Goal: Task Accomplishment & Management: Manage account settings

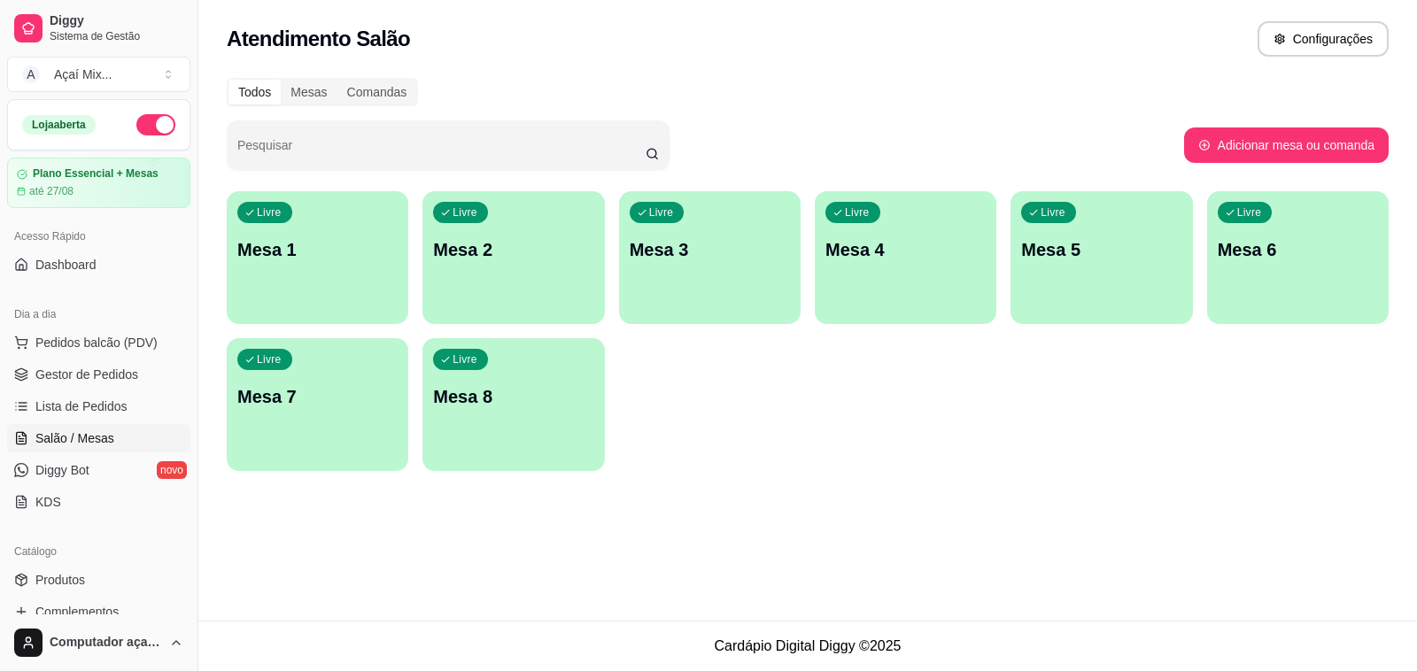
click at [273, 283] on div "Livre Mesa 1" at bounding box center [318, 247] width 182 height 112
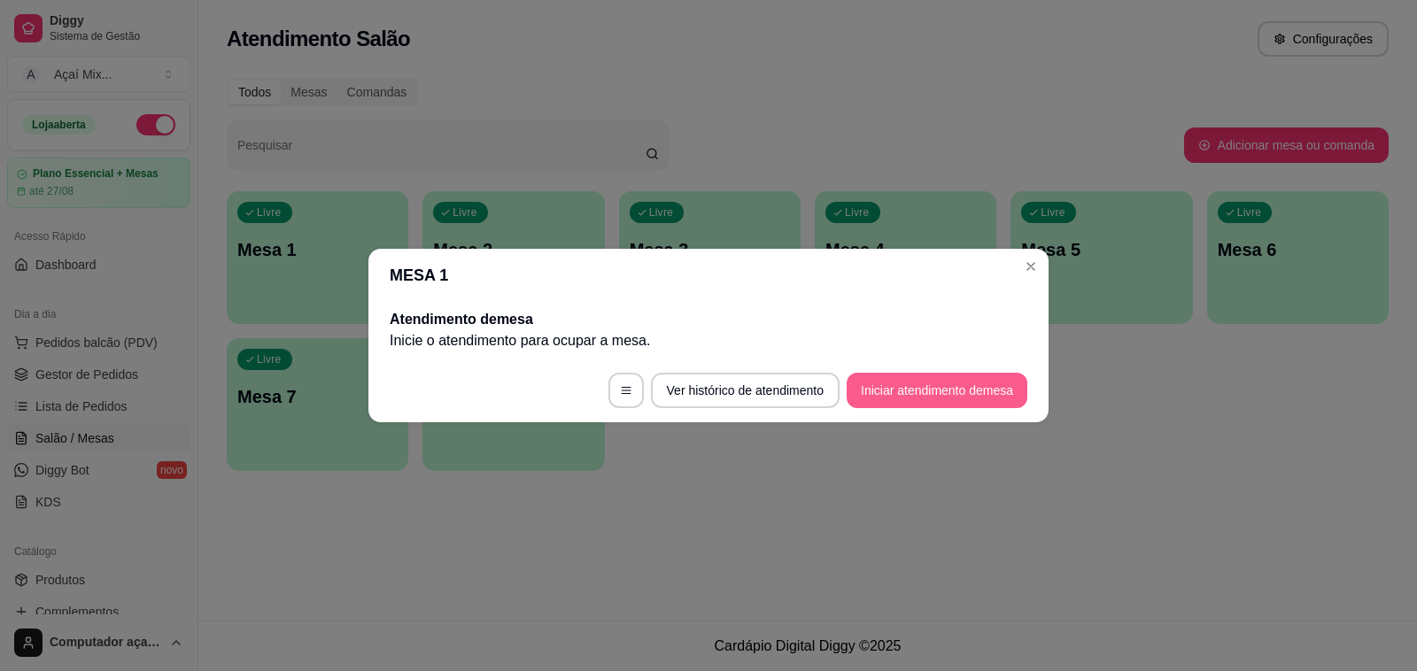
click at [914, 387] on button "Iniciar atendimento de mesa" at bounding box center [937, 390] width 181 height 35
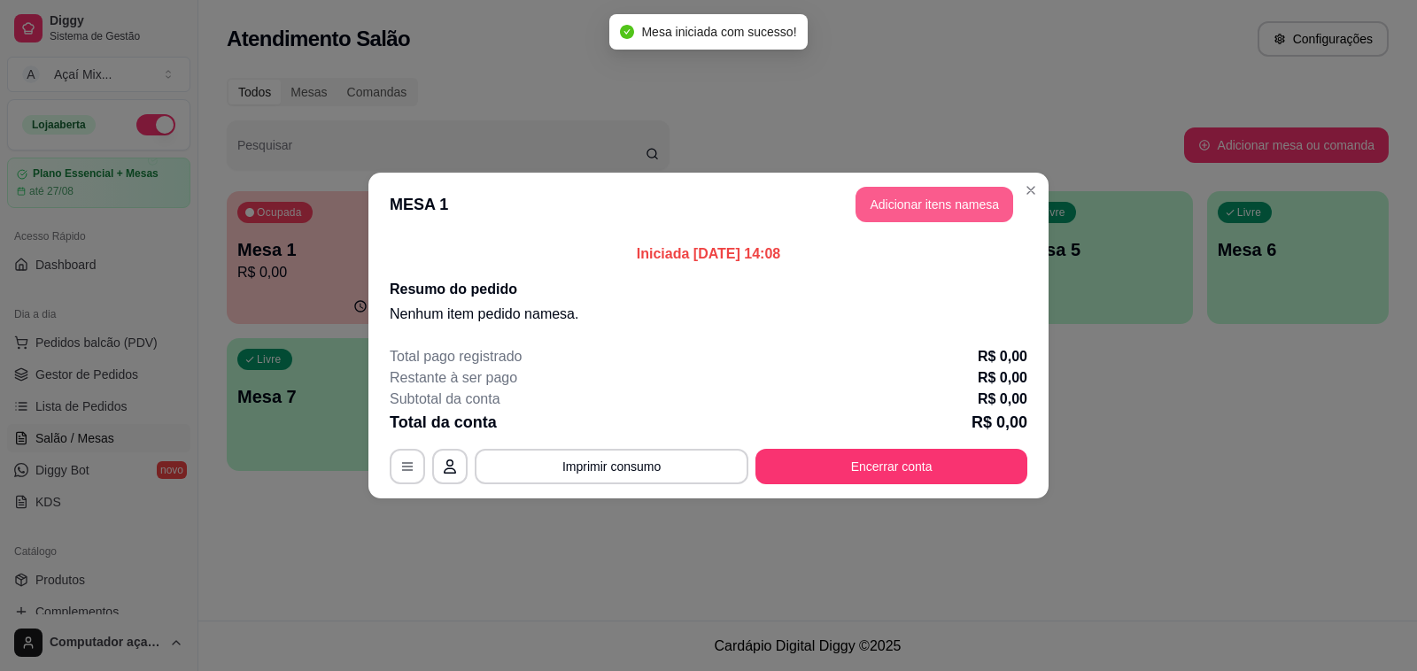
click at [909, 206] on button "Adicionar itens na mesa" at bounding box center [934, 204] width 158 height 35
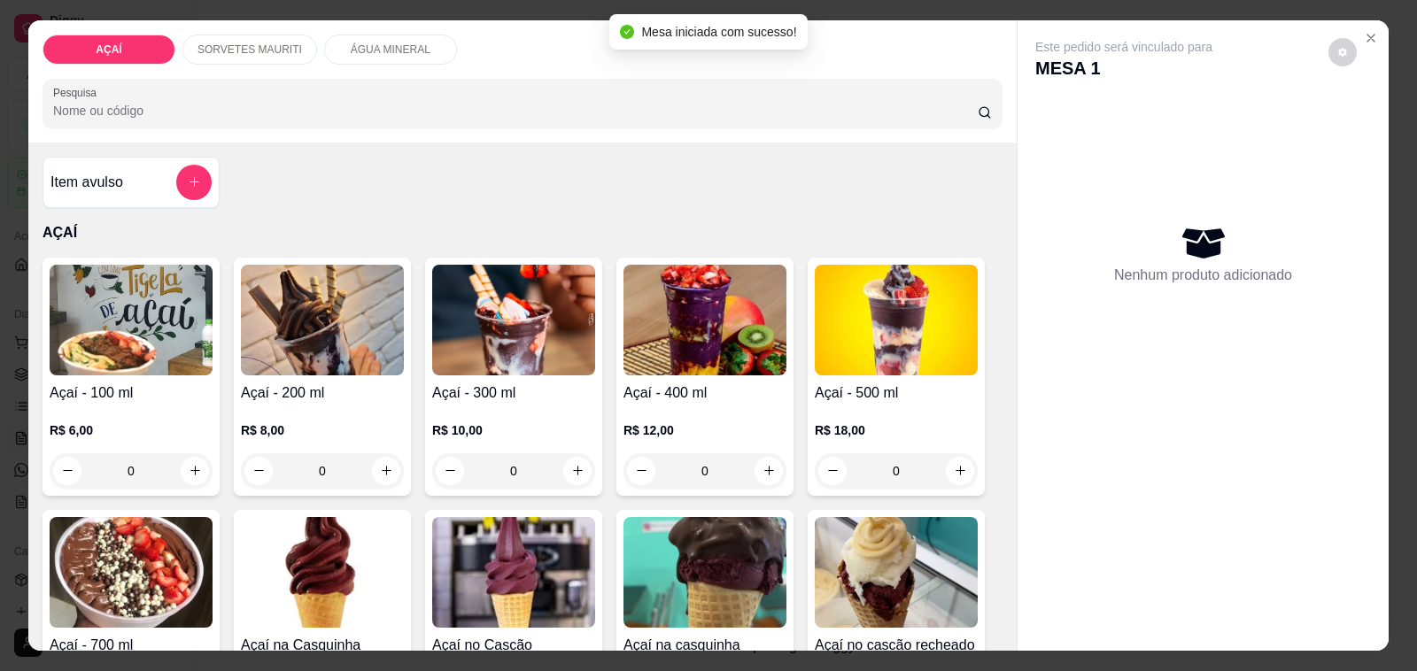
click at [307, 391] on h4 "Açaí - 200 ml" at bounding box center [322, 393] width 163 height 21
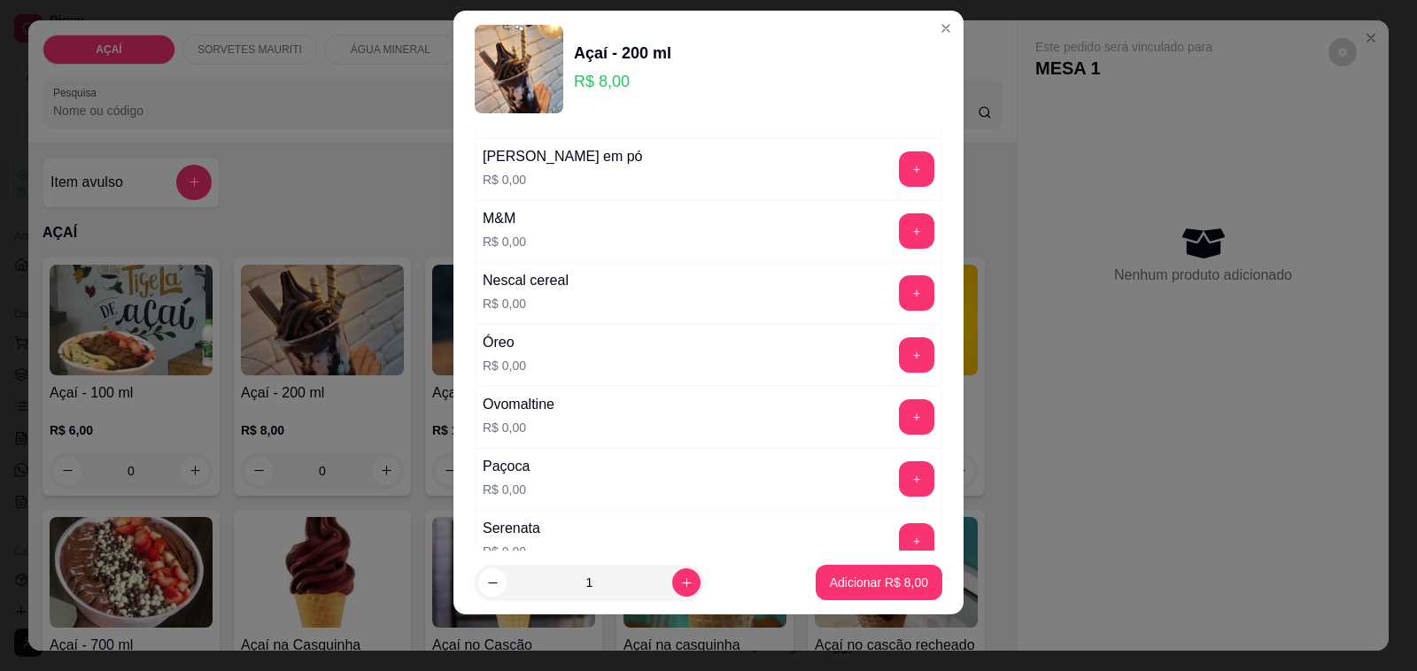
scroll to position [1660, 0]
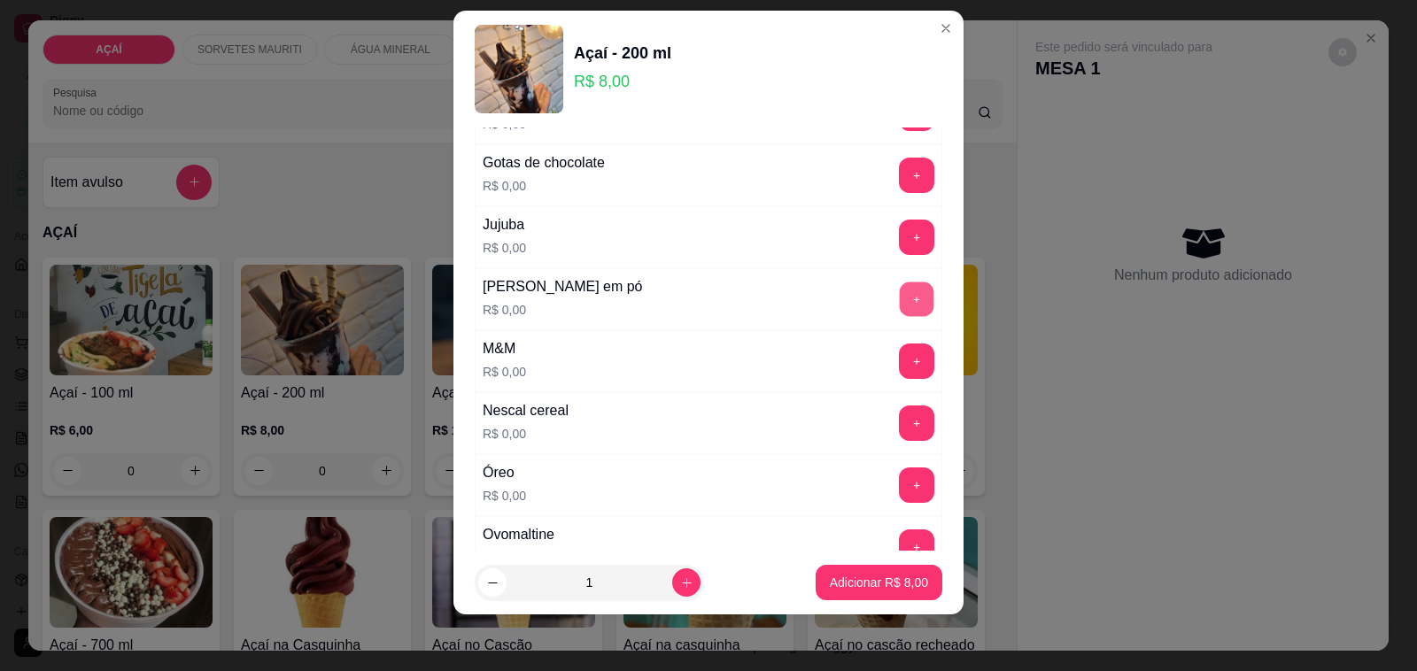
click at [900, 304] on button "+" at bounding box center [917, 299] width 35 height 35
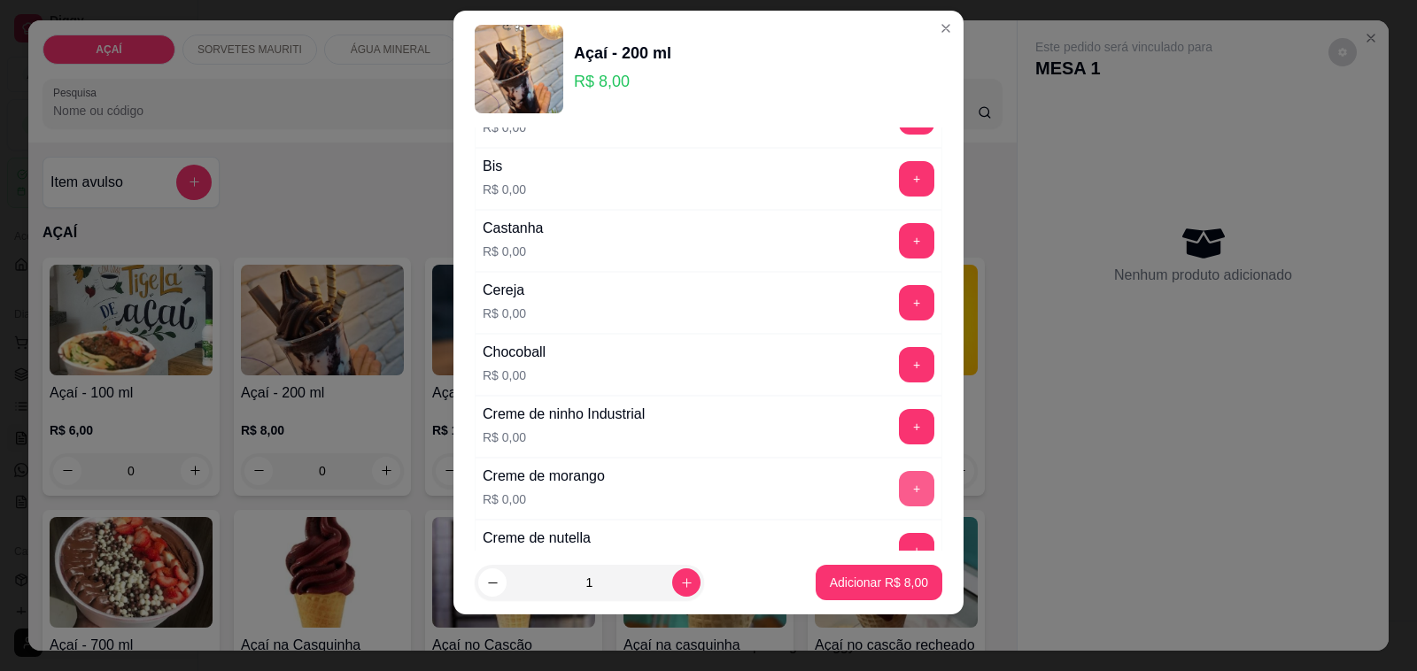
scroll to position [111, 0]
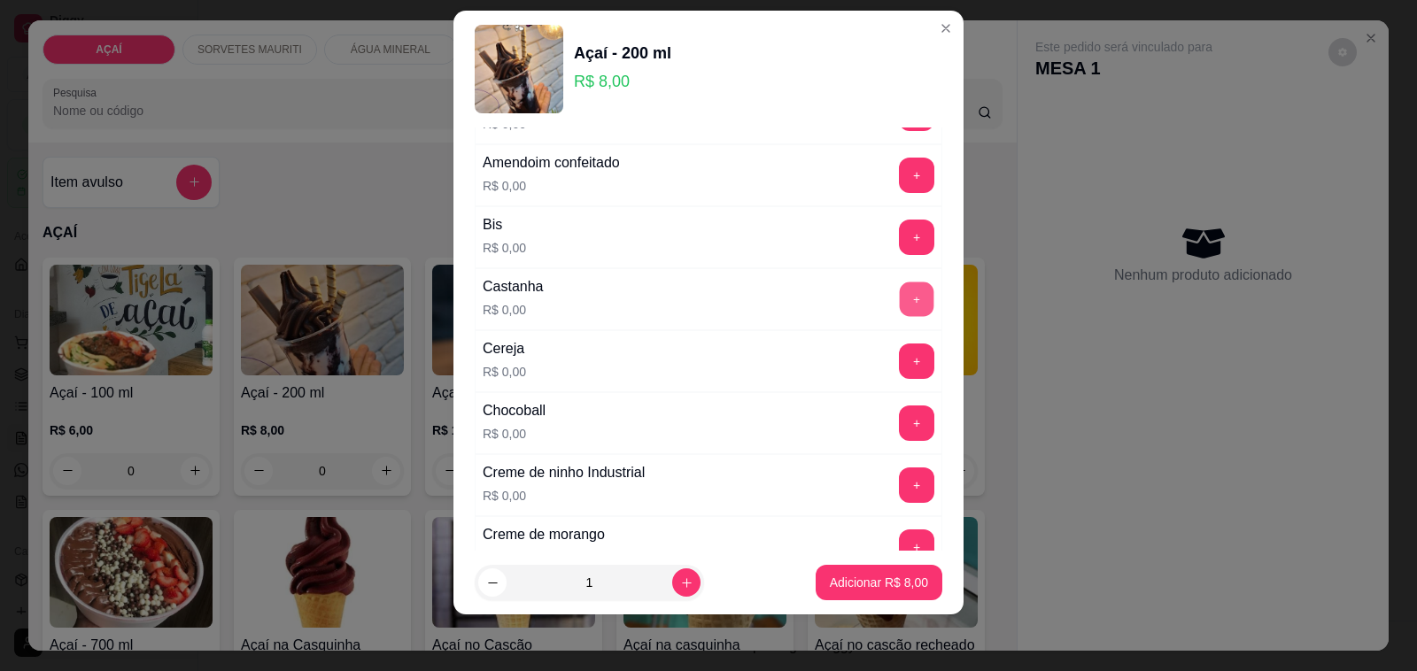
click at [900, 295] on button "+" at bounding box center [917, 299] width 35 height 35
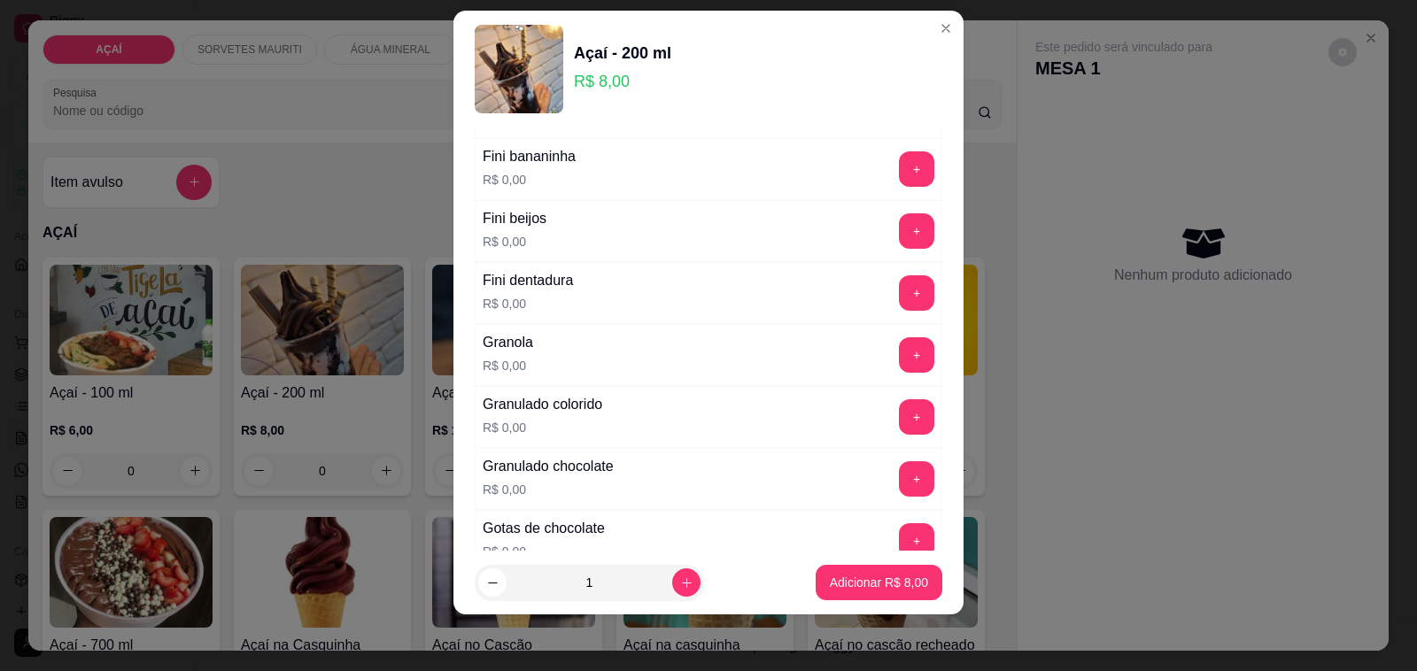
scroll to position [1328, 0]
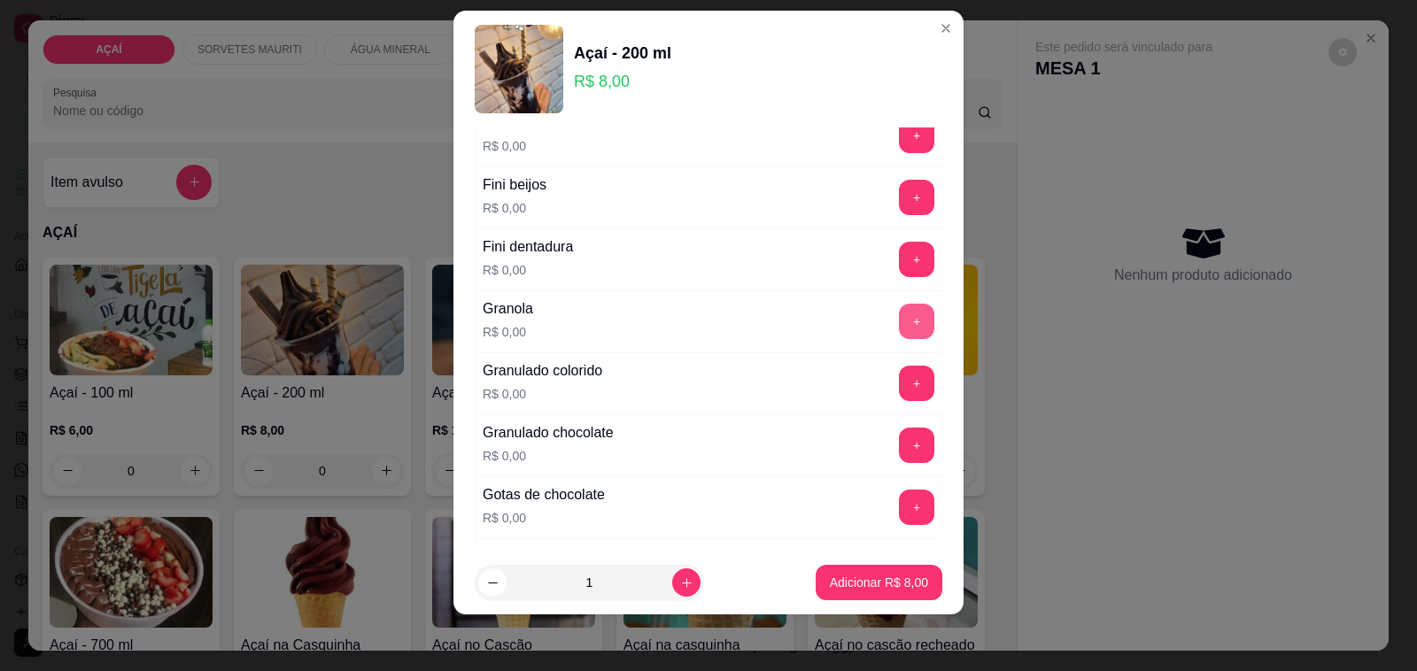
click at [899, 337] on button "+" at bounding box center [916, 321] width 35 height 35
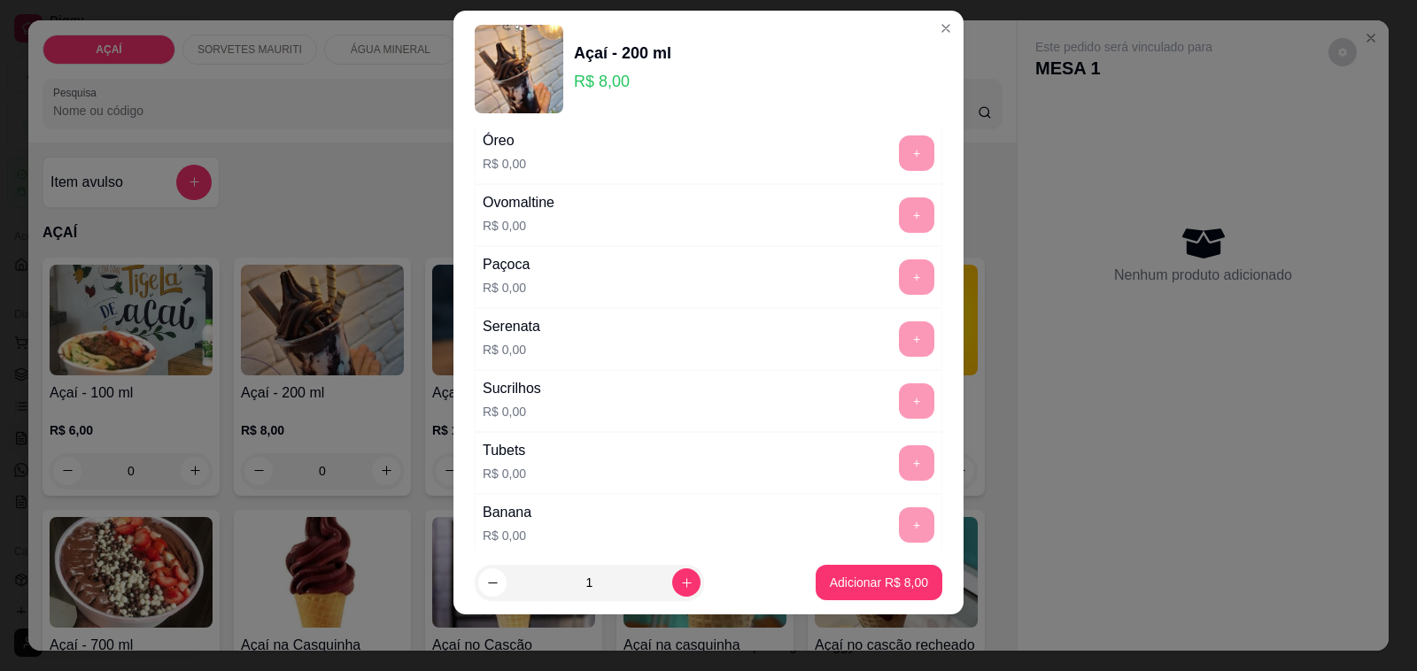
scroll to position [2154, 0]
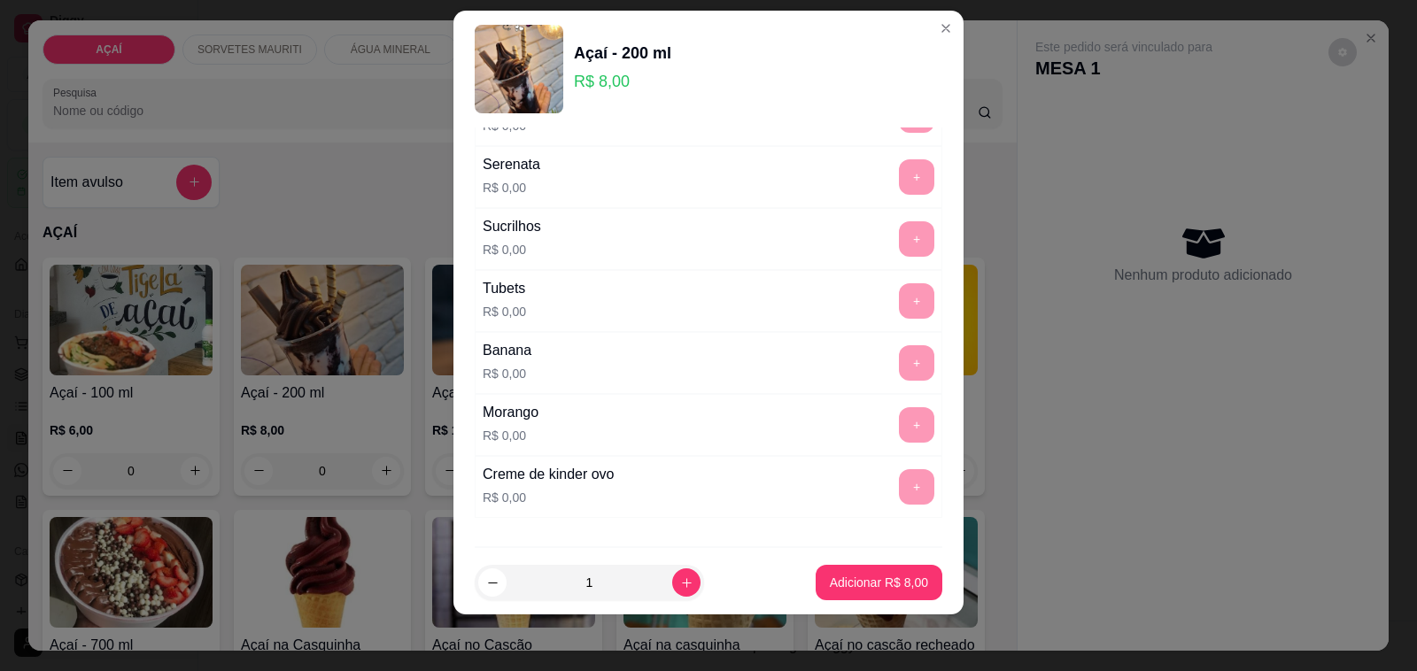
click at [720, 599] on input "Observações do cliente" at bounding box center [708, 608] width 446 height 18
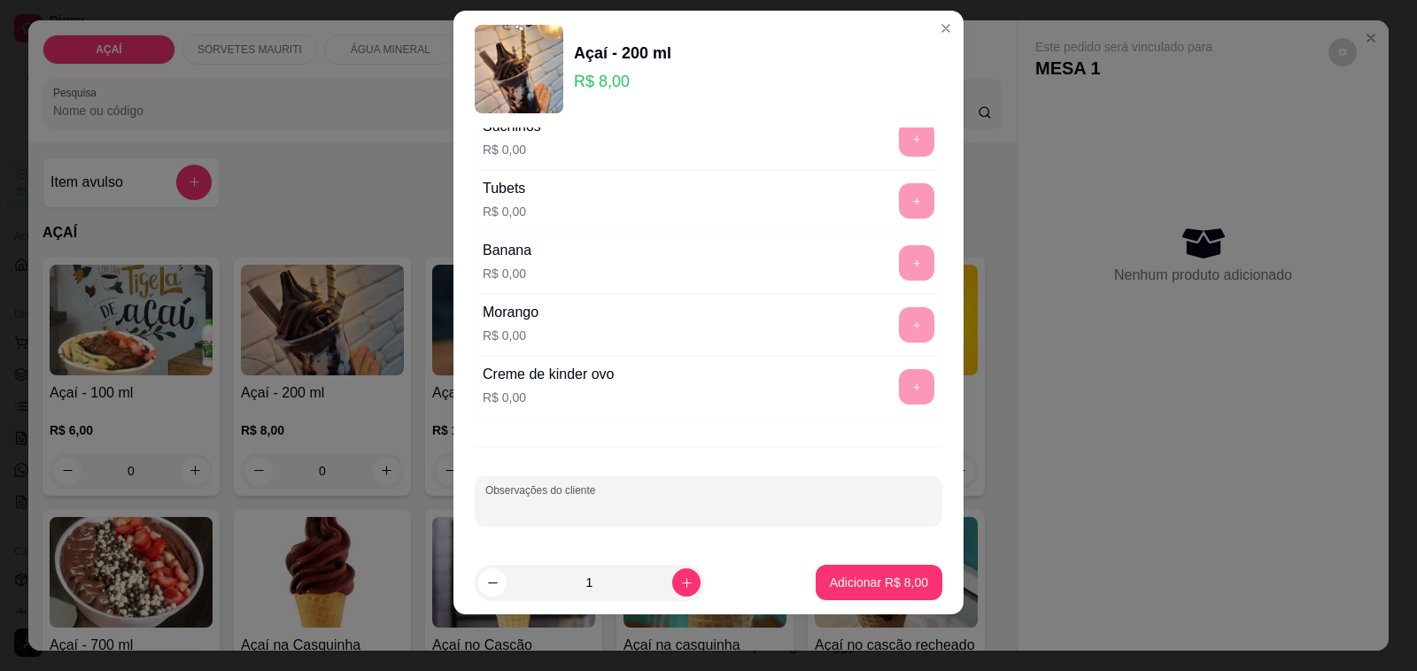
click at [720, 510] on input "Observações do cliente" at bounding box center [708, 508] width 446 height 18
type input "sem leite condesado"
click at [881, 578] on p "Adicionar R$ 8,00" at bounding box center [879, 582] width 96 height 17
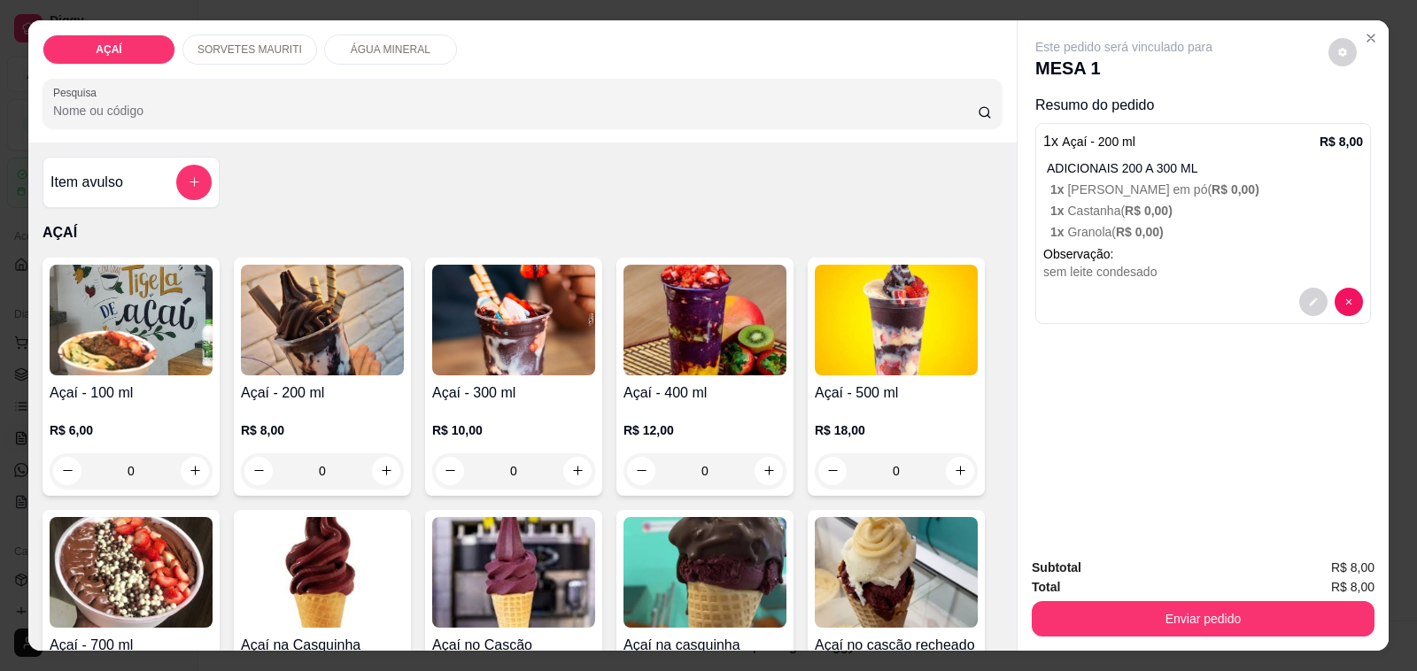
click at [245, 344] on img at bounding box center [322, 320] width 163 height 111
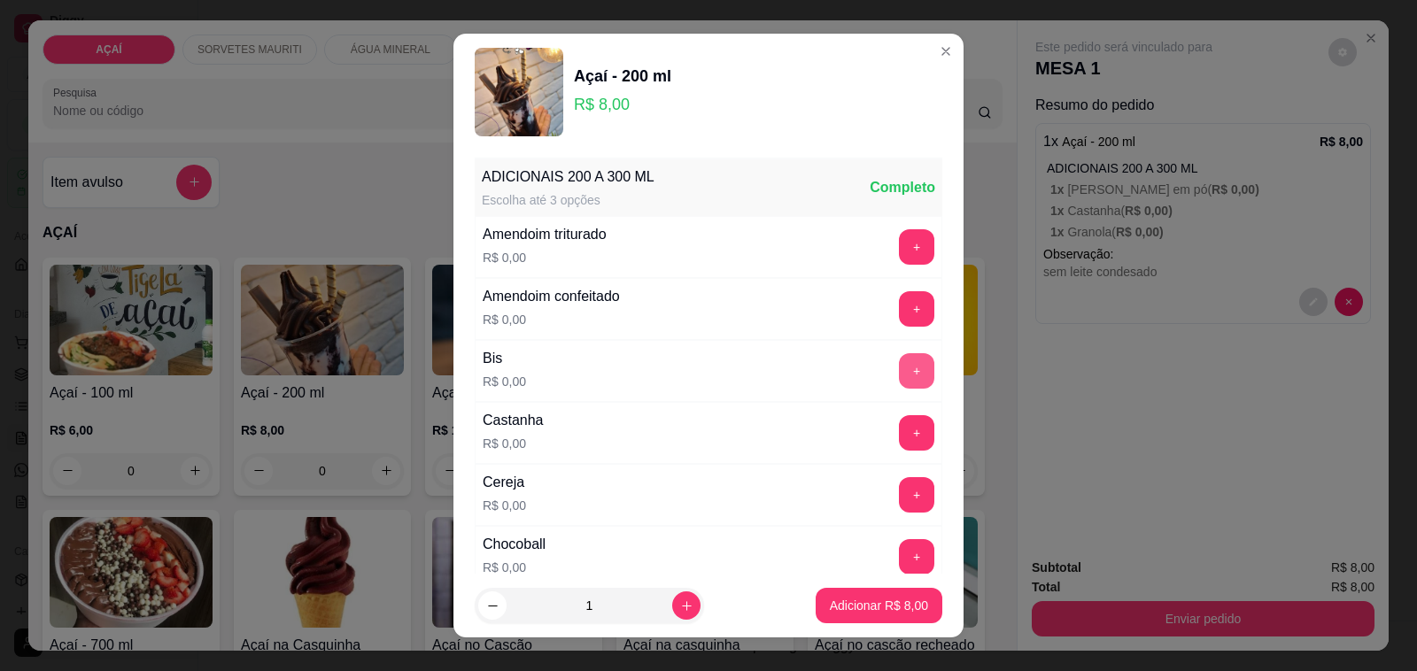
click at [899, 374] on button "+" at bounding box center [916, 370] width 35 height 35
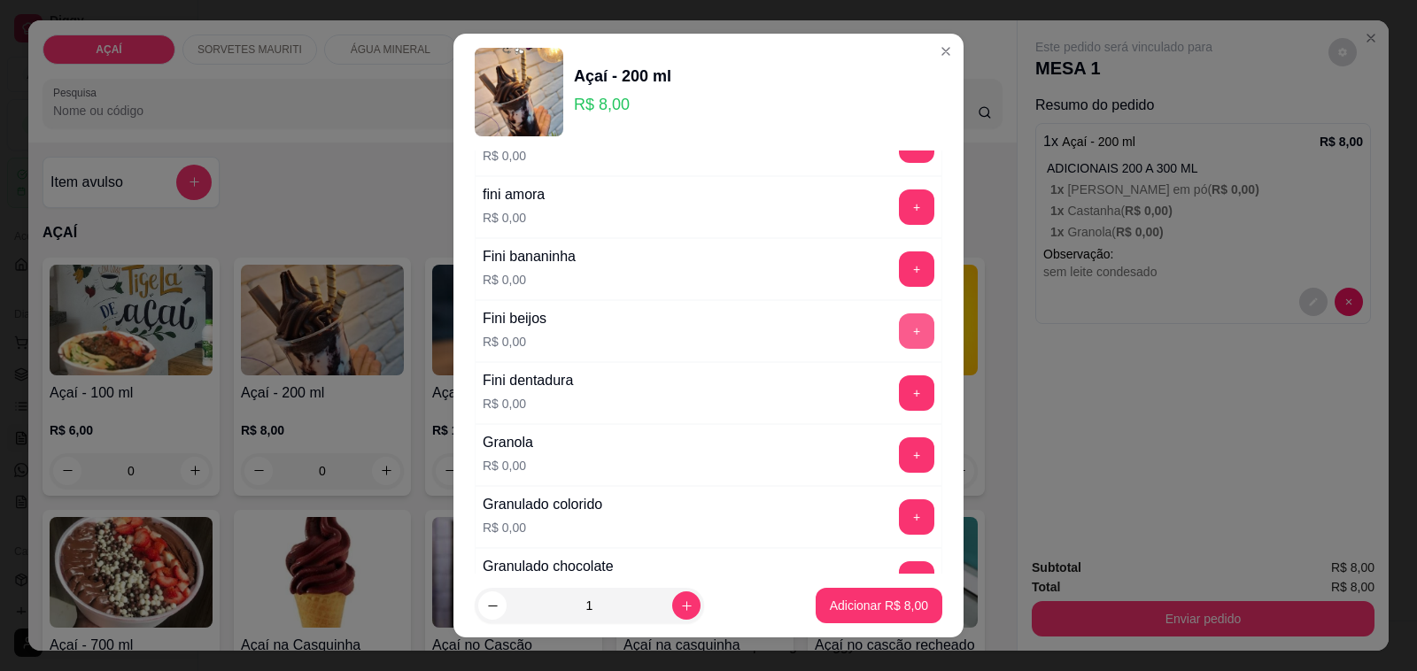
scroll to position [1107, 0]
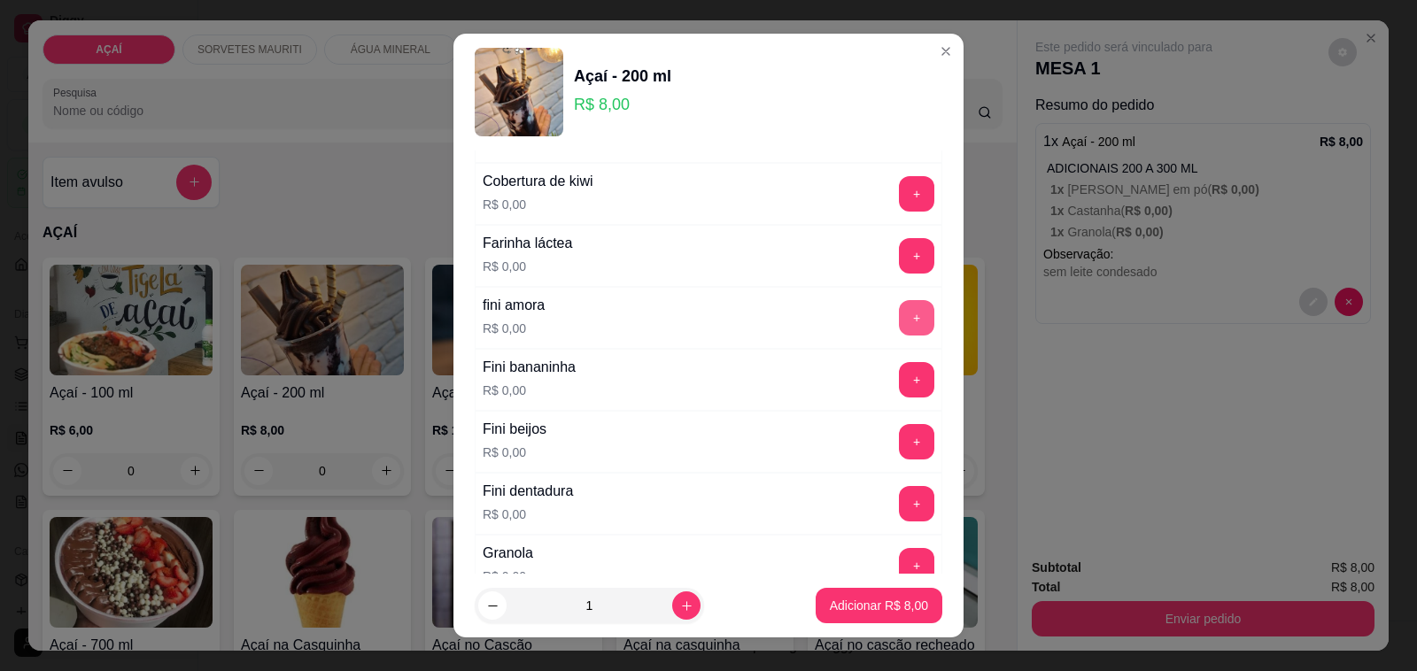
click at [899, 319] on button "+" at bounding box center [916, 317] width 35 height 35
click at [816, 591] on button "Adicionar R$ 8,00" at bounding box center [879, 605] width 127 height 35
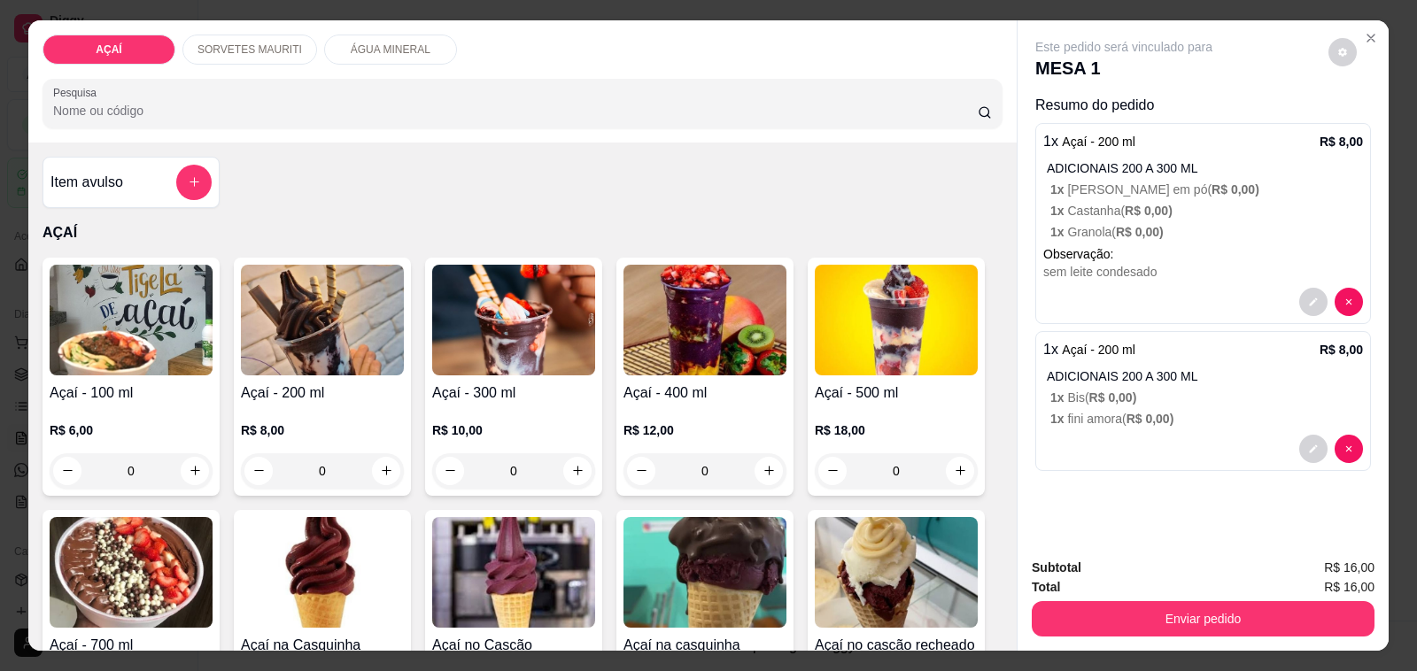
click at [1100, 438] on div at bounding box center [1203, 449] width 320 height 28
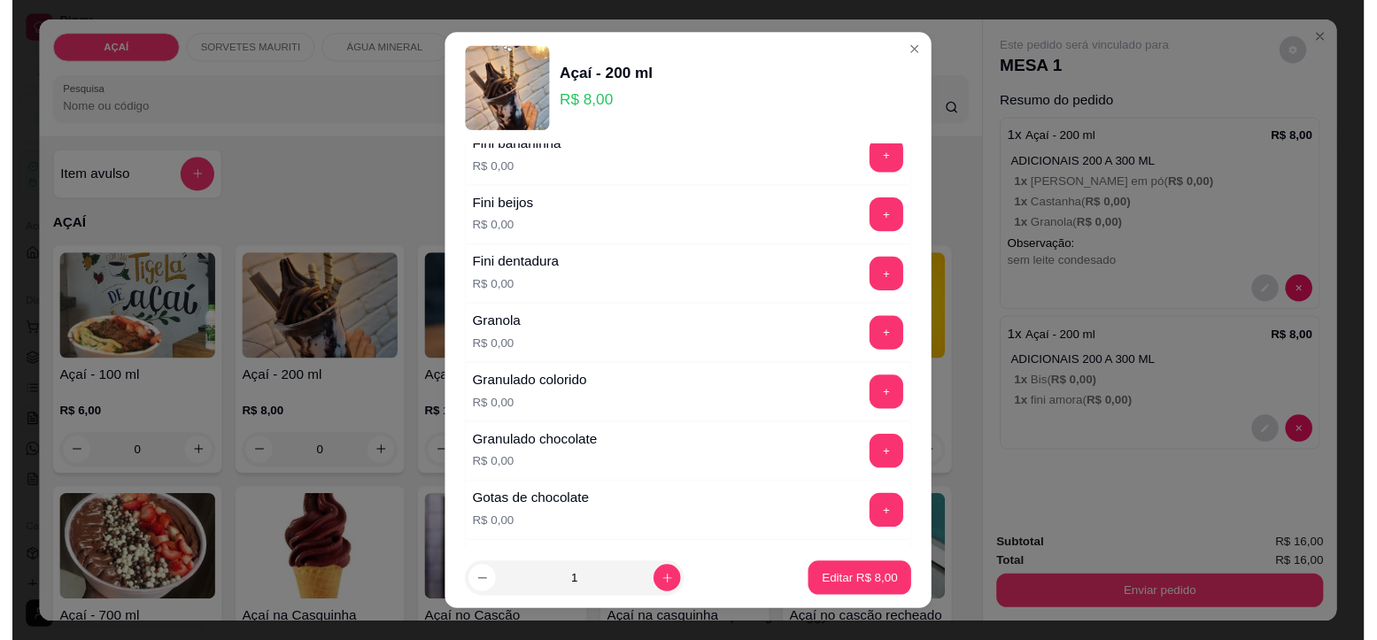
scroll to position [1218, 0]
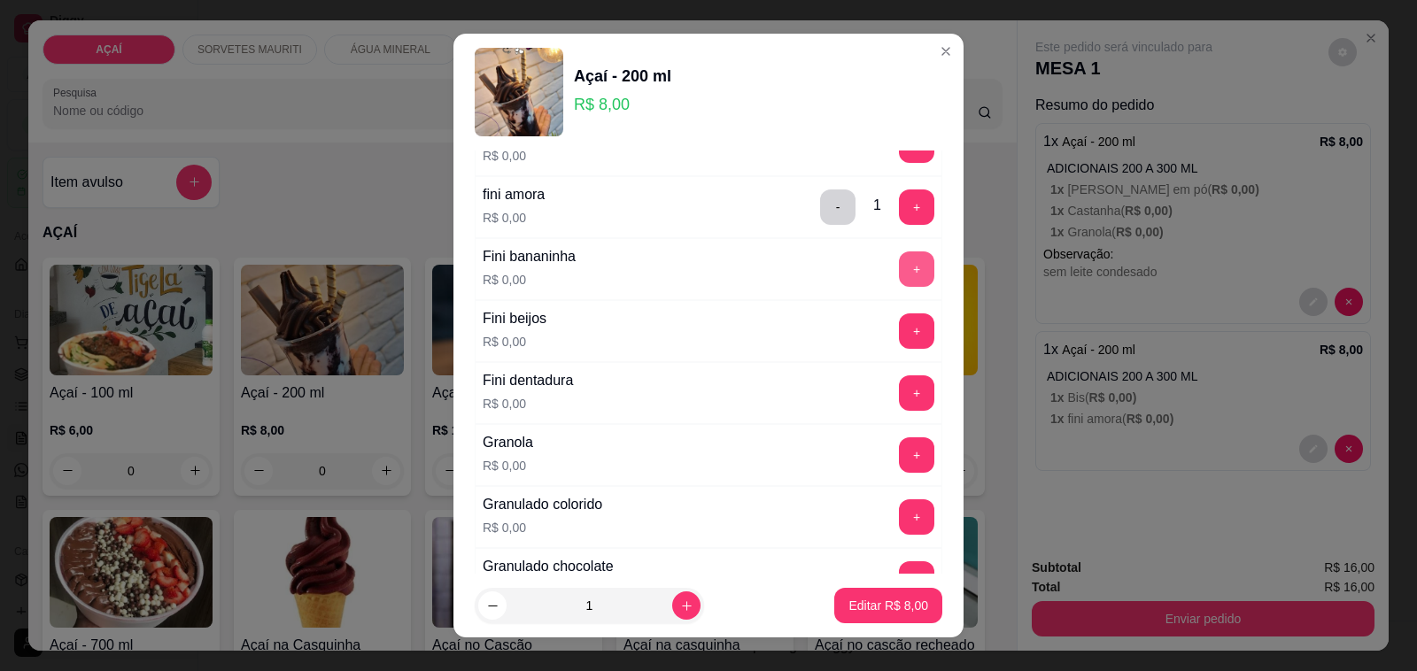
click at [899, 287] on button "+" at bounding box center [916, 268] width 35 height 35
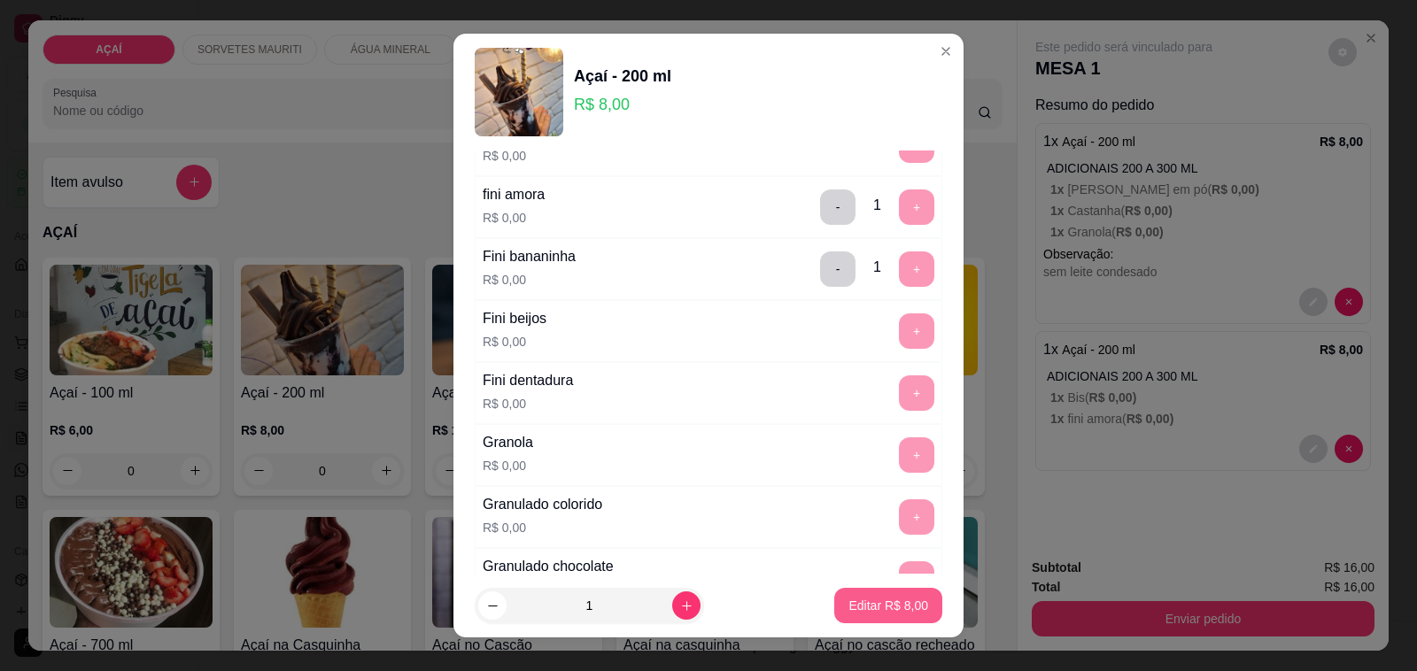
click at [891, 593] on button "Editar R$ 8,00" at bounding box center [888, 605] width 108 height 35
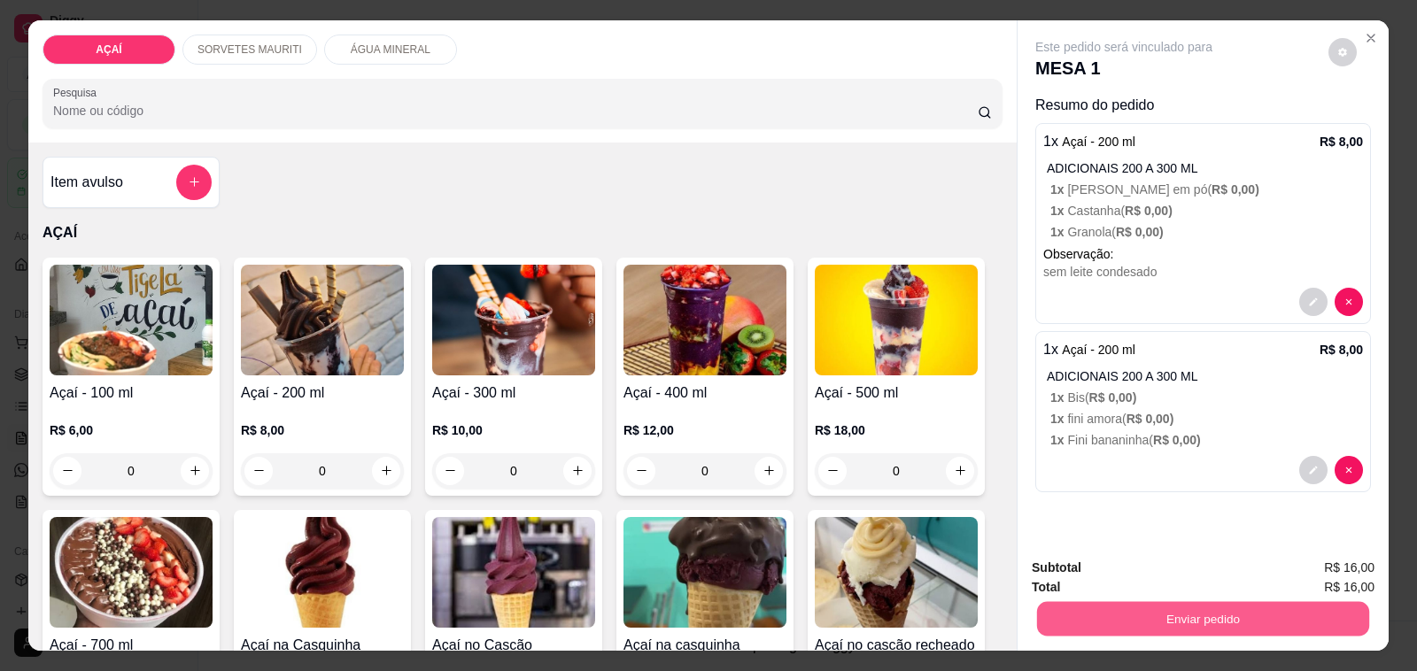
click at [1059, 602] on button "Enviar pedido" at bounding box center [1203, 619] width 332 height 35
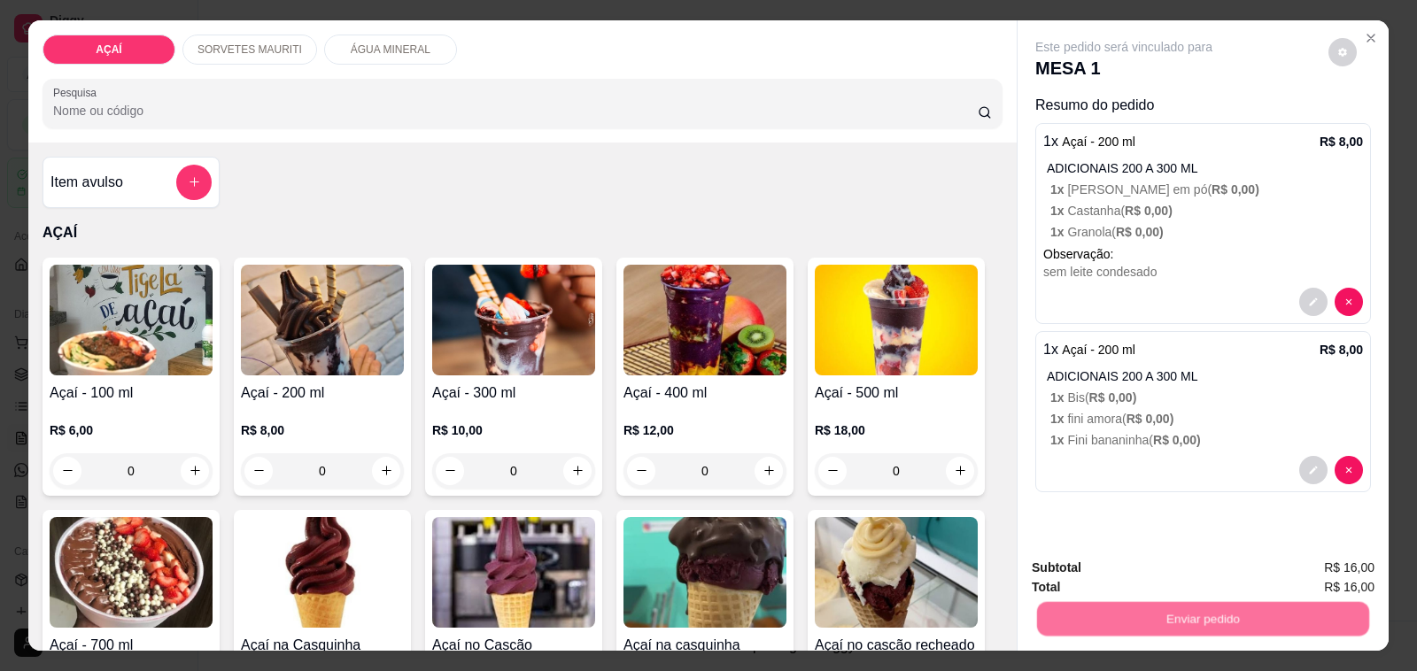
click at [1064, 571] on button "Não registrar e enviar pedido" at bounding box center [1143, 568] width 179 height 33
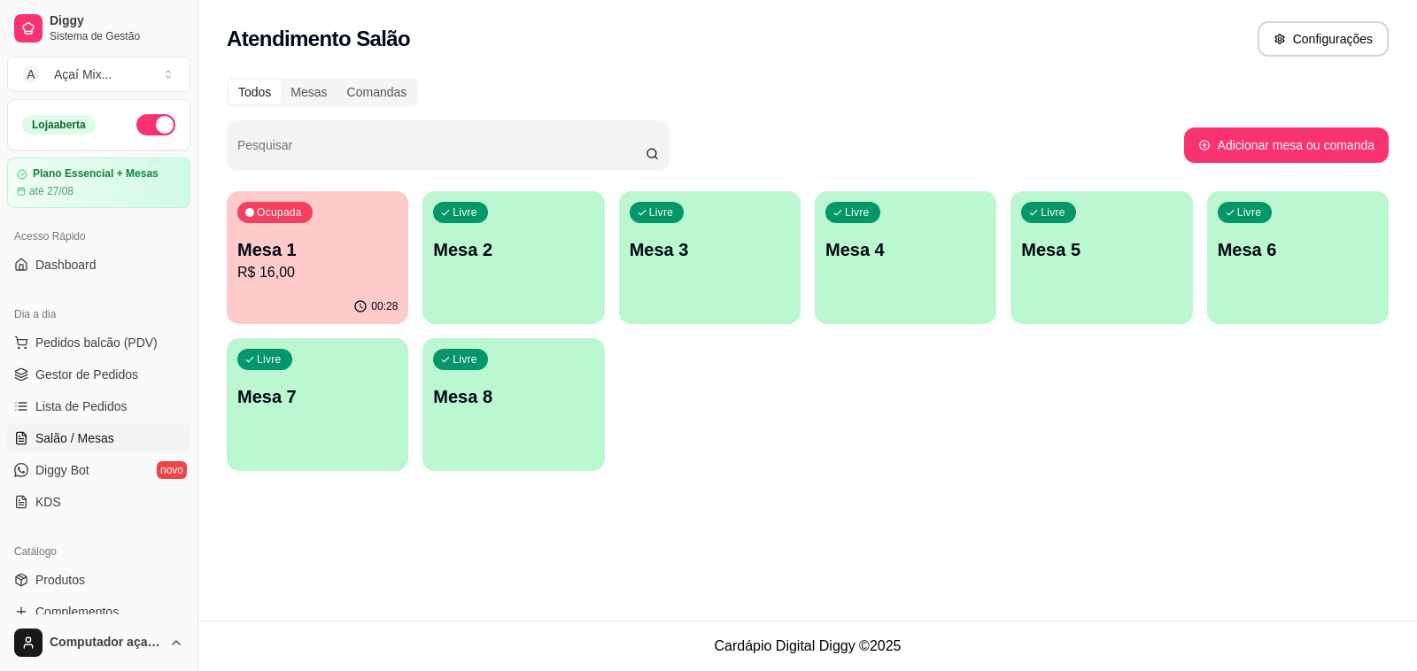
click at [359, 289] on div "Ocupada Mesa 1 R$ 16,00" at bounding box center [318, 240] width 182 height 98
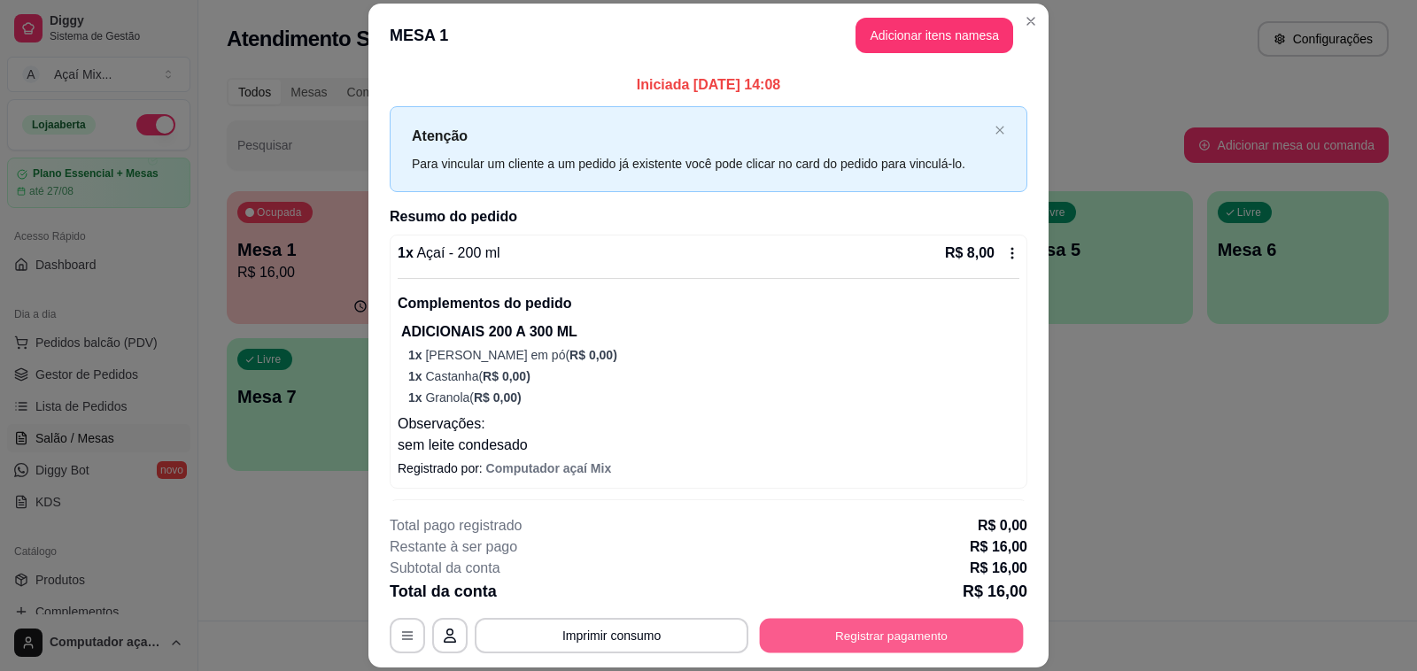
click at [864, 636] on button "Registrar pagamento" at bounding box center [892, 636] width 264 height 35
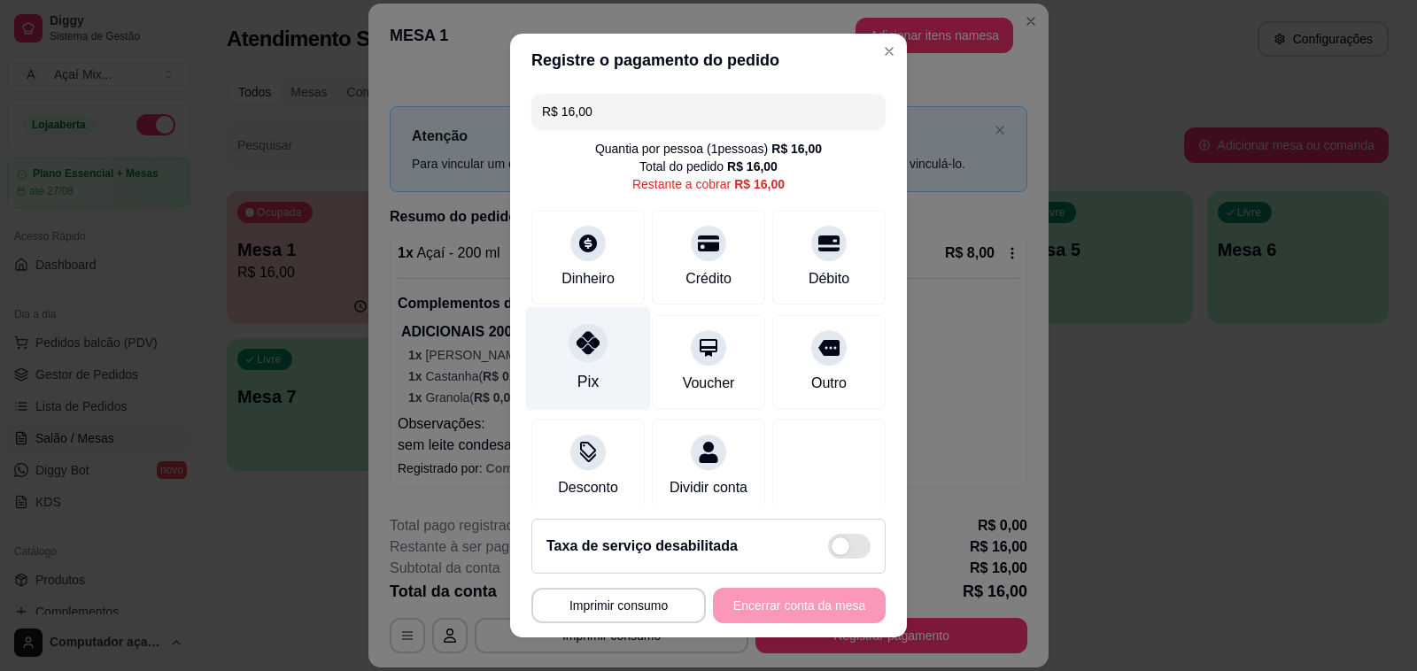
click at [583, 356] on div at bounding box center [587, 342] width 39 height 39
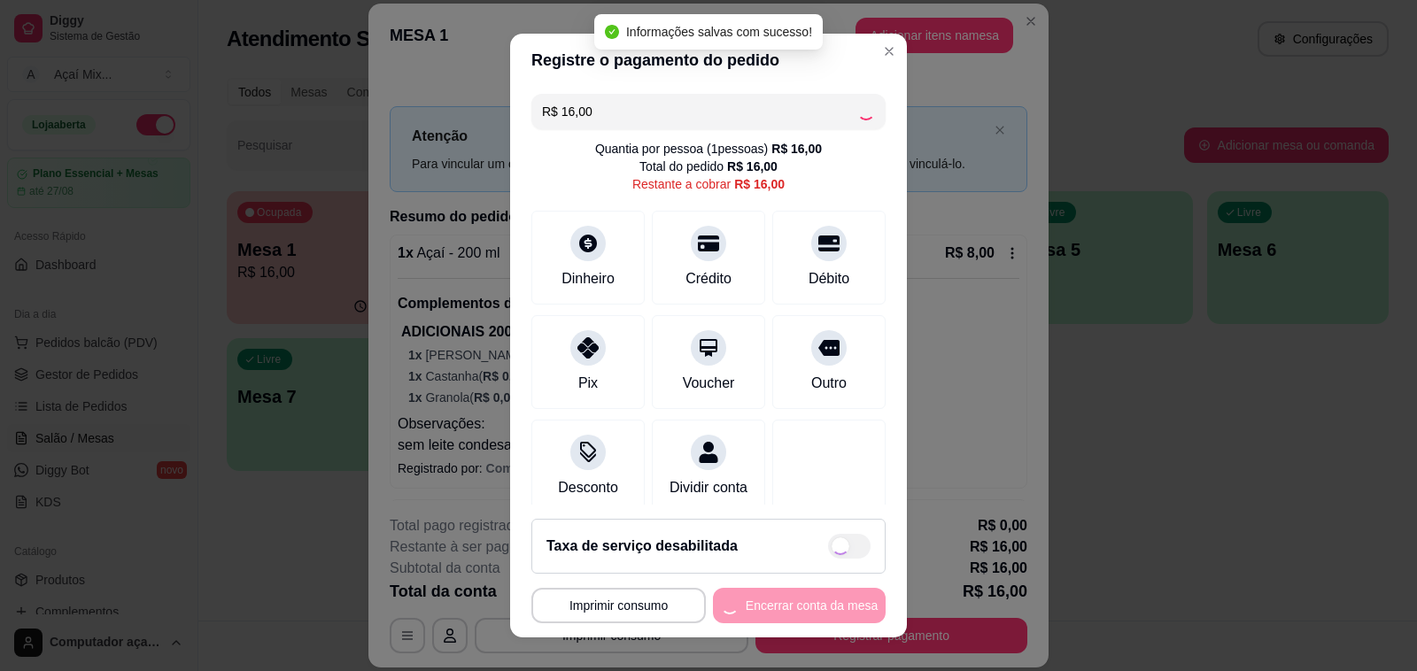
type input "R$ 0,00"
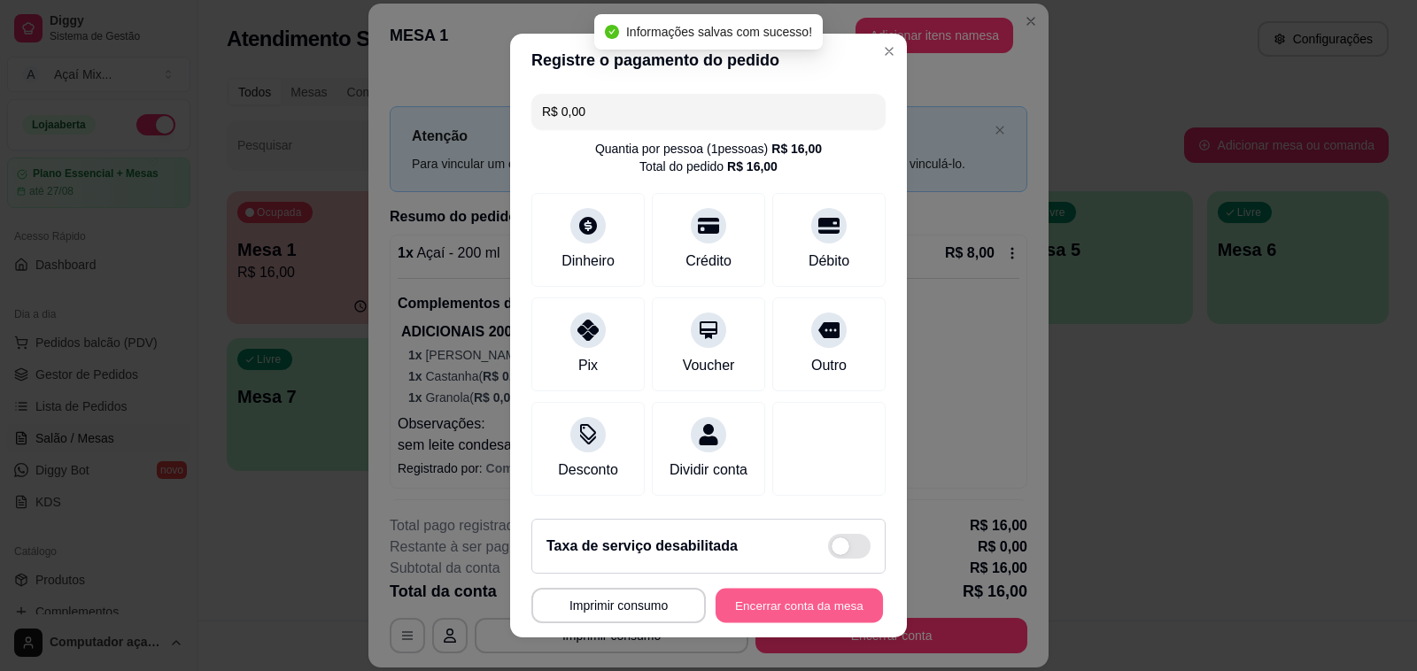
click at [800, 602] on button "Encerrar conta da mesa" at bounding box center [798, 606] width 167 height 35
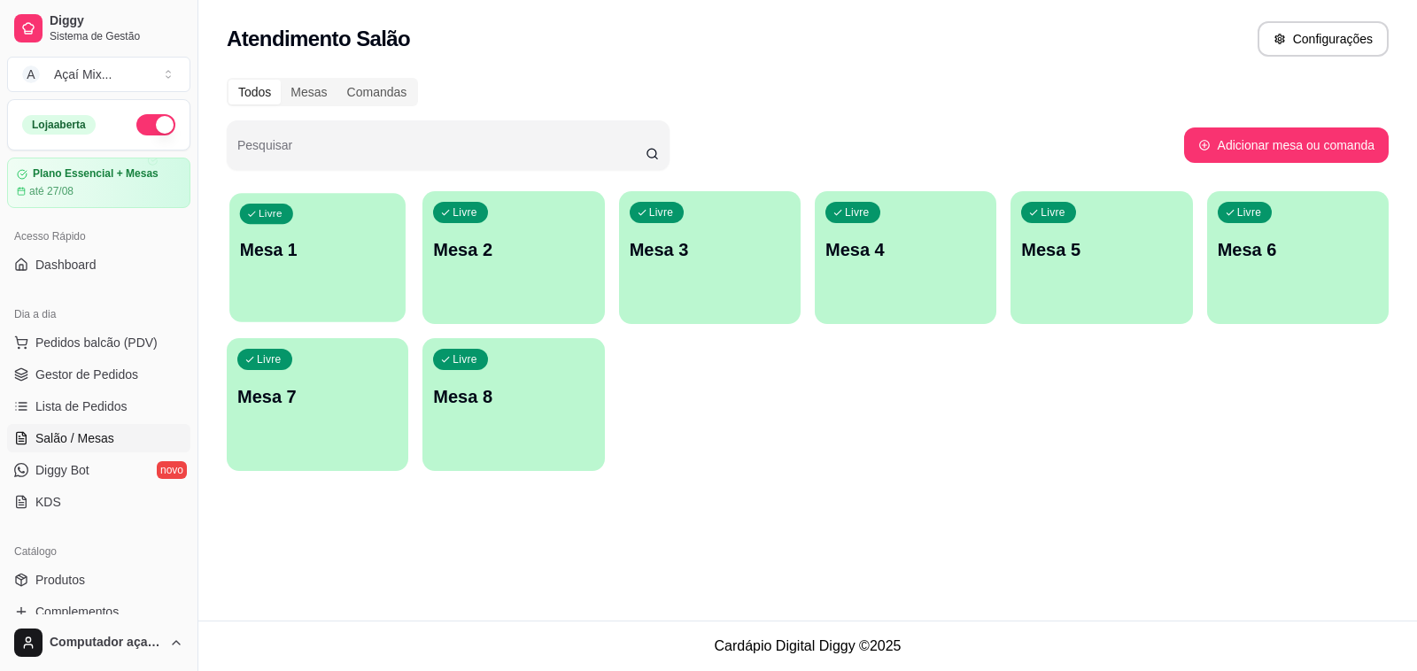
click at [274, 286] on div "Livre Mesa 1" at bounding box center [317, 247] width 176 height 108
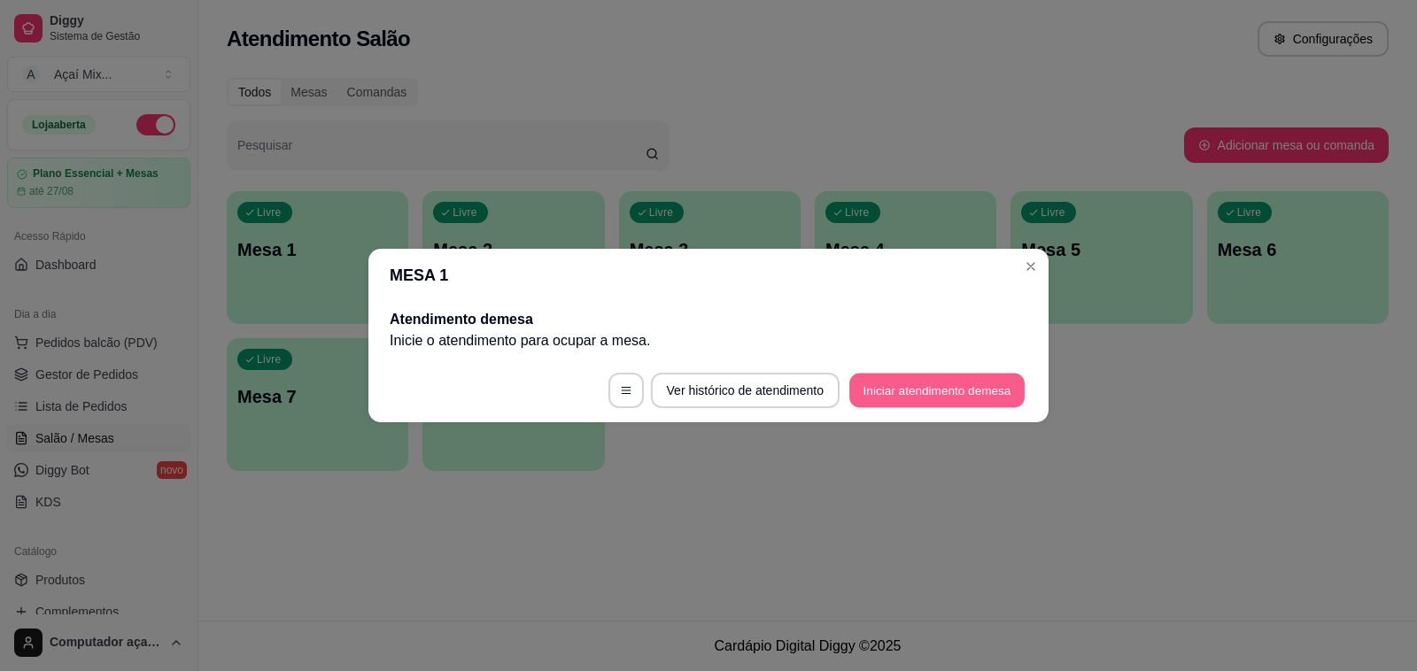
click at [939, 377] on button "Iniciar atendimento de mesa" at bounding box center [936, 391] width 175 height 35
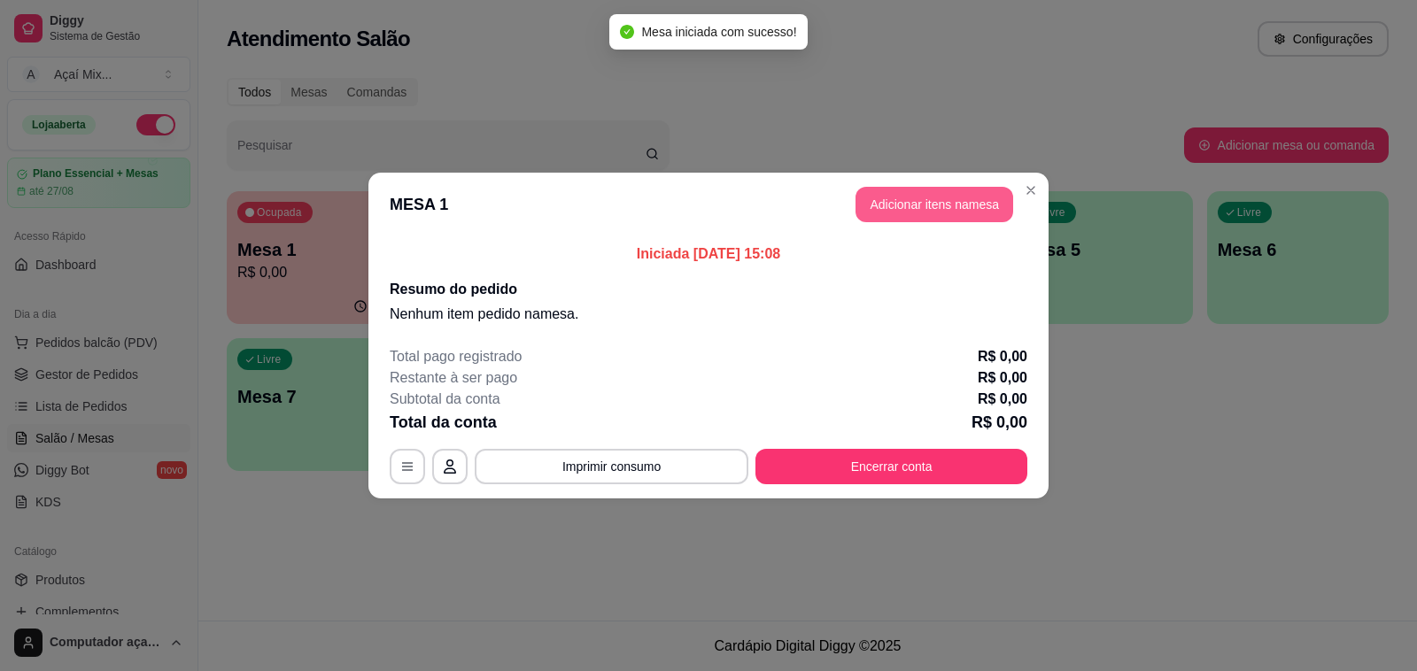
click at [921, 210] on button "Adicionar itens na mesa" at bounding box center [934, 204] width 158 height 35
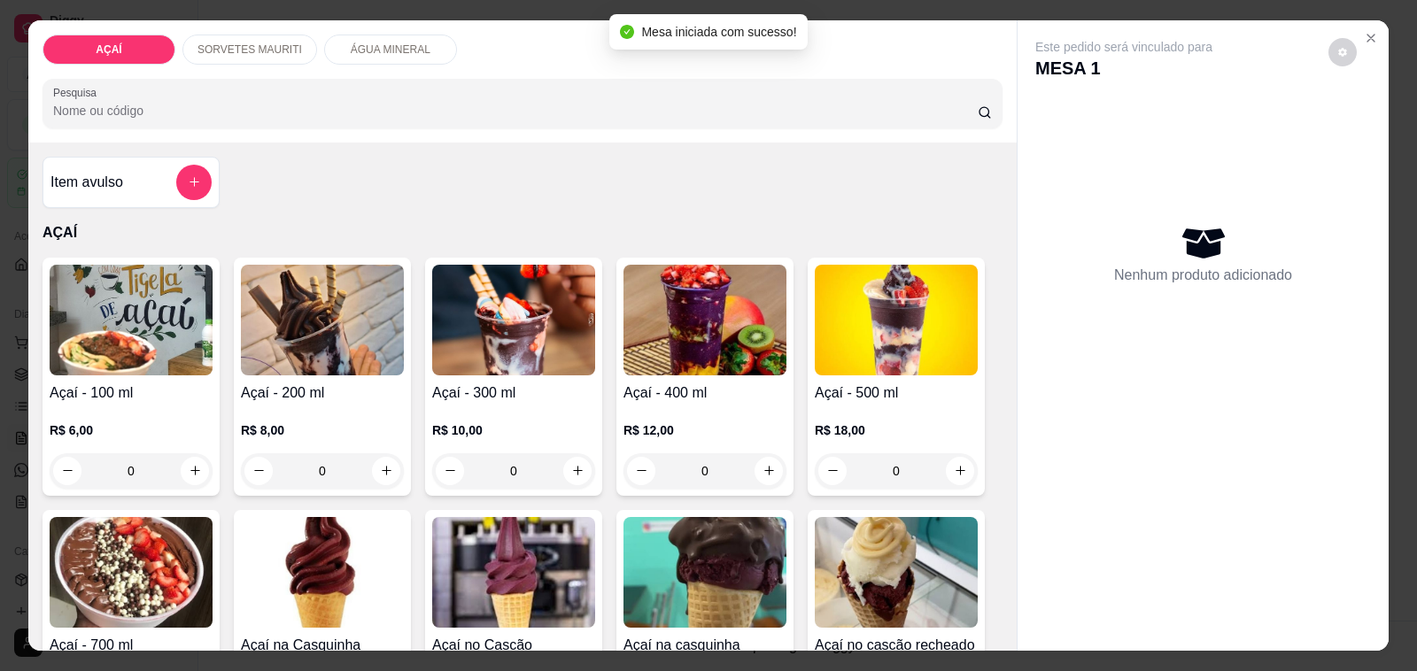
click at [148, 421] on p "R$ 6,00" at bounding box center [131, 430] width 163 height 18
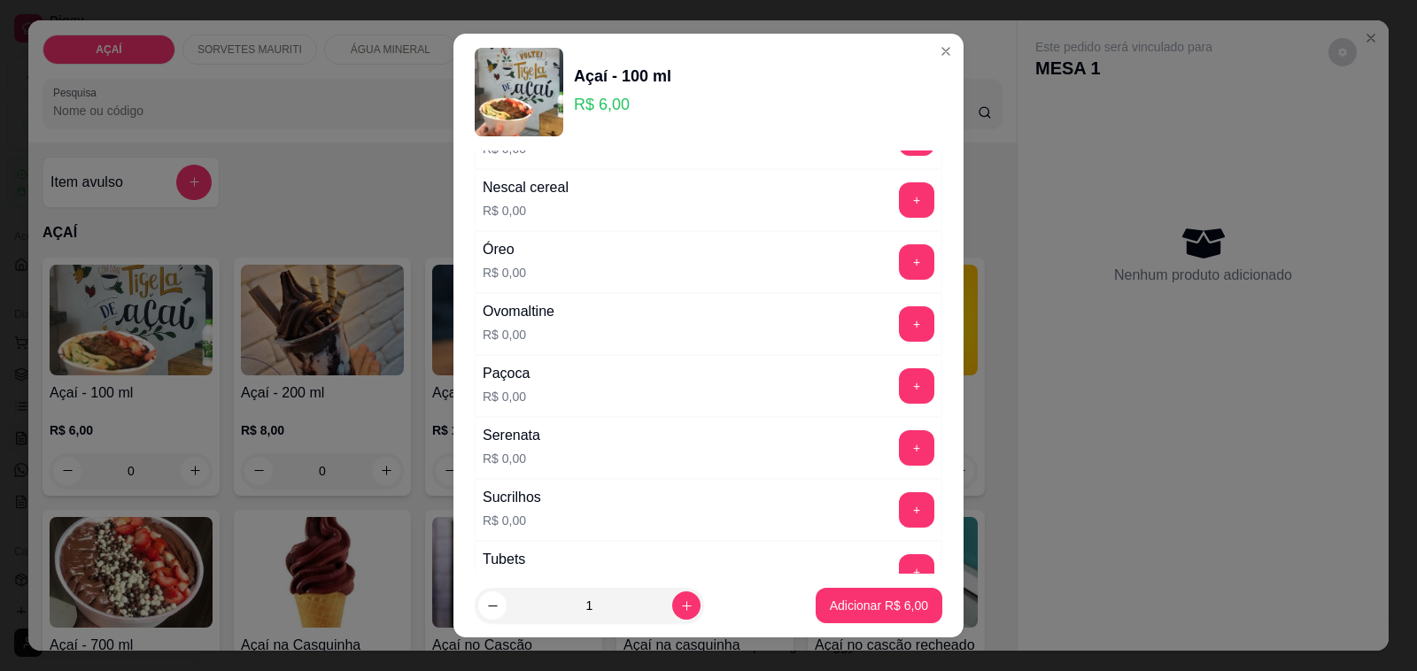
scroll to position [1882, 0]
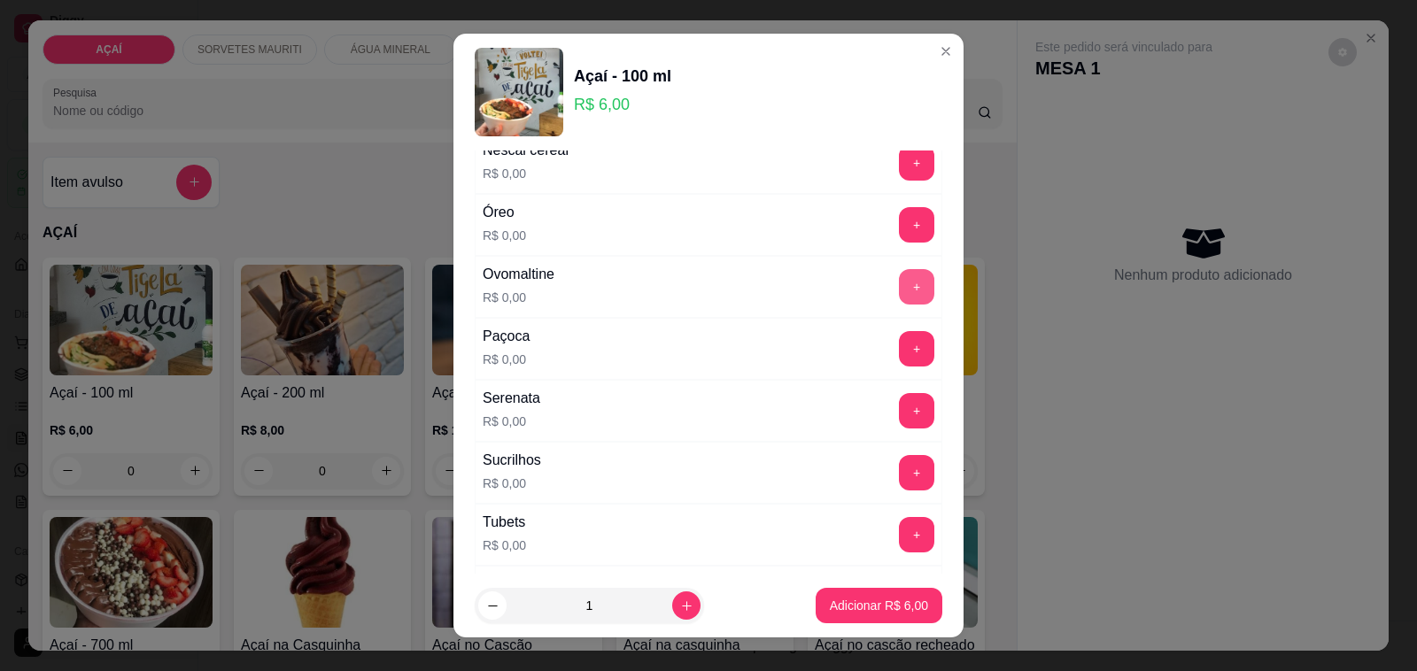
click at [899, 303] on button "+" at bounding box center [916, 286] width 35 height 35
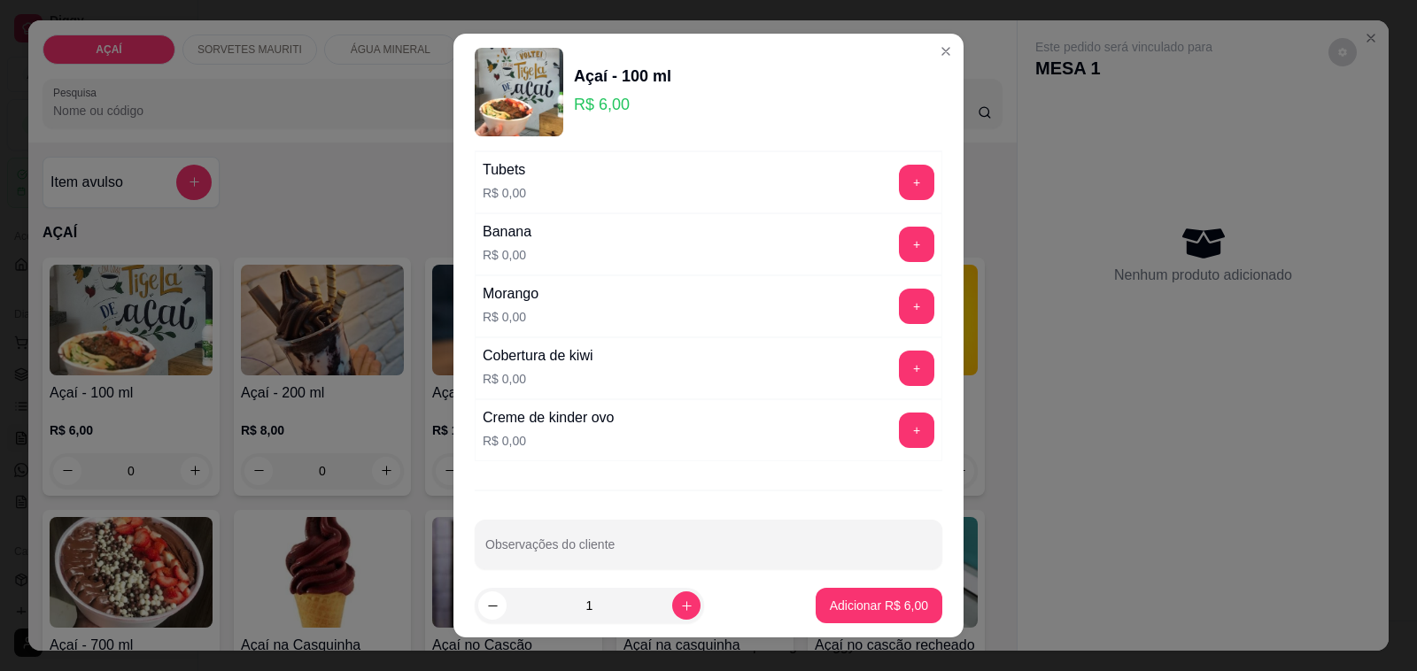
scroll to position [2269, 0]
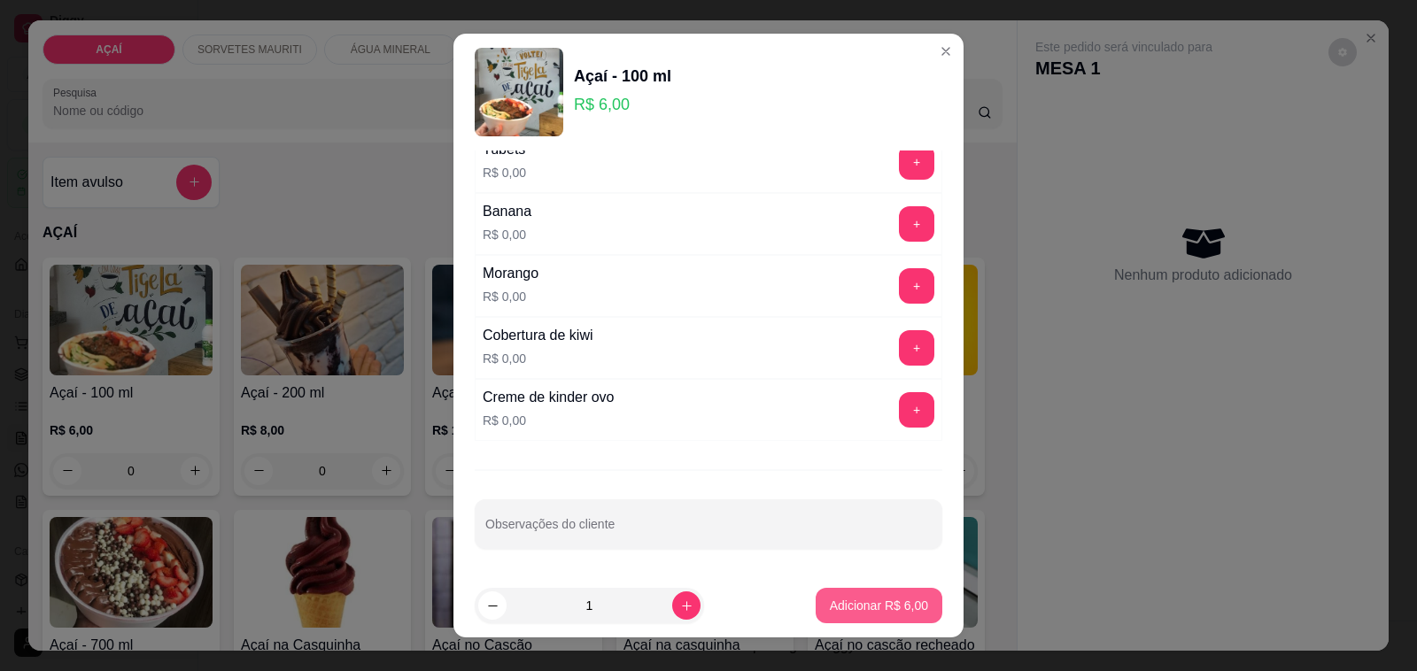
click at [854, 598] on p "Adicionar R$ 6,00" at bounding box center [879, 606] width 98 height 18
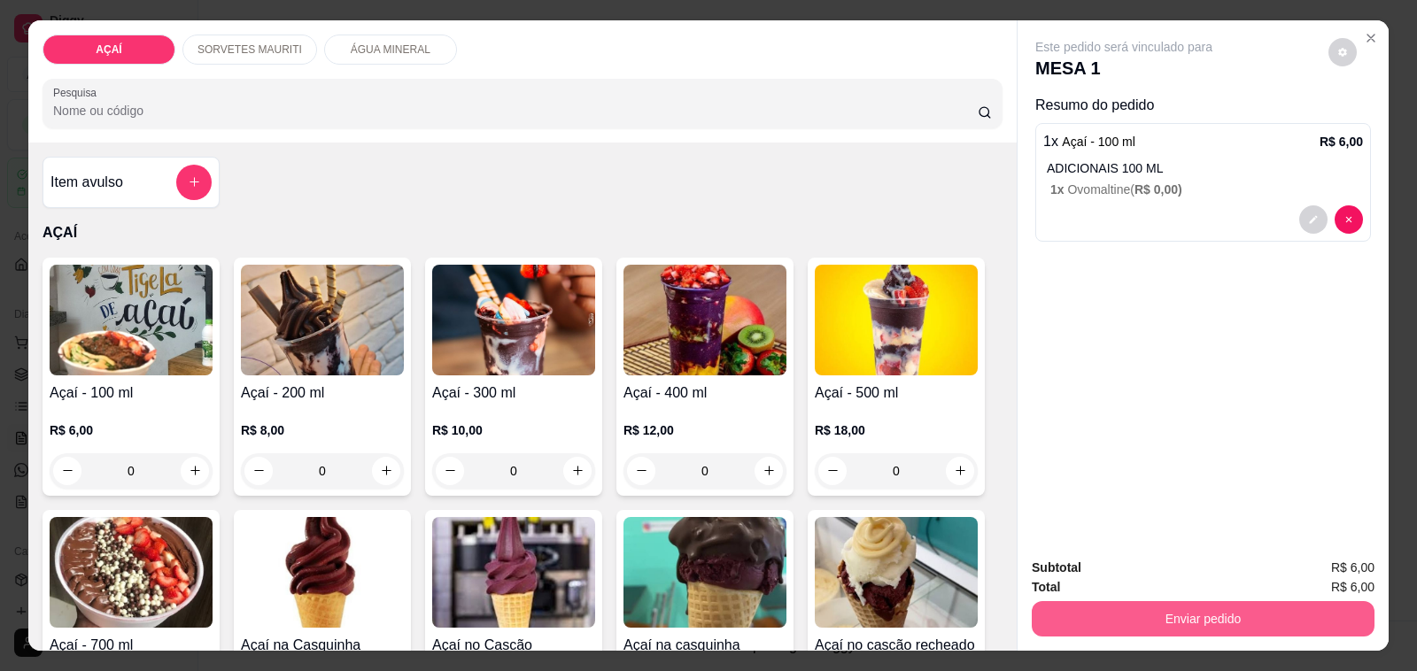
click at [1144, 601] on button "Enviar pedido" at bounding box center [1203, 618] width 343 height 35
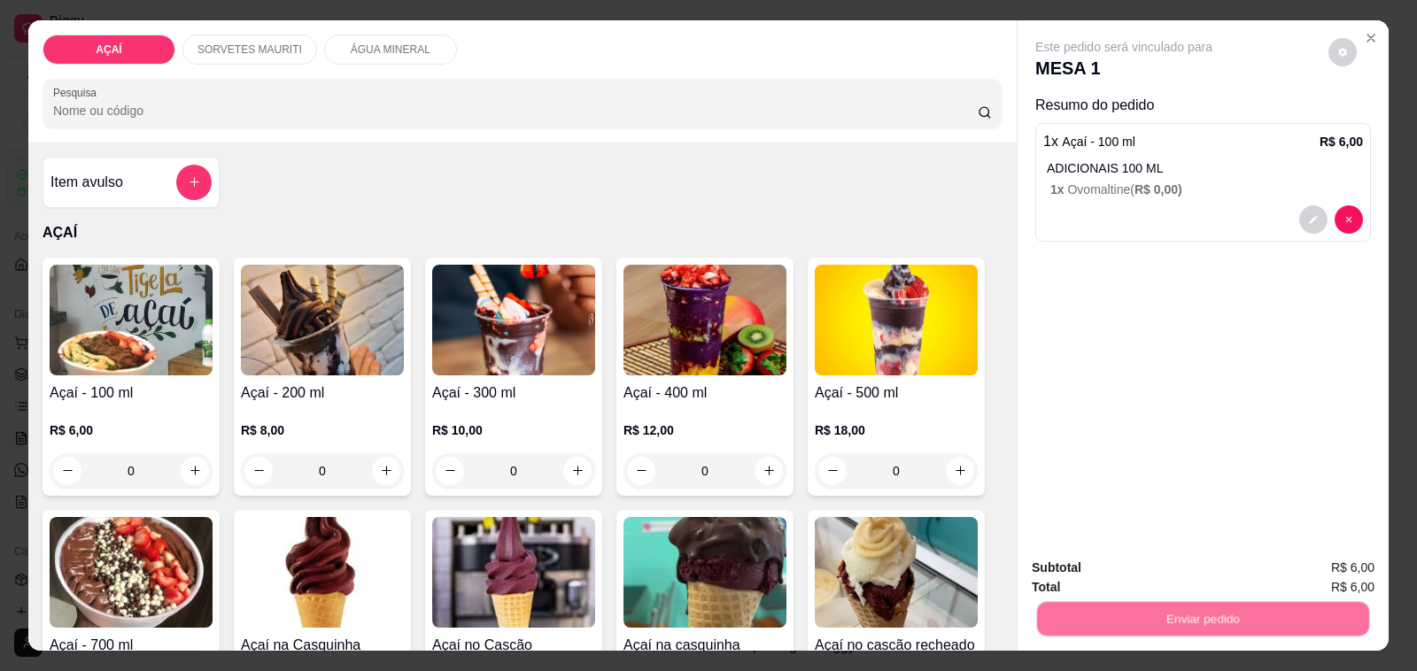
click at [1144, 577] on button "Não registrar e enviar pedido" at bounding box center [1143, 569] width 184 height 34
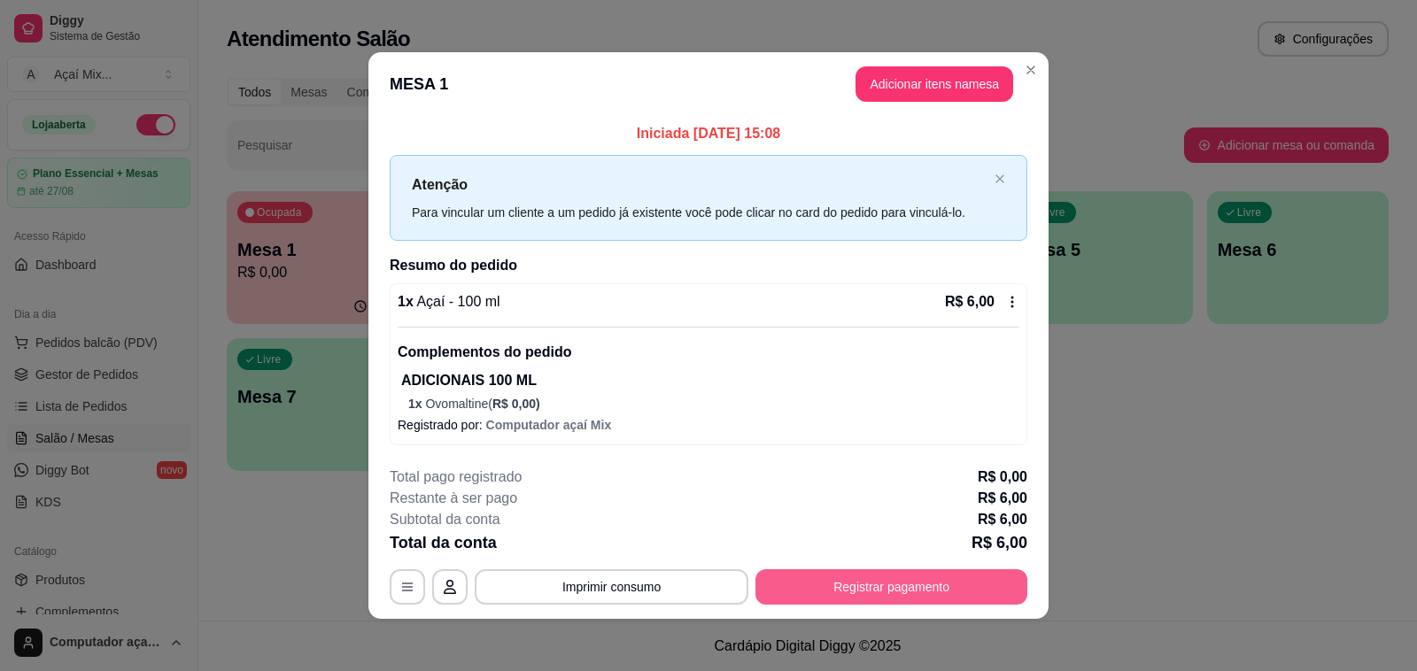
click at [979, 590] on button "Registrar pagamento" at bounding box center [891, 586] width 272 height 35
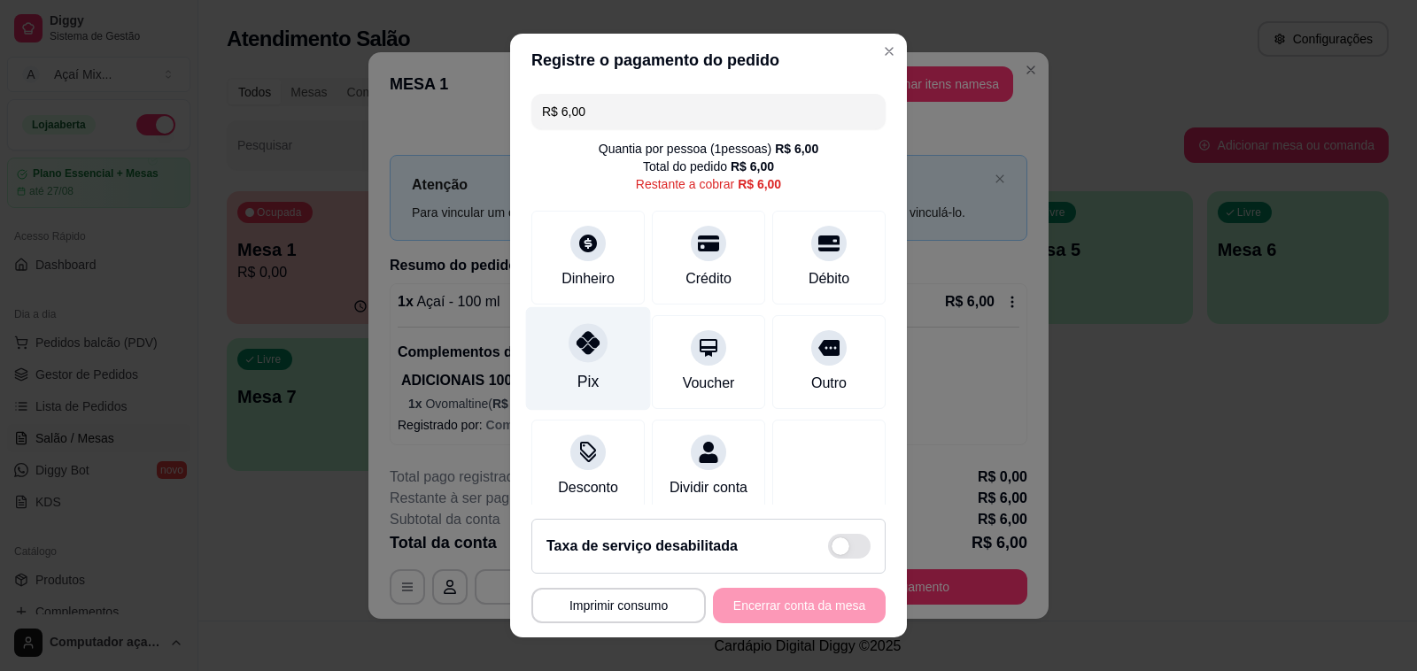
drag, startPoint x: 554, startPoint y: 369, endPoint x: 595, endPoint y: 396, distance: 48.6
click at [559, 373] on div "Pix" at bounding box center [588, 359] width 125 height 104
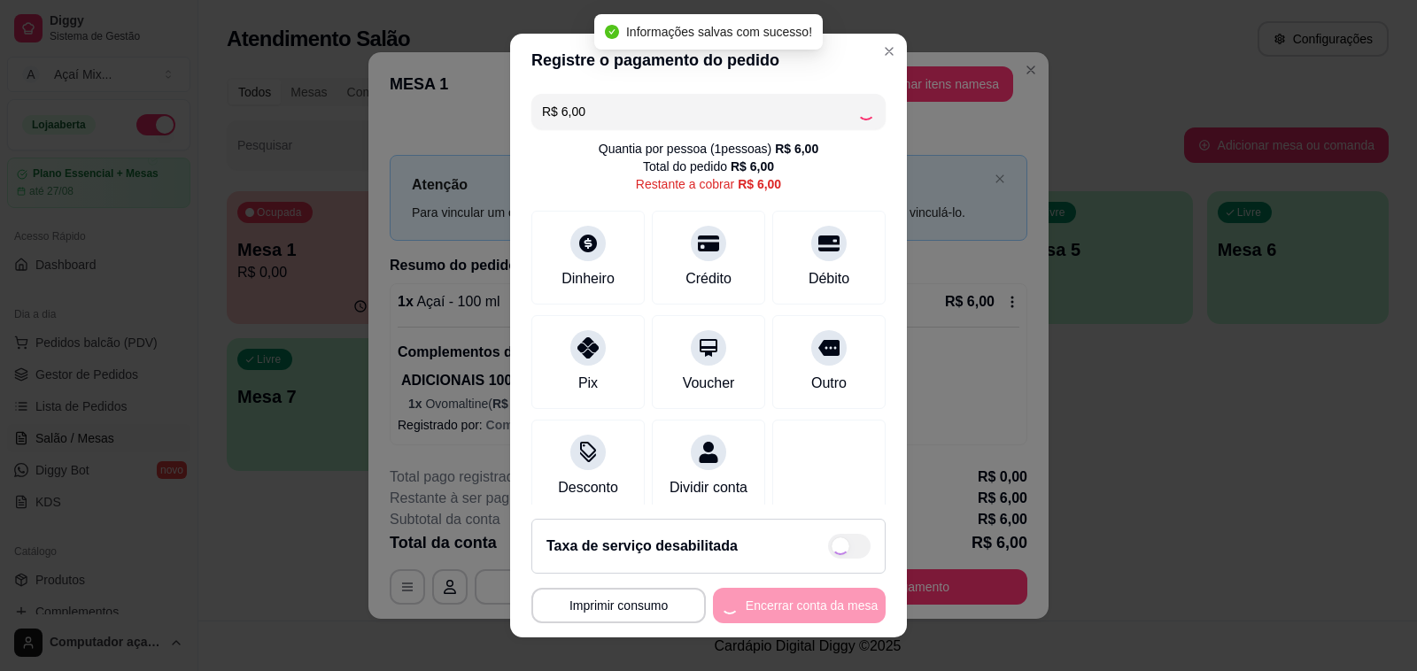
type input "R$ 0,00"
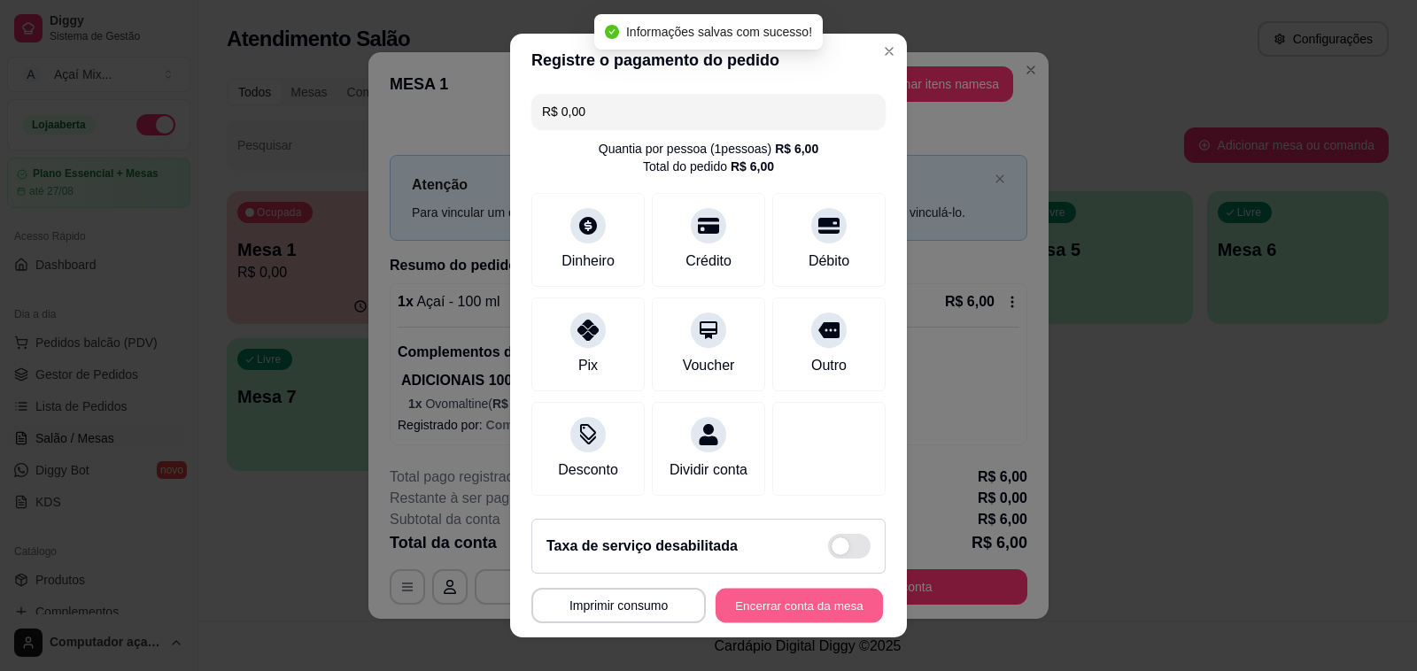
click at [727, 608] on button "Encerrar conta da mesa" at bounding box center [798, 606] width 167 height 35
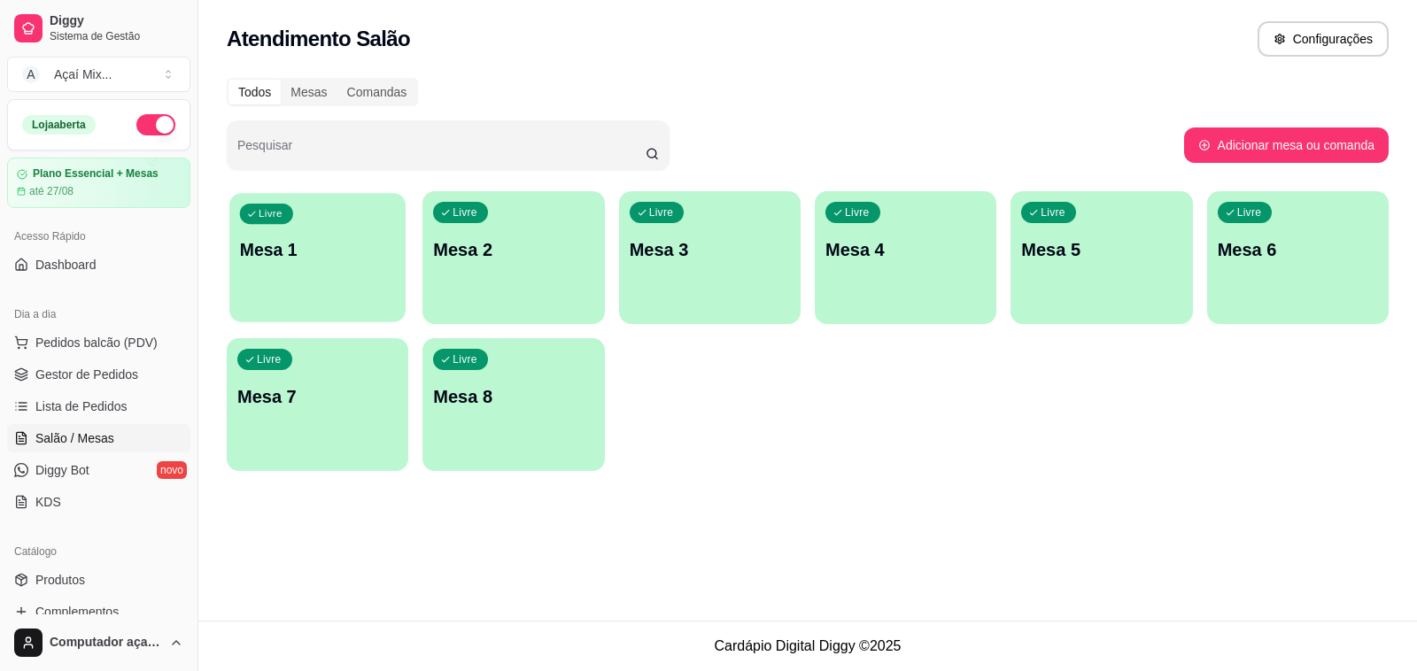
click at [270, 292] on div "Livre Mesa 1" at bounding box center [317, 247] width 176 height 108
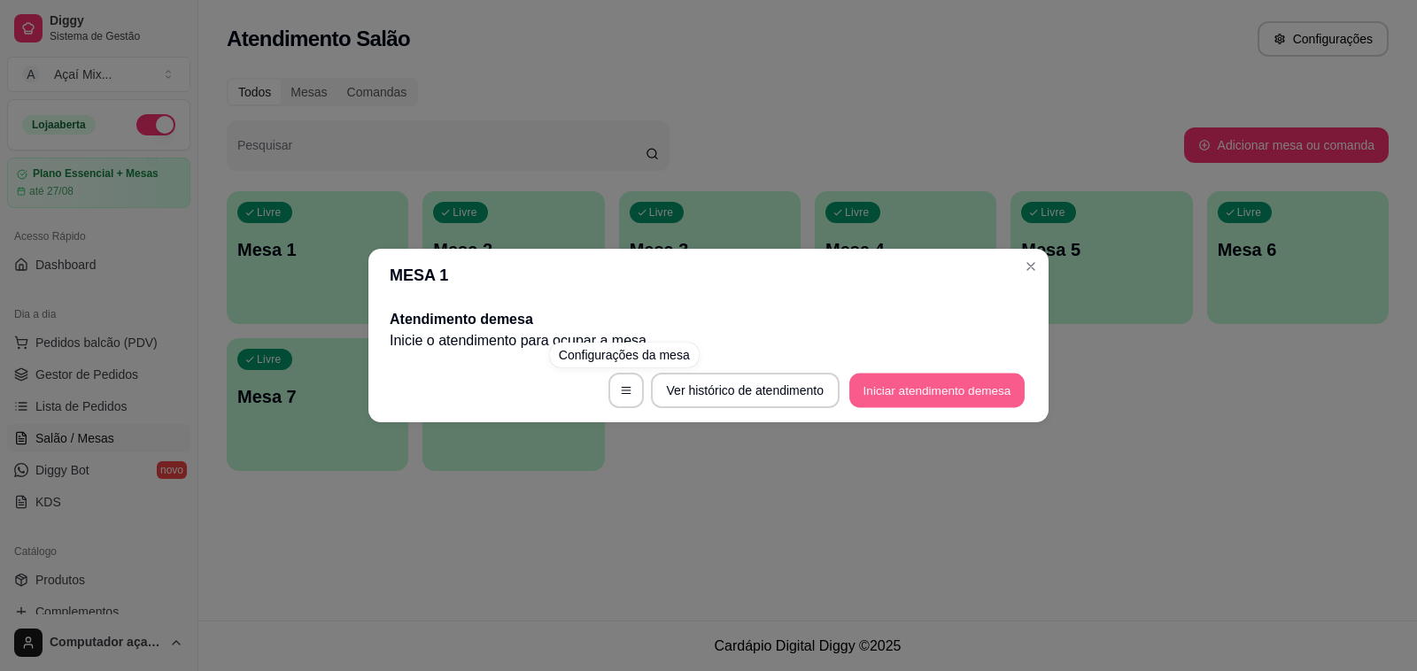
click at [866, 385] on button "Iniciar atendimento de mesa" at bounding box center [936, 391] width 175 height 35
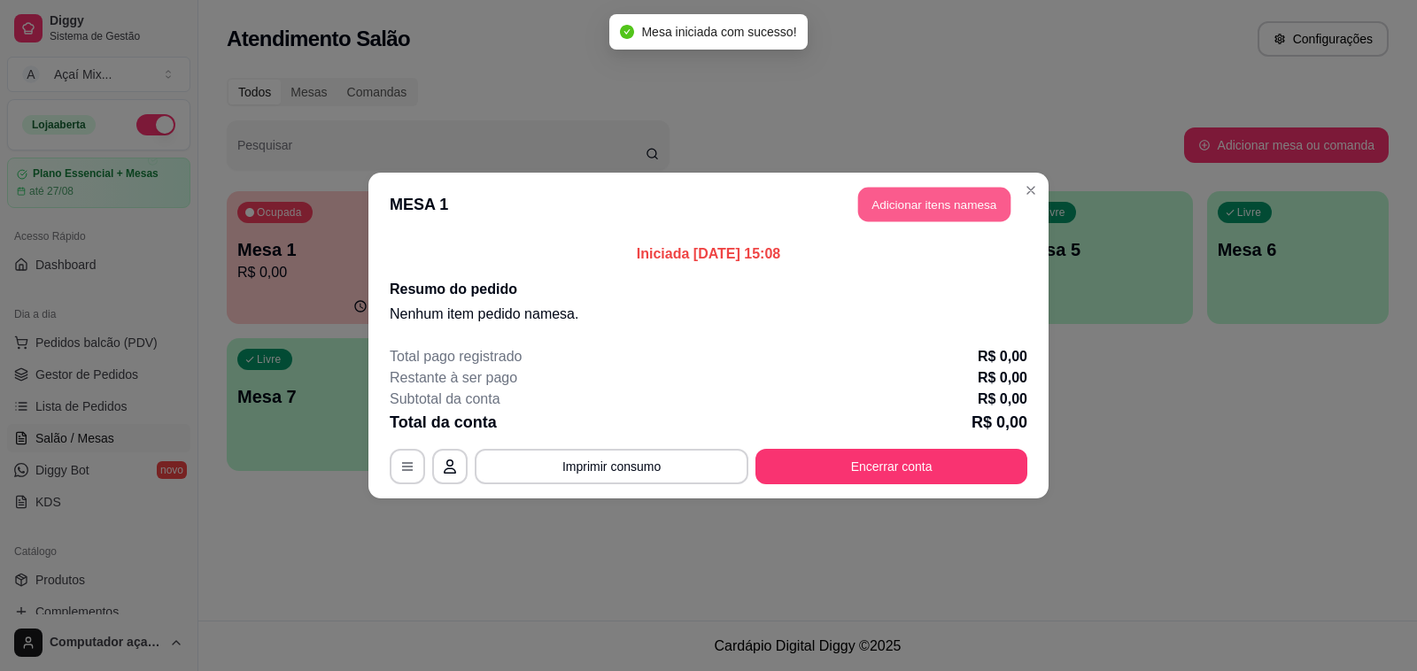
click at [919, 205] on button "Adicionar itens na mesa" at bounding box center [934, 205] width 152 height 35
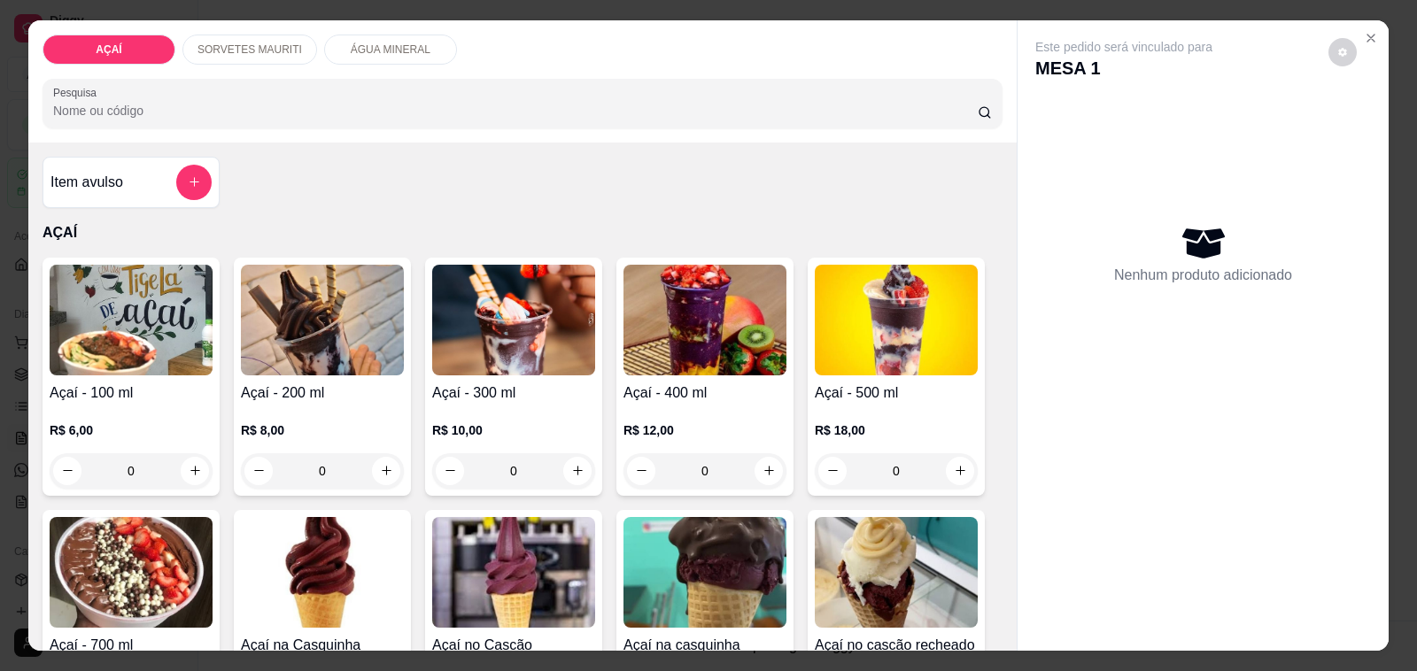
click at [320, 383] on h4 "Açaí - 200 ml" at bounding box center [322, 393] width 163 height 21
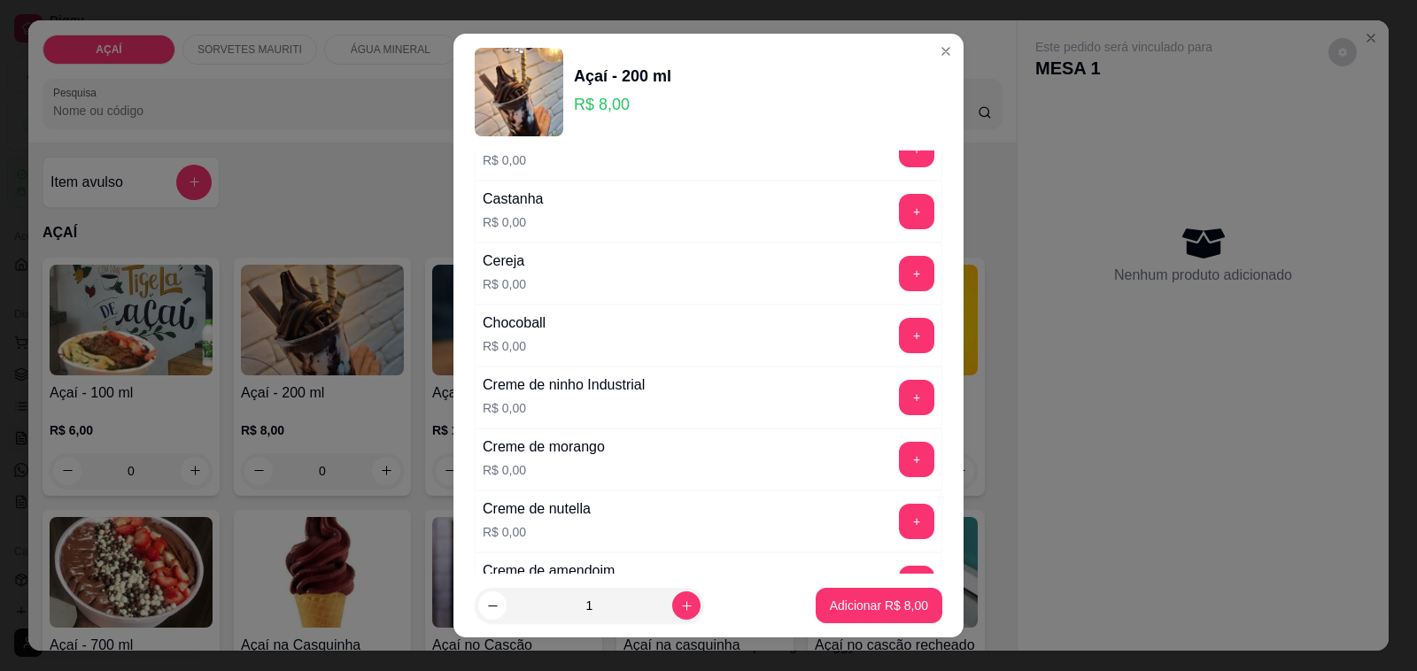
scroll to position [332, 0]
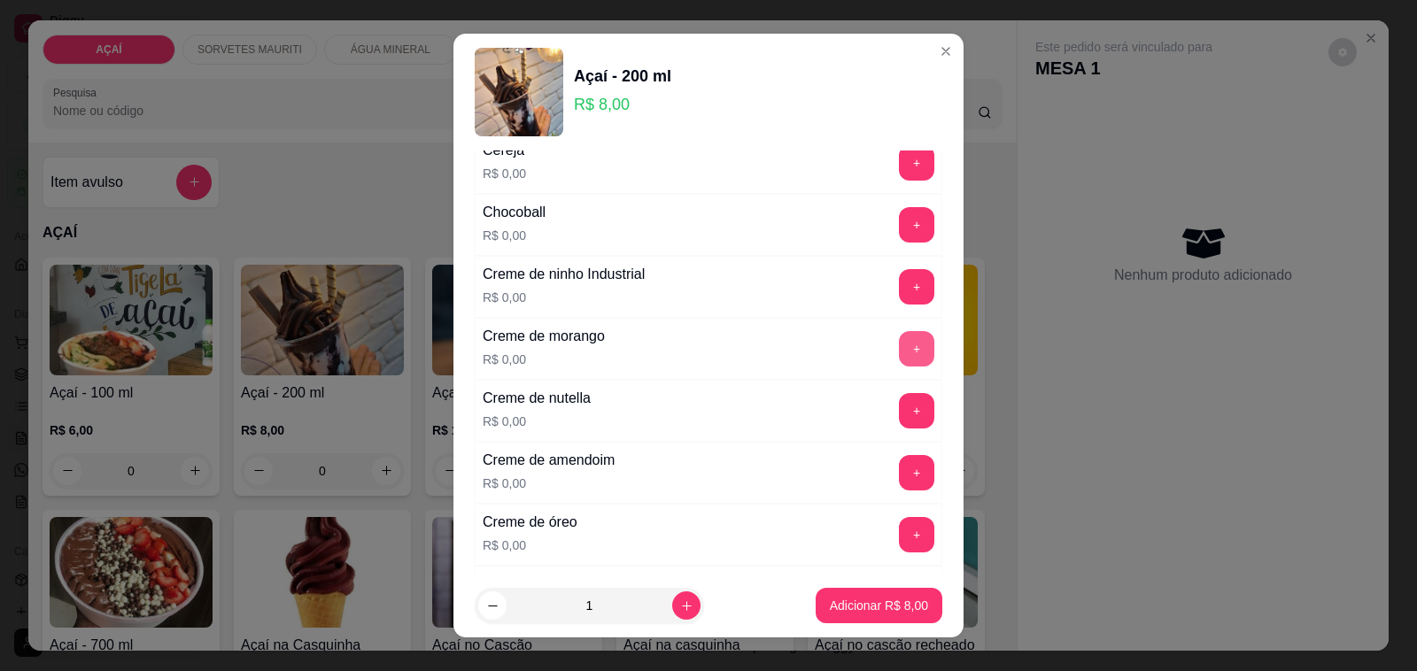
click at [899, 352] on button "+" at bounding box center [916, 348] width 35 height 35
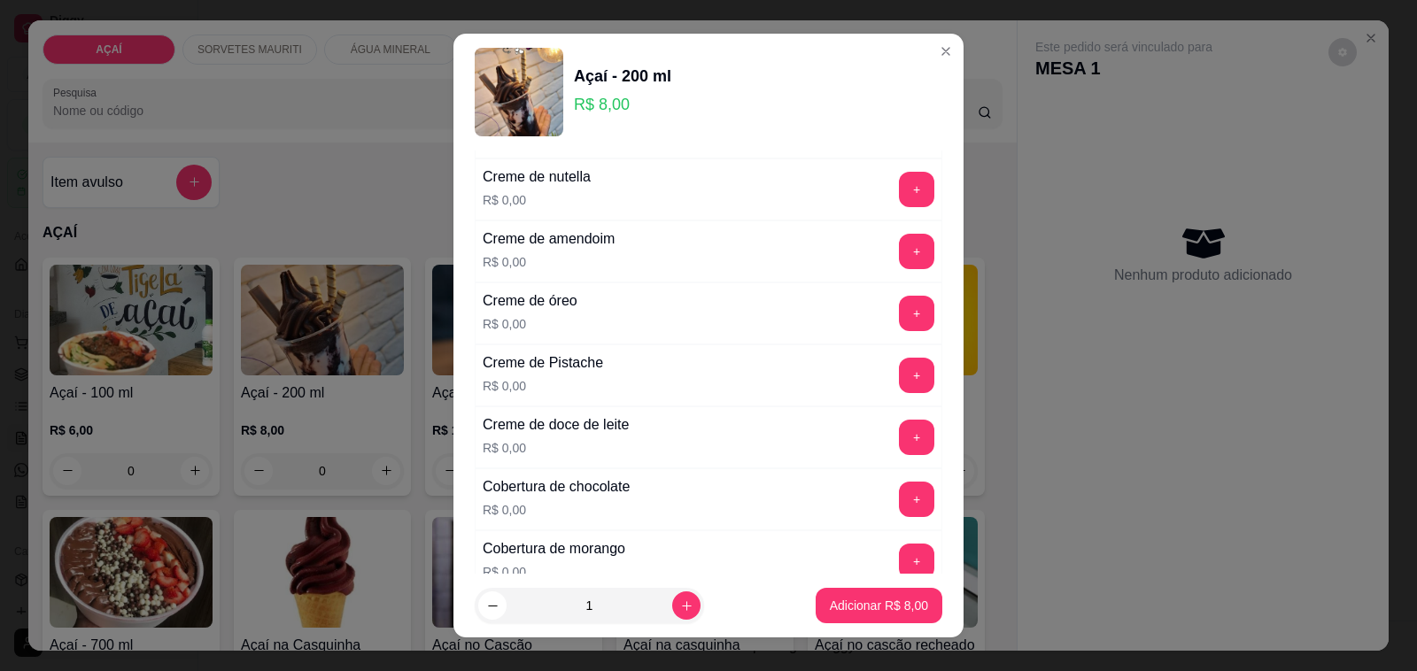
scroll to position [443, 0]
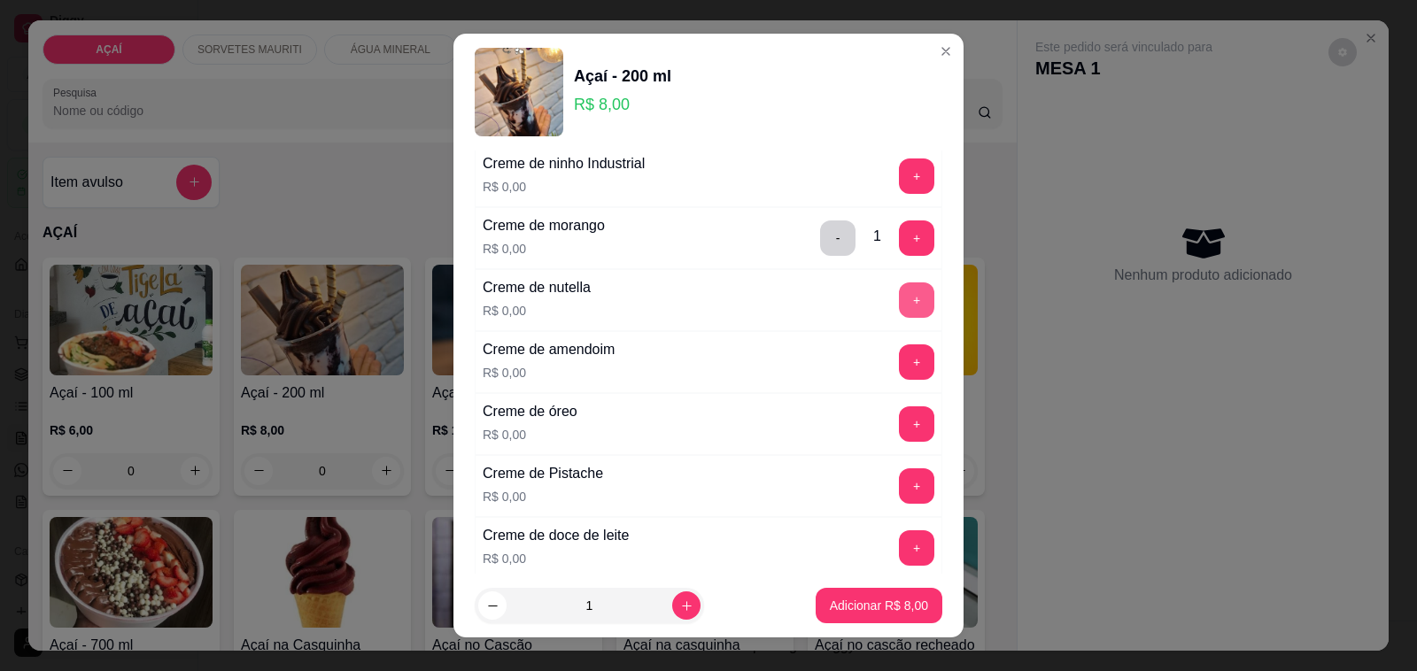
click at [899, 310] on button "+" at bounding box center [916, 299] width 35 height 35
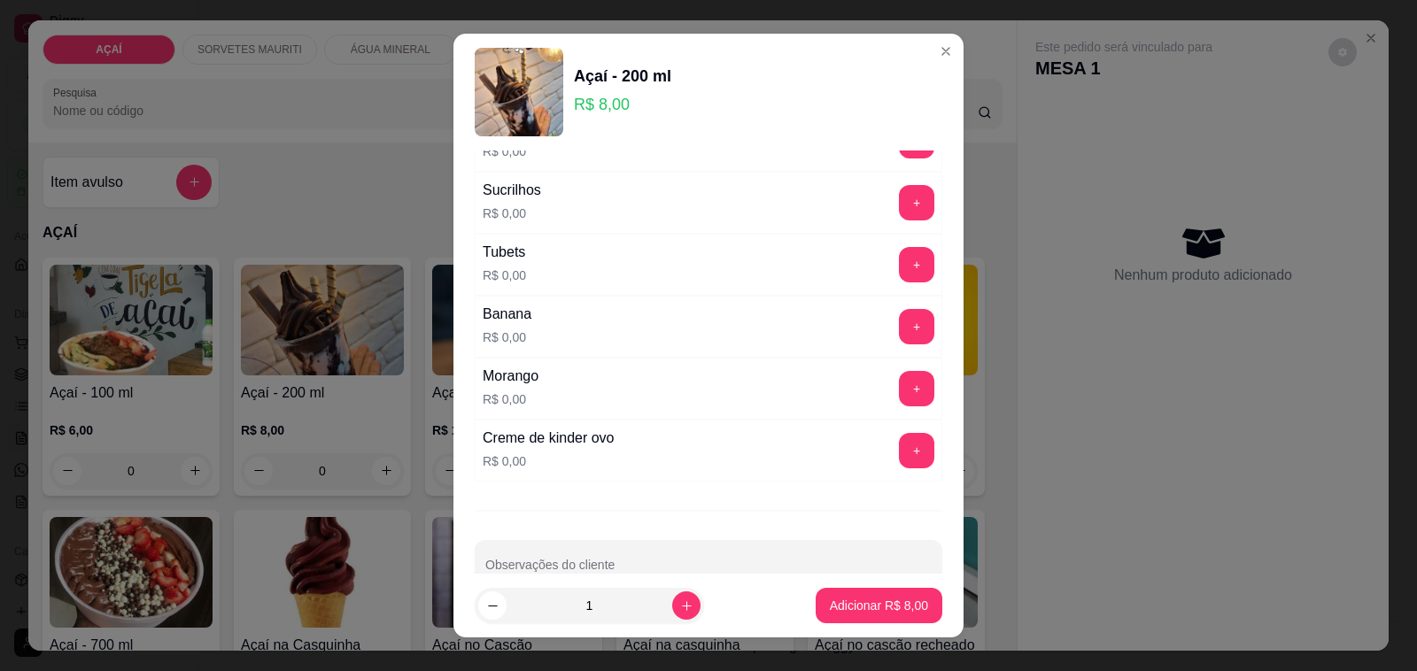
scroll to position [2269, 0]
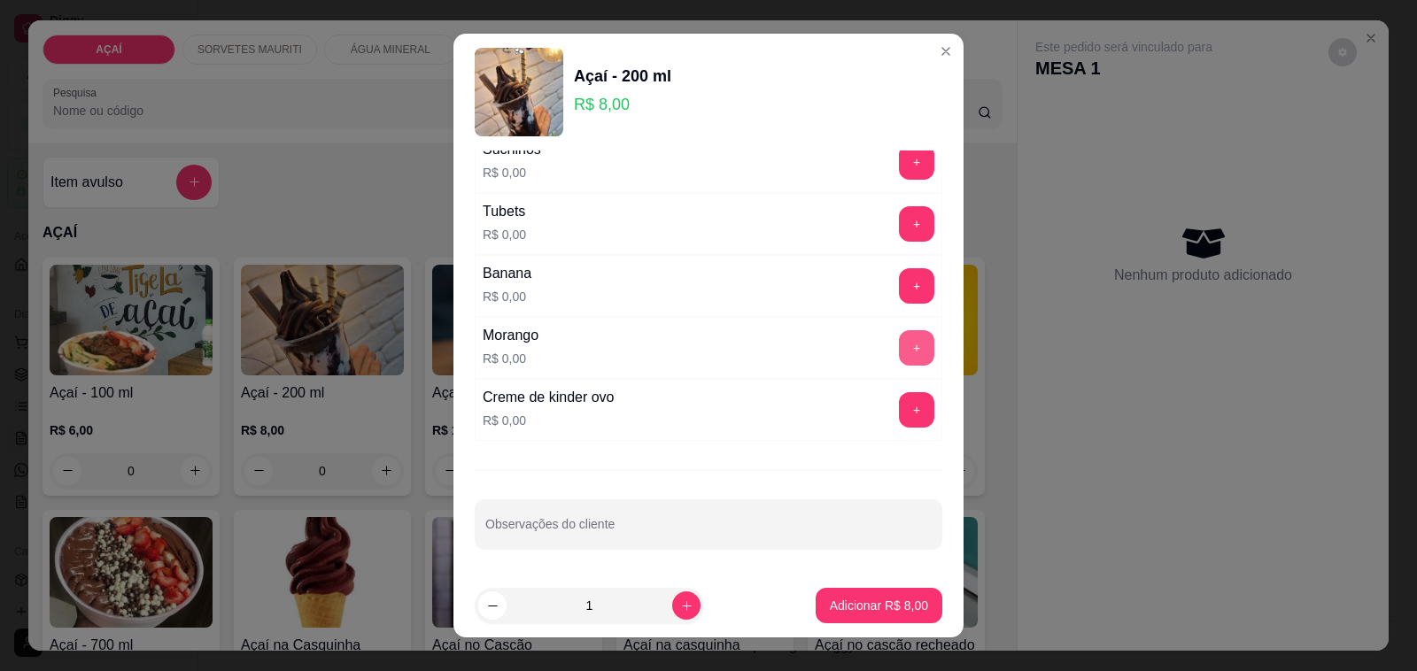
click at [899, 352] on button "+" at bounding box center [916, 347] width 35 height 35
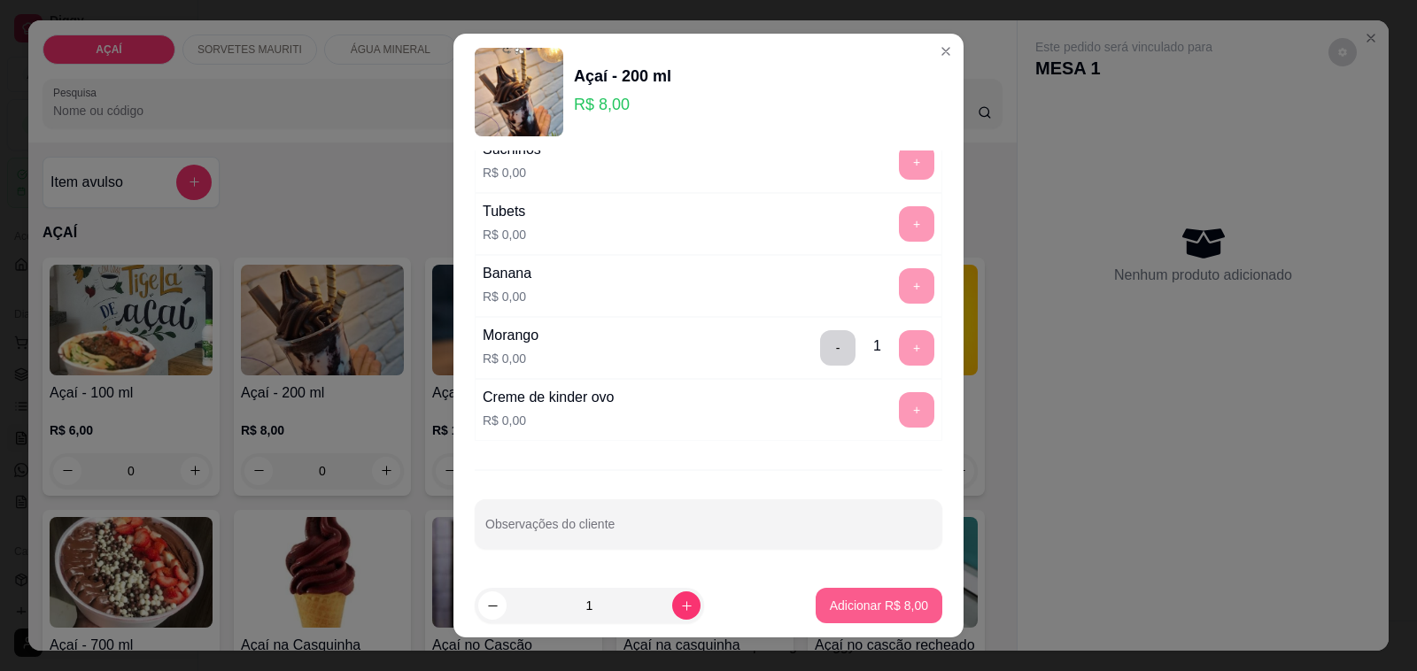
click at [870, 618] on button "Adicionar R$ 8,00" at bounding box center [879, 605] width 127 height 35
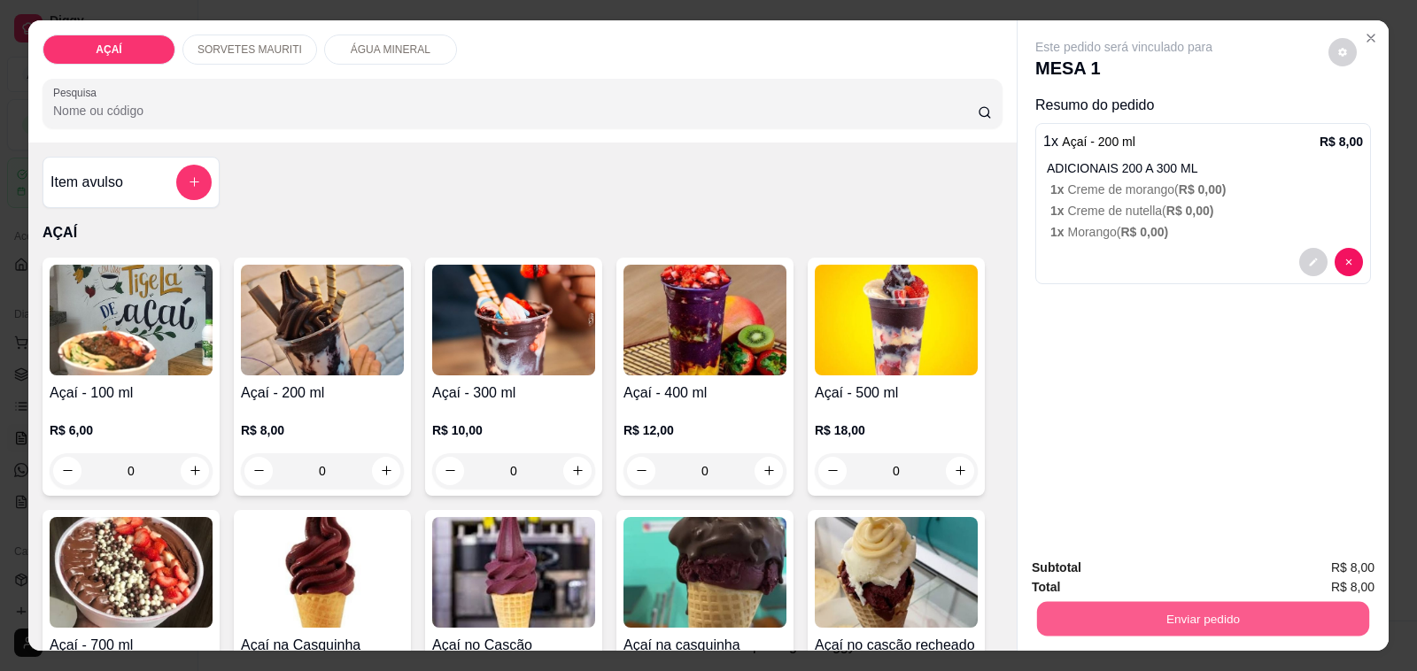
click at [1246, 602] on button "Enviar pedido" at bounding box center [1203, 619] width 332 height 35
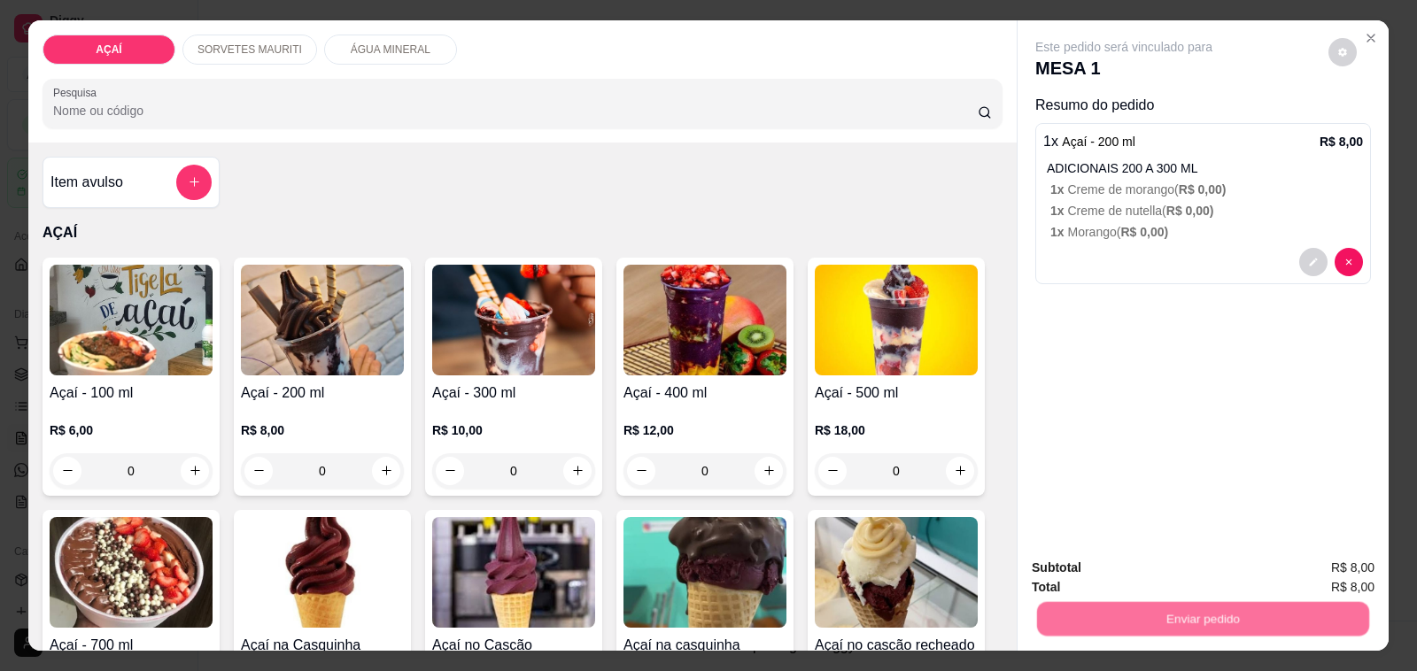
click at [1191, 569] on button "Não registrar e enviar pedido" at bounding box center [1143, 568] width 179 height 33
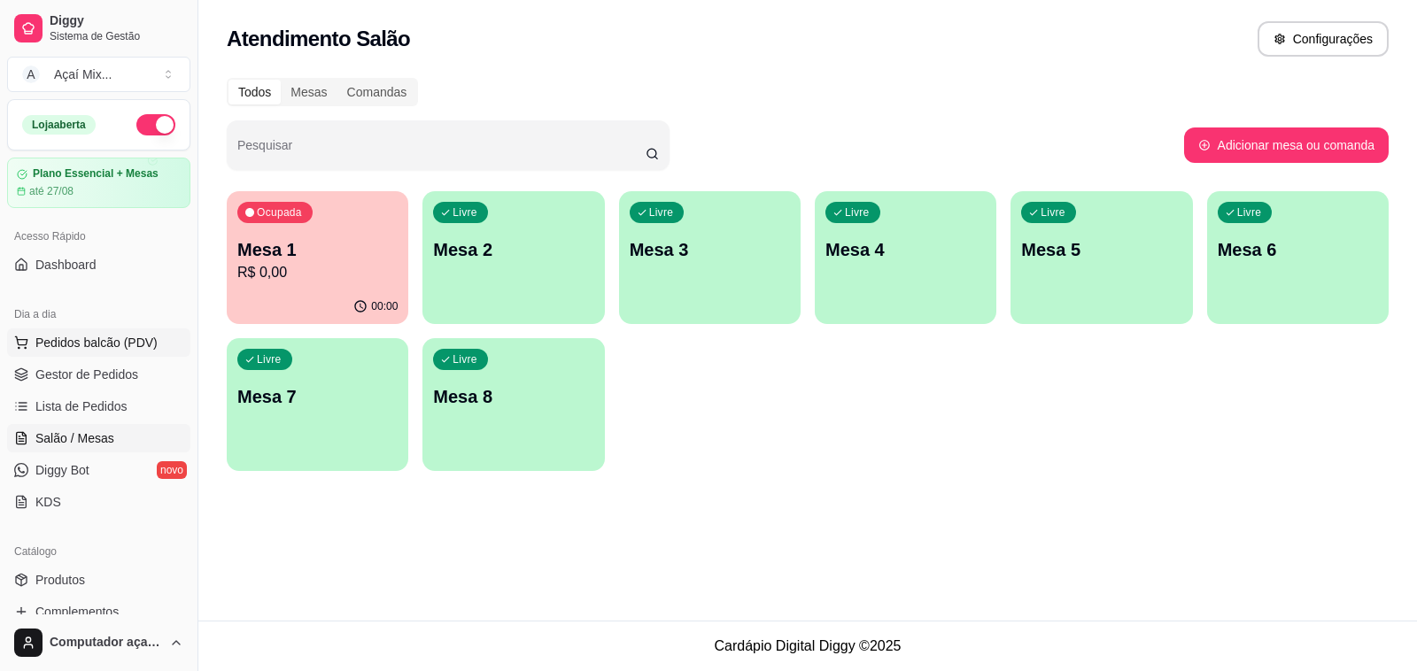
click at [137, 342] on span "Pedidos balcão (PDV)" at bounding box center [96, 343] width 122 height 18
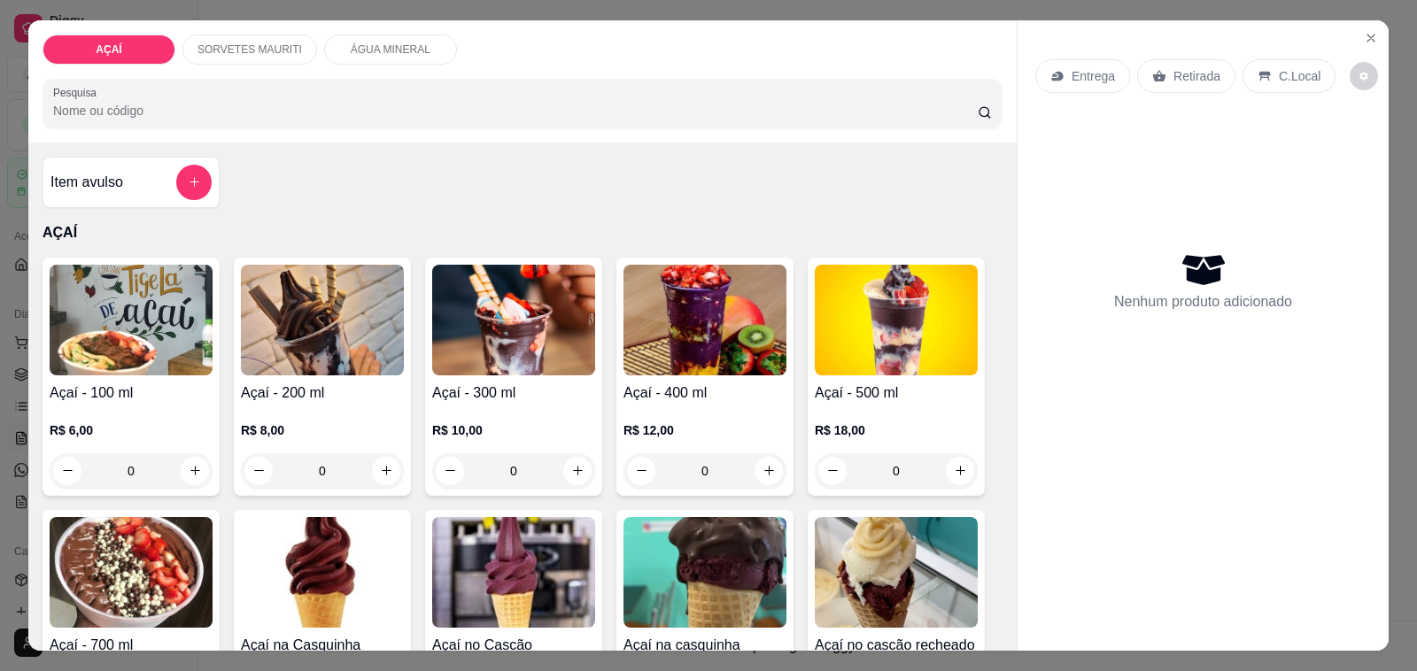
click at [352, 383] on h4 "Açaí - 200 ml" at bounding box center [322, 393] width 163 height 21
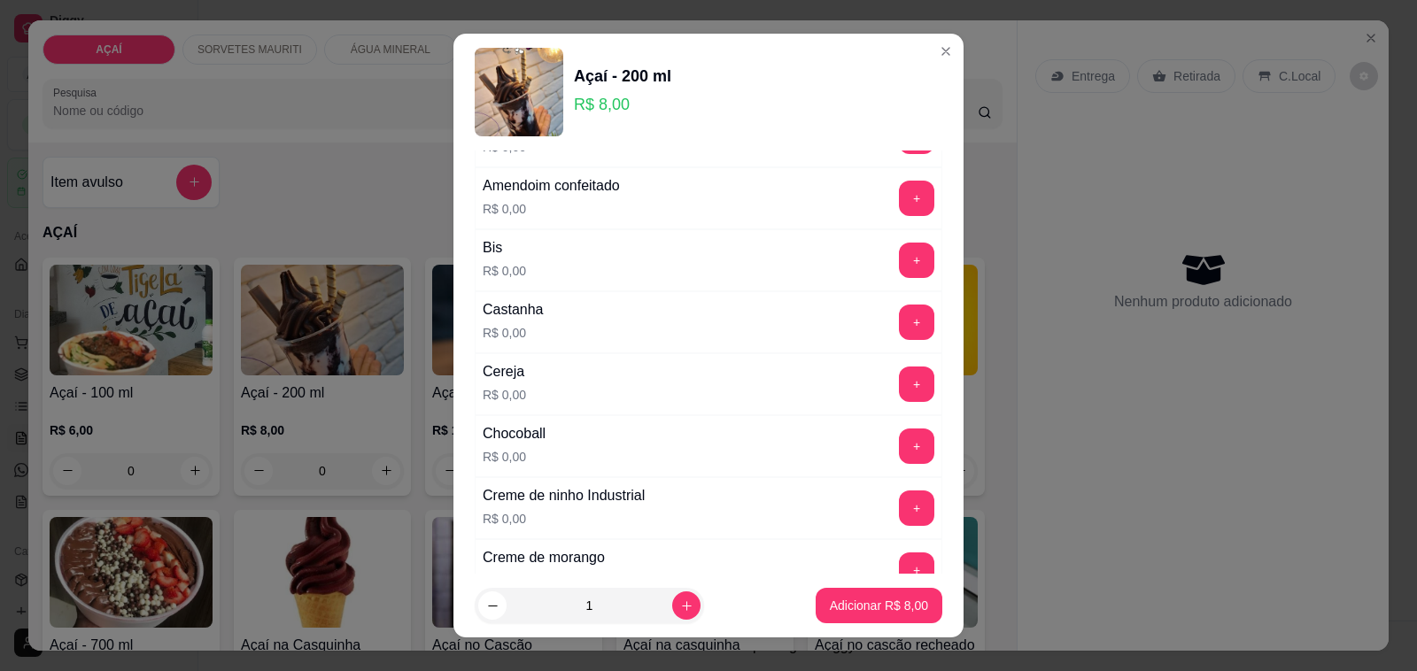
scroll to position [221, 0]
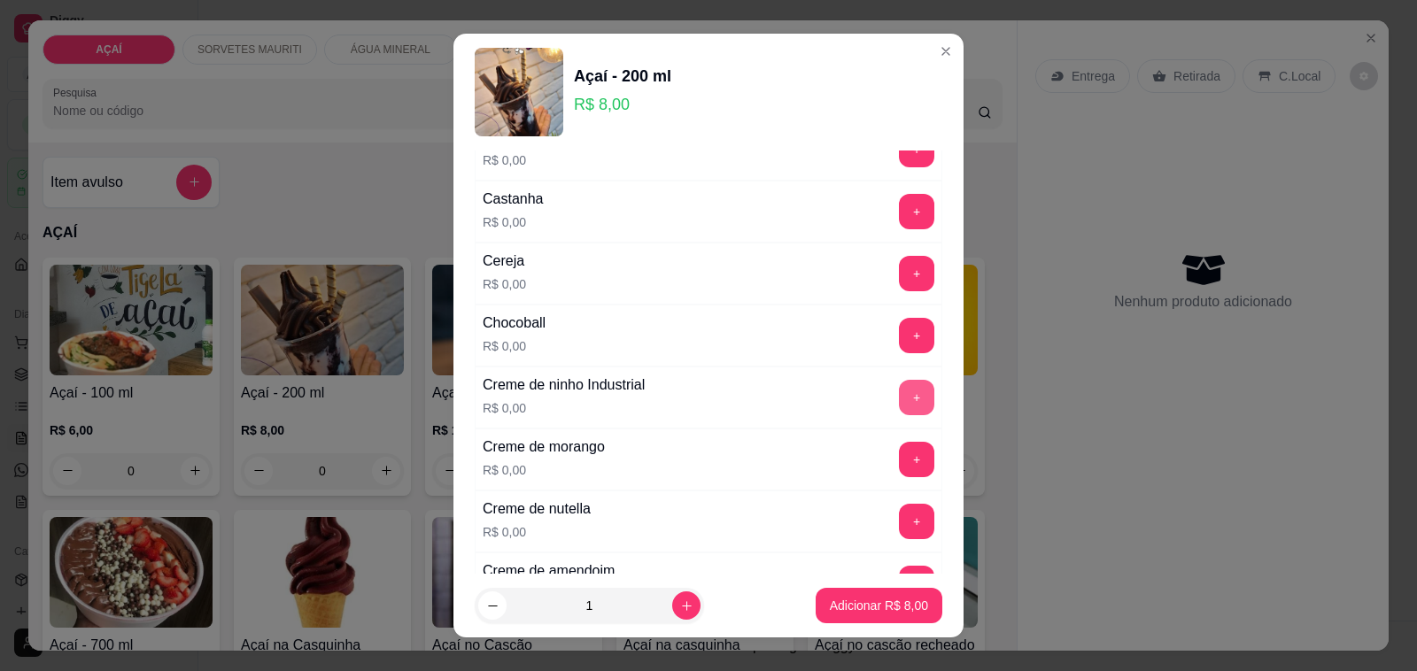
click at [899, 397] on button "+" at bounding box center [916, 397] width 35 height 35
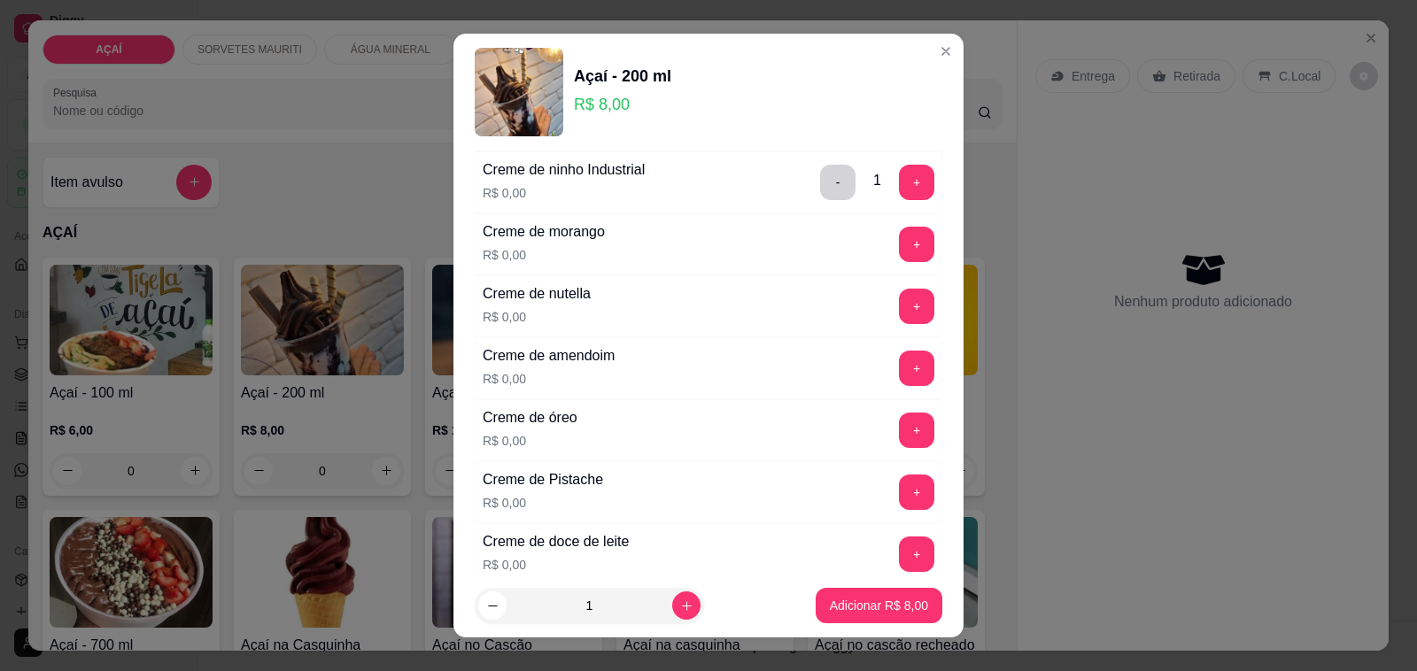
scroll to position [443, 0]
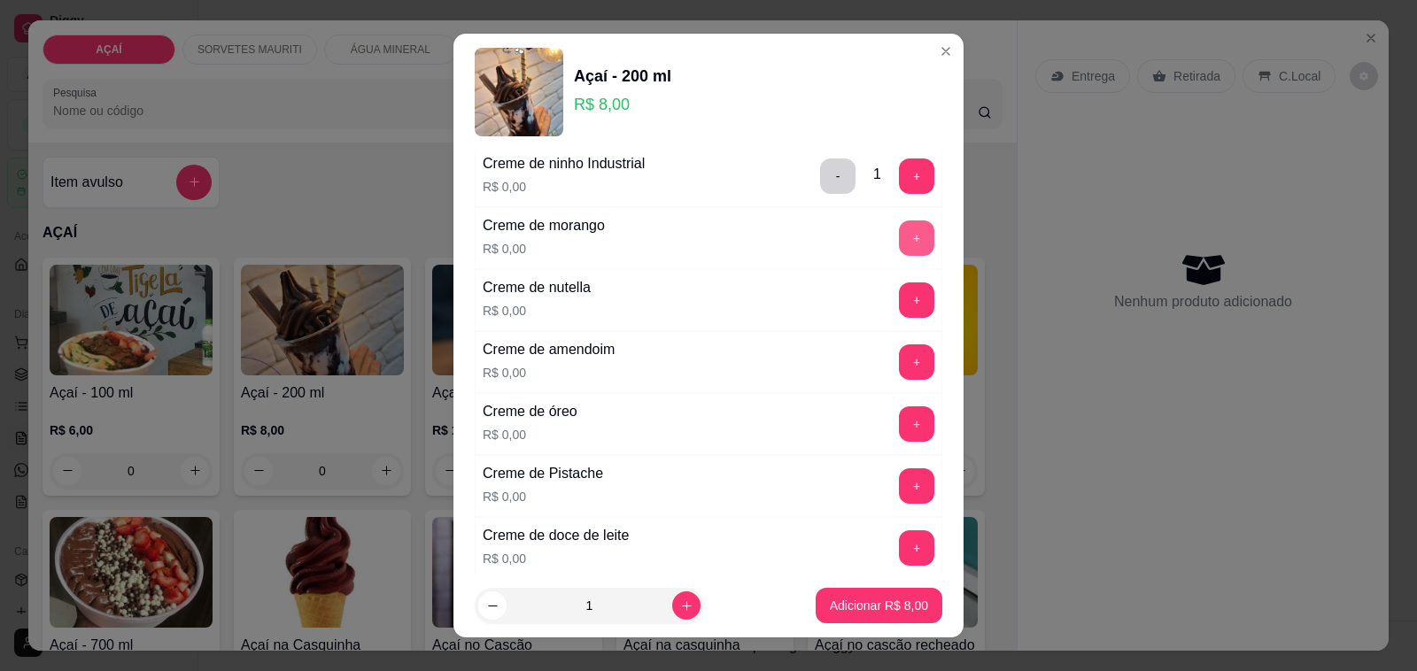
click at [899, 250] on button "+" at bounding box center [916, 237] width 35 height 35
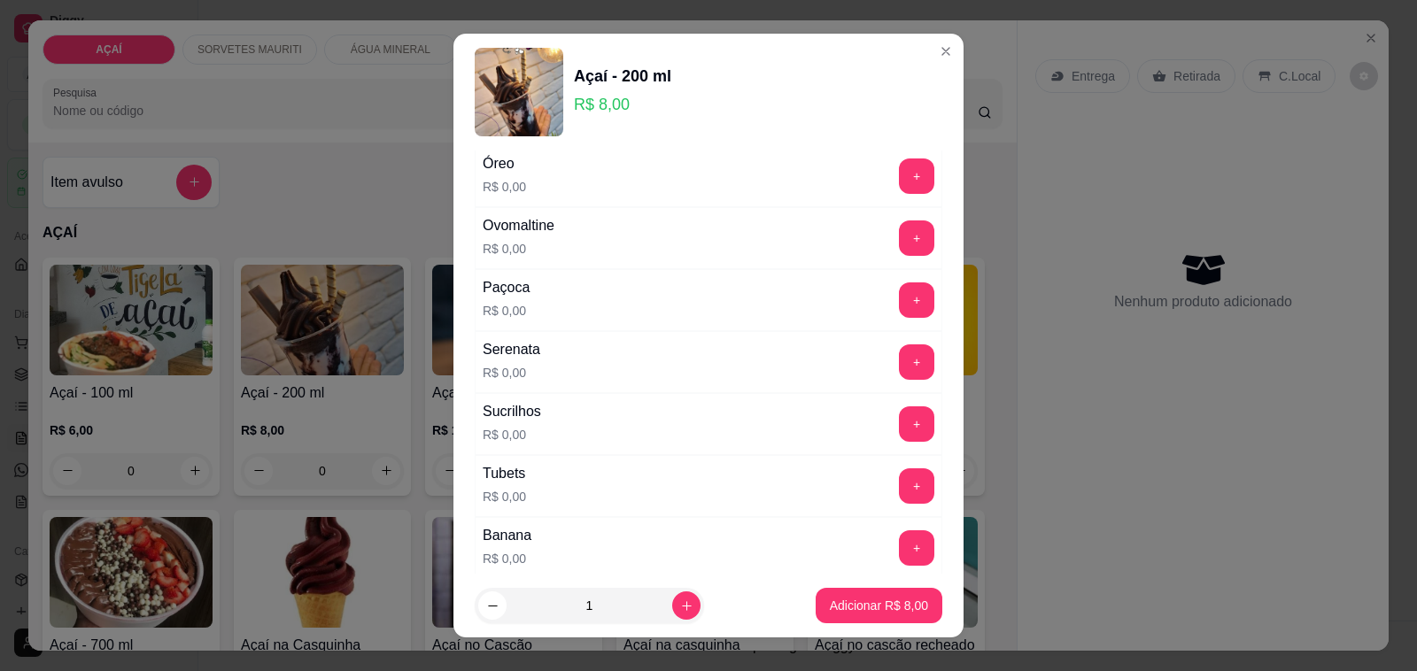
scroll to position [2214, 0]
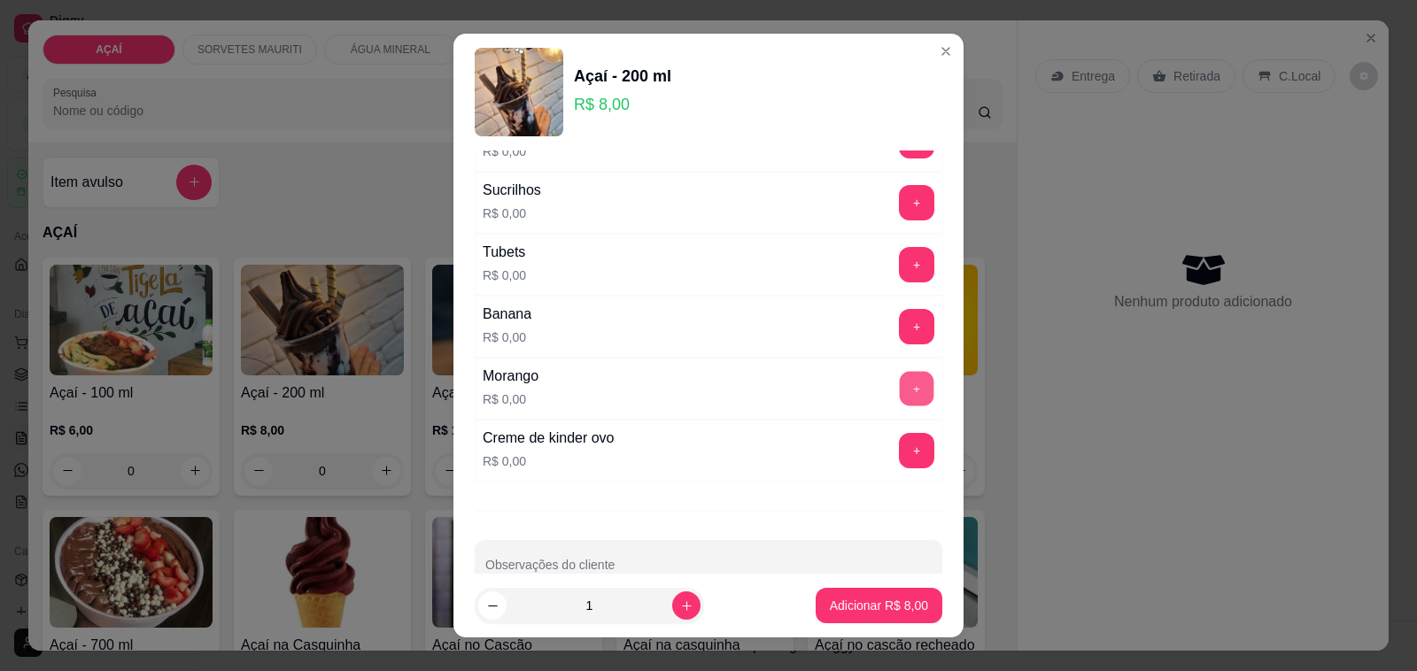
click at [900, 394] on button "+" at bounding box center [917, 389] width 35 height 35
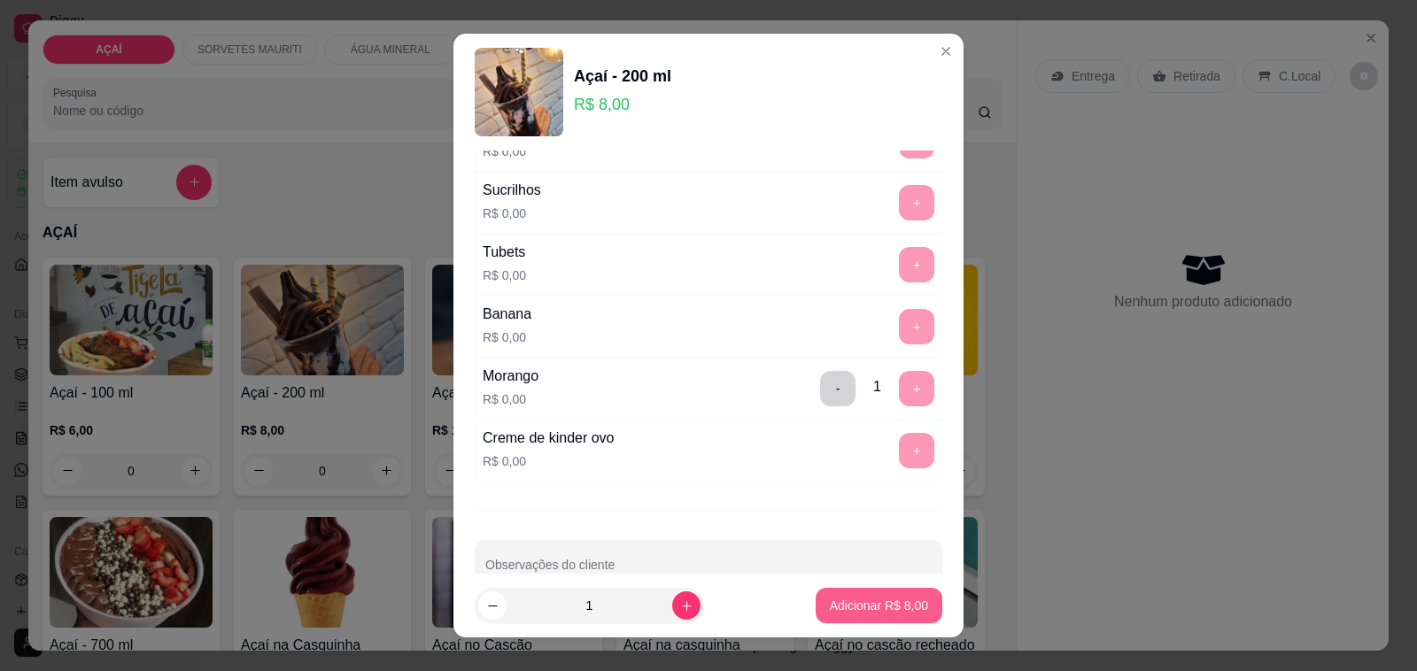
click at [873, 614] on p "Adicionar R$ 8,00" at bounding box center [879, 606] width 98 height 18
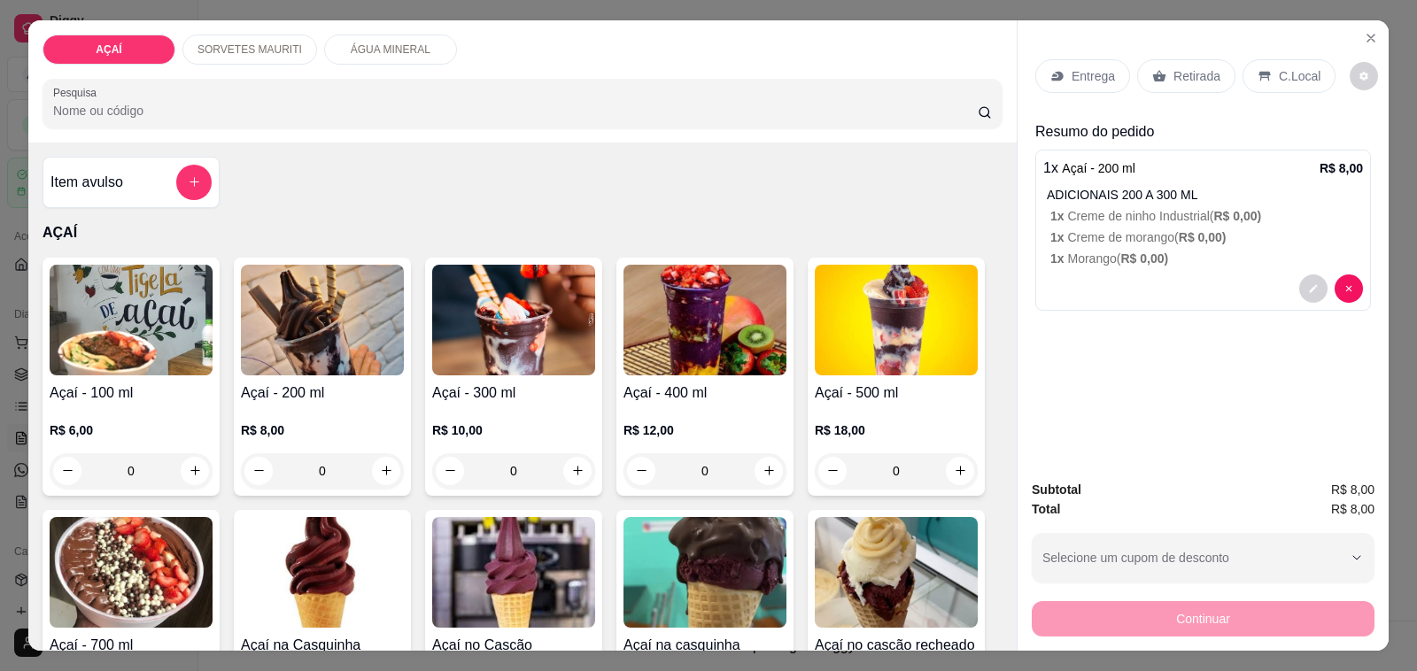
click at [1092, 59] on div "Entrega" at bounding box center [1082, 76] width 95 height 34
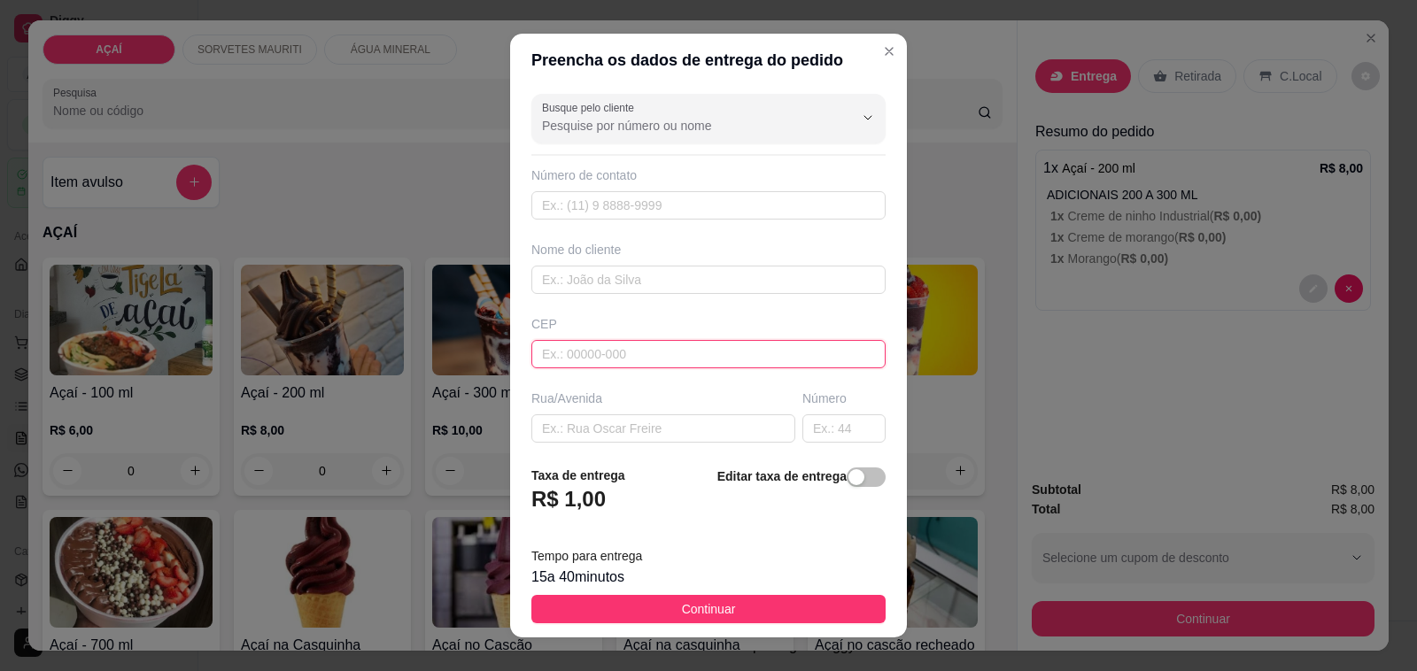
click at [670, 352] on input "text" at bounding box center [708, 354] width 354 height 28
type input "57520000"
type input "Maravilha"
type input "5752000000"
type input "8862-6732"
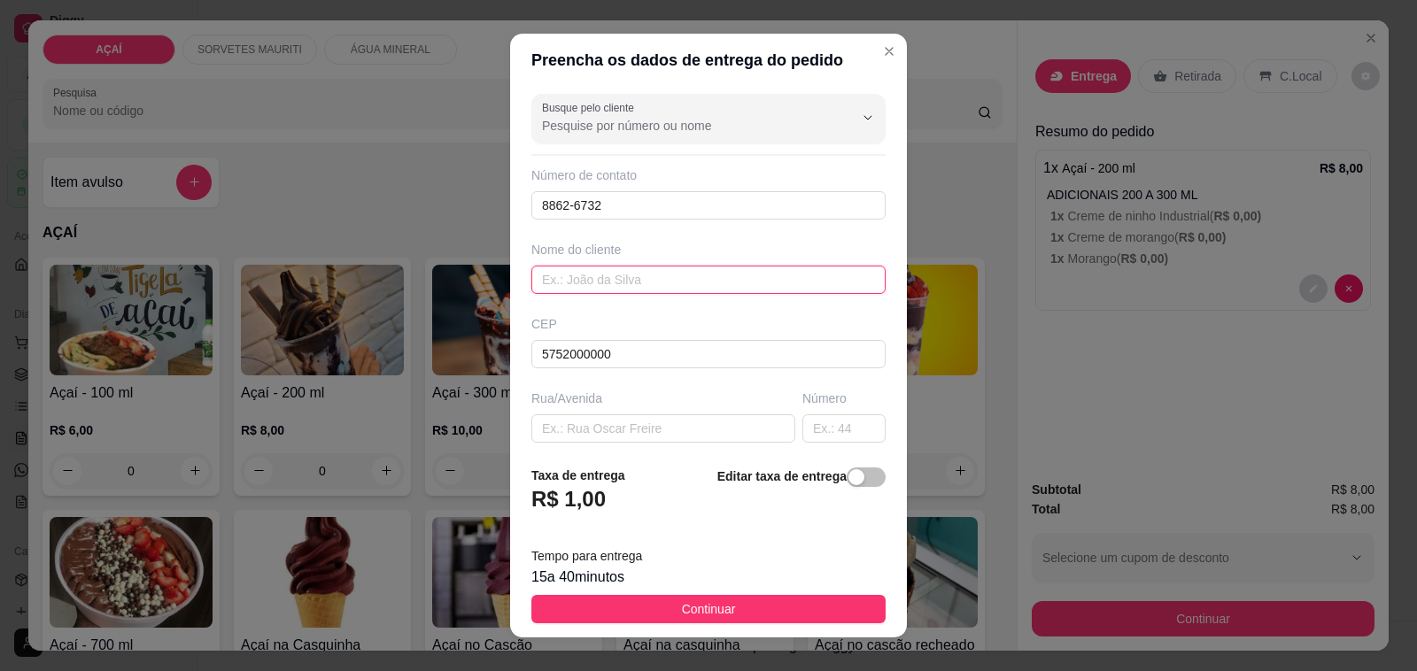
click at [589, 276] on input "text" at bounding box center [708, 280] width 354 height 28
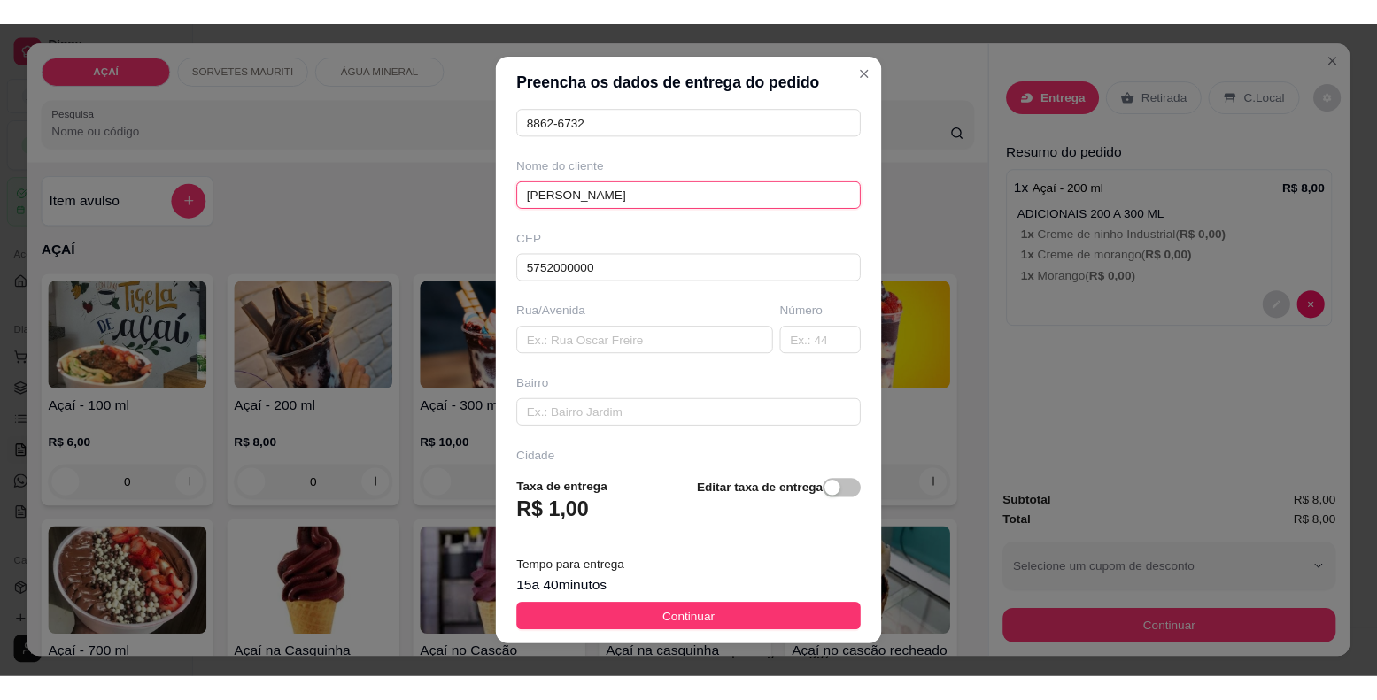
scroll to position [235, 0]
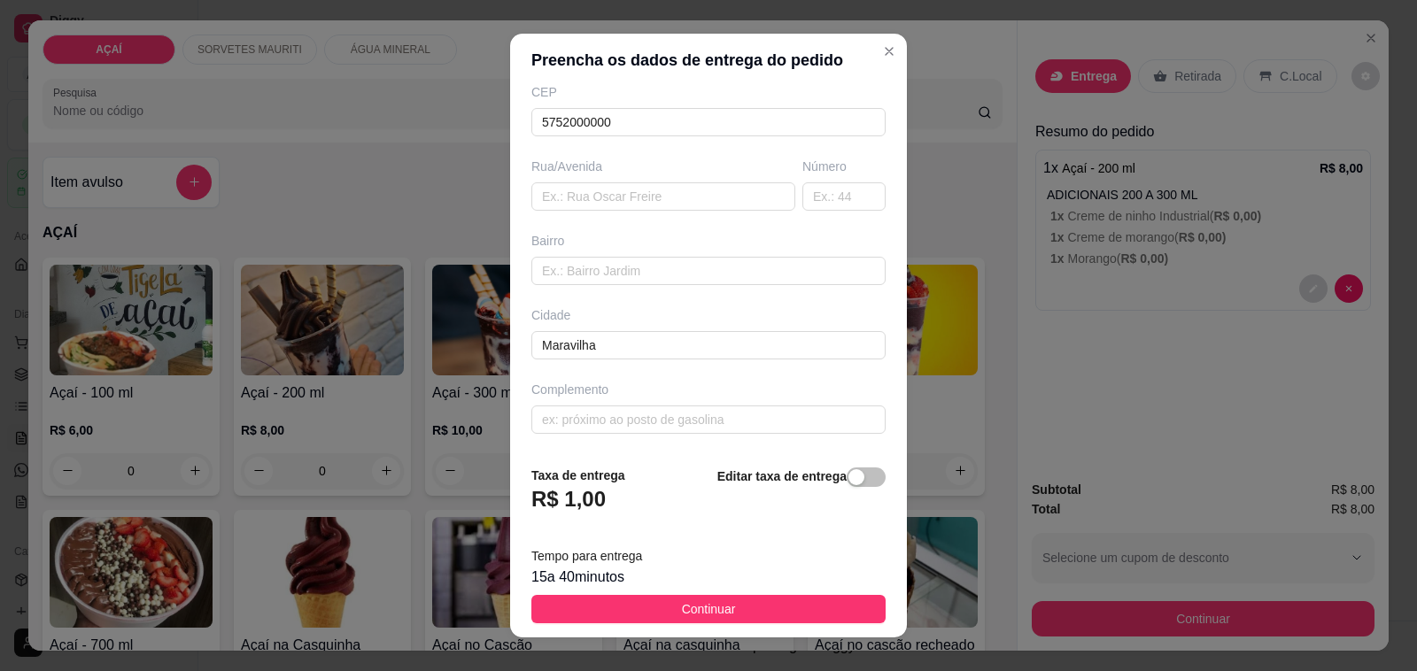
type input "mauricio mello"
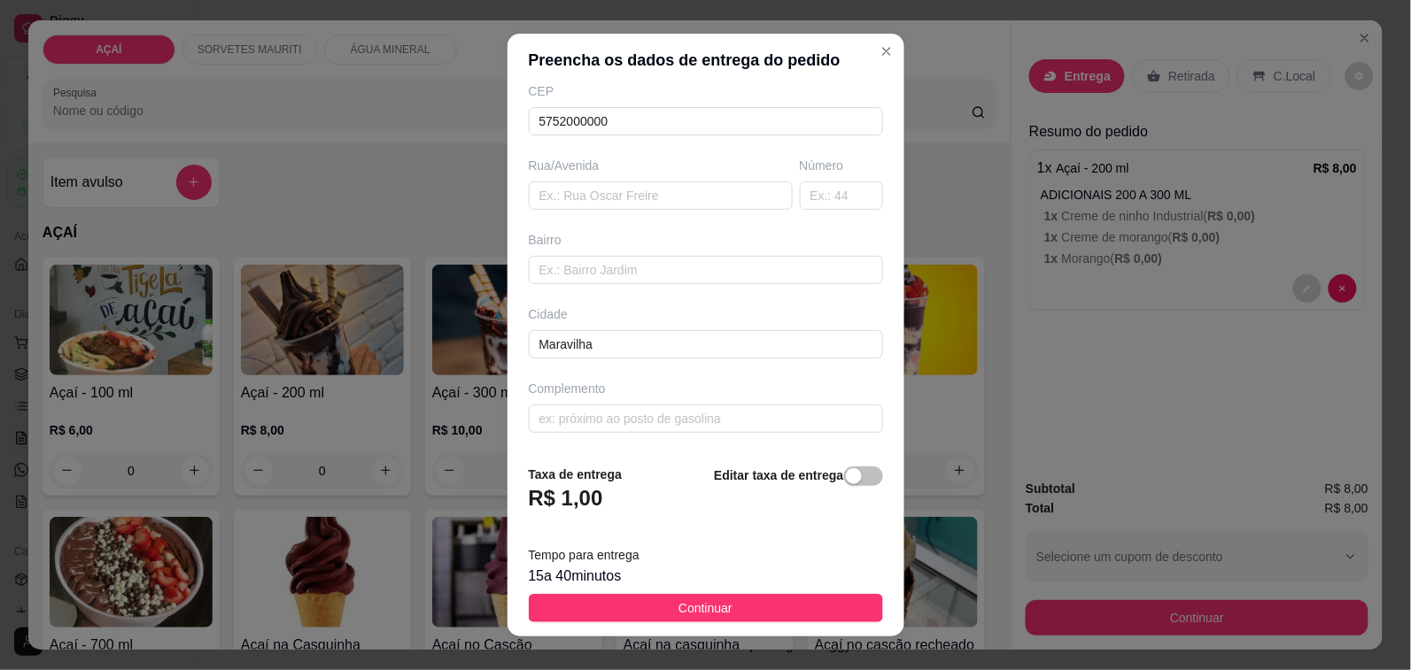
drag, startPoint x: 724, startPoint y: 599, endPoint x: 950, endPoint y: 599, distance: 225.8
click at [739, 599] on button "Continuar" at bounding box center [706, 608] width 354 height 28
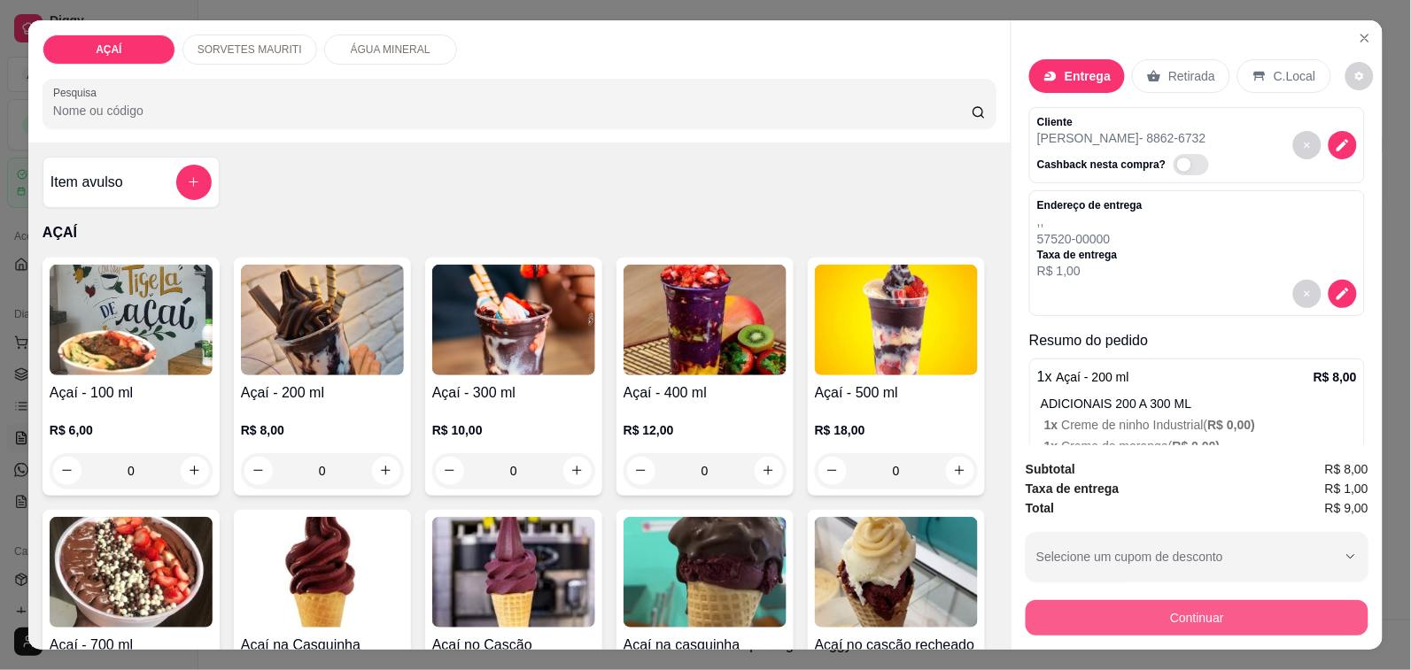
click at [1048, 620] on button "Continuar" at bounding box center [1196, 617] width 343 height 35
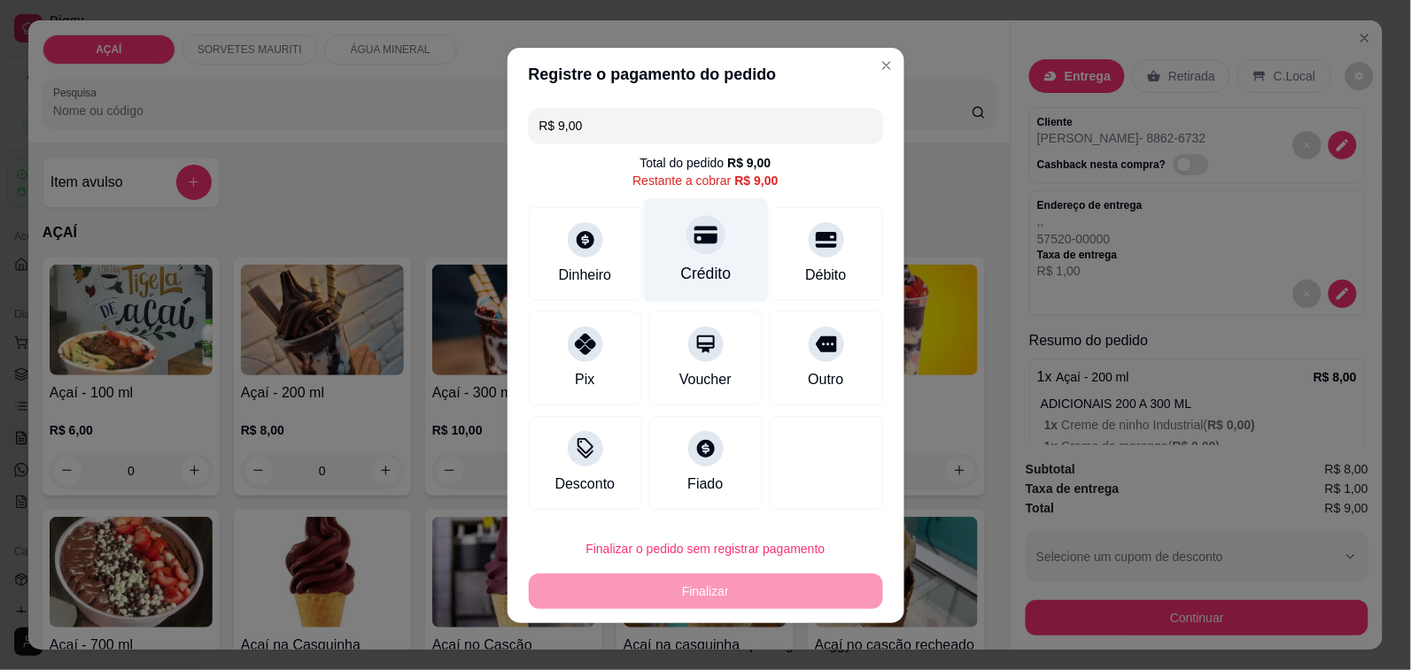
click at [683, 272] on div "Crédito" at bounding box center [705, 273] width 50 height 23
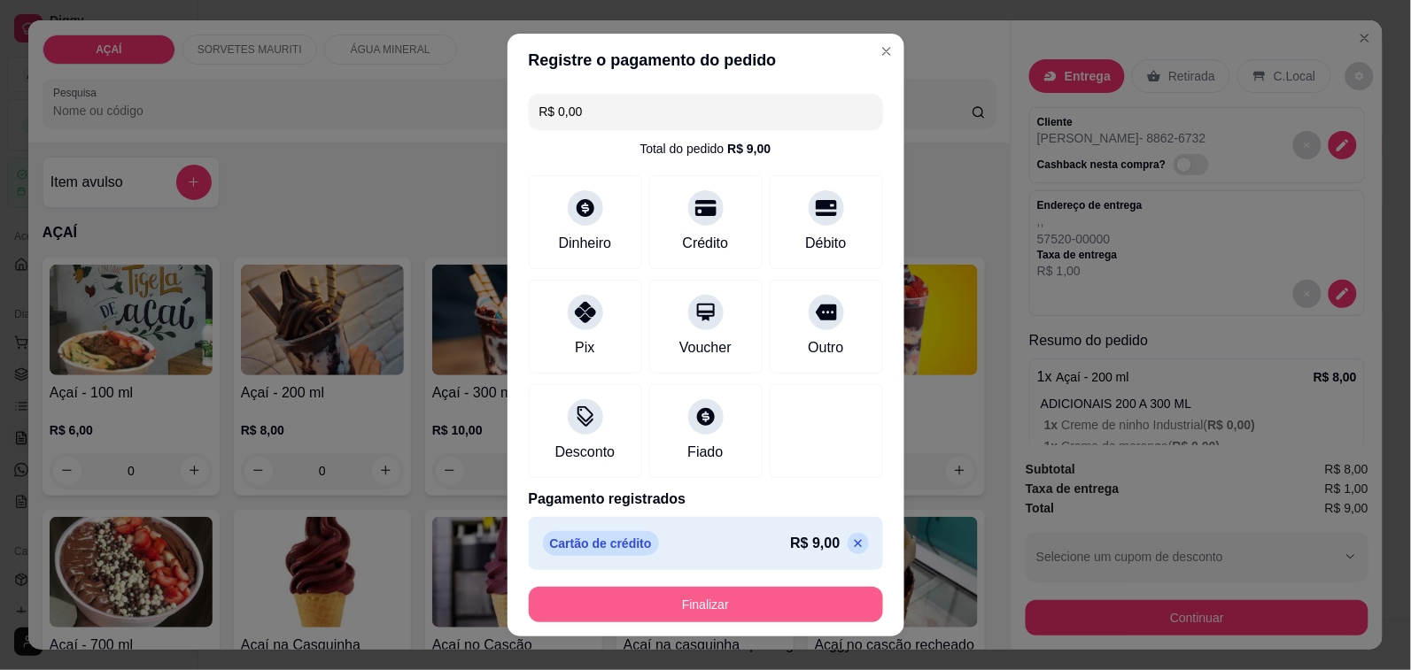
click at [693, 589] on button "Finalizar" at bounding box center [706, 604] width 354 height 35
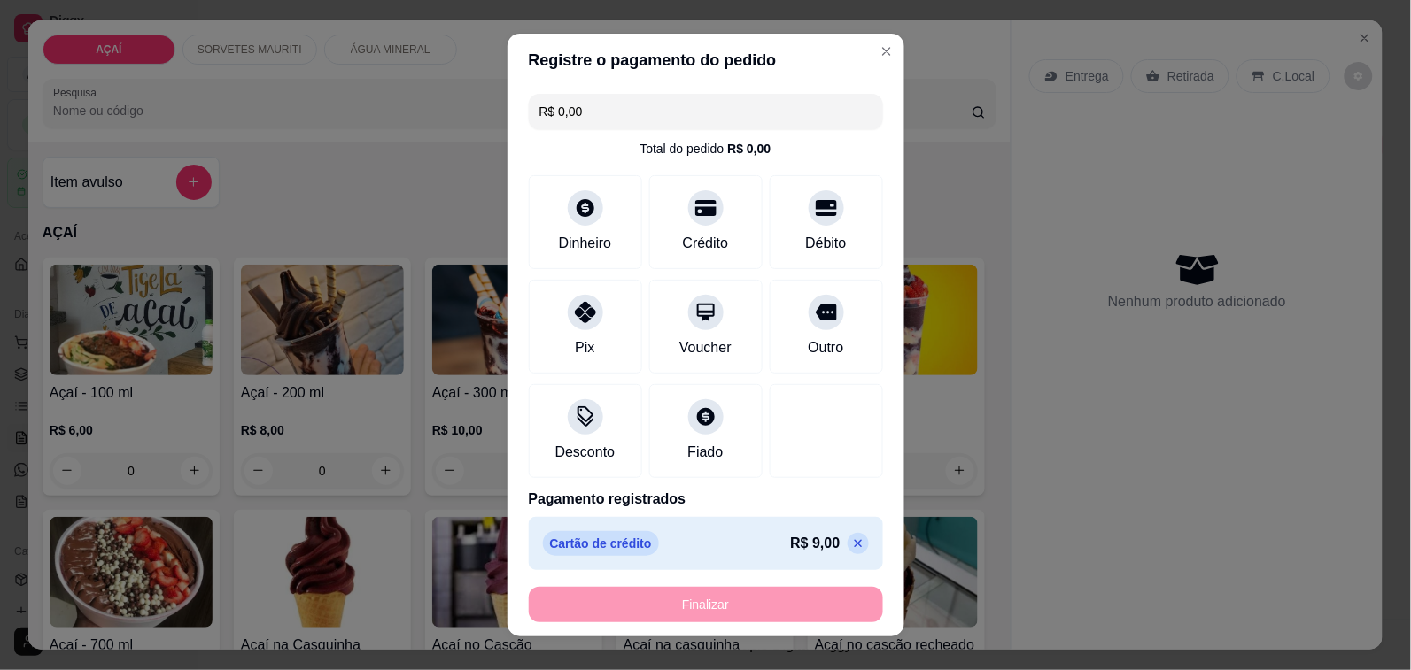
type input "-R$ 9,00"
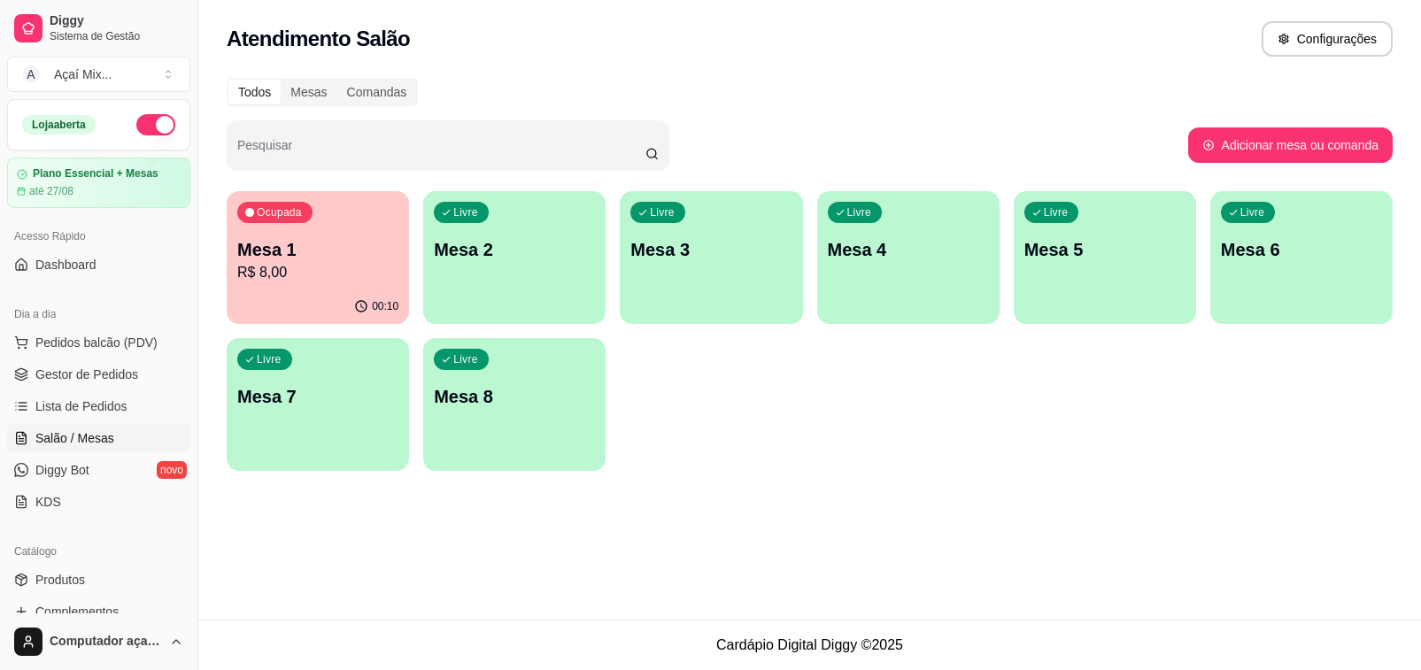
click at [268, 290] on div "00:10" at bounding box center [318, 307] width 182 height 35
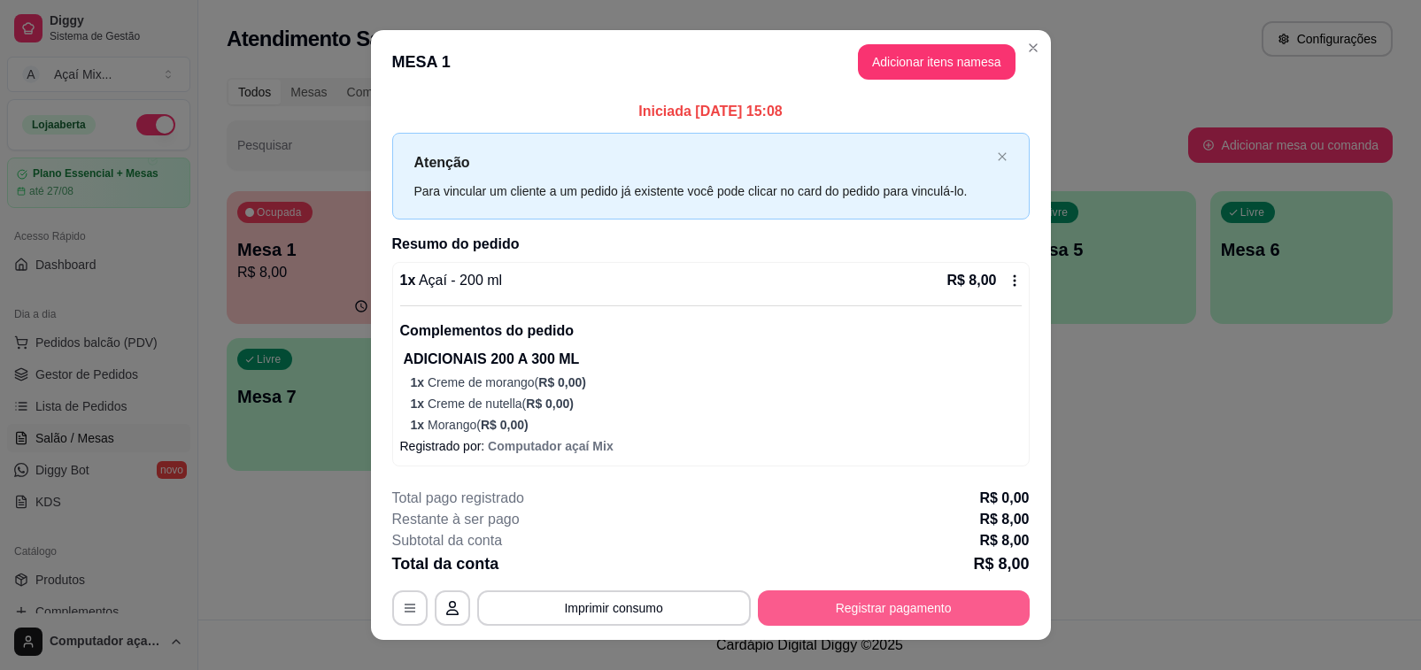
click at [792, 589] on div "**********" at bounding box center [711, 557] width 638 height 138
click at [812, 602] on button "Registrar pagamento" at bounding box center [893, 608] width 264 height 35
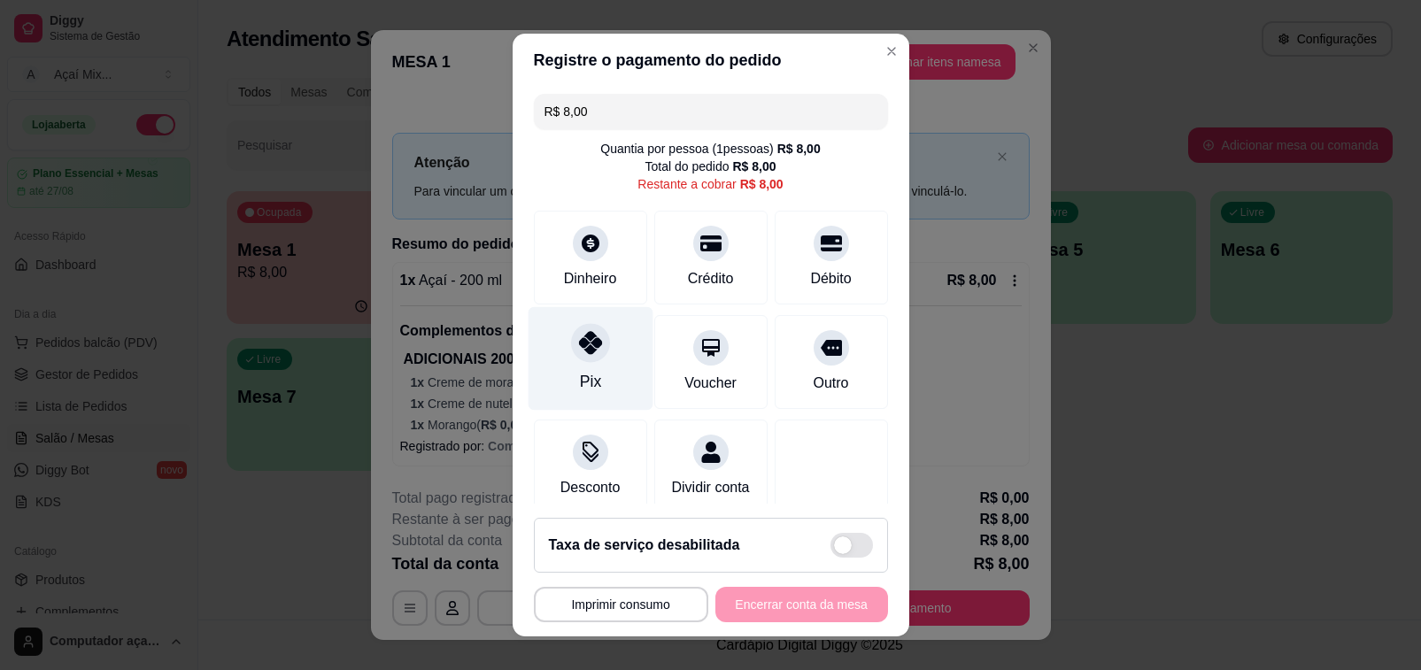
click at [552, 383] on div "Pix" at bounding box center [590, 359] width 125 height 104
type input "R$ 0,00"
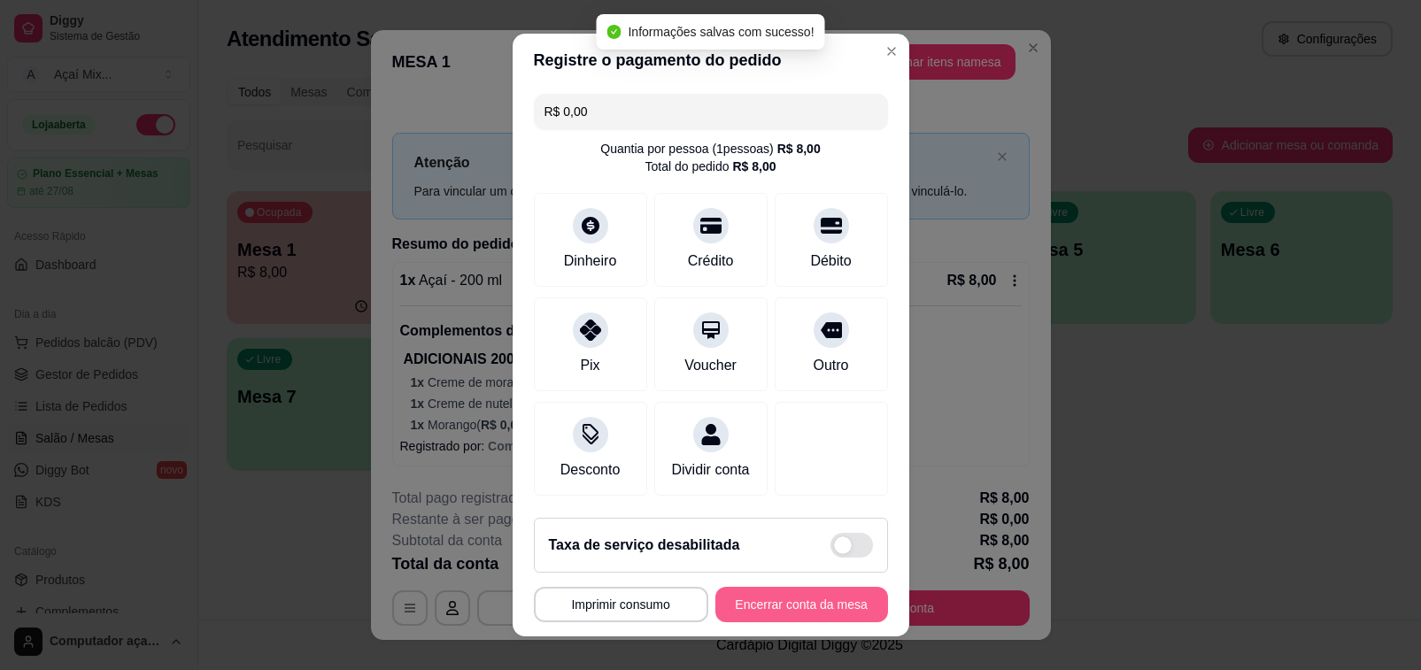
click at [731, 600] on button "Encerrar conta da mesa" at bounding box center [801, 604] width 173 height 35
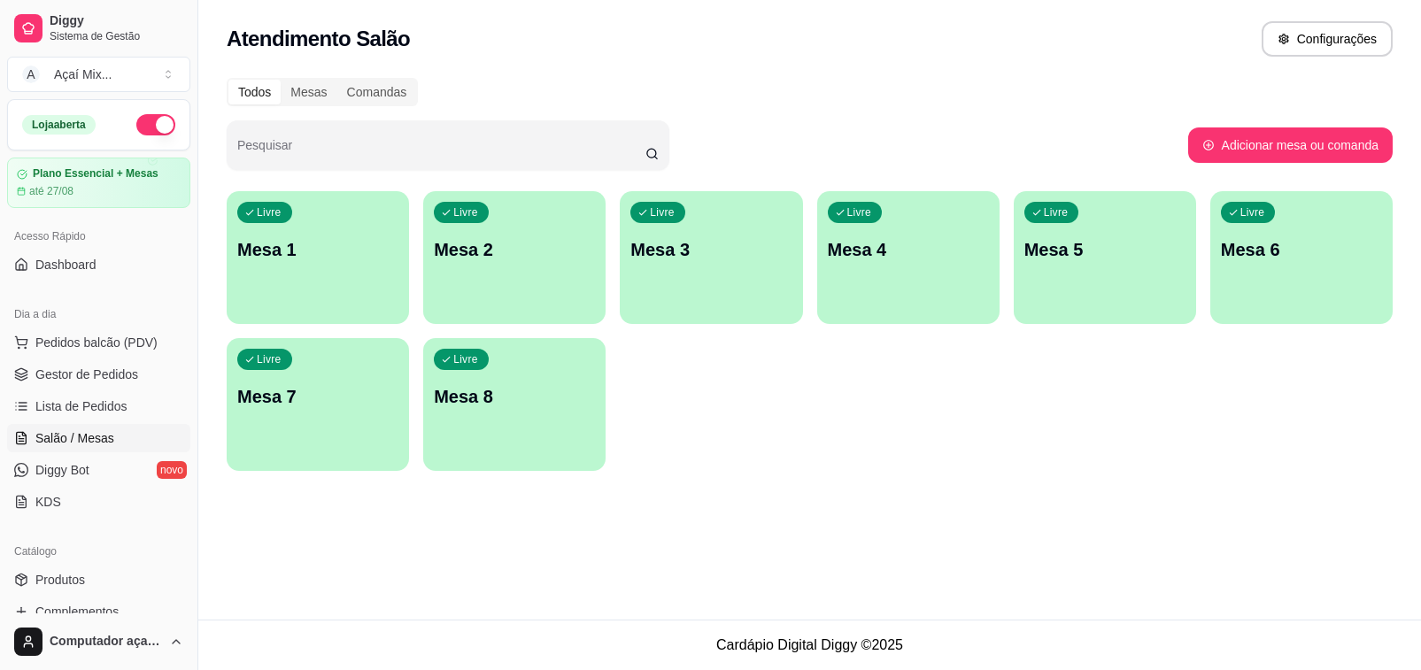
click at [316, 246] on p "Mesa 1" at bounding box center [317, 249] width 161 height 25
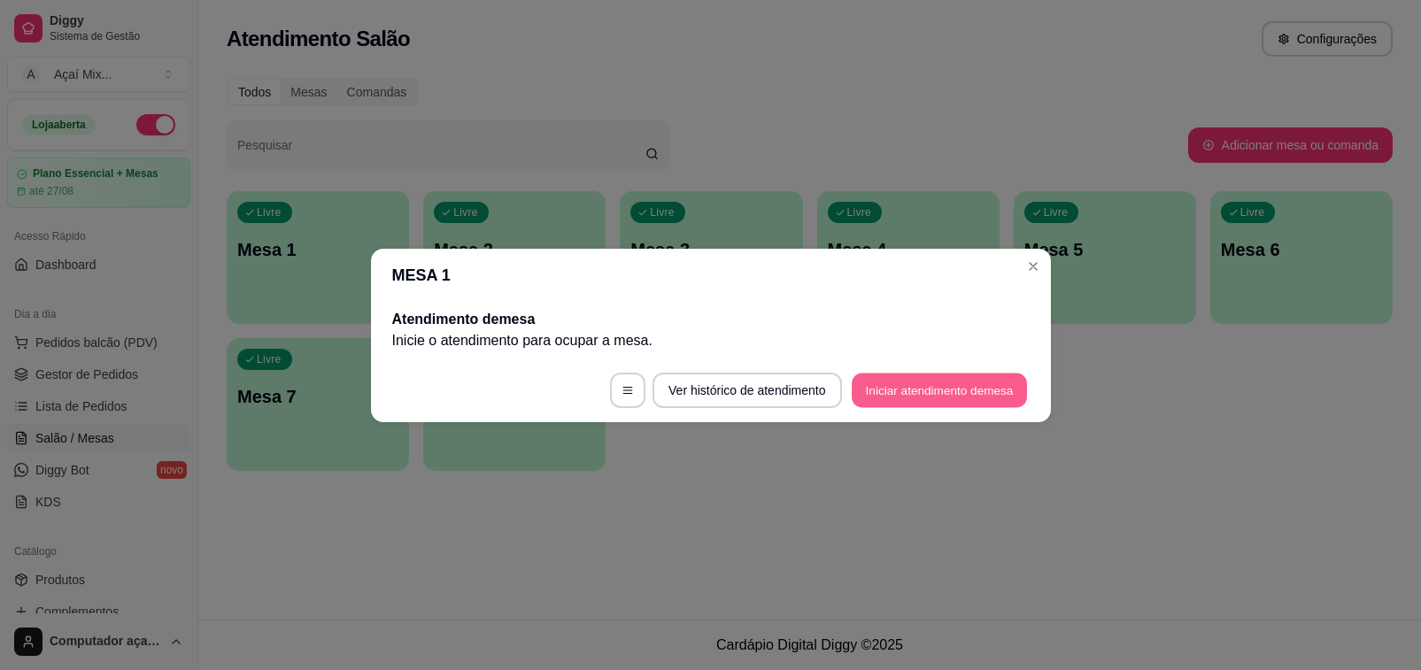
click at [905, 399] on button "Iniciar atendimento de mesa" at bounding box center [939, 390] width 175 height 35
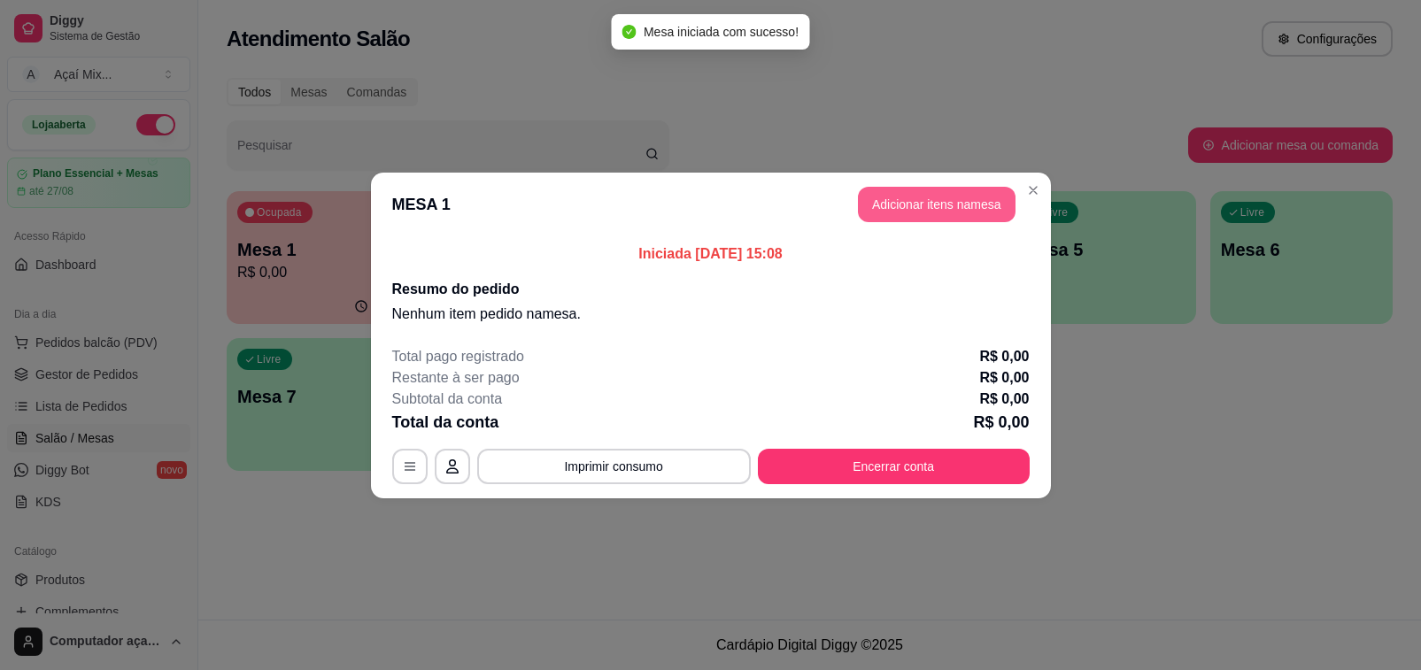
click at [928, 191] on button "Adicionar itens na mesa" at bounding box center [937, 204] width 158 height 35
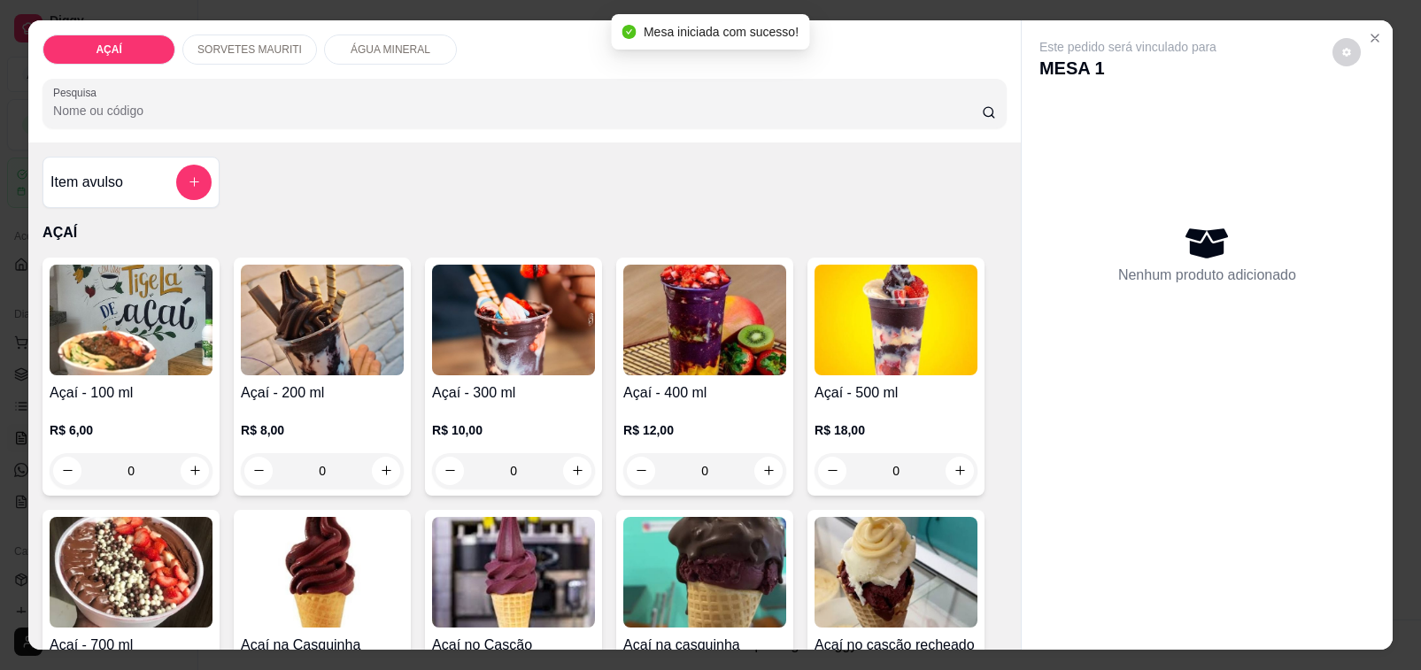
scroll to position [553, 0]
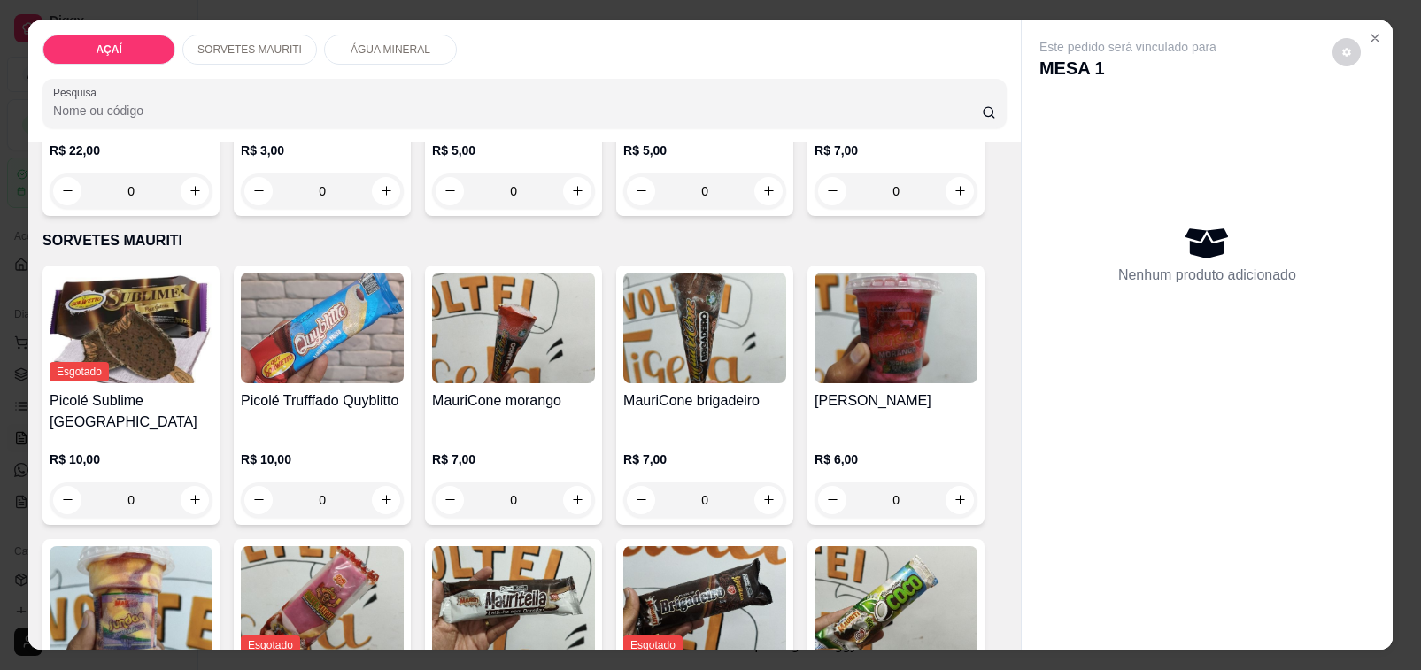
drag, startPoint x: 372, startPoint y: 35, endPoint x: 360, endPoint y: 115, distance: 80.5
click at [372, 43] on p "ÁGUA MINERAL" at bounding box center [391, 50] width 80 height 14
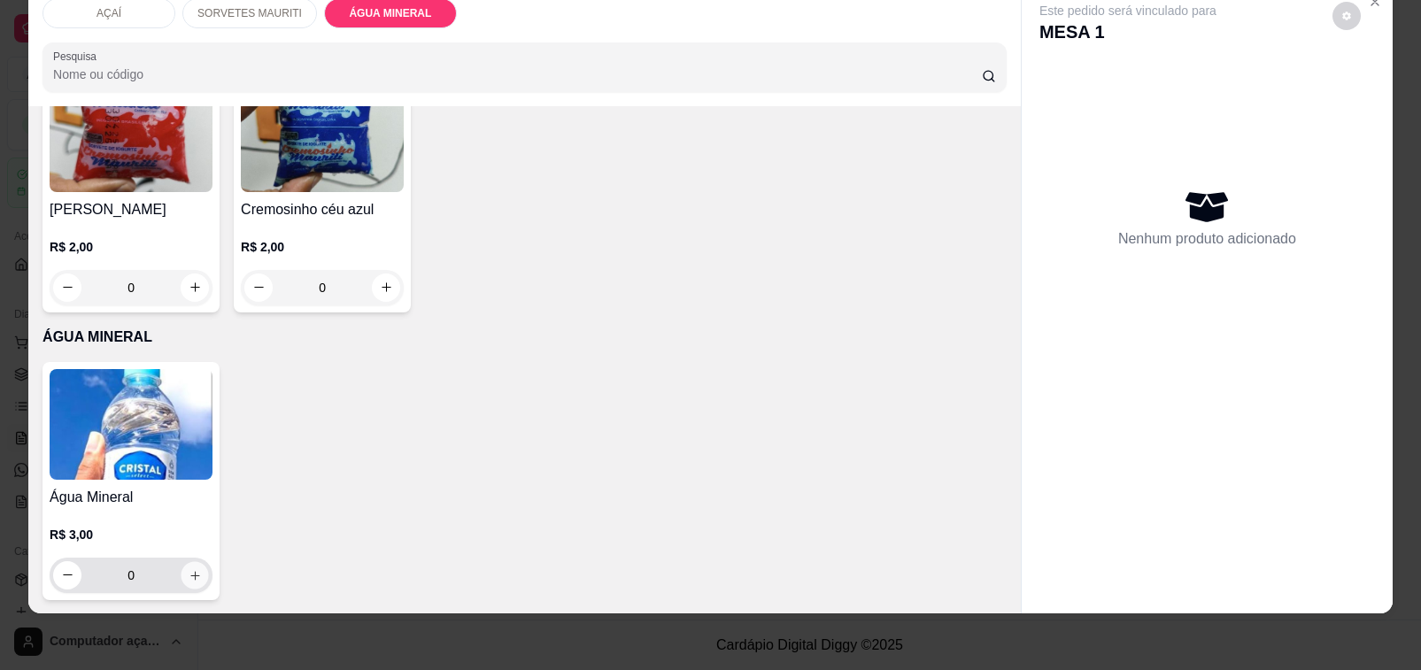
click at [191, 568] on button "increase-product-quantity" at bounding box center [195, 574] width 27 height 27
type input "1"
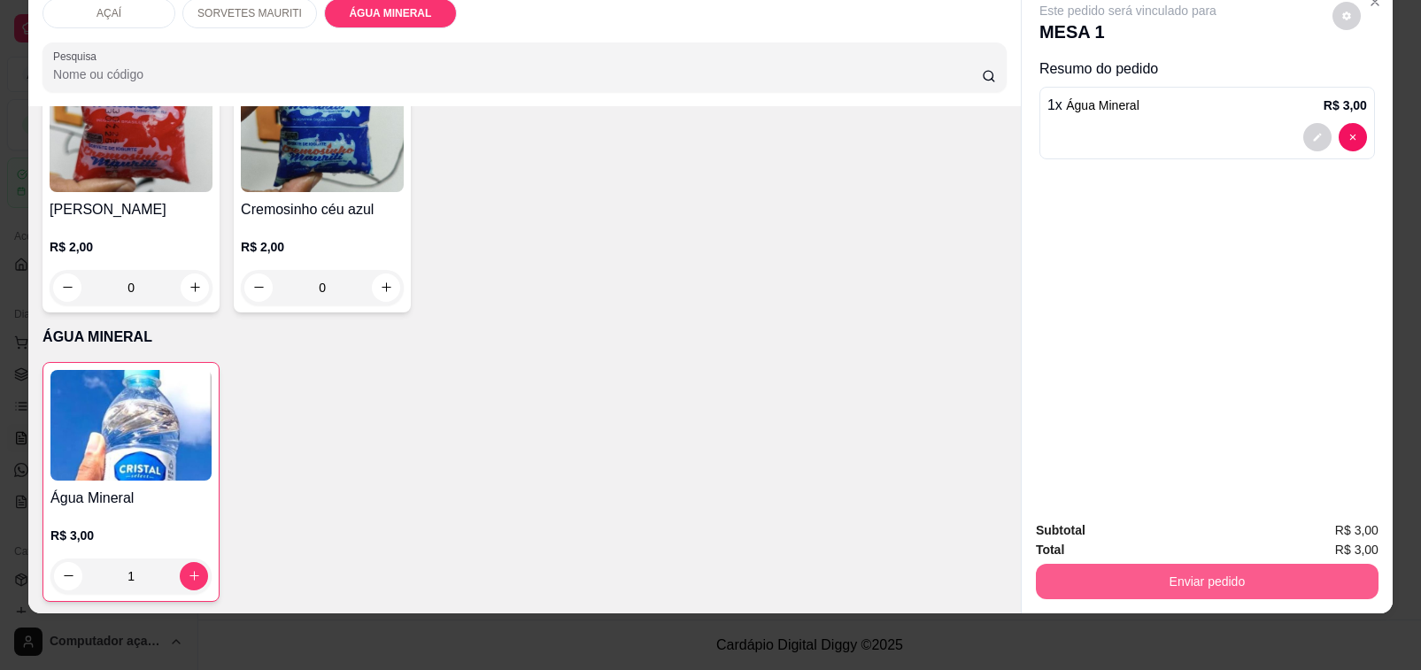
click at [1257, 574] on button "Enviar pedido" at bounding box center [1207, 581] width 343 height 35
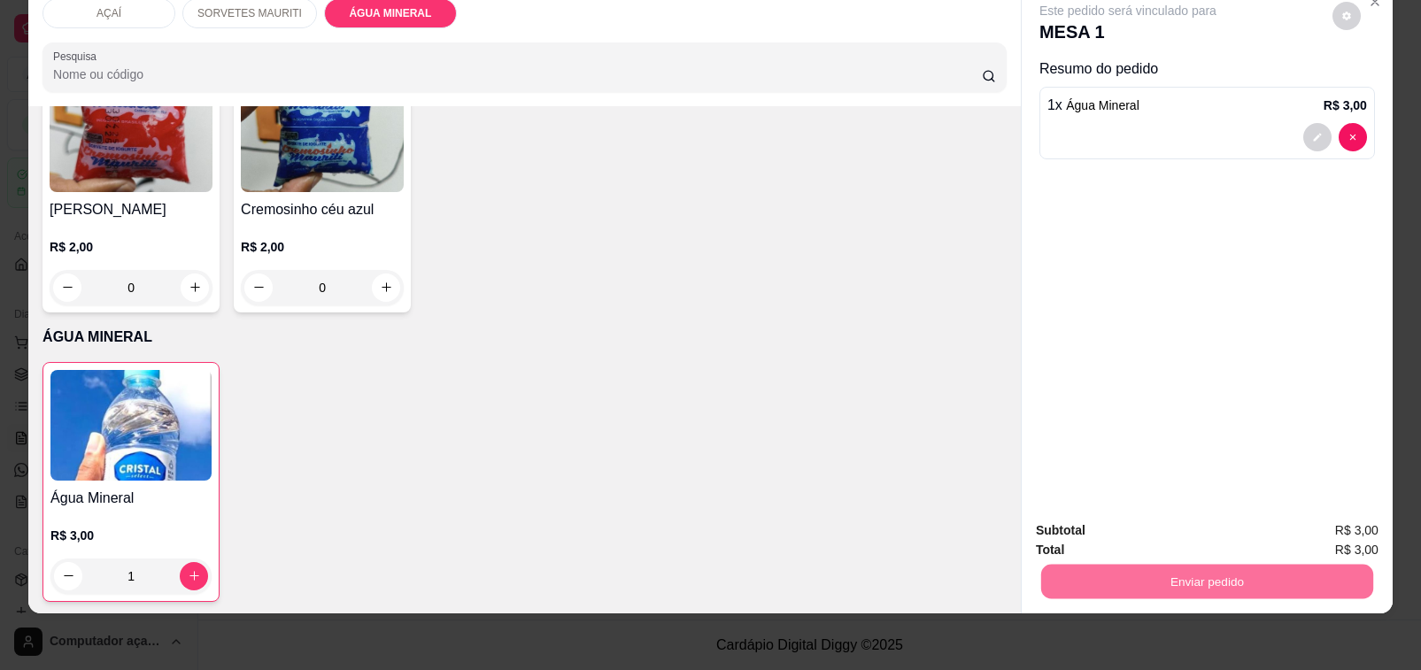
click at [1187, 525] on button "Não registrar e enviar pedido" at bounding box center [1147, 521] width 179 height 33
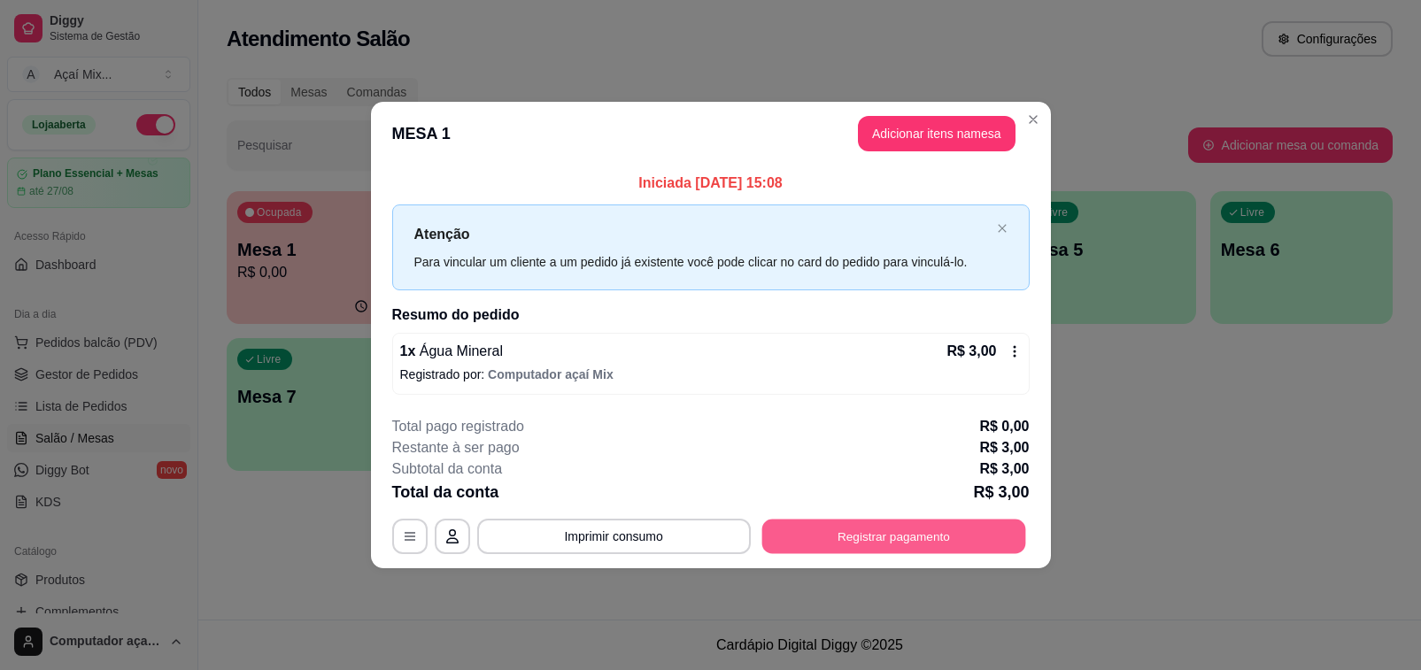
click at [888, 551] on button "Registrar pagamento" at bounding box center [893, 537] width 264 height 35
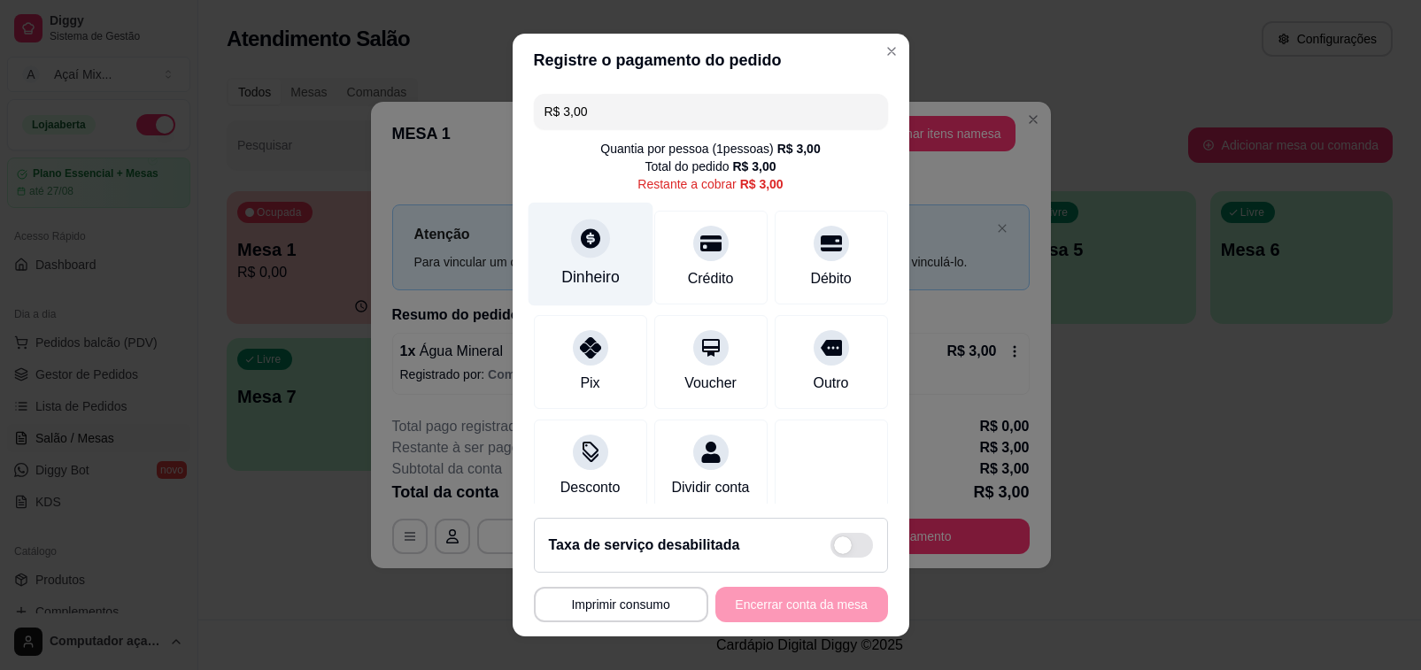
click at [604, 264] on div "Dinheiro" at bounding box center [590, 255] width 125 height 104
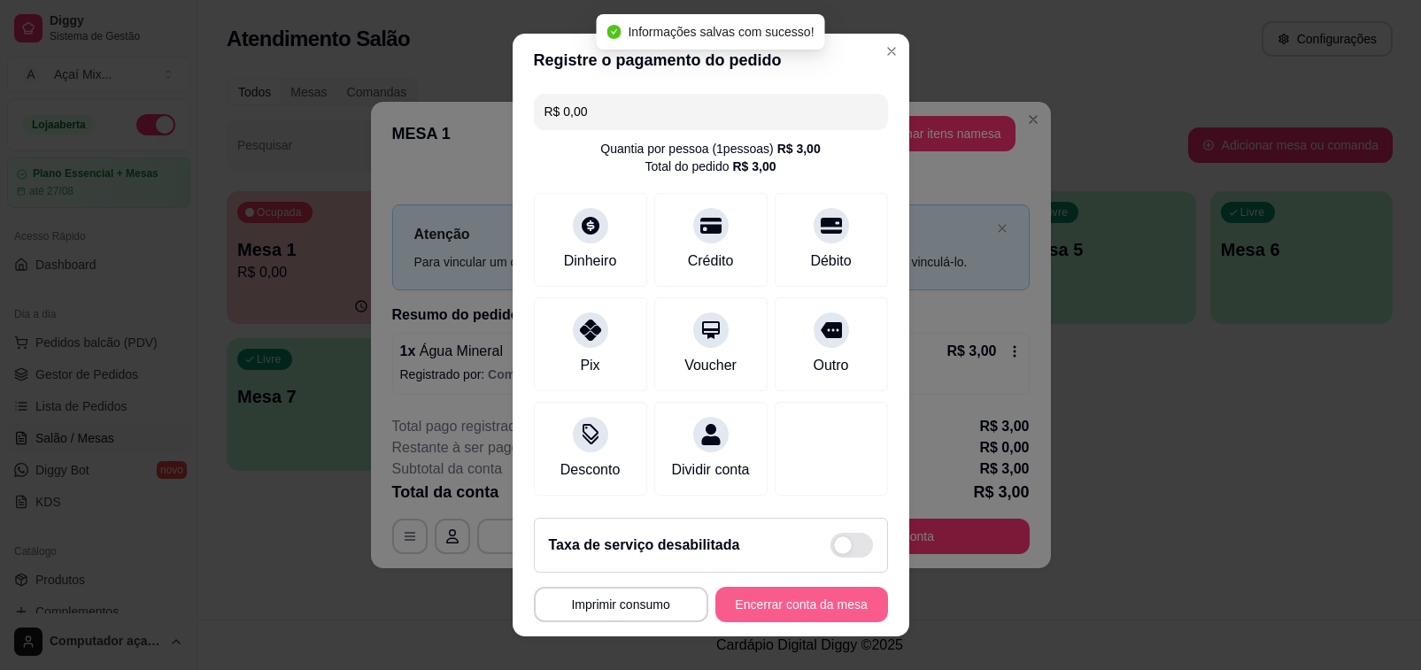
type input "R$ 0,00"
click at [770, 609] on button "Encerrar conta da mesa" at bounding box center [801, 605] width 167 height 35
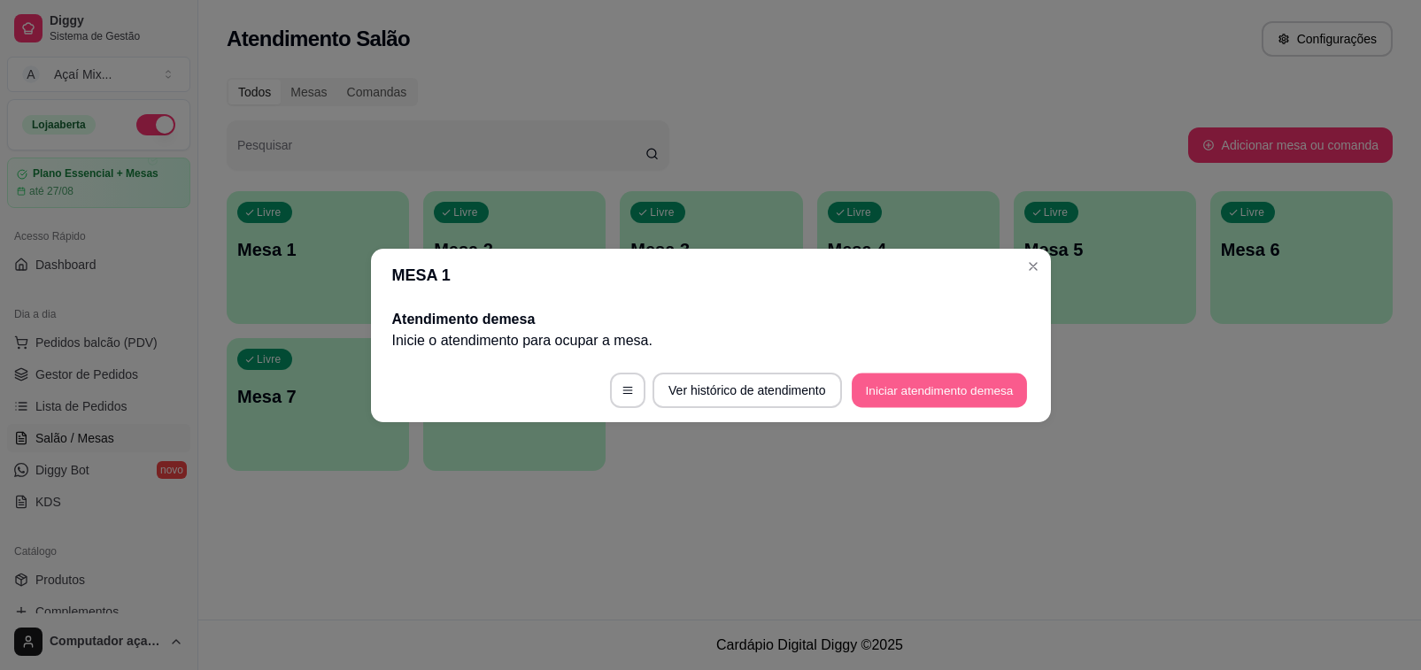
click at [950, 383] on button "Iniciar atendimento de mesa" at bounding box center [939, 390] width 175 height 35
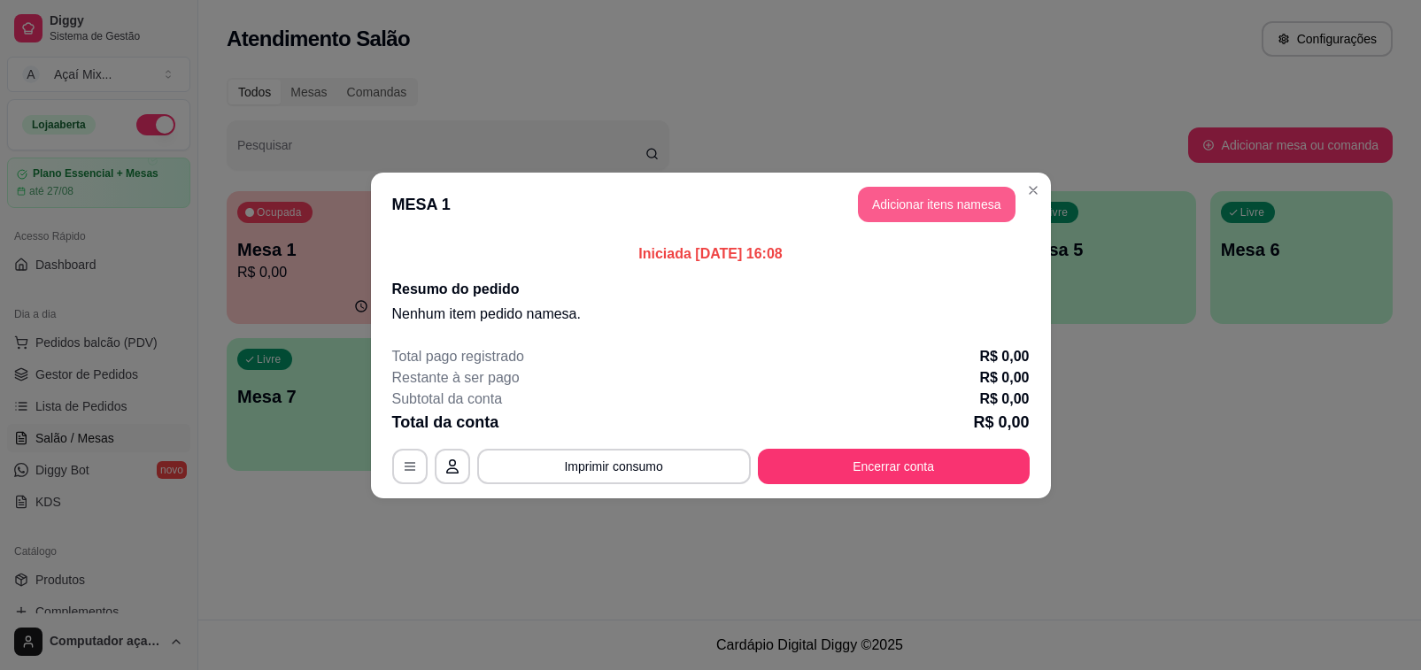
click at [943, 205] on button "Adicionar itens na mesa" at bounding box center [937, 204] width 158 height 35
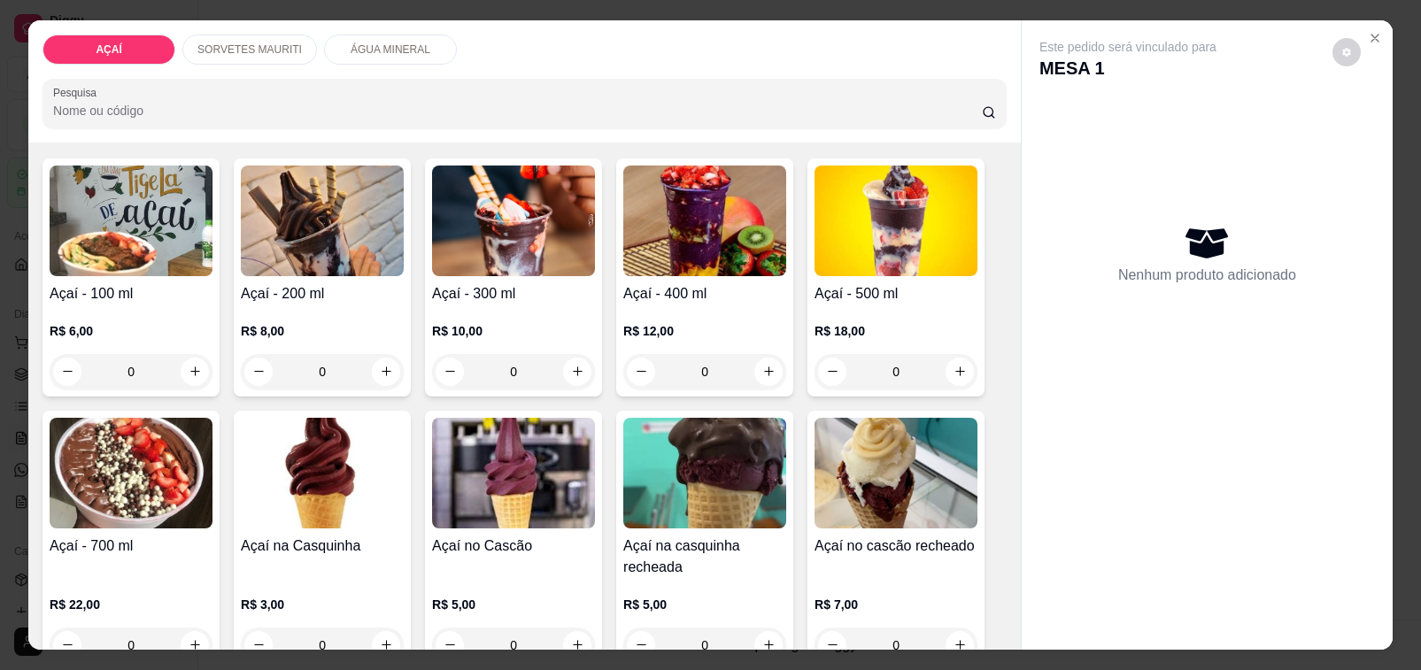
scroll to position [221, 0]
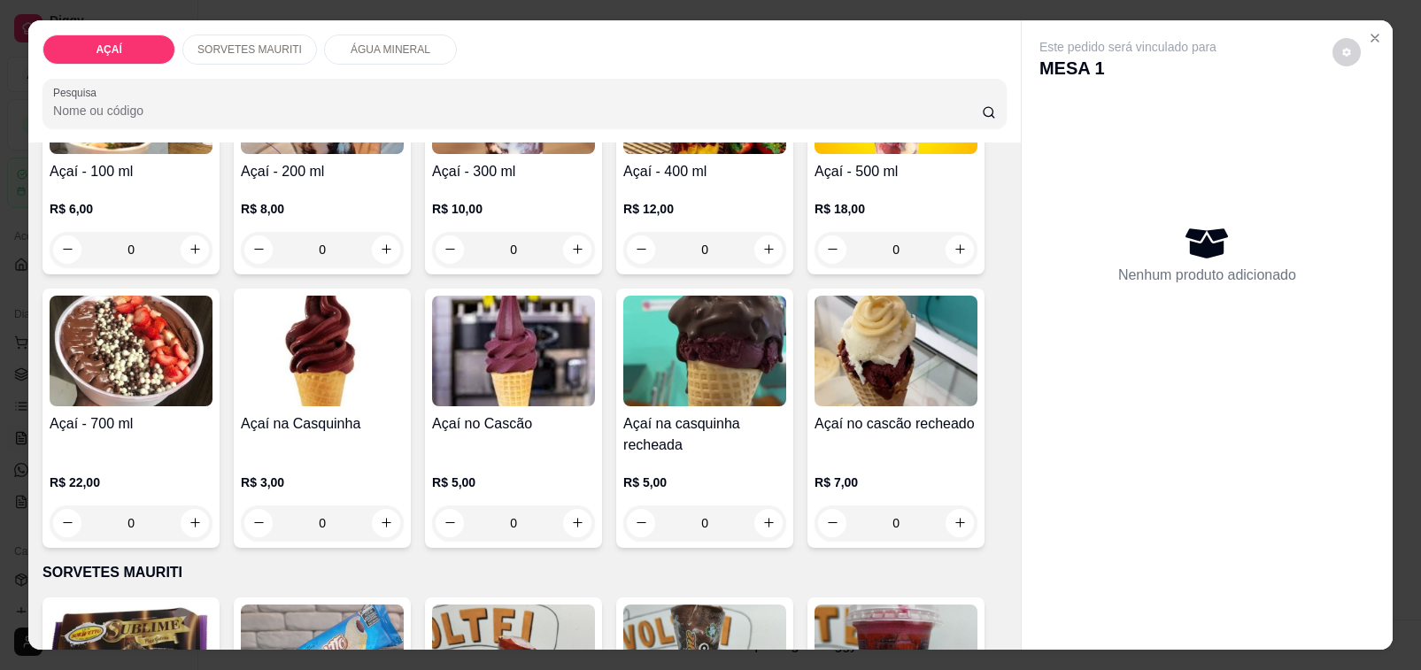
drag, startPoint x: 135, startPoint y: 437, endPoint x: 156, endPoint y: 452, distance: 25.3
click at [156, 452] on div "Açaí - 700 ml R$ 22,00 0" at bounding box center [131, 418] width 177 height 259
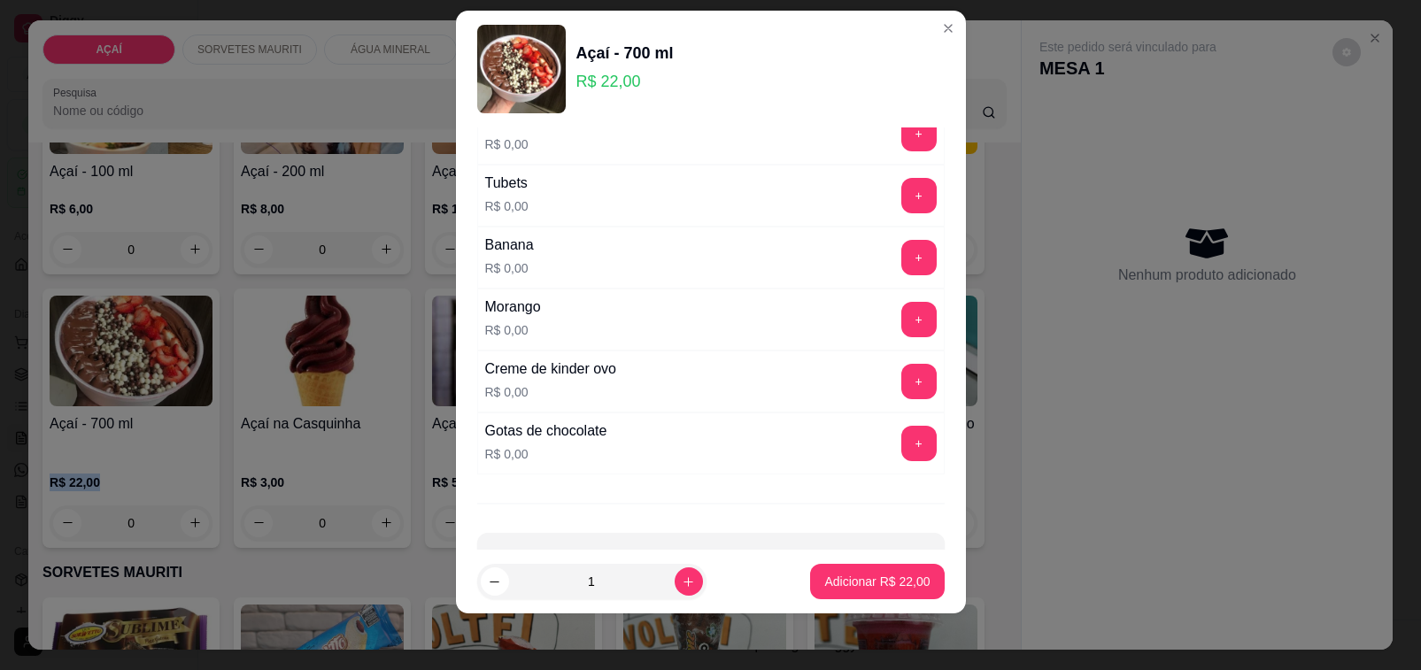
scroll to position [2161, 0]
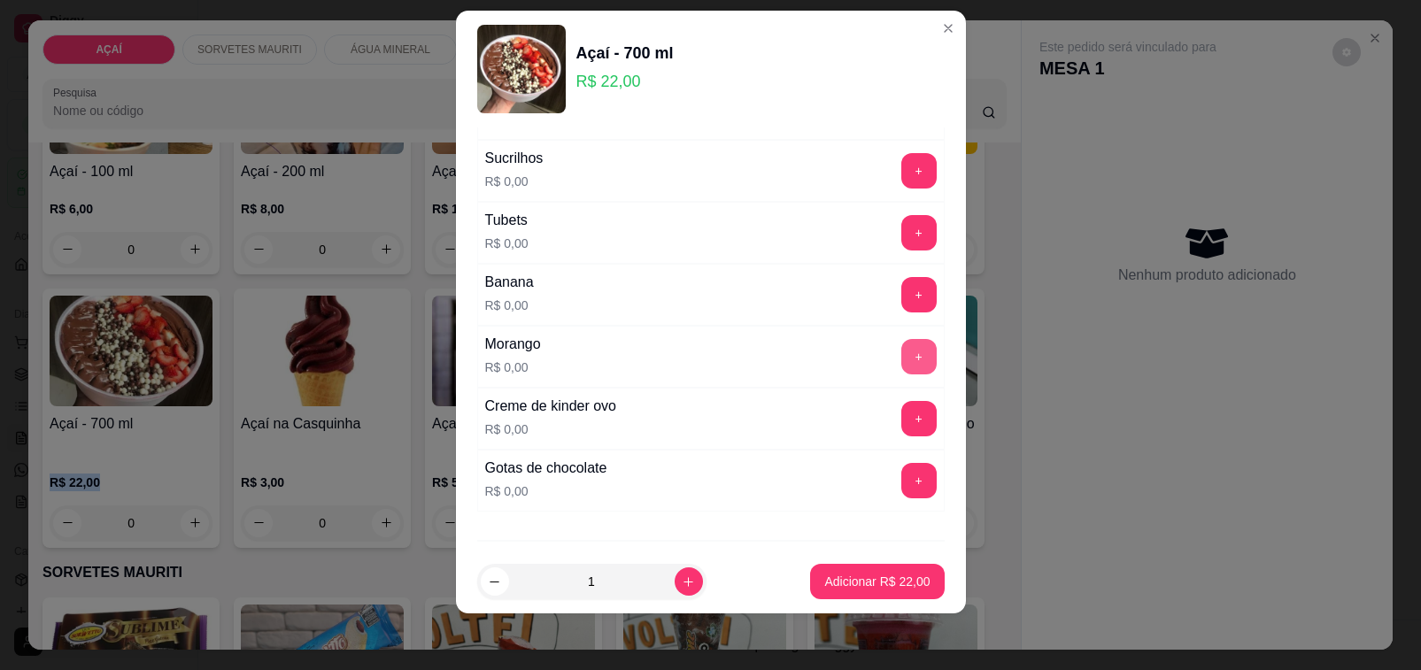
click at [901, 373] on button "+" at bounding box center [918, 356] width 35 height 35
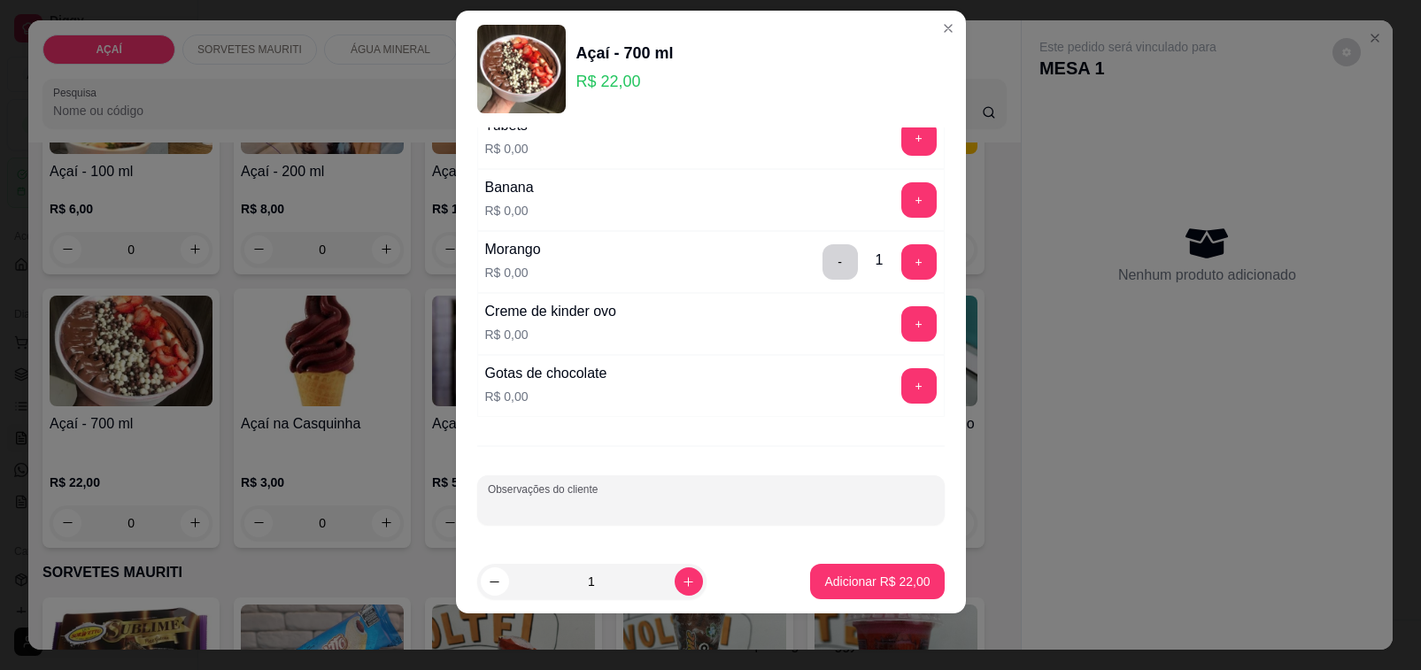
click at [816, 506] on input "Observações do cliente" at bounding box center [711, 508] width 446 height 18
type input "kiwi"
drag, startPoint x: 581, startPoint y: 408, endPoint x: 589, endPoint y: 397, distance: 14.0
click at [589, 398] on div "Gotas de chocolate R$ 0,00" at bounding box center [546, 386] width 136 height 60
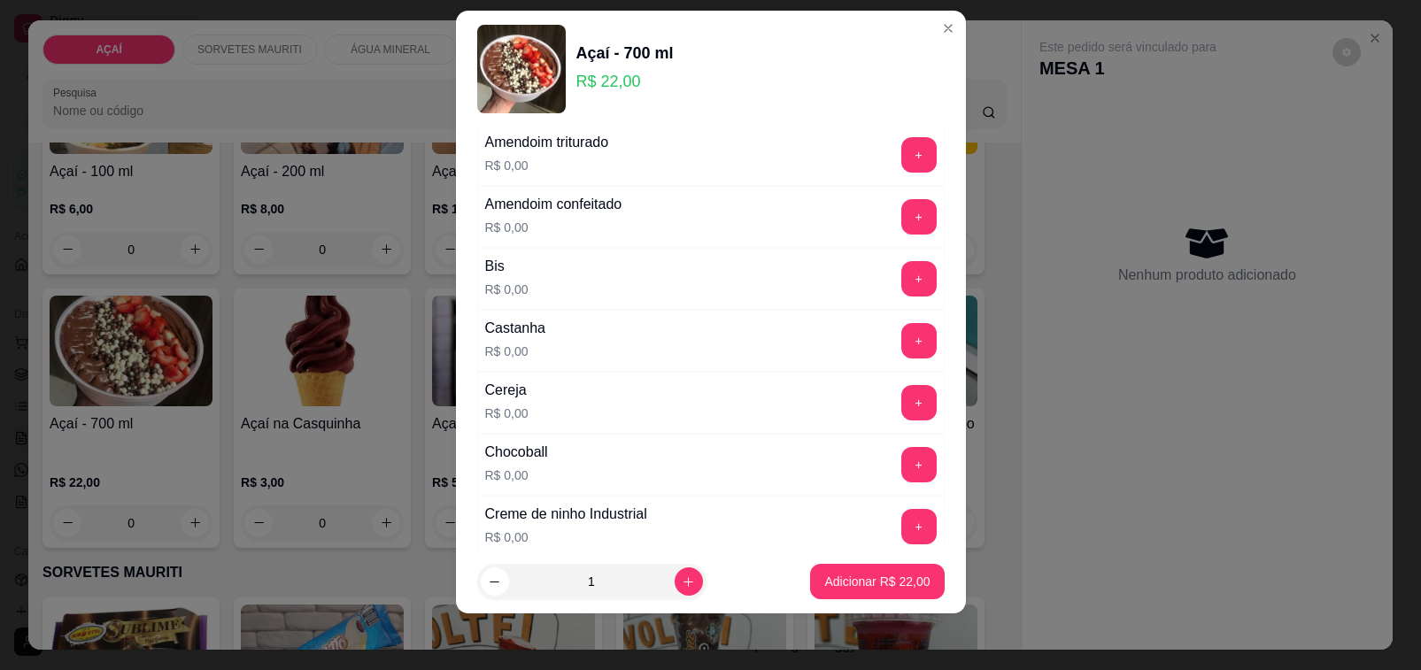
scroll to position [0, 0]
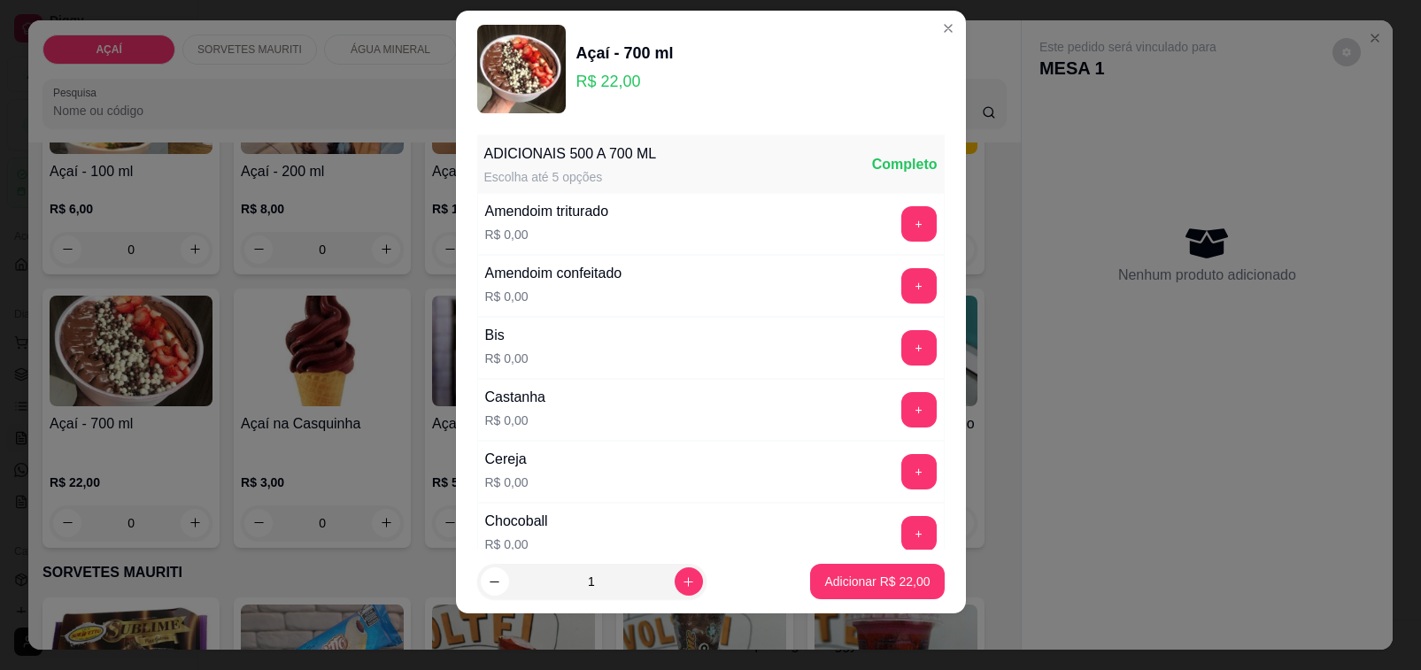
click at [901, 417] on button "+" at bounding box center [918, 409] width 35 height 35
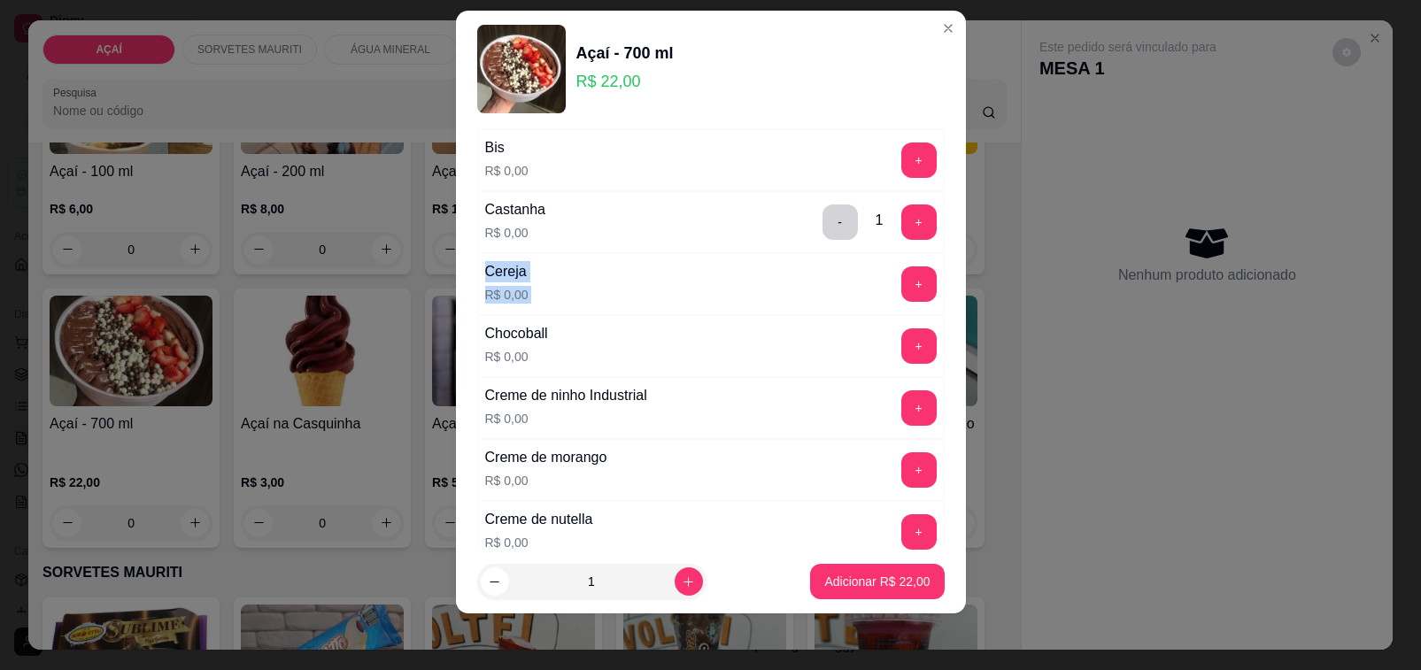
scroll to position [221, 0]
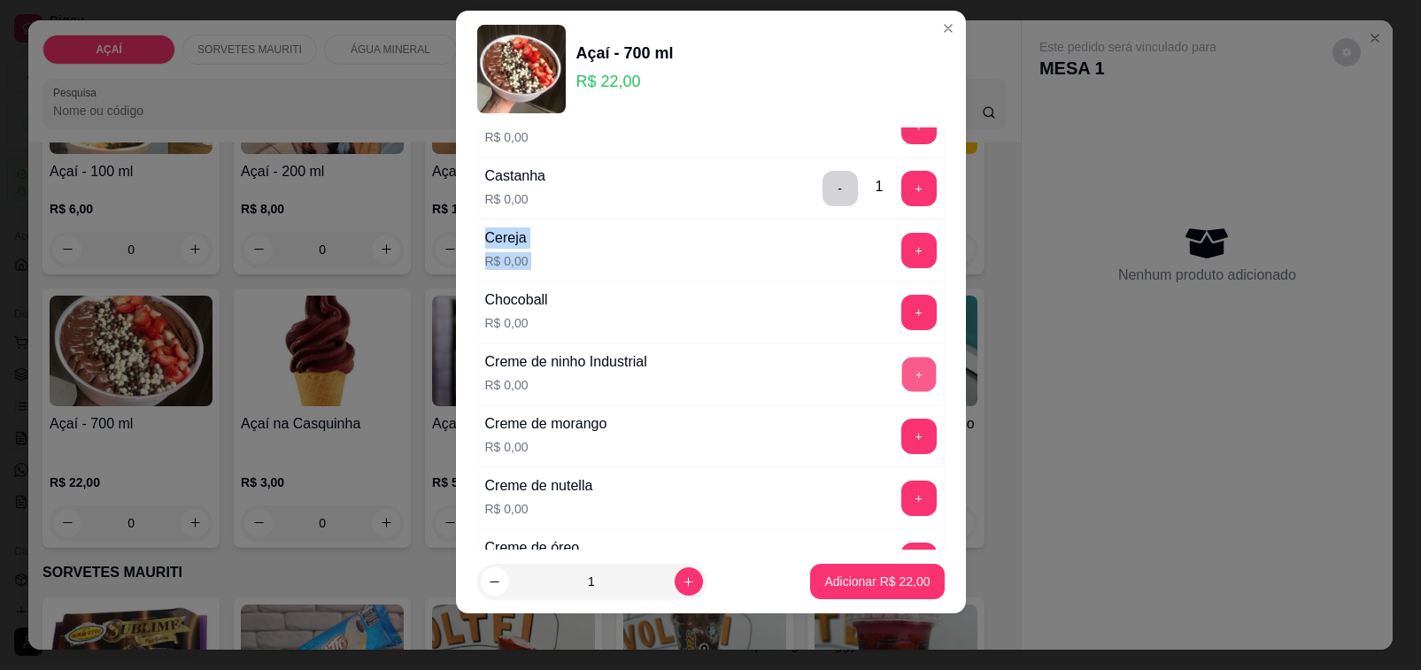
click at [901, 385] on button "+" at bounding box center [918, 374] width 35 height 35
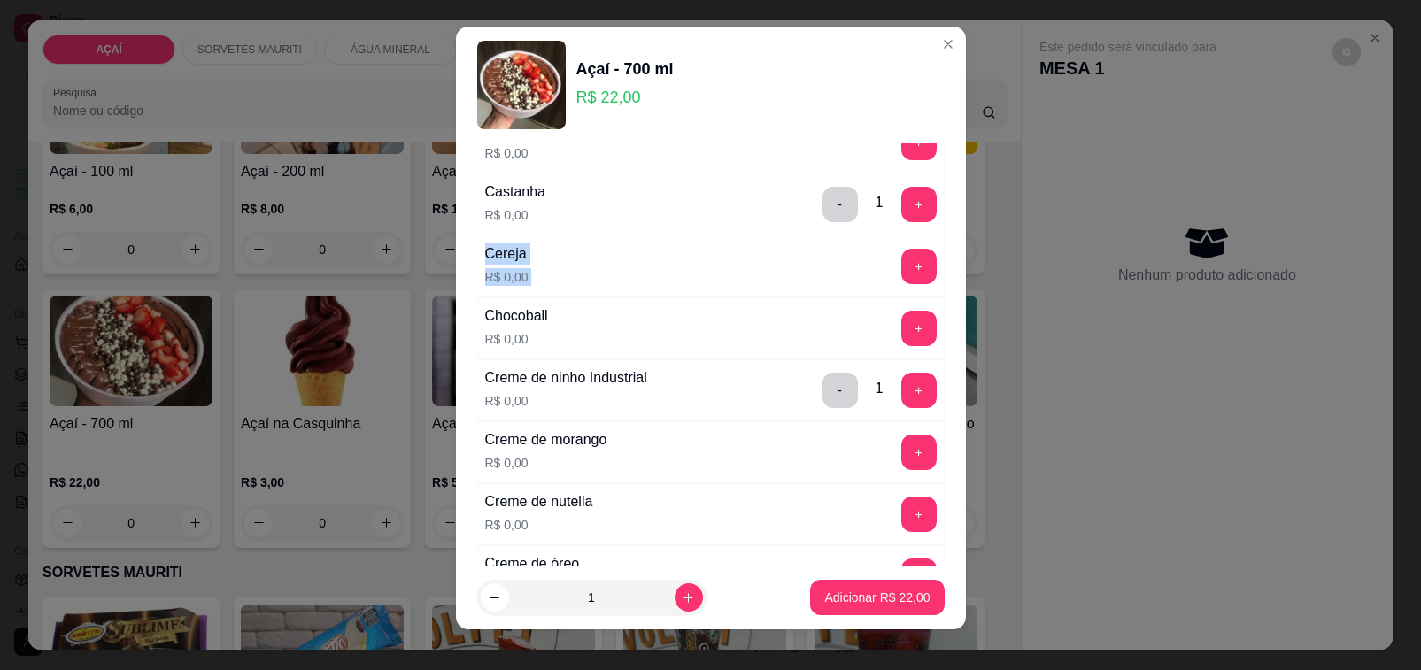
scroll to position [0, 0]
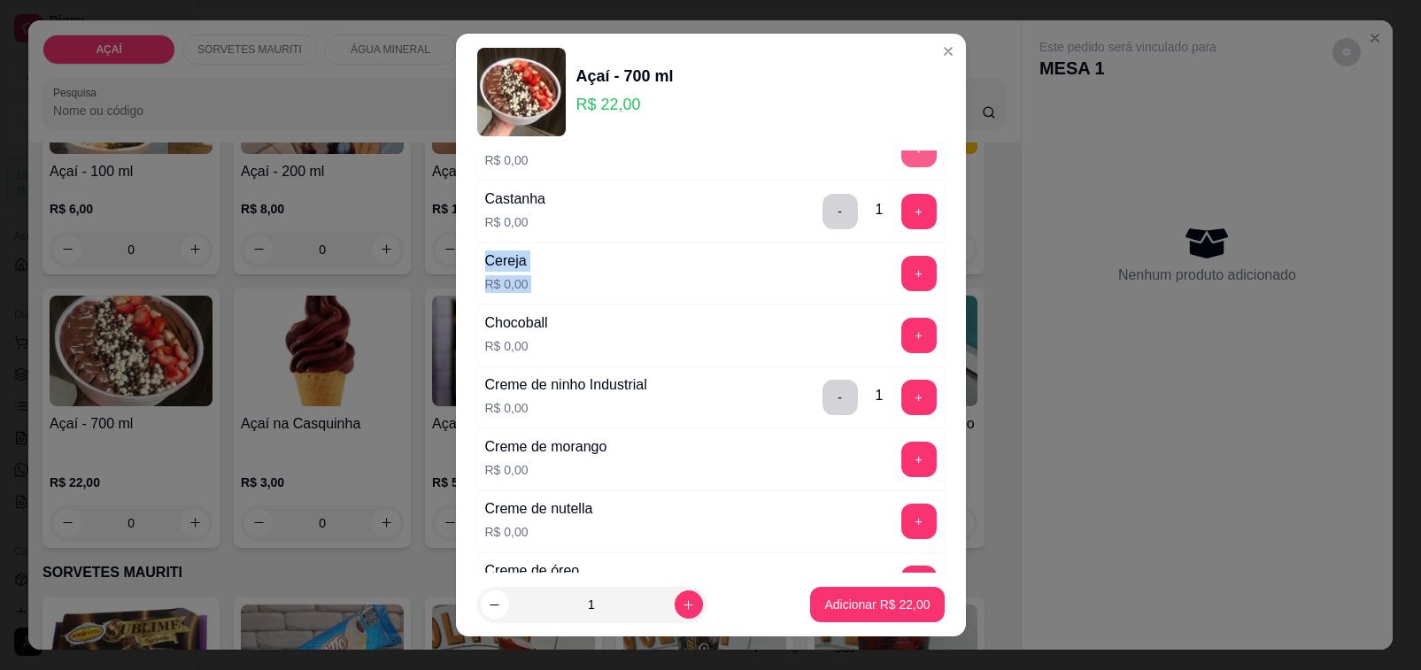
click at [901, 161] on button "+" at bounding box center [918, 149] width 35 height 35
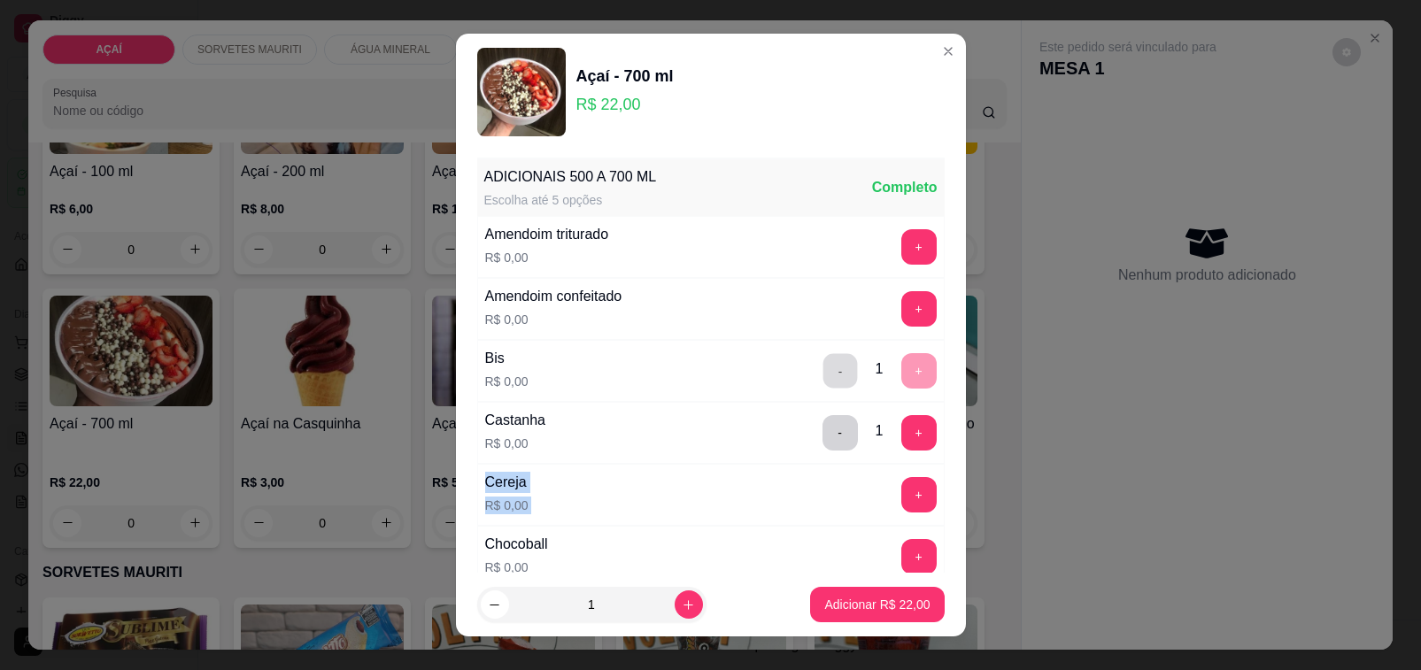
click at [823, 373] on button "-" at bounding box center [840, 370] width 35 height 35
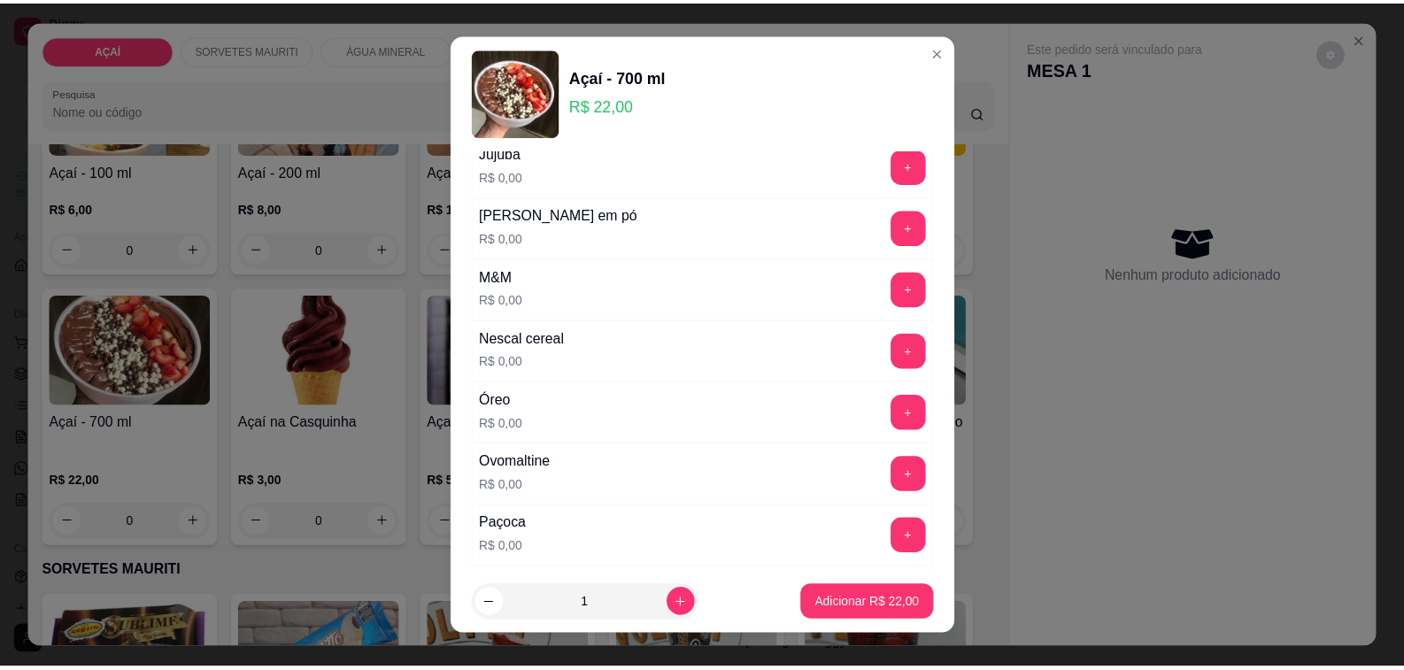
scroll to position [1660, 0]
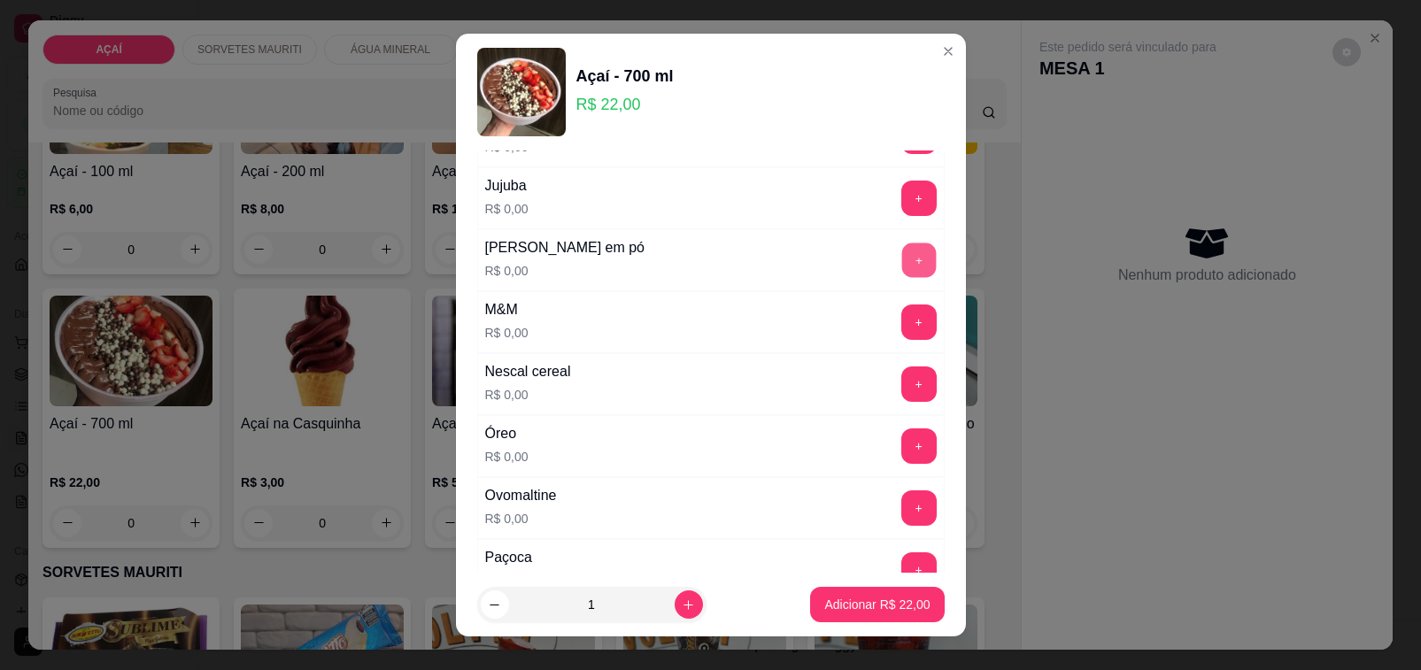
click at [901, 263] on button "+" at bounding box center [918, 260] width 35 height 35
click at [901, 400] on button "+" at bounding box center [918, 384] width 35 height 35
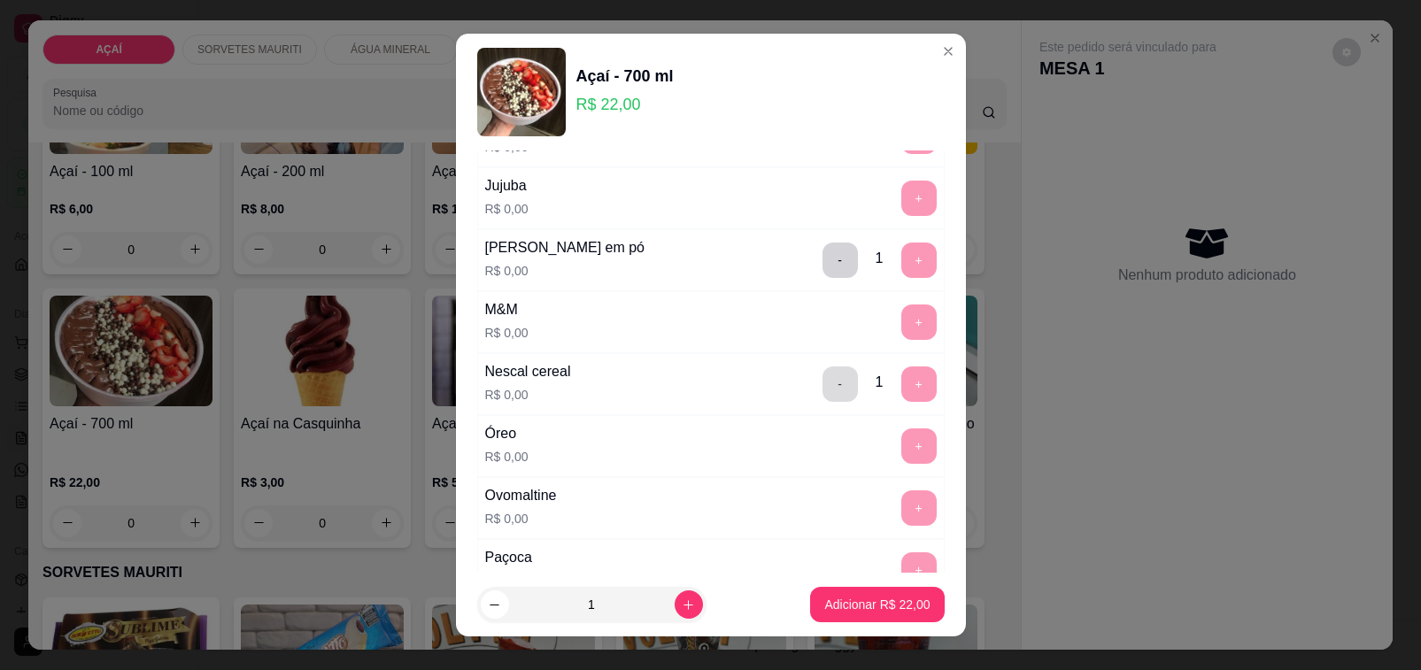
click at [823, 402] on button "-" at bounding box center [840, 384] width 35 height 35
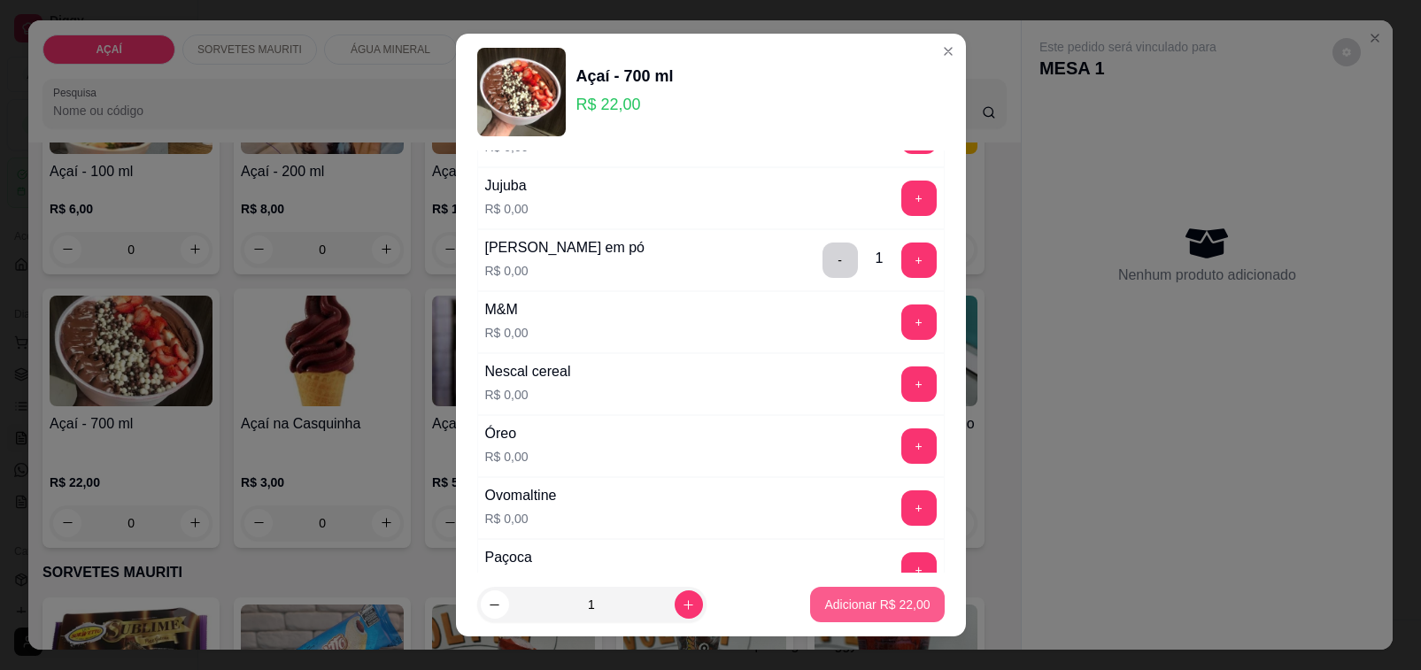
click at [875, 616] on button "Adicionar R$ 22,00" at bounding box center [877, 604] width 134 height 35
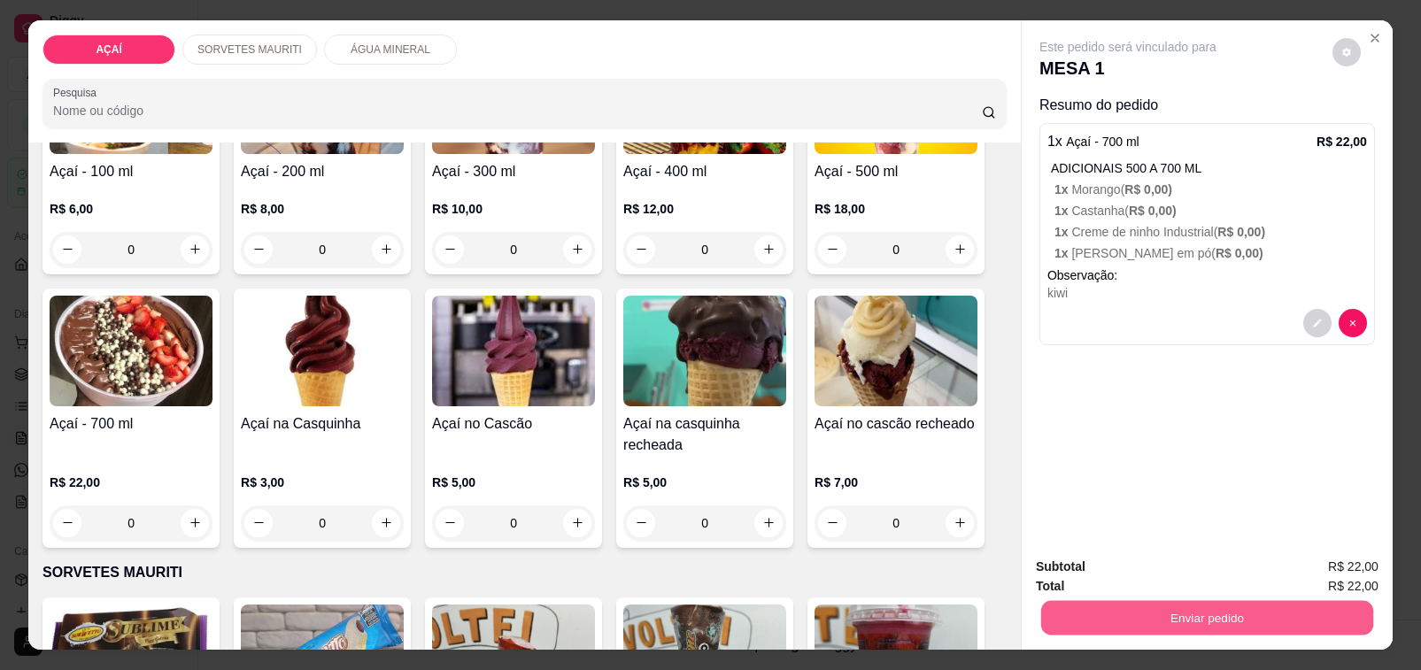
click at [1210, 607] on button "Enviar pedido" at bounding box center [1207, 618] width 332 height 35
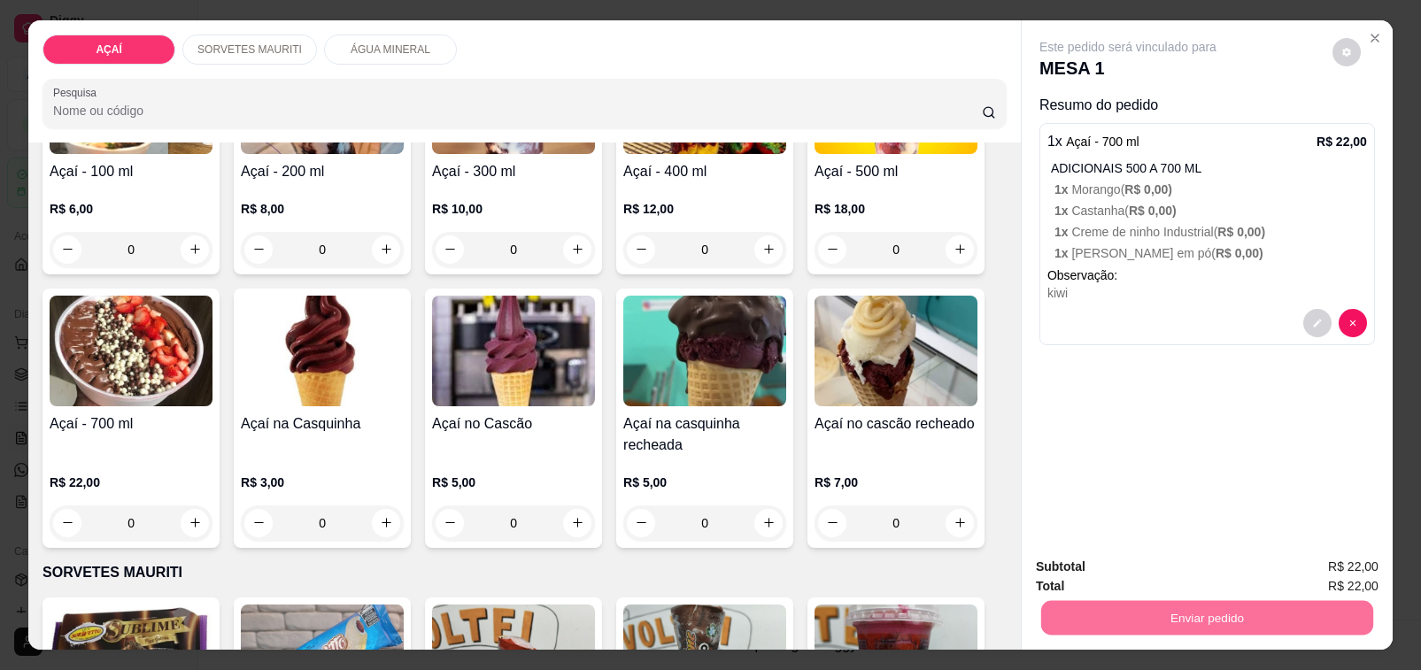
click at [1151, 564] on button "Não registrar e enviar pedido" at bounding box center [1147, 566] width 179 height 33
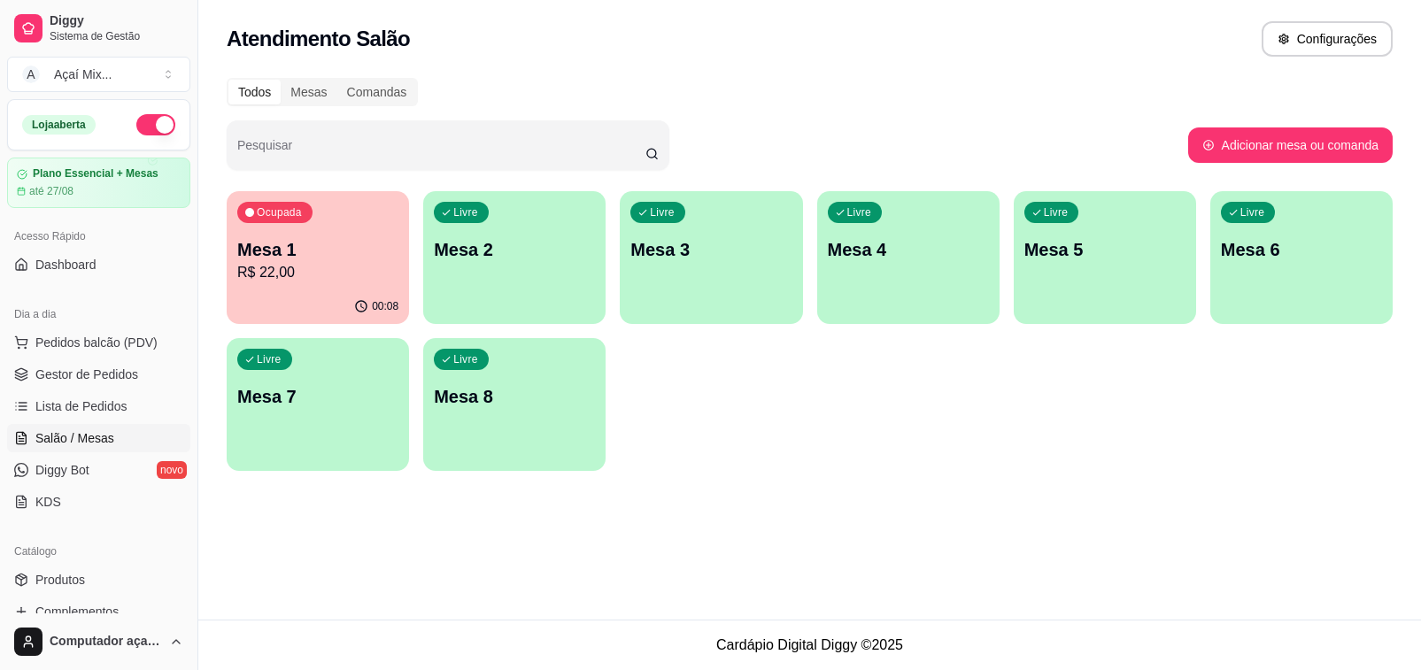
click at [554, 286] on div "Livre Mesa 2" at bounding box center [514, 247] width 182 height 112
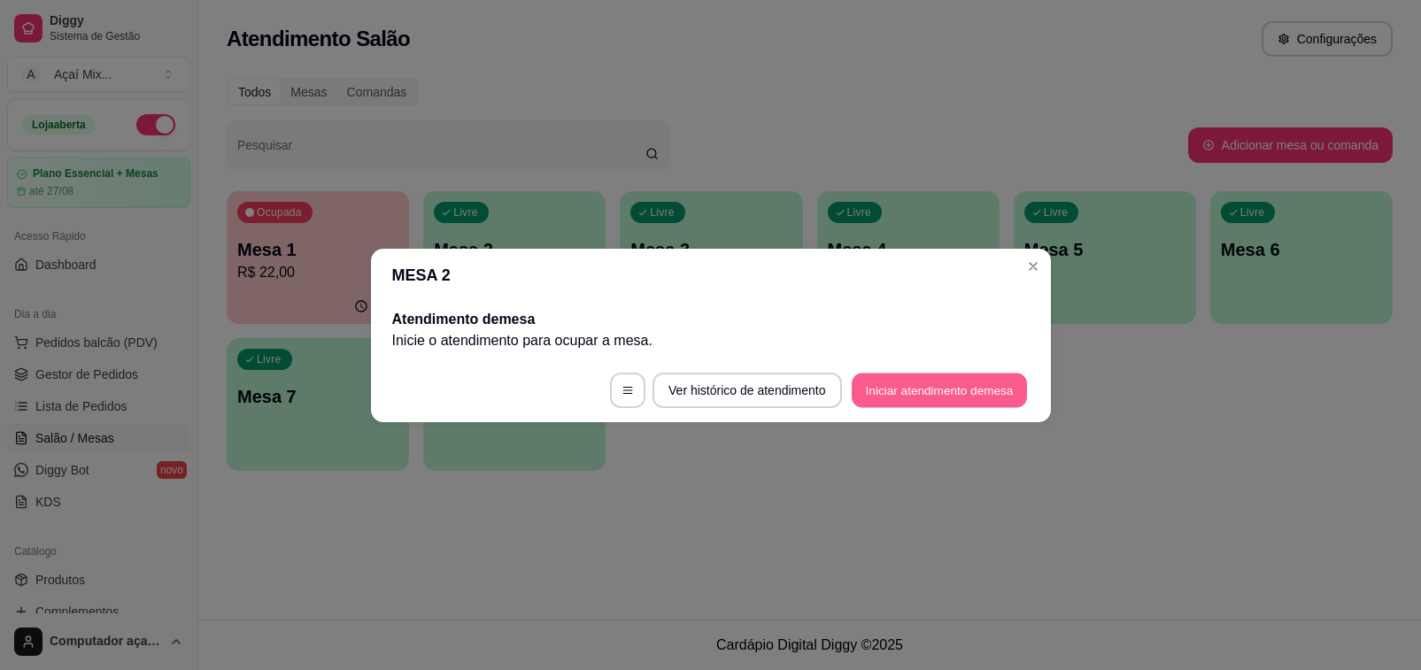
click at [921, 385] on button "Iniciar atendimento de mesa" at bounding box center [939, 390] width 175 height 35
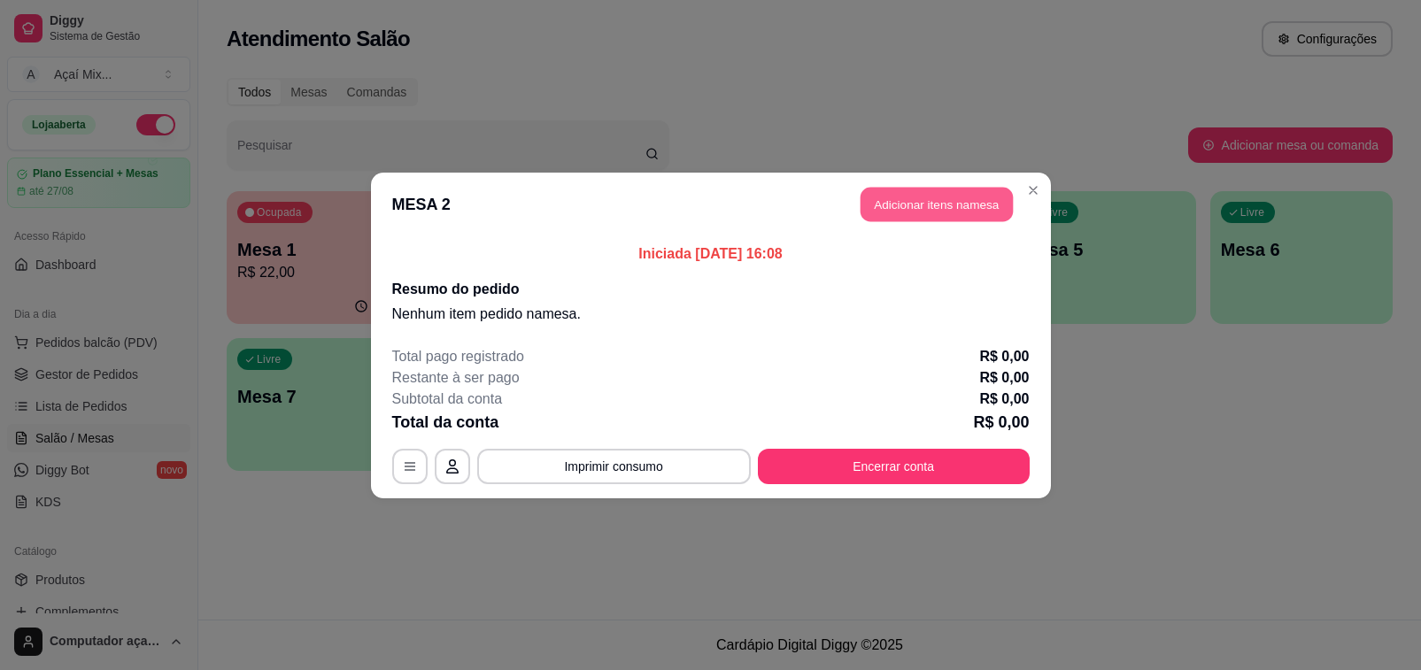
click at [959, 200] on button "Adicionar itens na mesa" at bounding box center [937, 204] width 152 height 35
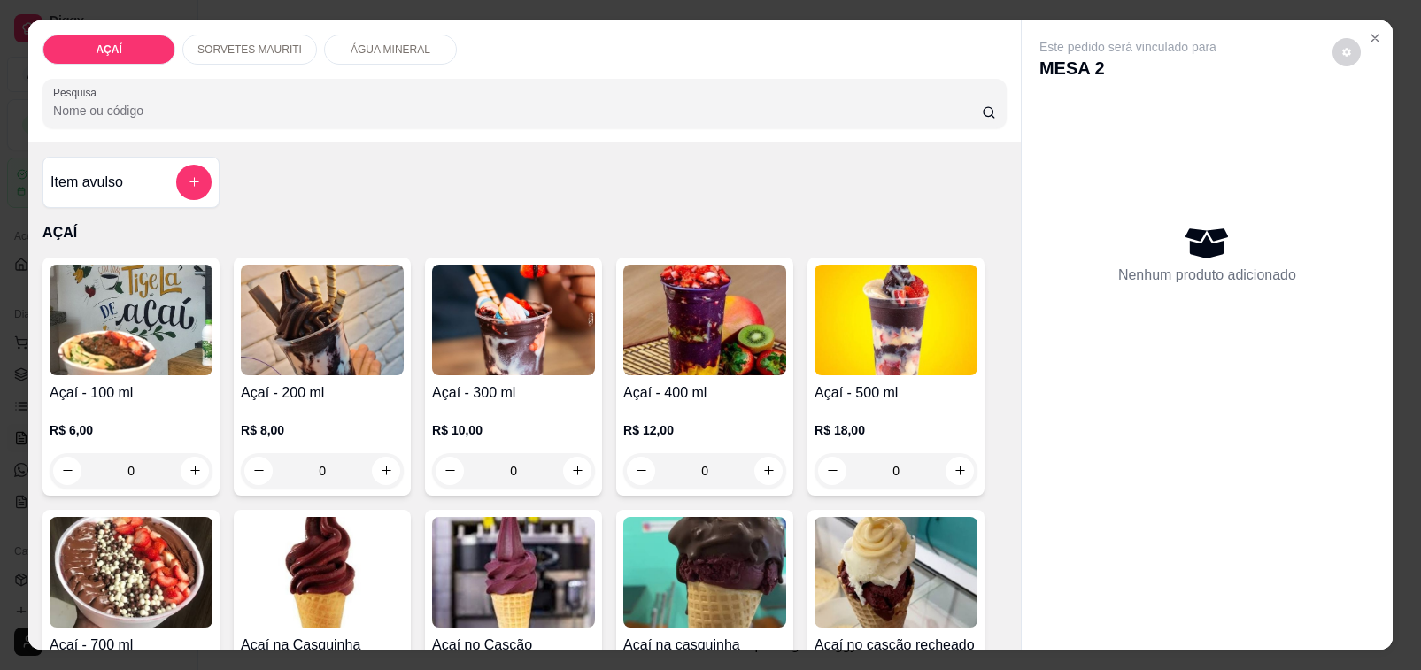
click at [563, 404] on div "R$ 10,00 0" at bounding box center [513, 446] width 163 height 85
click at [1369, 31] on icon "Close" at bounding box center [1375, 38] width 14 height 14
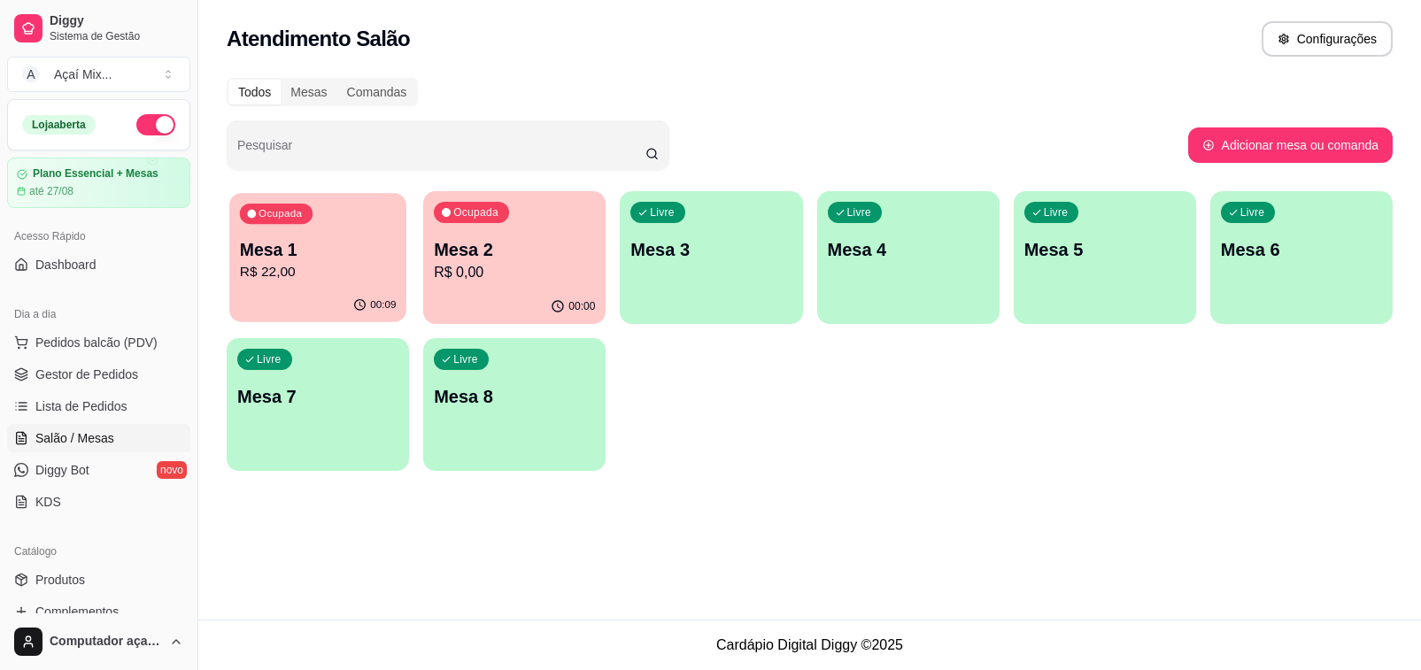
click at [662, 187] on div "Todos Mesas Comandas Pesquisar Adicionar mesa ou comanda Ocupada Mesa 1 R$ 22,0…" at bounding box center [809, 279] width 1223 height 425
click at [343, 282] on p "R$ 22,00" at bounding box center [318, 272] width 157 height 20
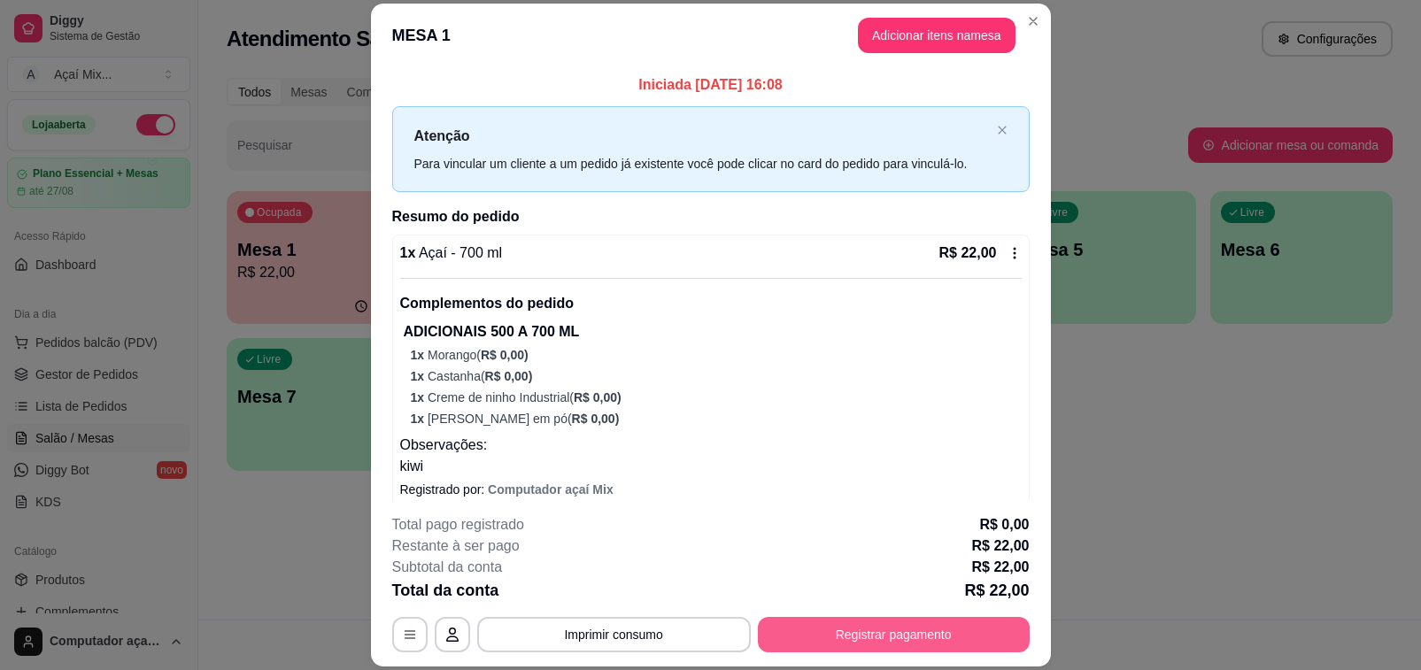
click at [771, 647] on button "Registrar pagamento" at bounding box center [894, 634] width 272 height 35
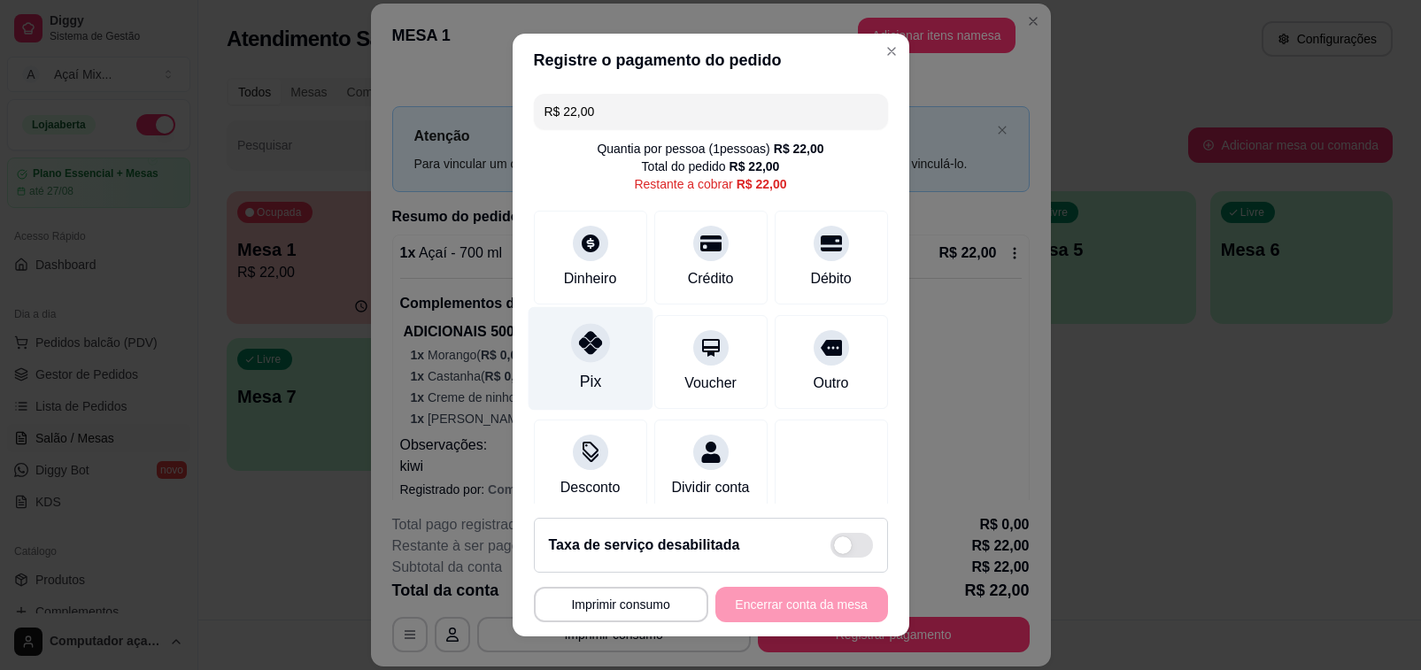
drag, startPoint x: 596, startPoint y: 369, endPoint x: 798, endPoint y: 459, distance: 220.8
click at [600, 370] on div "Pix" at bounding box center [590, 359] width 125 height 104
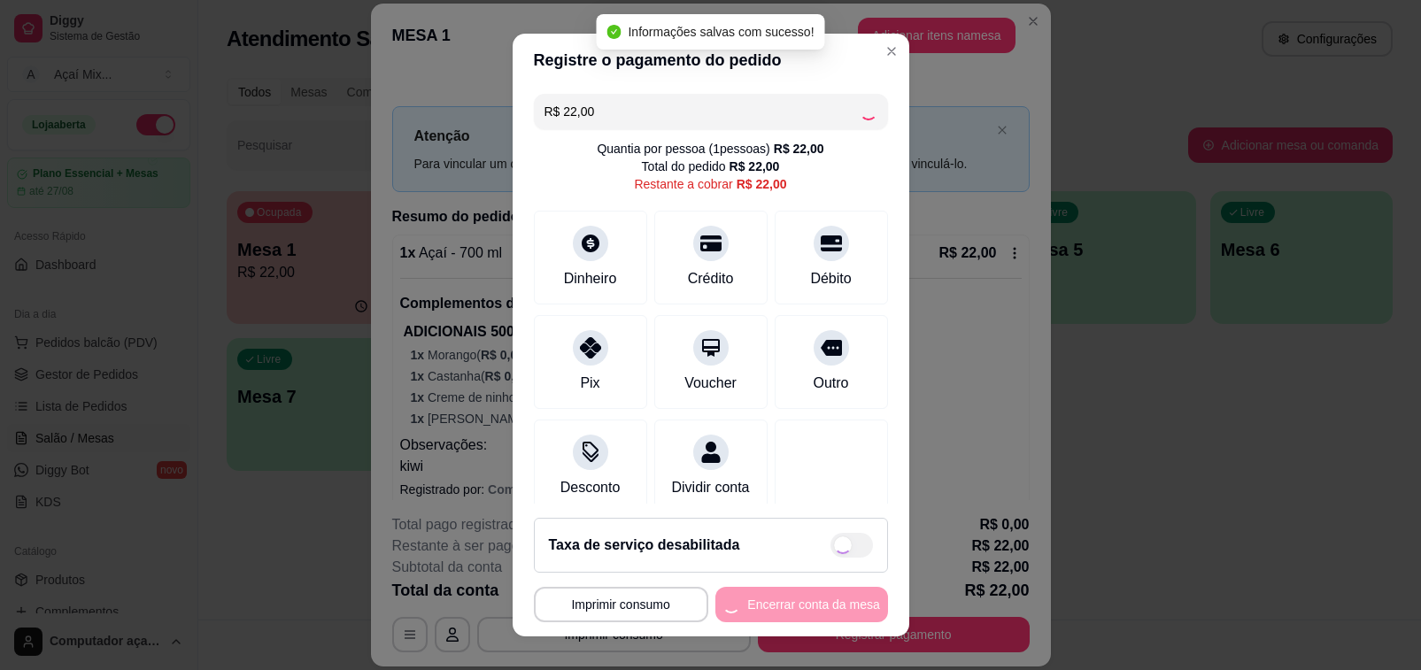
type input "R$ 0,00"
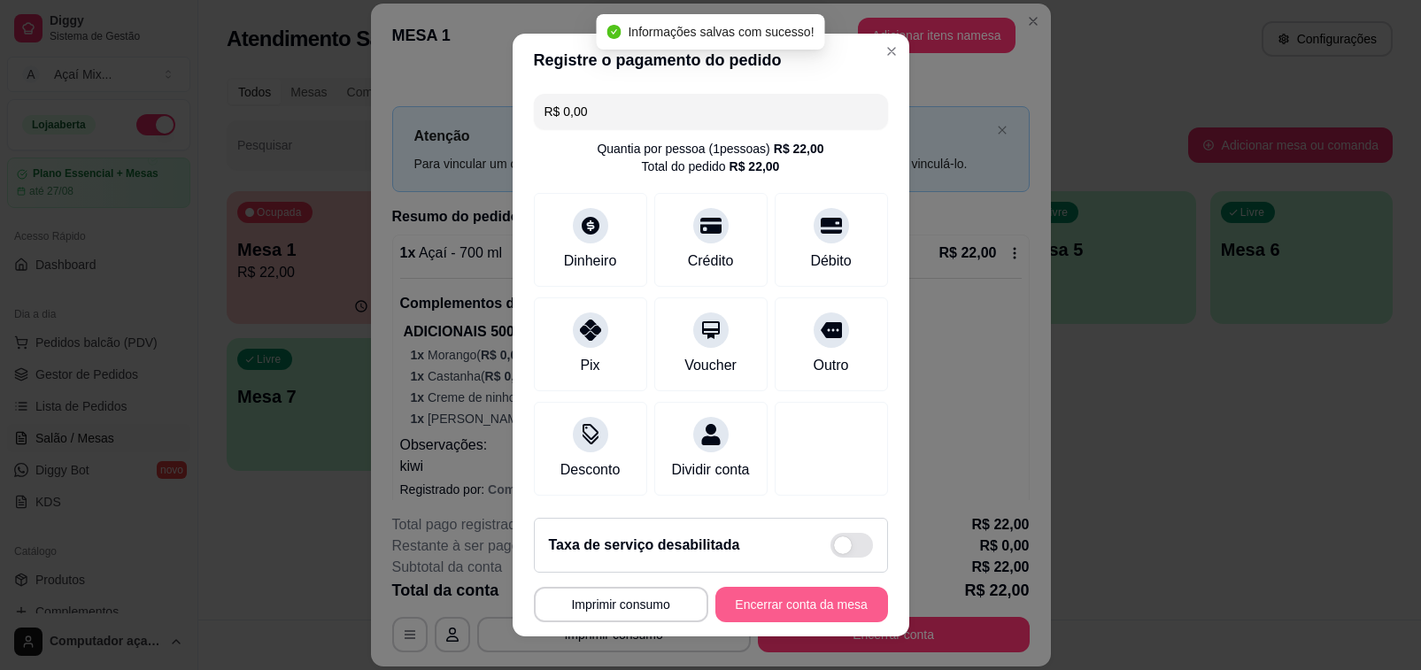
click at [785, 609] on button "Encerrar conta da mesa" at bounding box center [801, 604] width 173 height 35
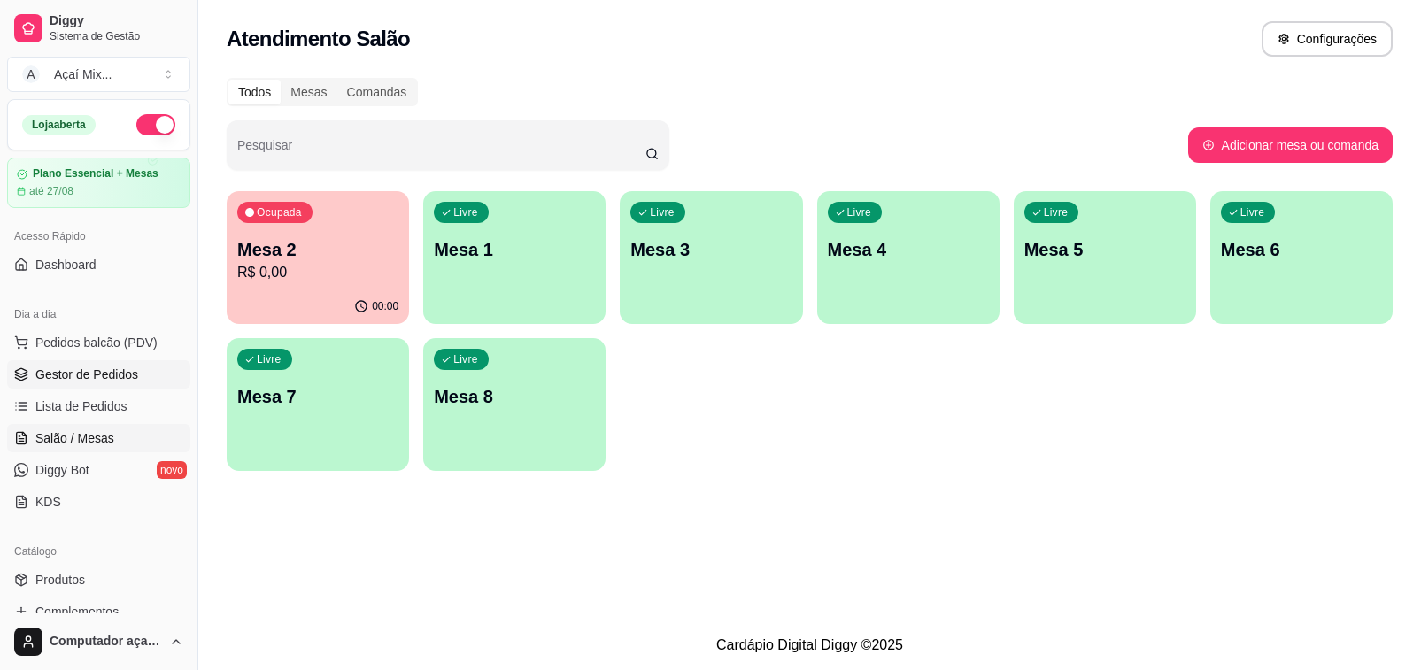
click at [104, 387] on link "Gestor de Pedidos" at bounding box center [98, 374] width 183 height 28
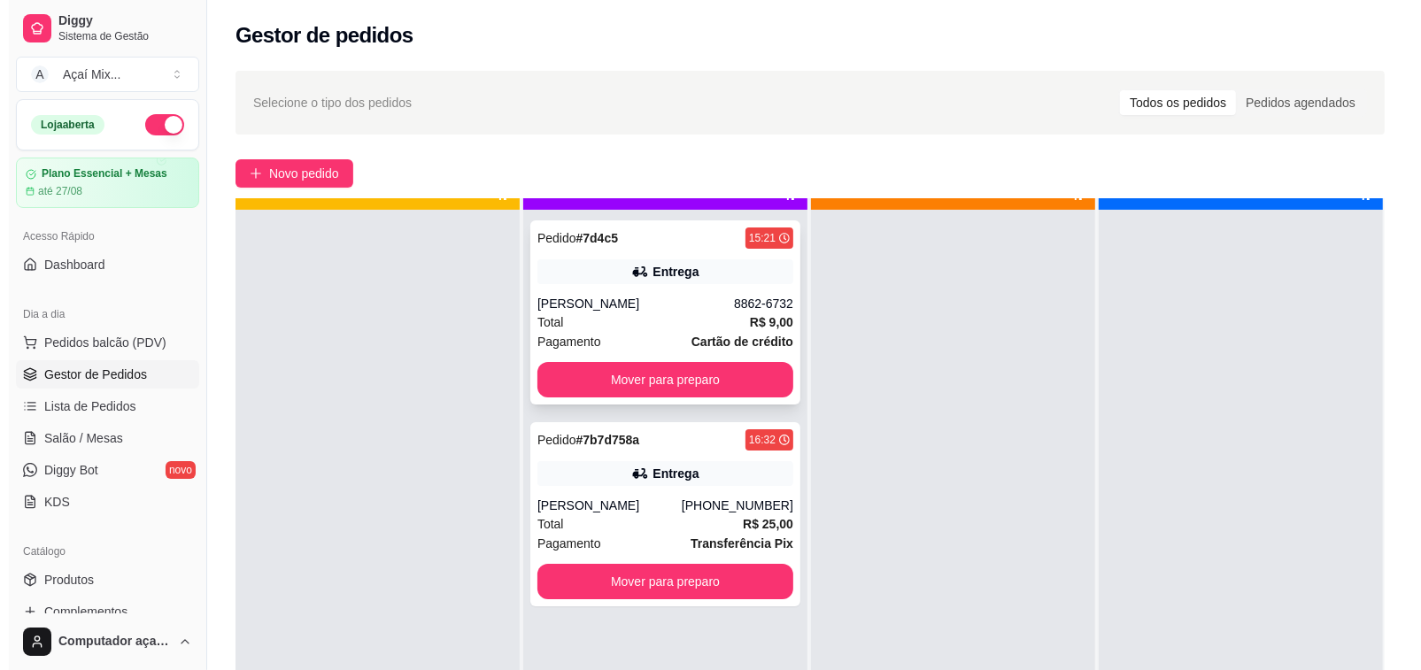
scroll to position [50, 0]
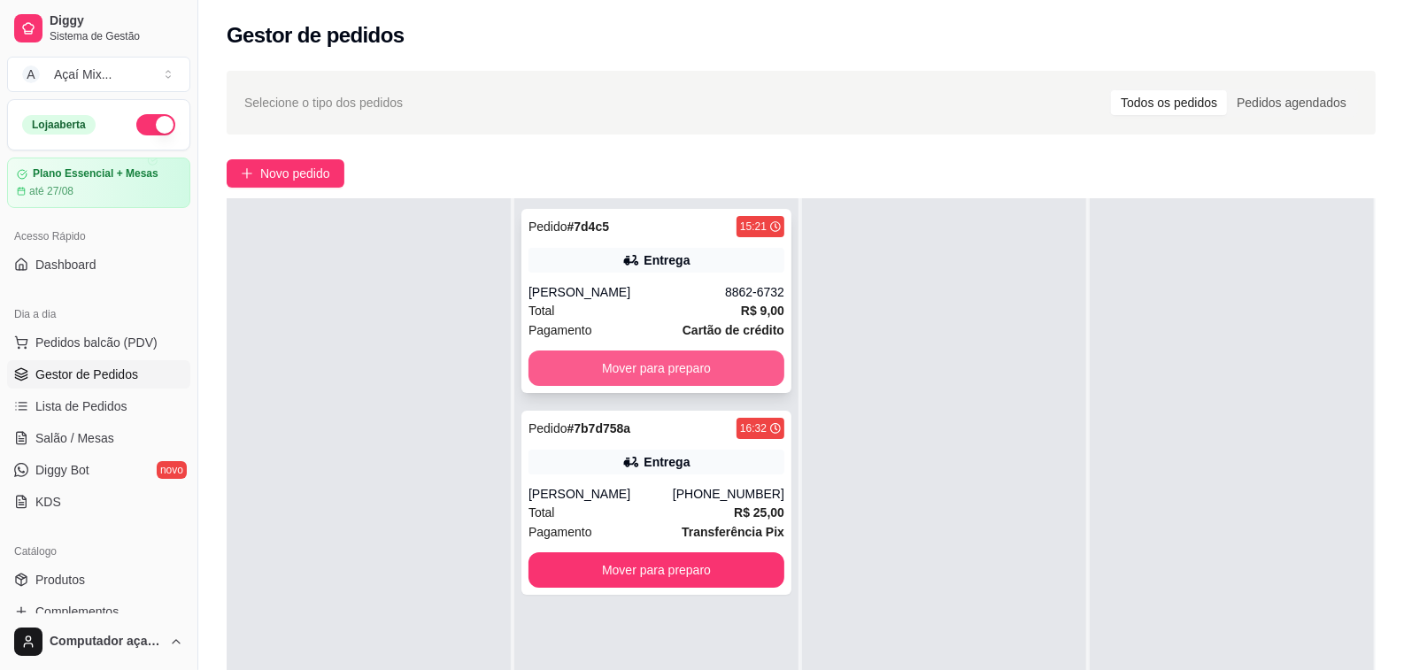
click at [644, 363] on button "Mover para preparo" at bounding box center [657, 368] width 256 height 35
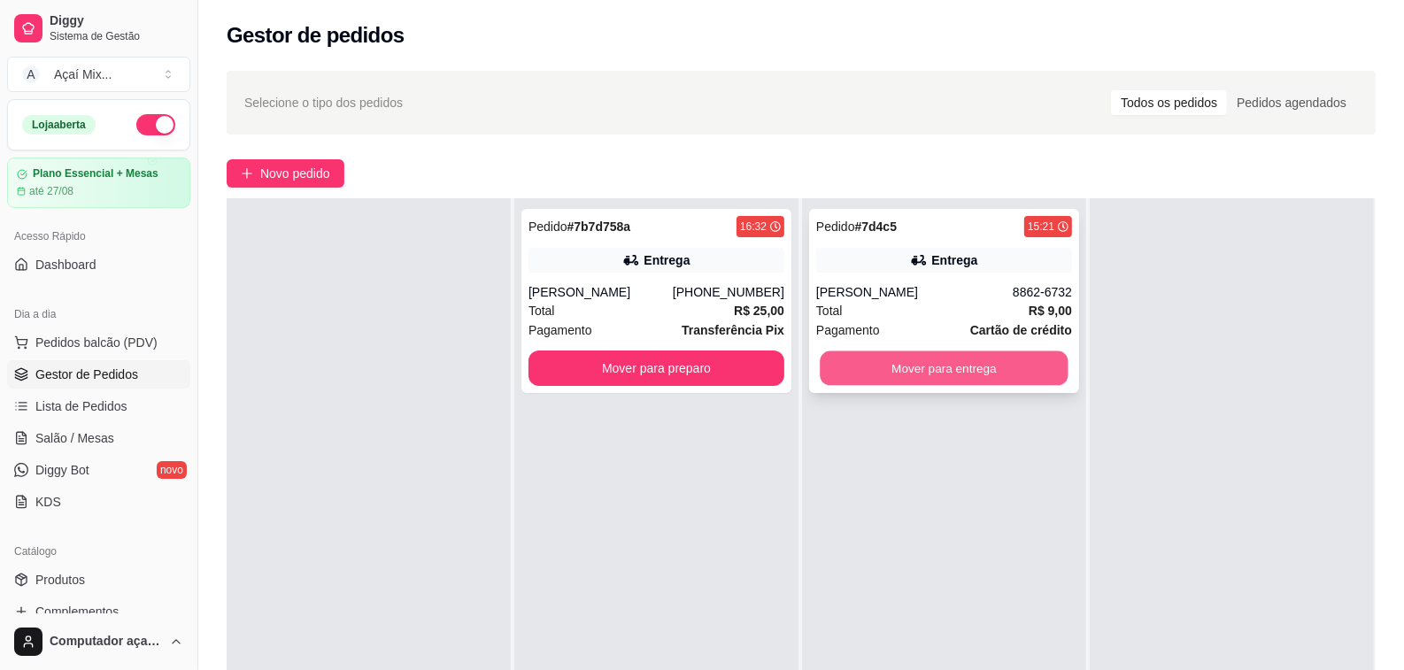
click at [897, 369] on button "Mover para entrega" at bounding box center [944, 369] width 248 height 35
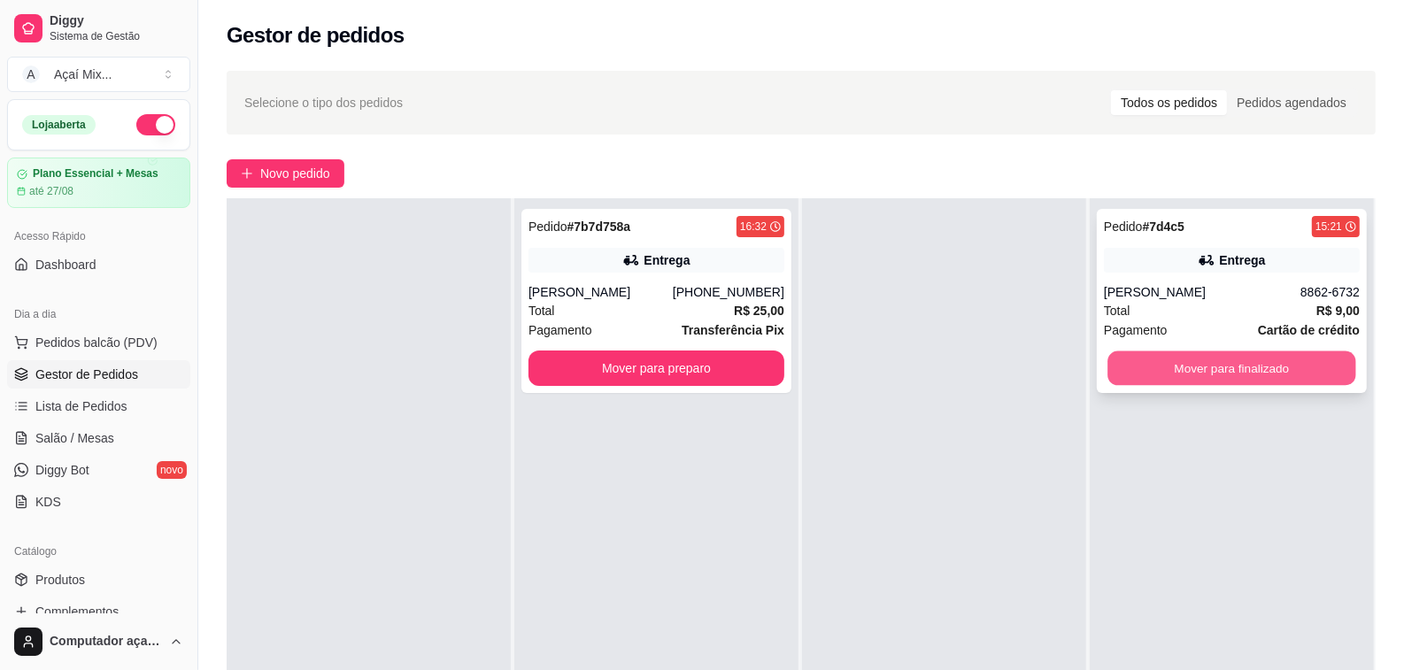
click at [1139, 368] on button "Mover para finalizado" at bounding box center [1232, 369] width 248 height 35
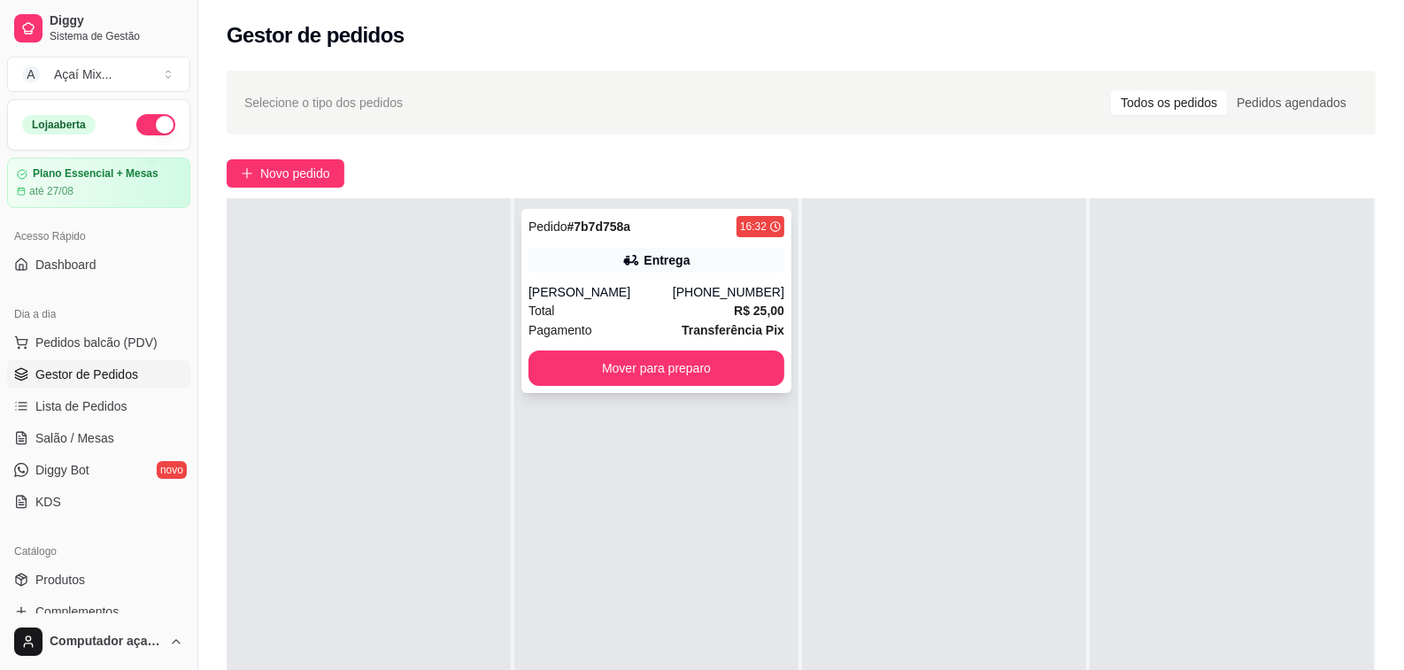
click at [608, 314] on div "Total R$ 25,00" at bounding box center [657, 310] width 256 height 19
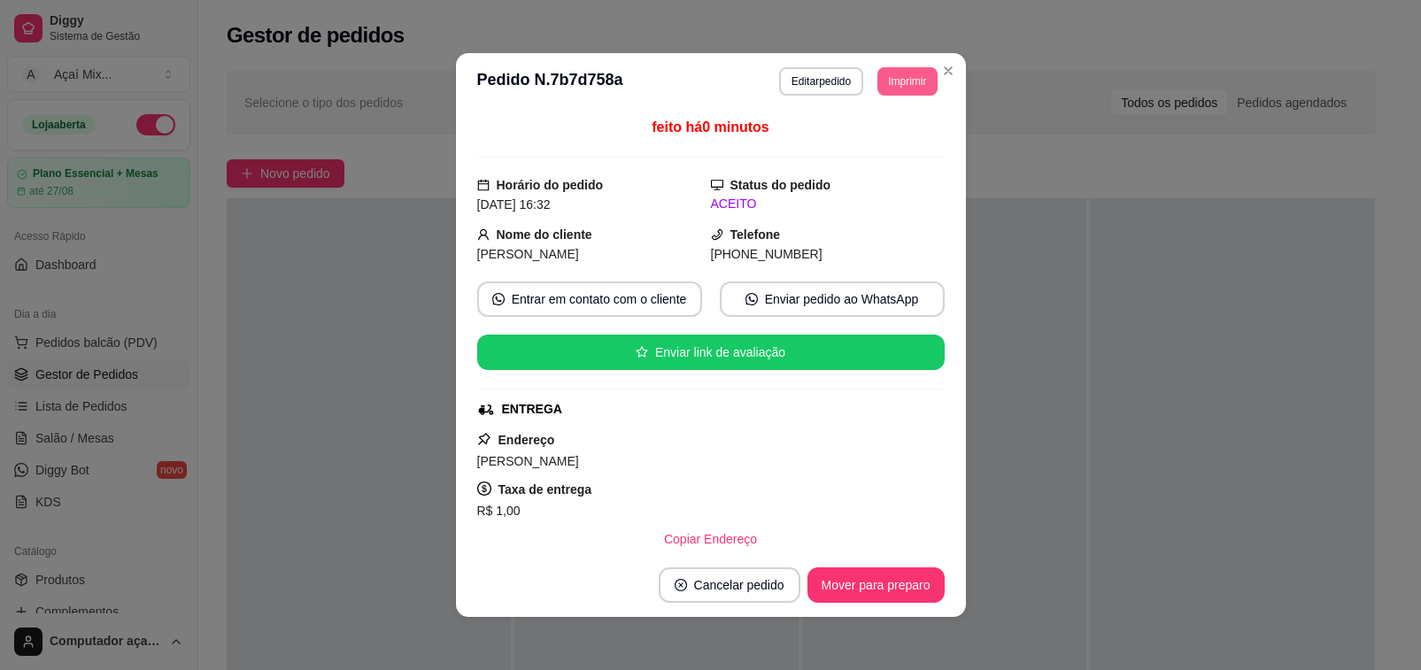
click at [891, 95] on button "Imprimir" at bounding box center [906, 81] width 59 height 28
click at [862, 138] on button "Impressora" at bounding box center [866, 143] width 124 height 27
click at [899, 86] on button "Imprimir" at bounding box center [907, 80] width 58 height 27
click at [879, 149] on button "Impressora" at bounding box center [866, 144] width 128 height 28
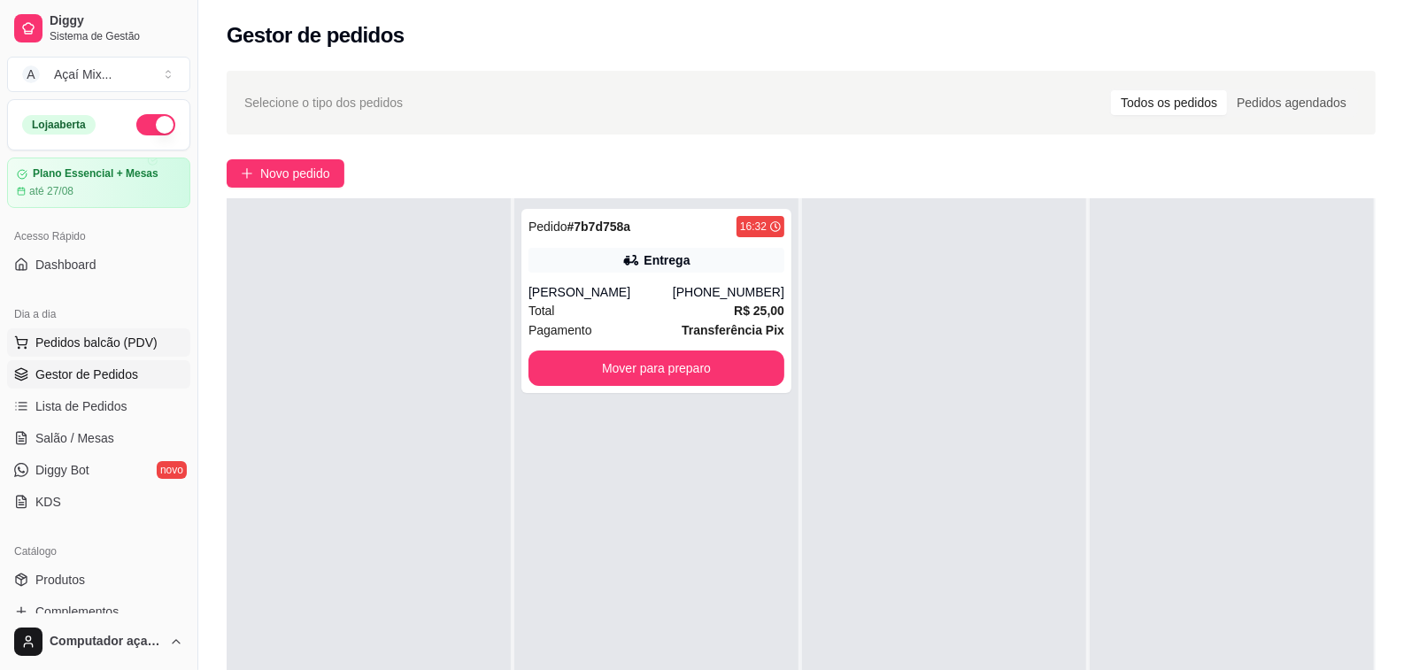
click at [104, 348] on span "Pedidos balcão (PDV)" at bounding box center [96, 343] width 122 height 18
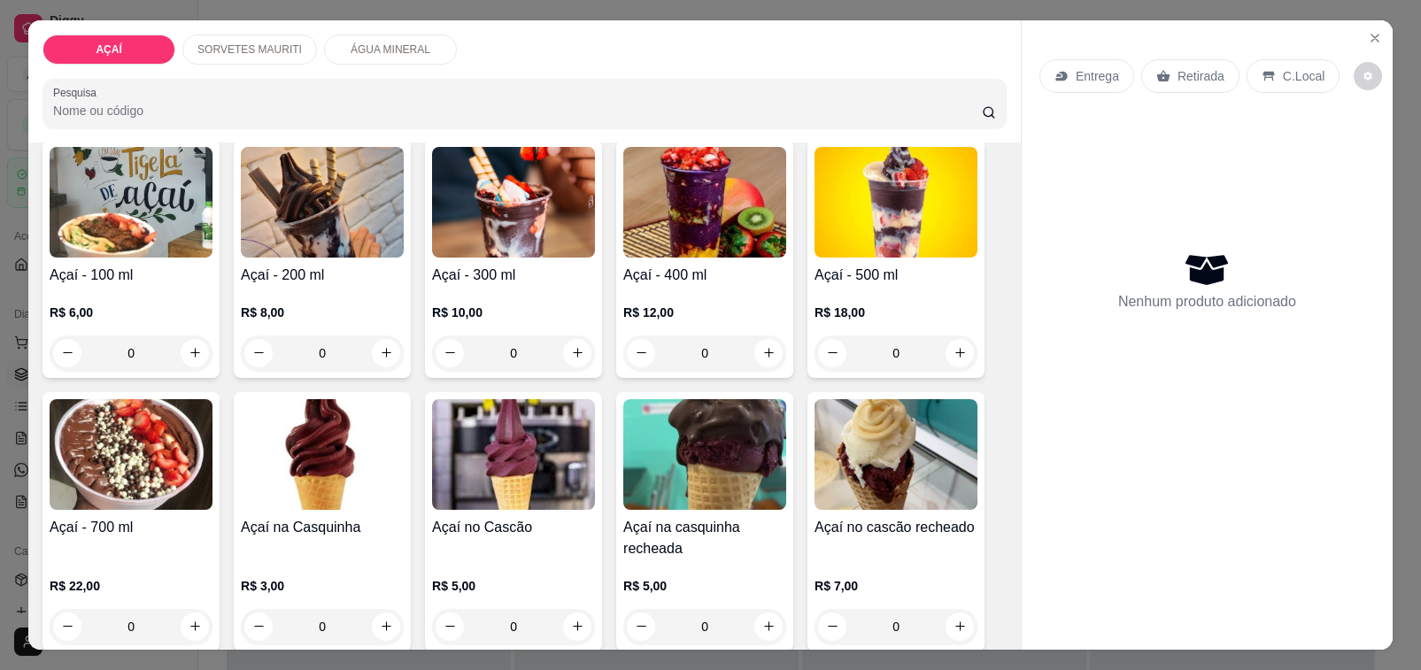
scroll to position [221, 0]
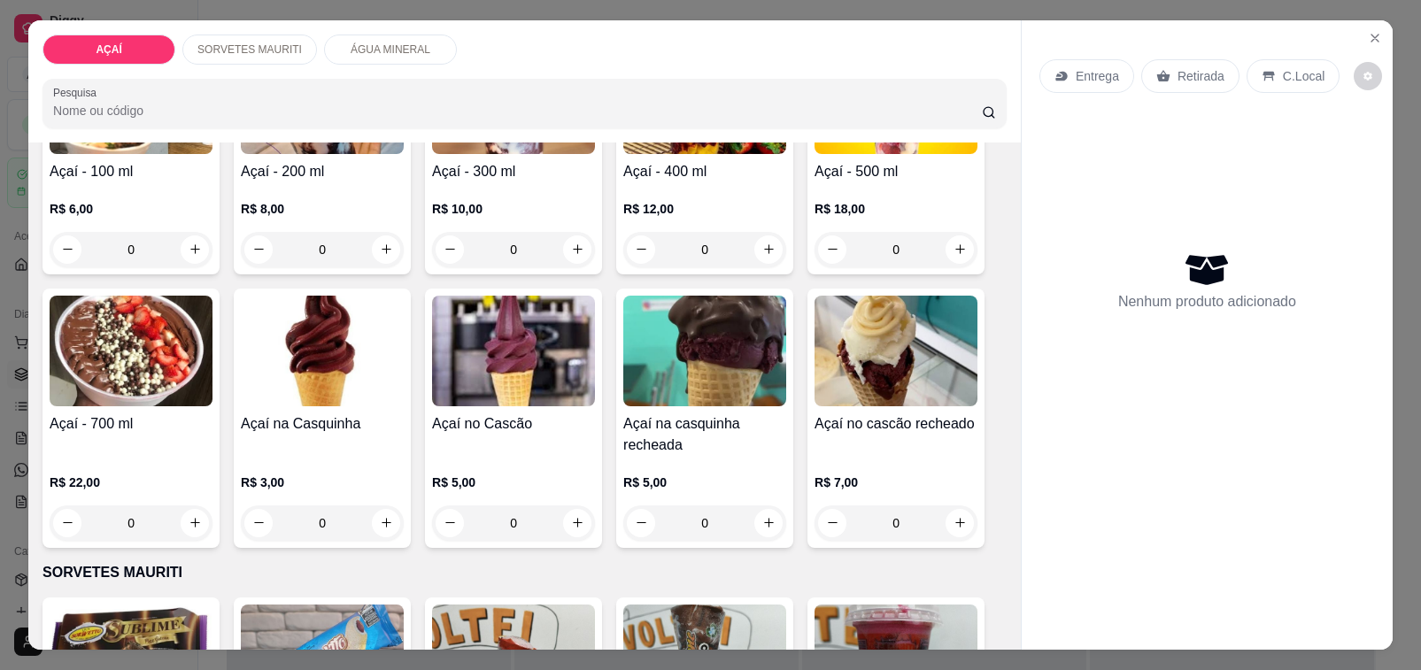
click at [158, 387] on img at bounding box center [131, 351] width 163 height 111
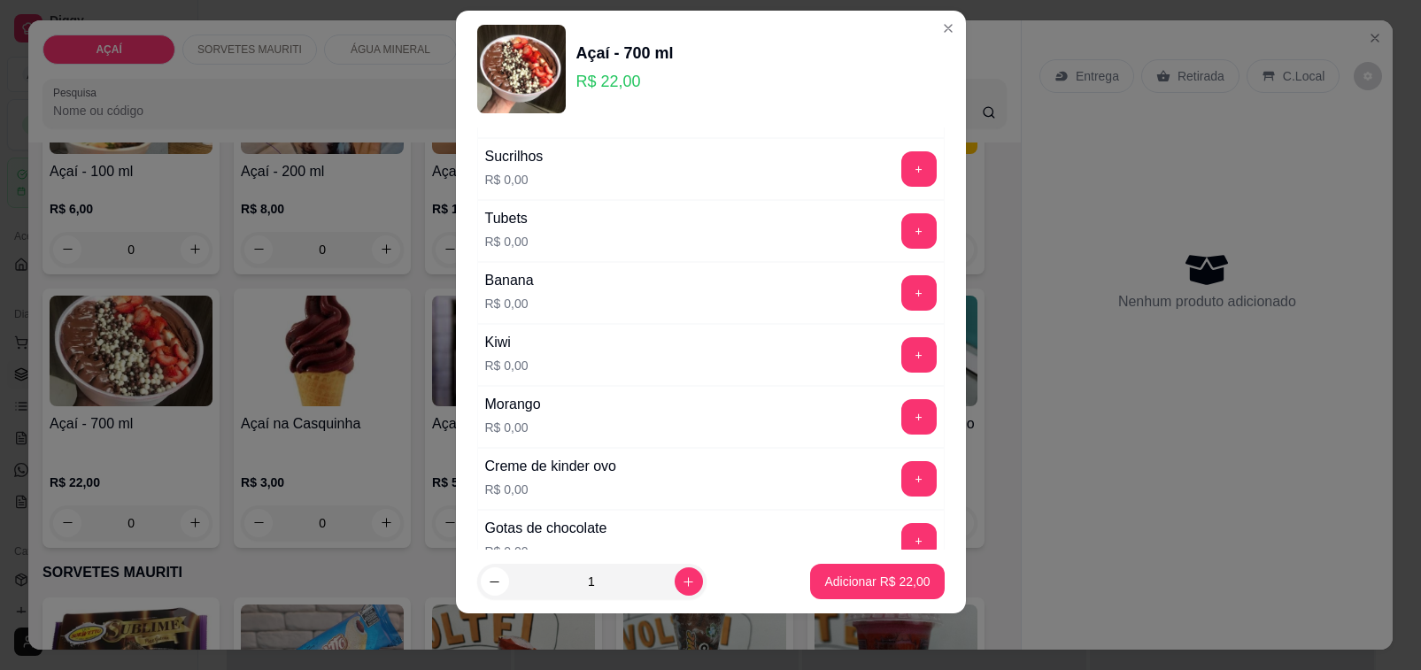
scroll to position [2112, 0]
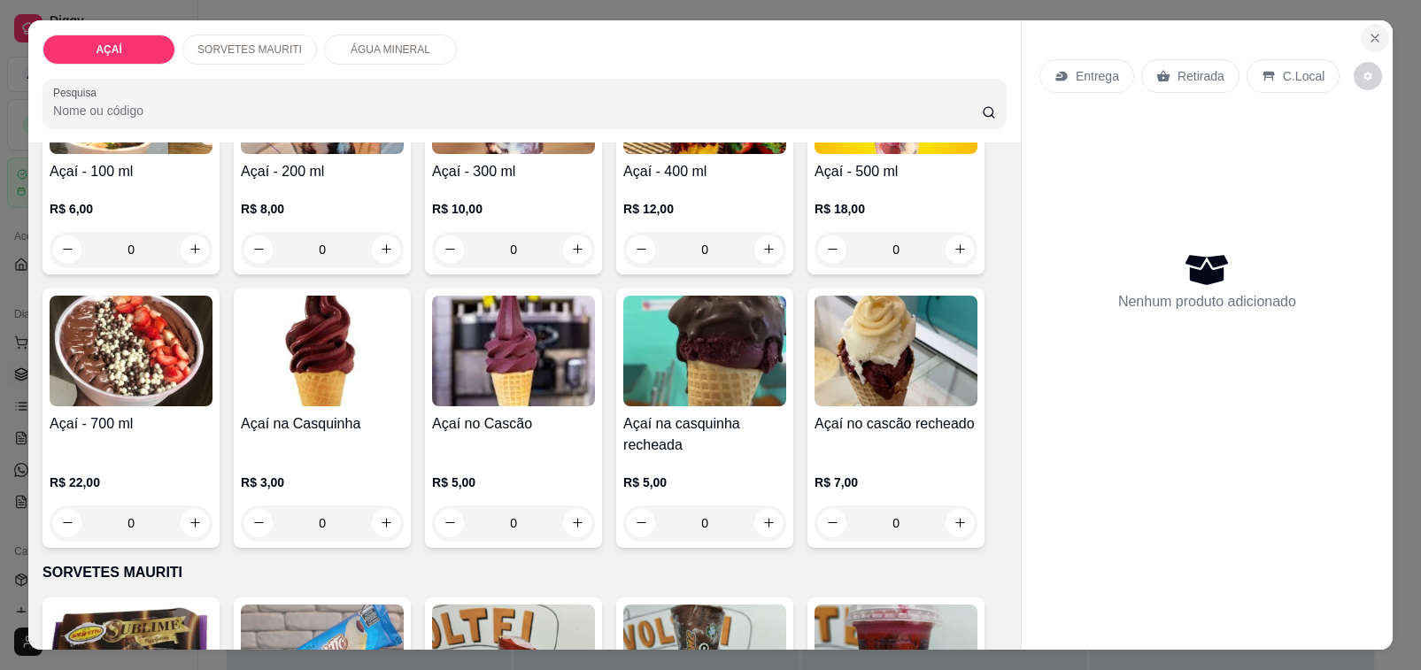
click at [1361, 37] on button "Close" at bounding box center [1375, 38] width 28 height 28
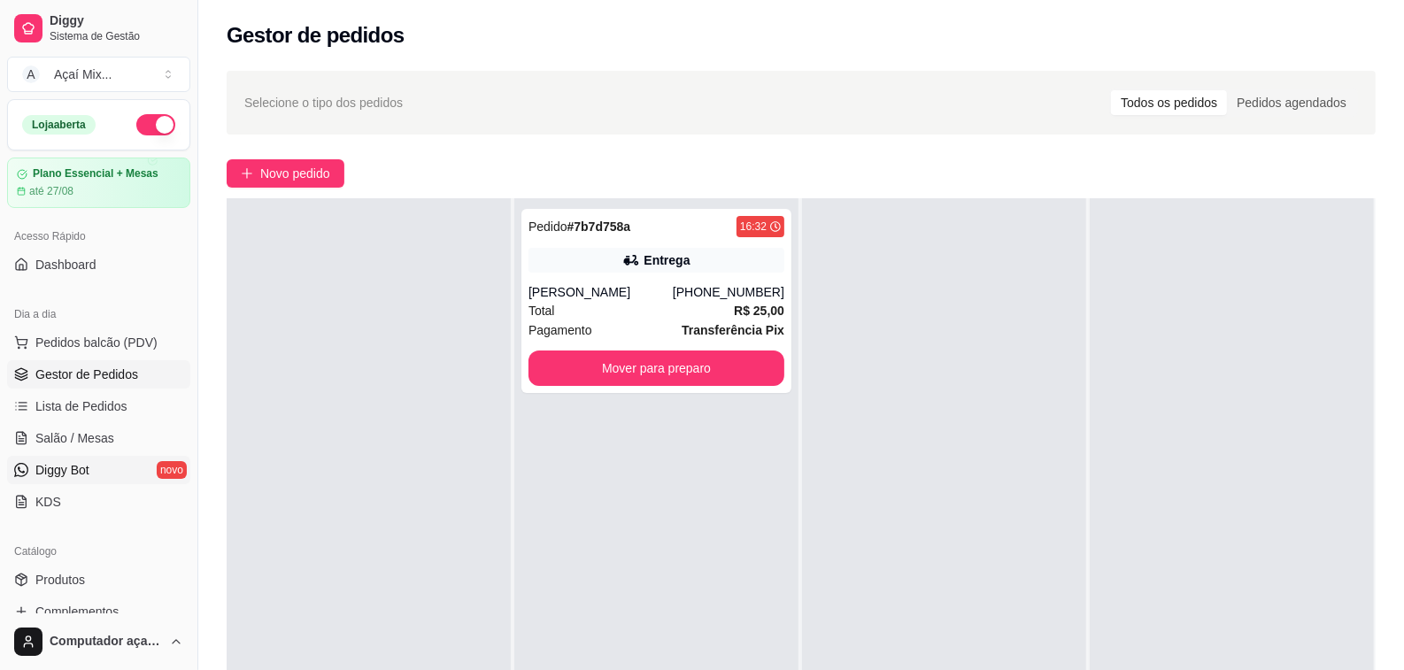
click at [69, 462] on span "Diggy Bot" at bounding box center [62, 470] width 54 height 18
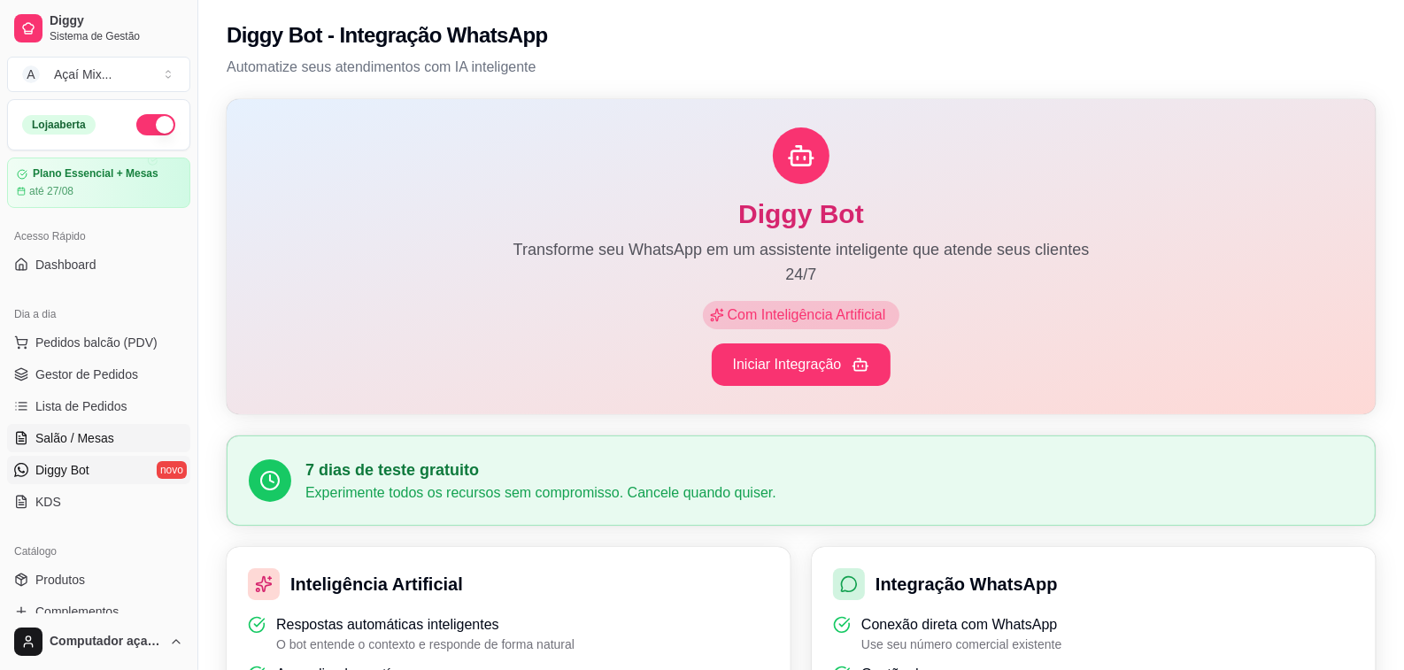
click at [56, 436] on span "Salão / Mesas" at bounding box center [74, 438] width 79 height 18
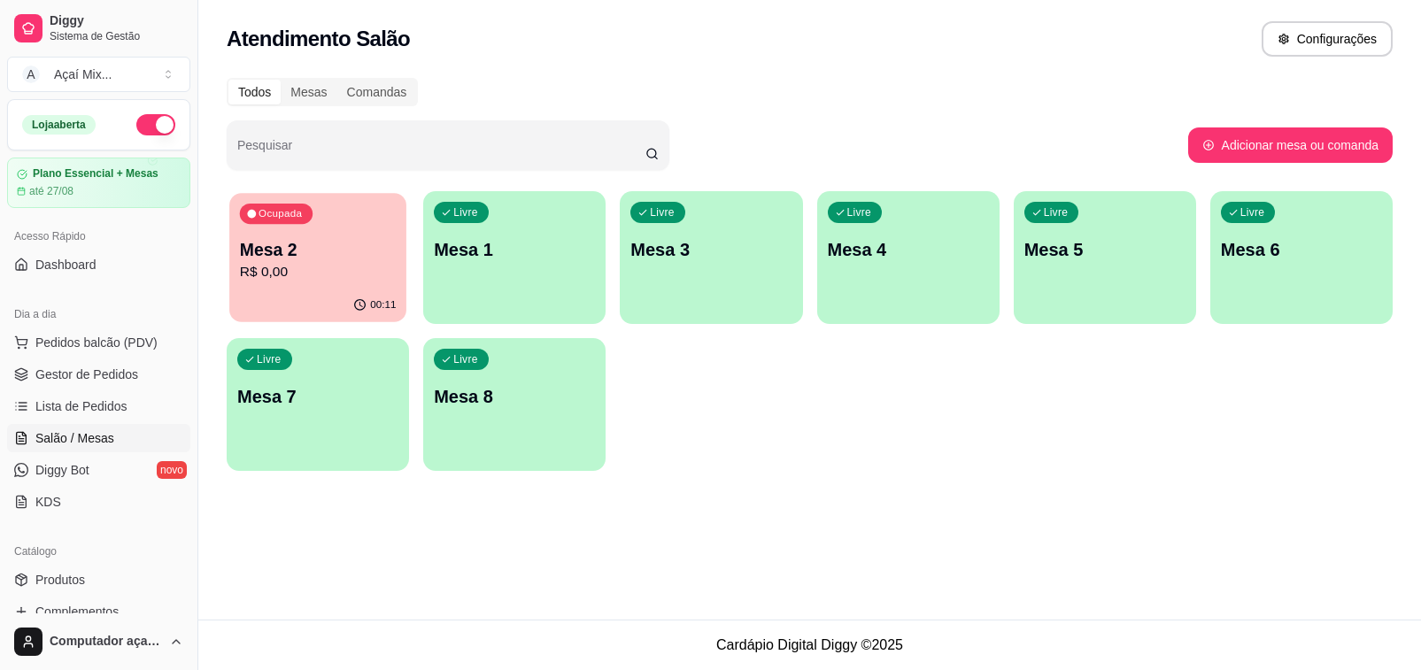
click at [357, 301] on icon "button" at bounding box center [360, 305] width 14 height 14
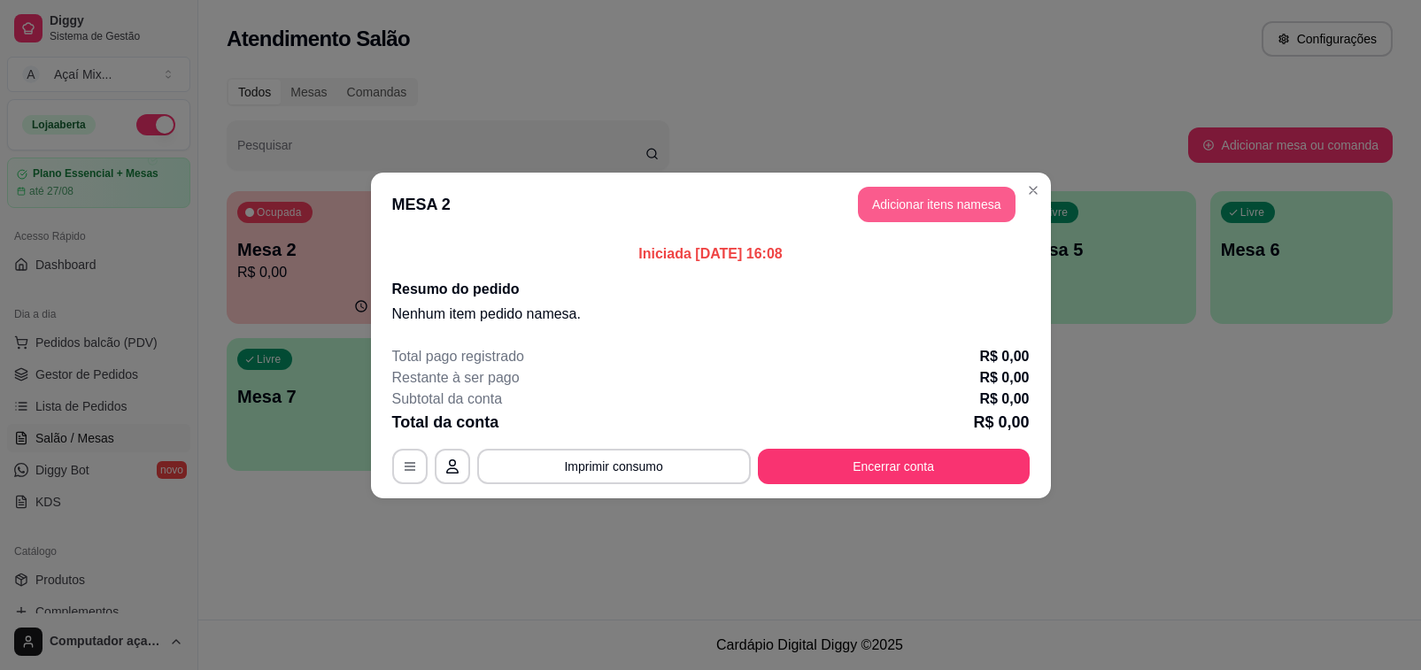
click at [962, 213] on button "Adicionar itens na mesa" at bounding box center [937, 204] width 158 height 35
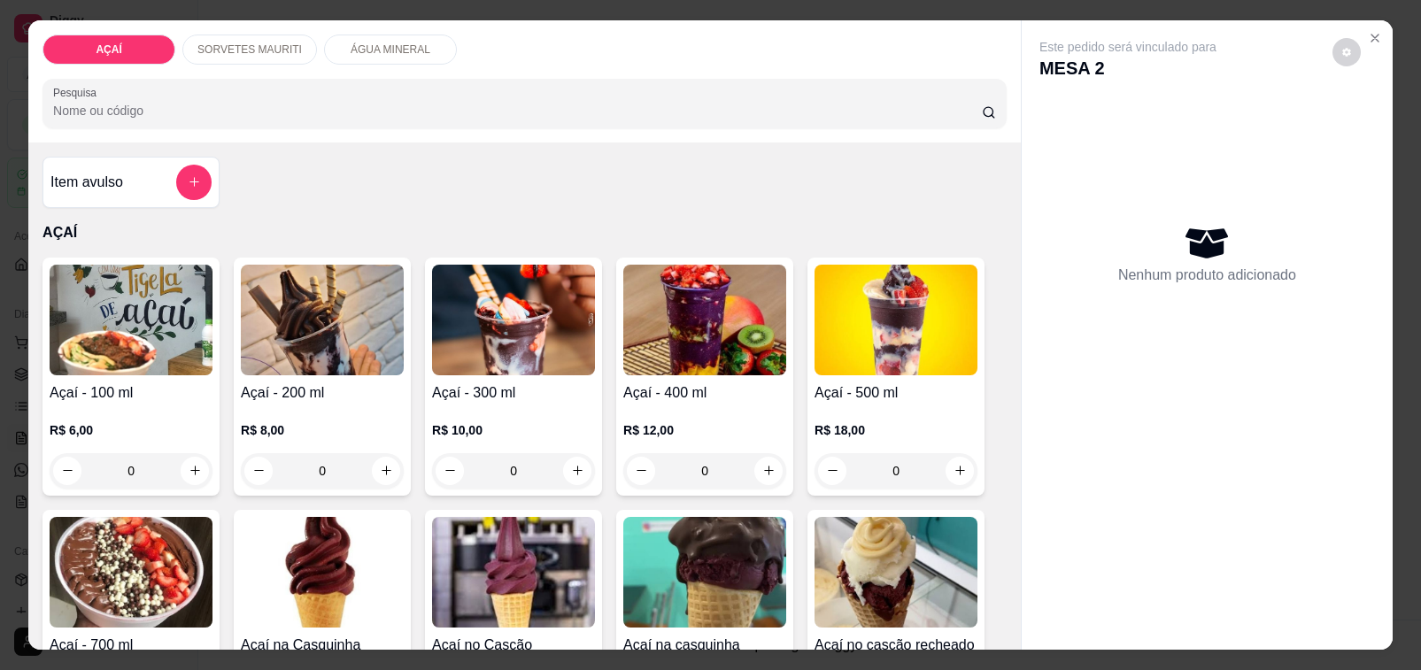
click at [676, 409] on div "R$ 12,00 0" at bounding box center [704, 446] width 163 height 85
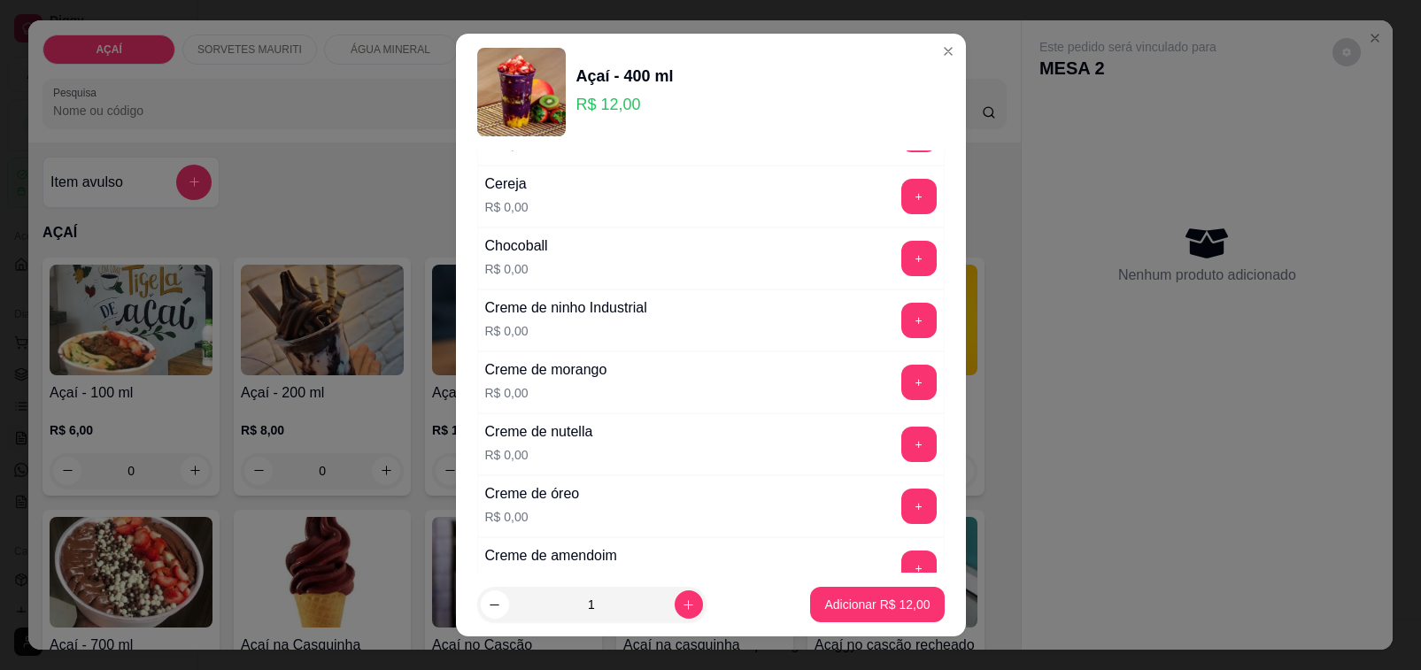
scroll to position [332, 0]
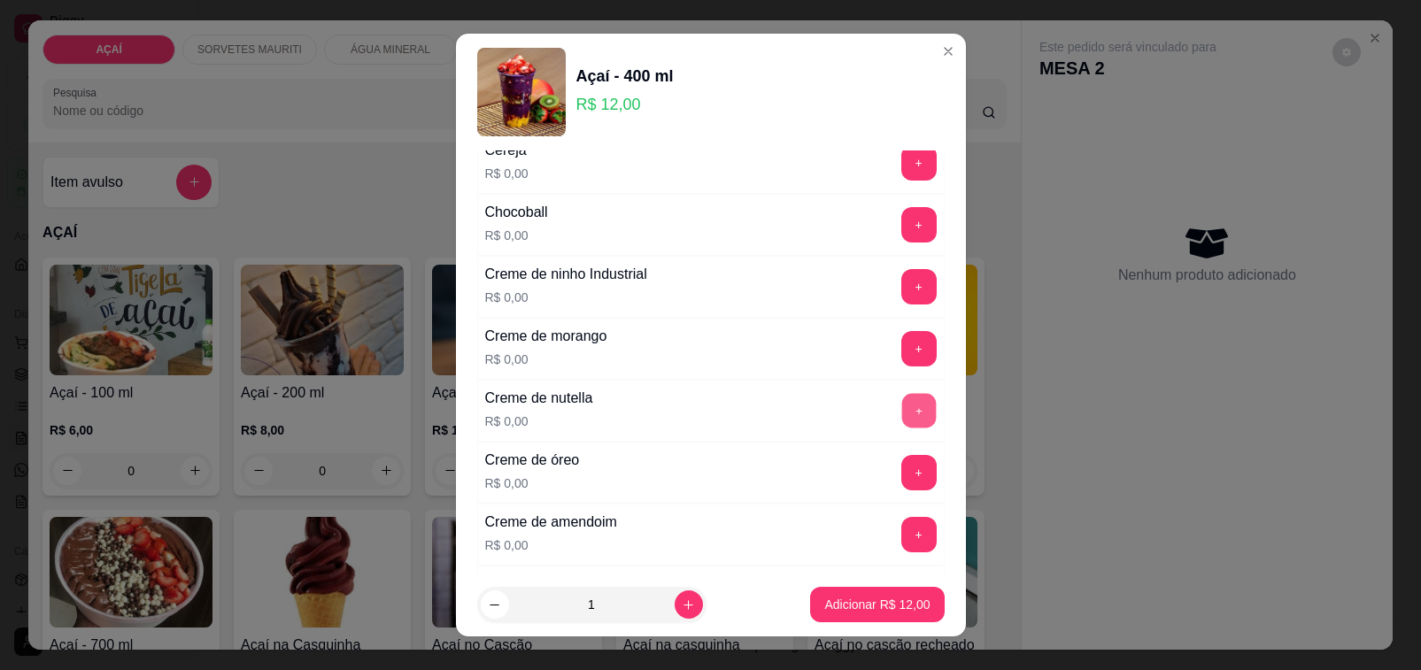
click at [901, 422] on button "+" at bounding box center [918, 410] width 35 height 35
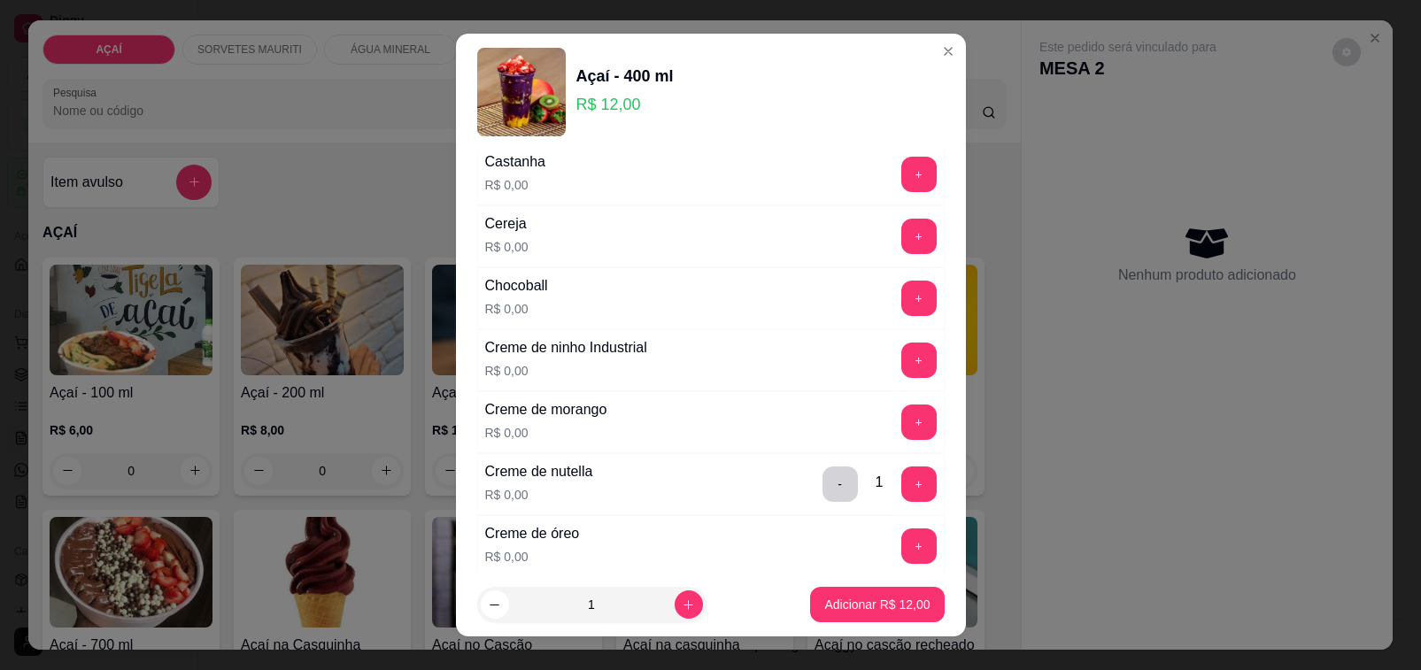
scroll to position [221, 0]
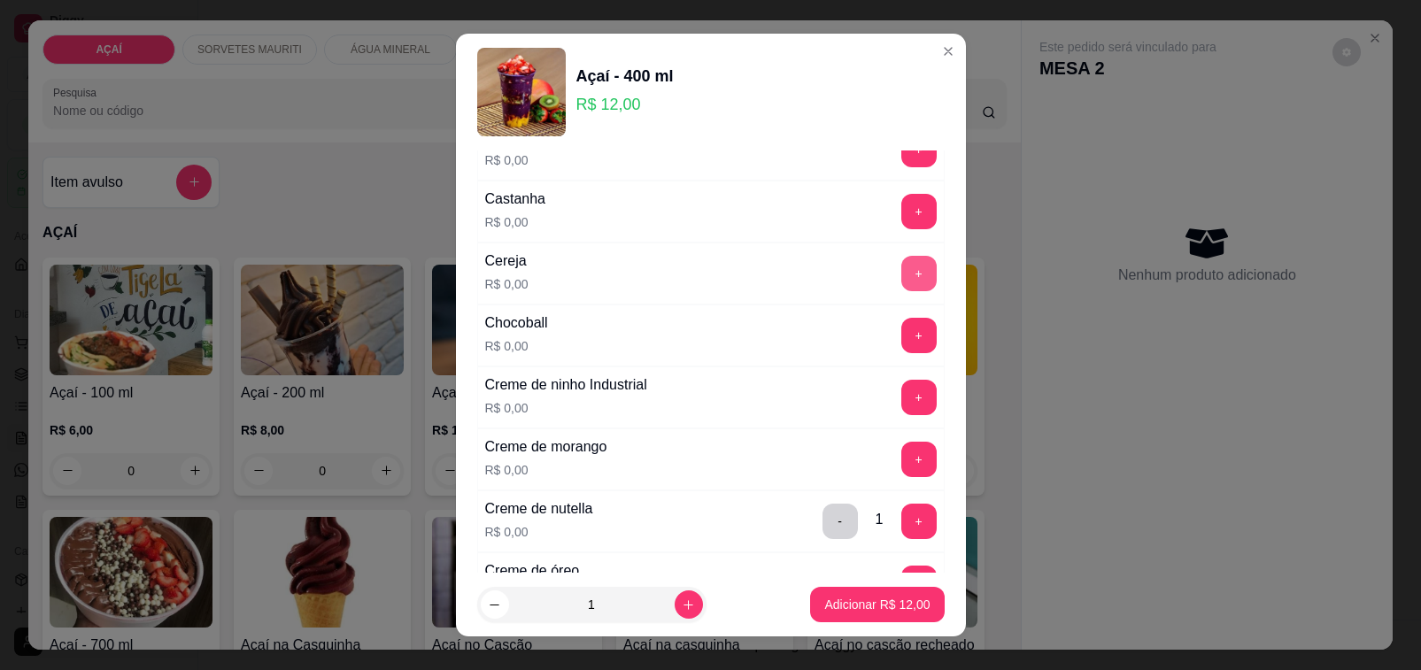
click at [901, 280] on button "+" at bounding box center [918, 273] width 35 height 35
click at [823, 285] on button "-" at bounding box center [840, 273] width 35 height 35
click at [868, 236] on div "Castanha R$ 0,00 +" at bounding box center [711, 212] width 468 height 62
click at [901, 226] on button "+" at bounding box center [918, 211] width 35 height 35
click at [901, 397] on button "+" at bounding box center [918, 397] width 35 height 35
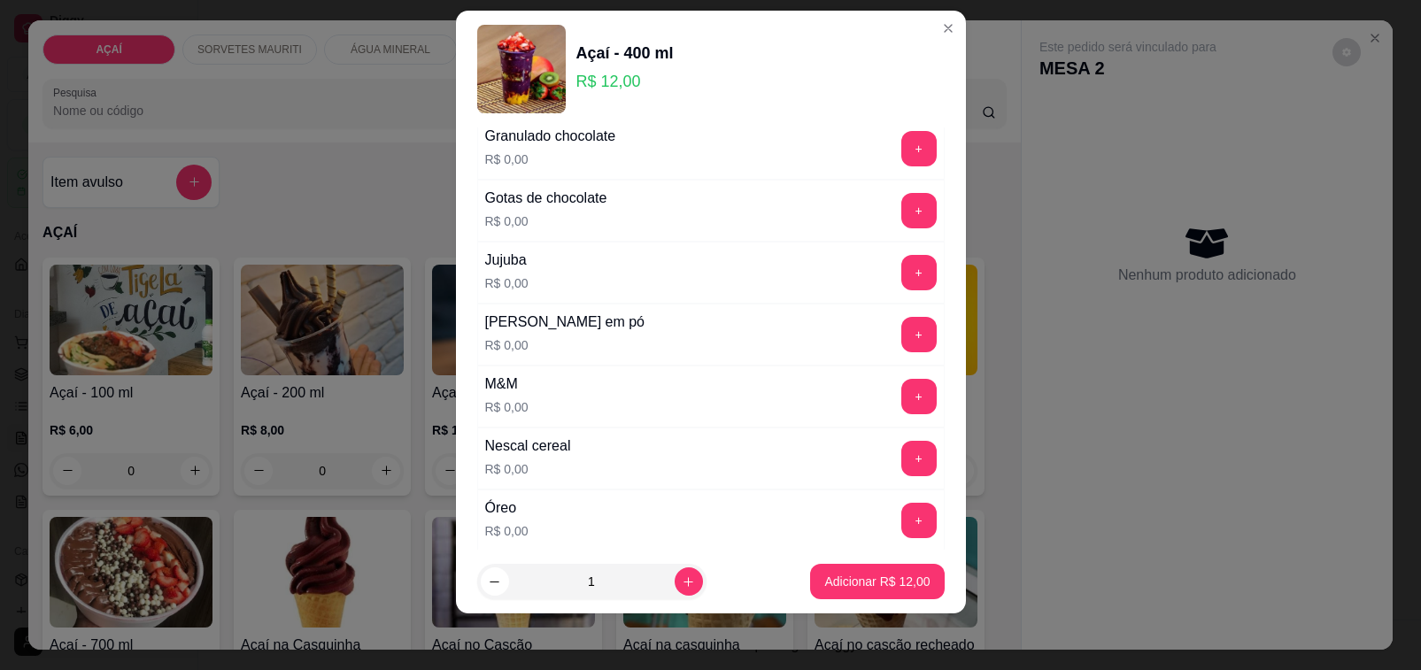
scroll to position [1660, 0]
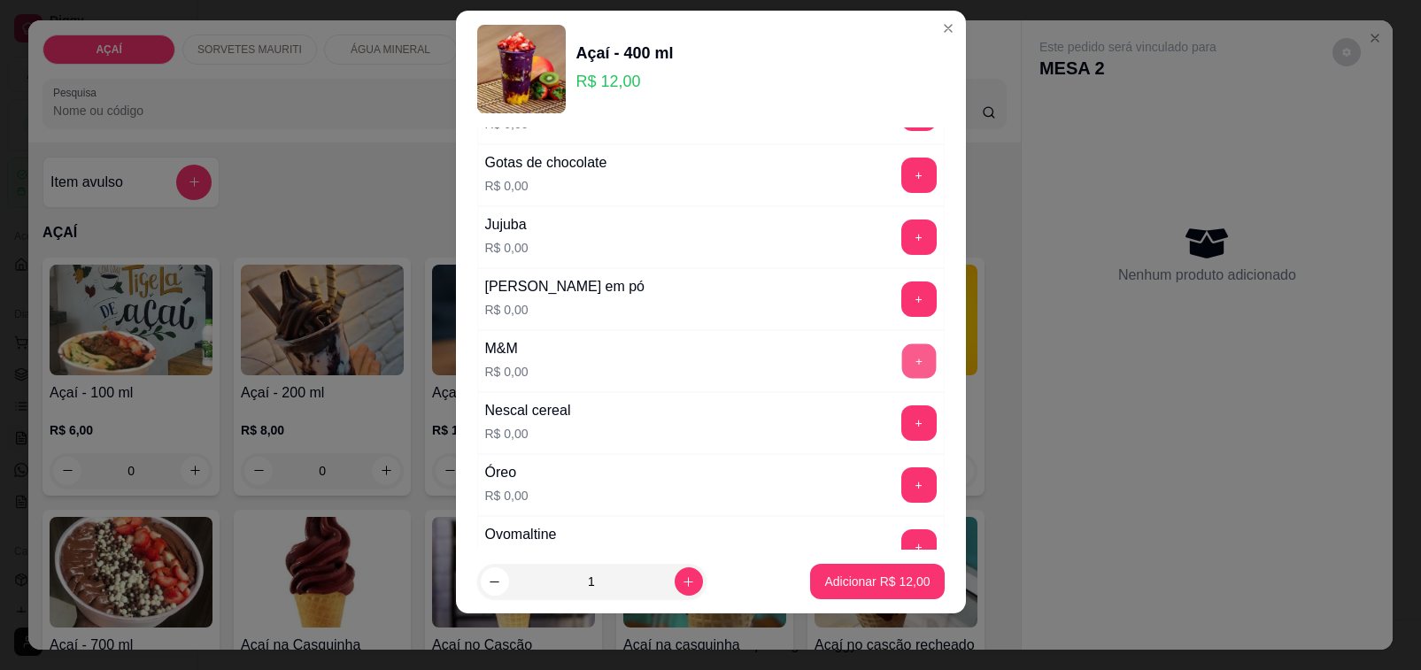
click at [901, 376] on button "+" at bounding box center [918, 361] width 35 height 35
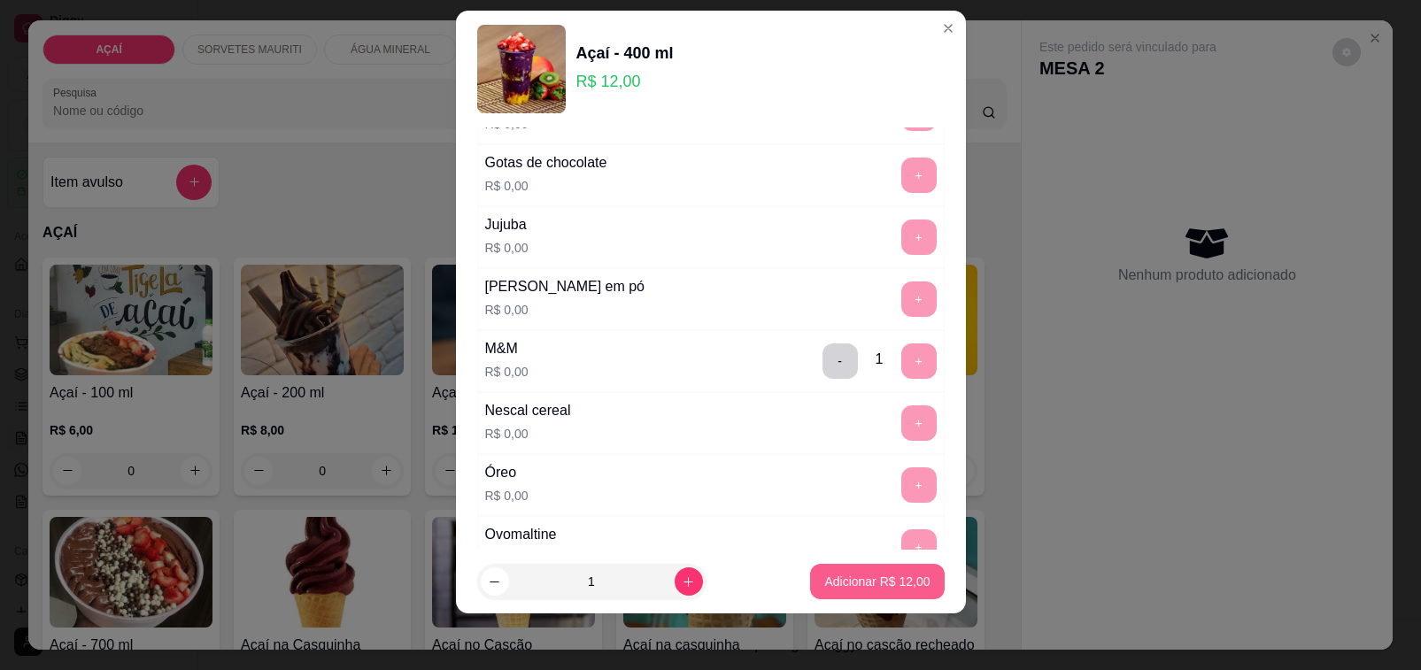
click at [864, 572] on button "Adicionar R$ 12,00" at bounding box center [877, 581] width 134 height 35
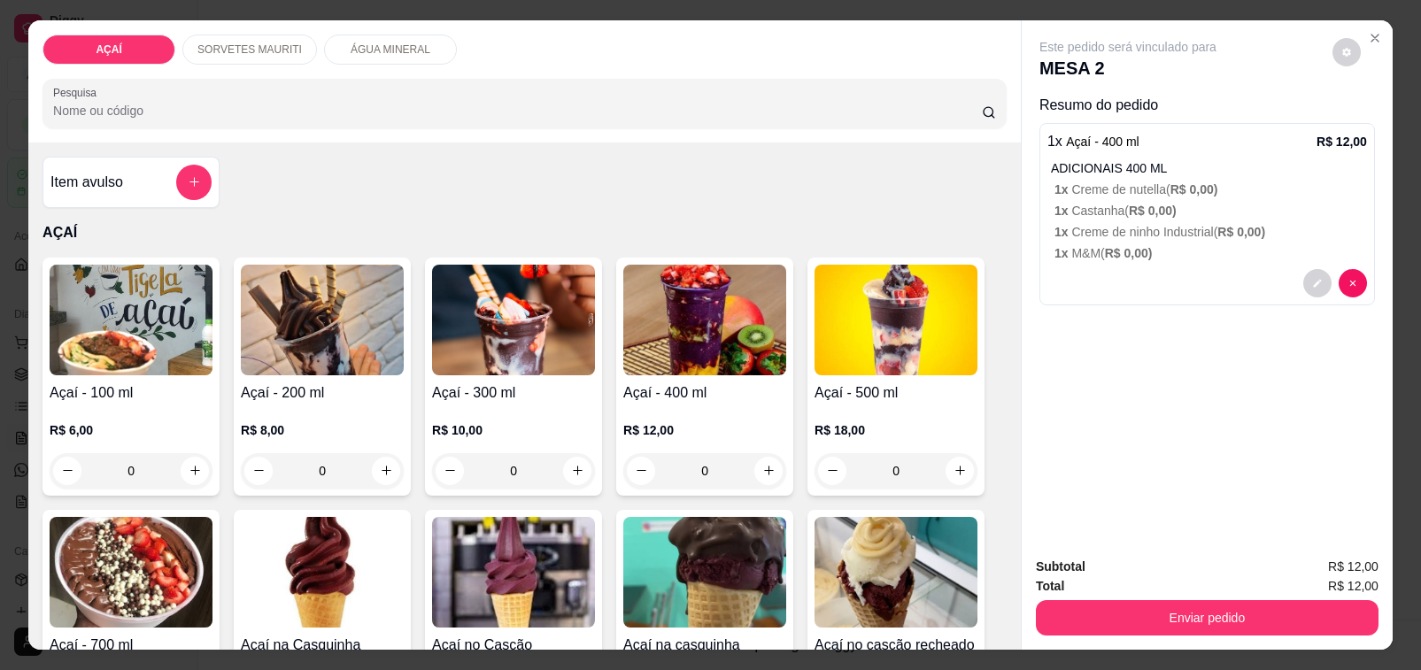
click at [1083, 227] on p "1 x Creme de ninho Industrial ( R$ 0,00 )" at bounding box center [1211, 232] width 313 height 18
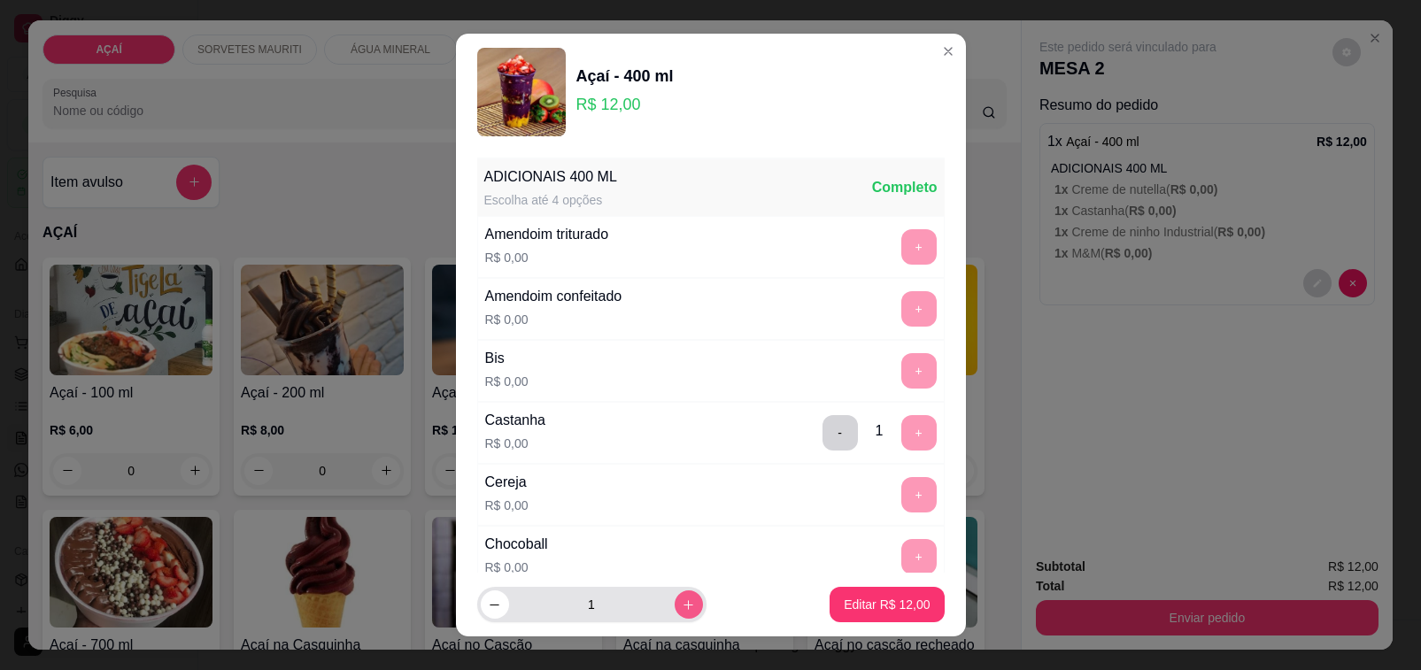
click at [682, 607] on icon "increase-product-quantity" at bounding box center [688, 605] width 13 height 13
type input "2"
click at [896, 604] on p "Editar R$ 24,00" at bounding box center [887, 604] width 83 height 17
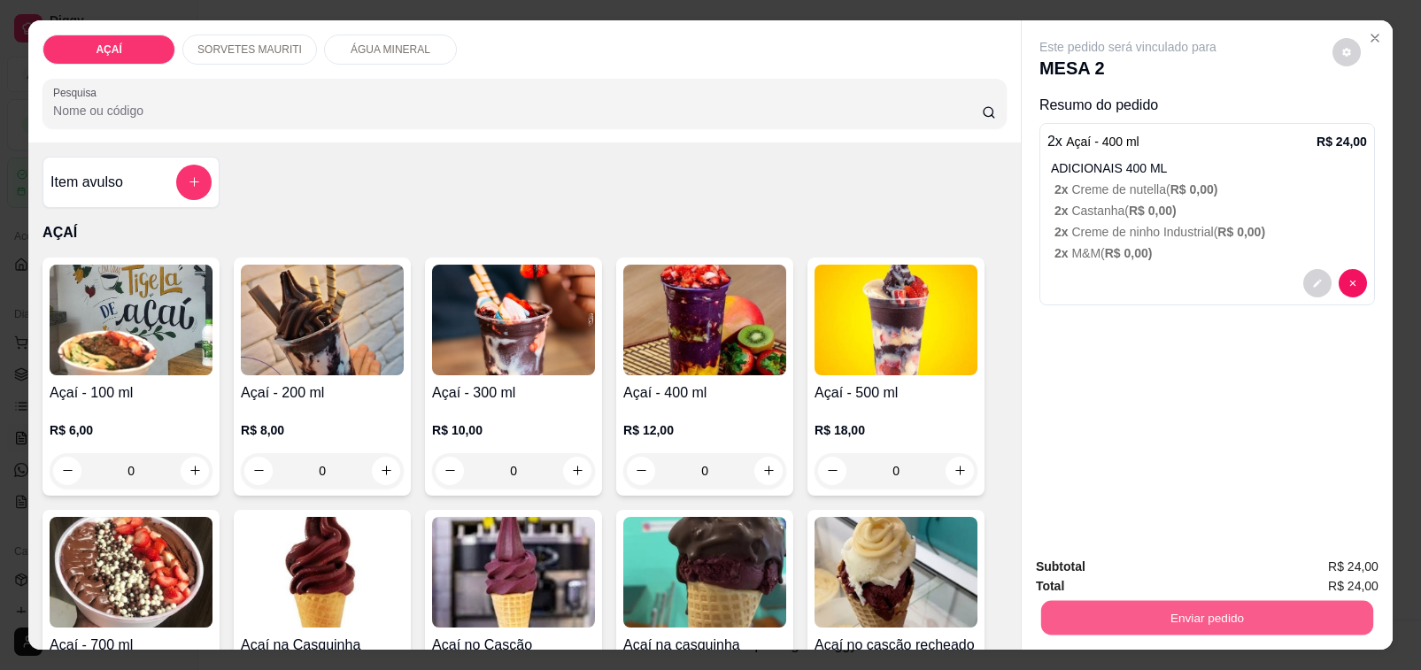
click at [1070, 603] on button "Enviar pedido" at bounding box center [1207, 618] width 332 height 35
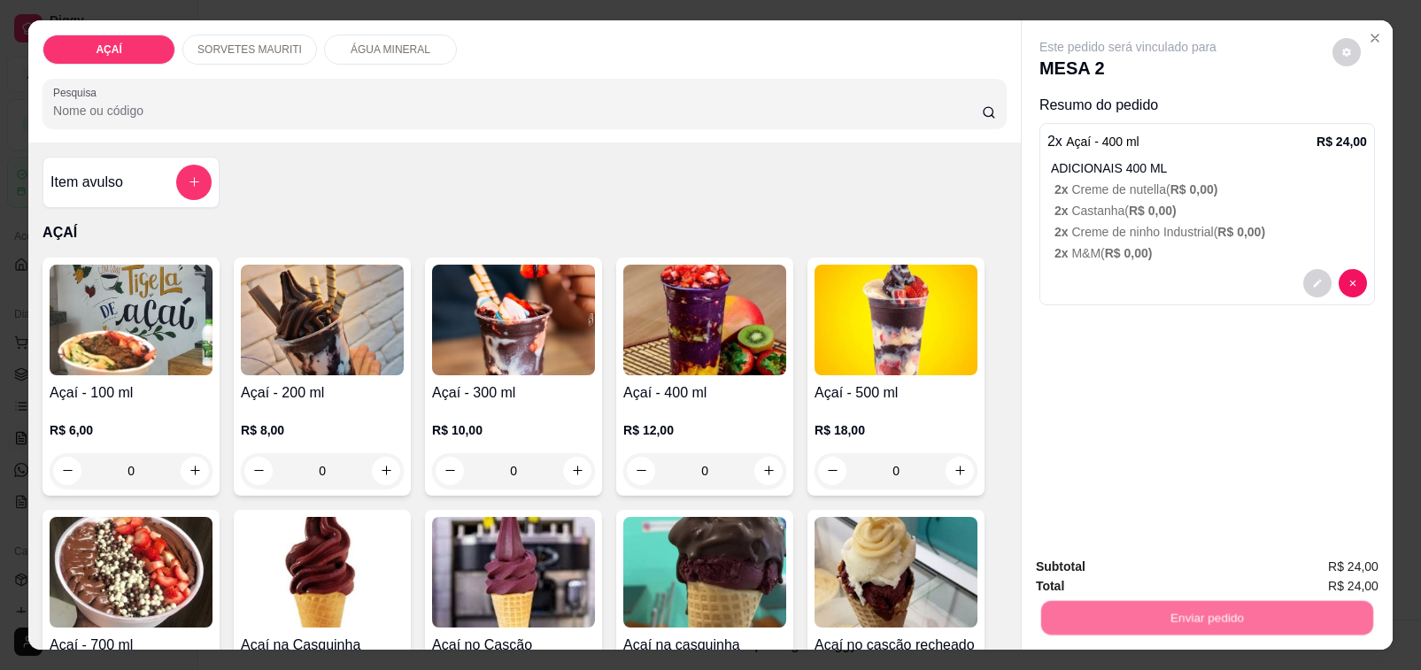
click at [1077, 567] on button "Não registrar e enviar pedido" at bounding box center [1147, 567] width 184 height 34
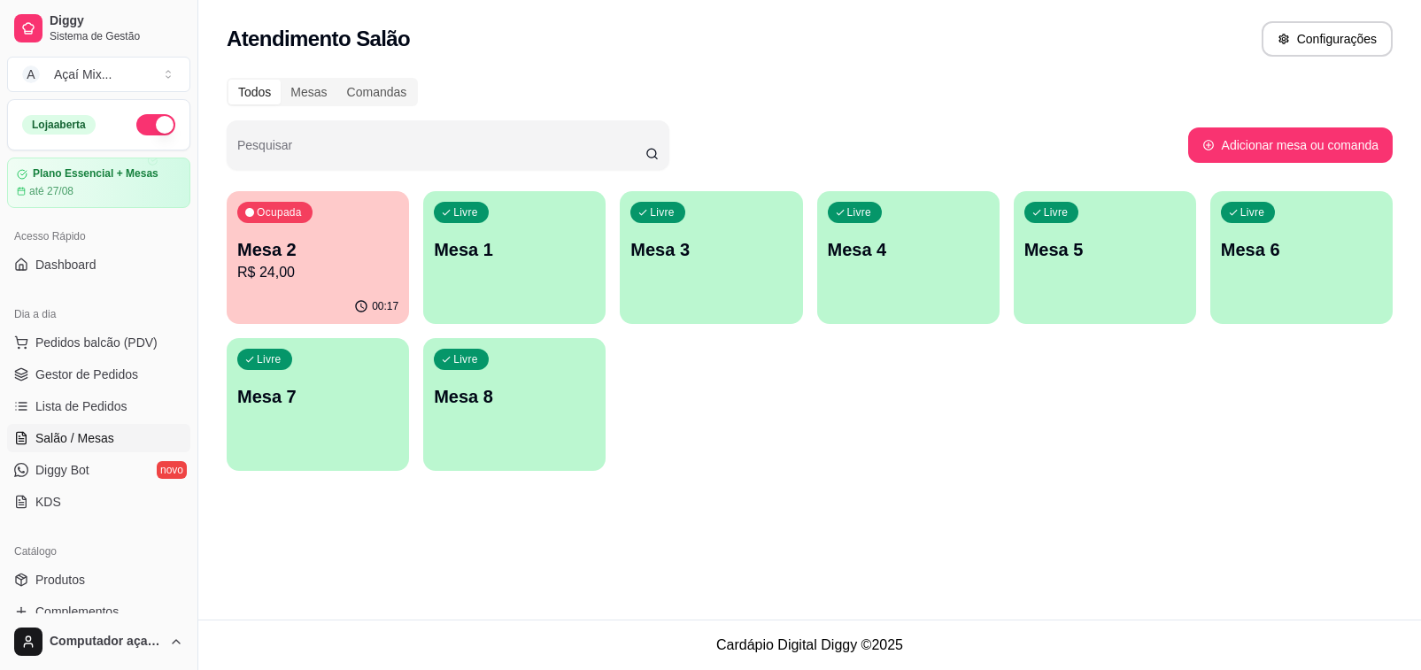
click at [457, 273] on div "Livre Mesa 1" at bounding box center [514, 247] width 182 height 112
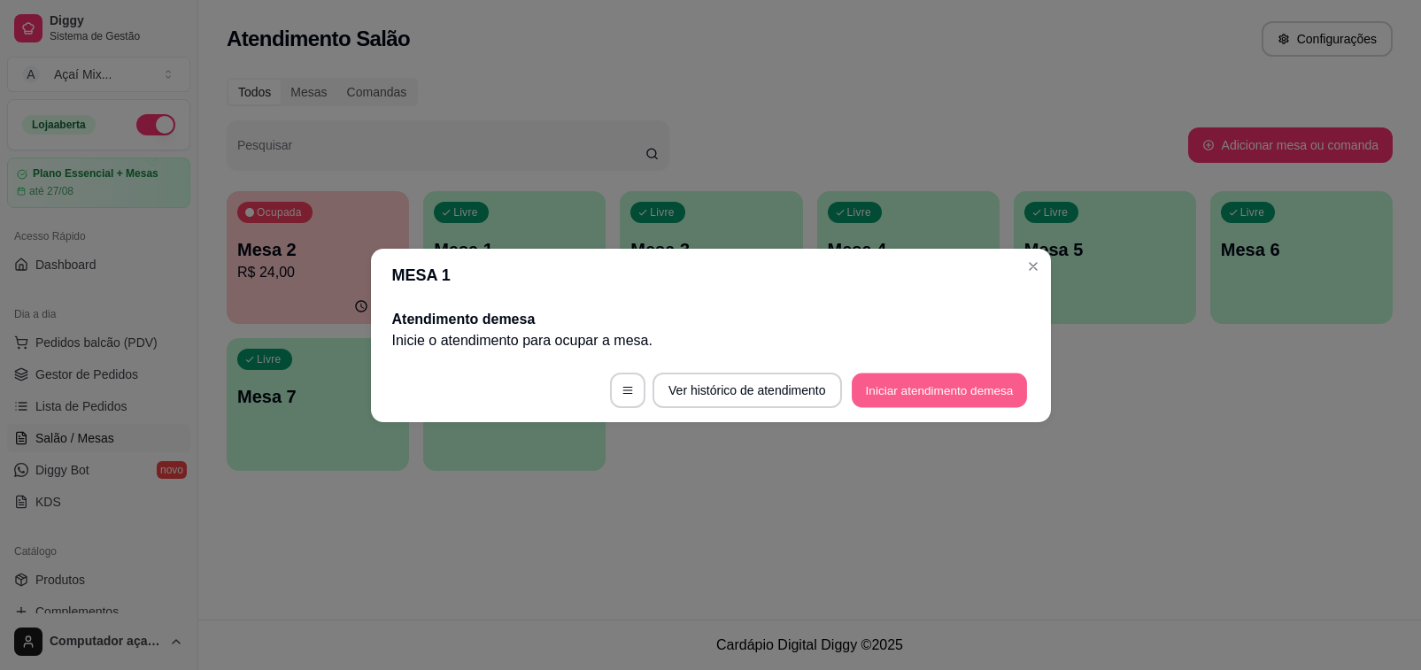
click at [877, 382] on button "Iniciar atendimento de mesa" at bounding box center [939, 390] width 175 height 35
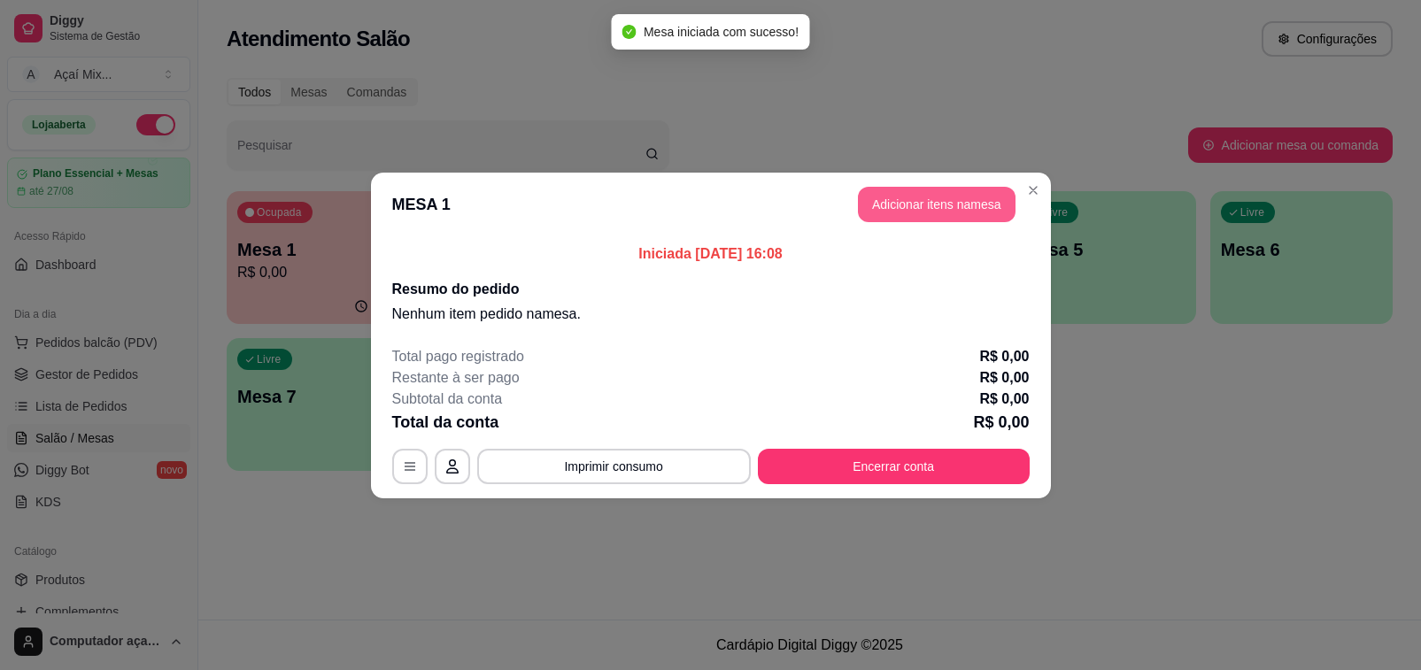
click at [921, 205] on button "Adicionar itens na mesa" at bounding box center [937, 204] width 158 height 35
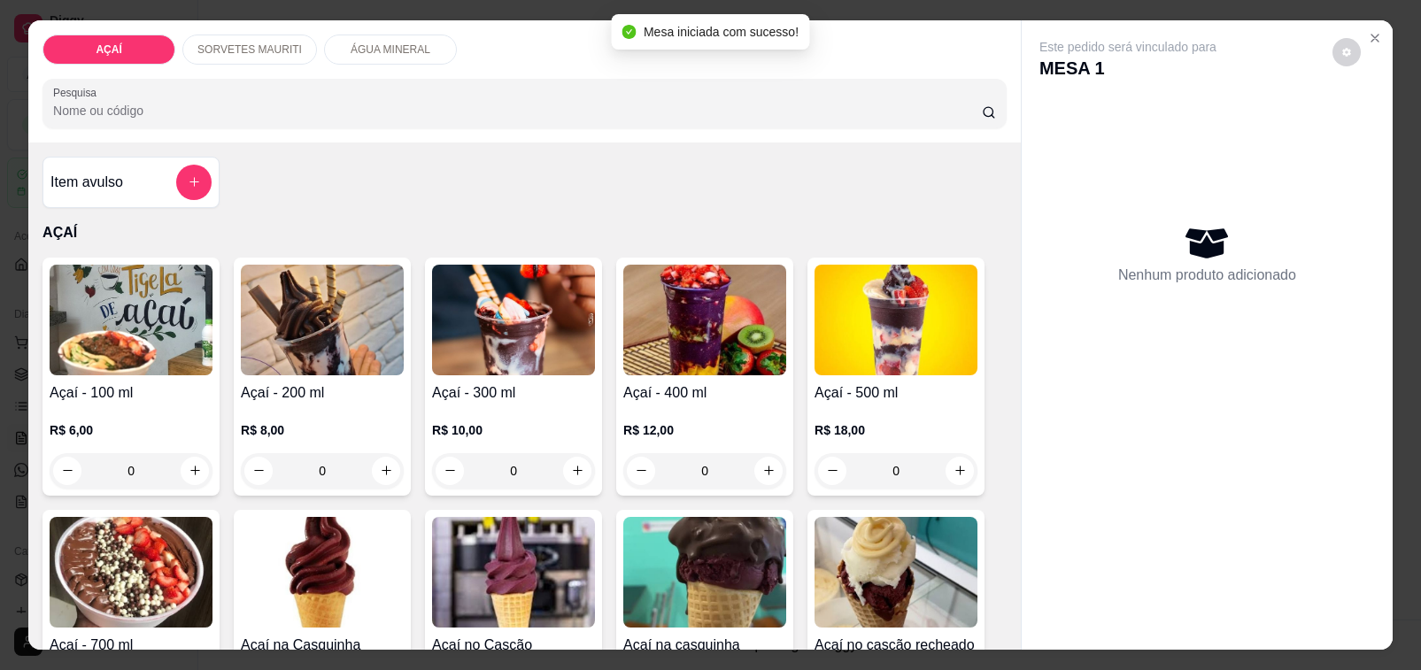
click at [469, 405] on div "R$ 10,00 0" at bounding box center [513, 446] width 163 height 85
click at [652, 421] on p "R$ 12,00" at bounding box center [704, 430] width 163 height 18
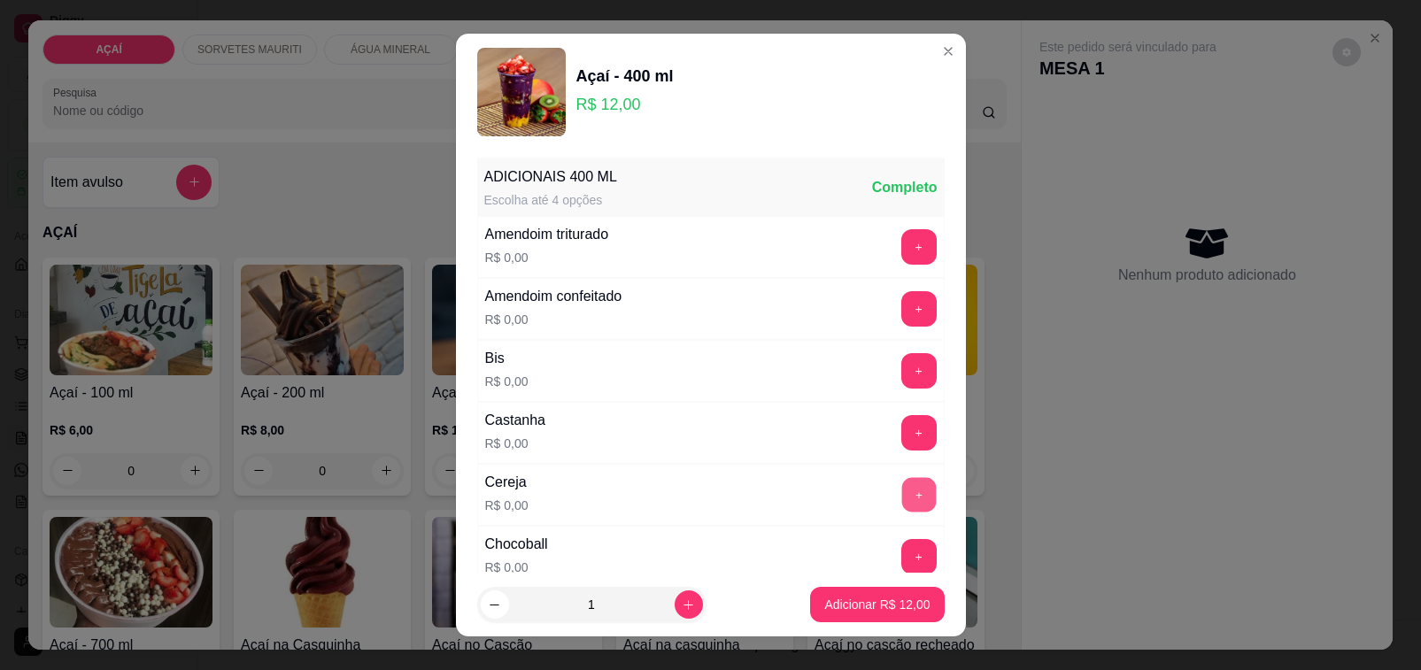
click at [901, 492] on button "+" at bounding box center [918, 494] width 35 height 35
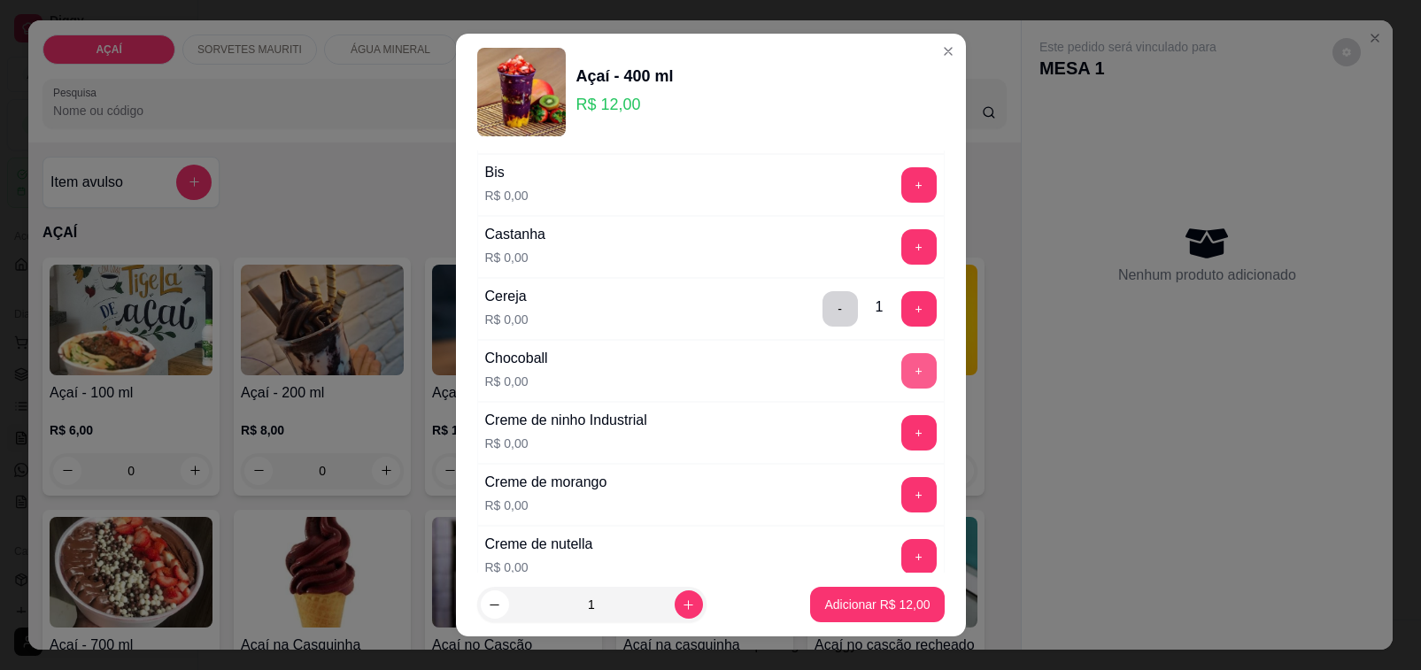
scroll to position [221, 0]
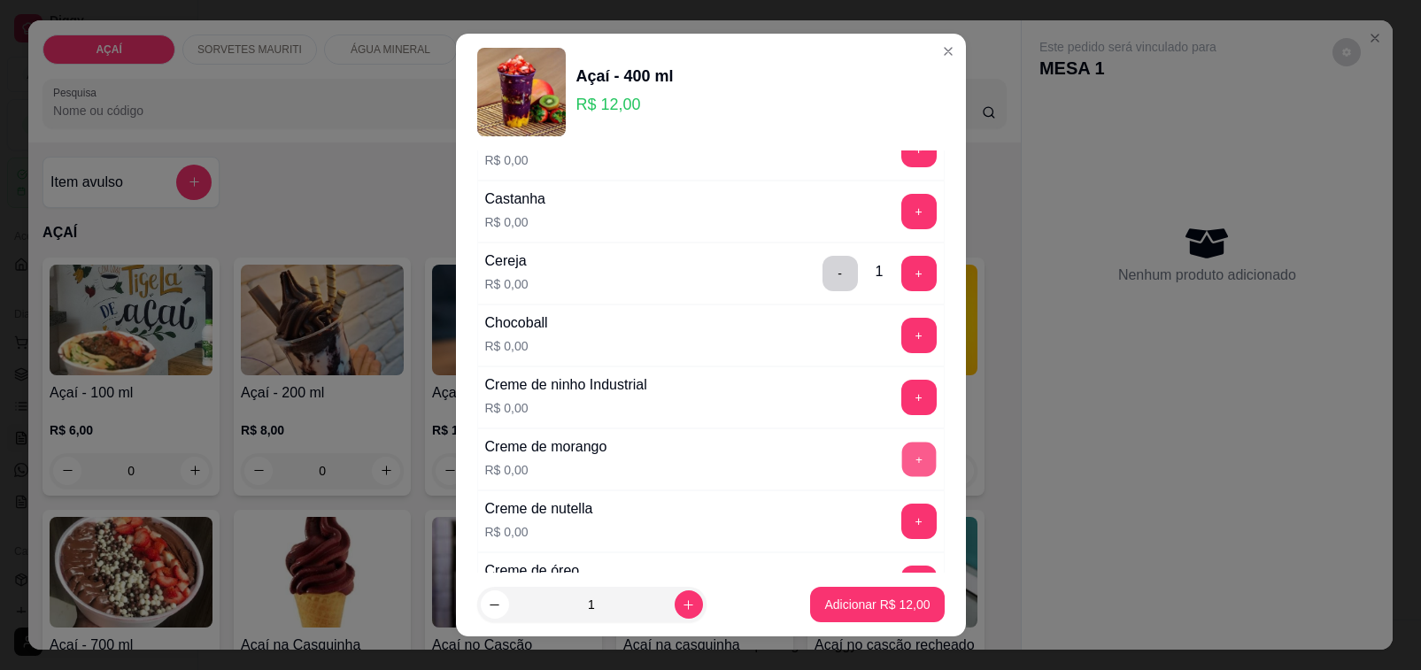
click at [901, 460] on button "+" at bounding box center [918, 459] width 35 height 35
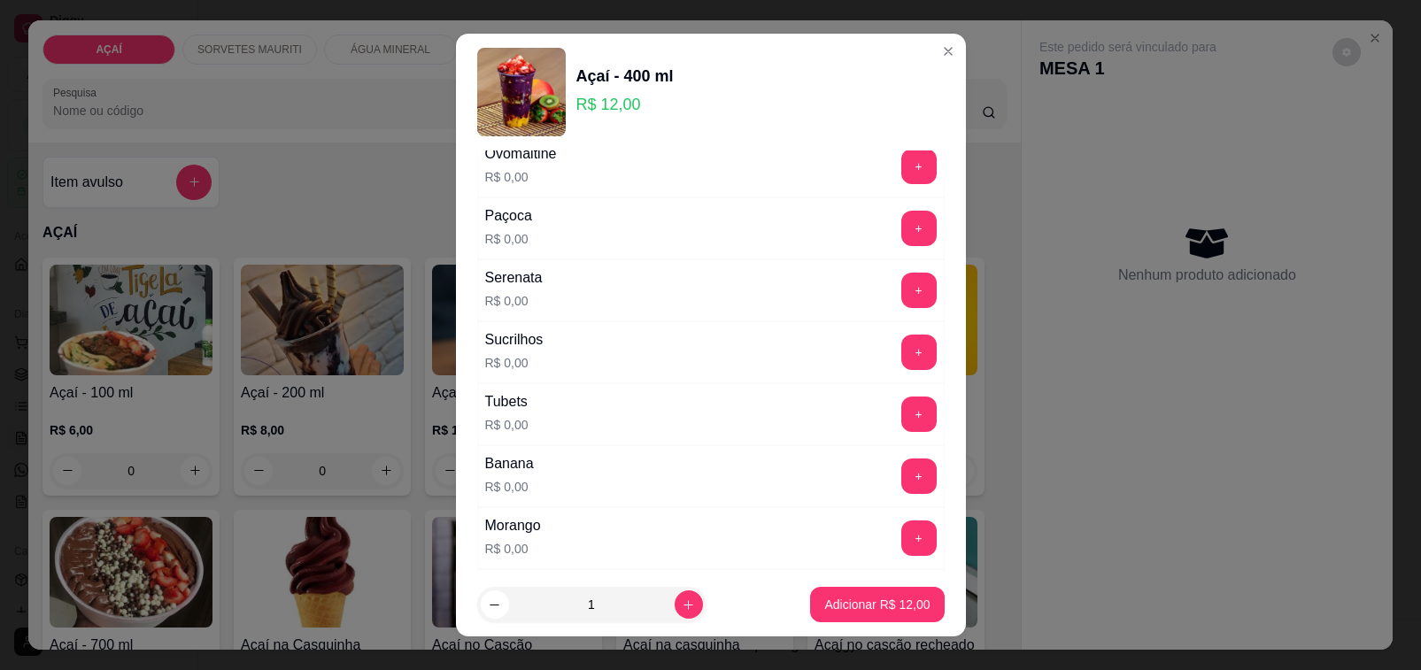
scroll to position [2103, 0]
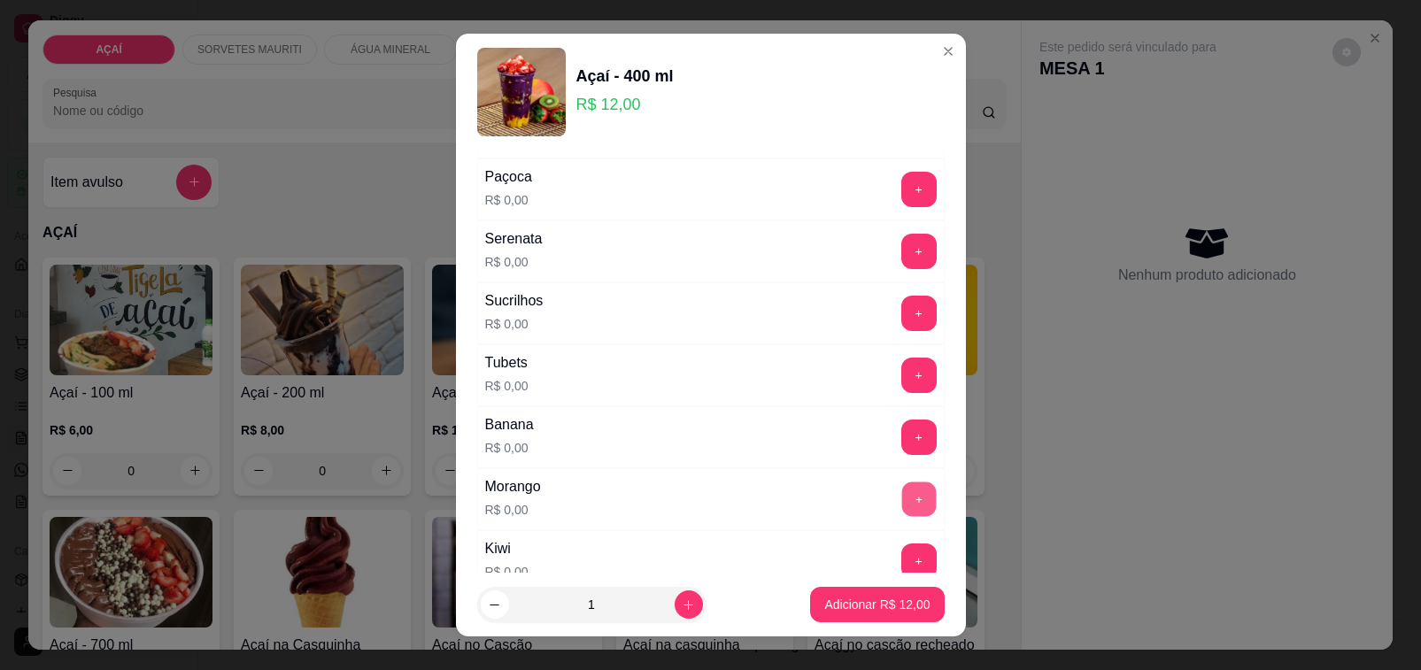
click at [901, 505] on button "+" at bounding box center [918, 499] width 35 height 35
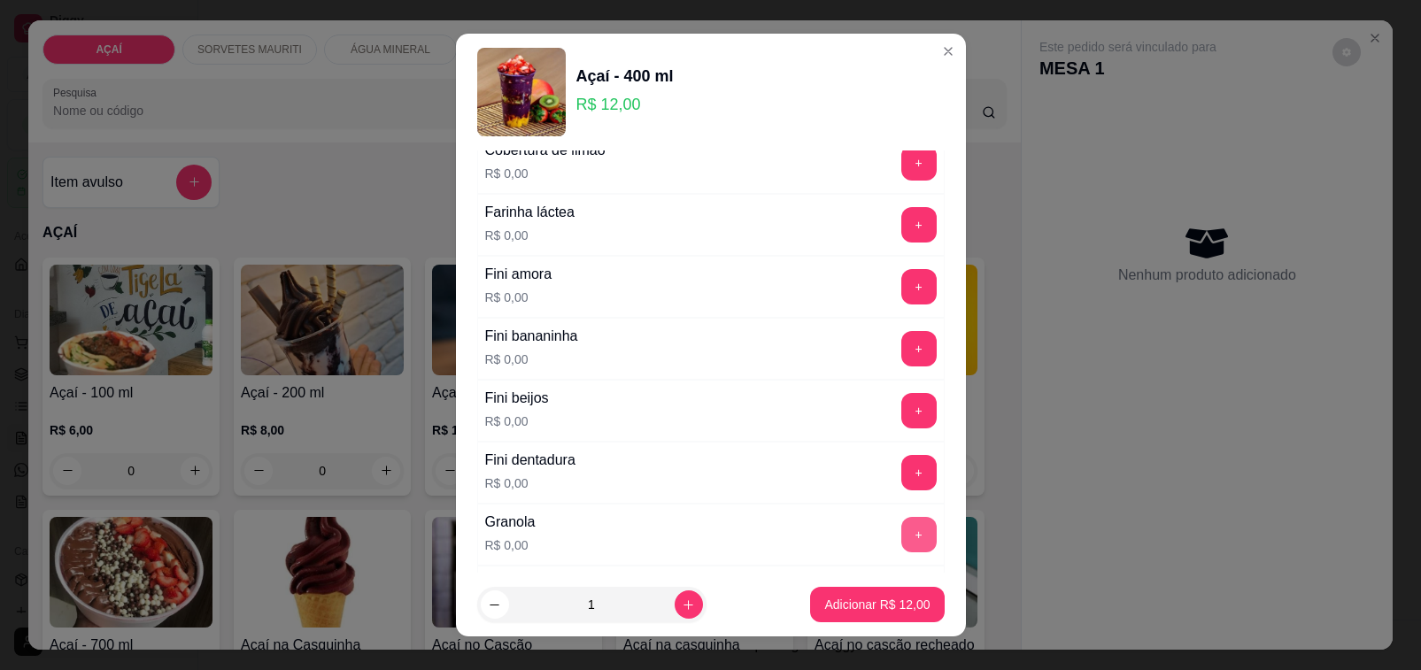
scroll to position [1107, 0]
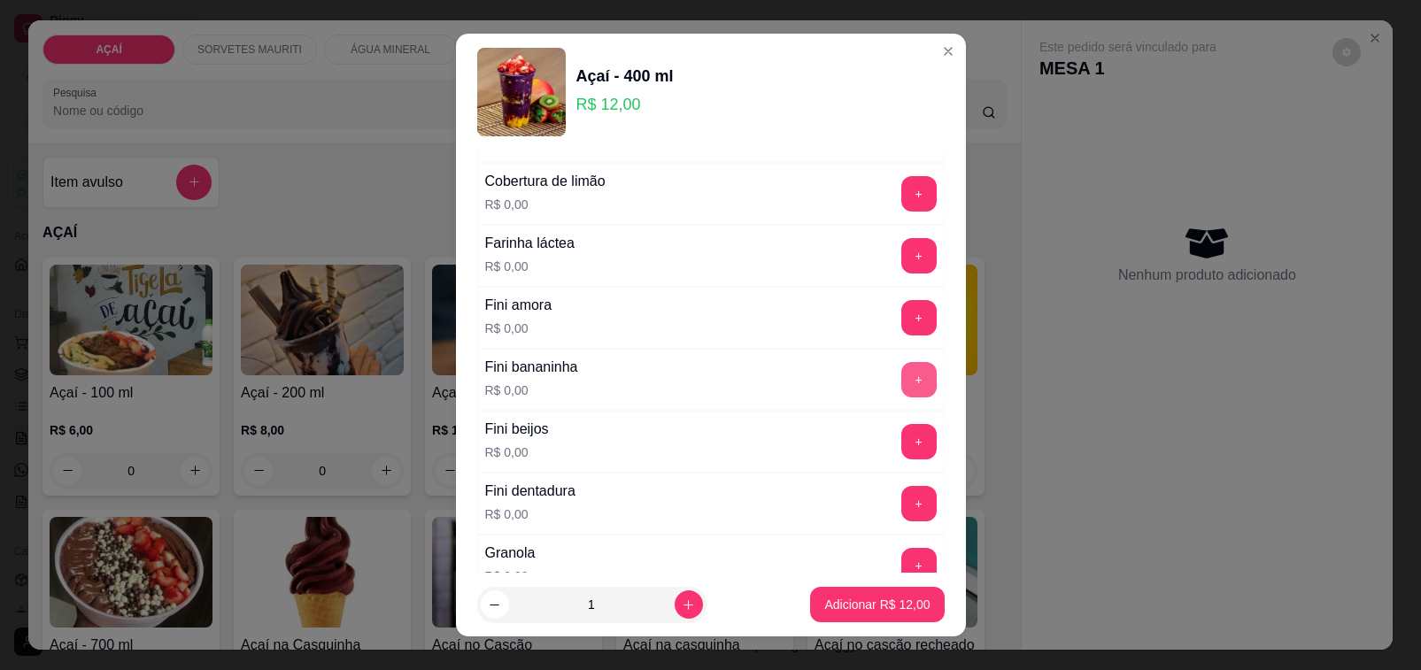
click at [901, 394] on button "+" at bounding box center [918, 379] width 35 height 35
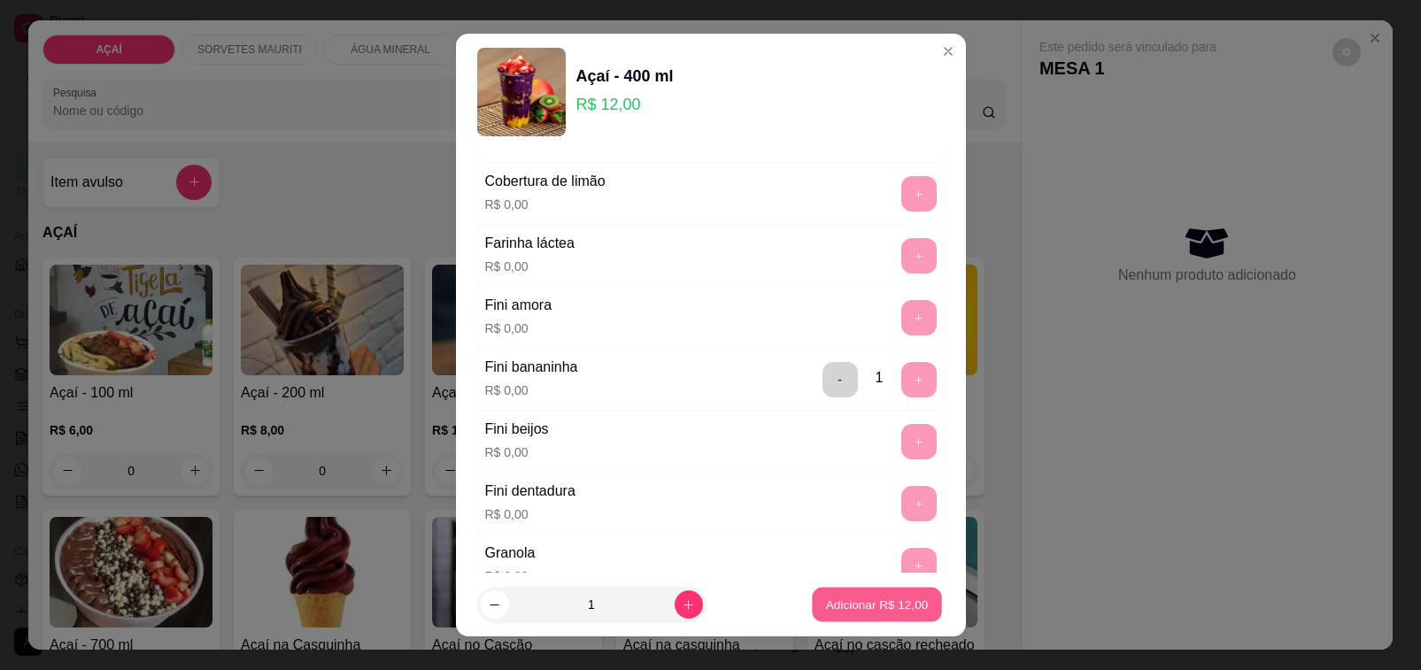
click at [855, 609] on p "Adicionar R$ 12,00" at bounding box center [877, 604] width 103 height 17
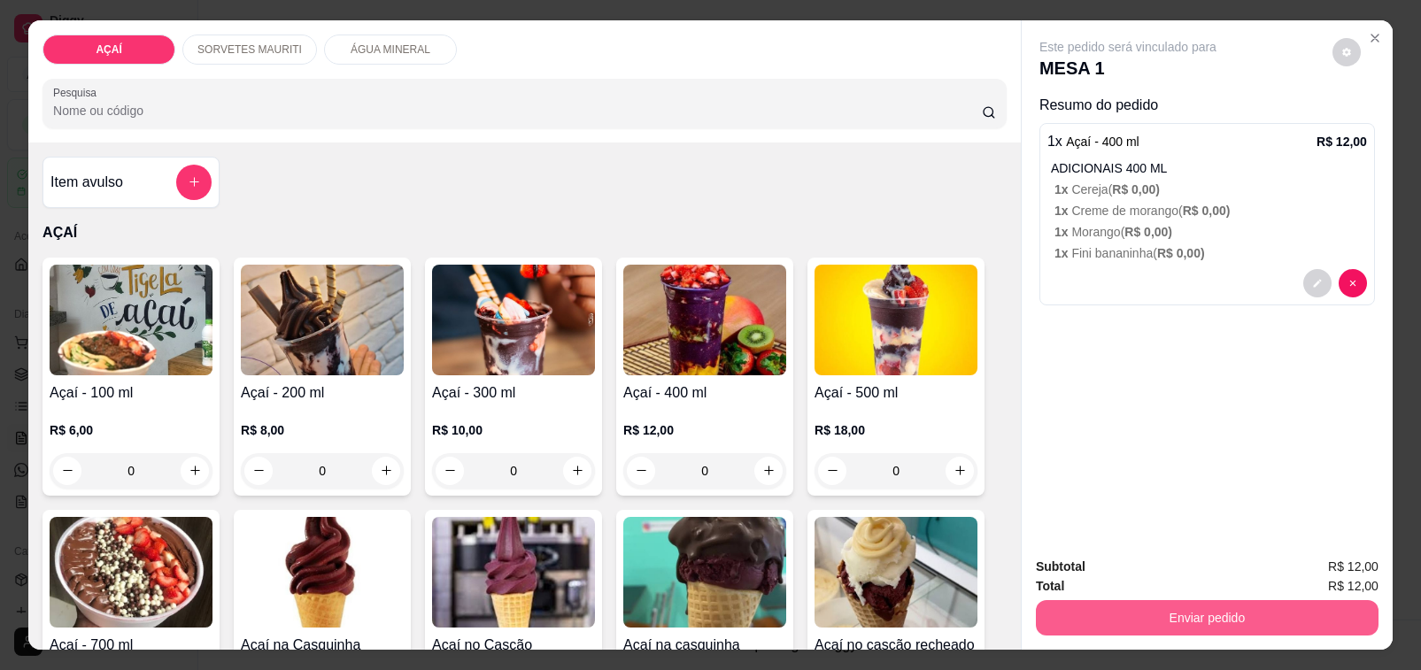
click at [1080, 607] on button "Enviar pedido" at bounding box center [1207, 617] width 343 height 35
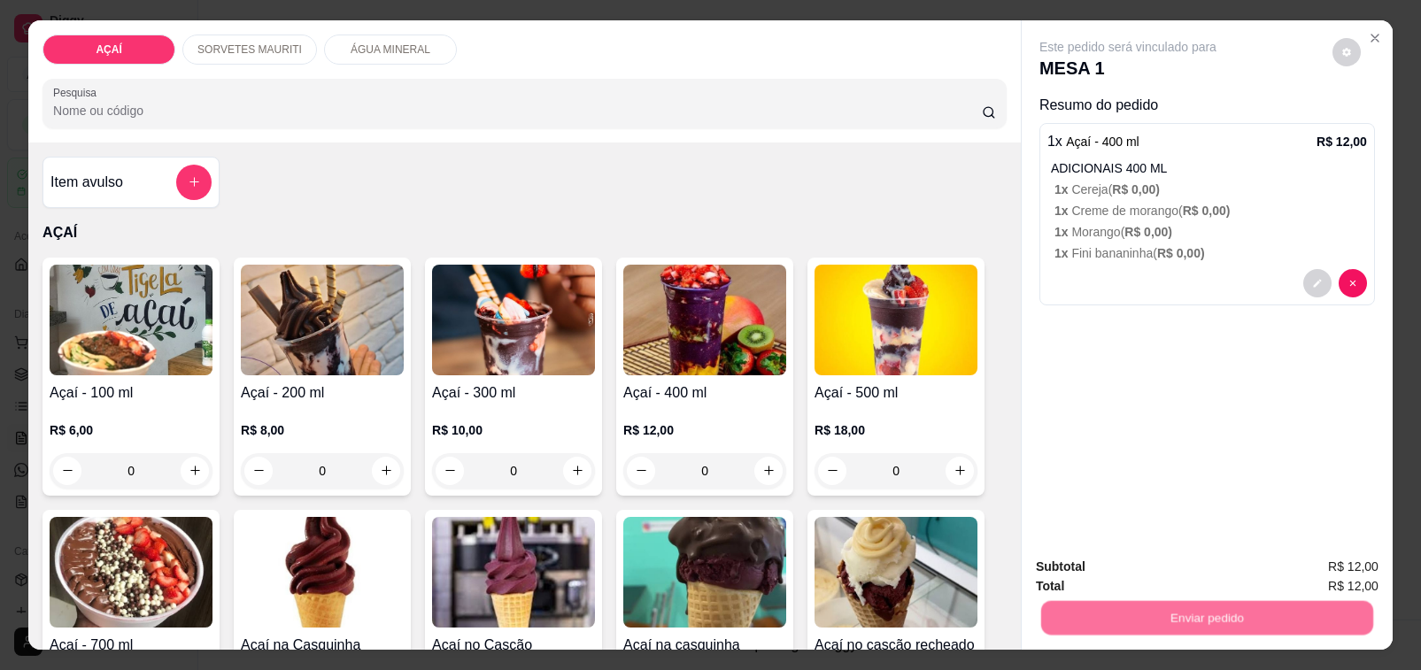
click at [1092, 568] on button "Não registrar e enviar pedido" at bounding box center [1147, 566] width 179 height 33
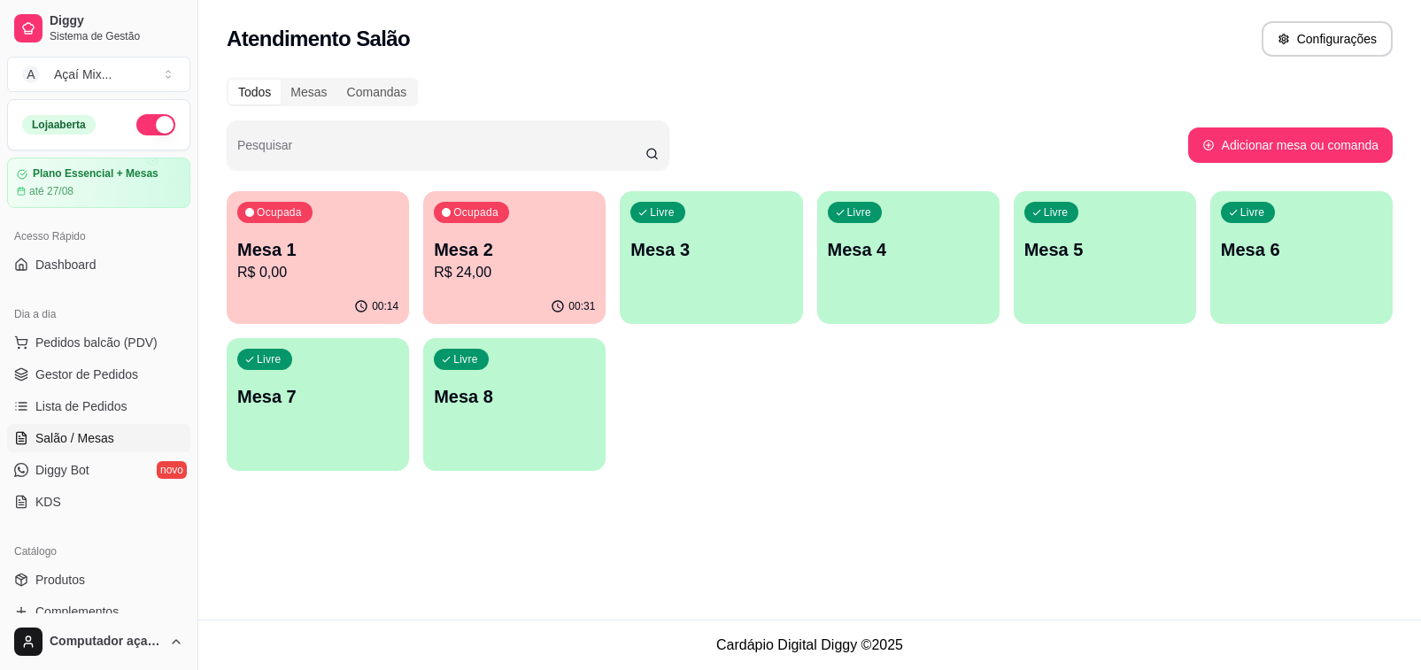
click at [692, 277] on div "Livre Mesa 3" at bounding box center [711, 247] width 182 height 112
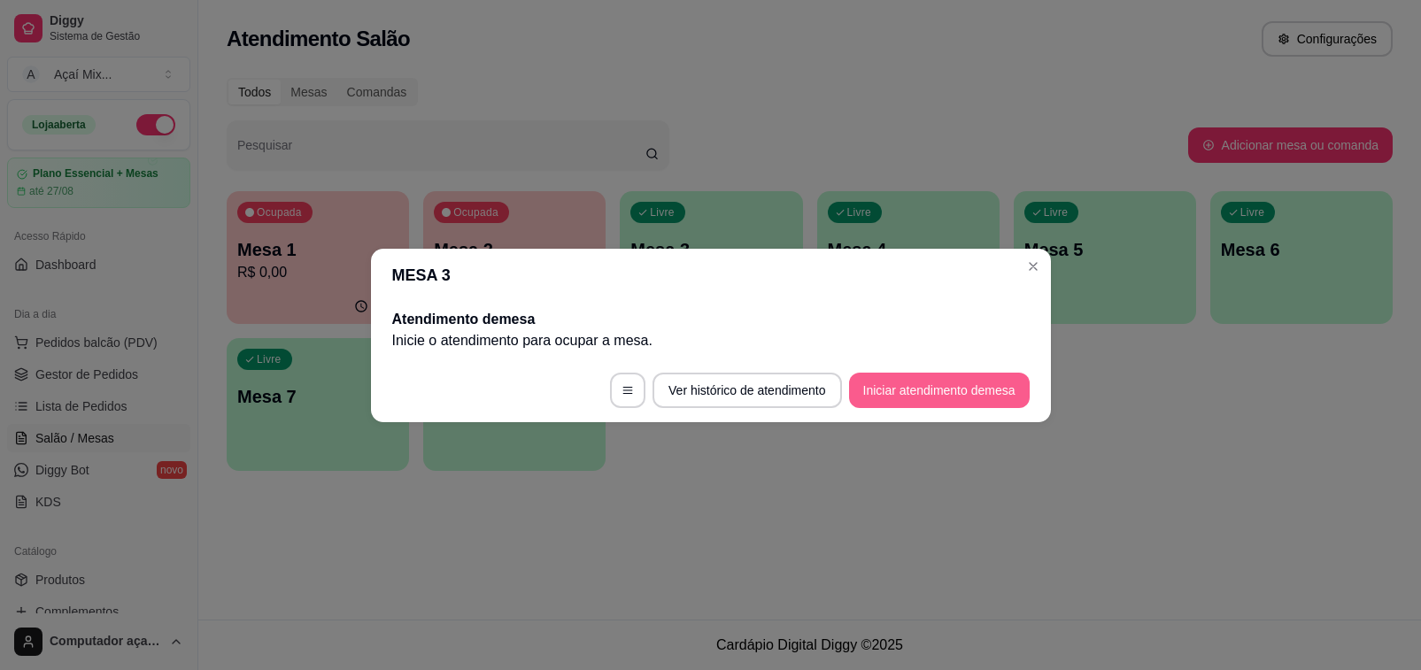
click at [974, 387] on button "Iniciar atendimento de mesa" at bounding box center [939, 390] width 181 height 35
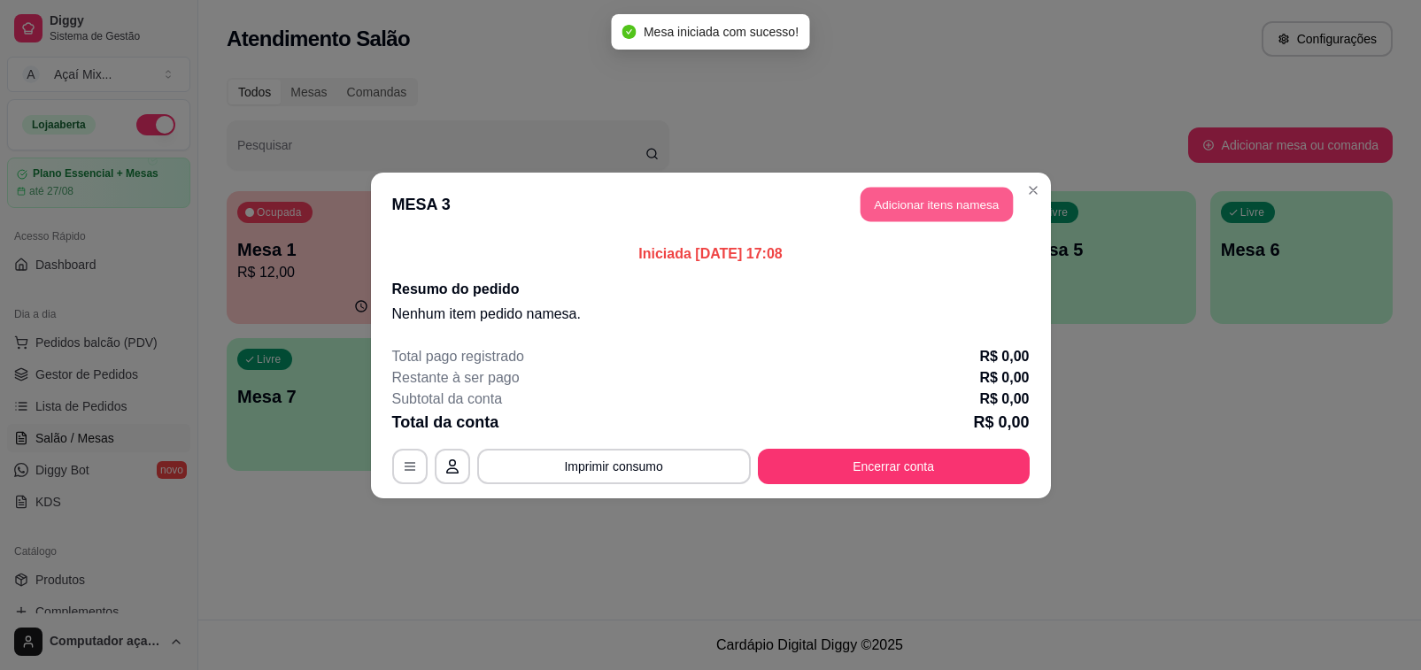
click at [895, 205] on button "Adicionar itens na mesa" at bounding box center [937, 204] width 152 height 35
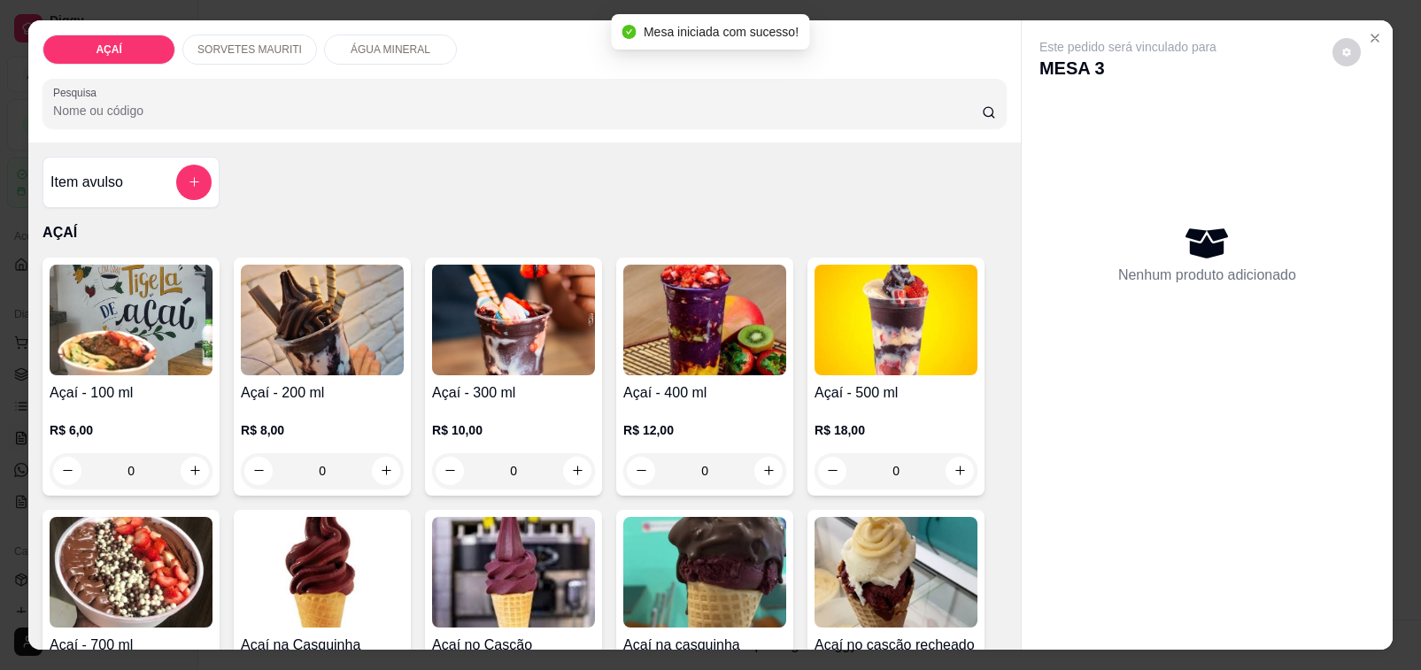
click at [339, 405] on div "R$ 8,00 0" at bounding box center [322, 446] width 163 height 85
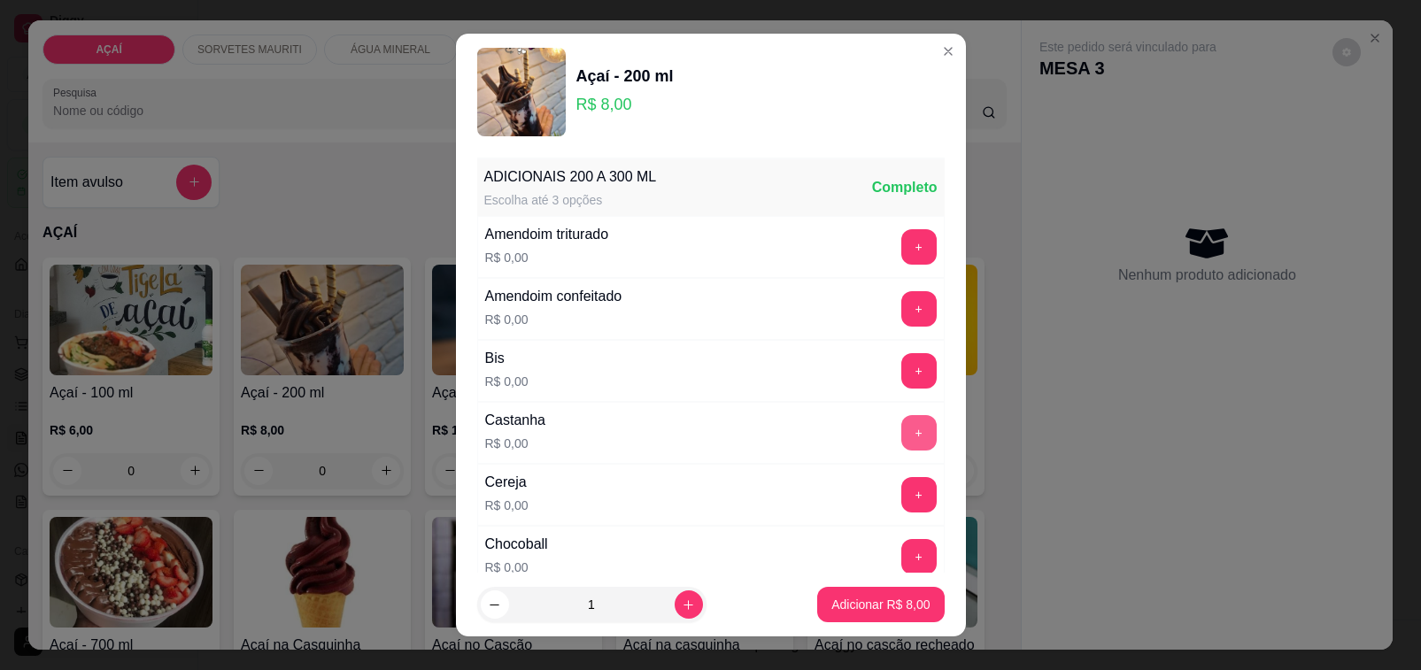
click at [901, 443] on button "+" at bounding box center [918, 432] width 35 height 35
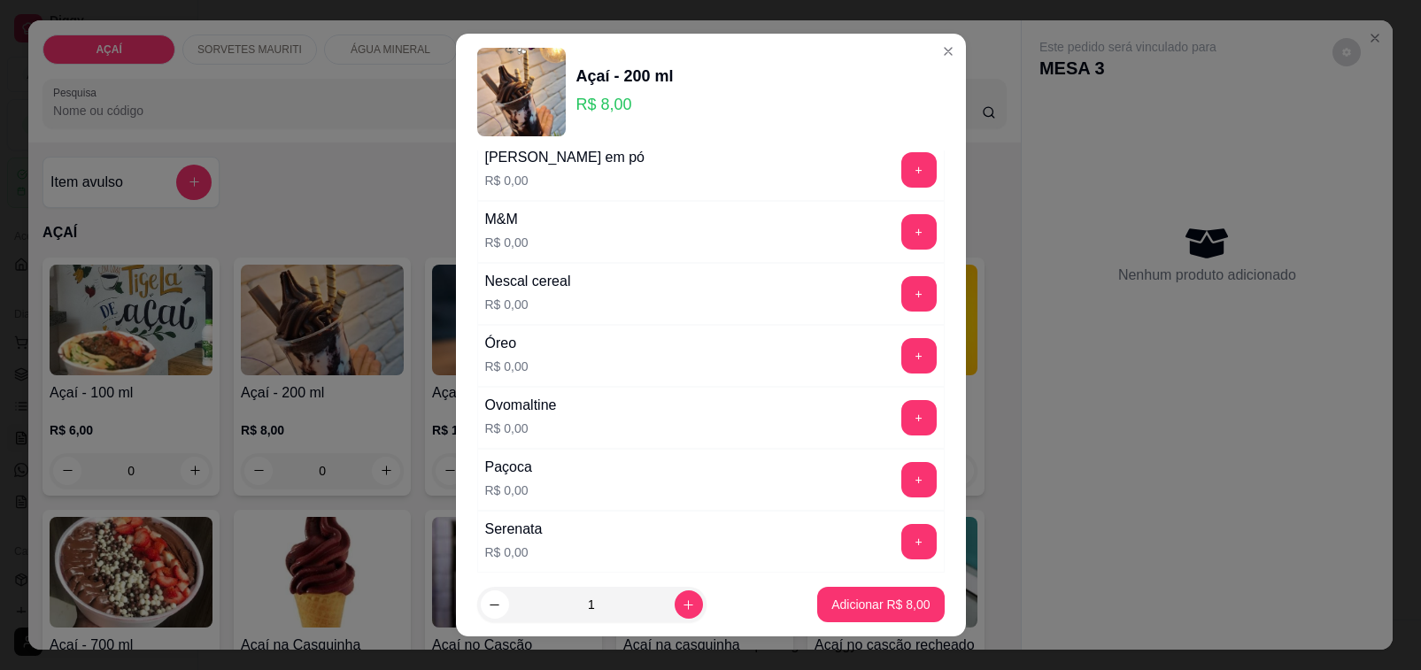
scroll to position [1780, 0]
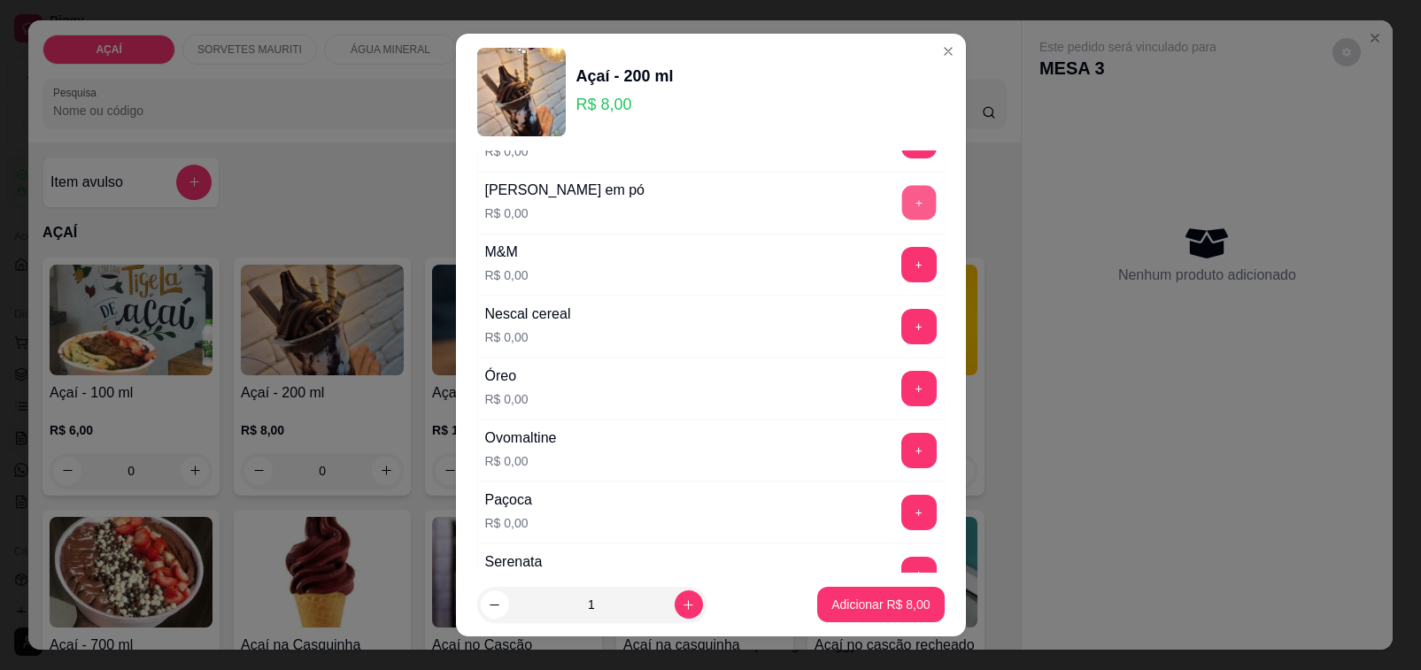
click at [901, 217] on button "+" at bounding box center [918, 202] width 35 height 35
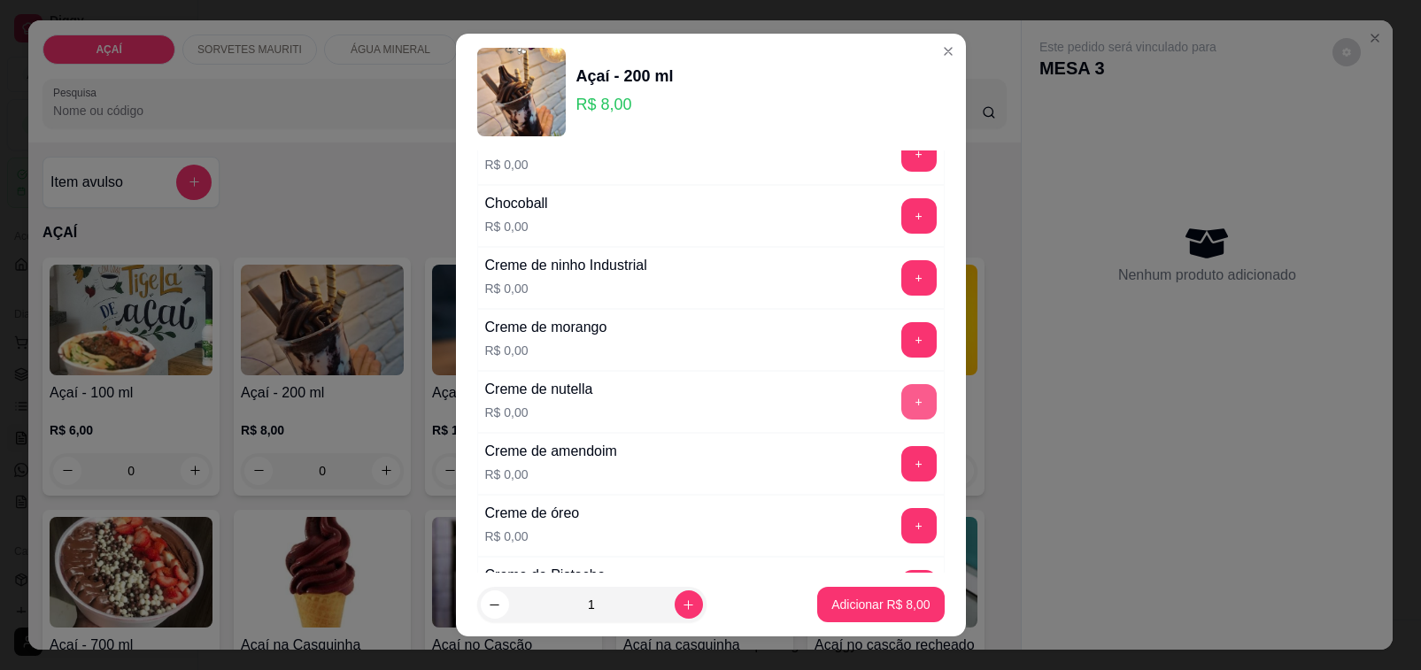
scroll to position [230, 0]
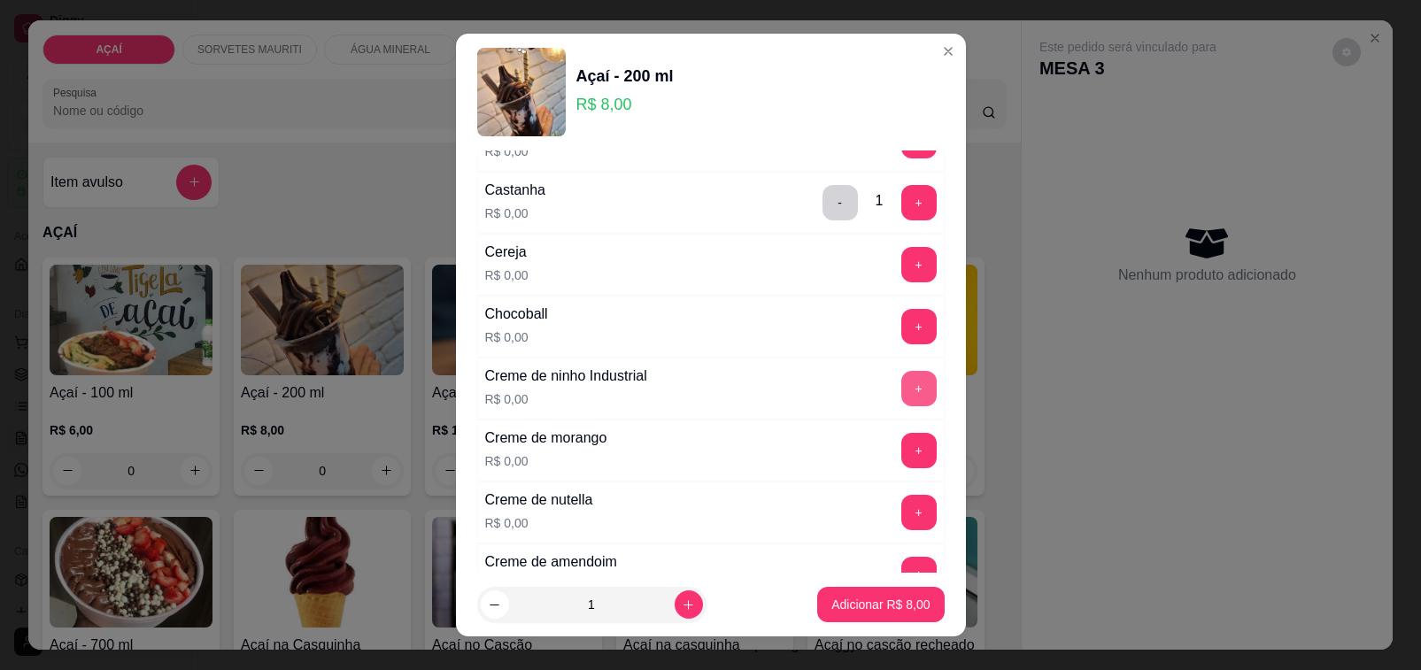
click at [901, 383] on button "+" at bounding box center [918, 388] width 35 height 35
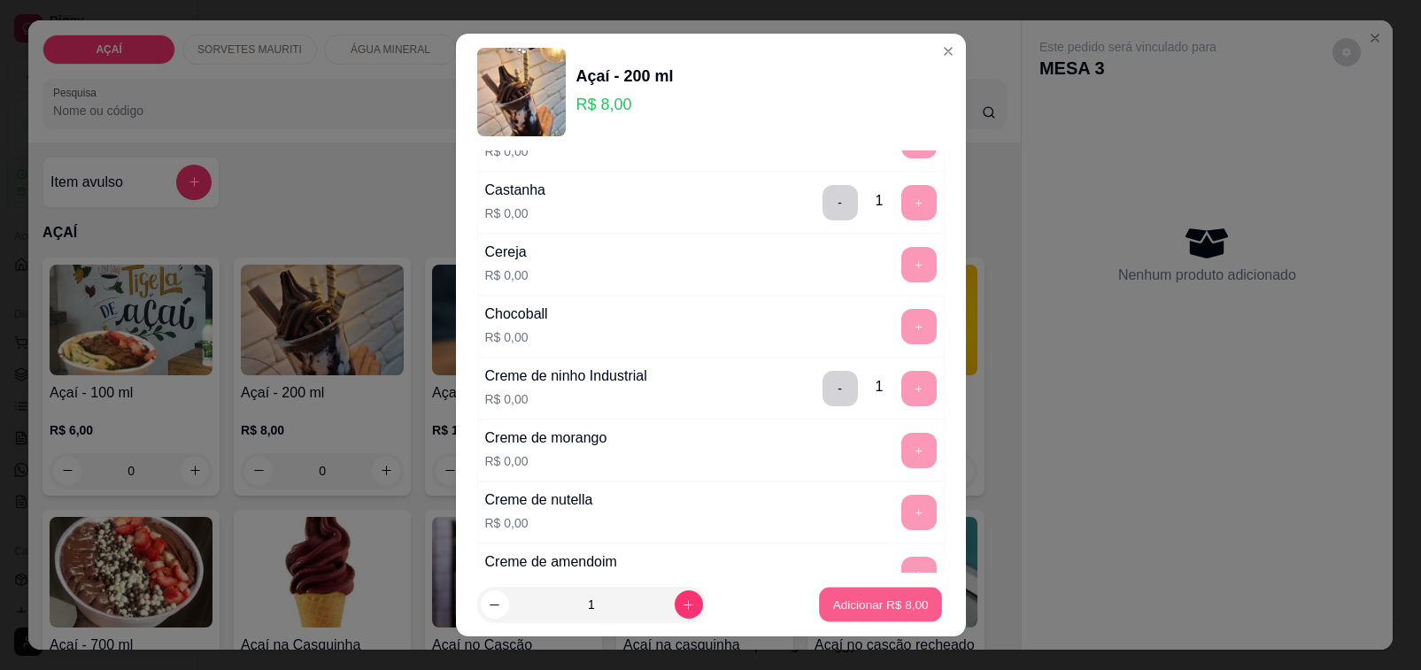
click at [870, 611] on p "Adicionar R$ 8,00" at bounding box center [881, 604] width 96 height 17
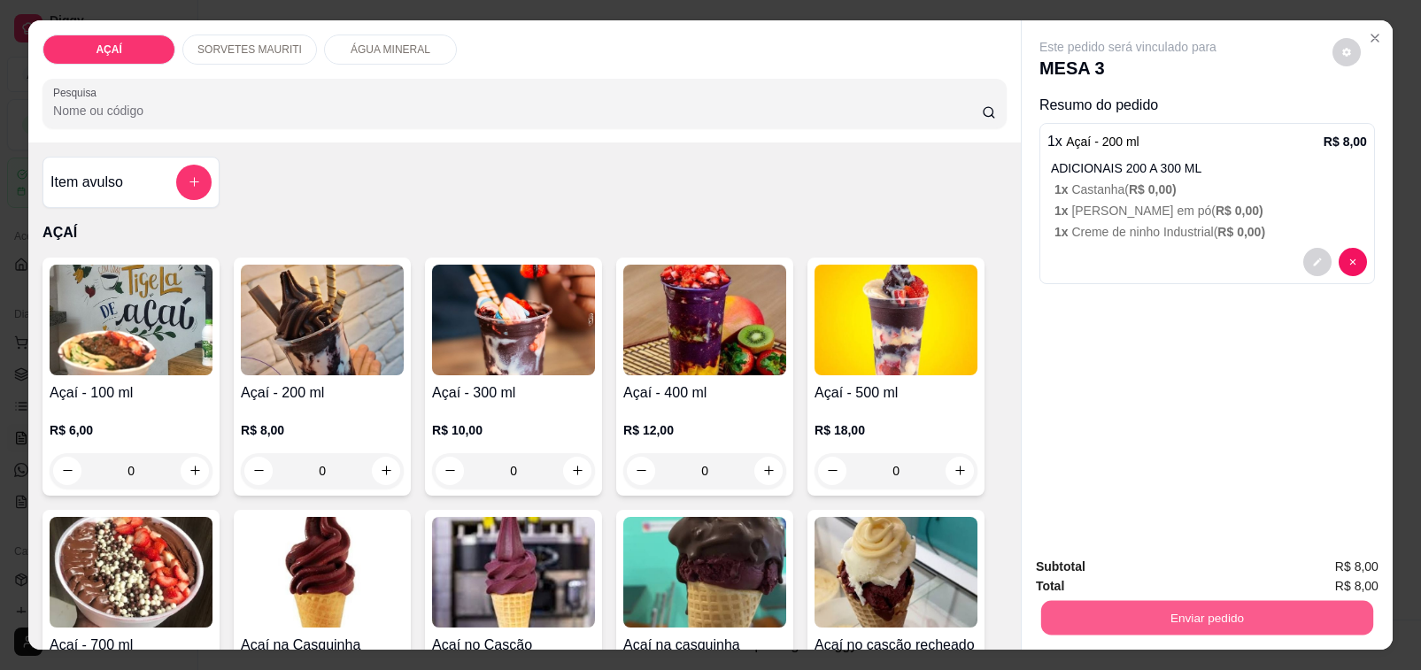
click at [1219, 608] on button "Enviar pedido" at bounding box center [1207, 618] width 332 height 35
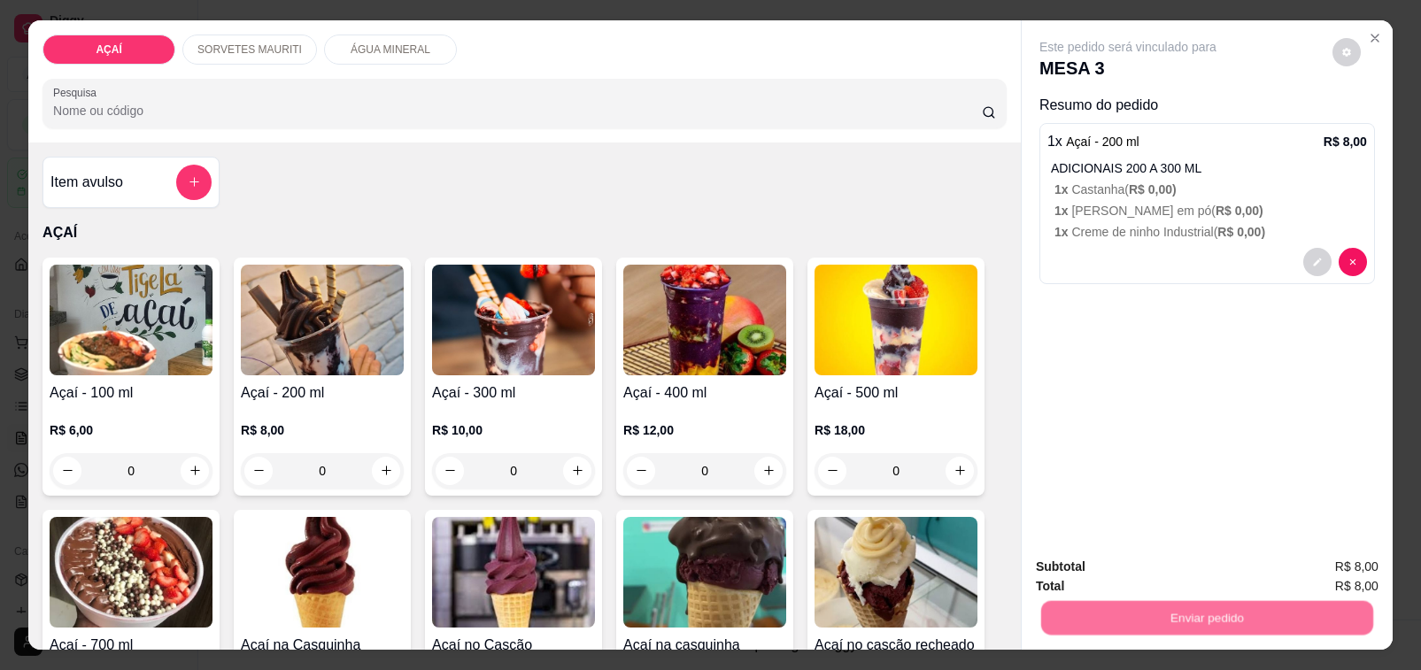
click at [1189, 576] on button "Não registrar e enviar pedido" at bounding box center [1147, 566] width 179 height 33
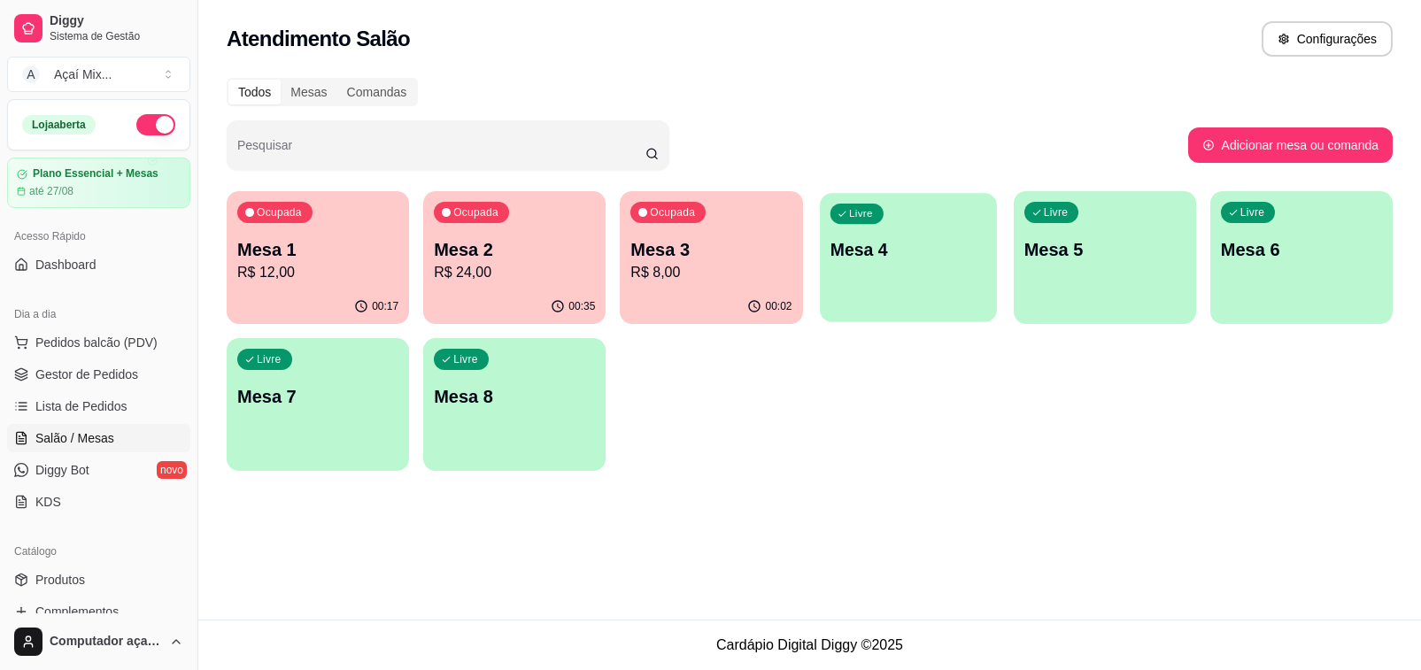
click at [877, 307] on div "button" at bounding box center [908, 311] width 177 height 20
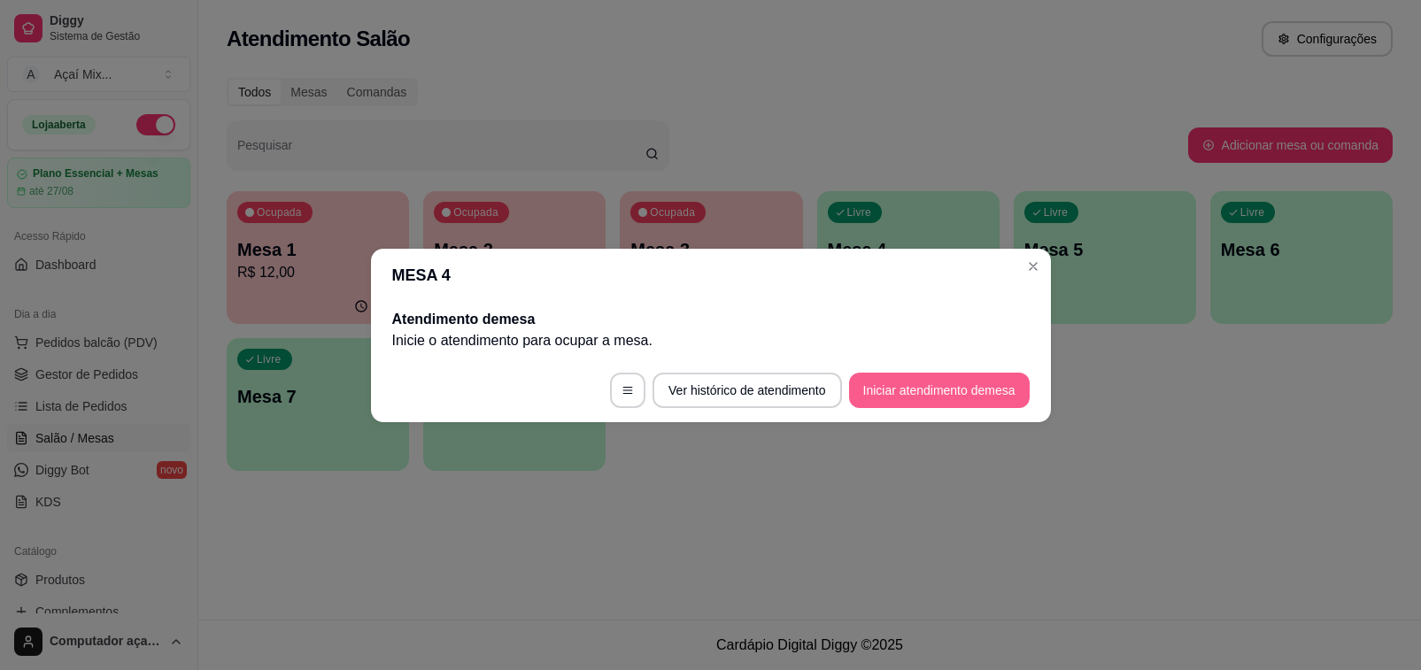
click at [906, 387] on button "Iniciar atendimento de mesa" at bounding box center [939, 390] width 181 height 35
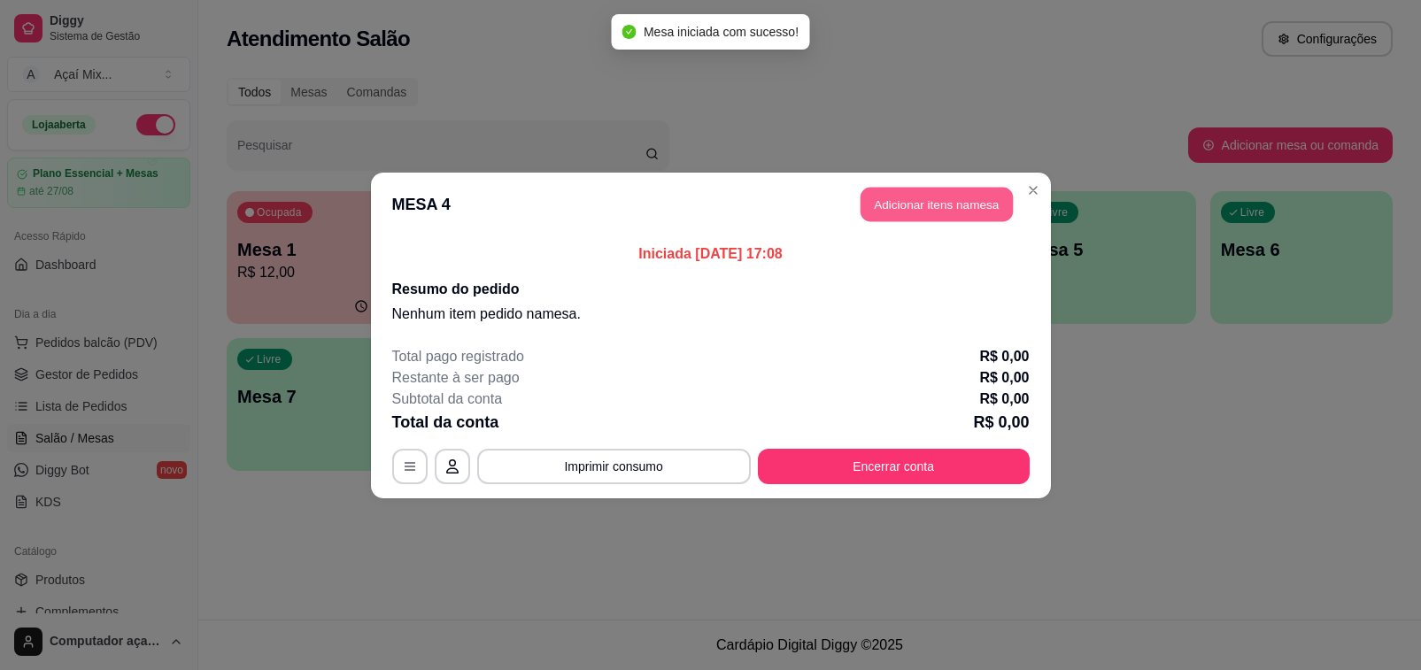
click at [893, 210] on button "Adicionar itens na mesa" at bounding box center [937, 204] width 152 height 35
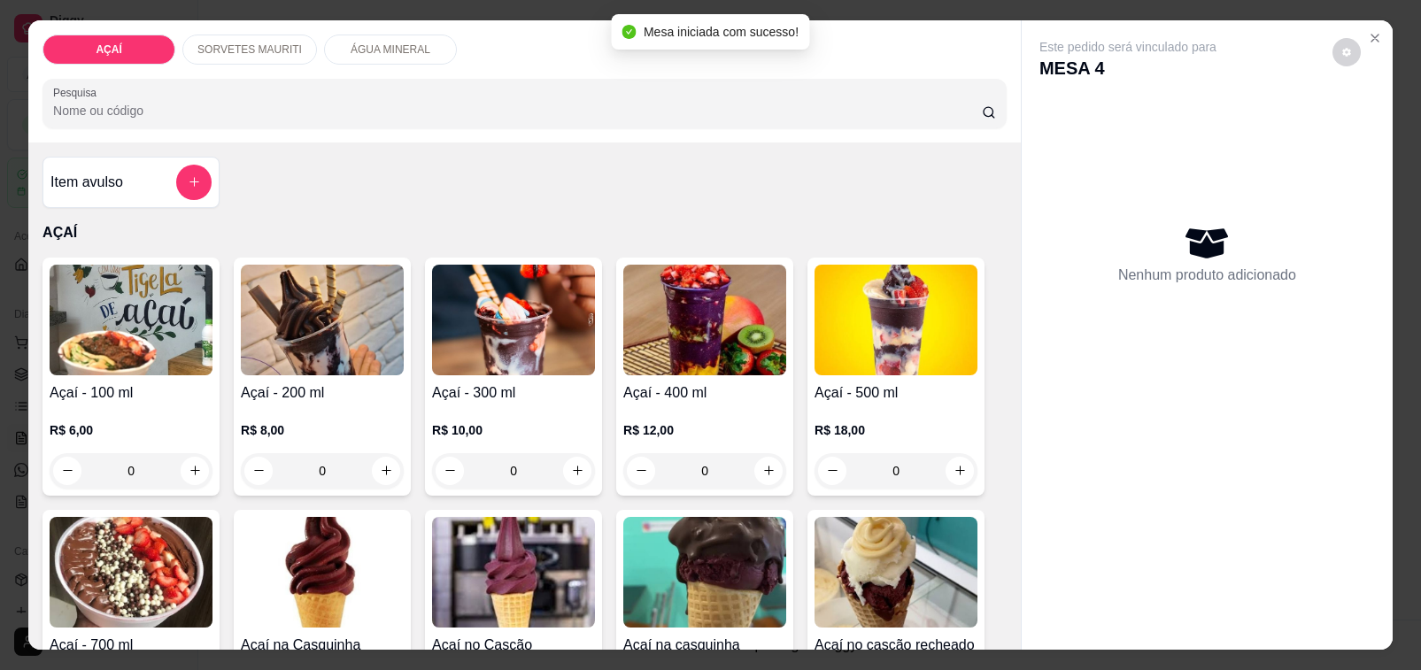
click at [321, 343] on img at bounding box center [322, 320] width 163 height 111
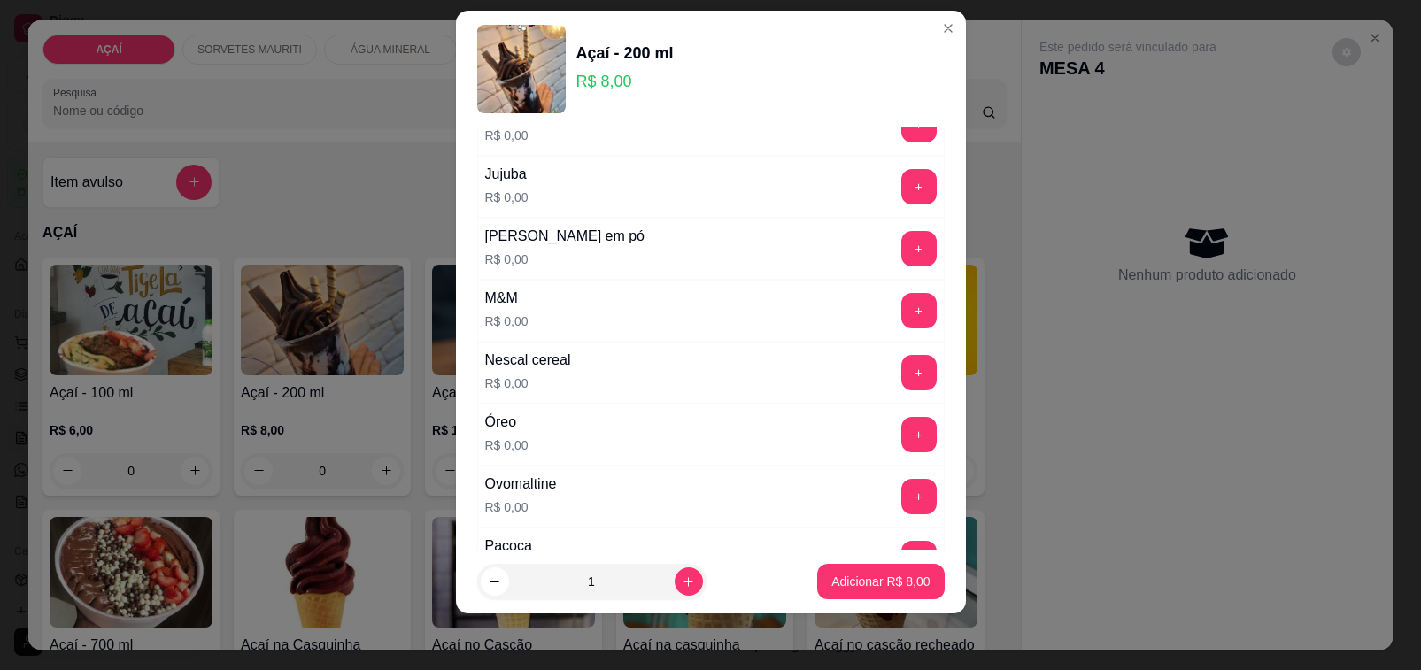
scroll to position [1660, 0]
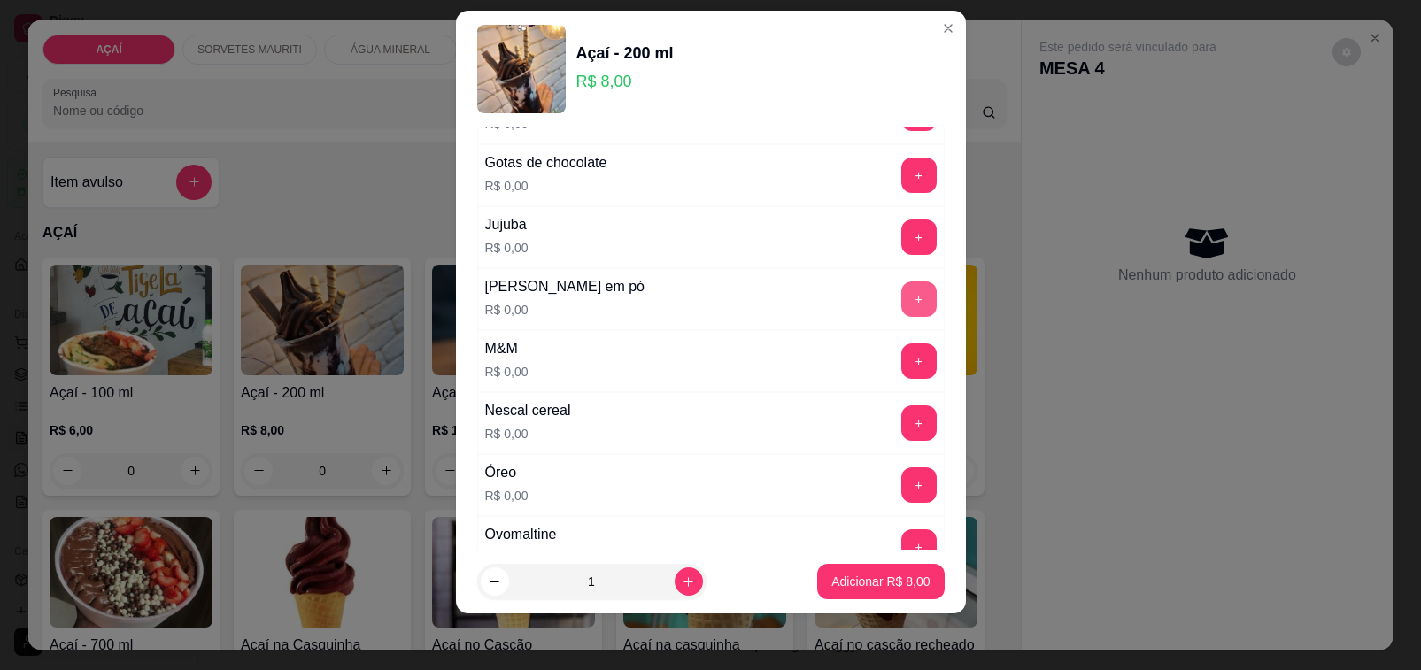
click at [901, 317] on button "+" at bounding box center [918, 299] width 35 height 35
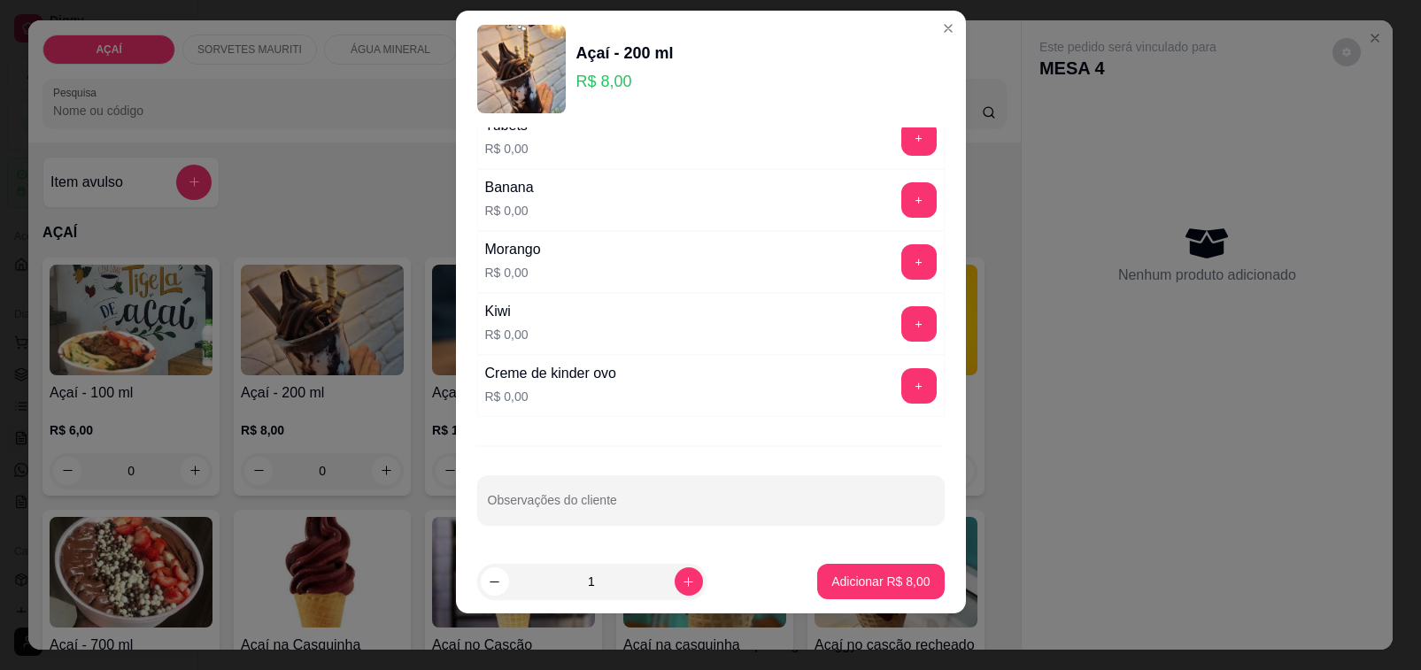
scroll to position [2214, 0]
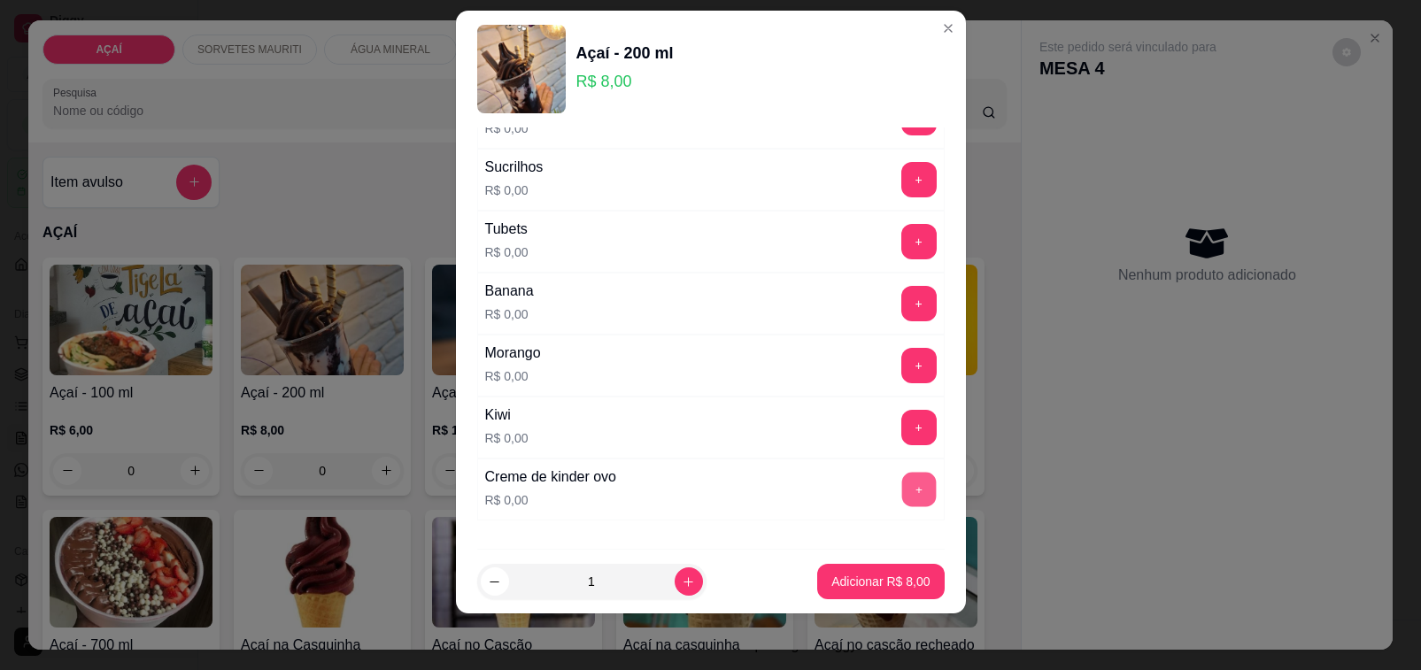
click at [901, 502] on button "+" at bounding box center [918, 489] width 35 height 35
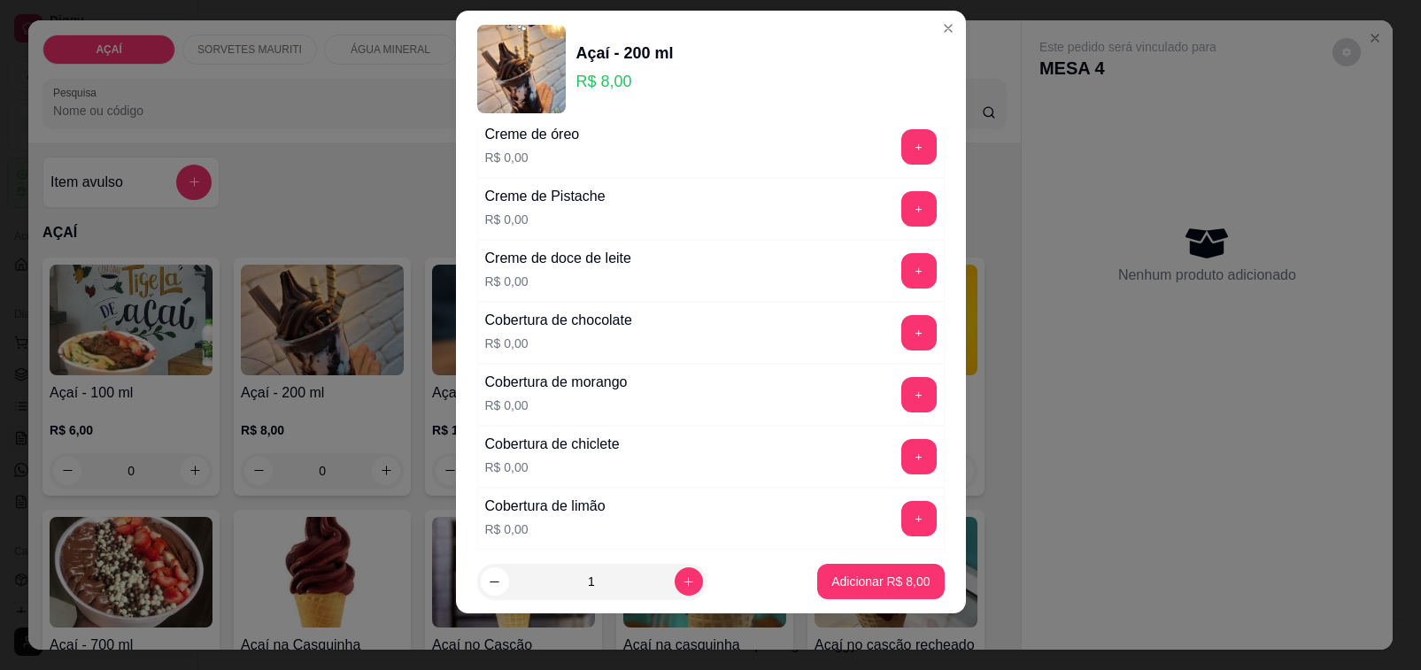
scroll to position [664, 0]
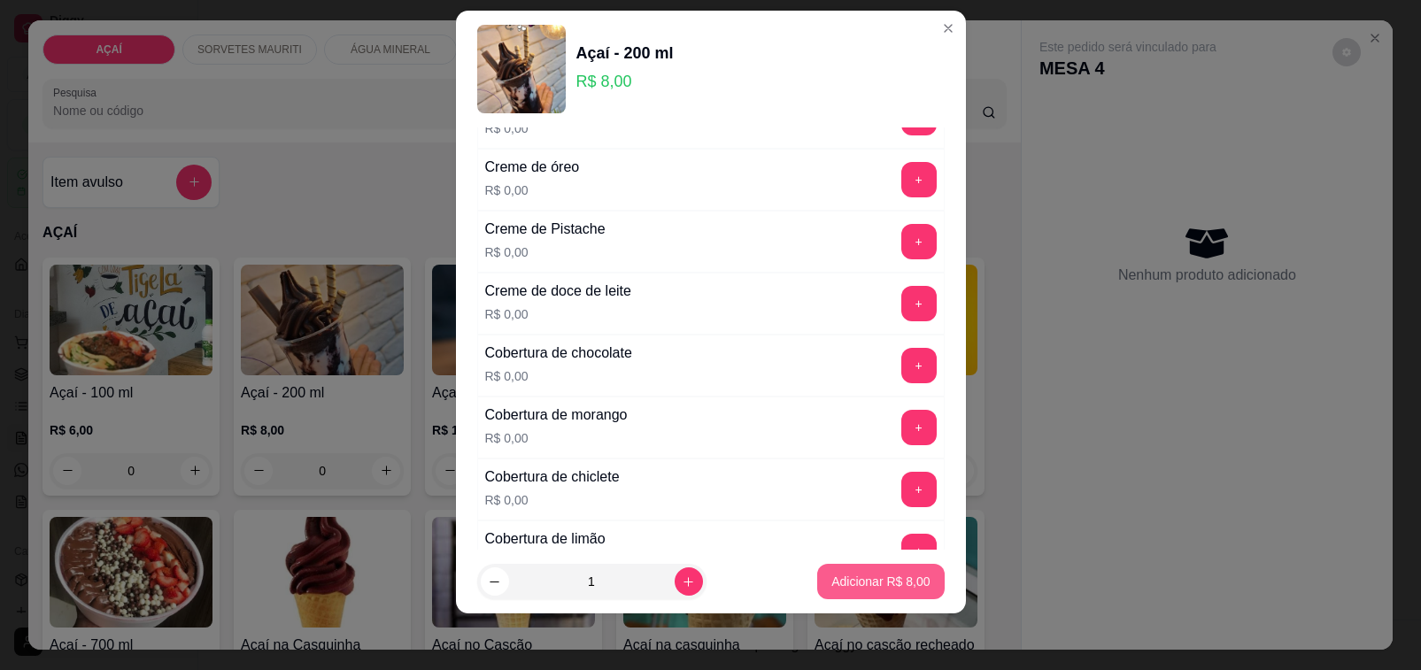
click at [875, 593] on button "Adicionar R$ 8,00" at bounding box center [880, 581] width 127 height 35
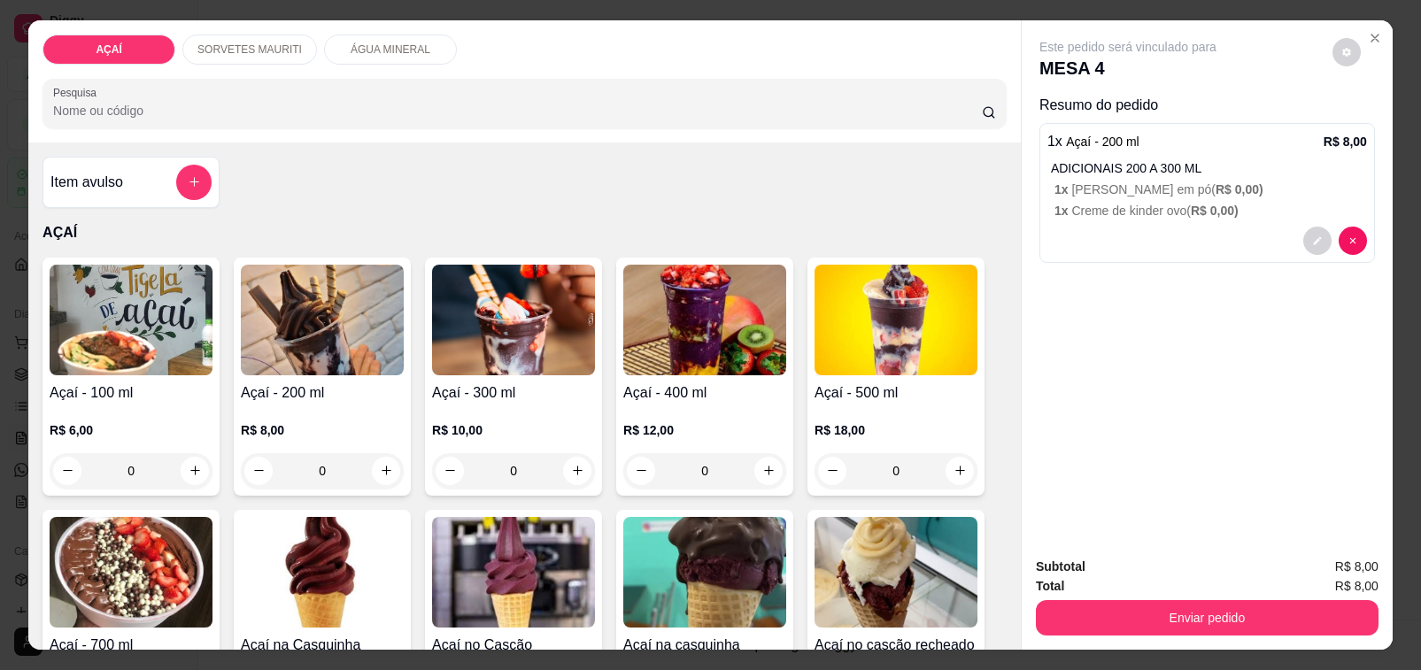
click at [943, 466] on div "0" at bounding box center [896, 470] width 163 height 35
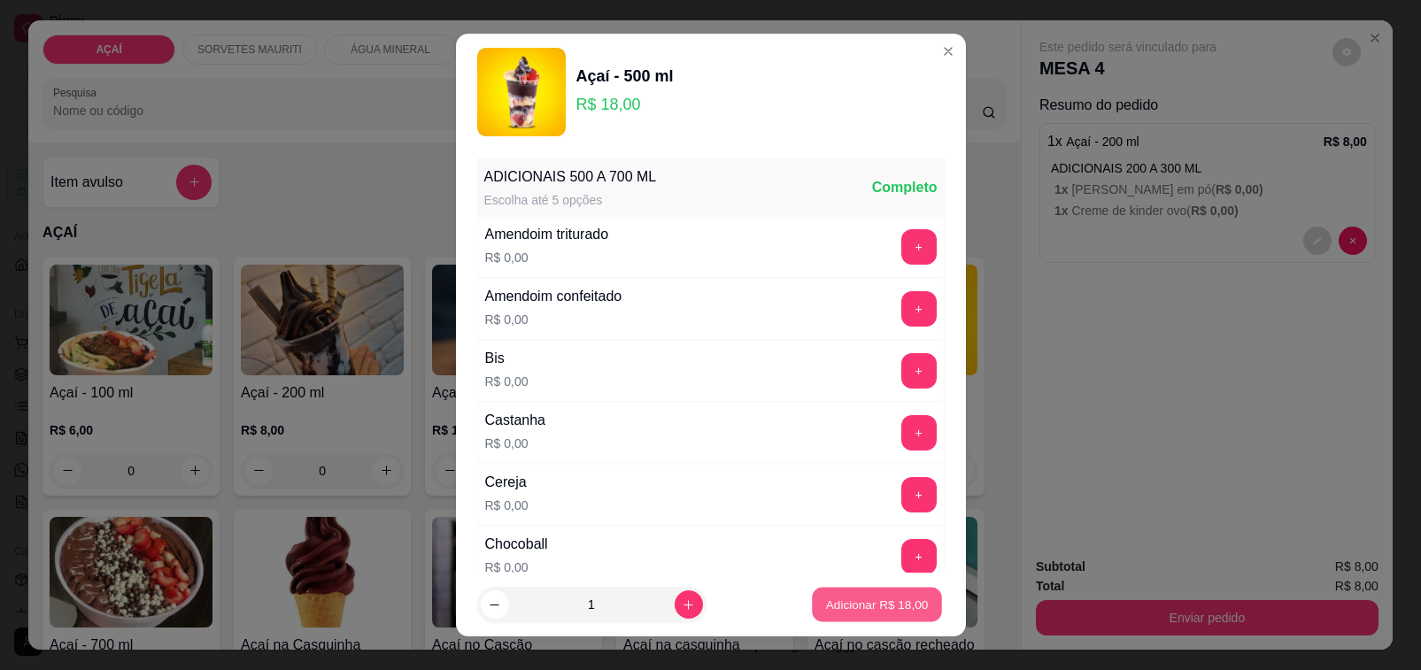
click at [893, 602] on p "Adicionar R$ 18,00" at bounding box center [877, 604] width 103 height 17
type input "1"
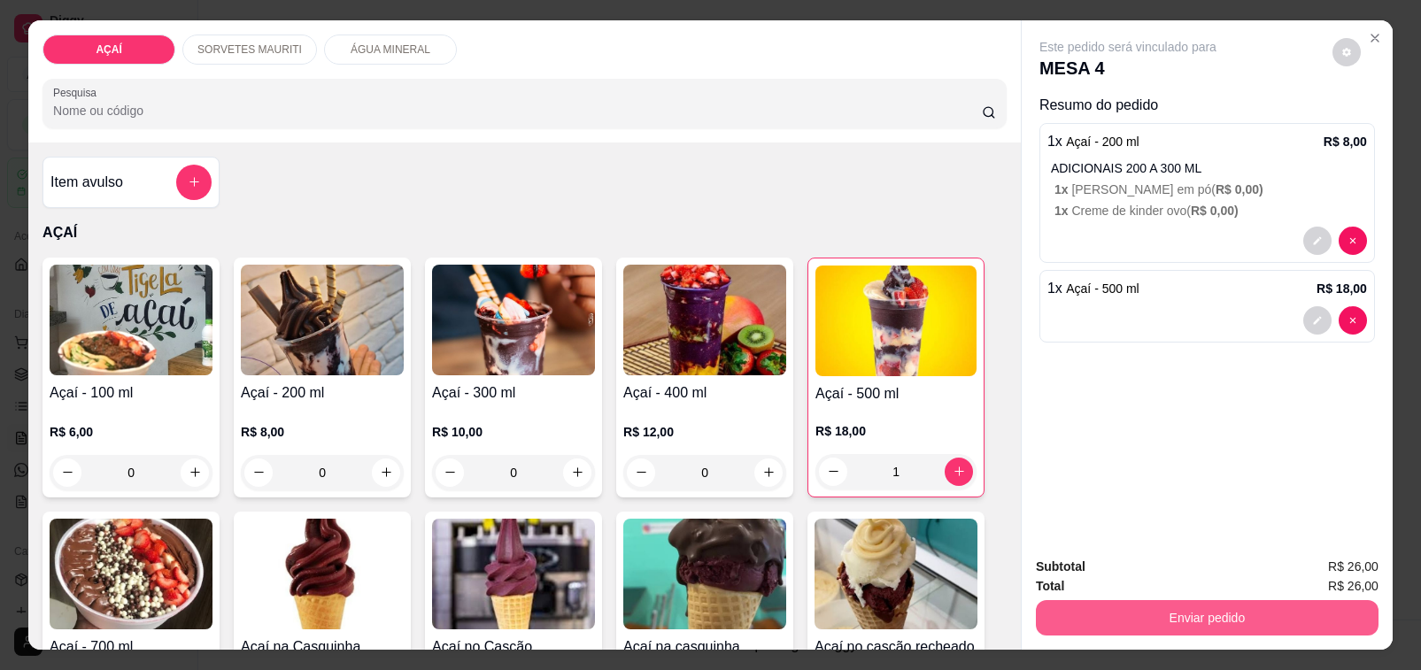
click at [1081, 609] on button "Enviar pedido" at bounding box center [1207, 617] width 343 height 35
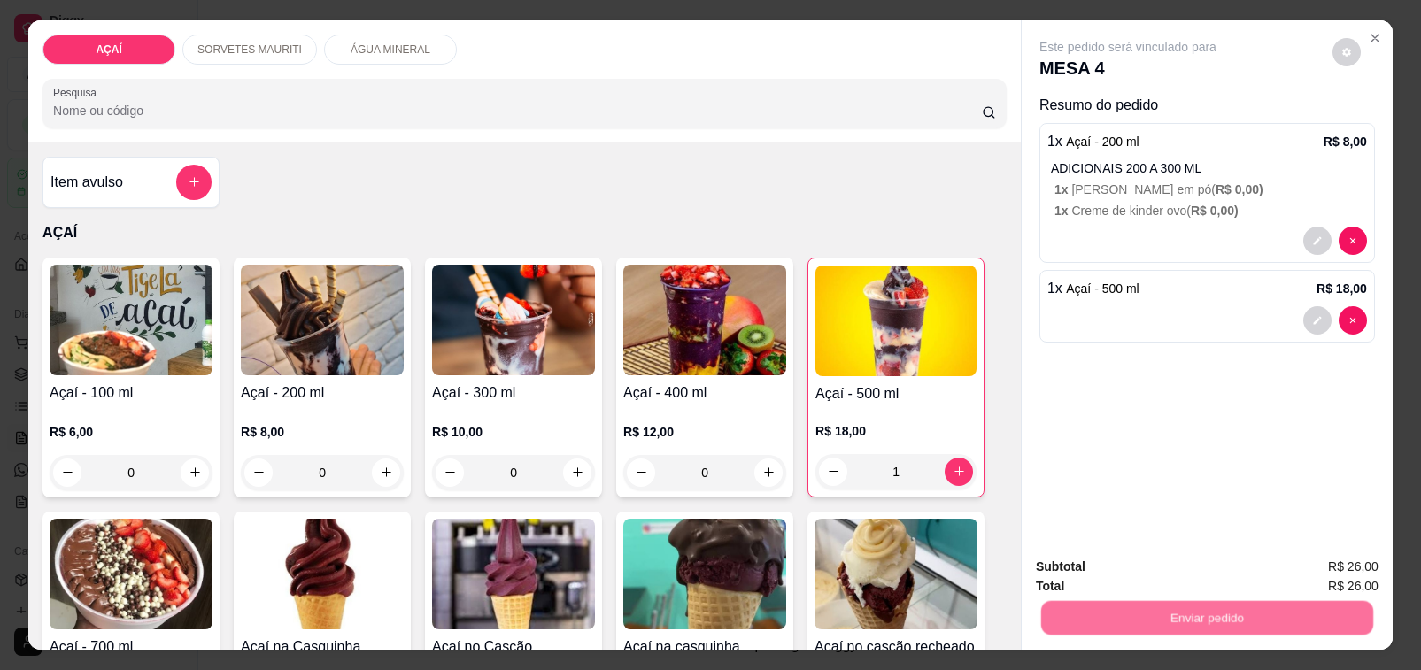
click at [1076, 569] on button "Não registrar e enviar pedido" at bounding box center [1147, 566] width 179 height 33
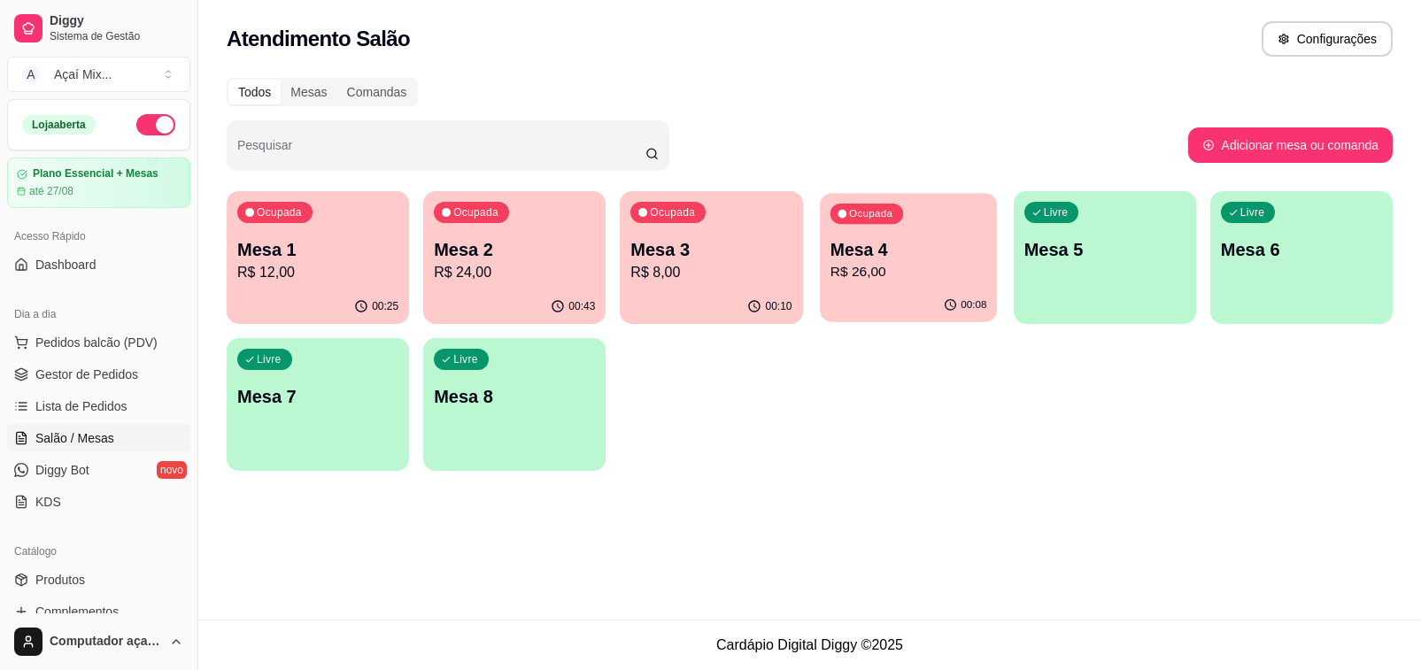
click at [870, 277] on p "R$ 26,00" at bounding box center [908, 272] width 157 height 20
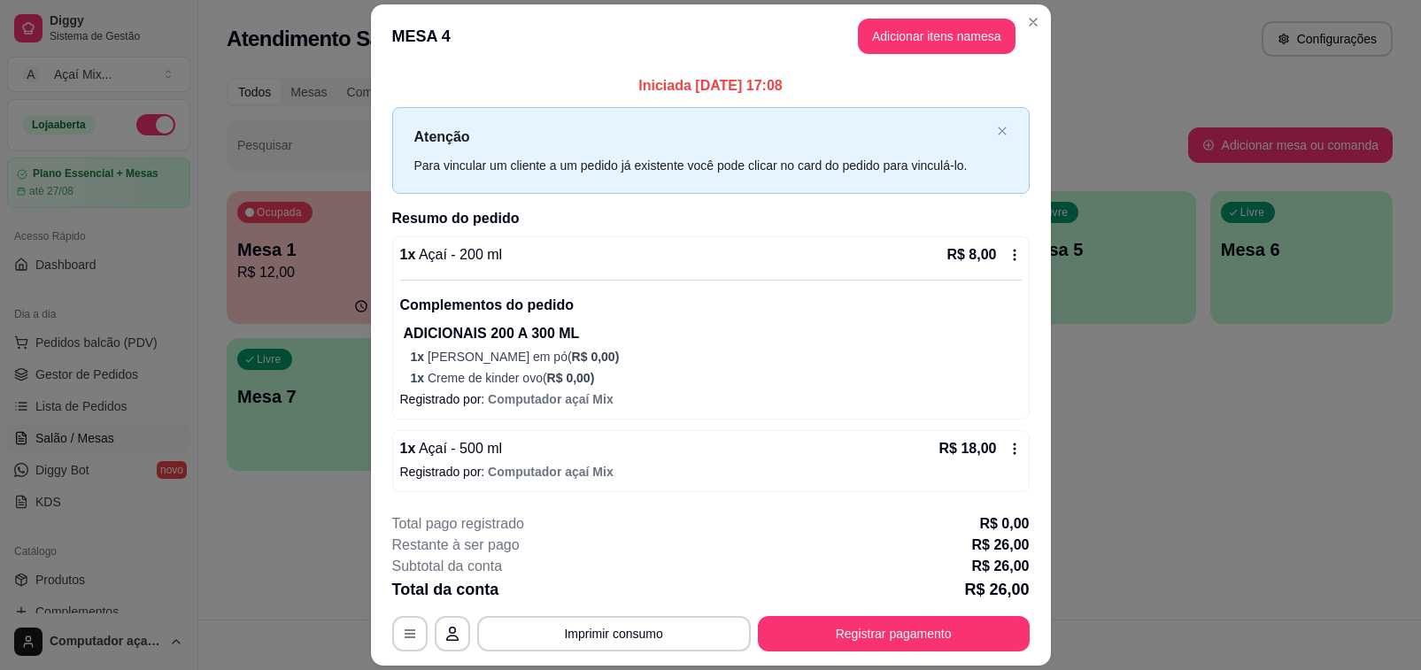
scroll to position [51, 0]
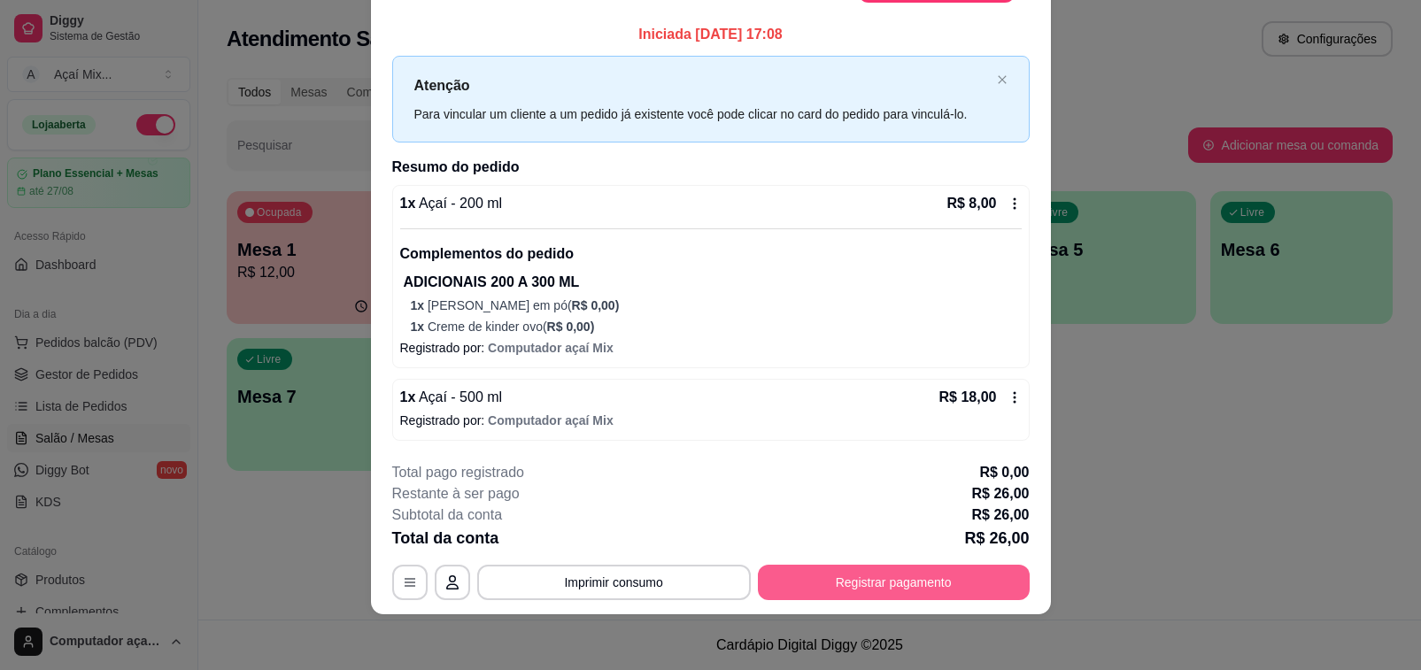
click at [958, 581] on button "Registrar pagamento" at bounding box center [894, 582] width 272 height 35
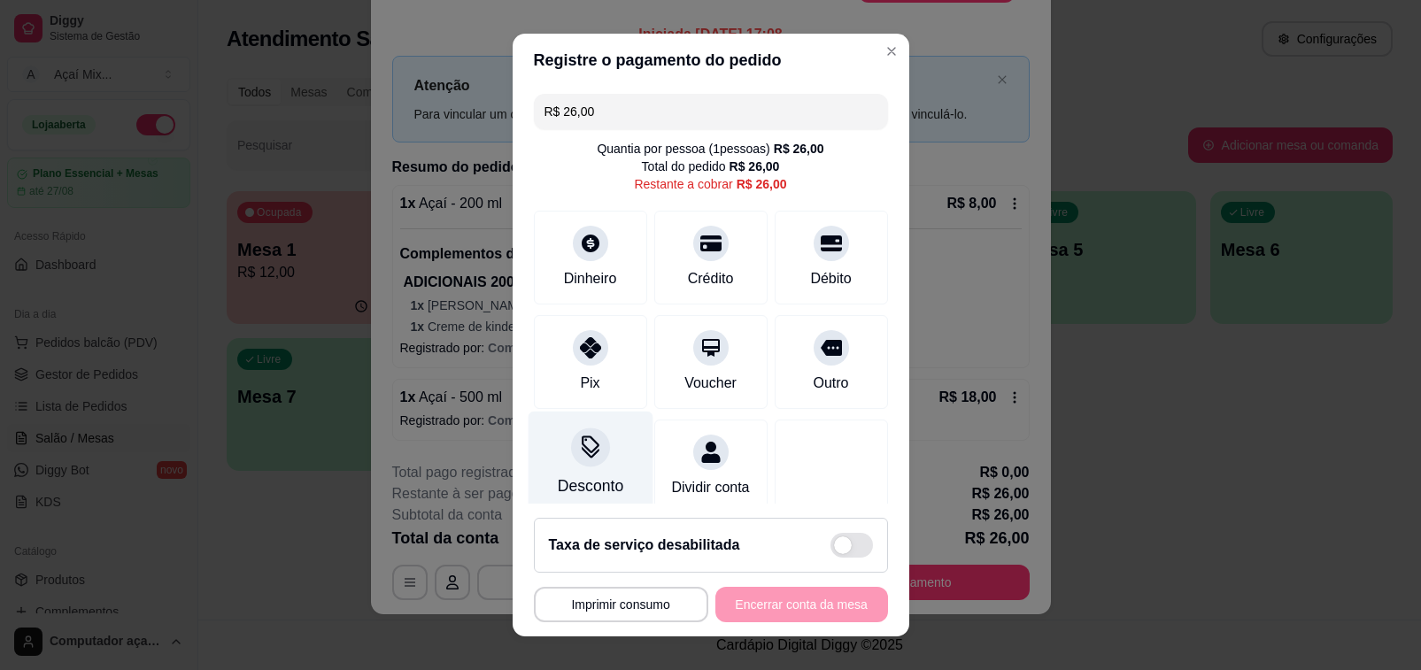
drag, startPoint x: 569, startPoint y: 367, endPoint x: 607, endPoint y: 479, distance: 117.9
click at [572, 368] on div "Pix" at bounding box center [590, 362] width 113 height 94
type input "R$ 0,00"
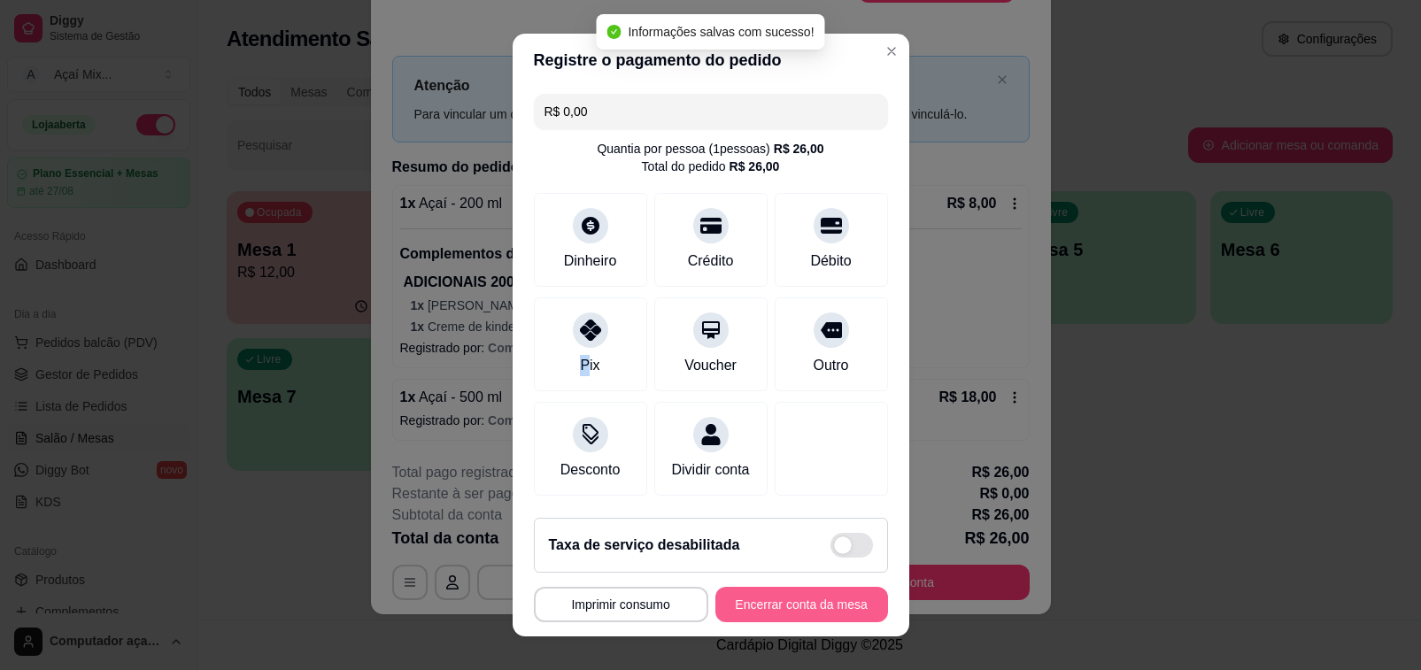
click at [807, 603] on button "Encerrar conta da mesa" at bounding box center [801, 604] width 173 height 35
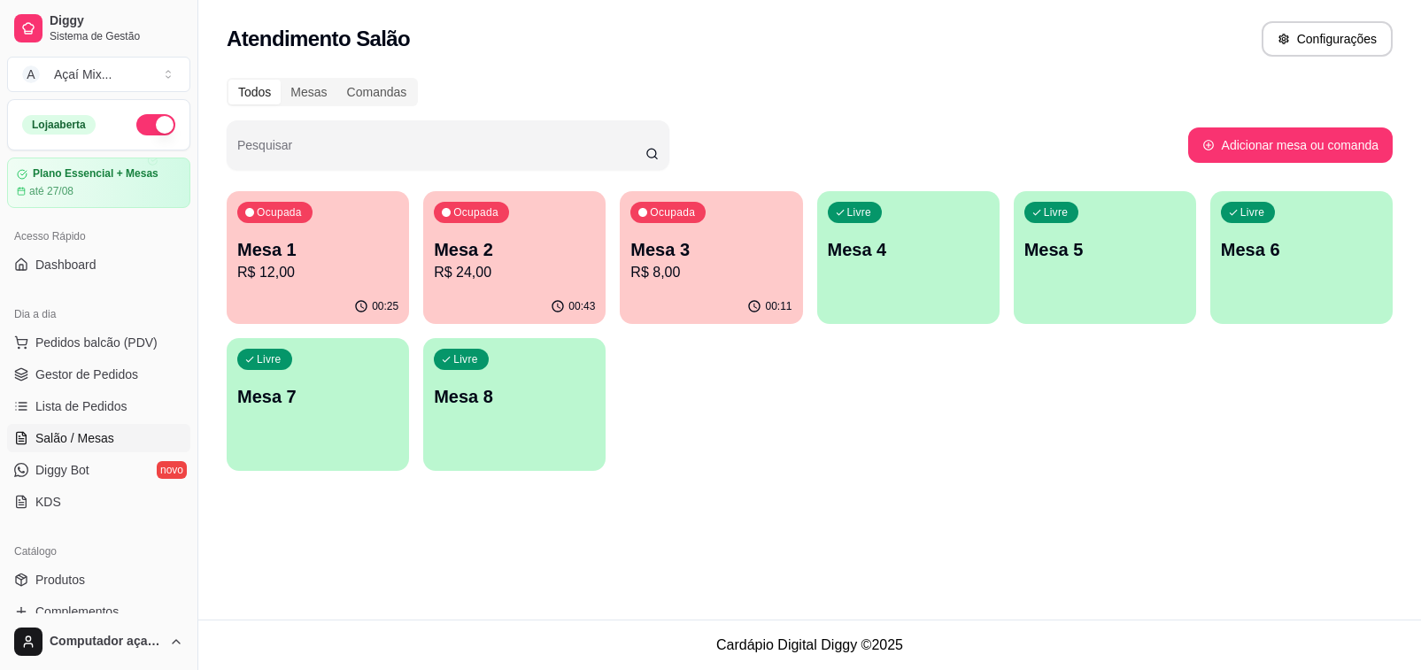
click at [427, 283] on div "Ocupada Mesa 2 R$ 24,00" at bounding box center [514, 240] width 182 height 98
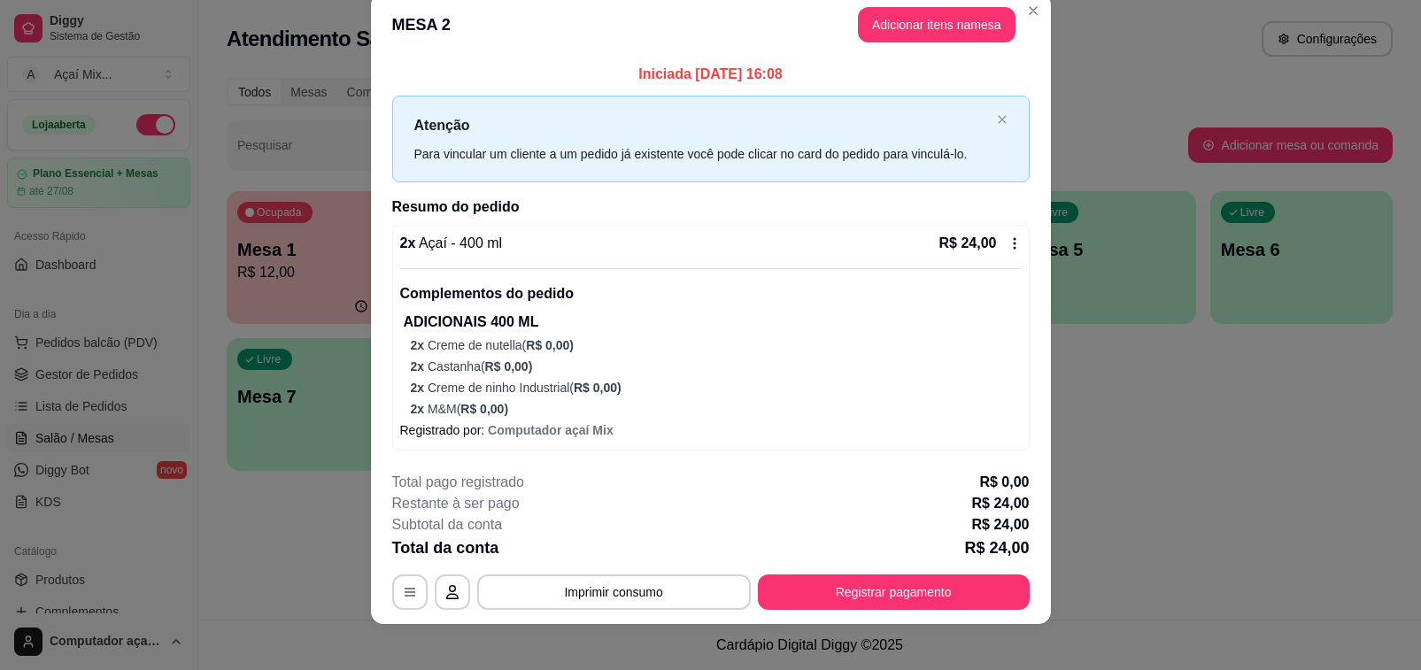
scroll to position [36, 0]
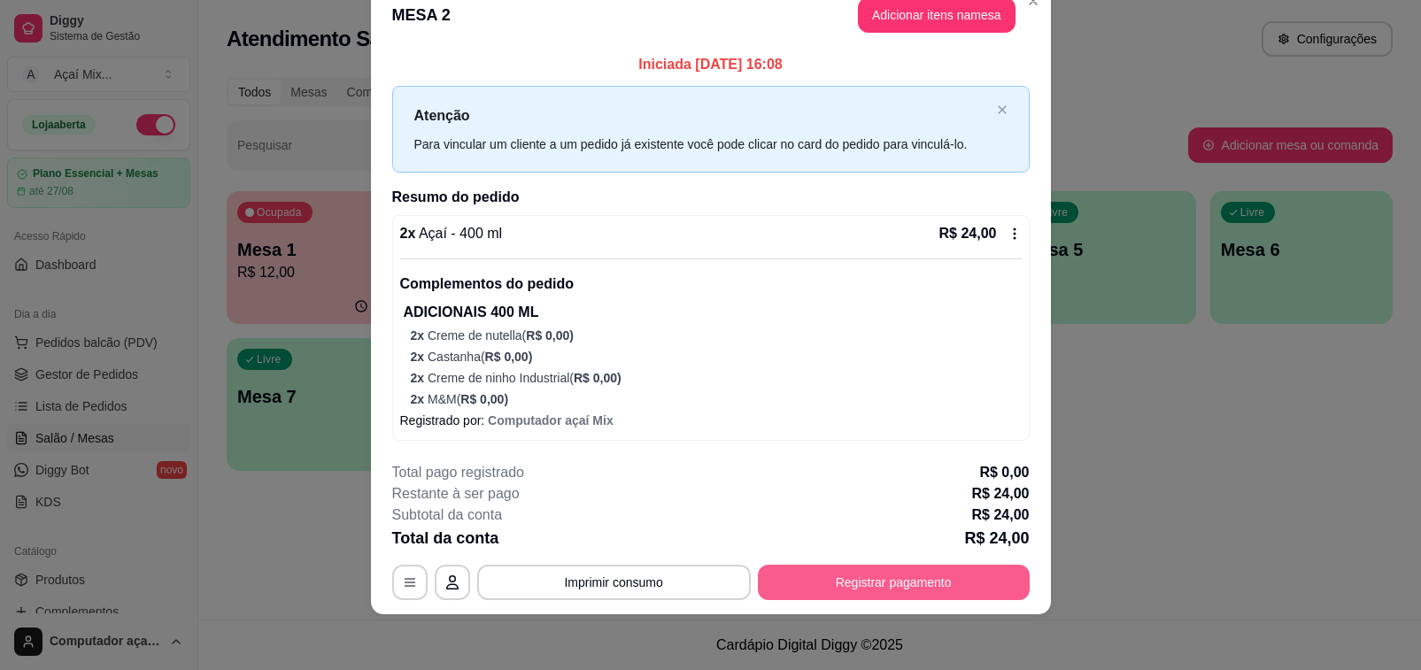
click at [850, 573] on button "Registrar pagamento" at bounding box center [894, 582] width 272 height 35
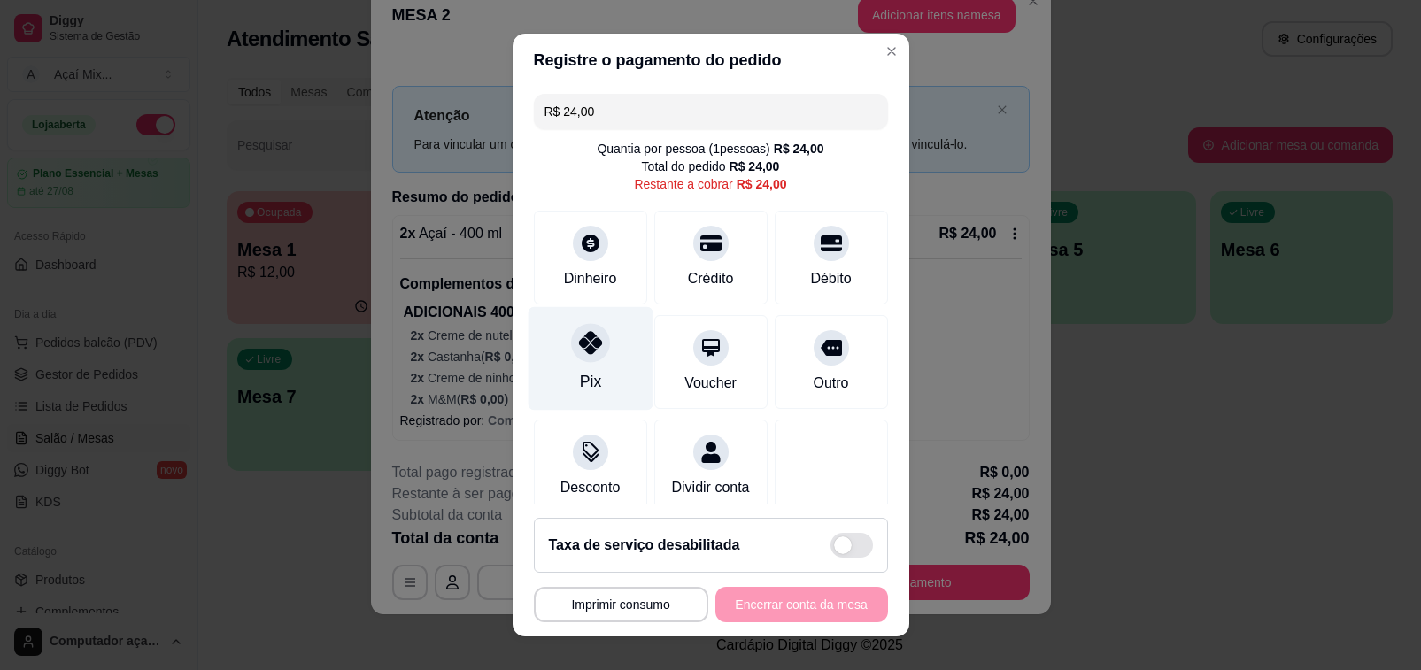
click at [571, 356] on div at bounding box center [590, 342] width 39 height 39
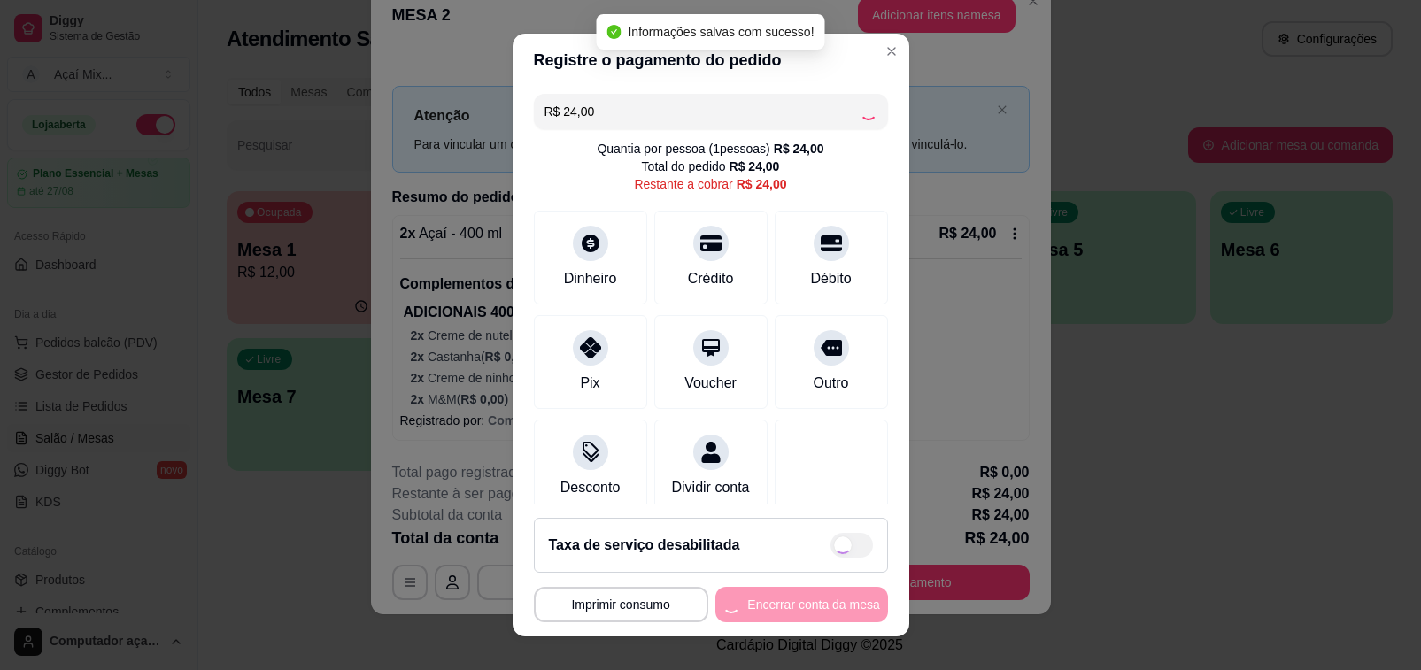
type input "R$ 0,00"
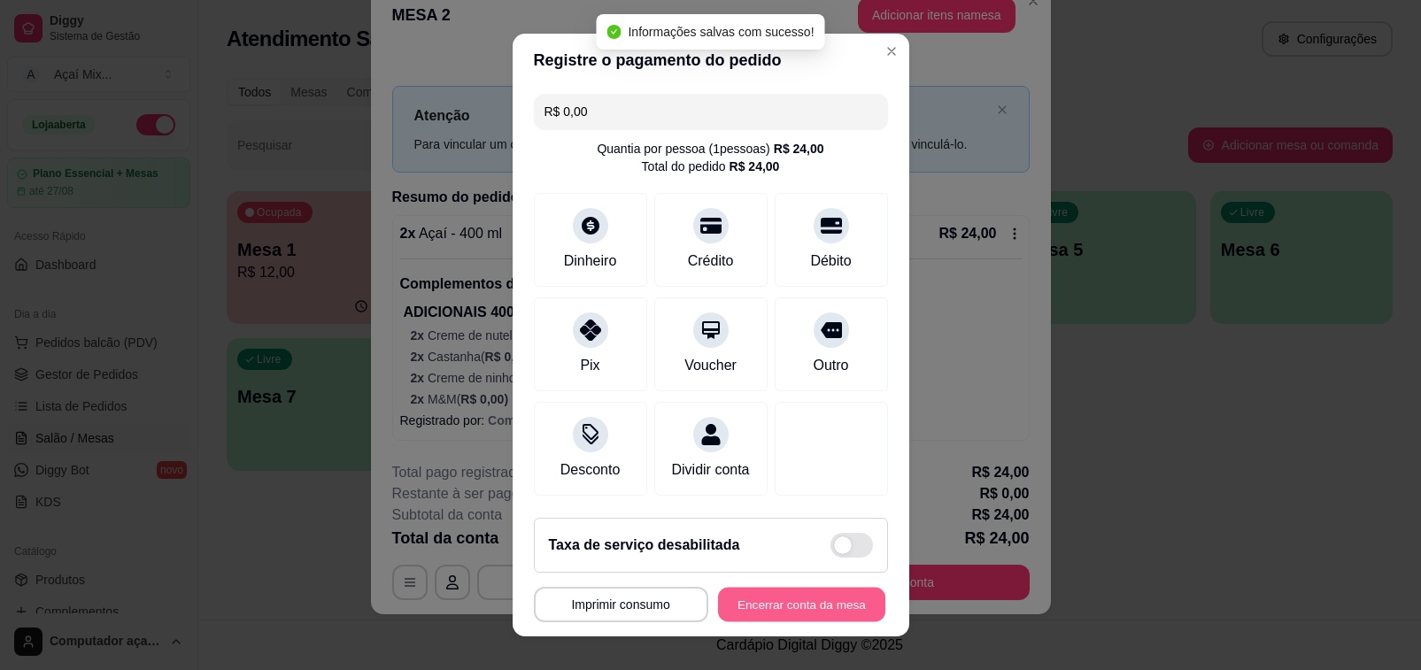
click at [799, 605] on button "Encerrar conta da mesa" at bounding box center [801, 605] width 167 height 35
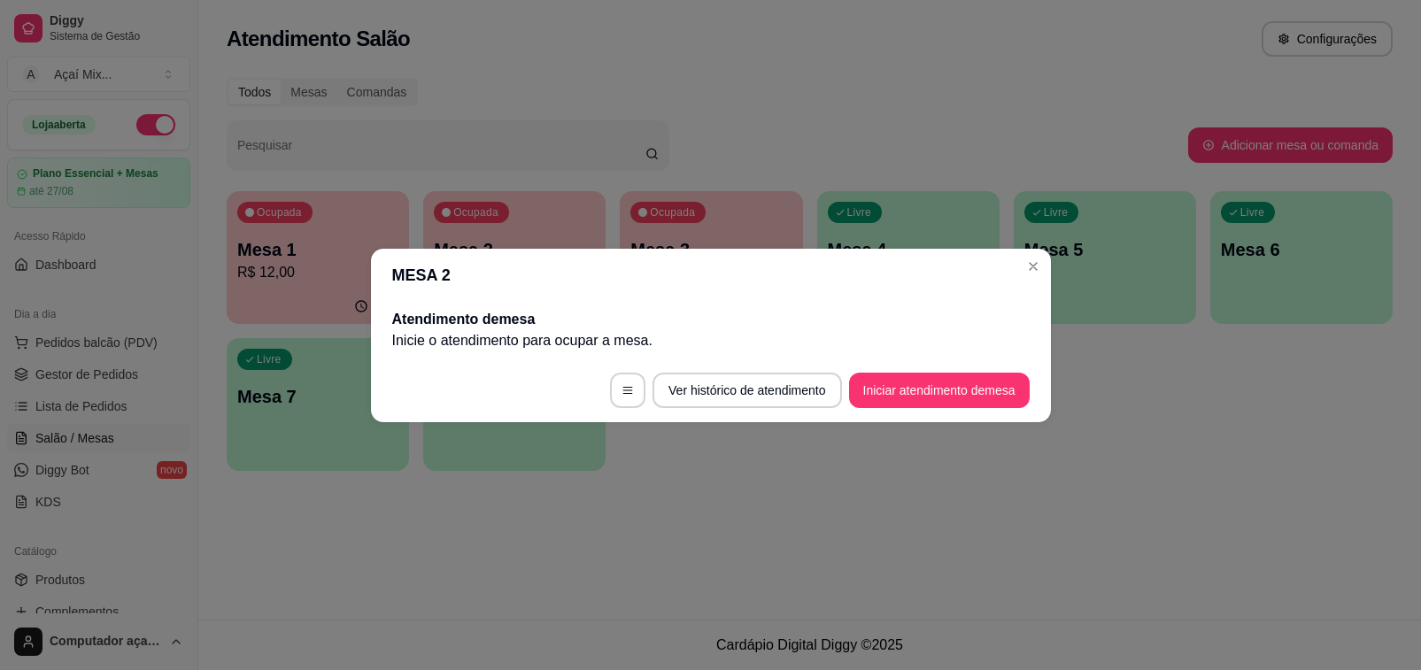
scroll to position [0, 0]
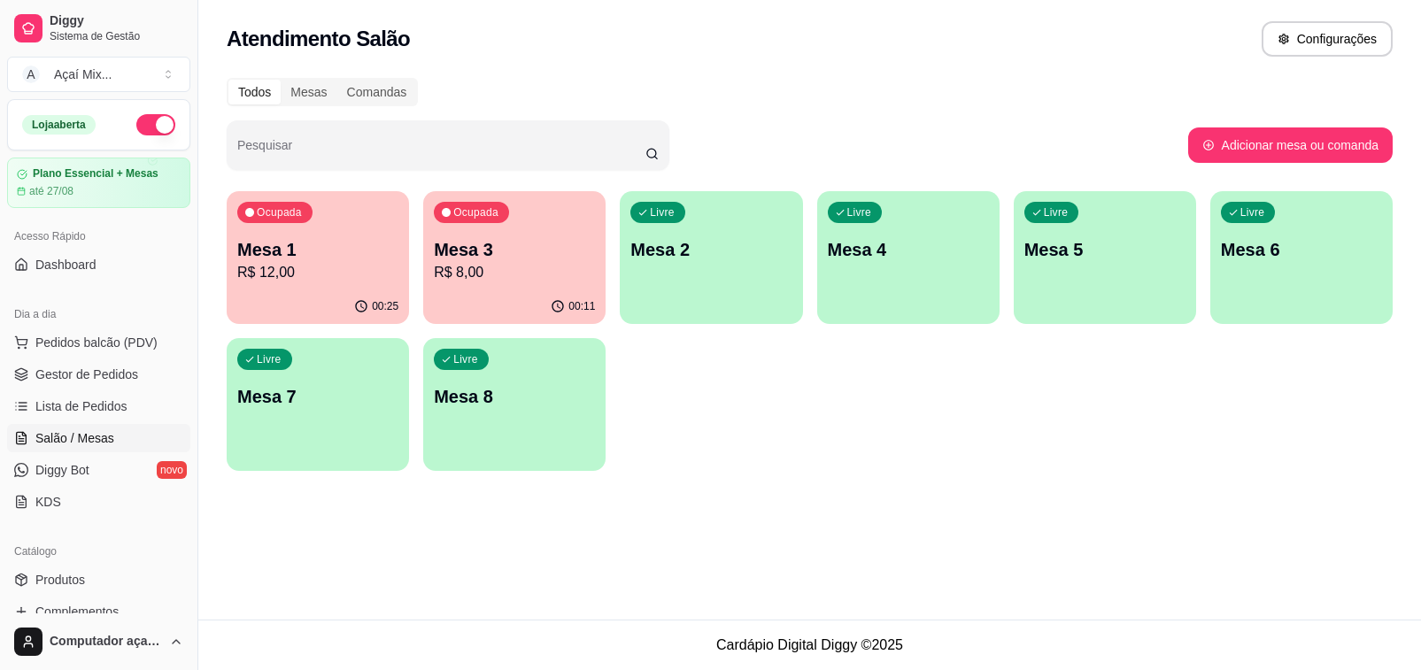
click at [279, 251] on p "Mesa 1" at bounding box center [317, 249] width 161 height 25
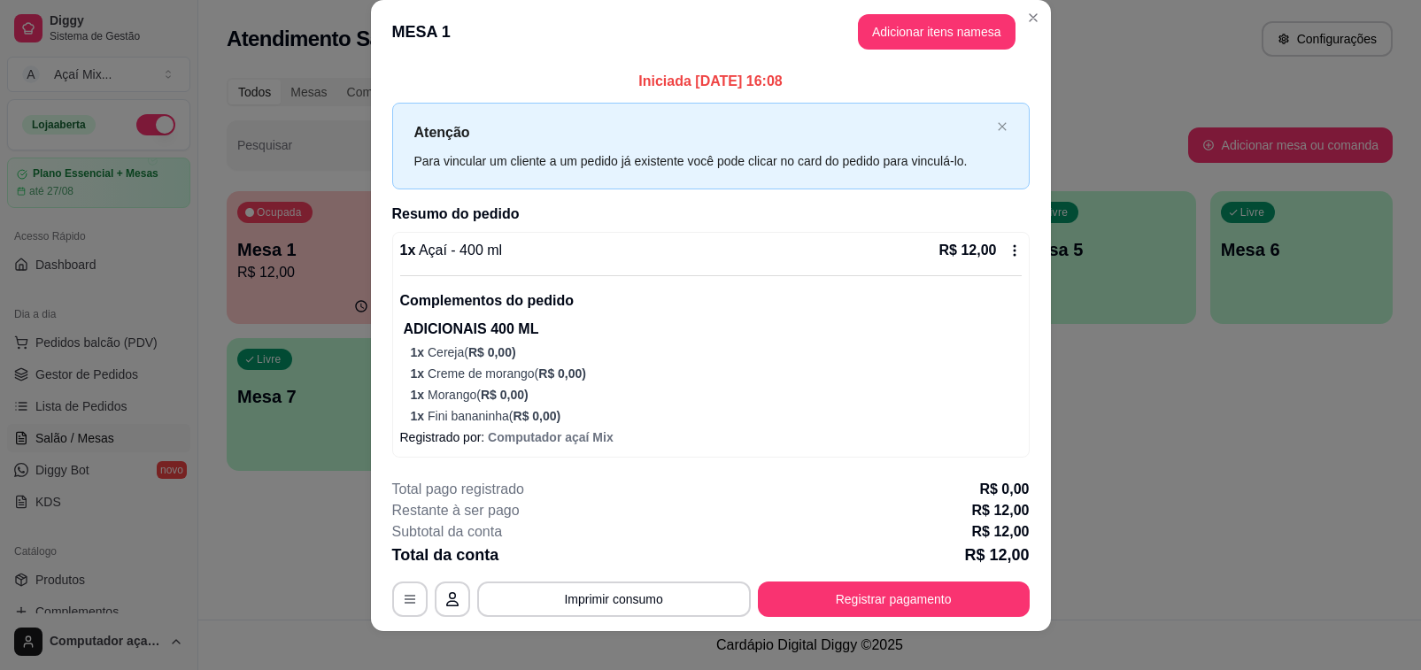
scroll to position [36, 0]
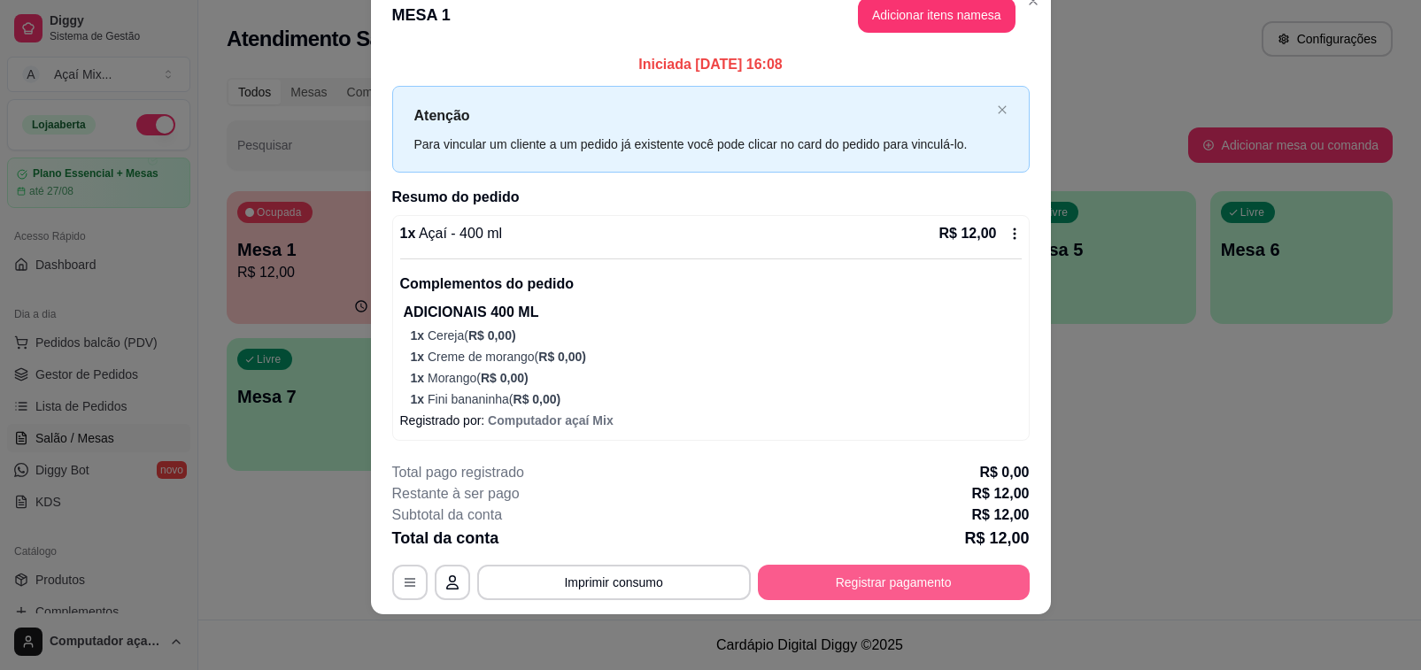
click at [816, 581] on button "Registrar pagamento" at bounding box center [894, 582] width 272 height 35
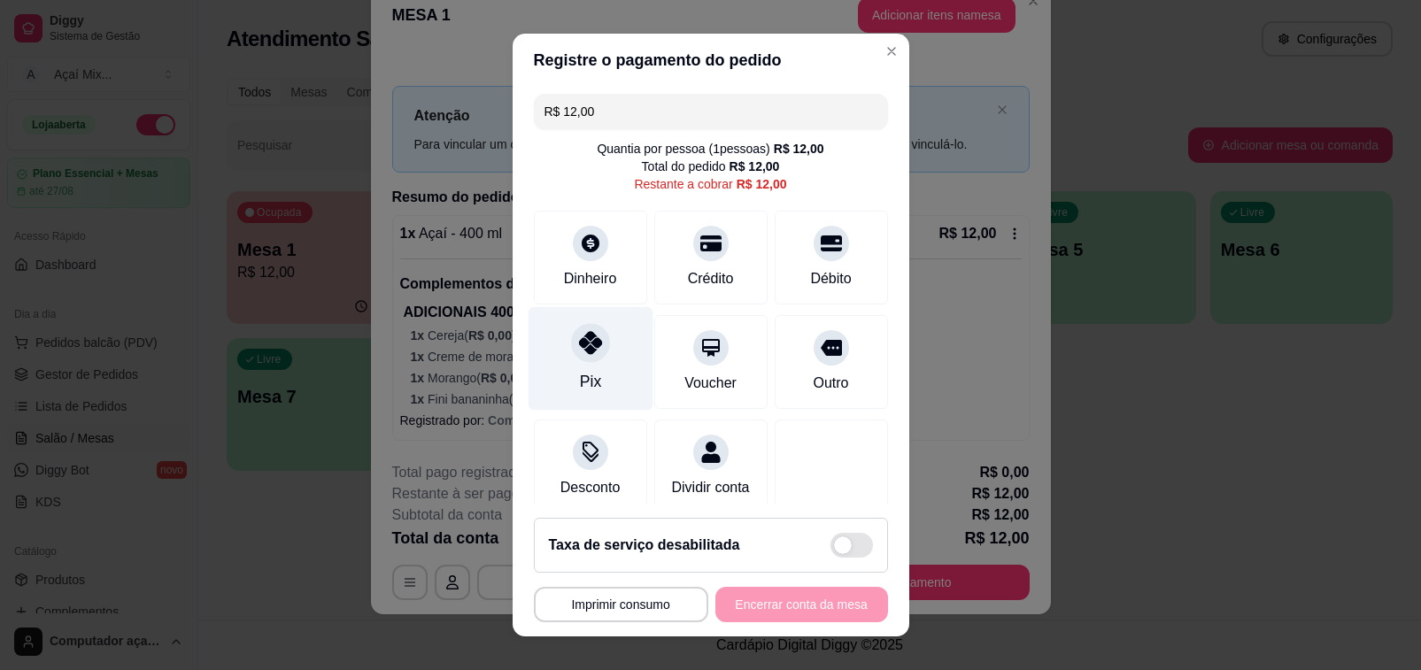
click at [562, 379] on div "Pix" at bounding box center [590, 359] width 125 height 104
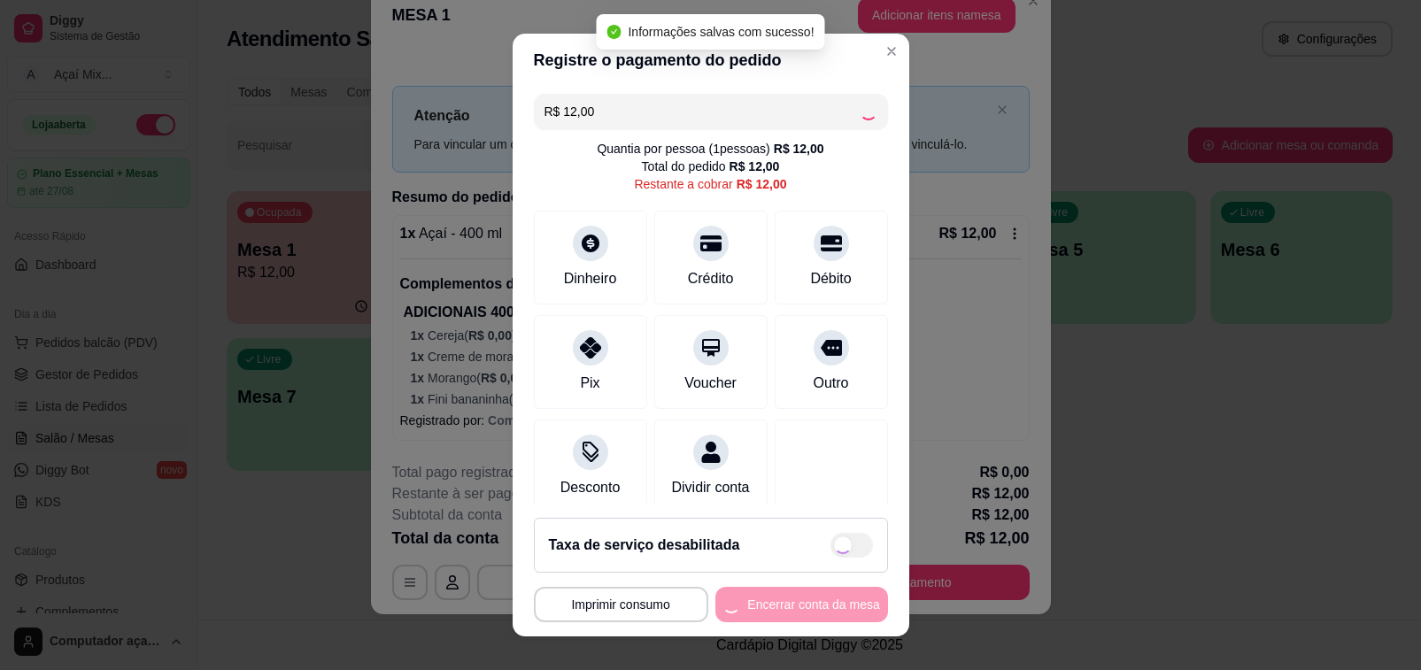
type input "R$ 0,00"
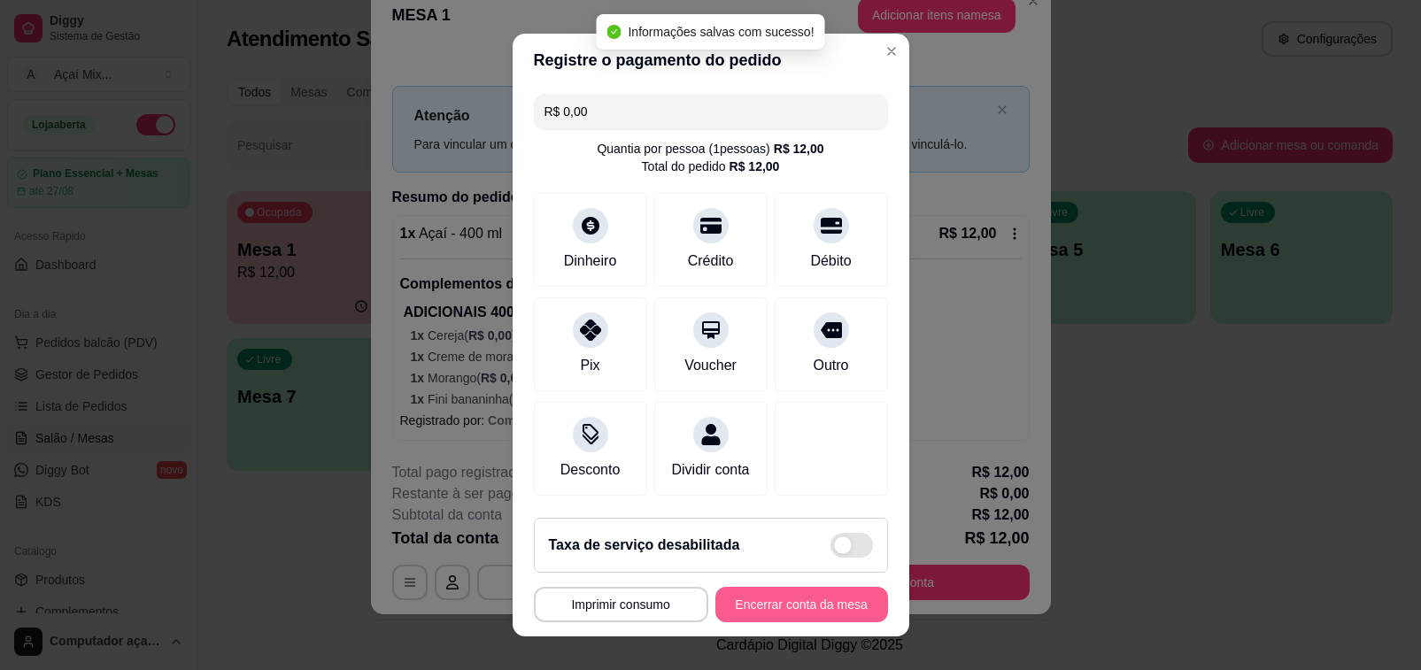
click at [754, 602] on button "Encerrar conta da mesa" at bounding box center [801, 604] width 173 height 35
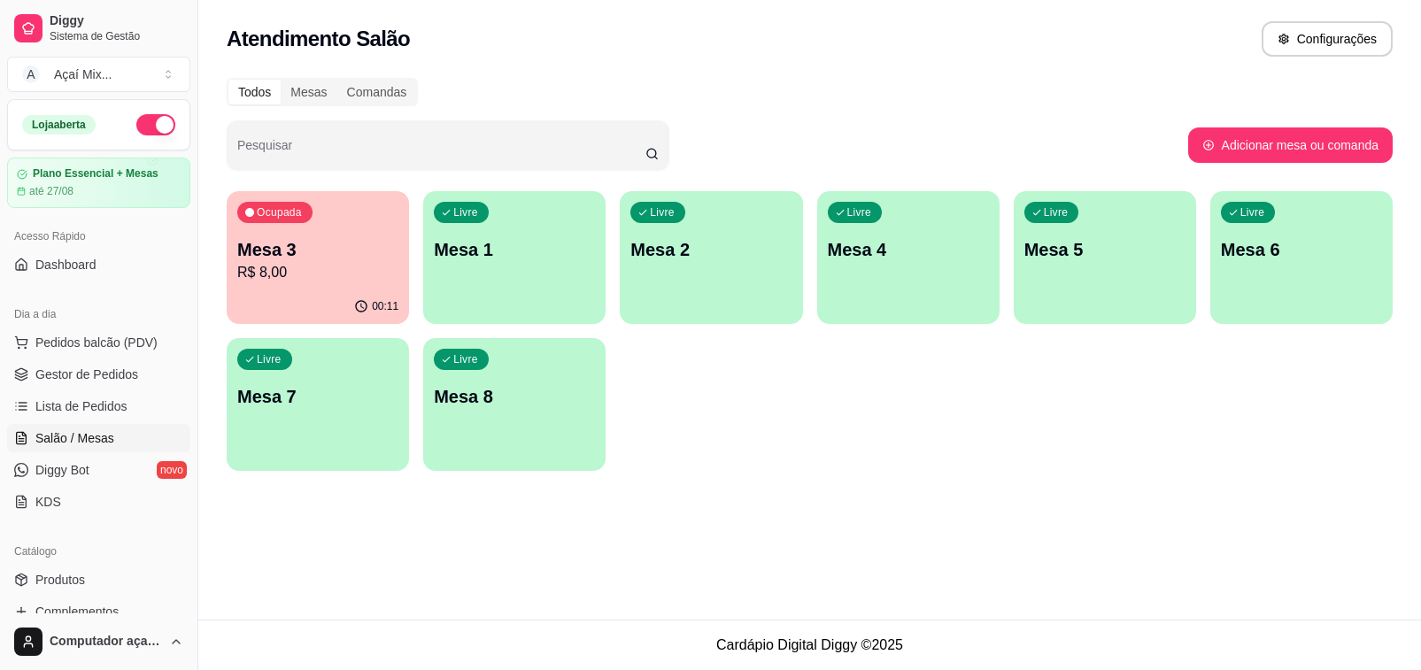
click at [329, 301] on div "00:11" at bounding box center [318, 307] width 182 height 35
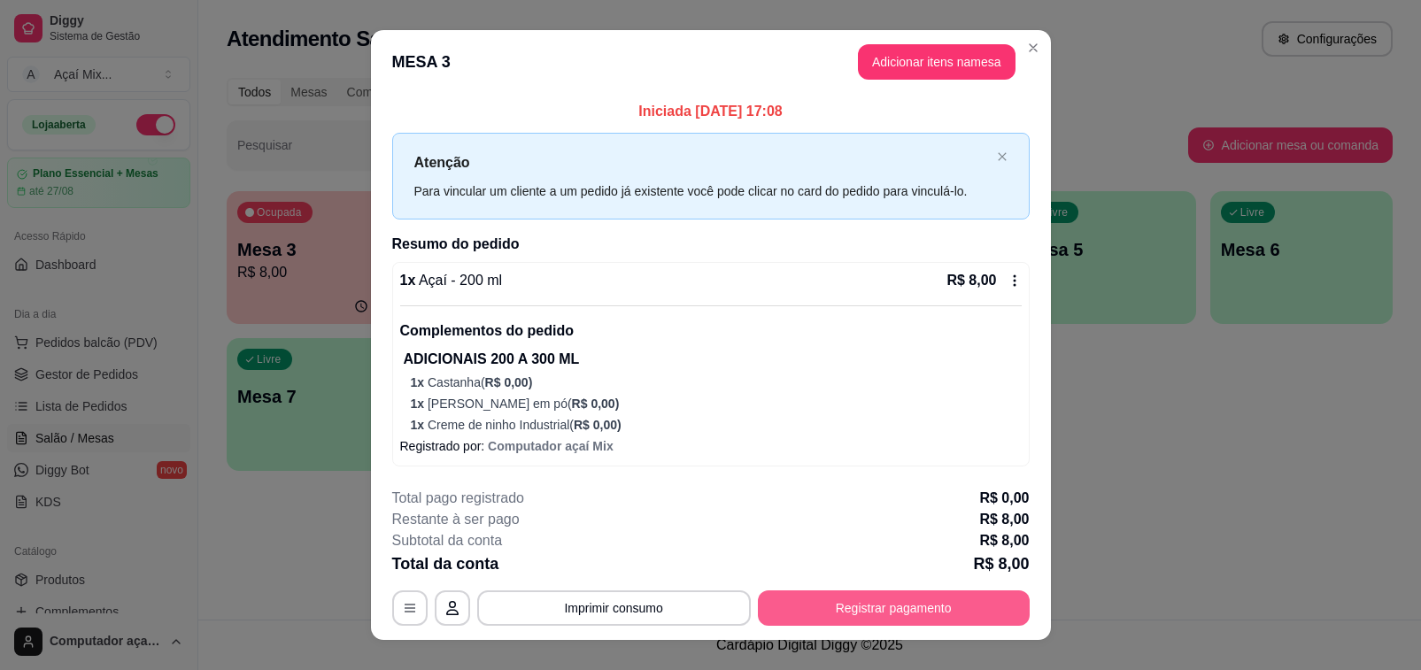
click at [776, 594] on button "Registrar pagamento" at bounding box center [894, 608] width 272 height 35
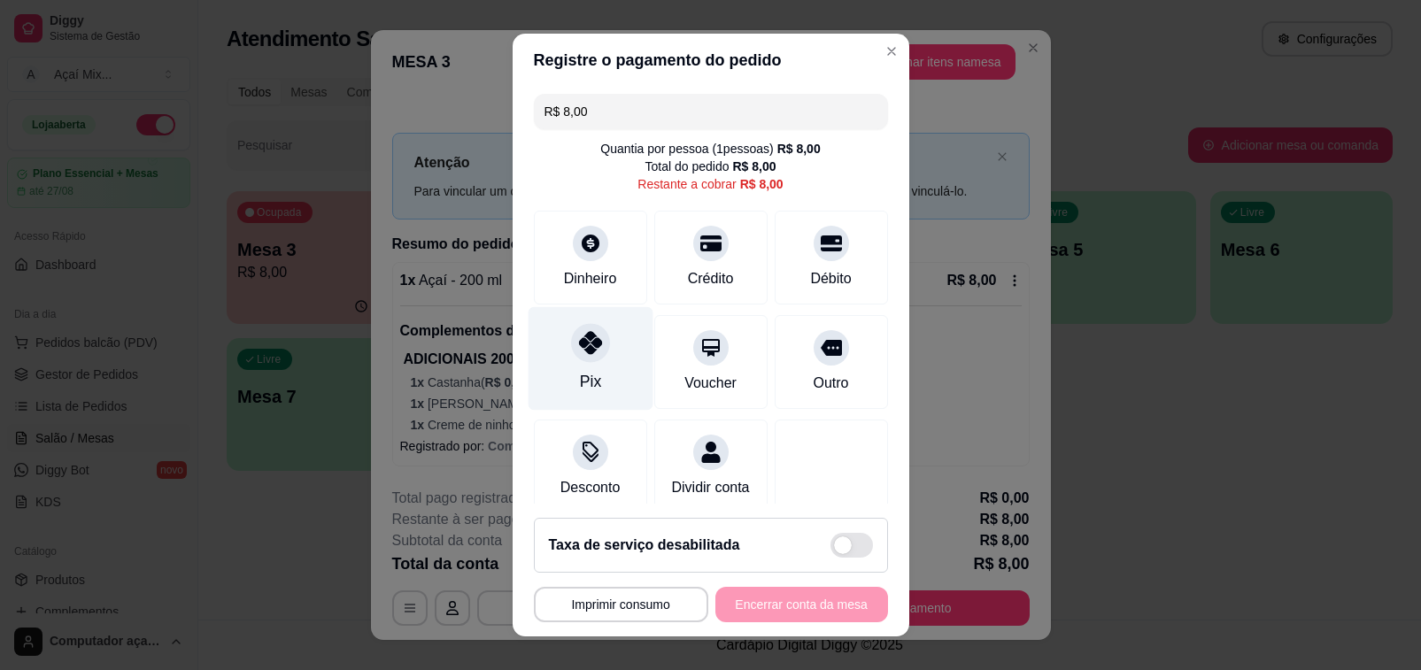
click at [595, 377] on div "Pix" at bounding box center [590, 359] width 125 height 104
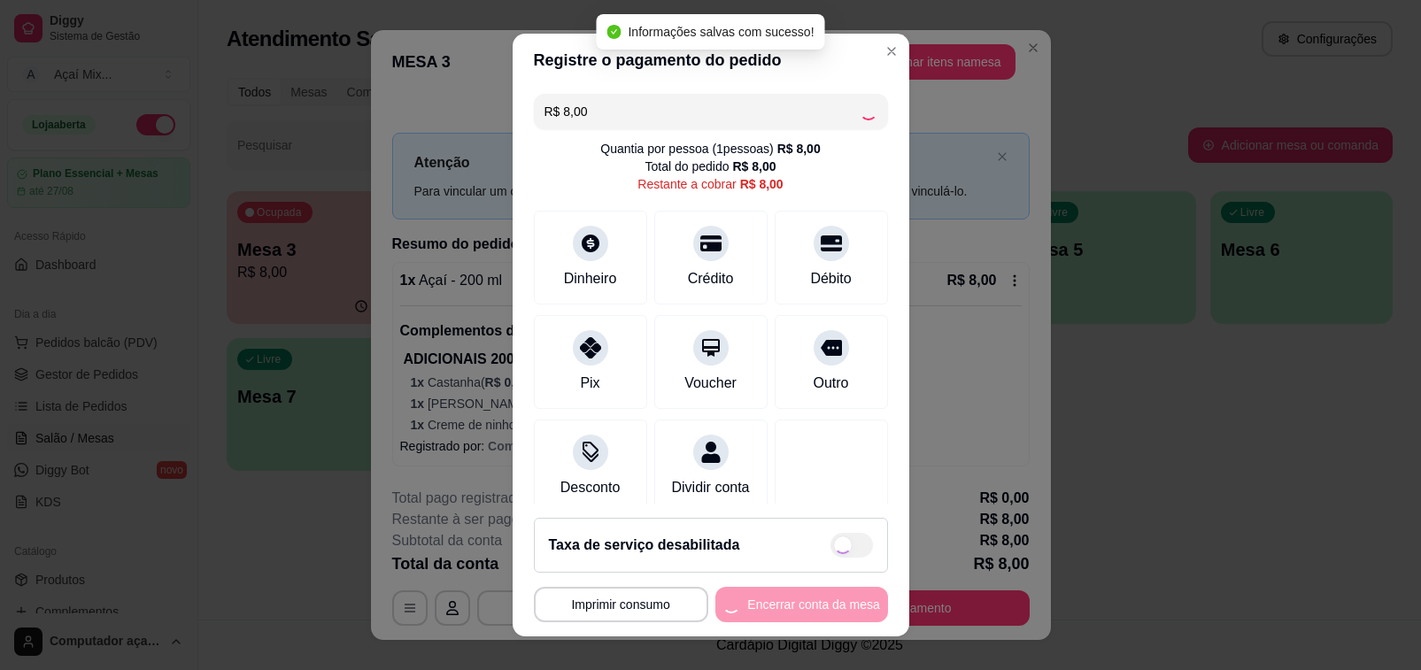
type input "R$ 0,00"
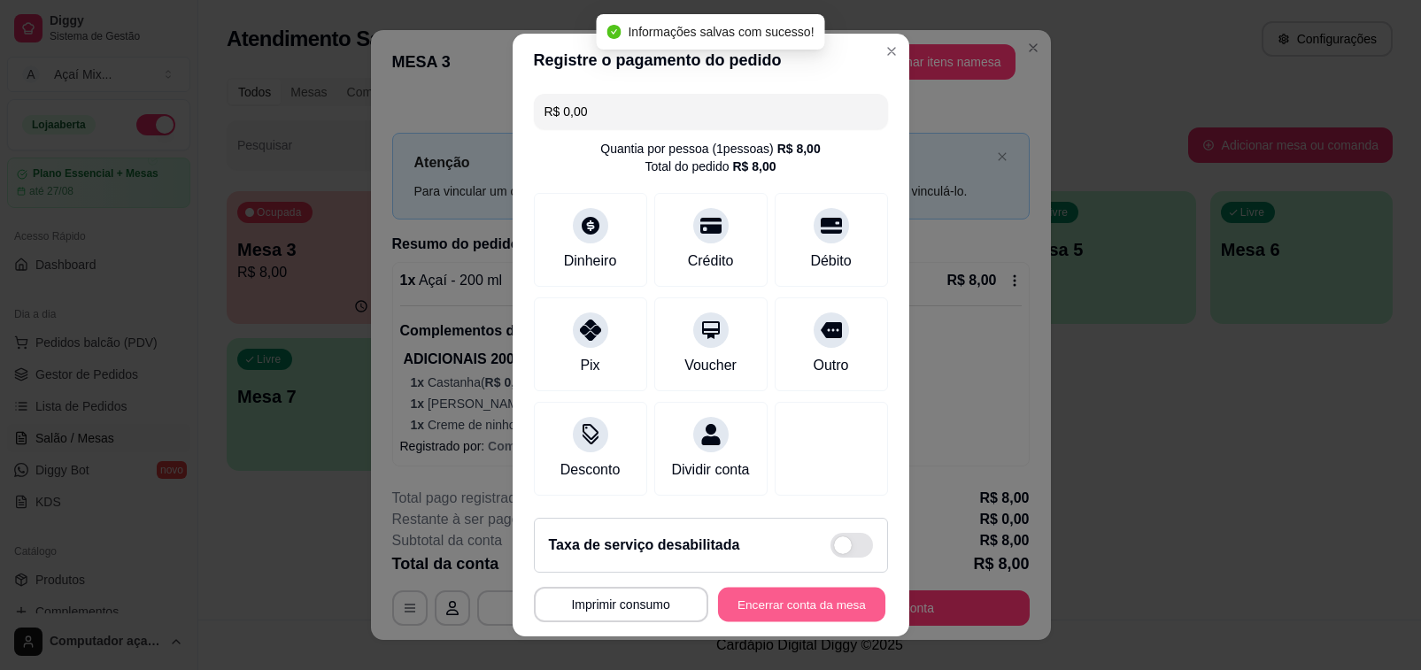
click at [766, 613] on button "Encerrar conta da mesa" at bounding box center [801, 605] width 167 height 35
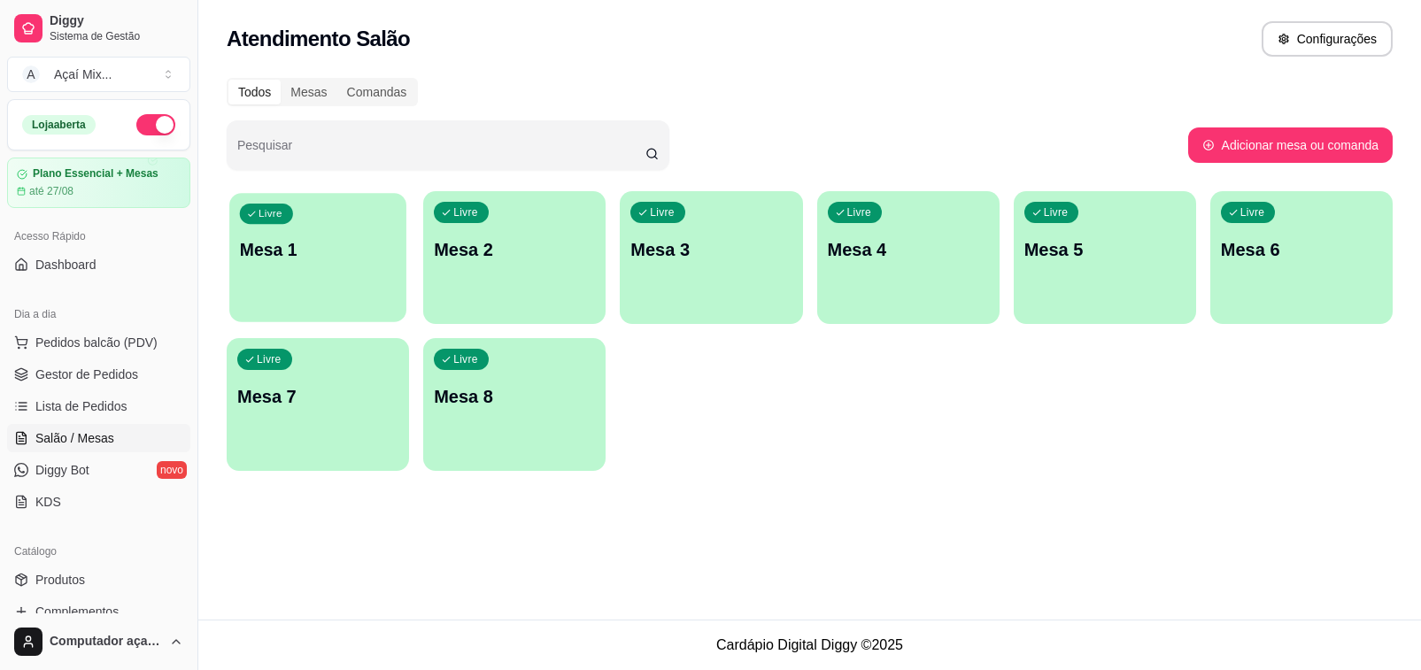
click at [298, 302] on button "Livre Mesa 1" at bounding box center [317, 257] width 177 height 129
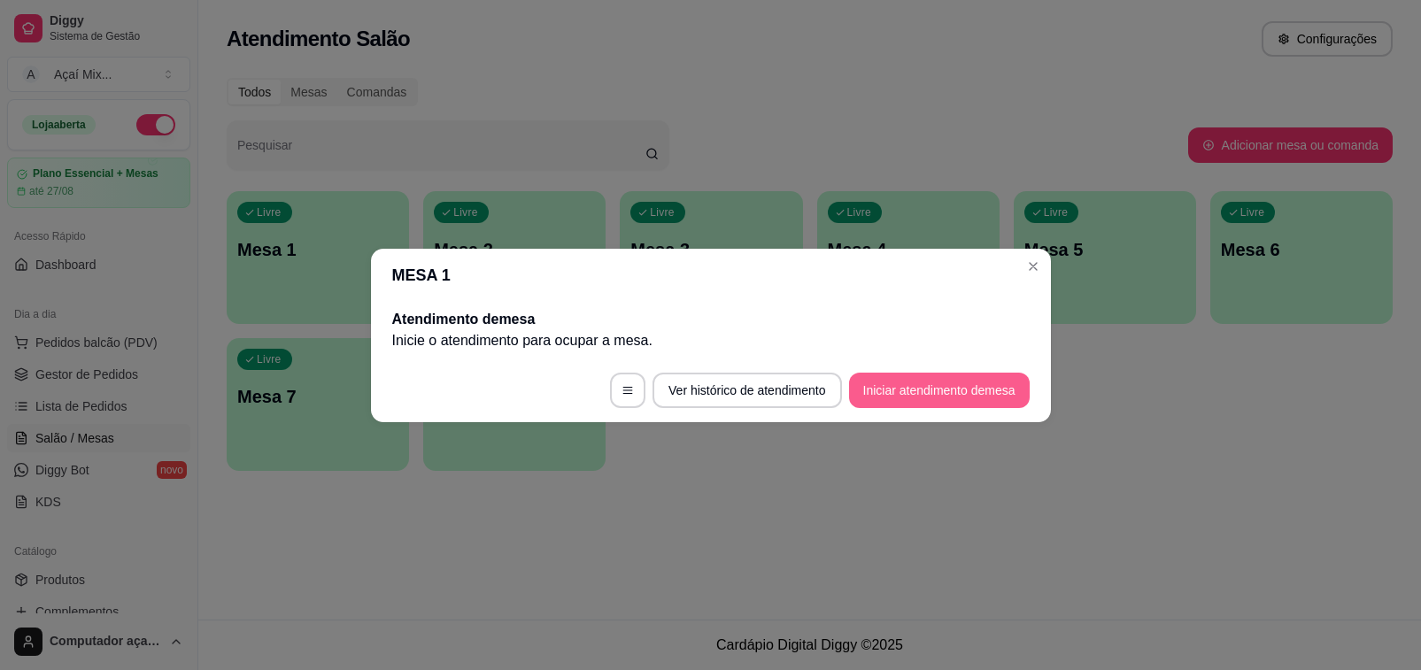
click at [972, 386] on button "Iniciar atendimento de mesa" at bounding box center [939, 390] width 181 height 35
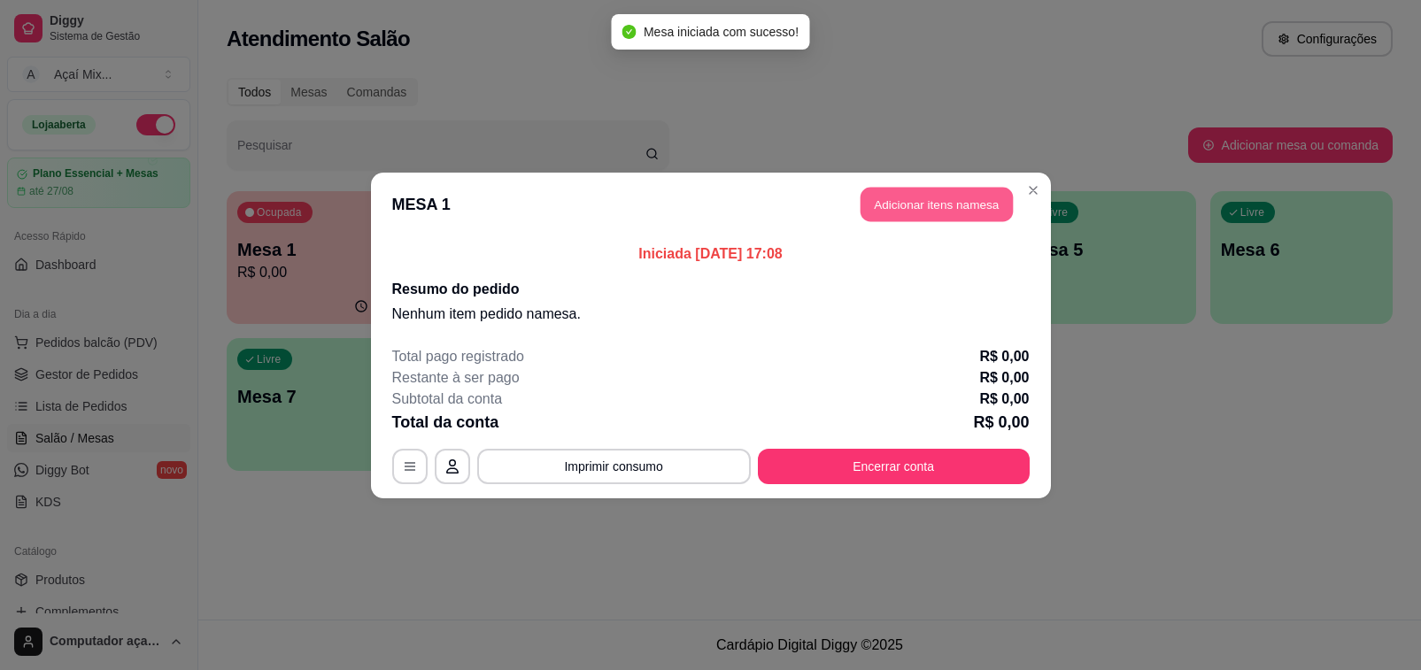
click at [888, 208] on button "Adicionar itens na mesa" at bounding box center [937, 204] width 152 height 35
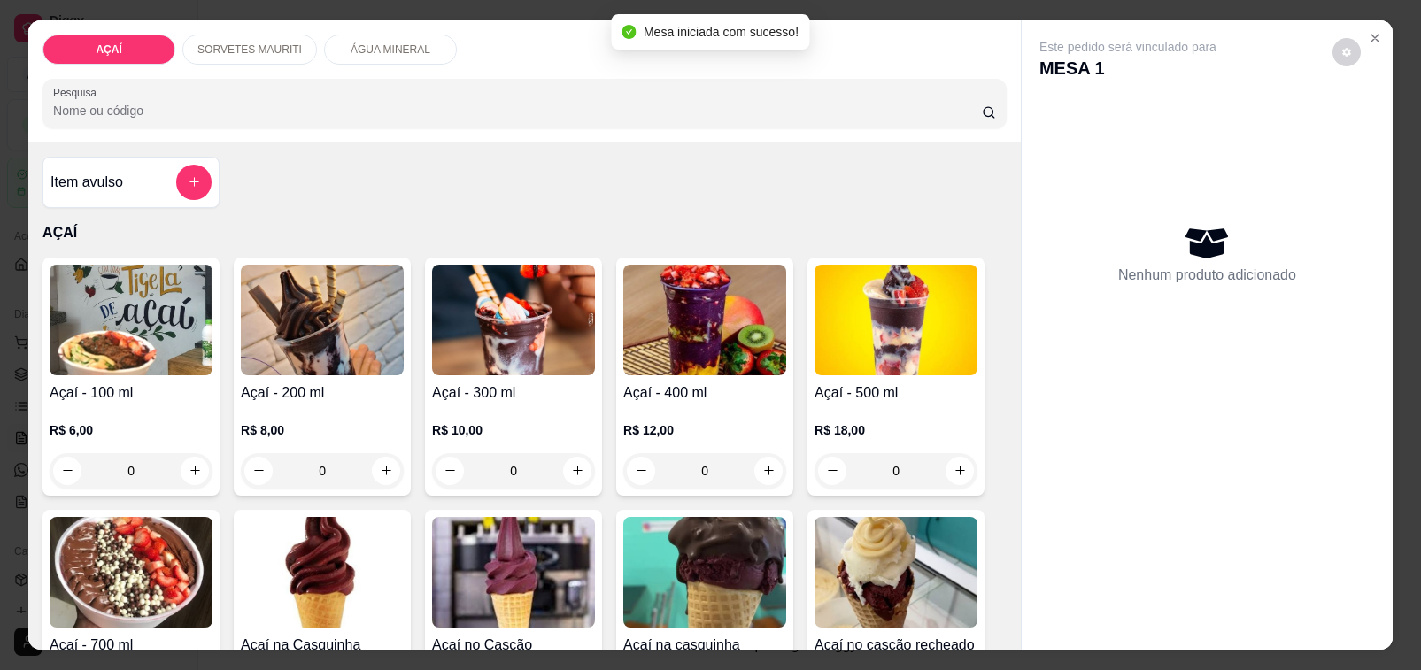
click at [286, 421] on p "R$ 8,00" at bounding box center [322, 430] width 163 height 18
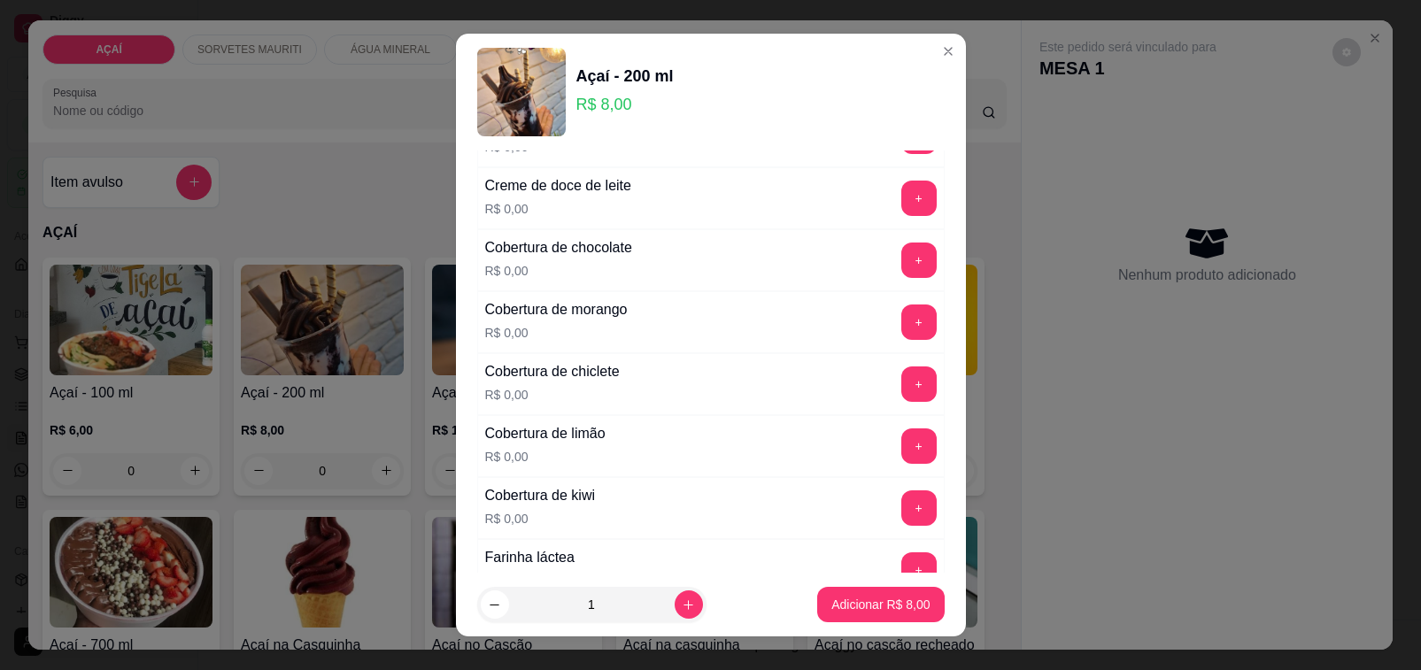
scroll to position [1107, 0]
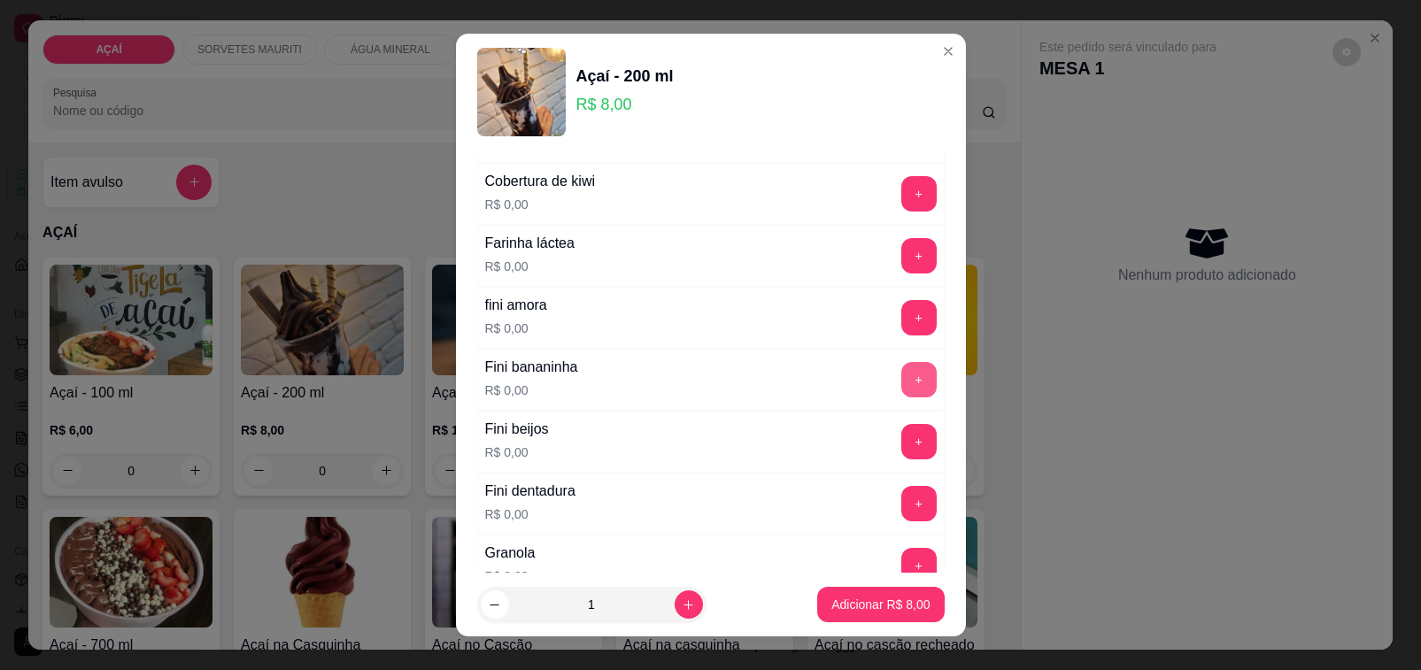
click at [901, 392] on button "+" at bounding box center [918, 379] width 35 height 35
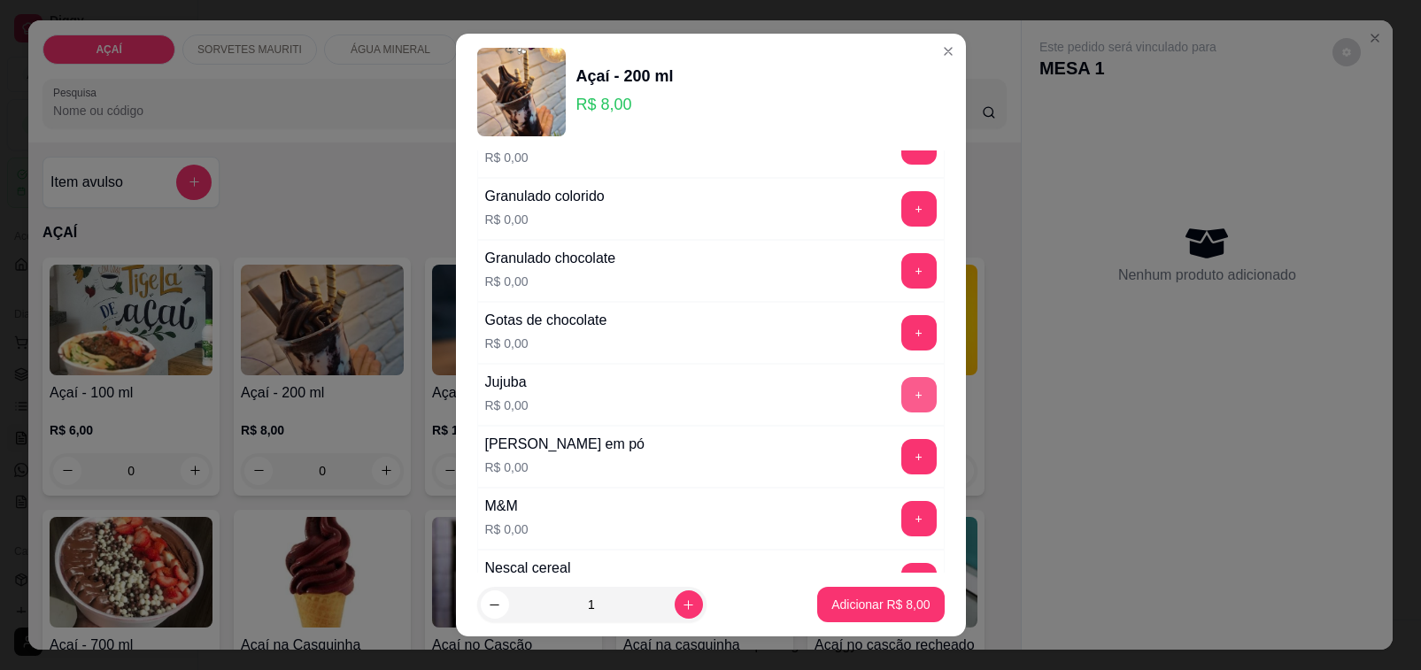
scroll to position [1660, 0]
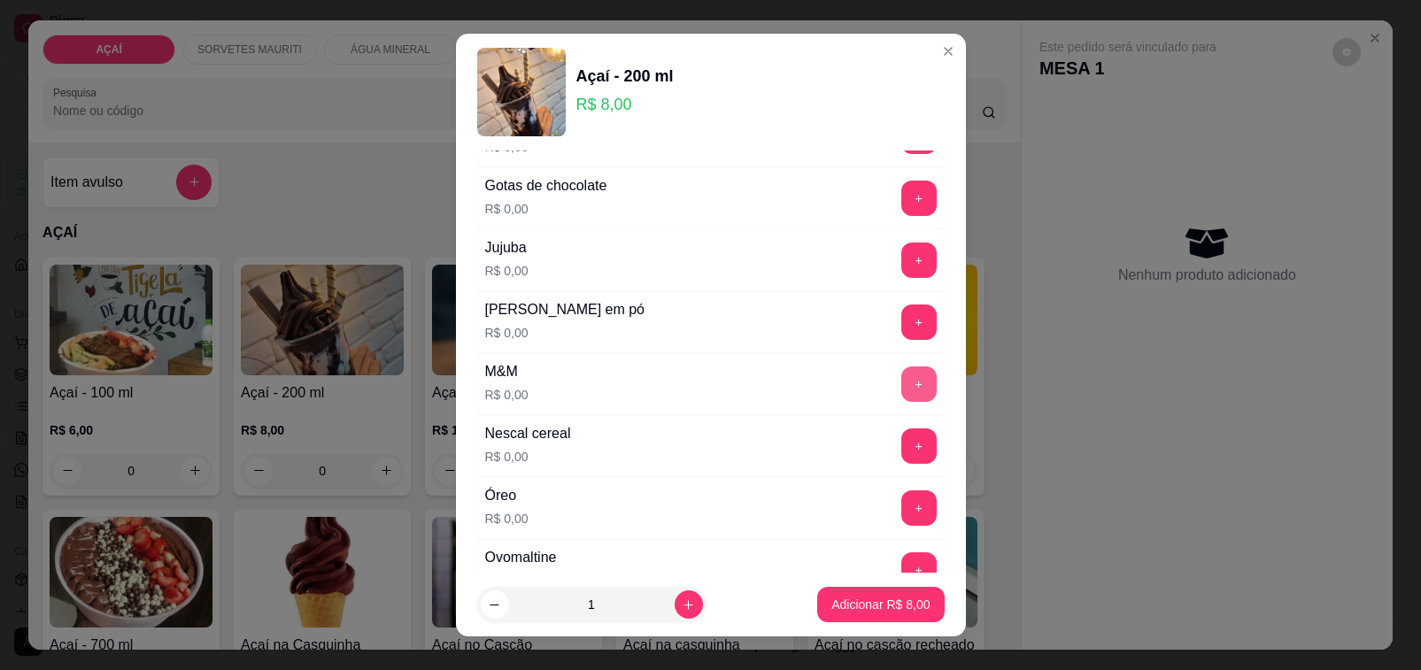
click at [901, 401] on button "+" at bounding box center [918, 384] width 35 height 35
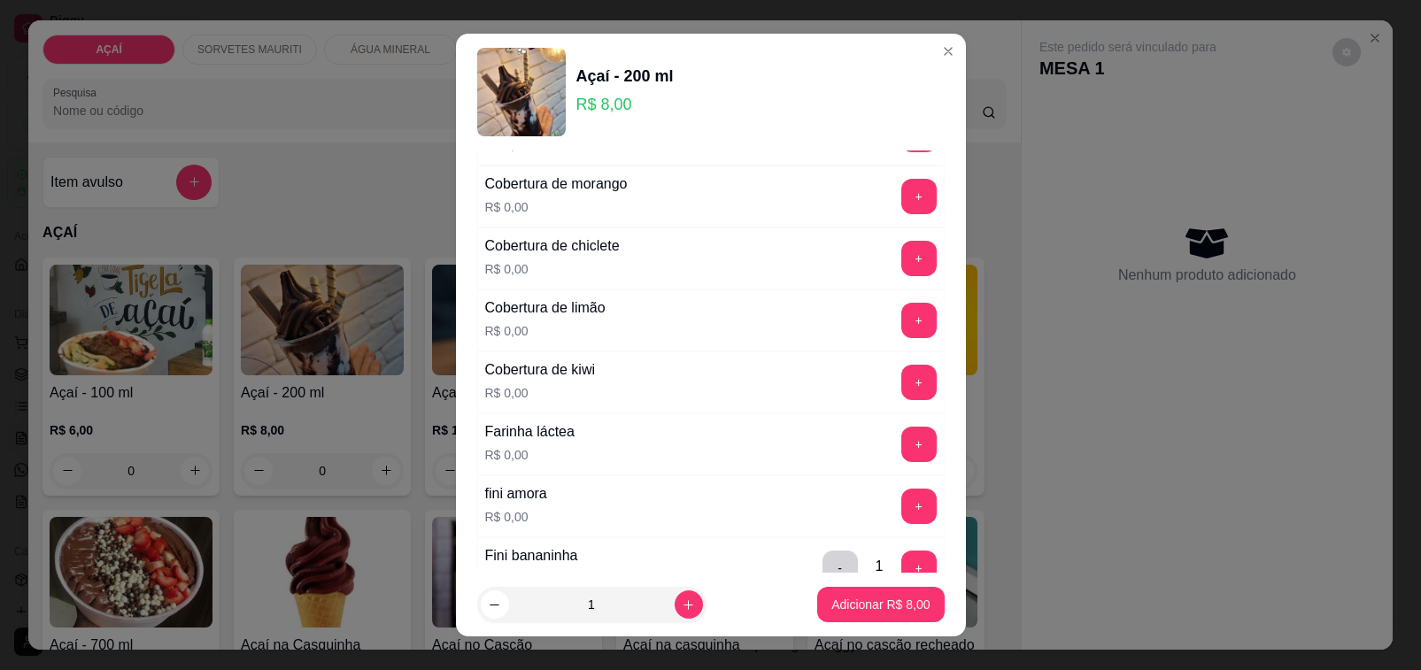
scroll to position [885, 0]
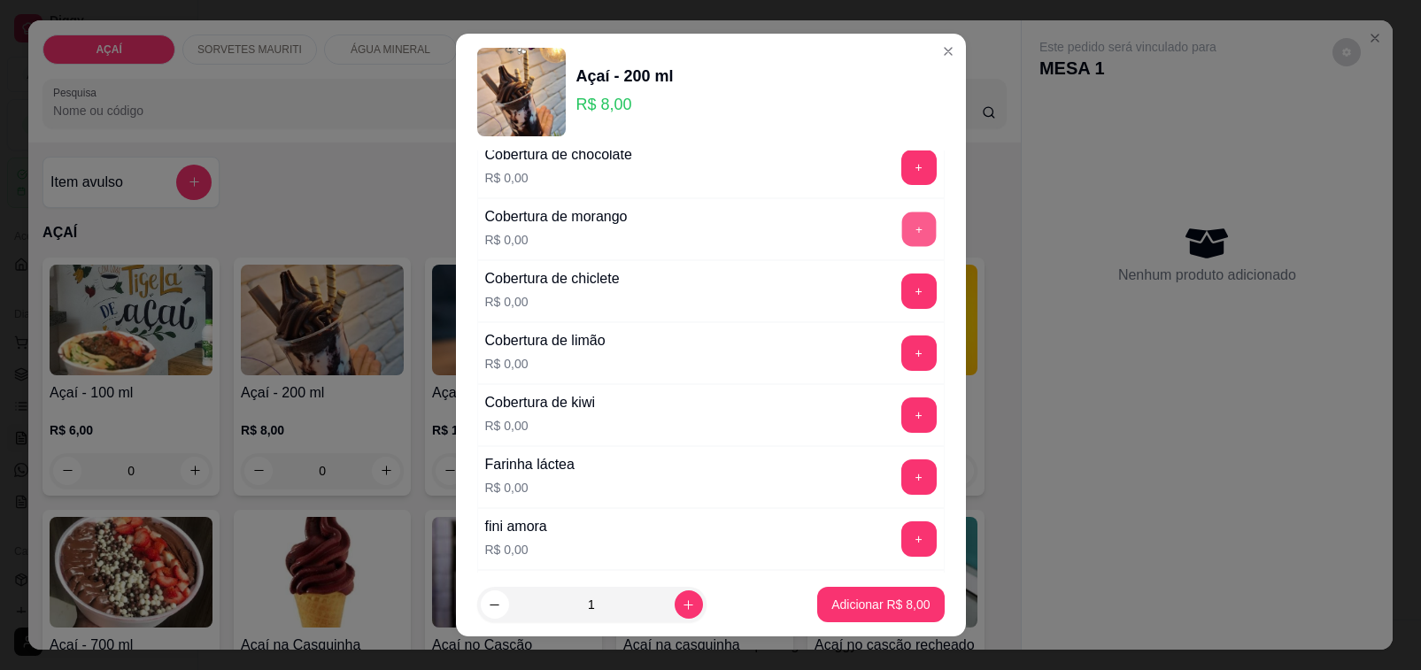
click at [901, 242] on button "+" at bounding box center [918, 229] width 35 height 35
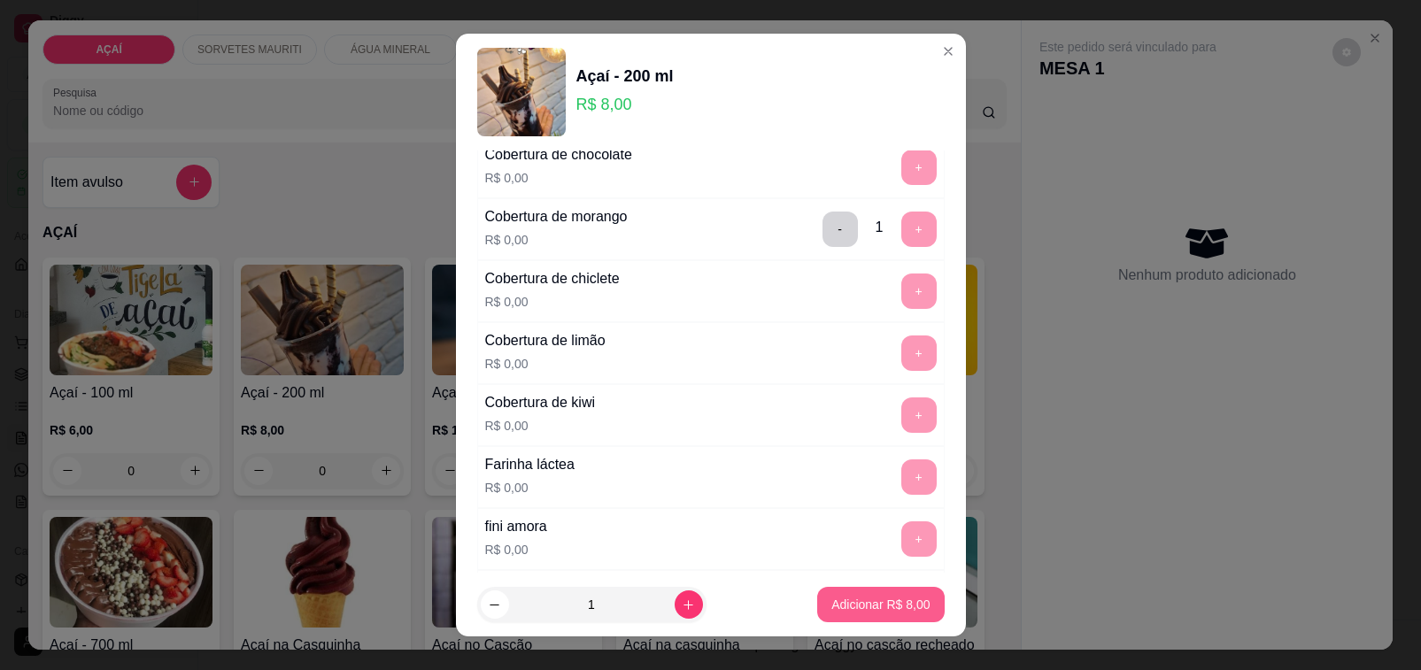
click at [831, 607] on p "Adicionar R$ 8,00" at bounding box center [880, 605] width 98 height 18
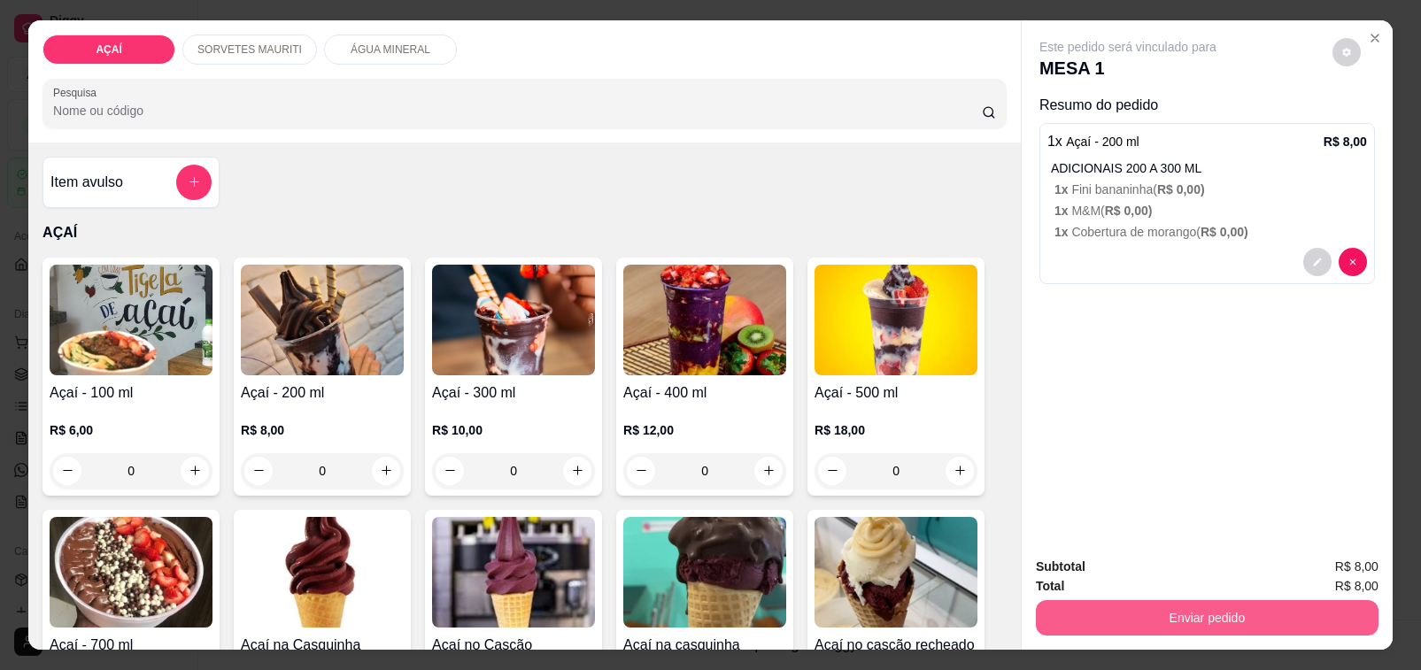
click at [1114, 600] on button "Enviar pedido" at bounding box center [1207, 617] width 343 height 35
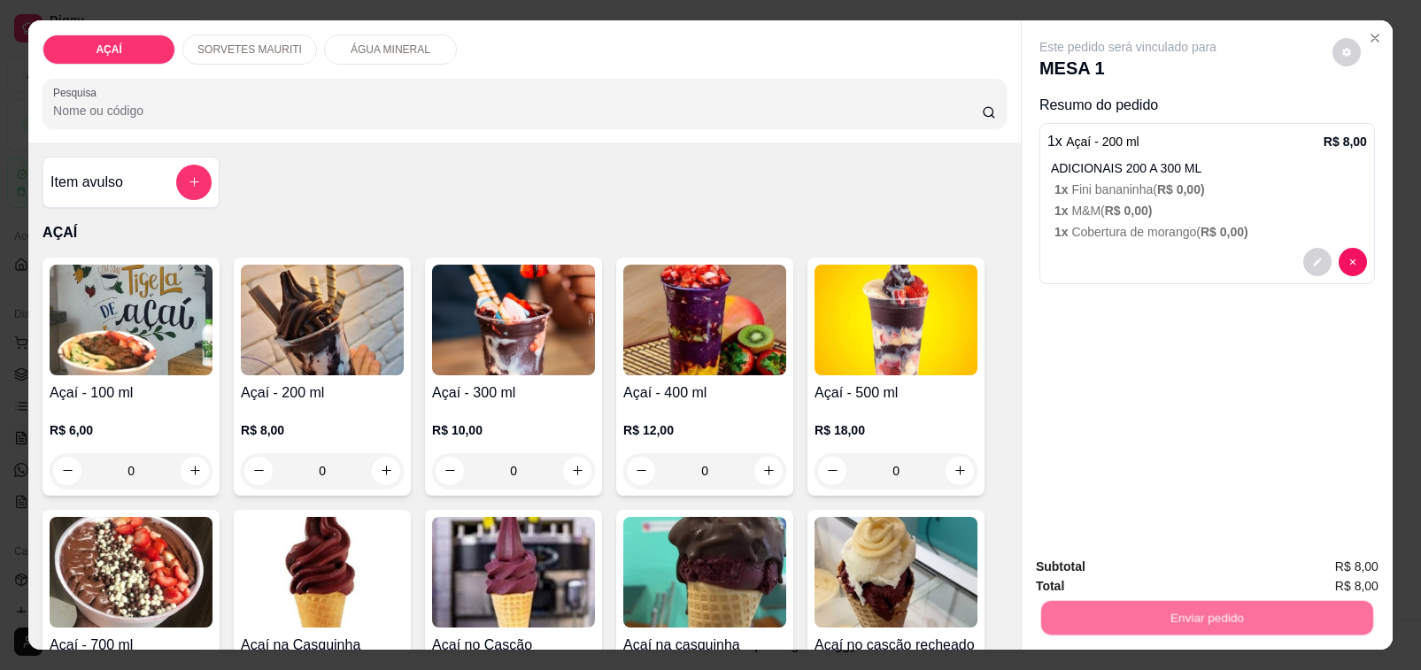
click at [1133, 568] on button "Não registrar e enviar pedido" at bounding box center [1147, 566] width 179 height 33
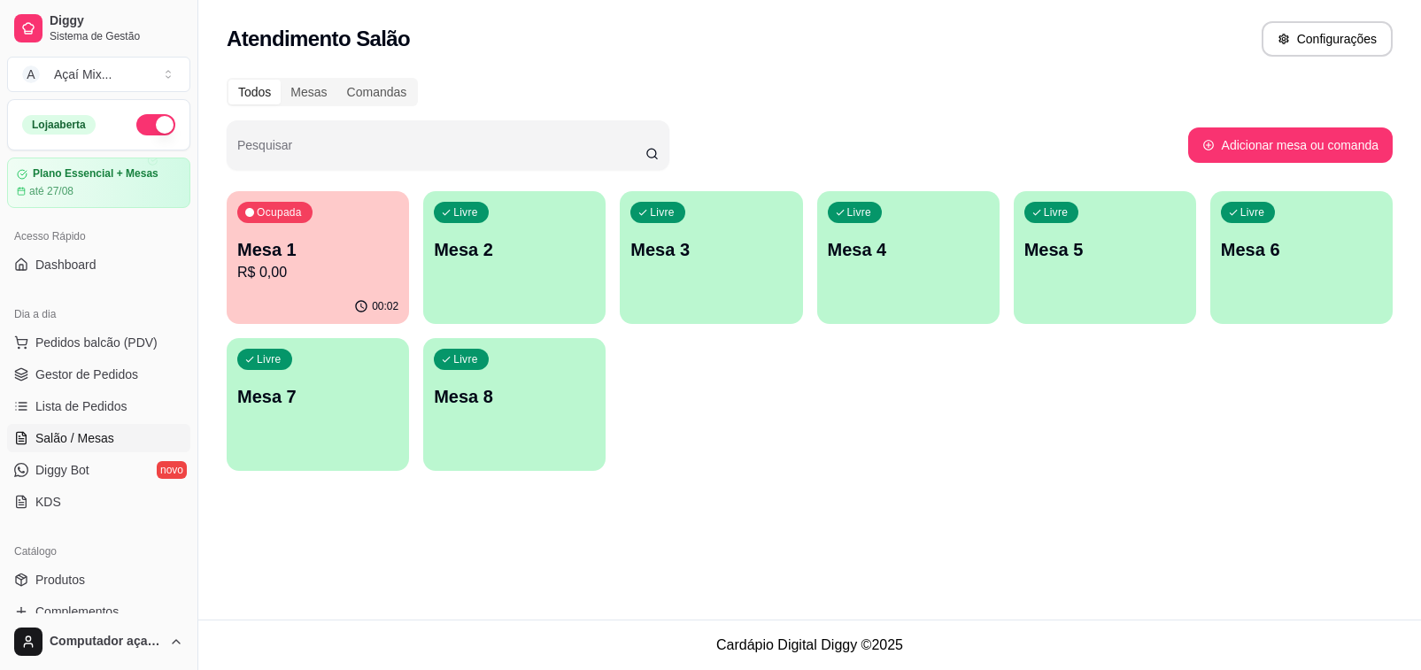
click at [222, 312] on div "Todos Mesas Comandas Pesquisar Adicionar mesa ou comanda Ocupada Mesa 1 R$ 0,00…" at bounding box center [809, 279] width 1223 height 425
click at [259, 276] on p "R$ 0,00" at bounding box center [318, 272] width 157 height 20
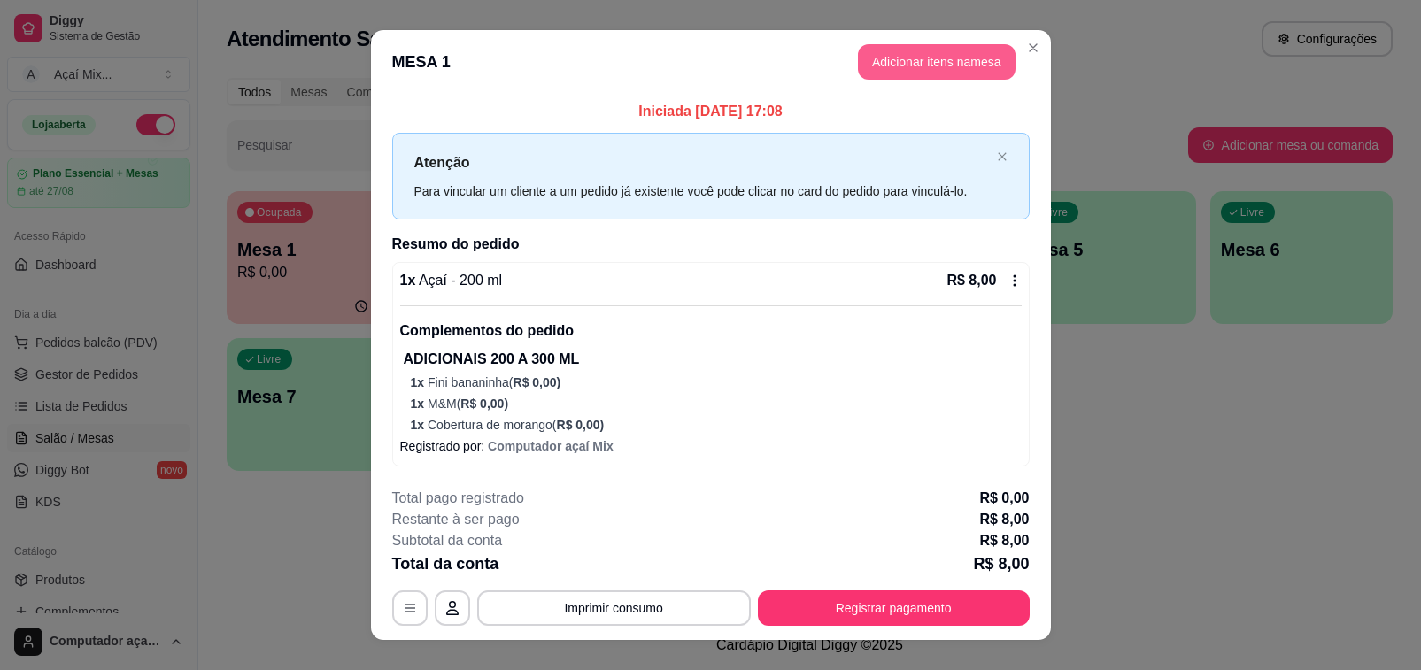
click at [975, 50] on button "Adicionar itens na mesa" at bounding box center [937, 61] width 158 height 35
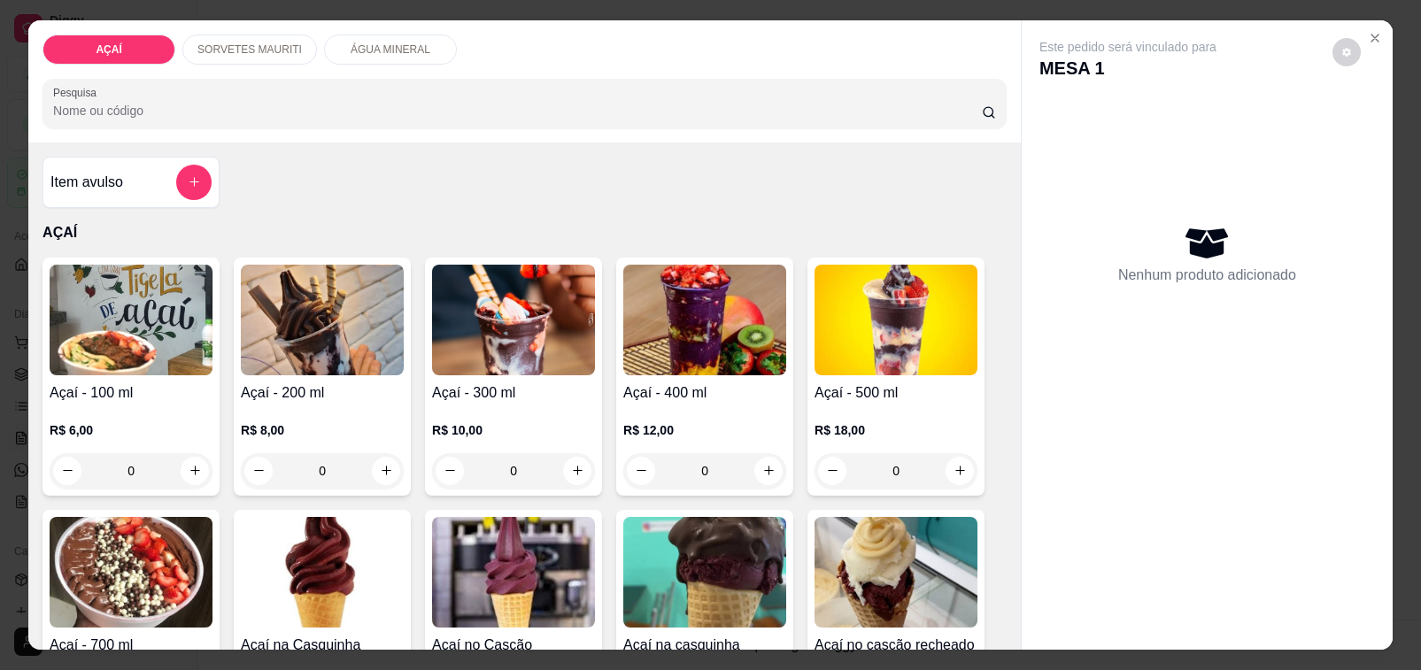
click at [359, 391] on h4 "Açaí - 200 ml" at bounding box center [322, 393] width 163 height 21
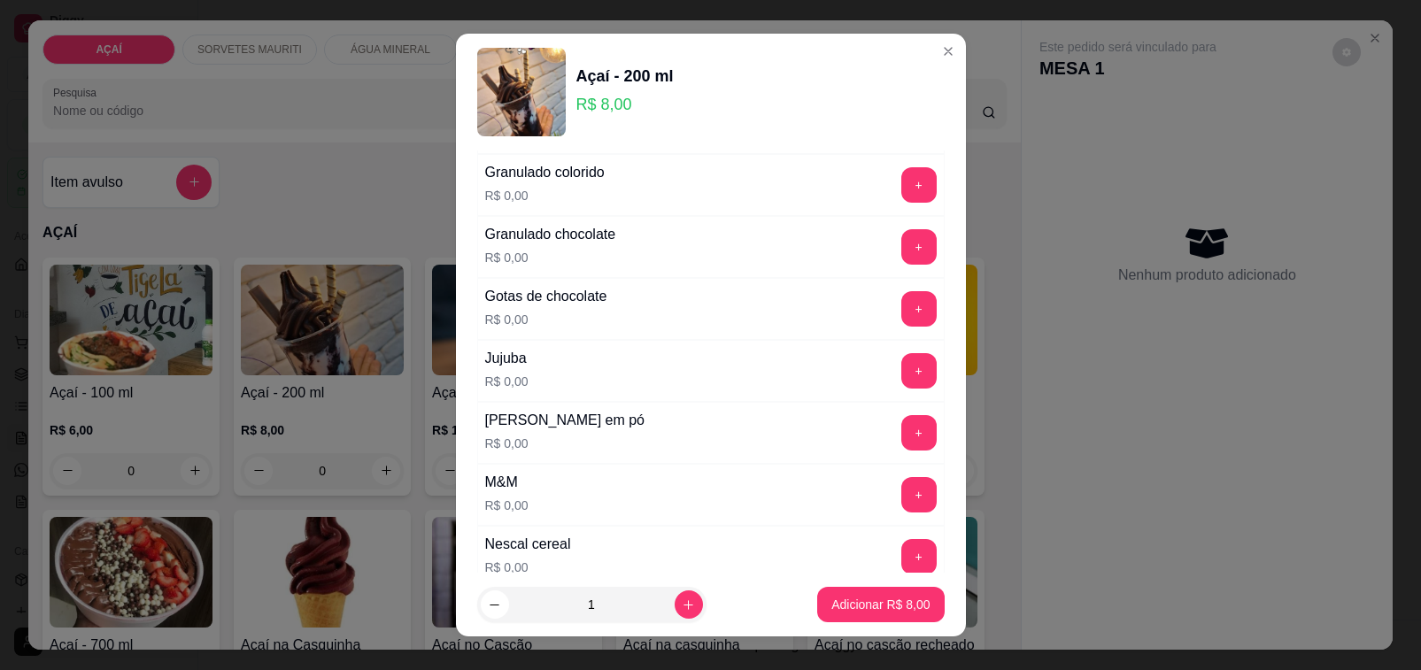
scroll to position [1660, 0]
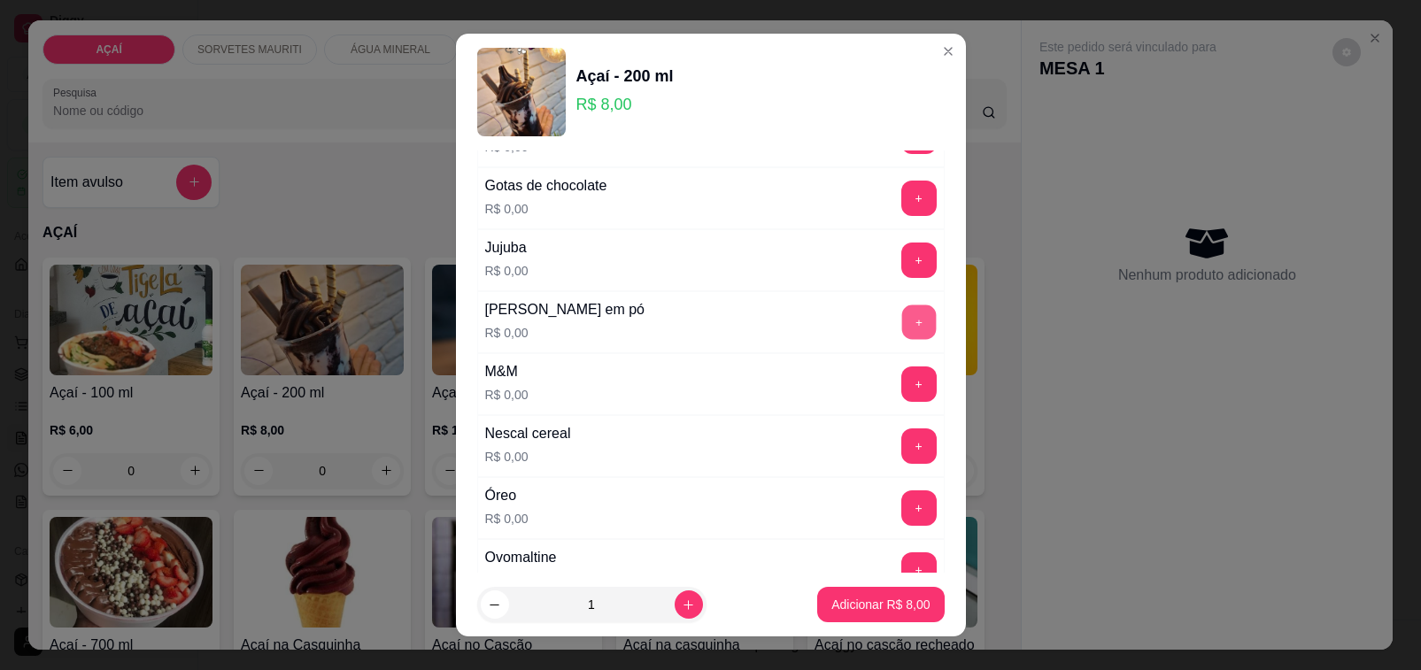
click at [901, 333] on button "+" at bounding box center [918, 322] width 35 height 35
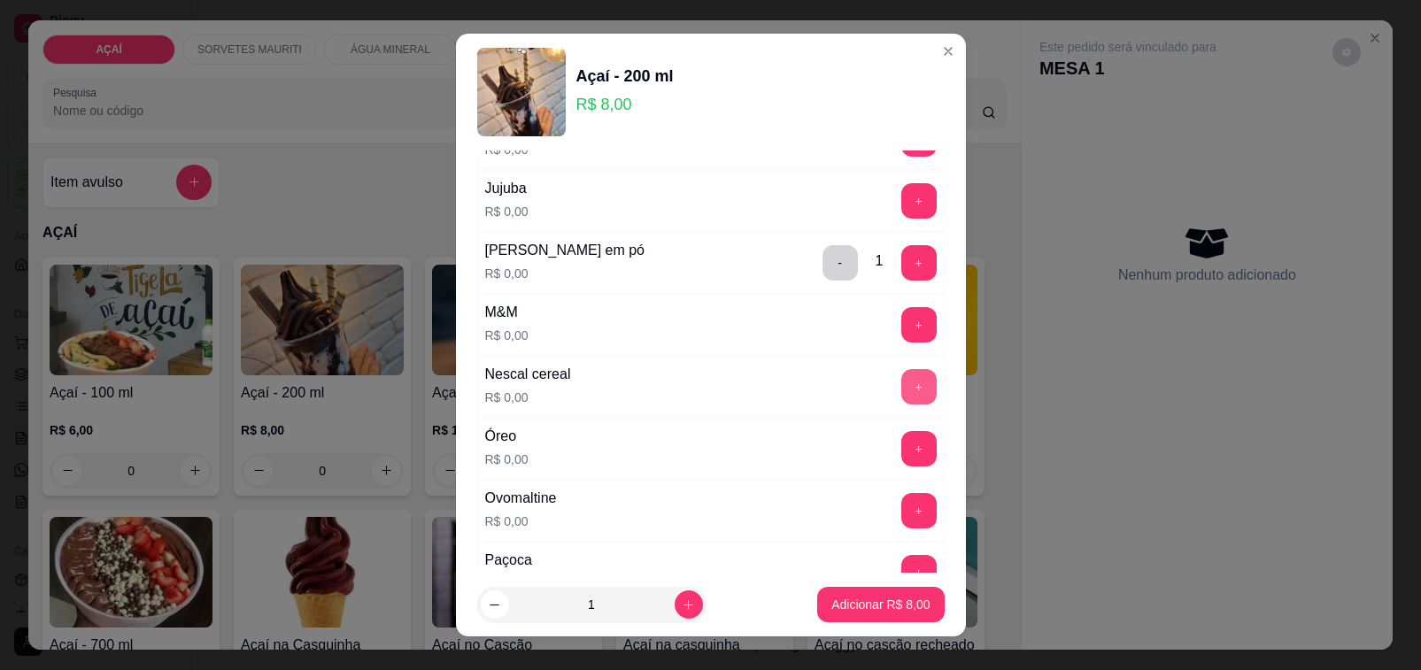
scroll to position [1771, 0]
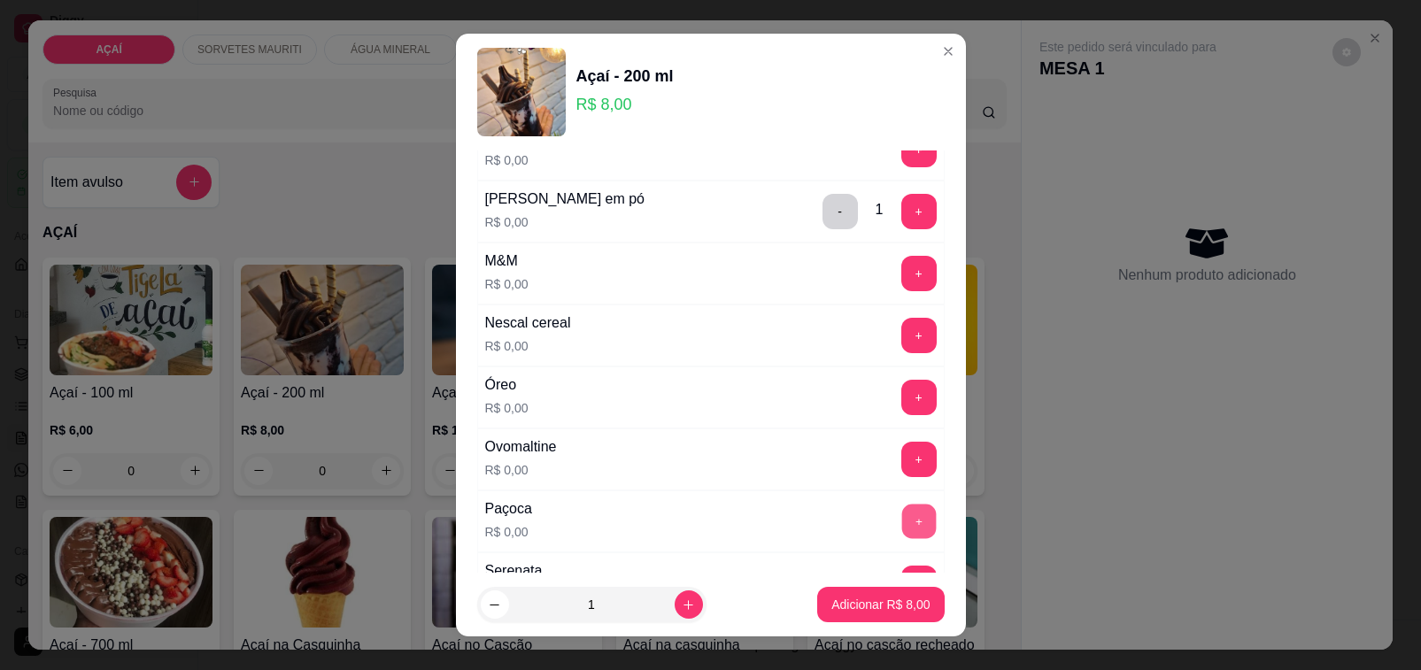
click at [901, 527] on button "+" at bounding box center [918, 521] width 35 height 35
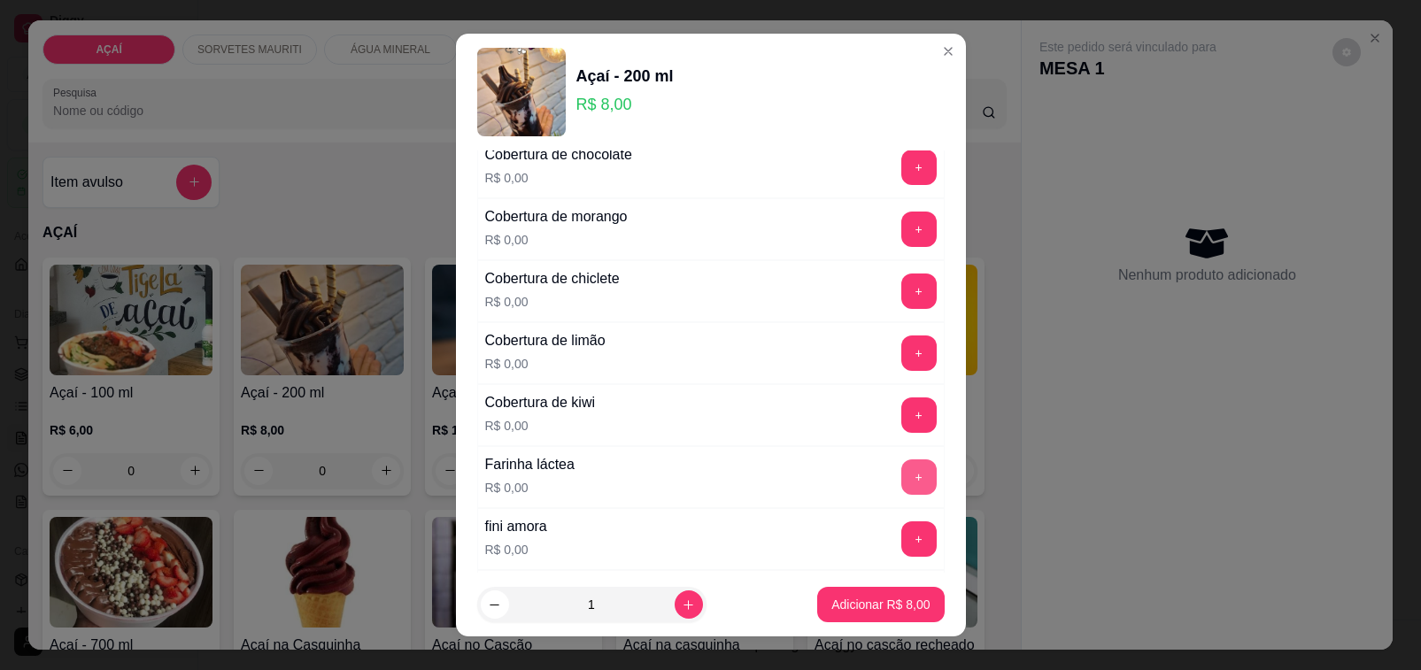
scroll to position [775, 0]
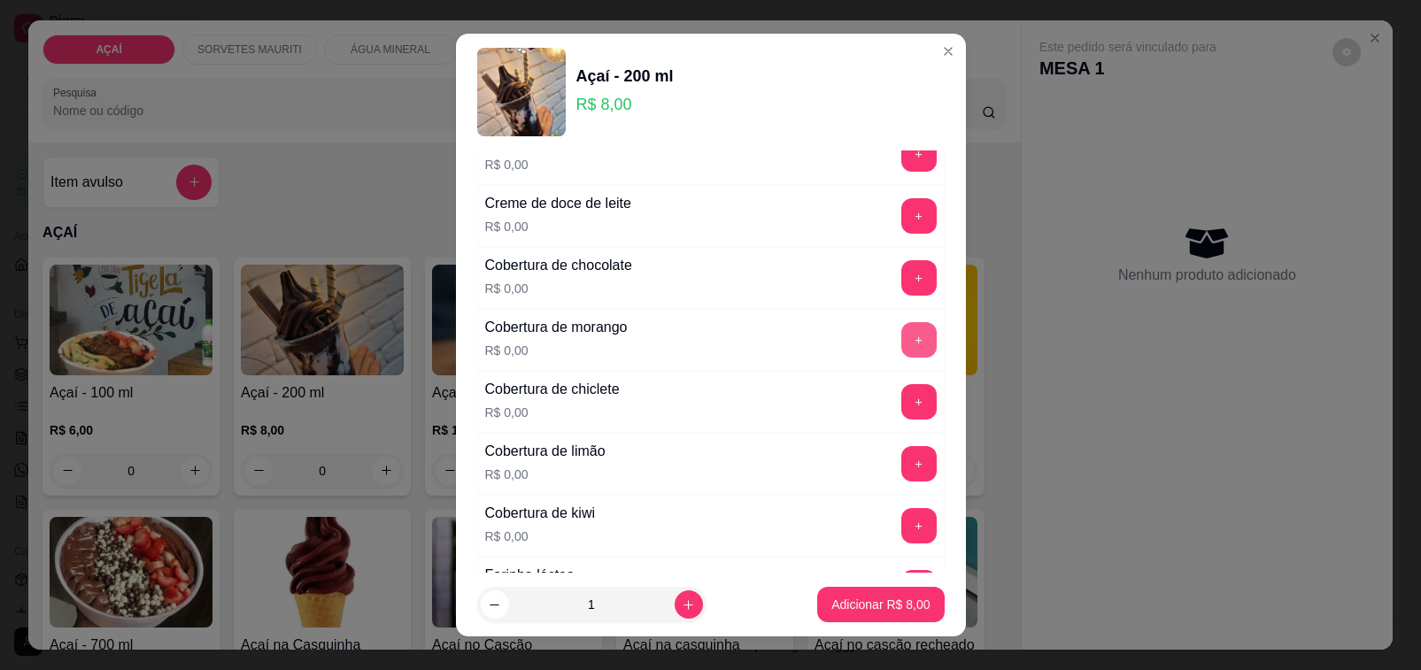
click at [901, 352] on button "+" at bounding box center [918, 339] width 35 height 35
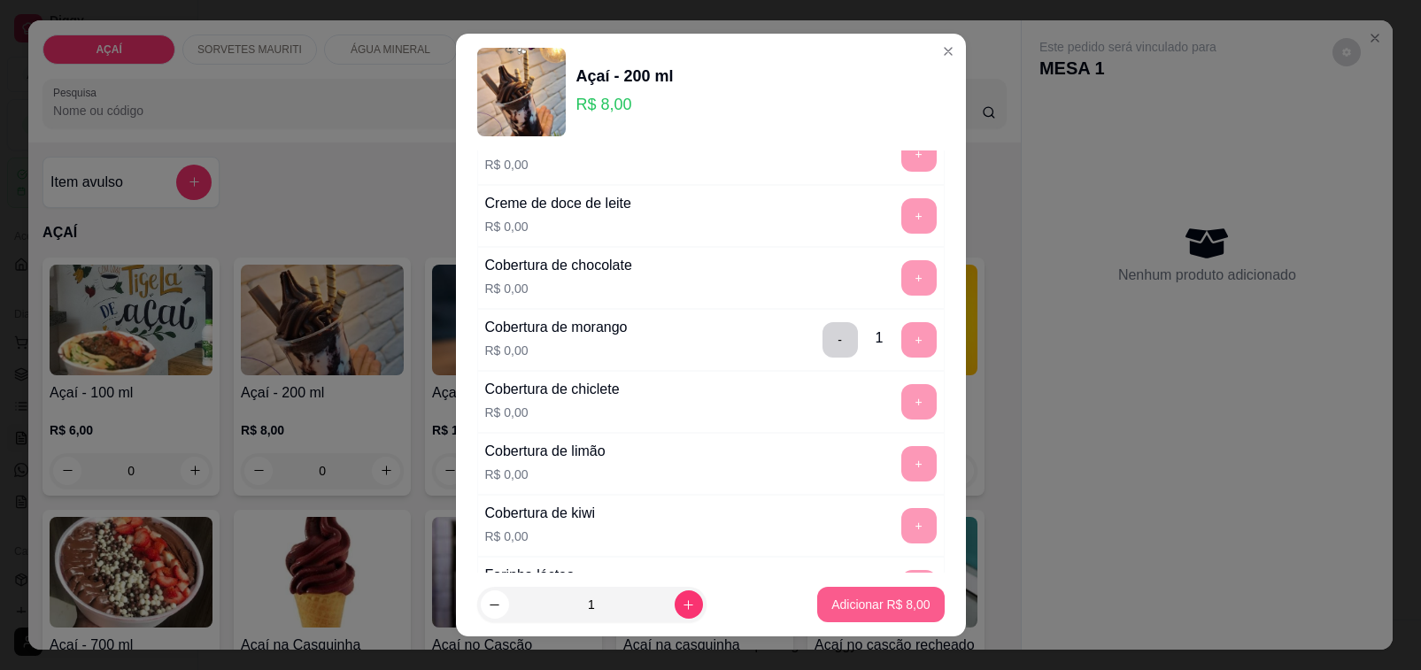
click at [859, 616] on button "Adicionar R$ 8,00" at bounding box center [880, 604] width 127 height 35
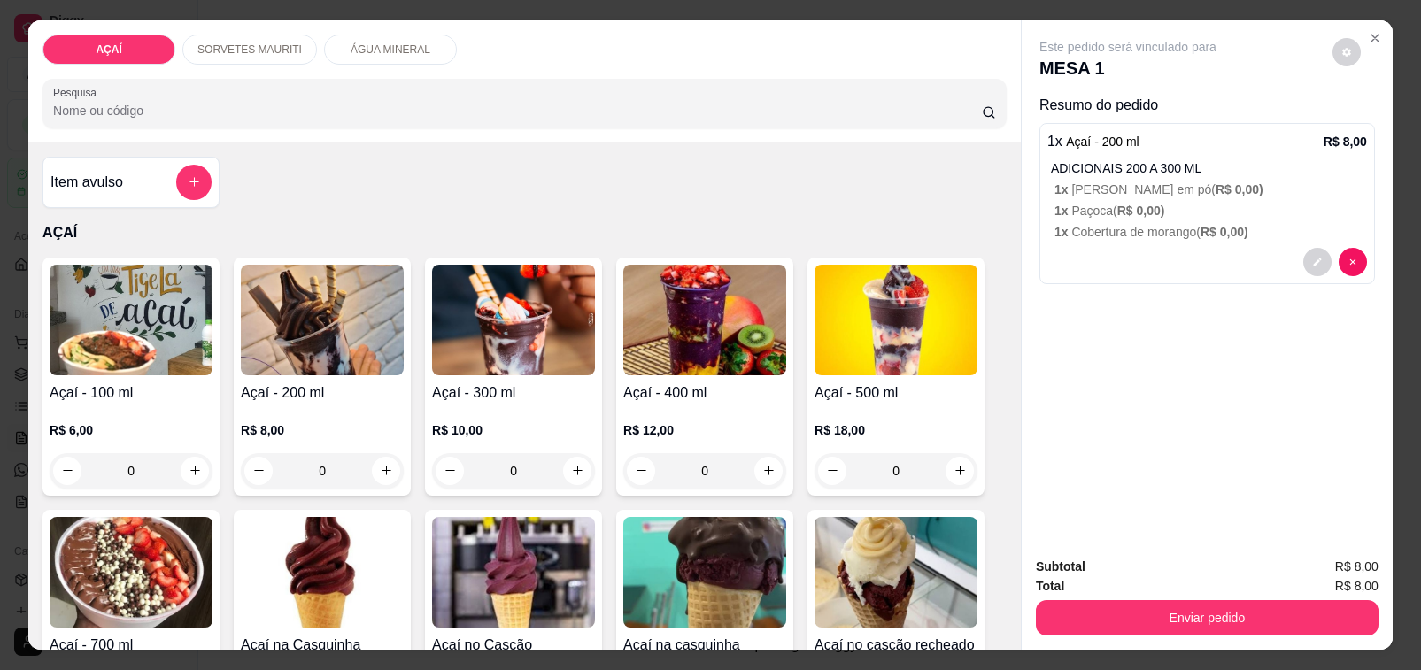
click at [341, 404] on div "R$ 8,00 0" at bounding box center [322, 446] width 163 height 85
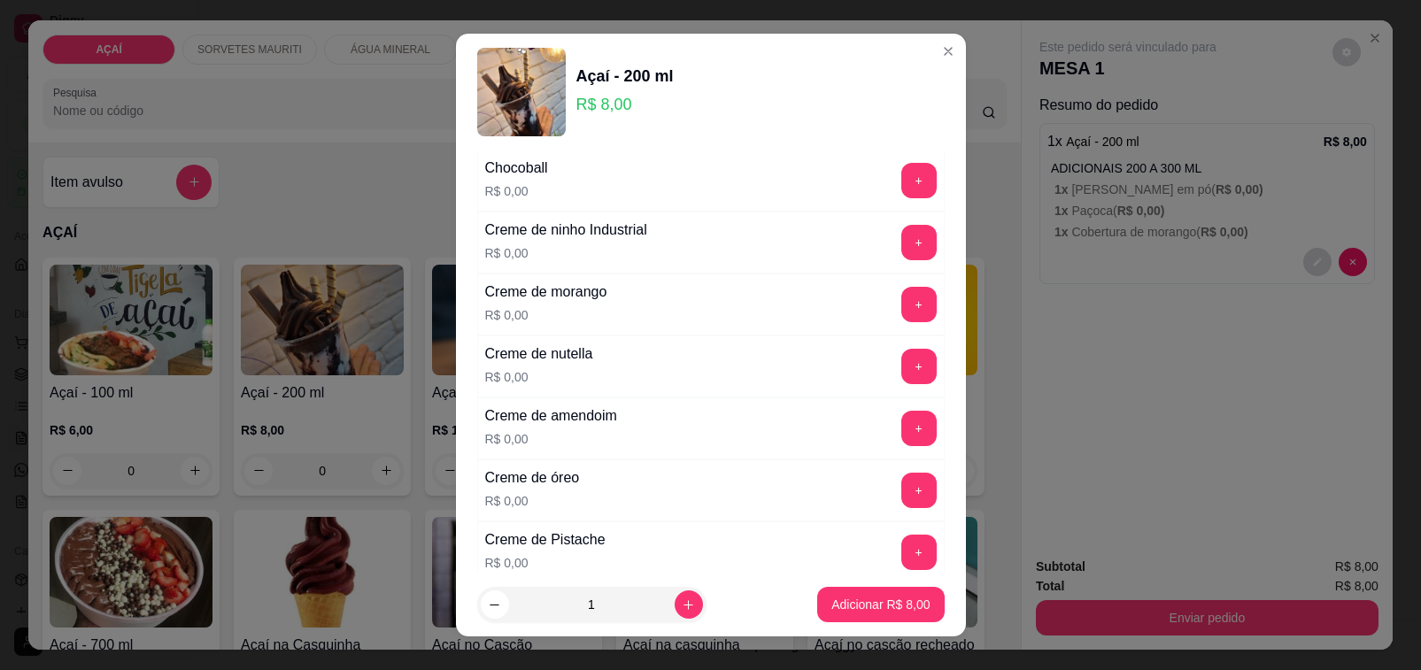
scroll to position [443, 0]
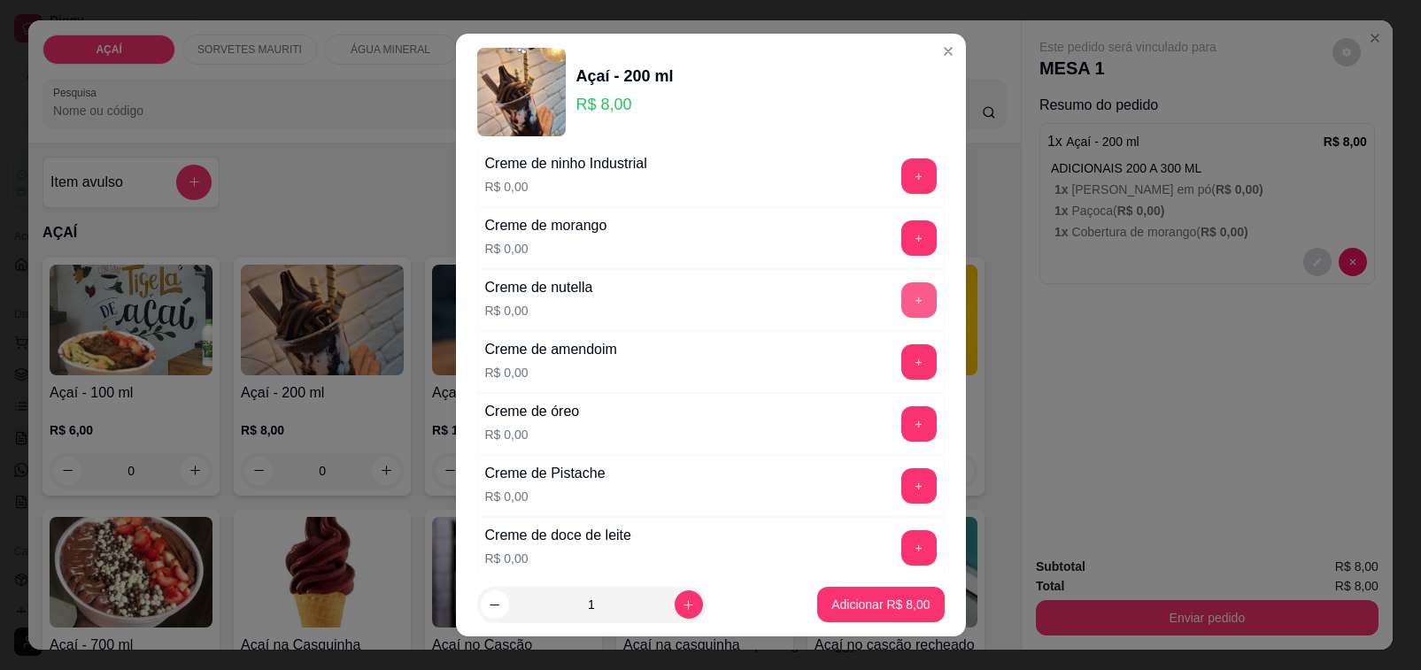
click at [901, 304] on button "+" at bounding box center [918, 299] width 35 height 35
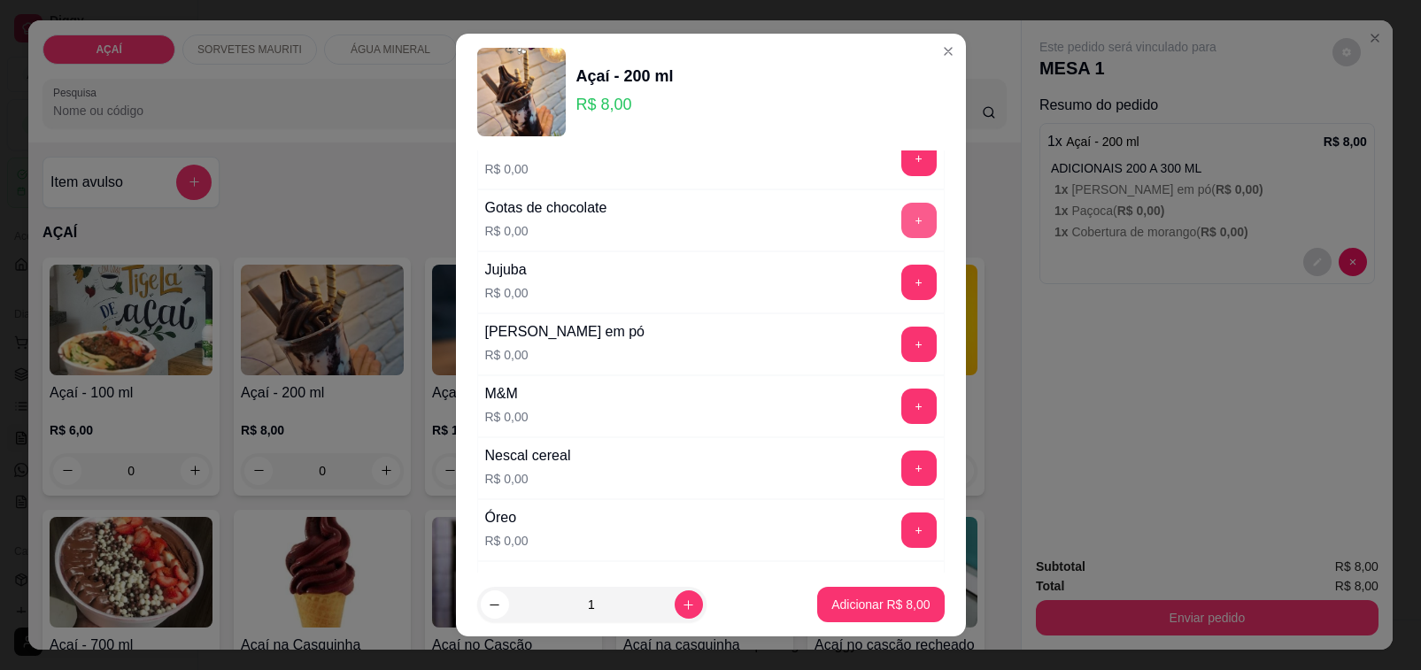
scroll to position [1660, 0]
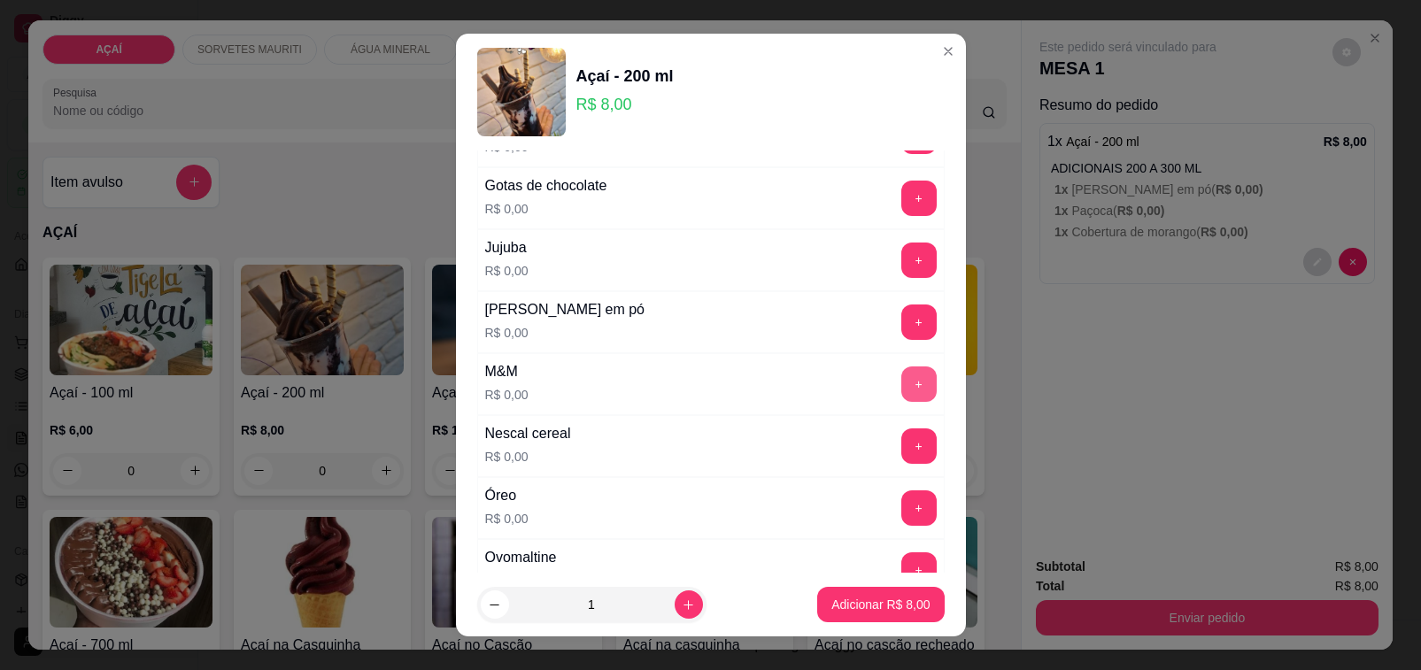
click at [901, 390] on button "+" at bounding box center [918, 384] width 35 height 35
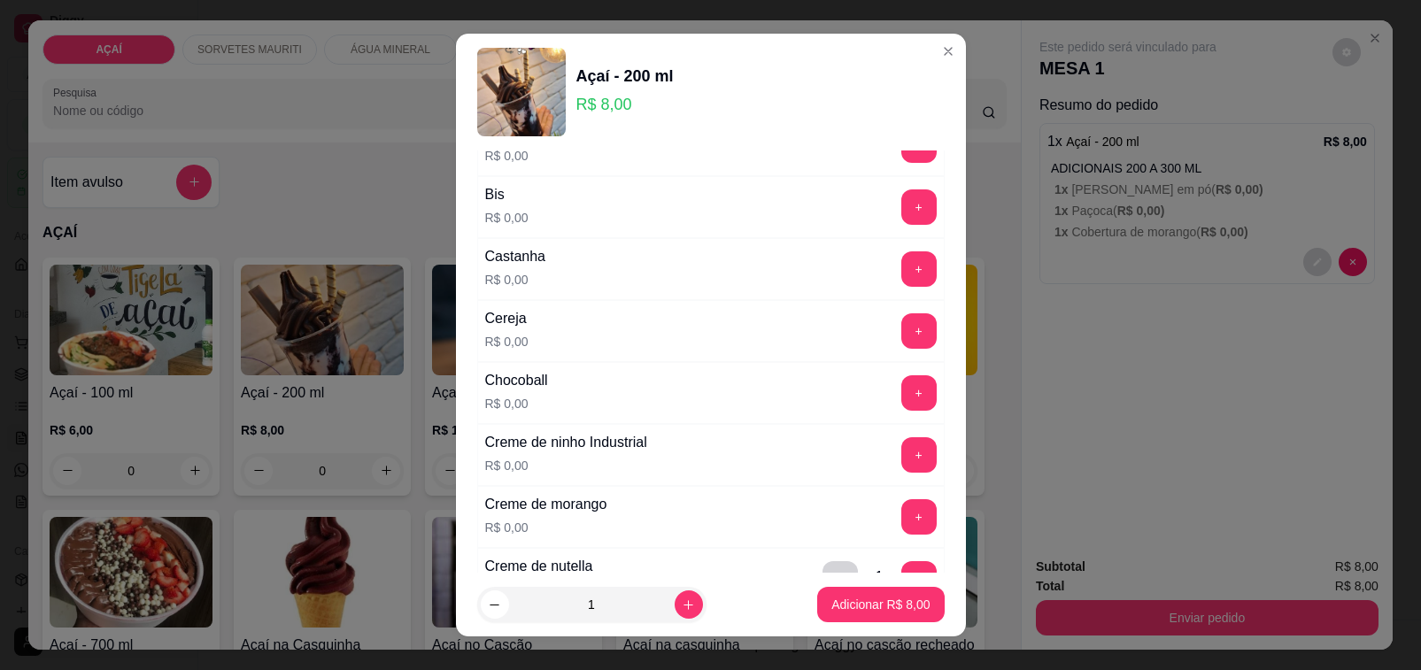
scroll to position [111, 0]
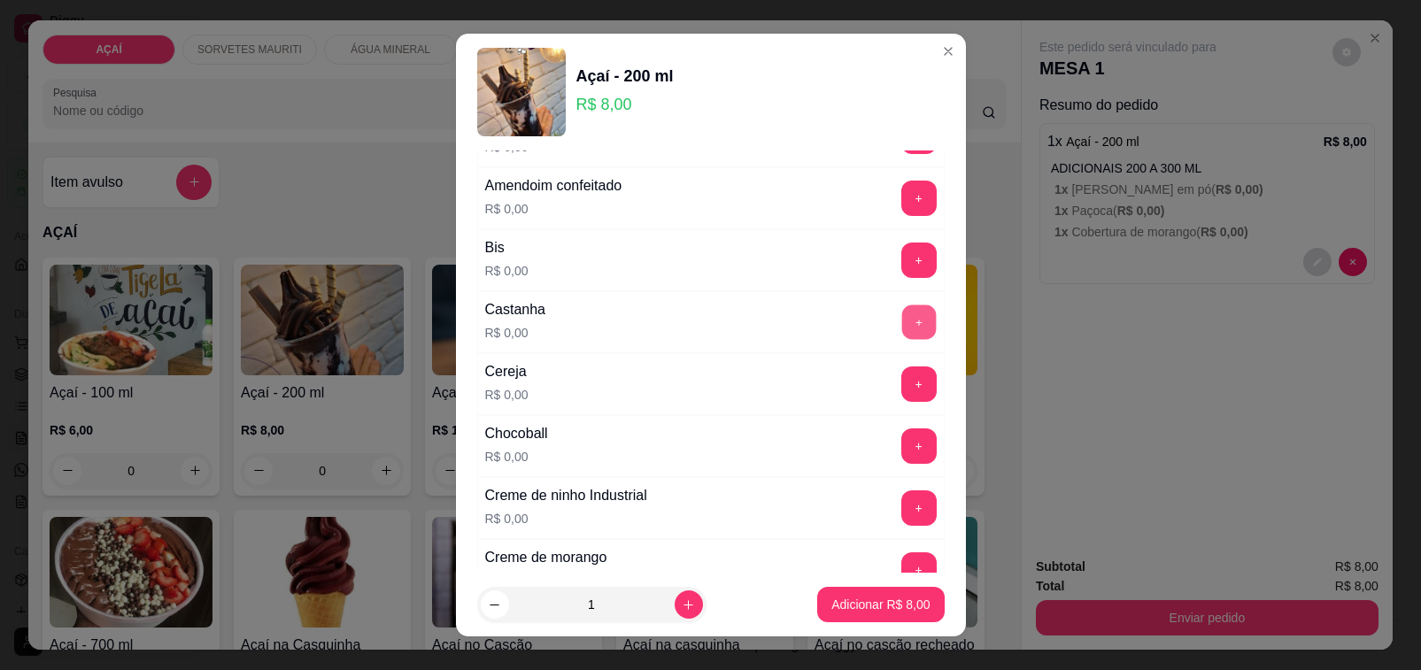
click at [901, 328] on button "+" at bounding box center [918, 322] width 35 height 35
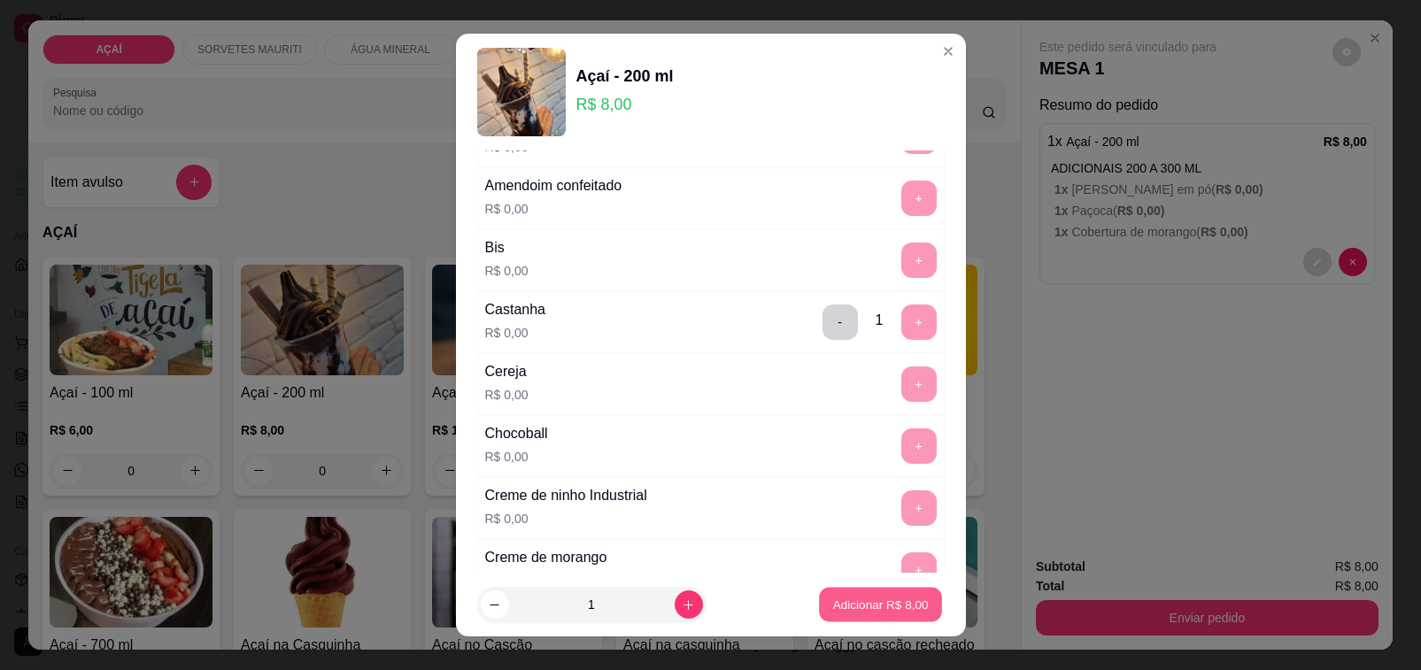
click at [928, 599] on footer "1 Adicionar R$ 8,00" at bounding box center [711, 605] width 510 height 64
click at [877, 590] on button "Adicionar R$ 8,00" at bounding box center [880, 605] width 123 height 35
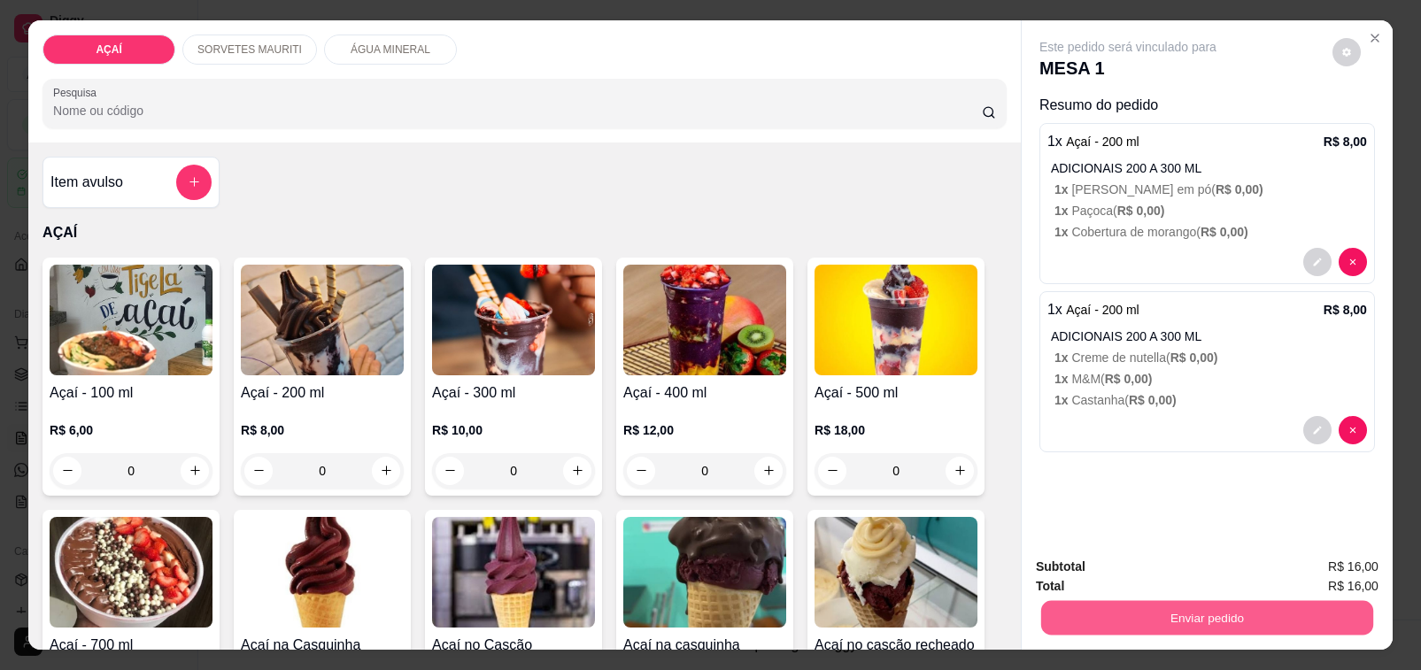
click at [1054, 607] on button "Enviar pedido" at bounding box center [1207, 618] width 332 height 35
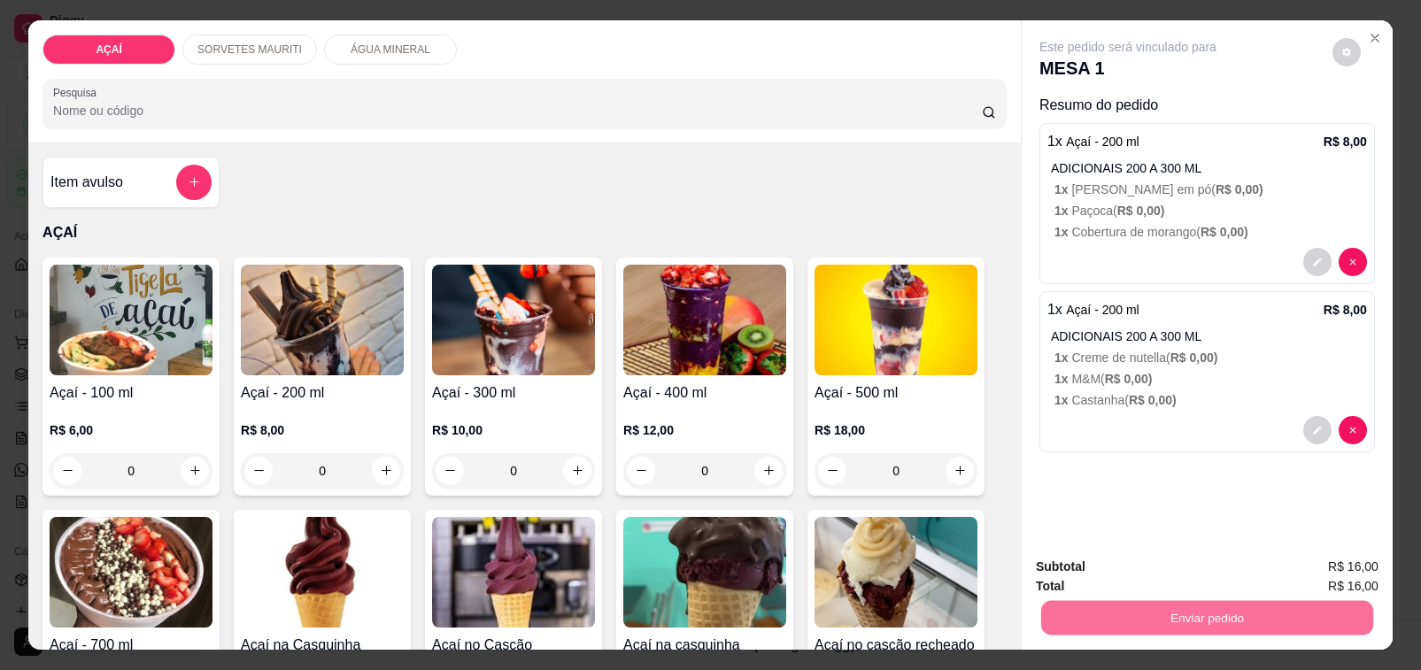
click at [1100, 560] on button "Não registrar e enviar pedido" at bounding box center [1147, 566] width 179 height 33
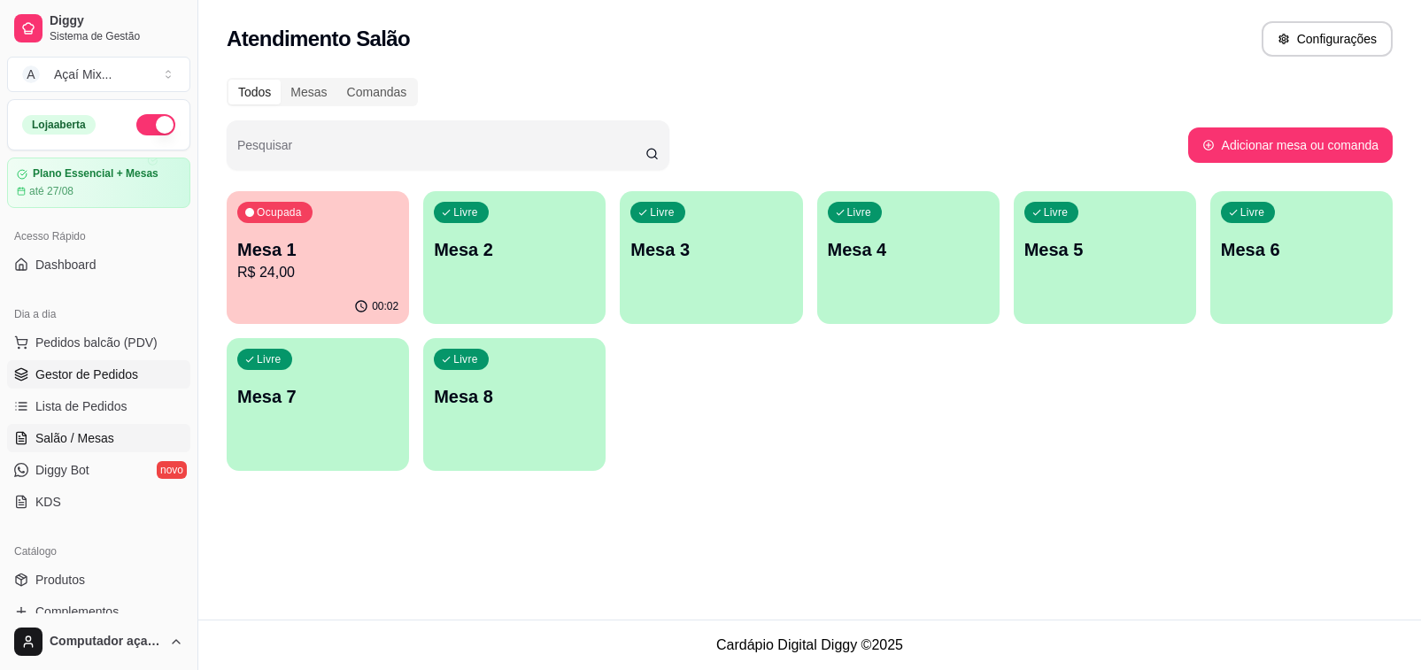
click at [71, 379] on span "Gestor de Pedidos" at bounding box center [86, 375] width 103 height 18
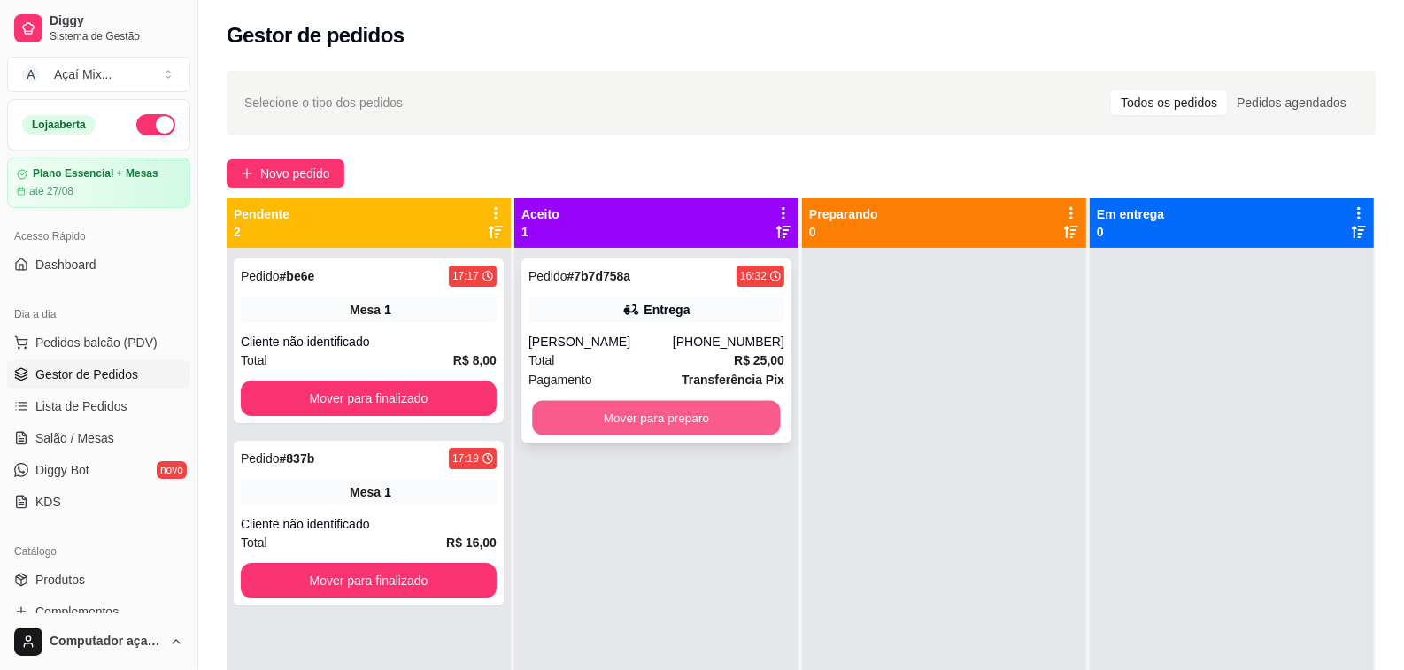
click at [706, 408] on button "Mover para preparo" at bounding box center [656, 418] width 248 height 35
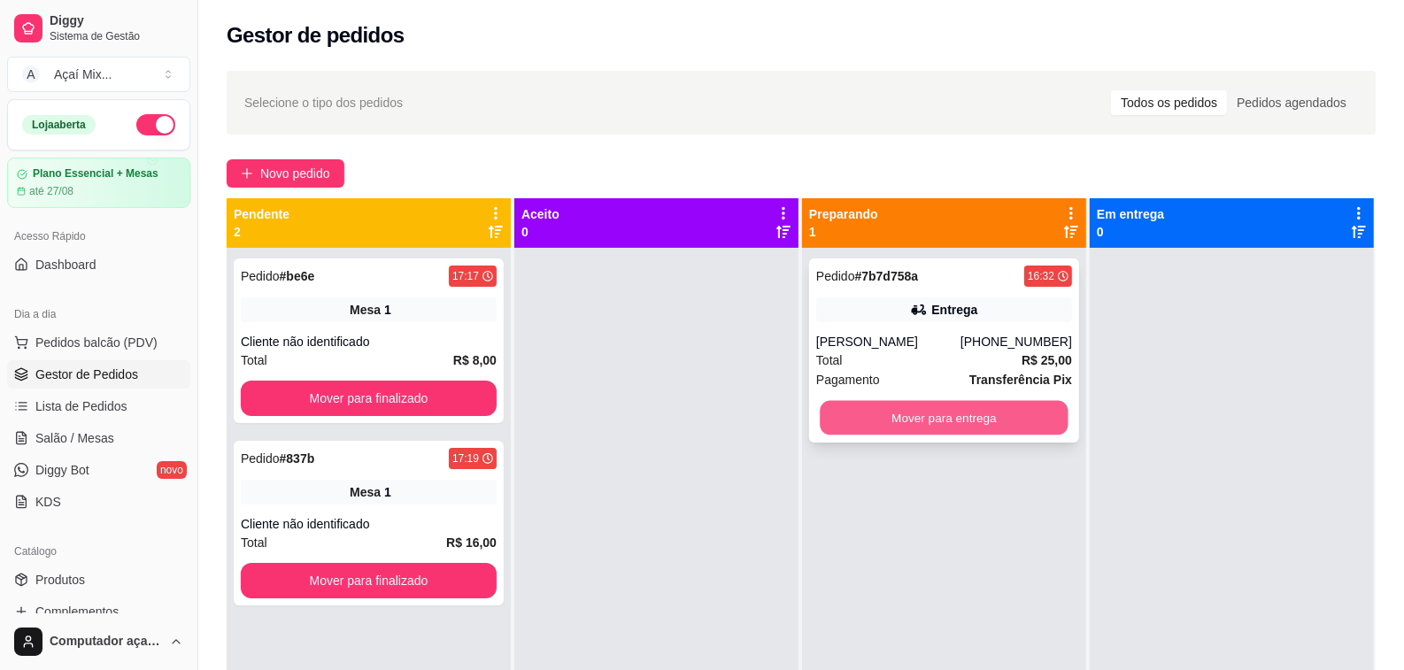
click at [895, 414] on button "Mover para entrega" at bounding box center [944, 418] width 248 height 35
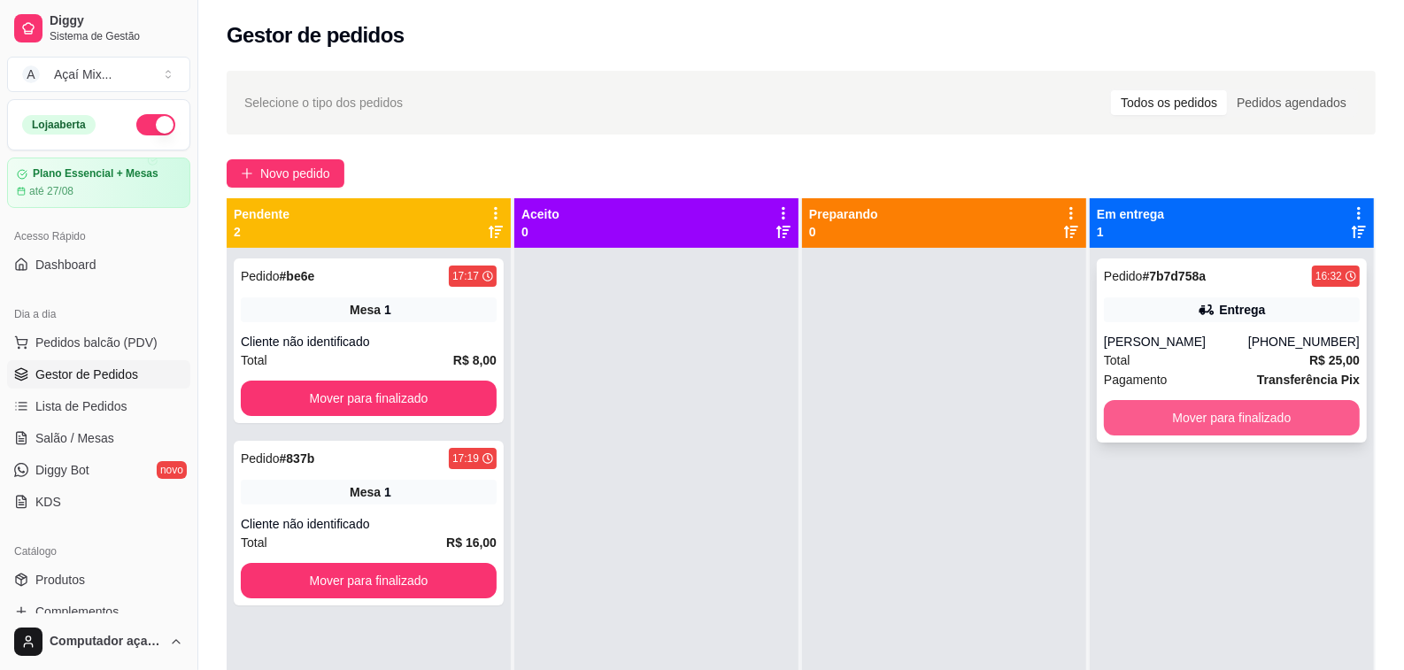
click at [1104, 419] on button "Mover para finalizado" at bounding box center [1232, 417] width 256 height 35
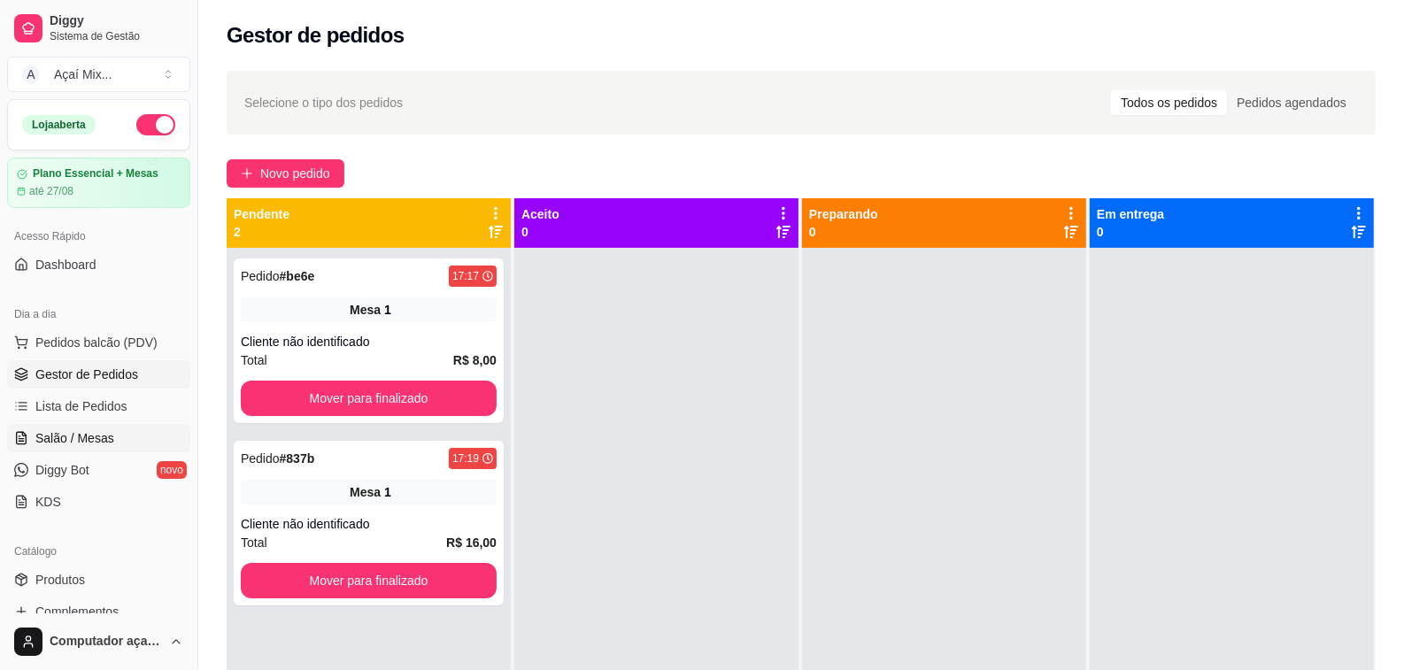
click at [116, 443] on link "Salão / Mesas" at bounding box center [98, 438] width 183 height 28
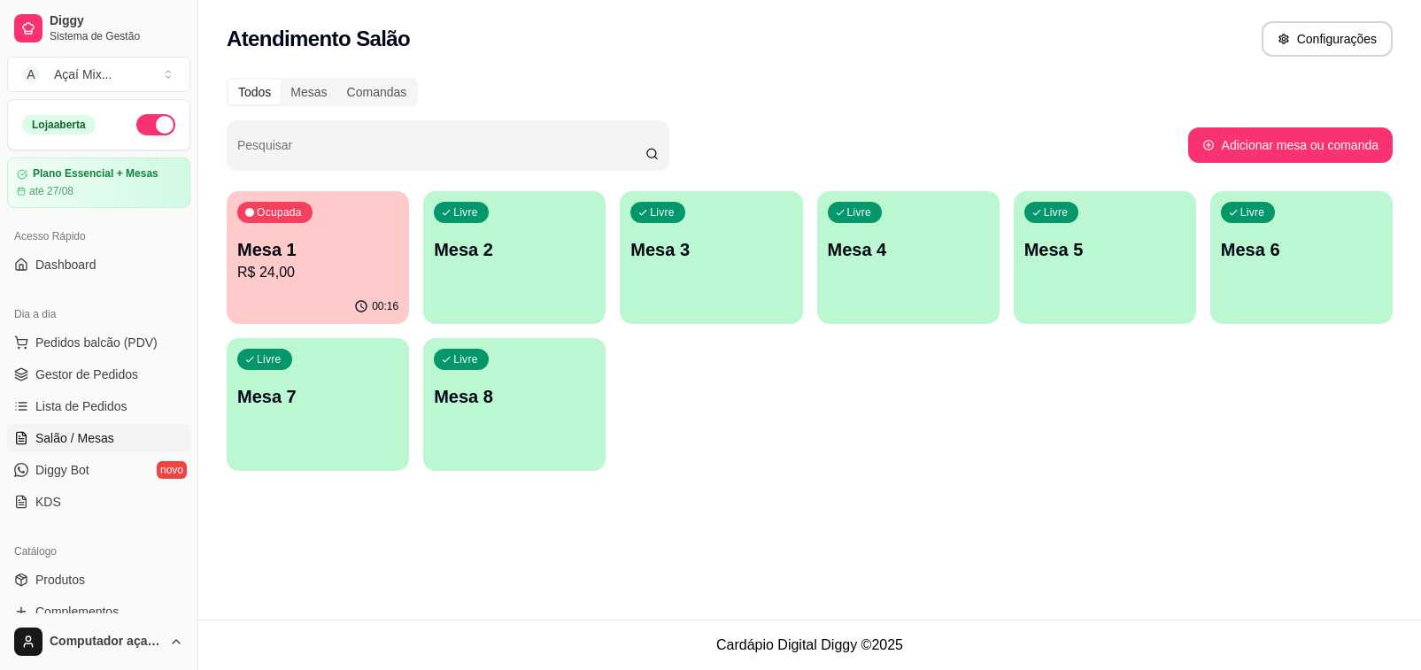
click at [303, 321] on div "00:16" at bounding box center [318, 307] width 182 height 35
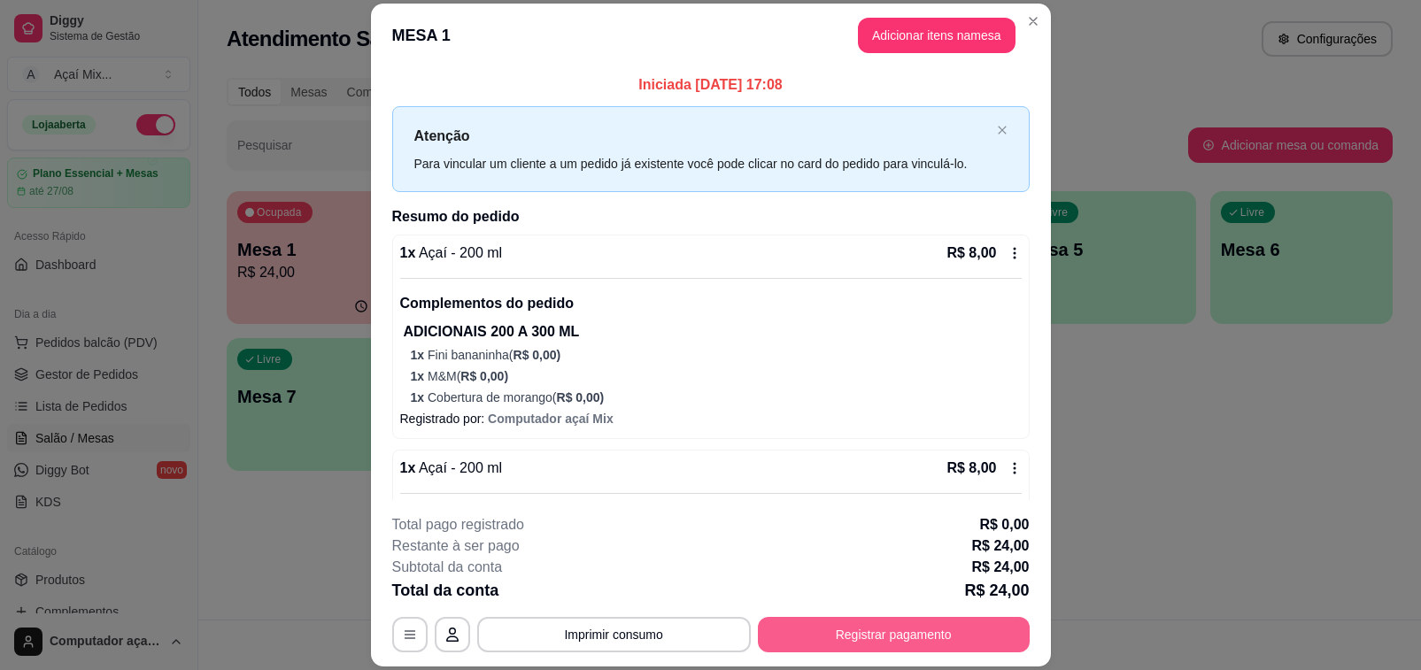
click at [873, 625] on button "Registrar pagamento" at bounding box center [894, 634] width 272 height 35
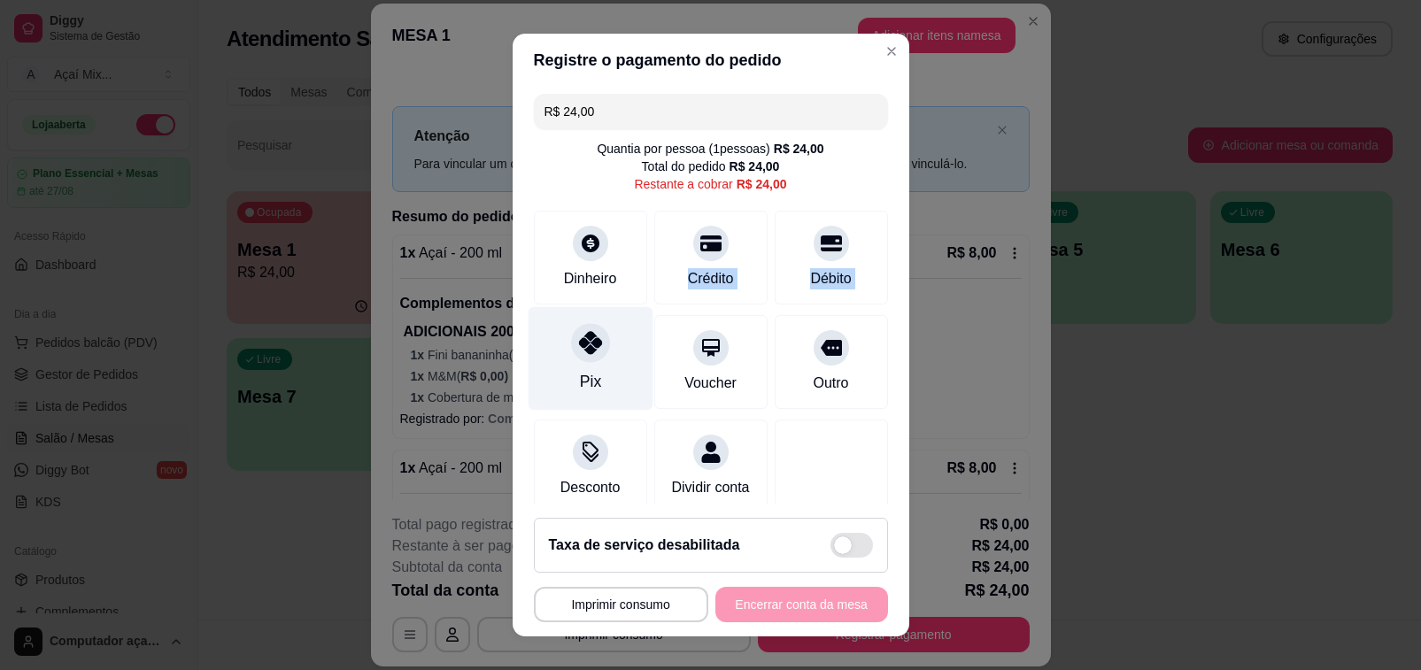
click at [613, 319] on div "R$ 24,00 Quantia por pessoa ( 1 pessoas) R$ 24,00 Total do pedido R$ 24,00 Rest…" at bounding box center [711, 295] width 397 height 417
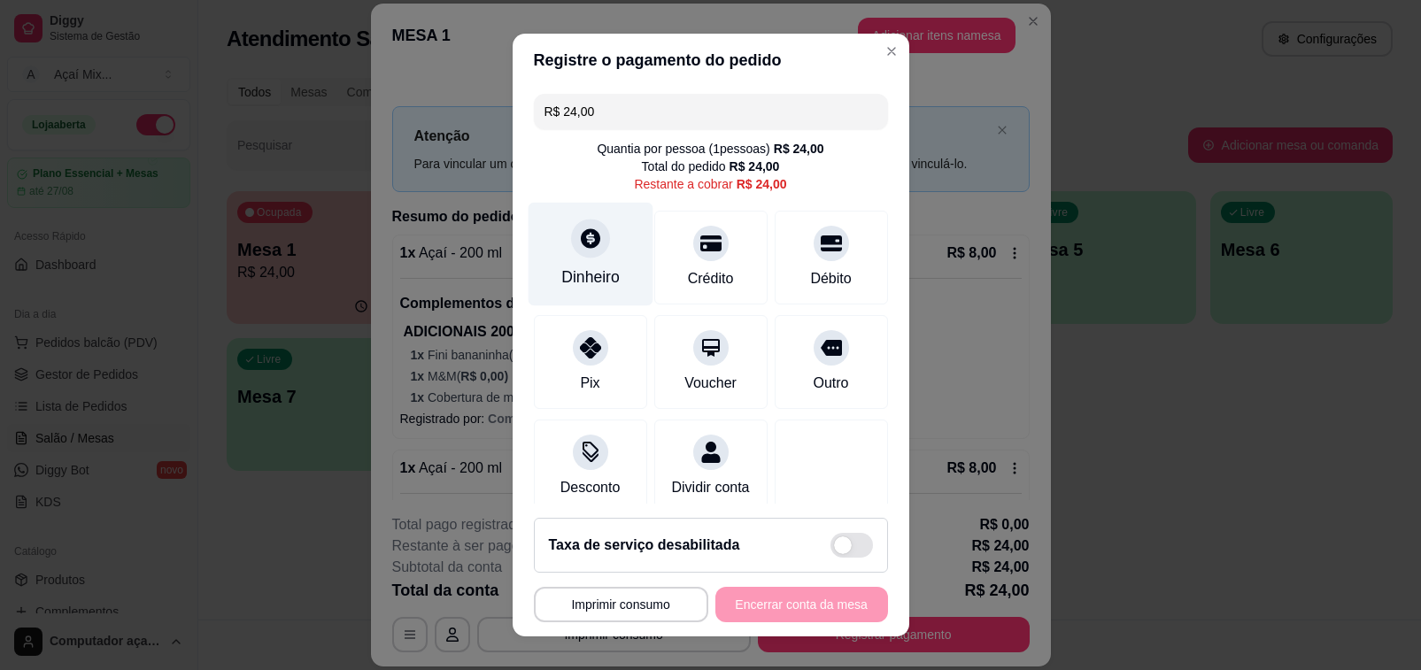
click at [591, 266] on div "Dinheiro" at bounding box center [590, 255] width 125 height 104
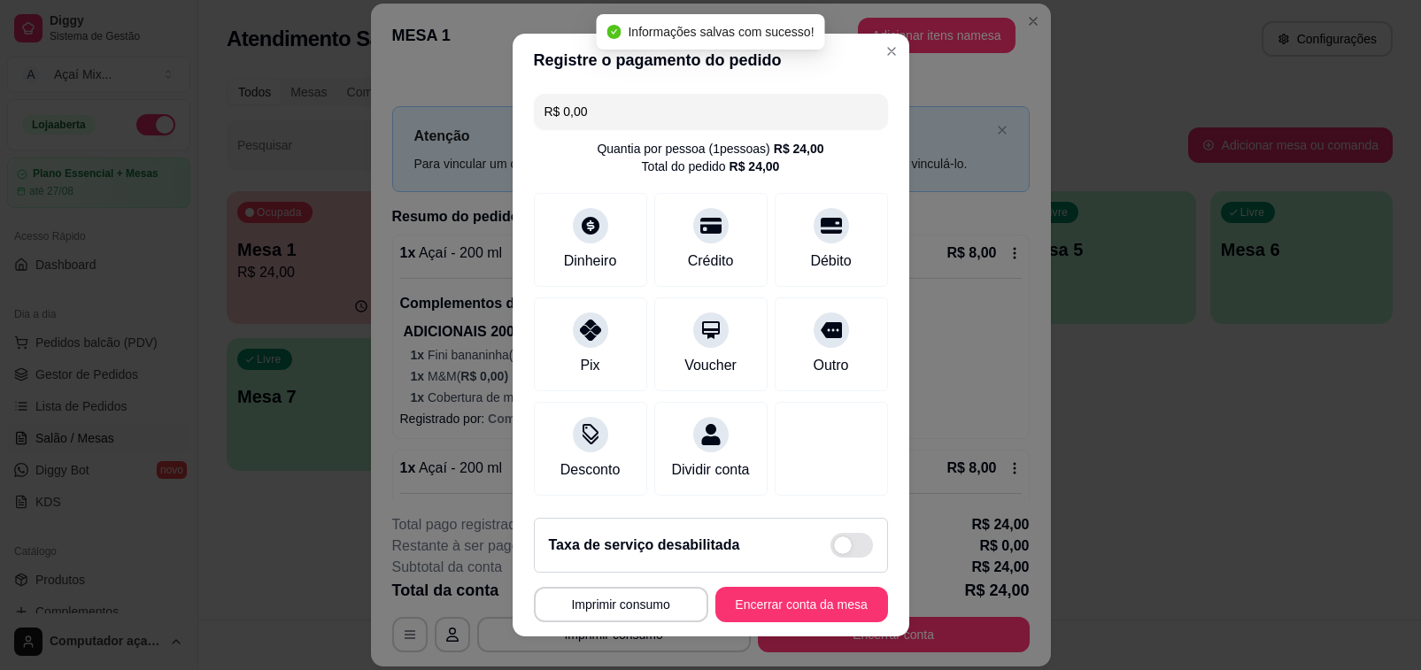
type input "R$ 0,00"
click at [812, 600] on button "Encerrar conta da mesa" at bounding box center [801, 605] width 167 height 35
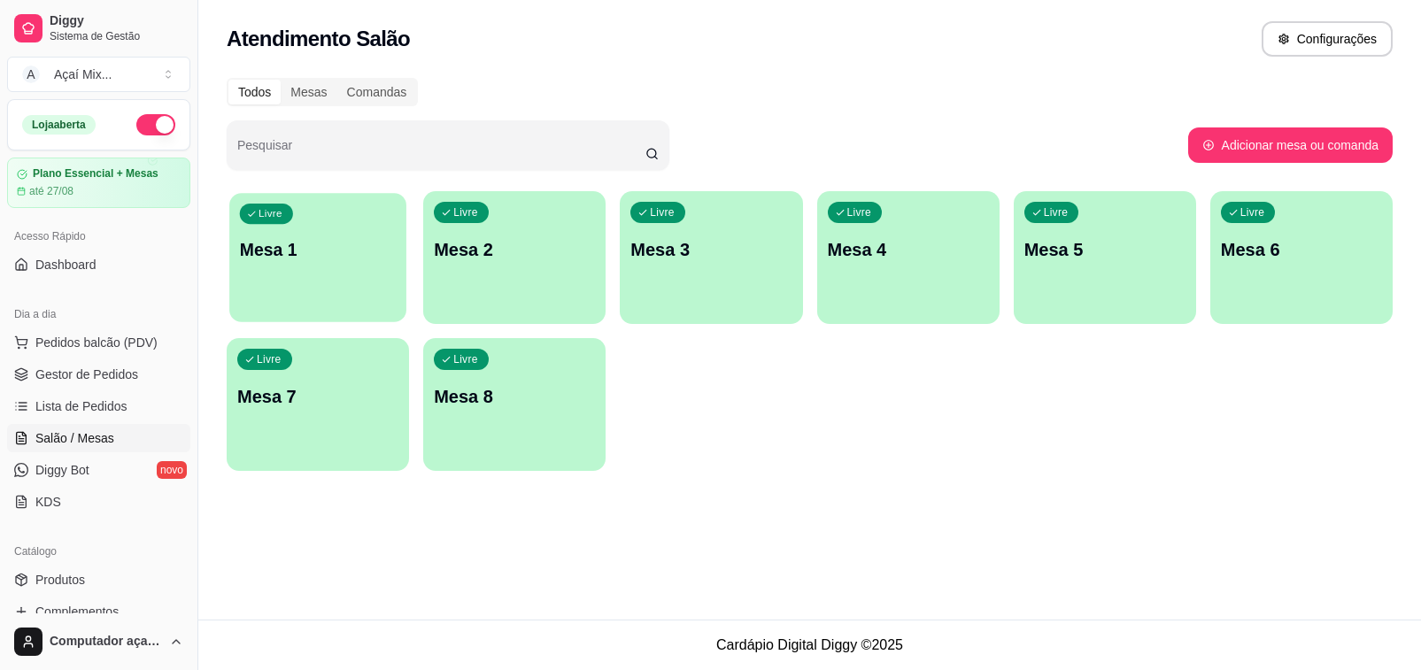
click at [326, 273] on div "Livre Mesa 1" at bounding box center [317, 247] width 177 height 108
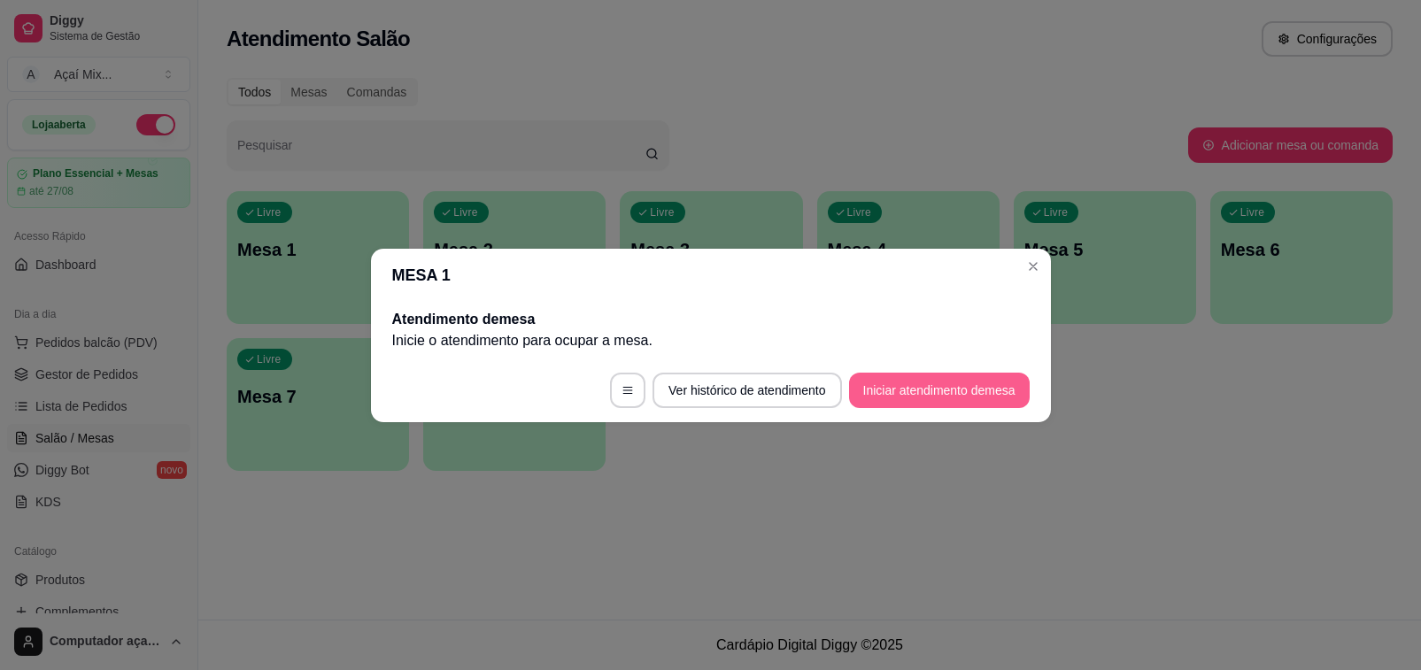
click at [891, 379] on button "Iniciar atendimento de mesa" at bounding box center [939, 390] width 181 height 35
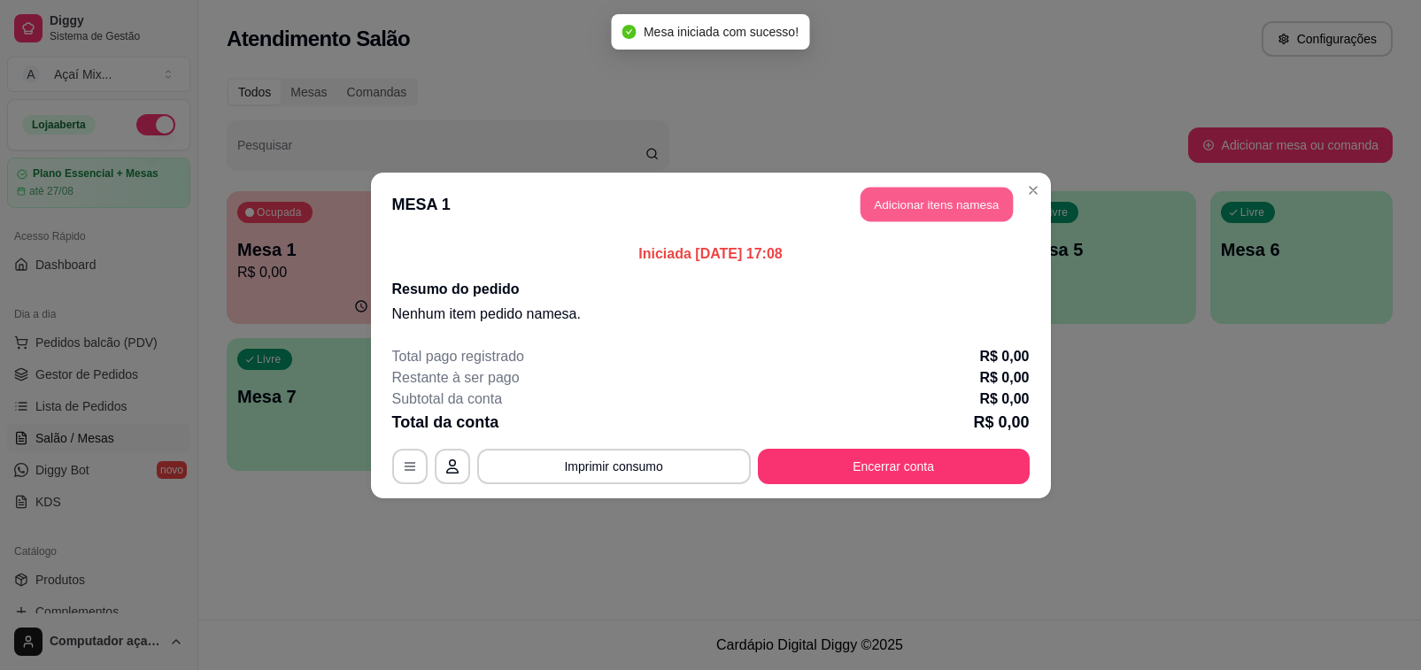
click at [893, 214] on button "Adicionar itens na mesa" at bounding box center [937, 204] width 152 height 35
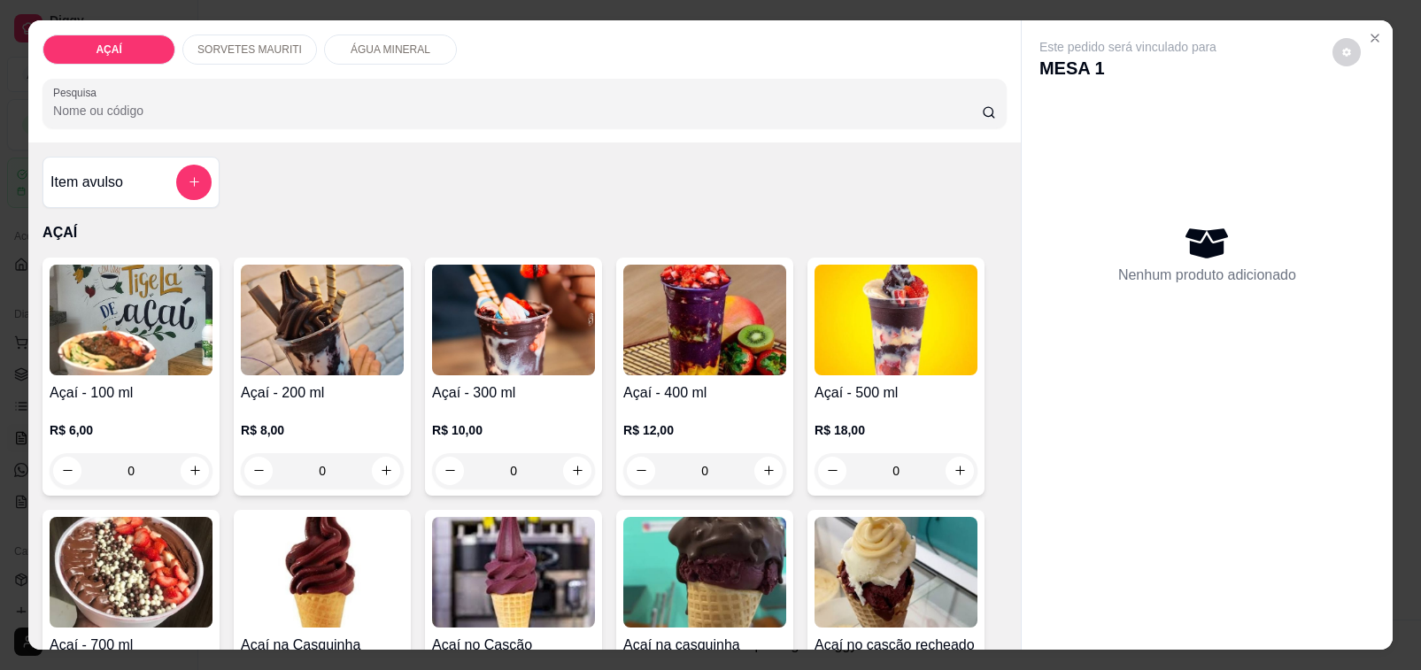
click at [383, 453] on div "0" at bounding box center [322, 470] width 163 height 35
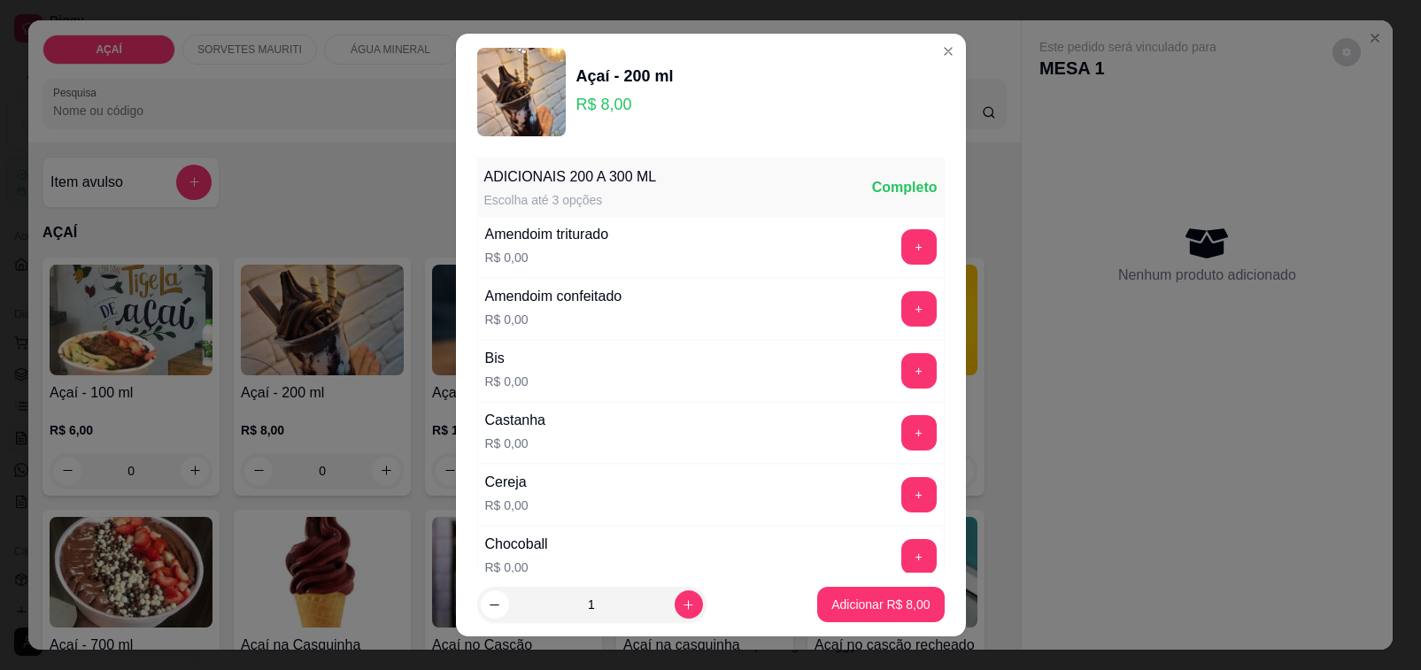
click at [866, 585] on footer "1 Adicionar R$ 8,00" at bounding box center [711, 605] width 510 height 64
click at [877, 599] on p "Adicionar R$ 8,00" at bounding box center [880, 605] width 98 height 18
type input "1"
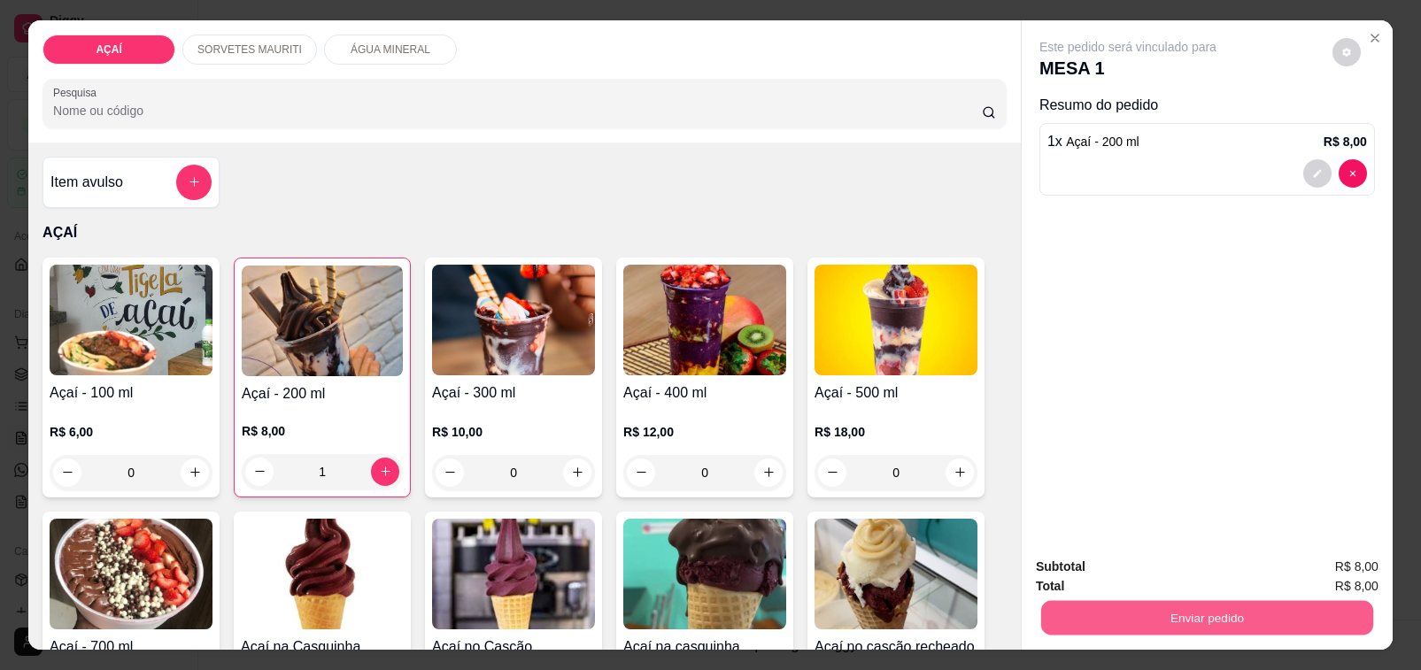
click at [1109, 607] on button "Enviar pedido" at bounding box center [1207, 618] width 332 height 35
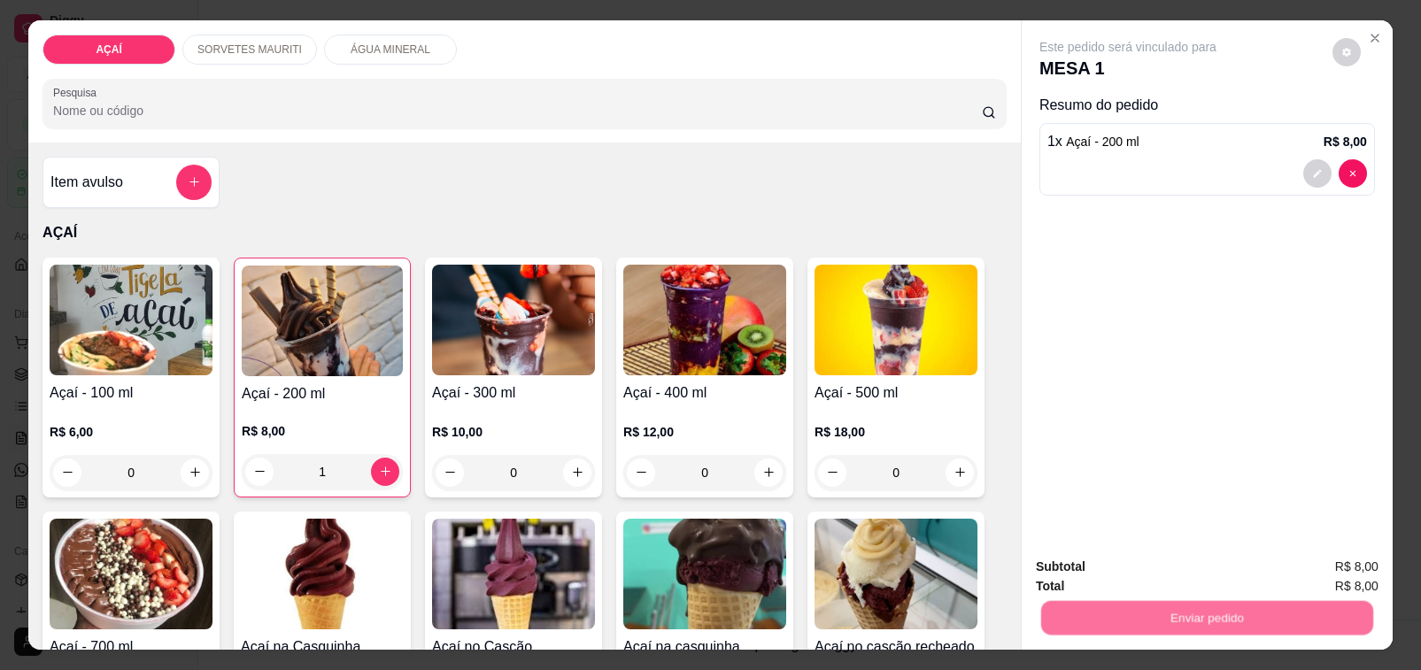
click at [1095, 568] on button "Não registrar e enviar pedido" at bounding box center [1147, 566] width 179 height 33
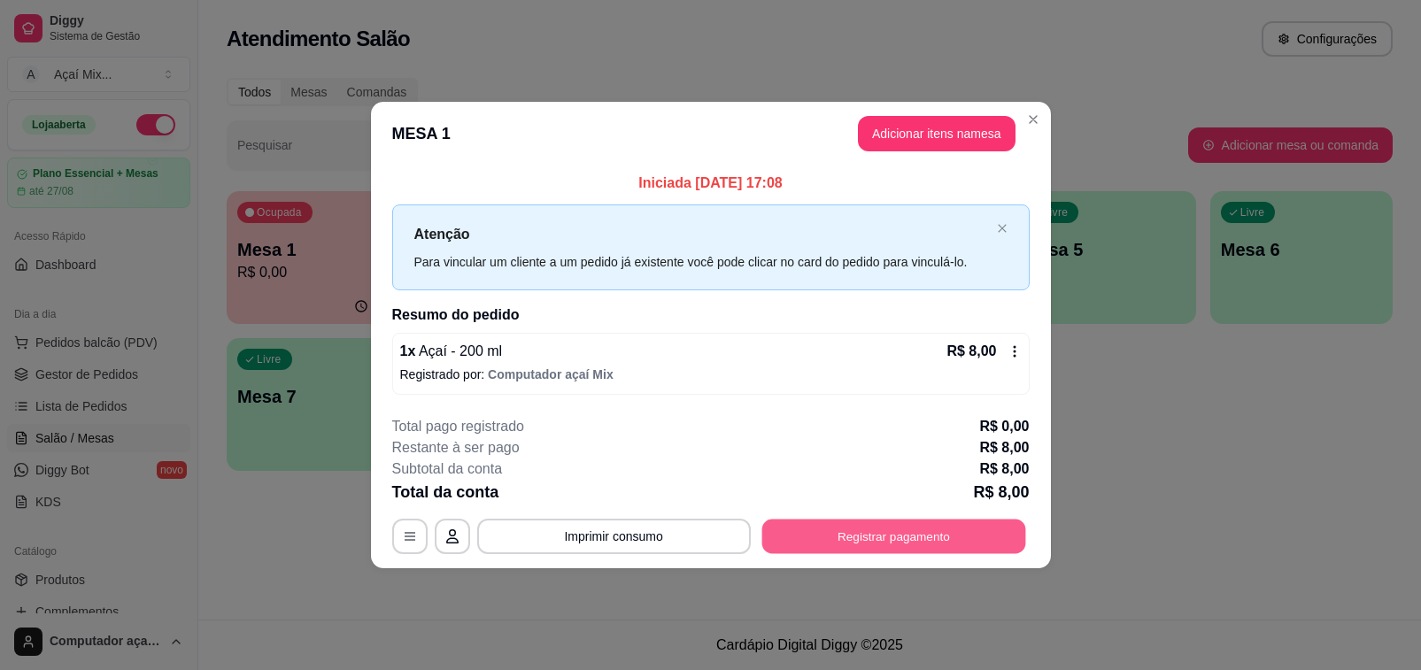
click at [899, 545] on button "Registrar pagamento" at bounding box center [893, 537] width 264 height 35
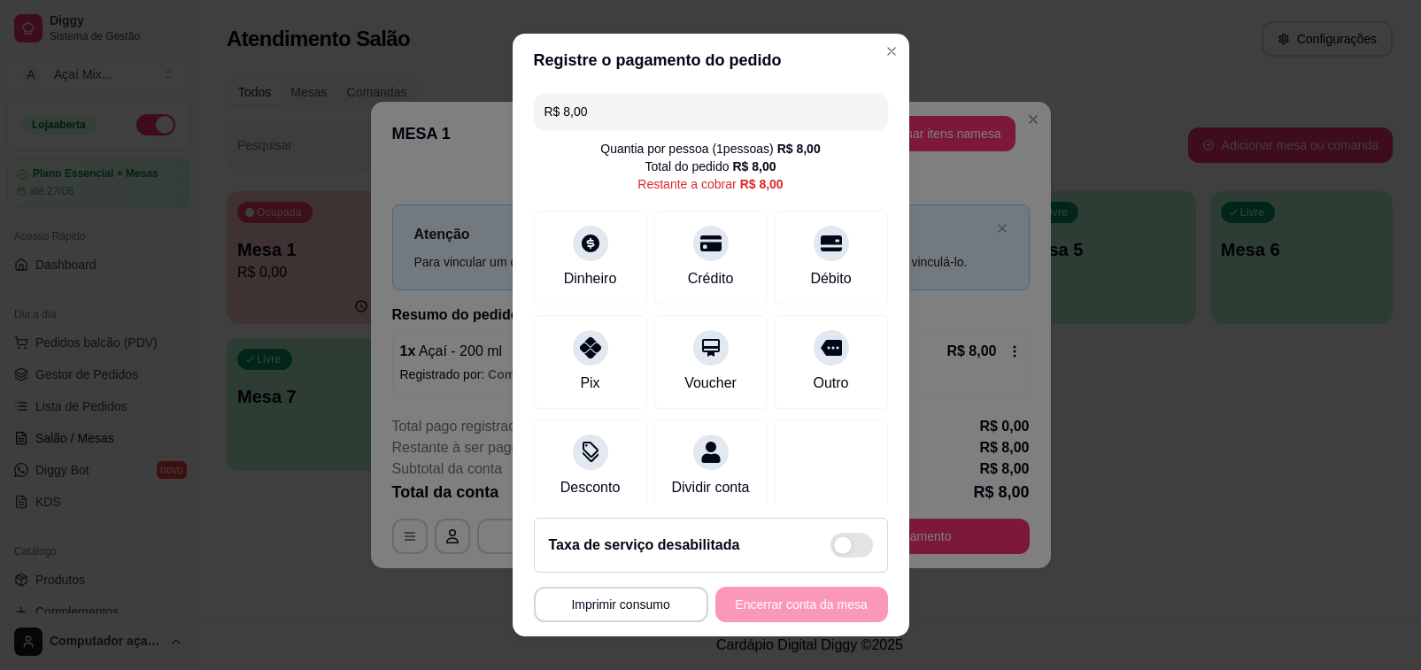
drag, startPoint x: 587, startPoint y: 351, endPoint x: 683, endPoint y: 534, distance: 206.7
click at [589, 355] on div at bounding box center [590, 347] width 35 height 35
type input "R$ 0,00"
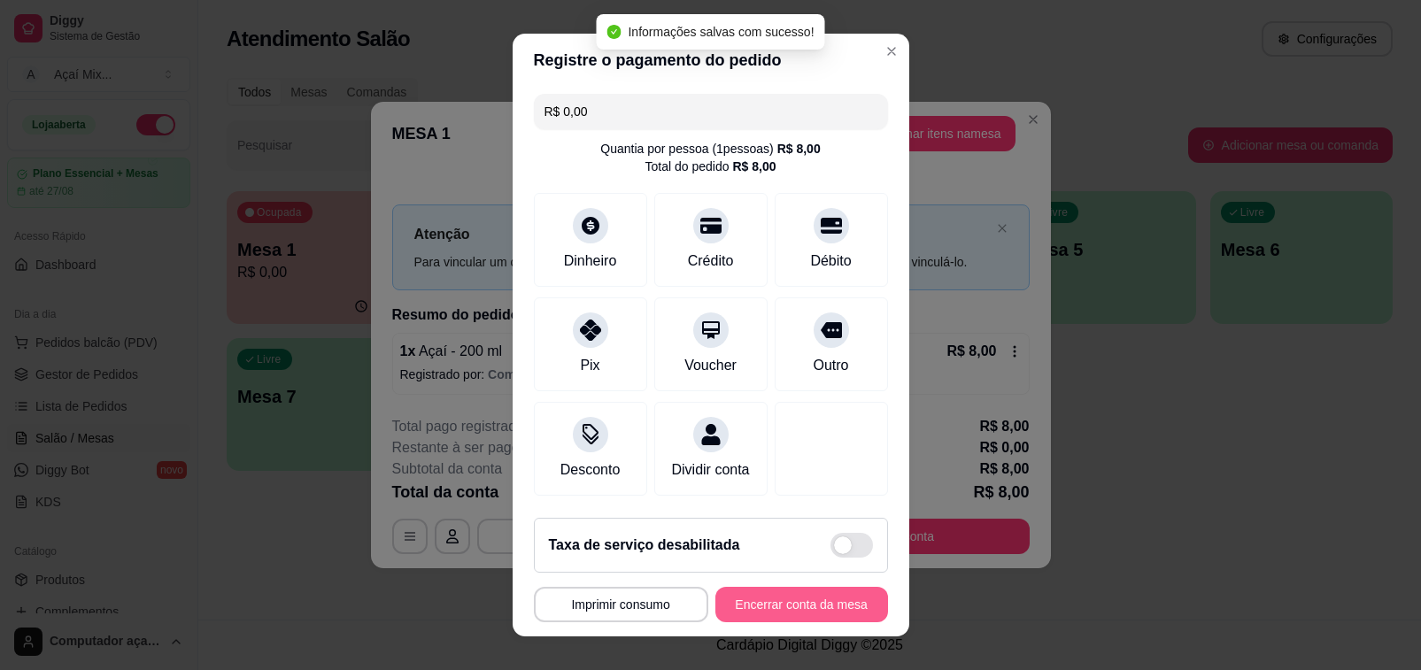
click at [737, 600] on button "Encerrar conta da mesa" at bounding box center [801, 604] width 173 height 35
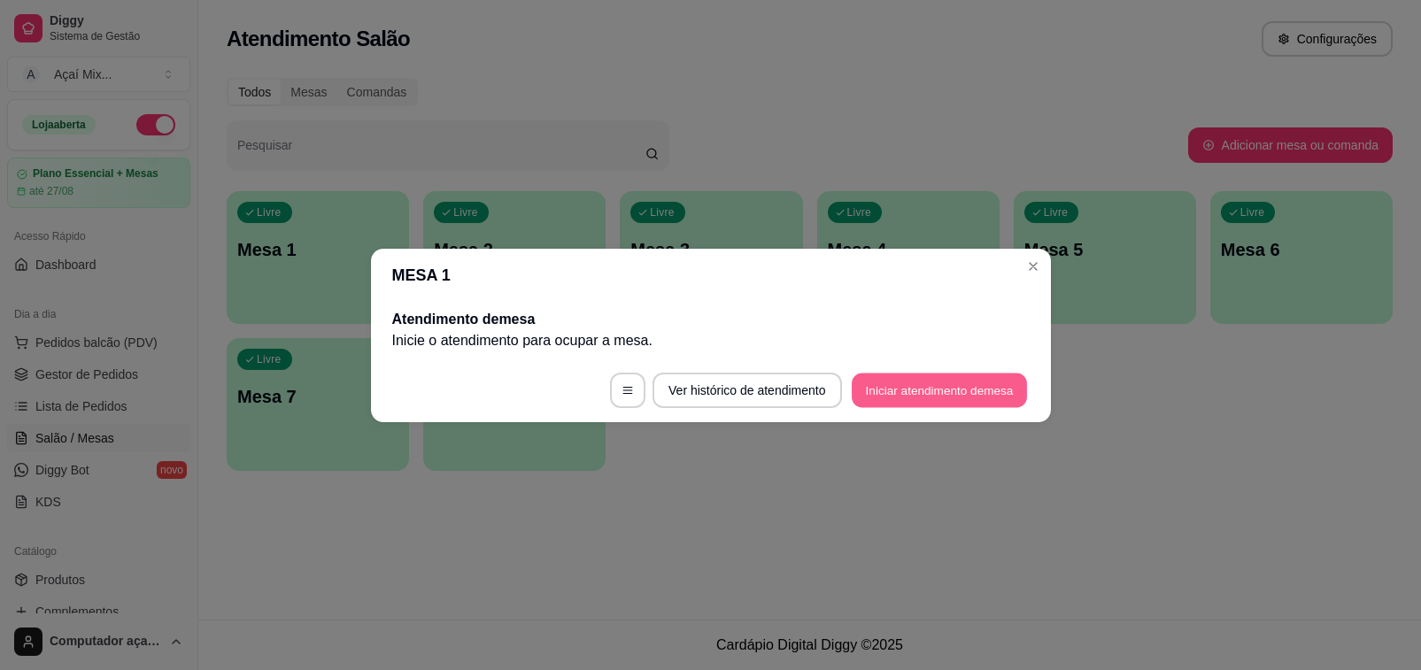
click at [872, 383] on button "Iniciar atendimento de mesa" at bounding box center [939, 390] width 175 height 35
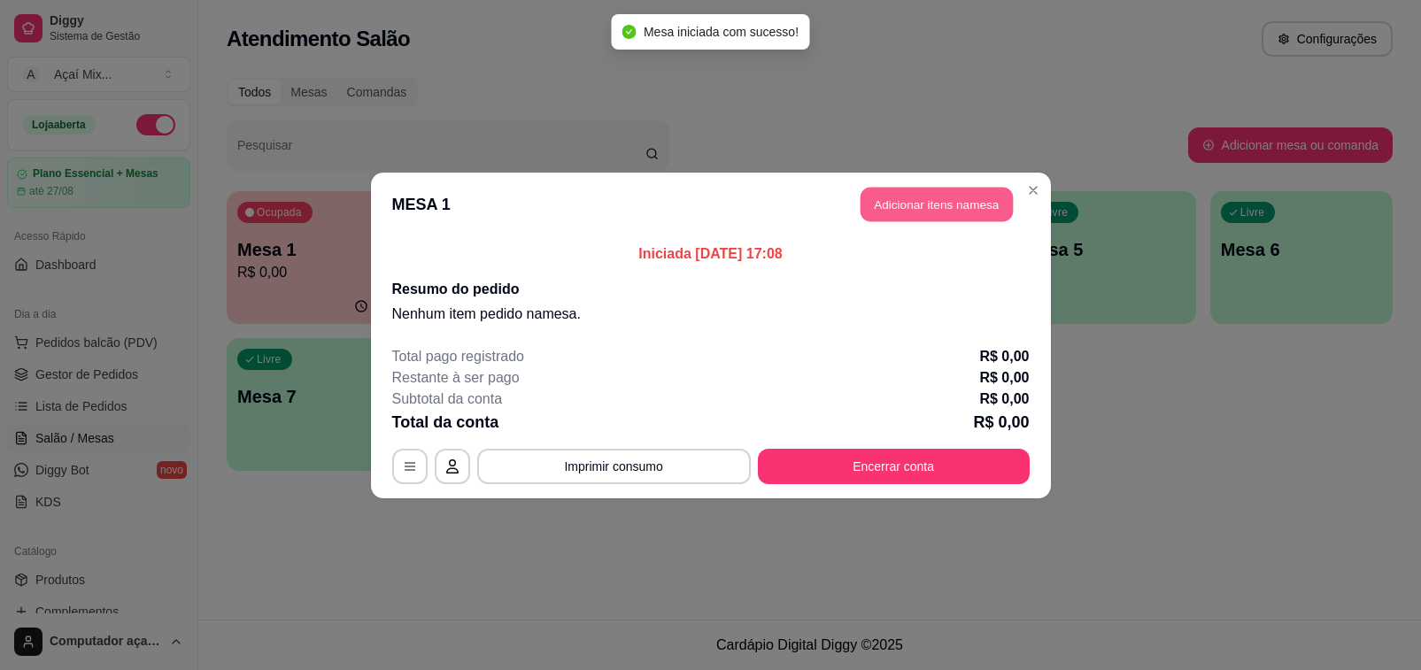
click at [939, 191] on button "Adicionar itens na mesa" at bounding box center [937, 204] width 152 height 35
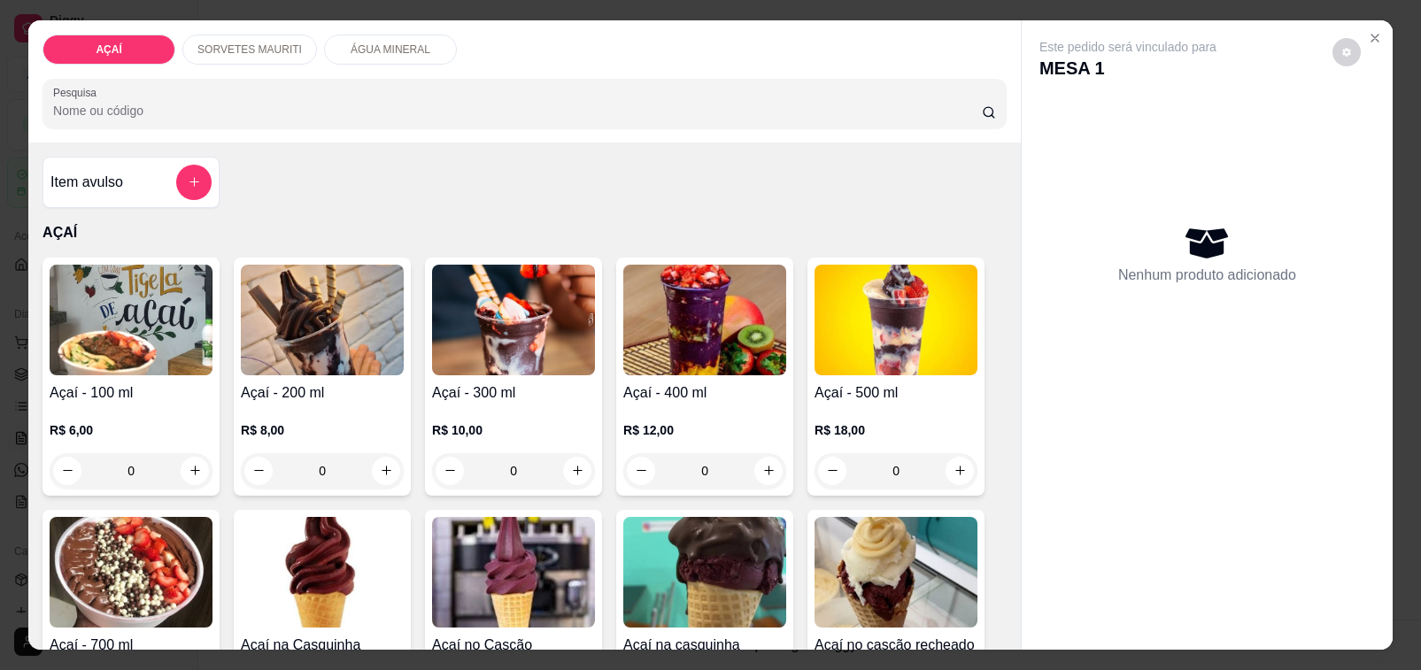
click at [350, 405] on div "R$ 8,00 0" at bounding box center [322, 446] width 163 height 85
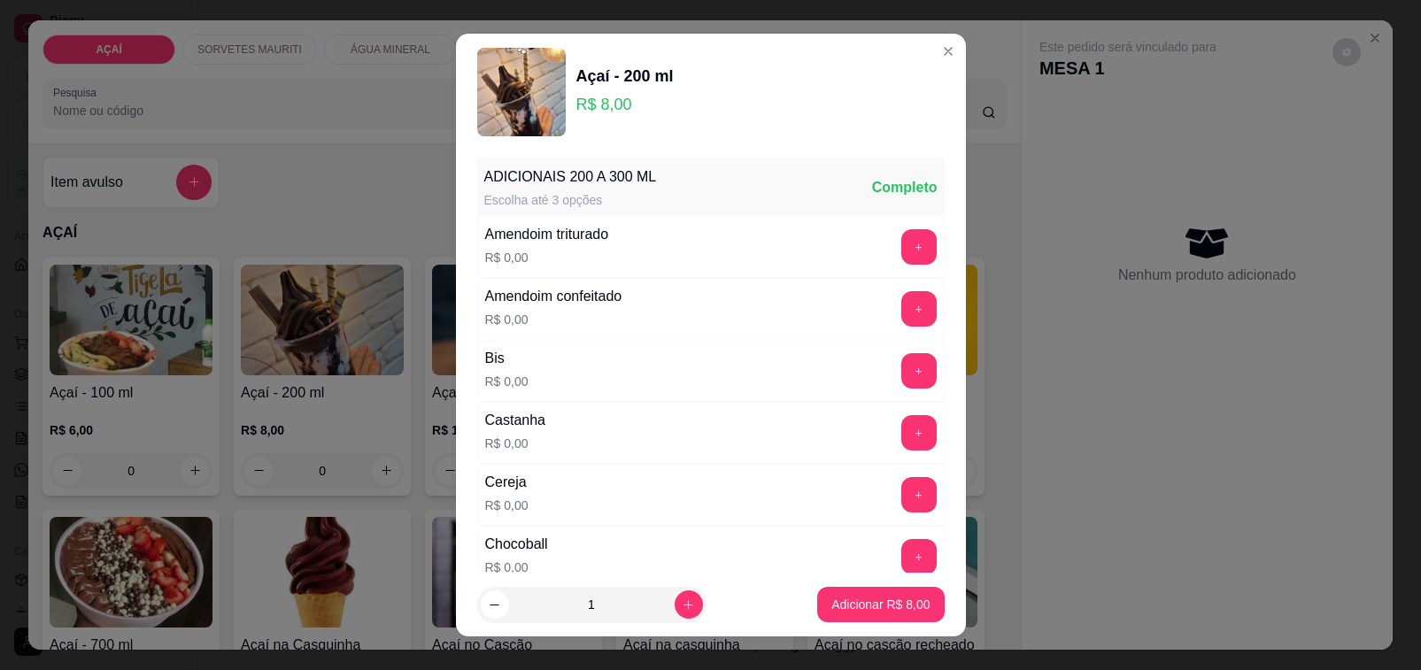
scroll to position [111, 0]
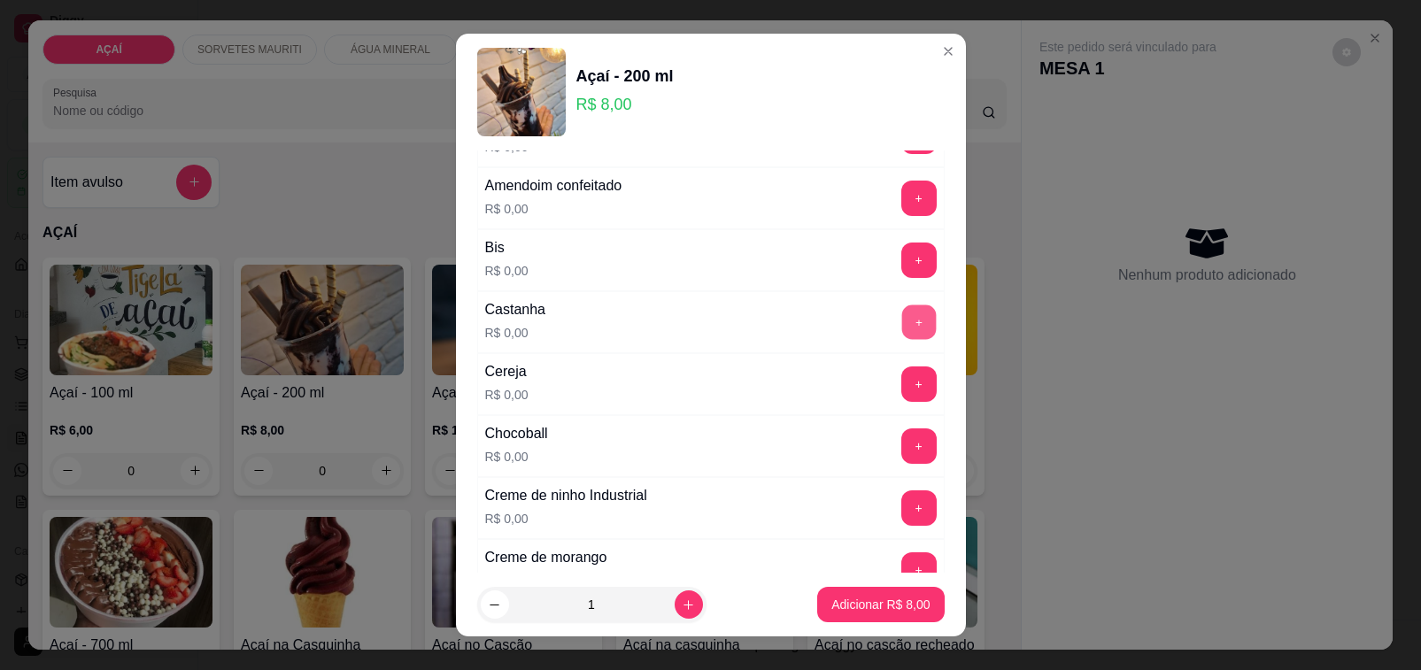
click at [901, 338] on button "+" at bounding box center [918, 322] width 35 height 35
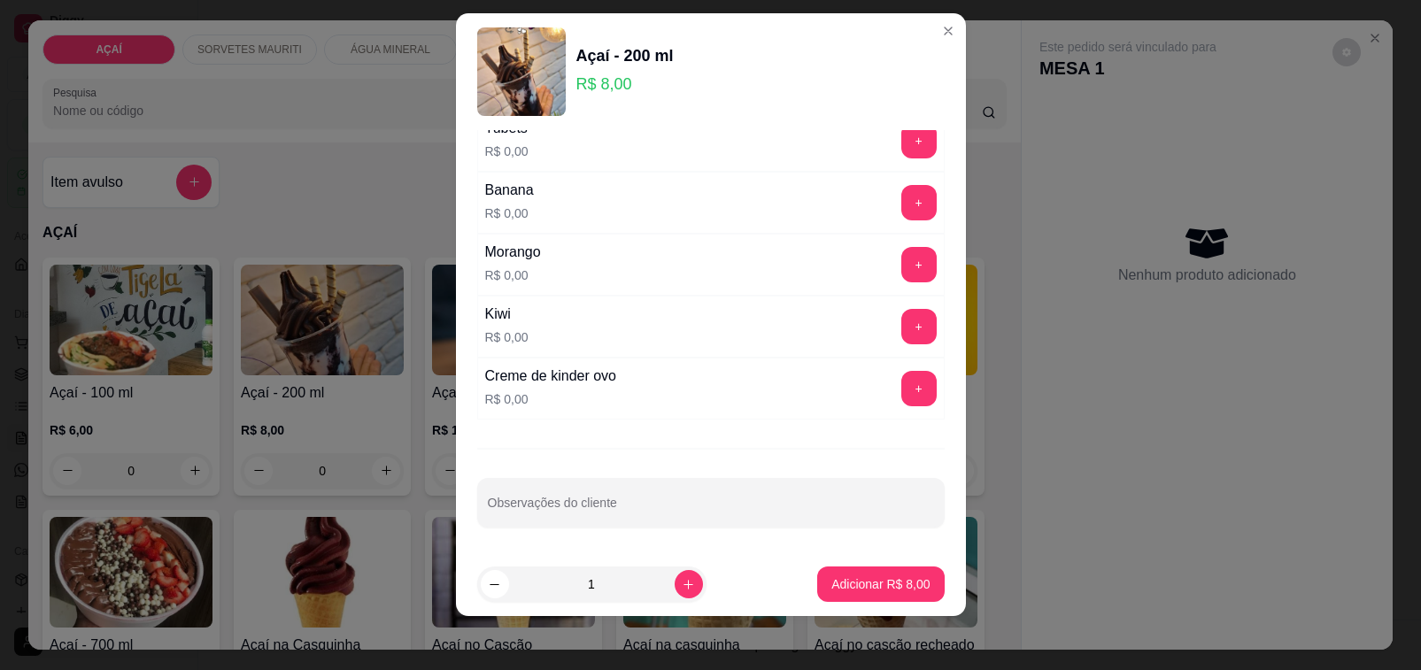
scroll to position [23, 0]
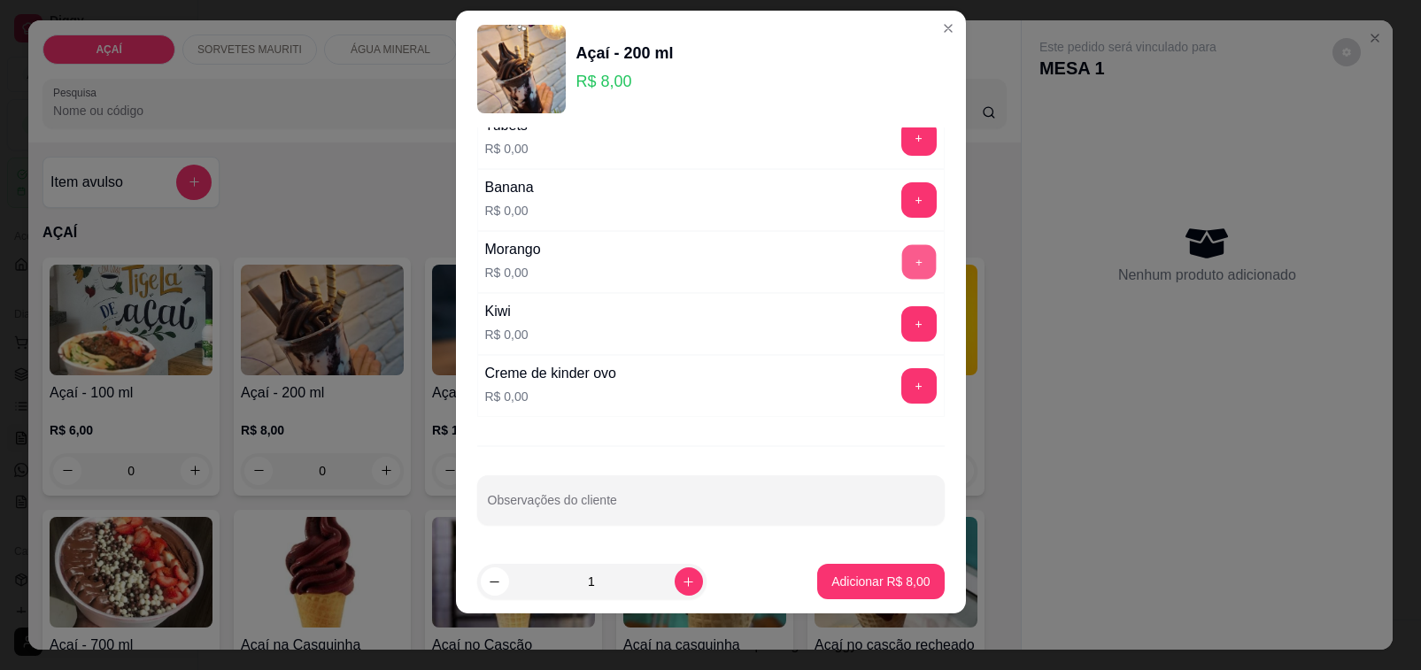
click at [901, 246] on button "+" at bounding box center [918, 261] width 35 height 35
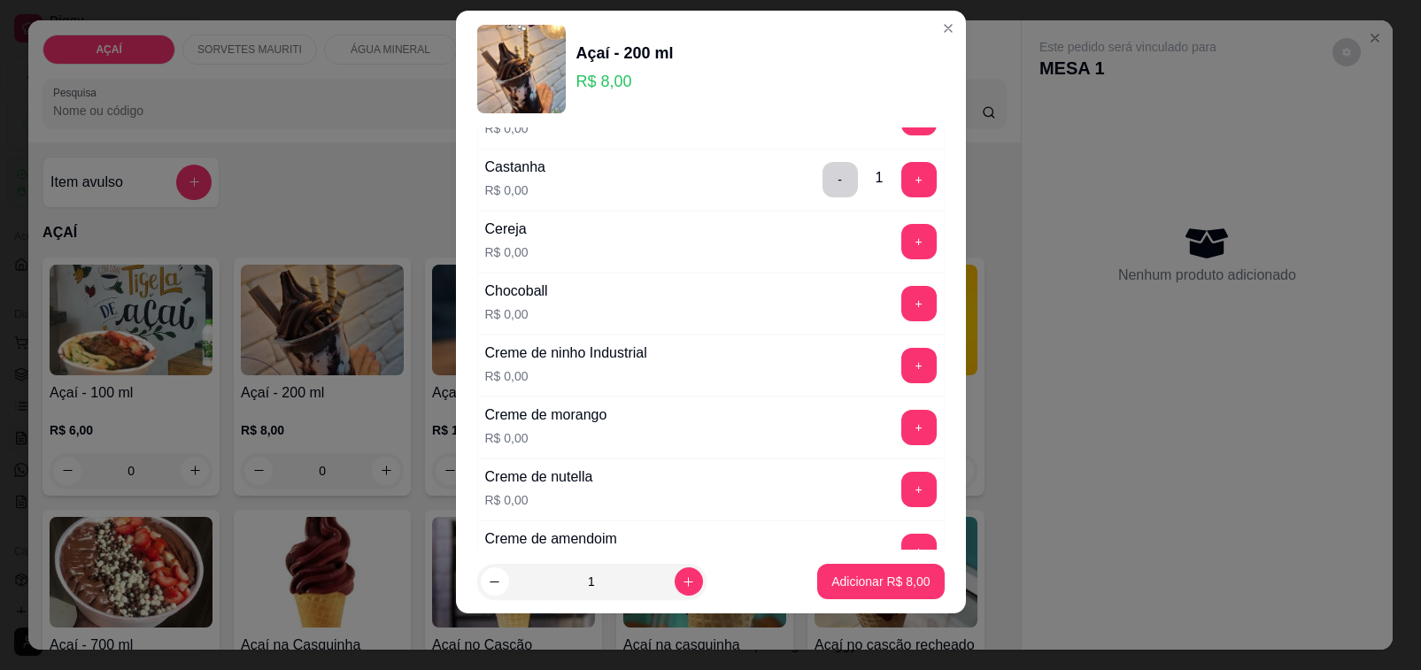
scroll to position [9, 0]
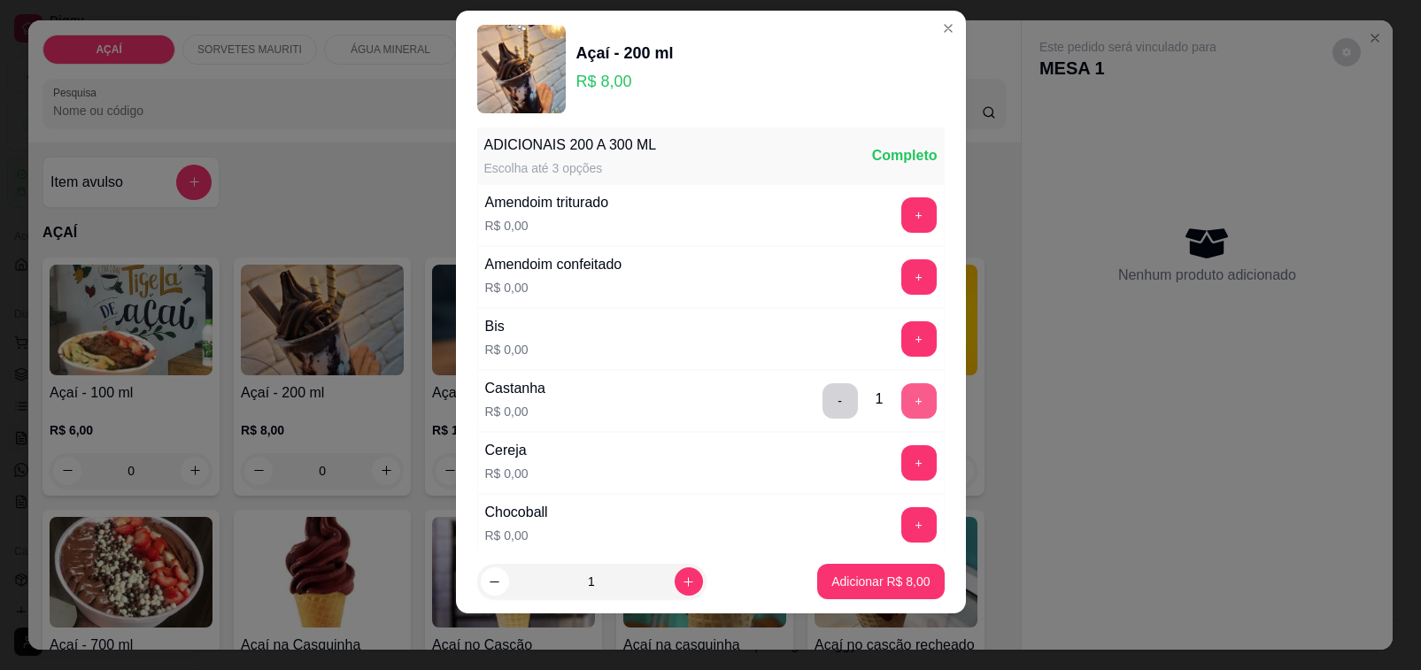
click at [901, 405] on button "+" at bounding box center [918, 400] width 35 height 35
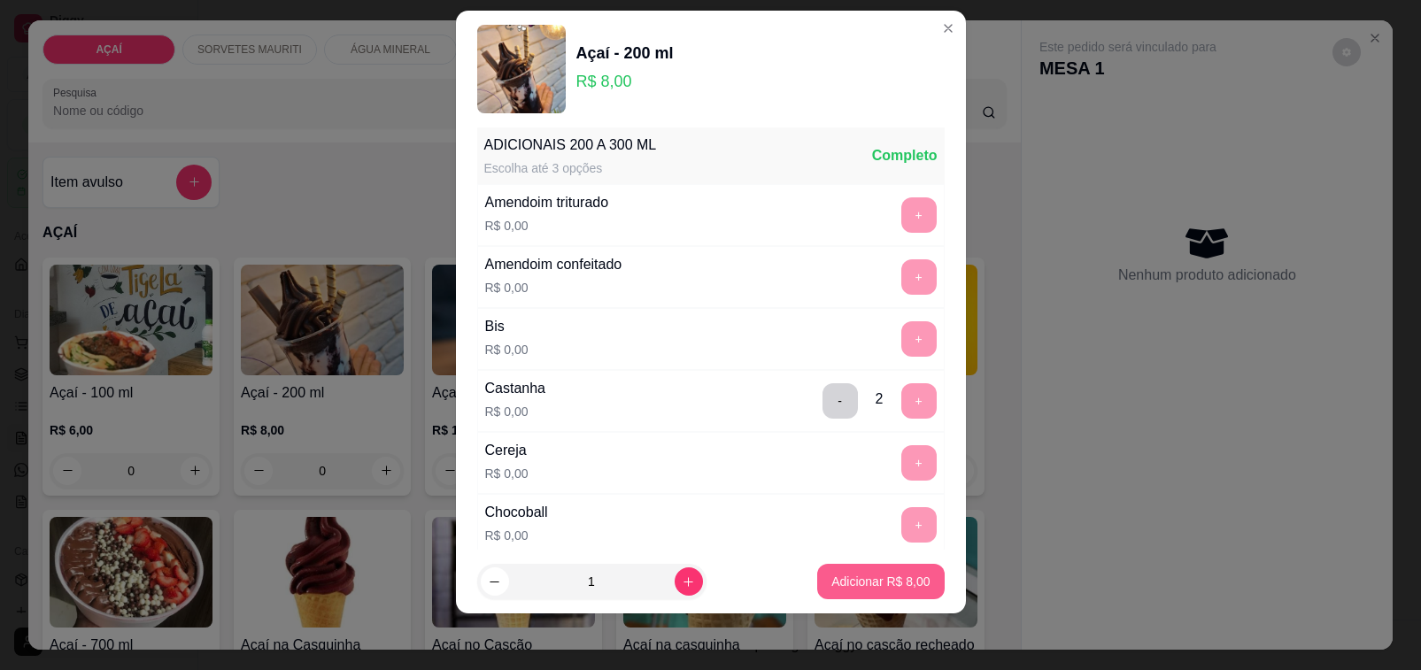
click at [901, 581] on p "Adicionar R$ 8,00" at bounding box center [880, 582] width 98 height 18
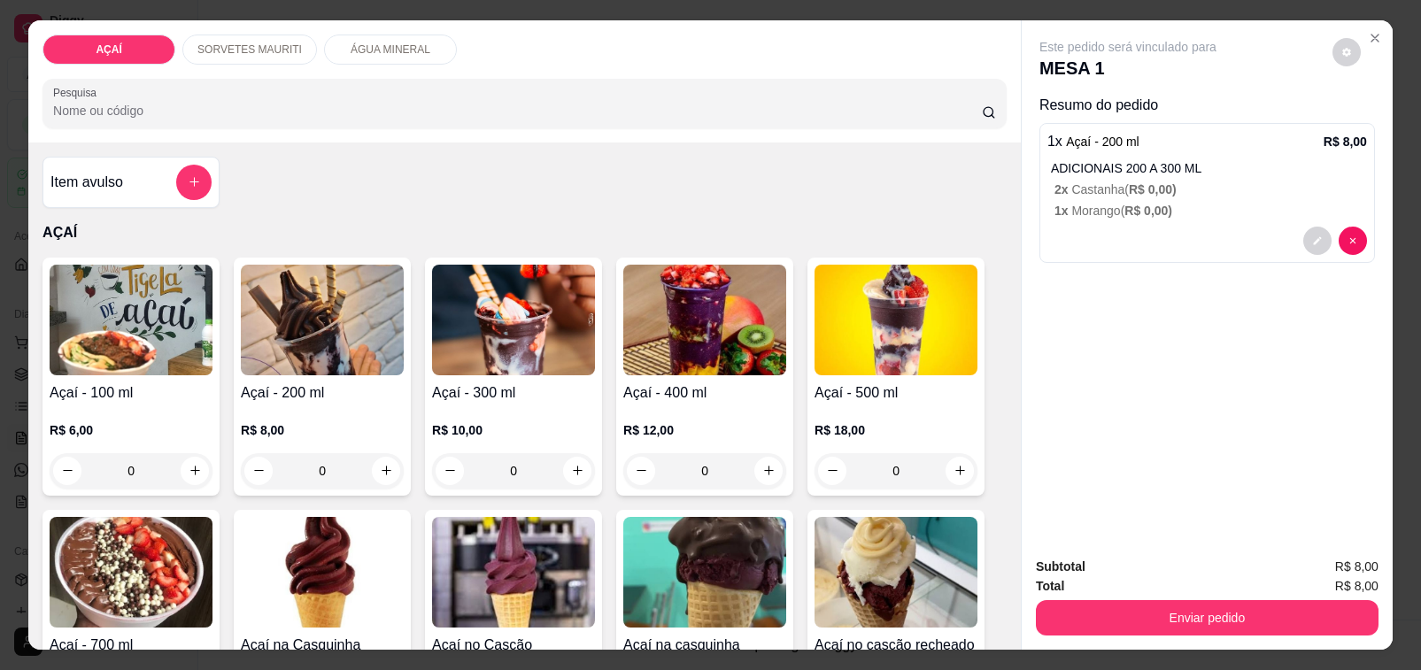
click at [288, 421] on p "R$ 8,00" at bounding box center [322, 430] width 163 height 18
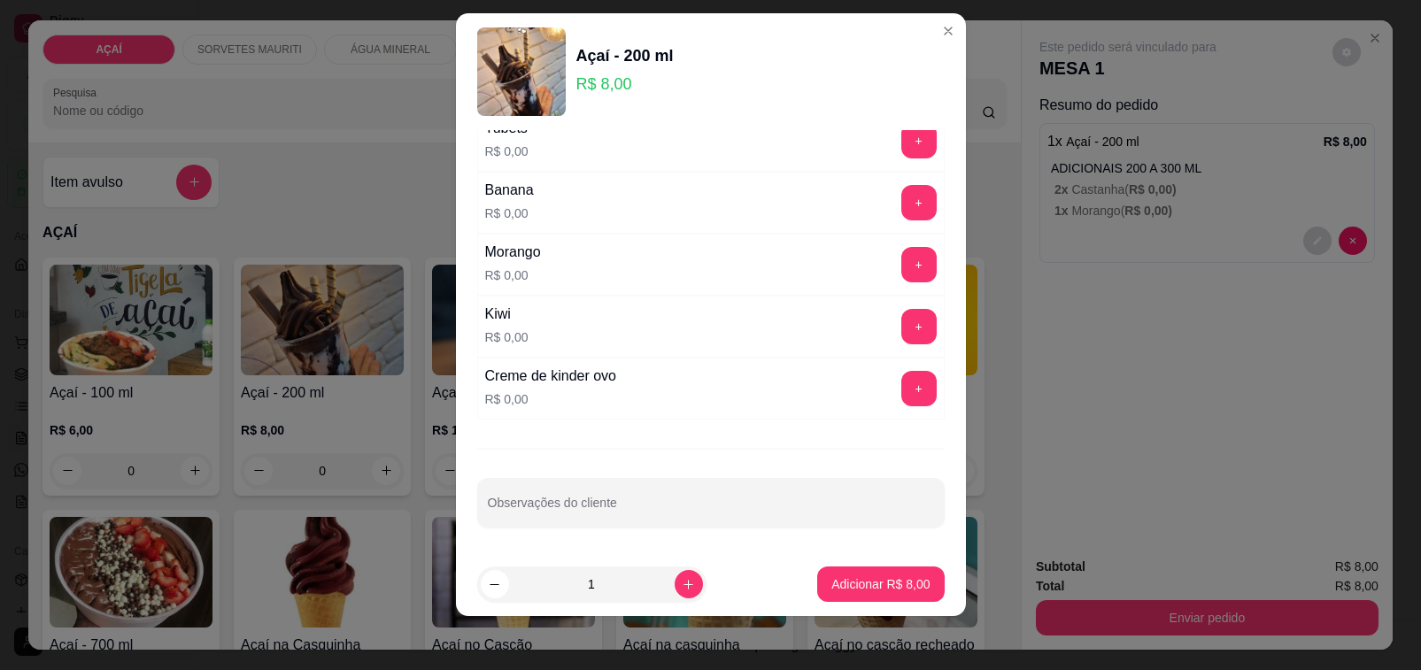
scroll to position [23, 0]
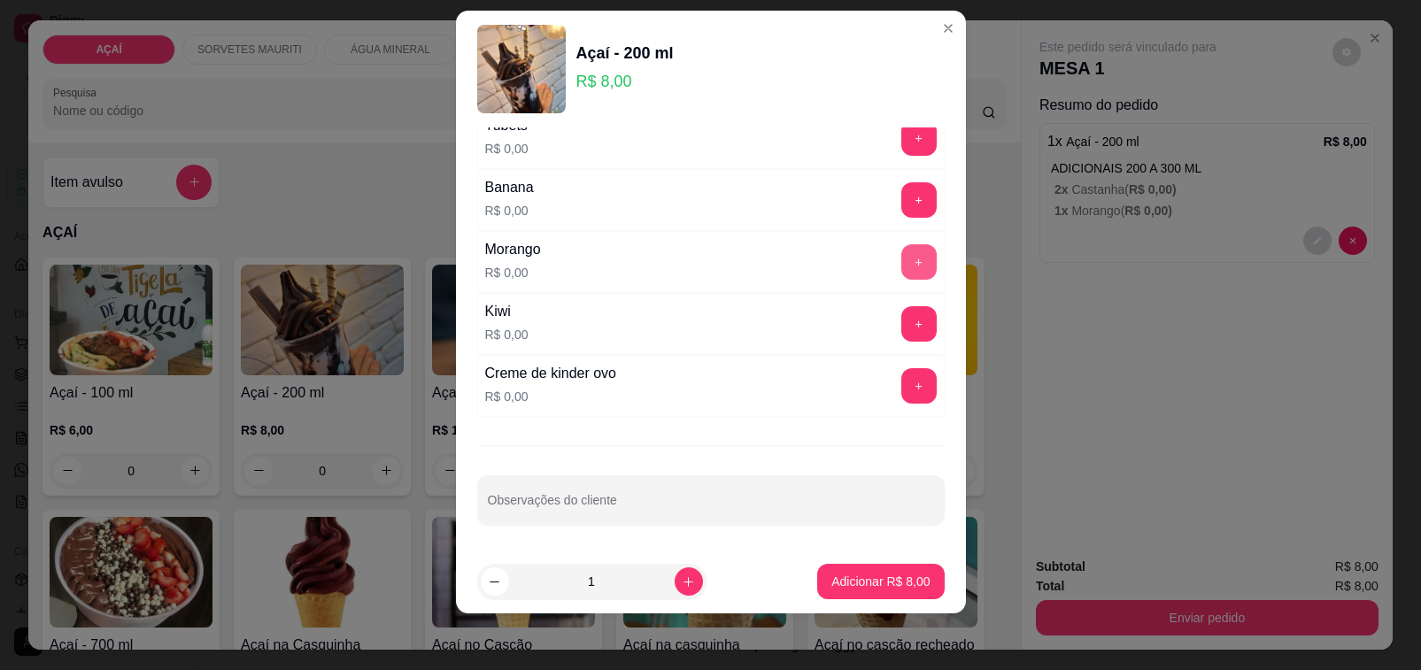
click at [901, 267] on button "+" at bounding box center [918, 261] width 35 height 35
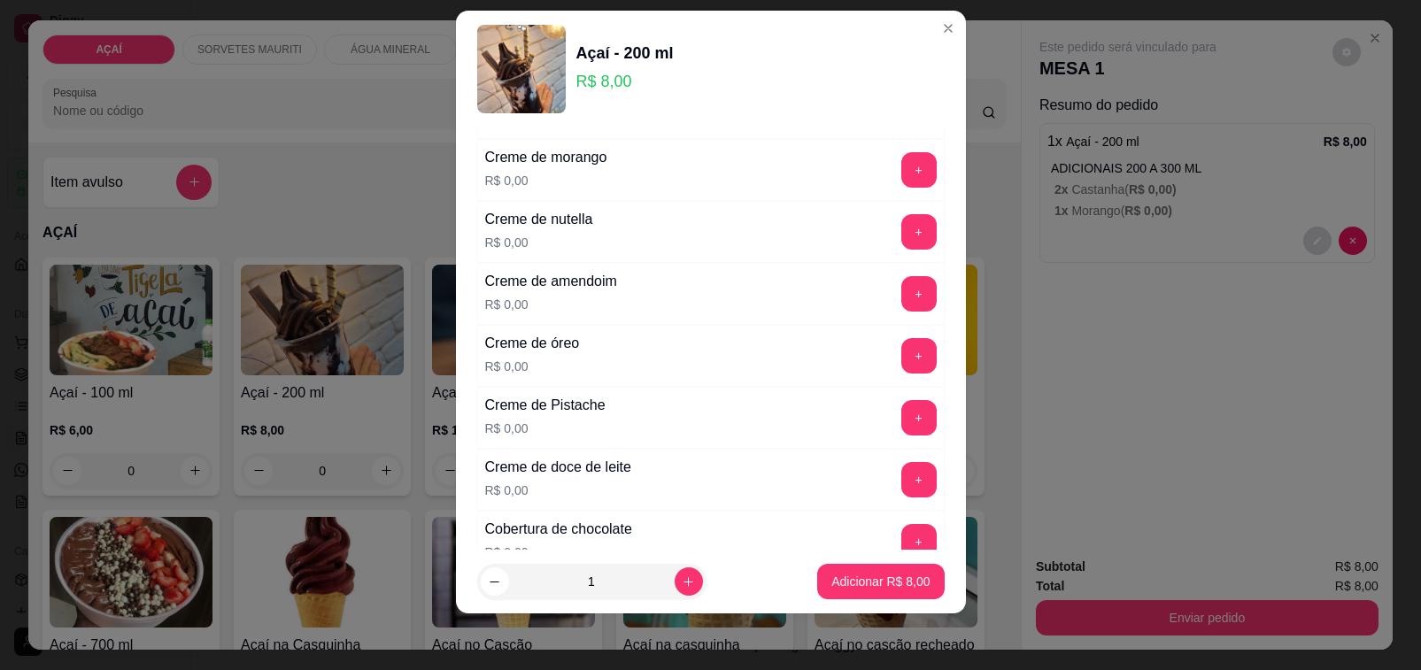
scroll to position [452, 0]
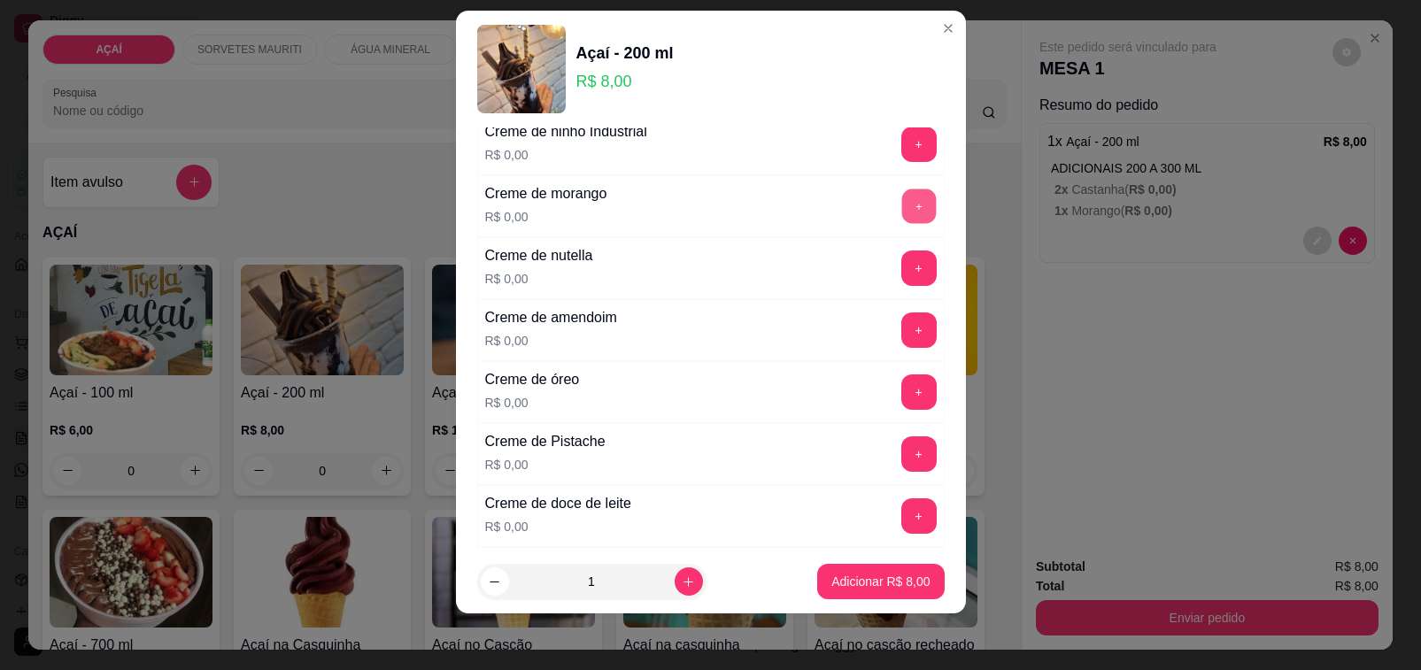
click at [901, 213] on button "+" at bounding box center [918, 206] width 35 height 35
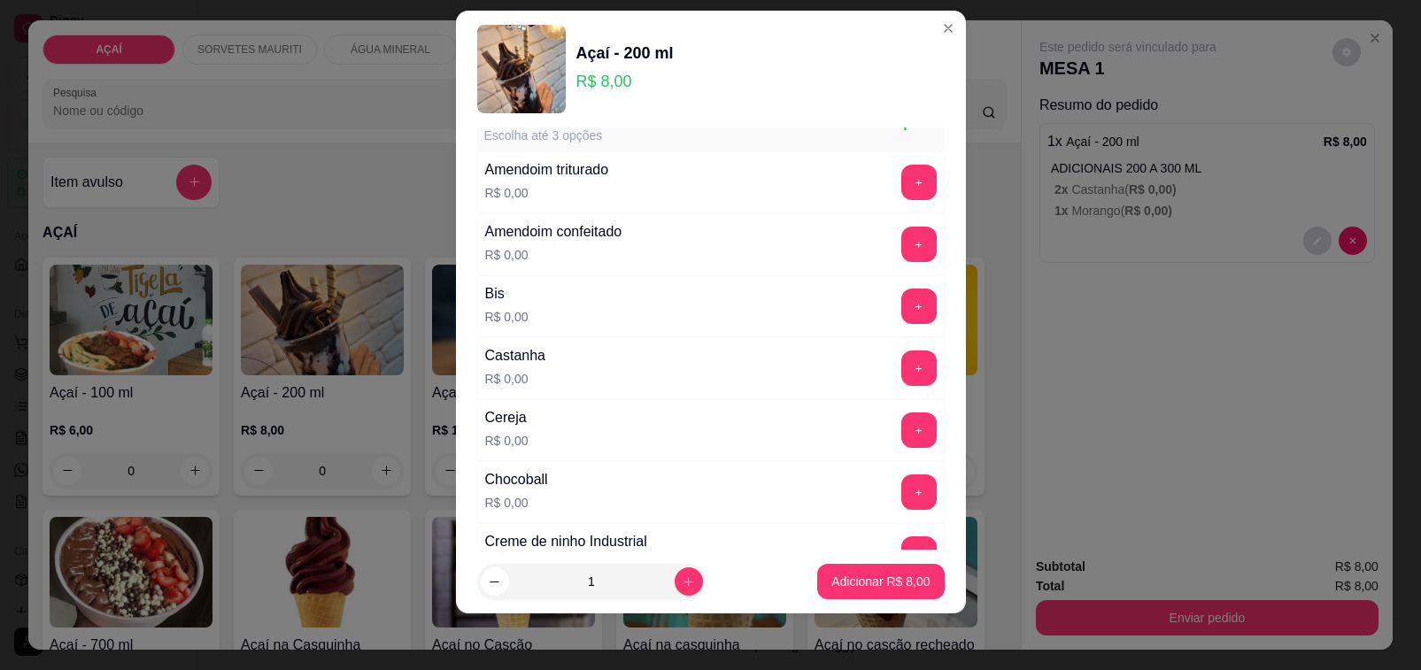
scroll to position [9, 0]
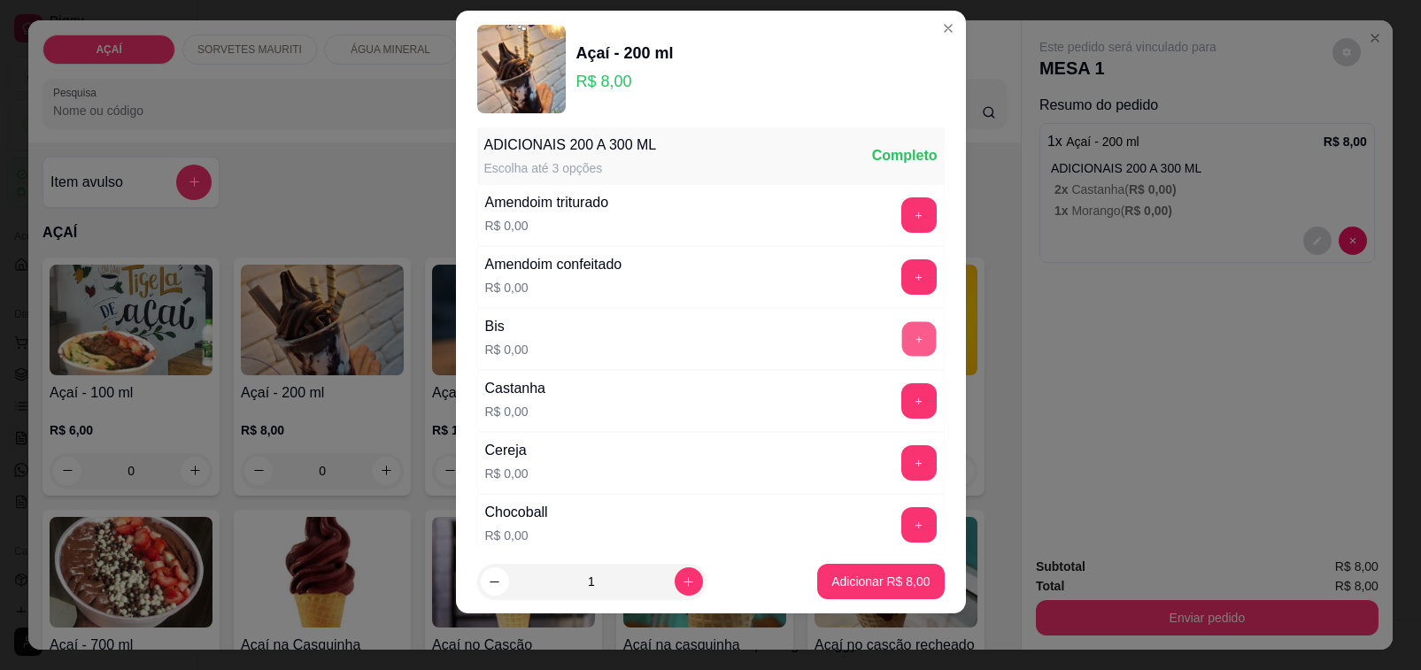
click at [901, 335] on button "+" at bounding box center [918, 338] width 35 height 35
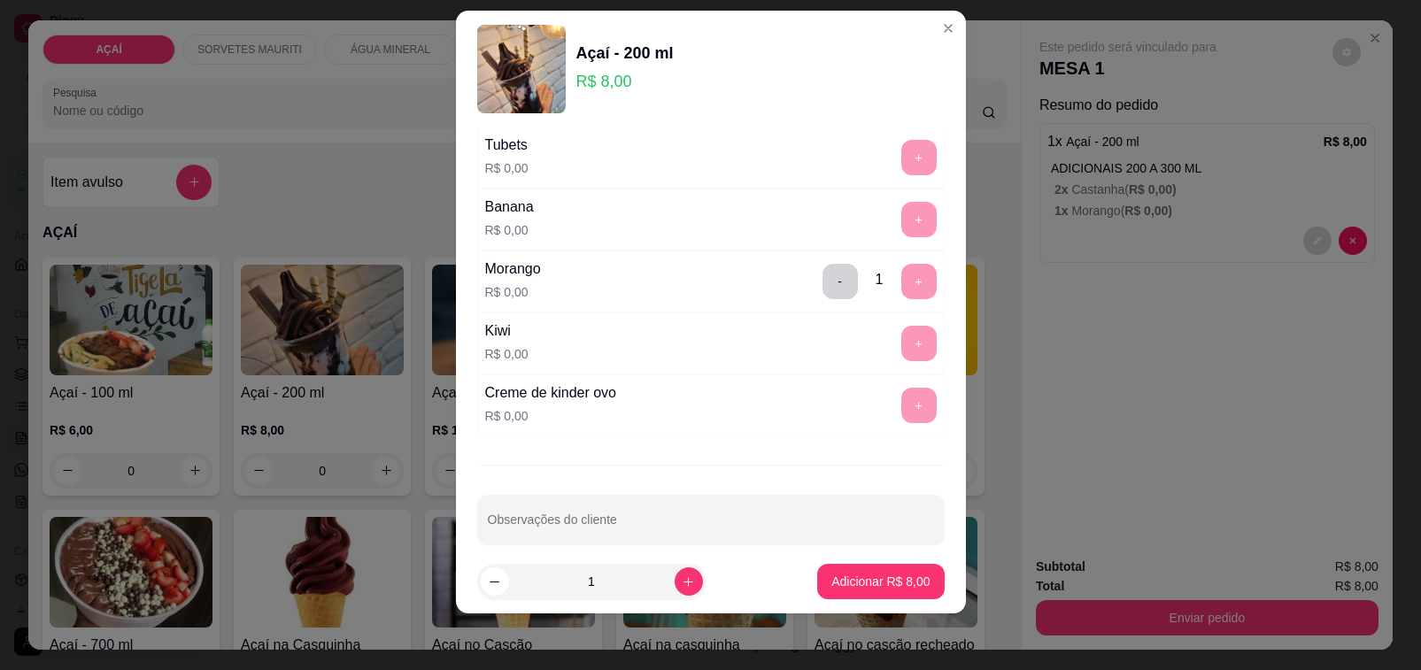
scroll to position [2333, 0]
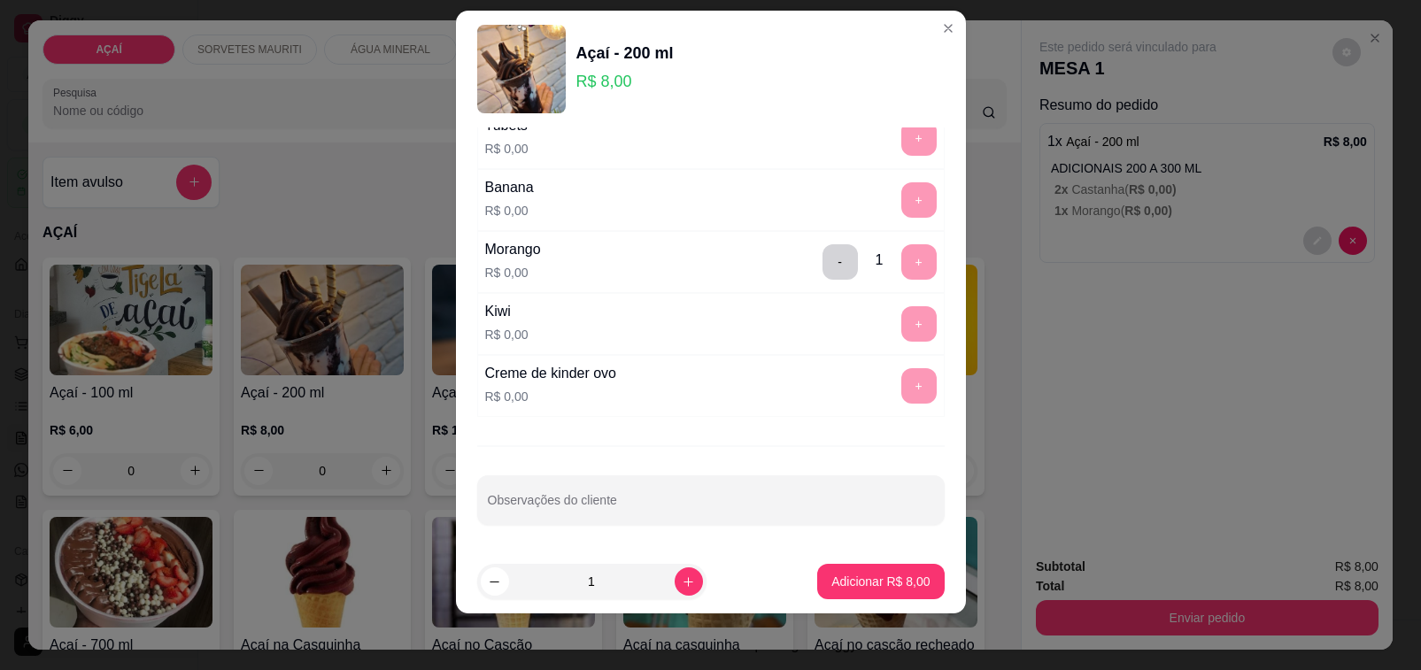
click at [723, 471] on div "ADICIONAIS 200 A 300 ML Escolha até 3 opções Completo Amendoim triturado R$ 0,0…" at bounding box center [711, 339] width 510 height 422
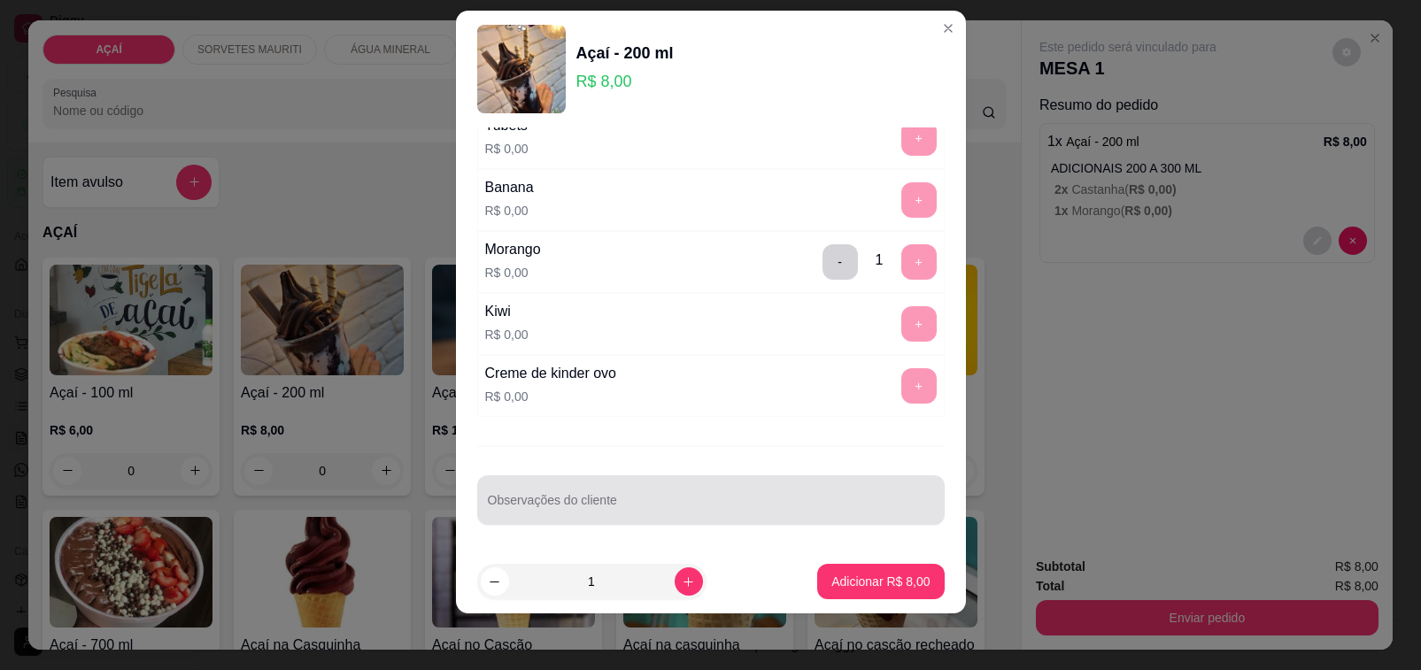
click at [738, 521] on div "Observações do cliente" at bounding box center [711, 500] width 468 height 50
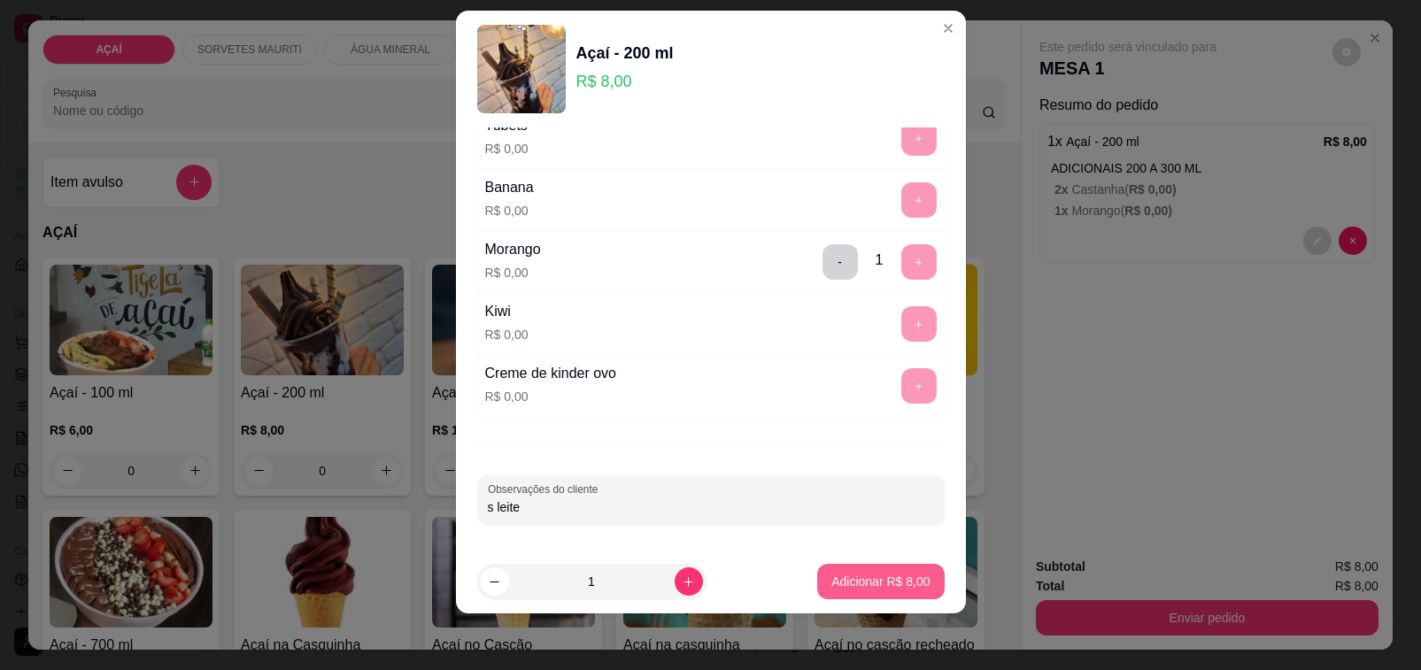
type input "s leite"
click at [852, 587] on button "Adicionar R$ 8,00" at bounding box center [880, 582] width 123 height 35
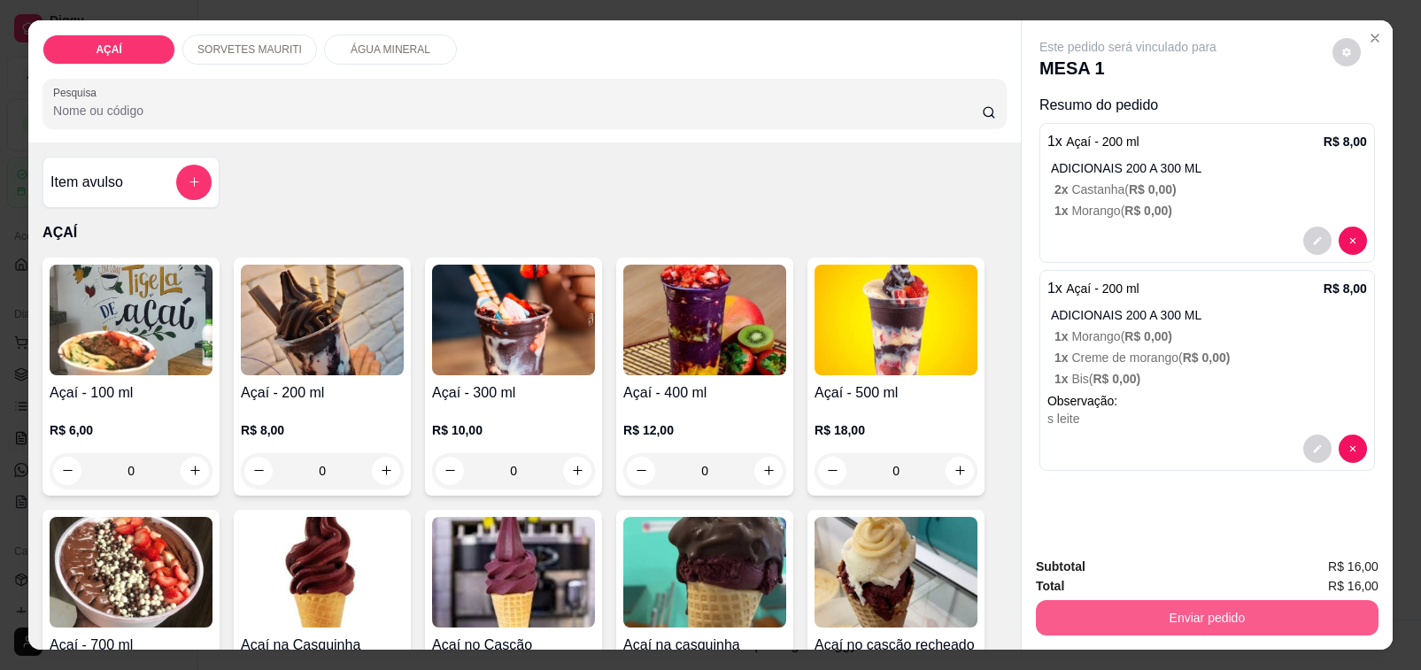
click at [1236, 618] on button "Enviar pedido" at bounding box center [1207, 617] width 343 height 35
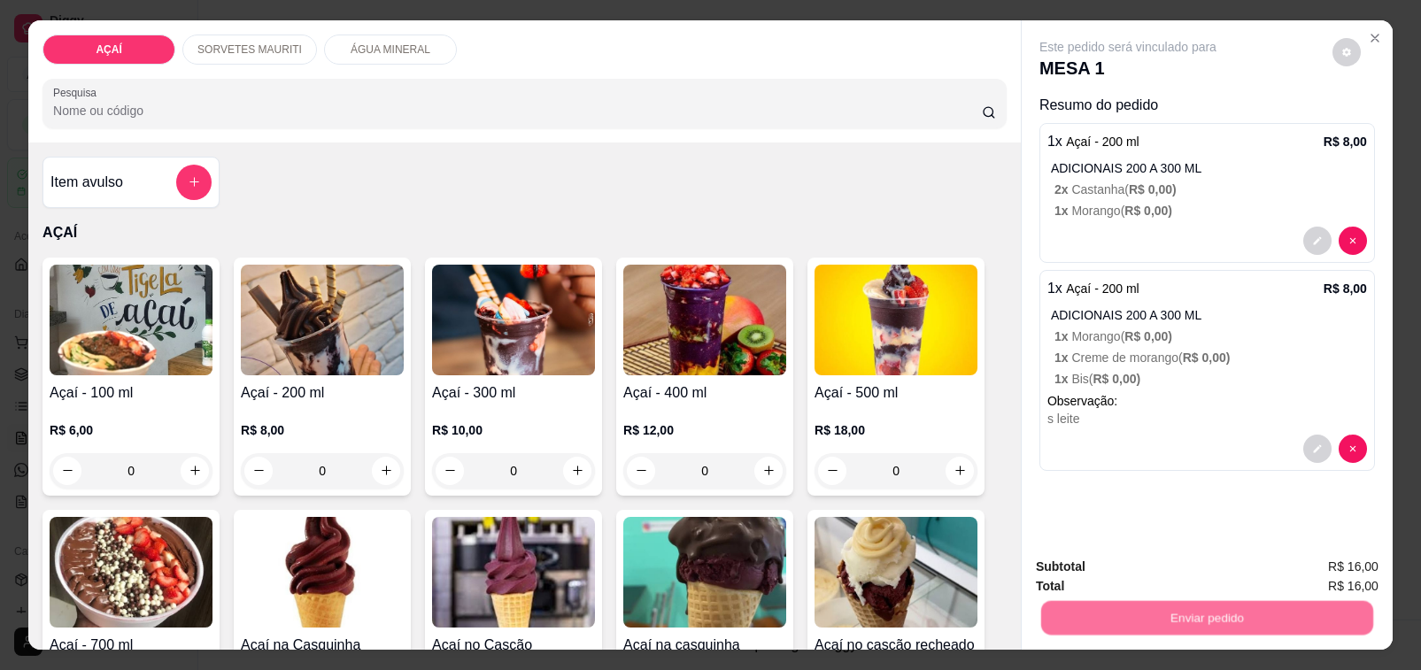
click at [1160, 572] on button "Não registrar e enviar pedido" at bounding box center [1147, 566] width 179 height 33
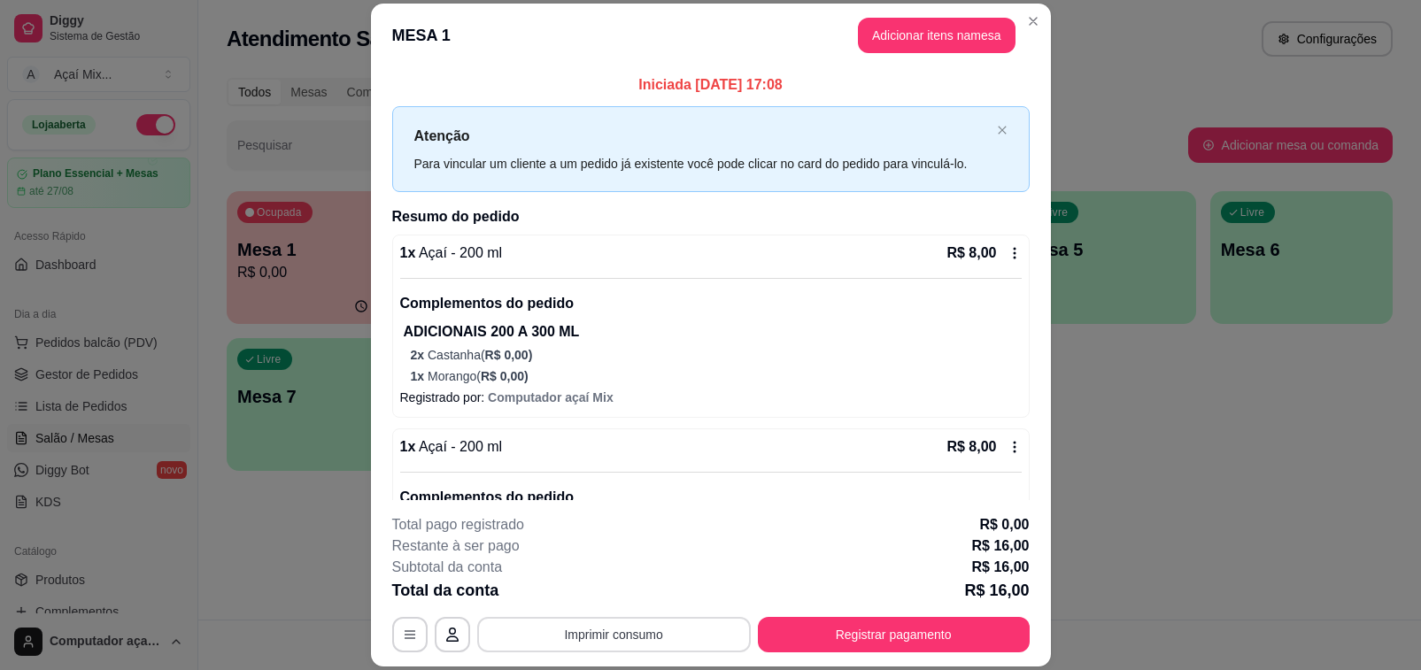
click at [611, 640] on button "Imprimir consumo" at bounding box center [614, 634] width 274 height 35
click at [643, 582] on button "Impressora" at bounding box center [610, 594] width 124 height 27
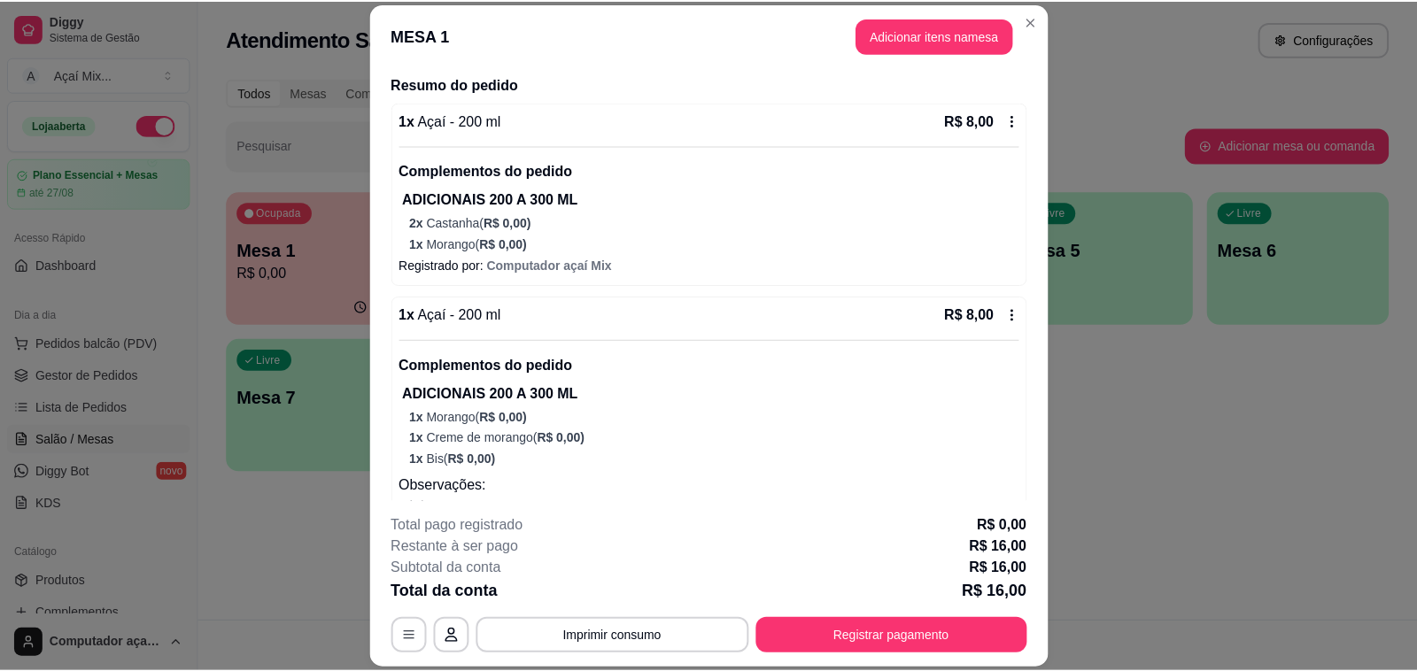
scroll to position [177, 0]
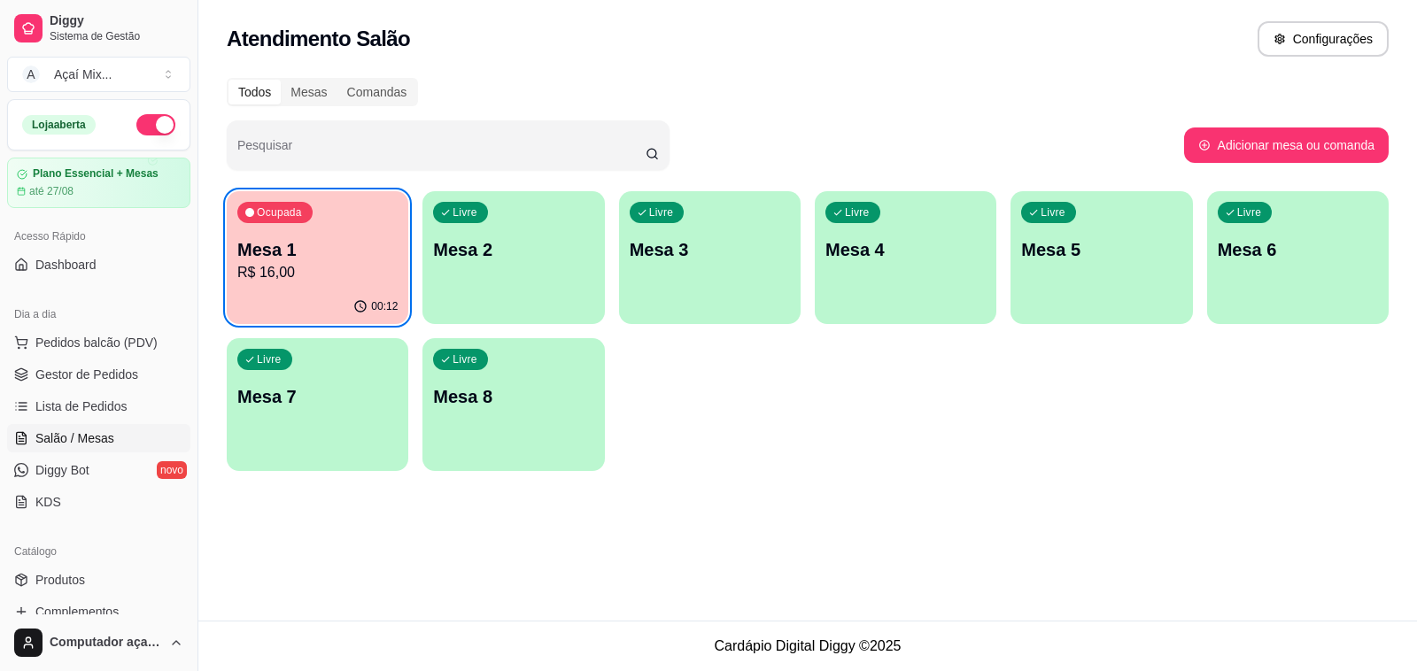
click at [677, 268] on div "Livre Mesa 3" at bounding box center [710, 247] width 182 height 112
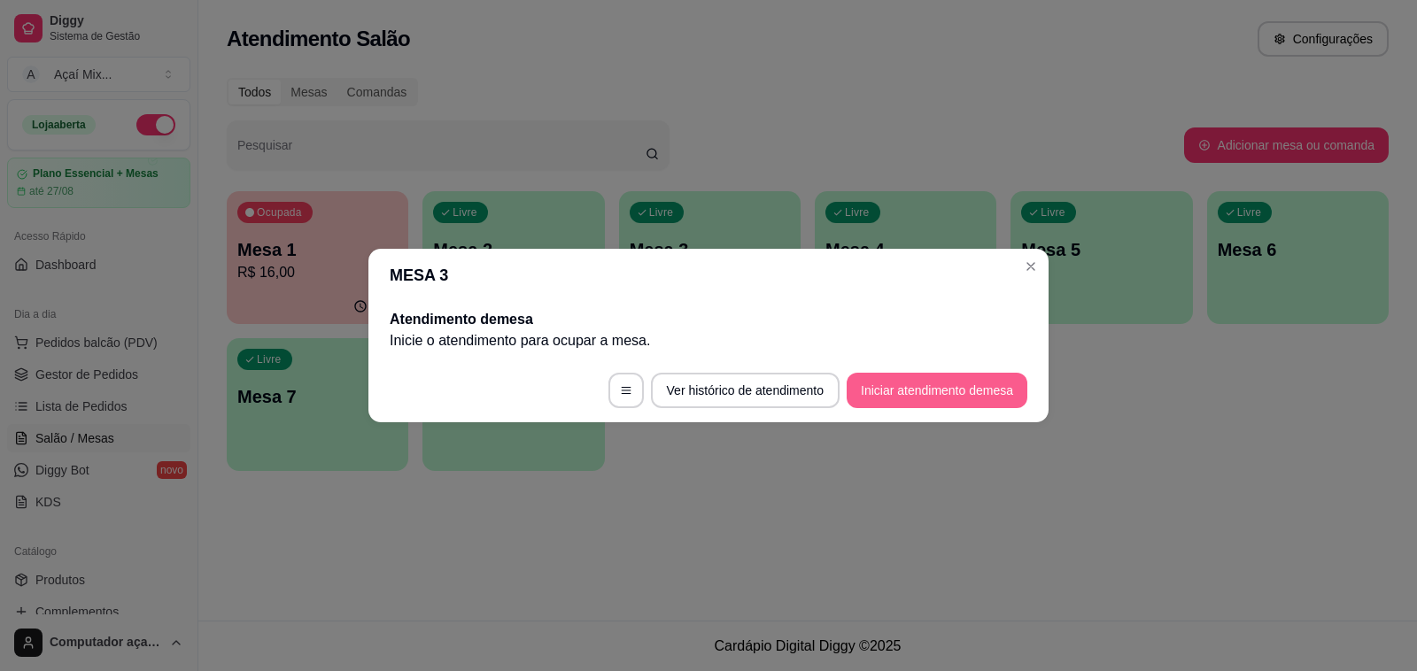
click at [903, 394] on button "Iniciar atendimento de mesa" at bounding box center [937, 390] width 181 height 35
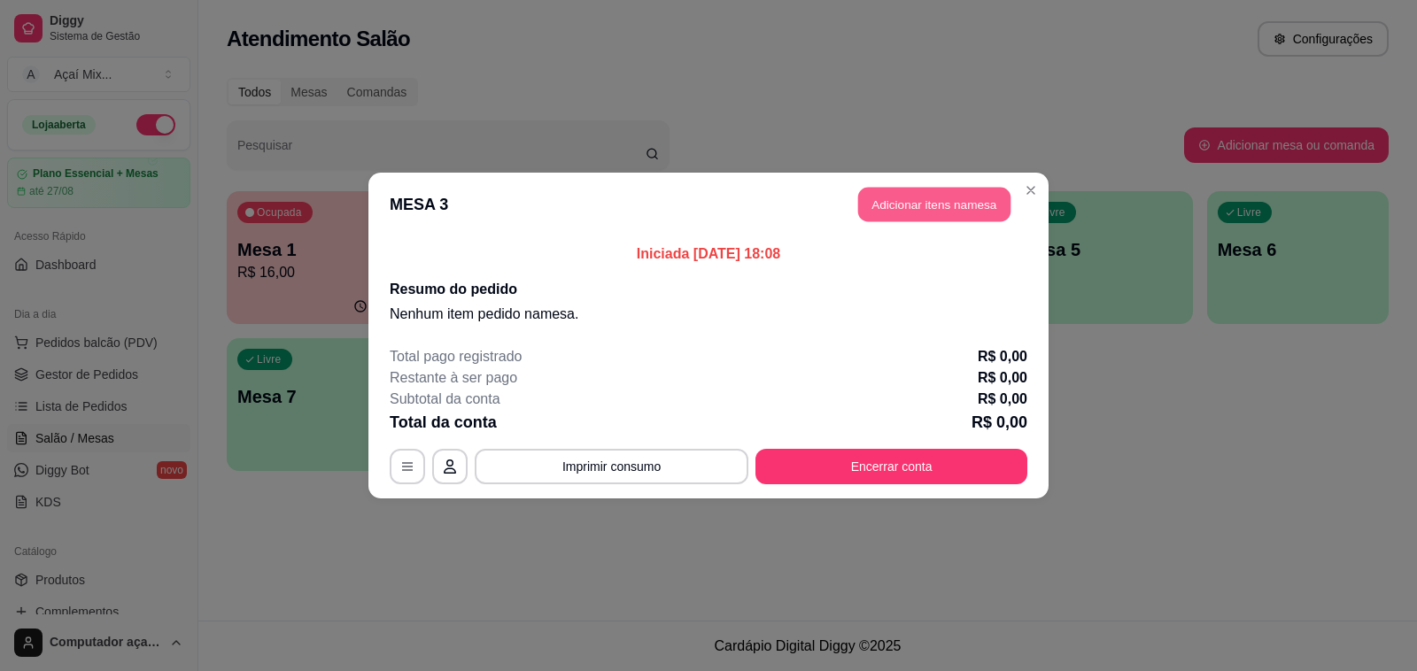
click at [922, 206] on button "Adicionar itens na mesa" at bounding box center [934, 205] width 152 height 35
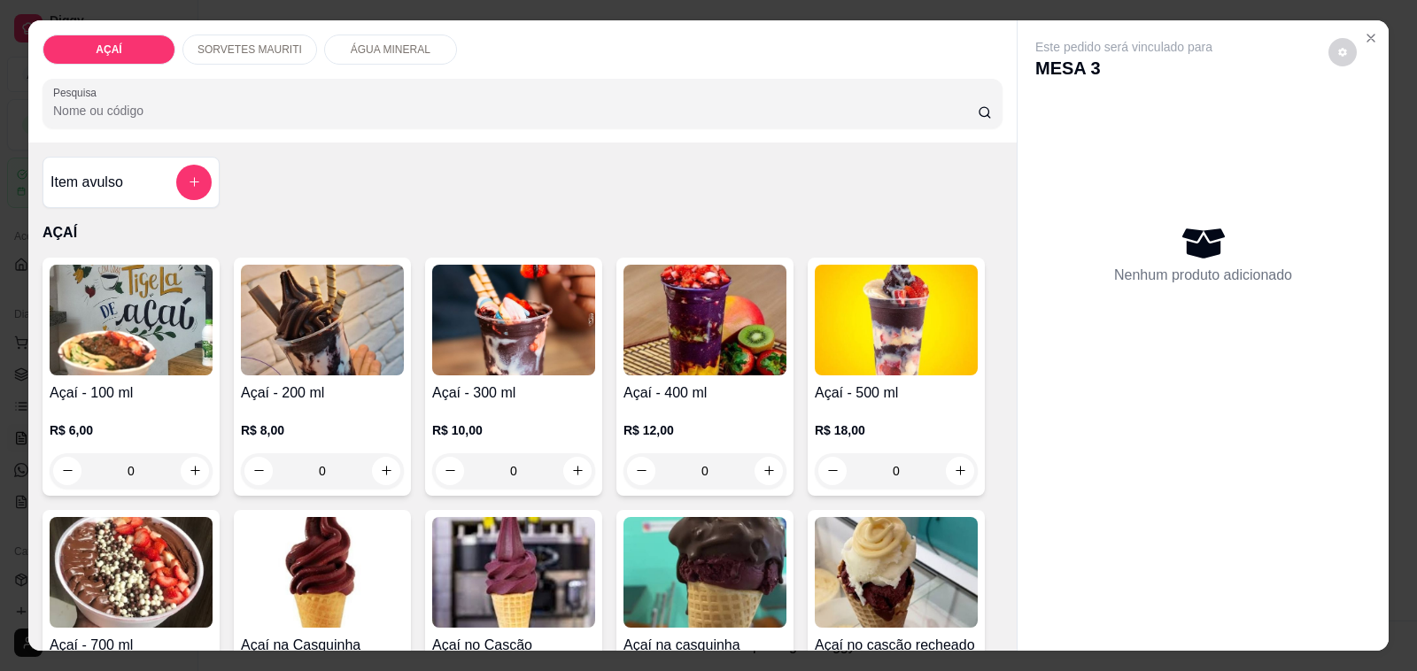
click at [379, 466] on div "0" at bounding box center [322, 470] width 163 height 35
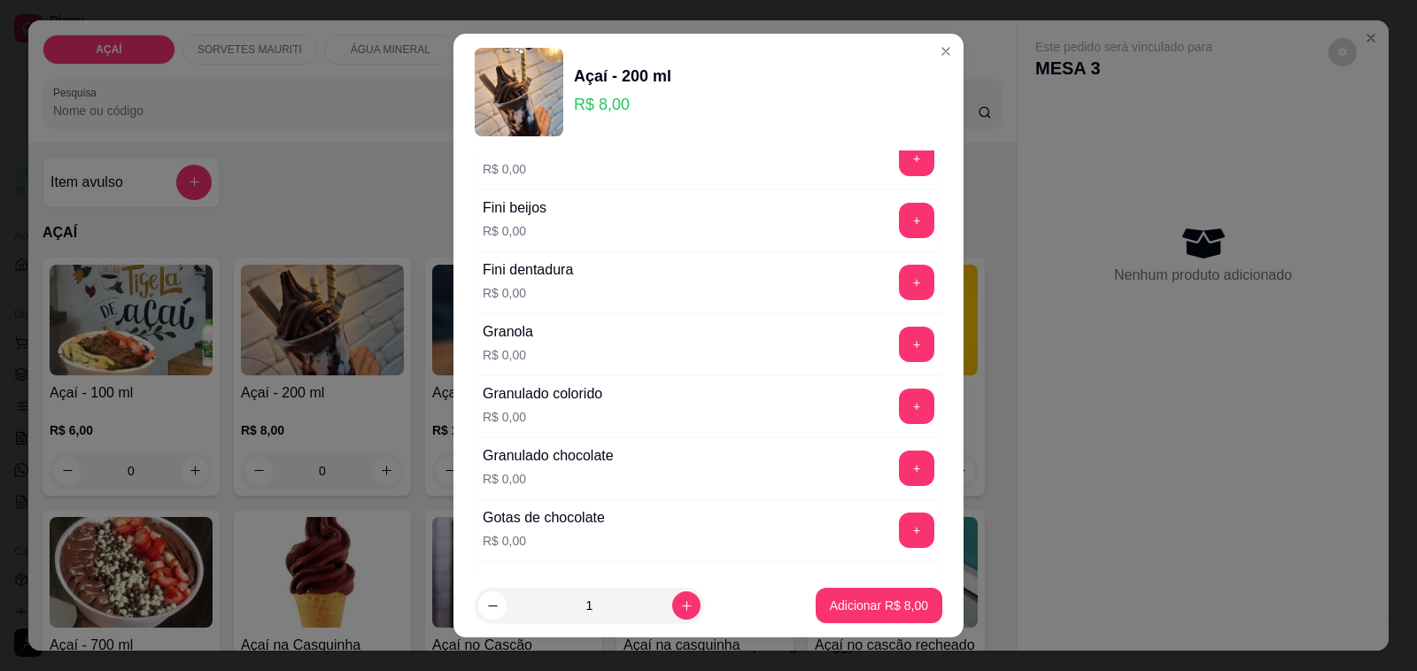
scroll to position [1550, 0]
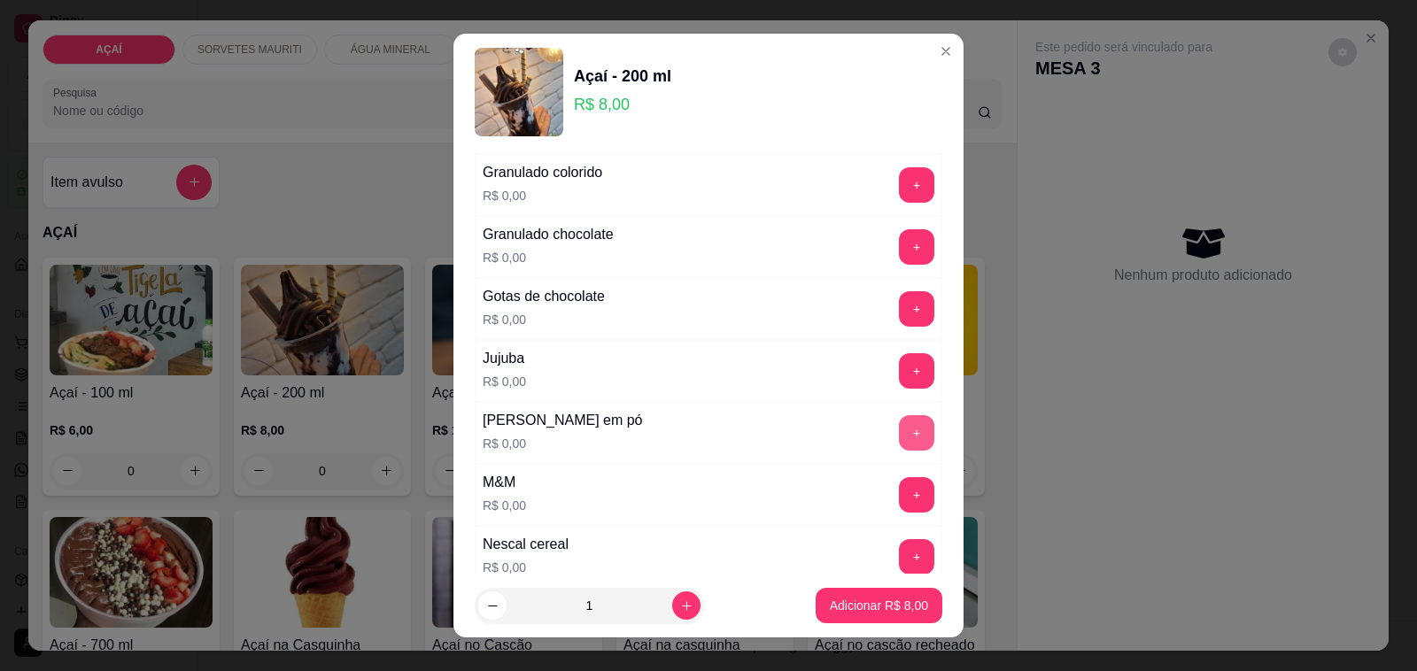
click at [899, 435] on button "+" at bounding box center [916, 432] width 35 height 35
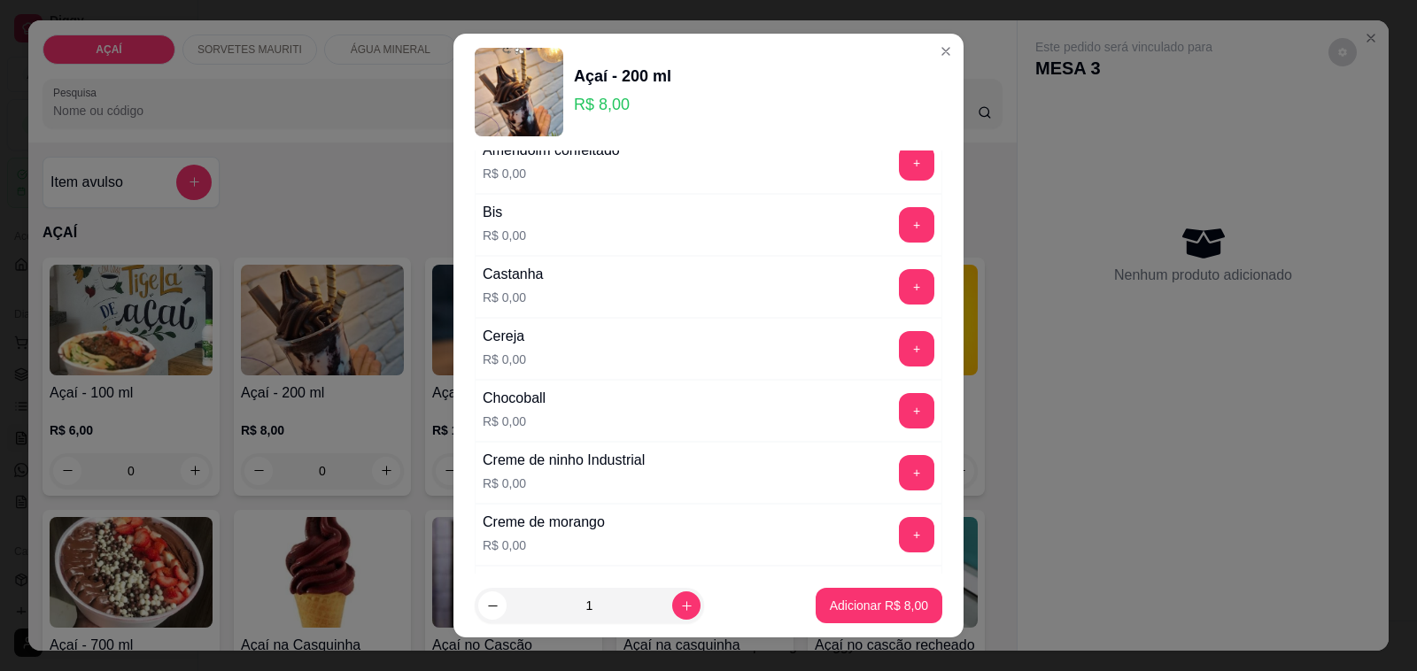
scroll to position [221, 0]
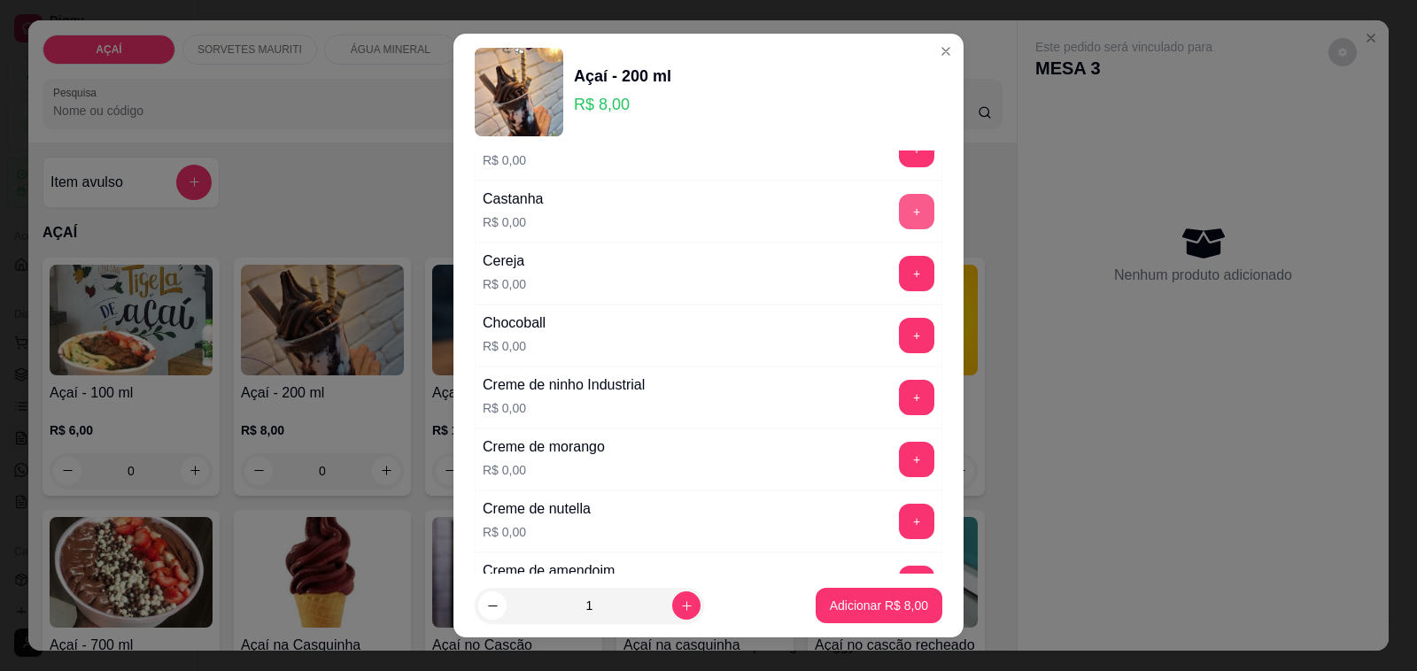
click at [899, 210] on button "+" at bounding box center [916, 211] width 35 height 35
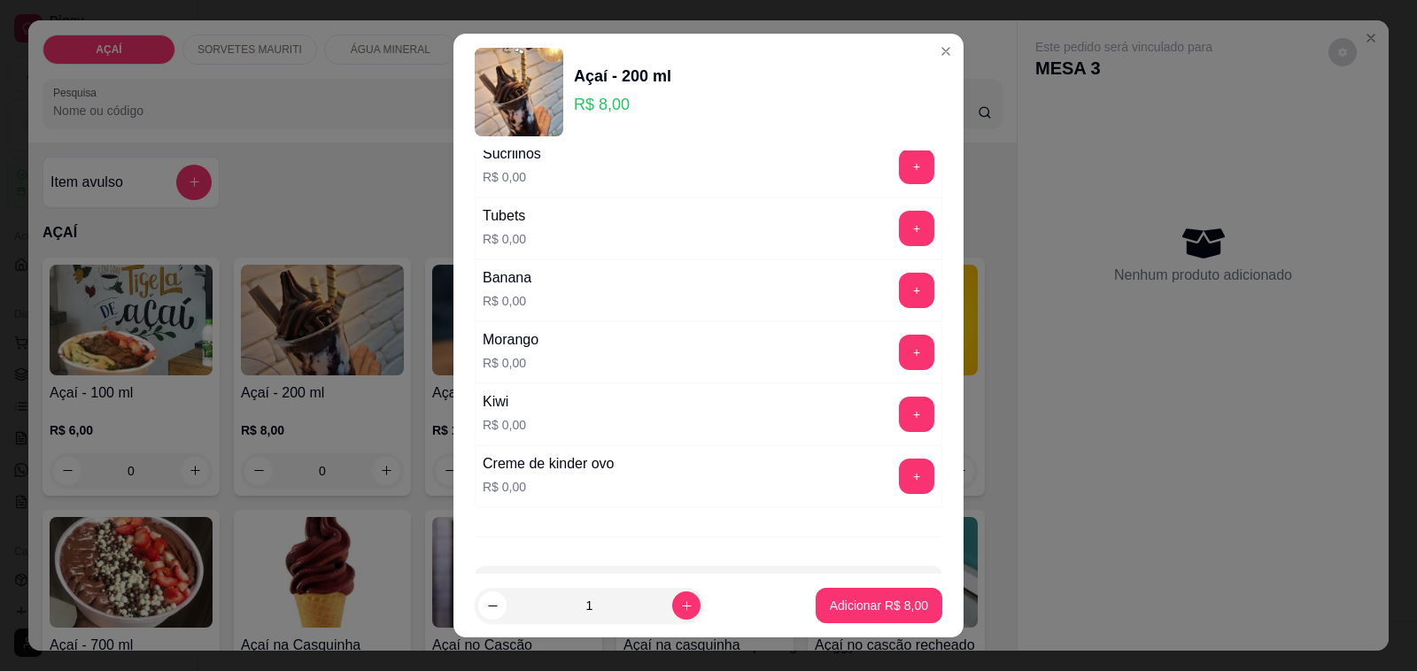
scroll to position [2331, 0]
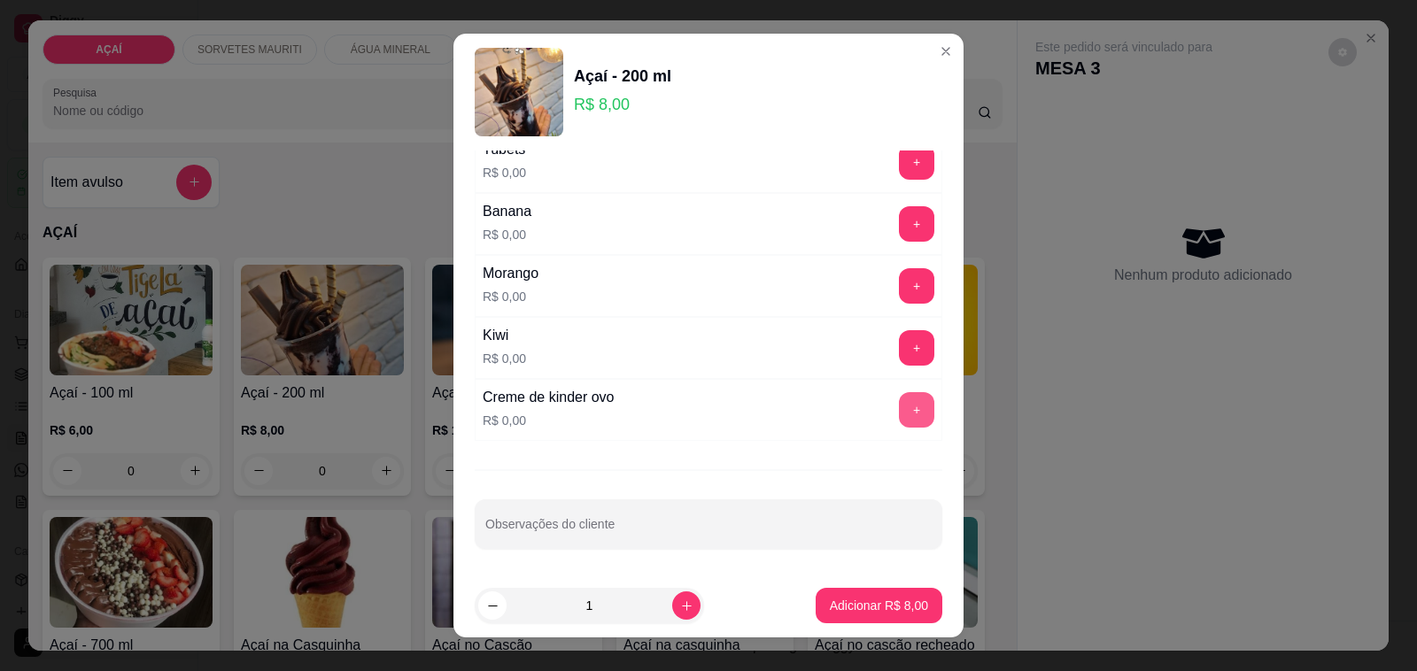
click at [899, 405] on button "+" at bounding box center [916, 409] width 35 height 35
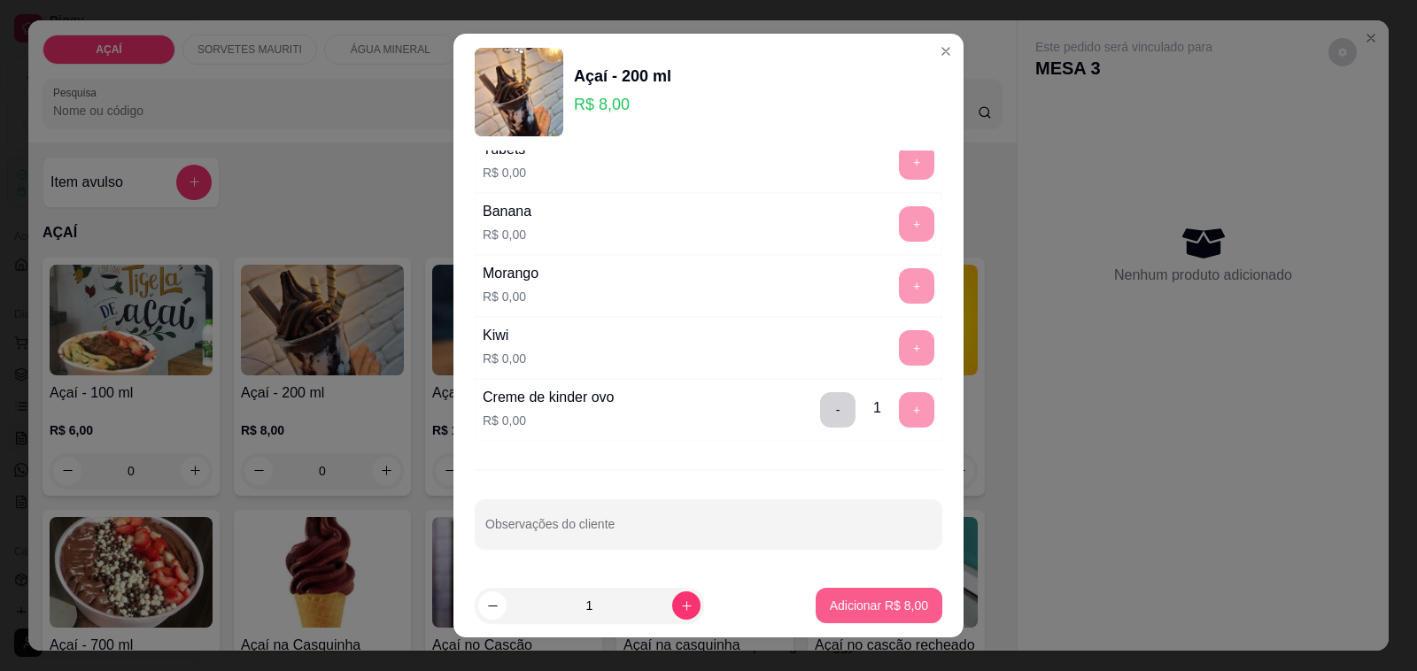
click at [843, 611] on p "Adicionar R$ 8,00" at bounding box center [879, 606] width 98 height 18
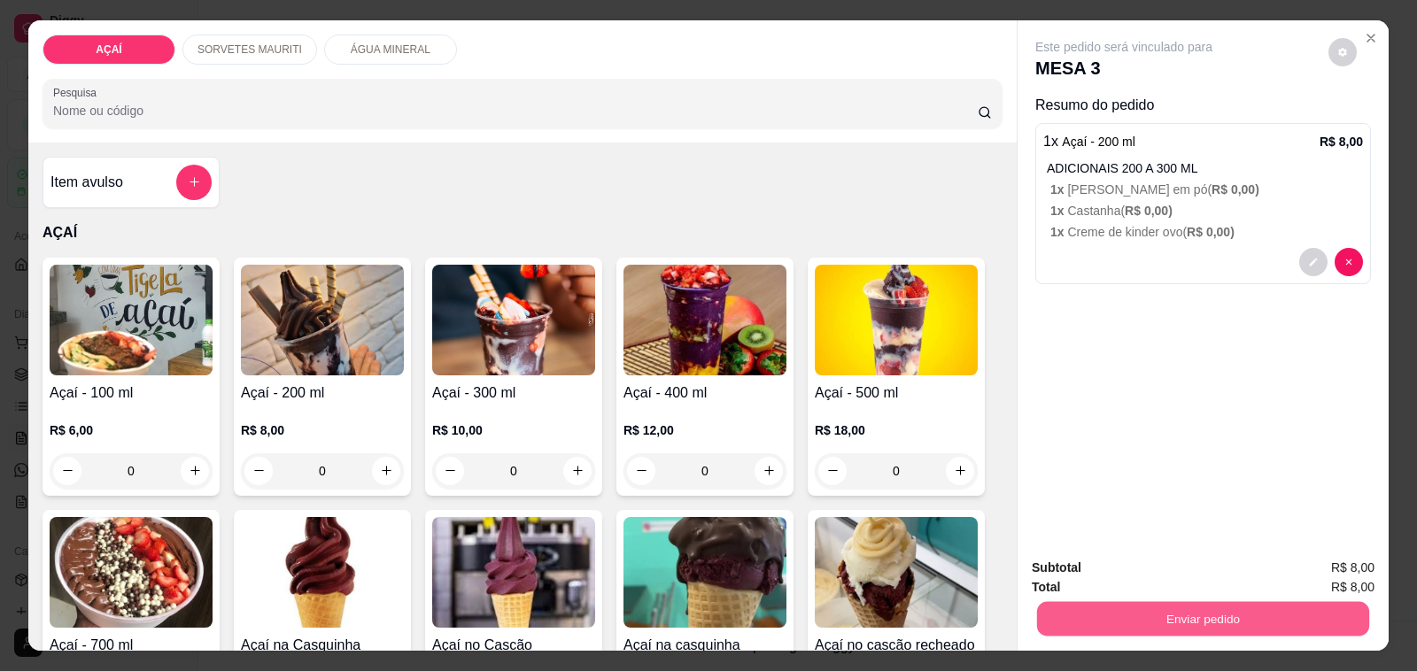
click at [1242, 611] on button "Enviar pedido" at bounding box center [1203, 619] width 332 height 35
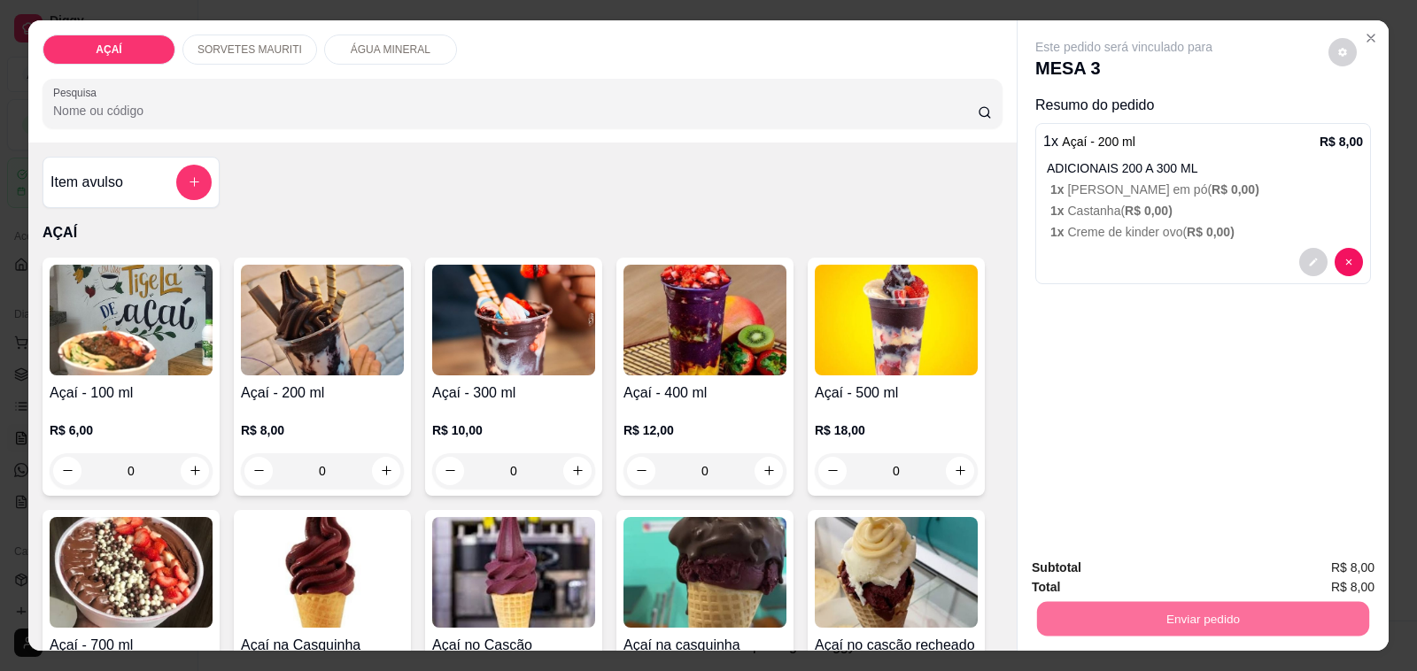
click at [1193, 576] on button "Não registrar e enviar pedido" at bounding box center [1143, 567] width 179 height 33
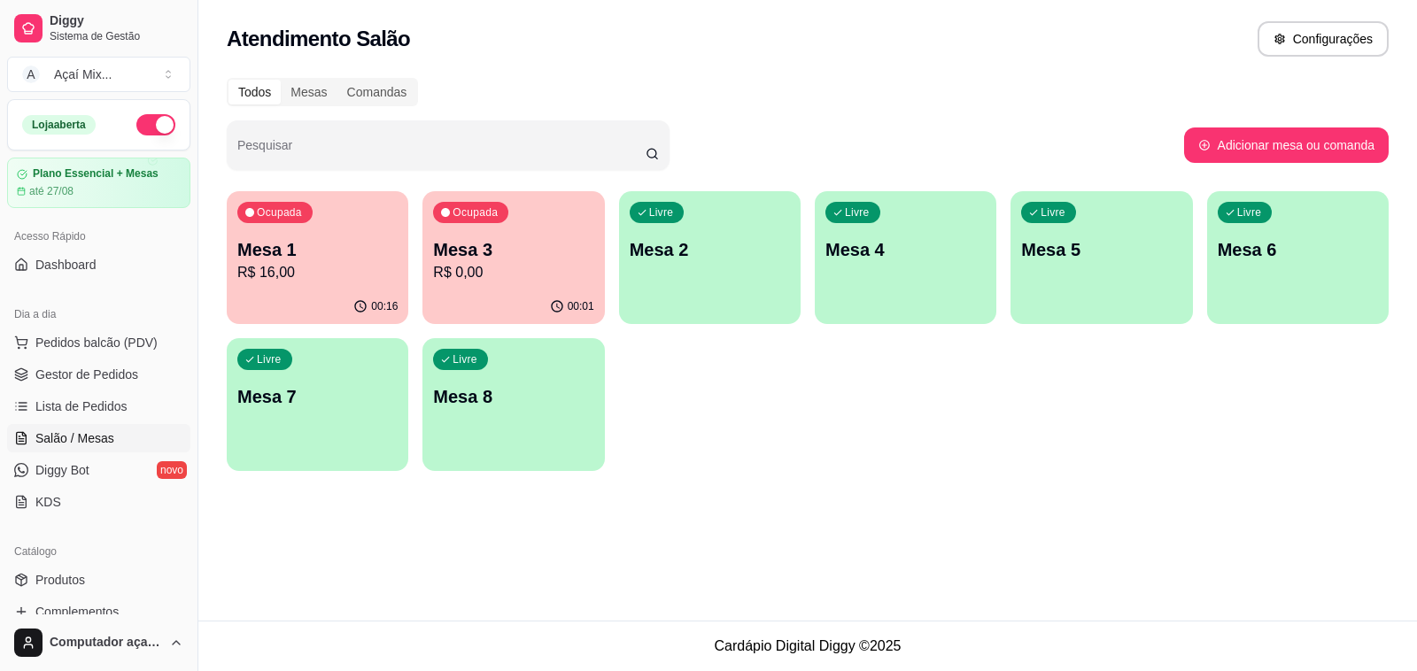
click at [564, 414] on div "Livre Mesa 8" at bounding box center [513, 394] width 182 height 112
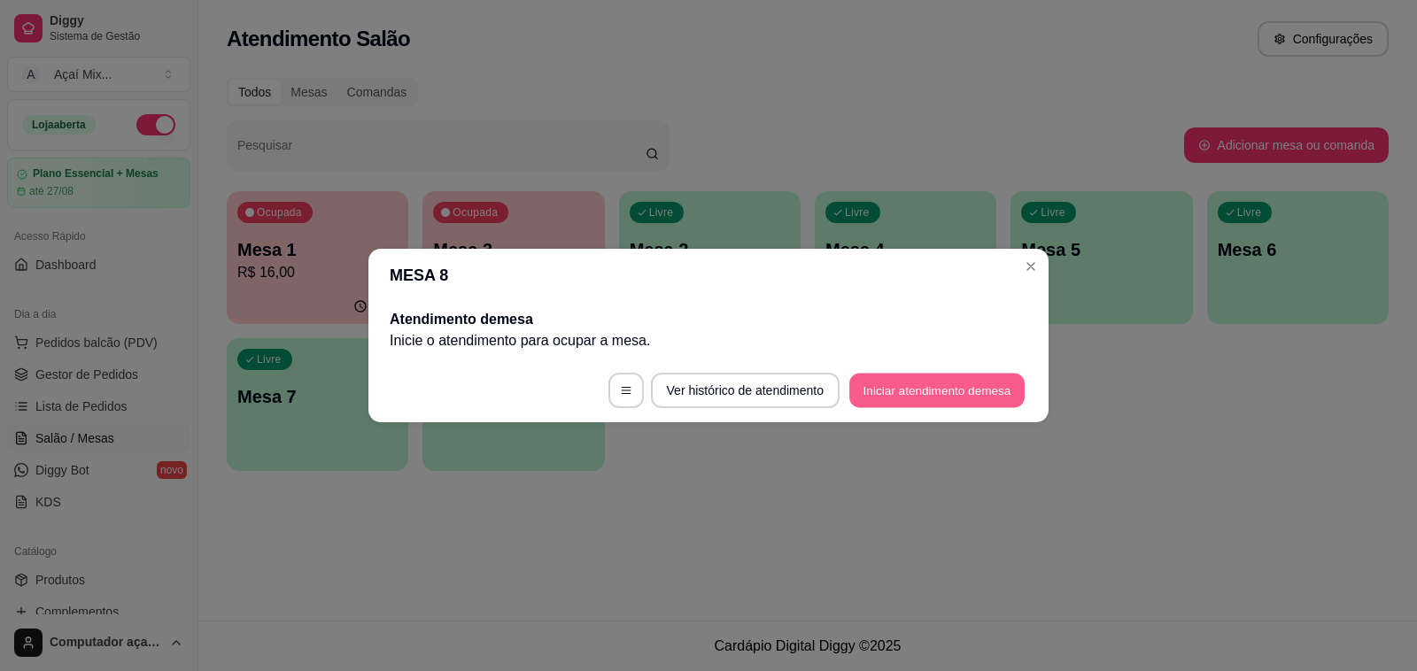
click at [897, 387] on button "Iniciar atendimento de mesa" at bounding box center [936, 391] width 175 height 35
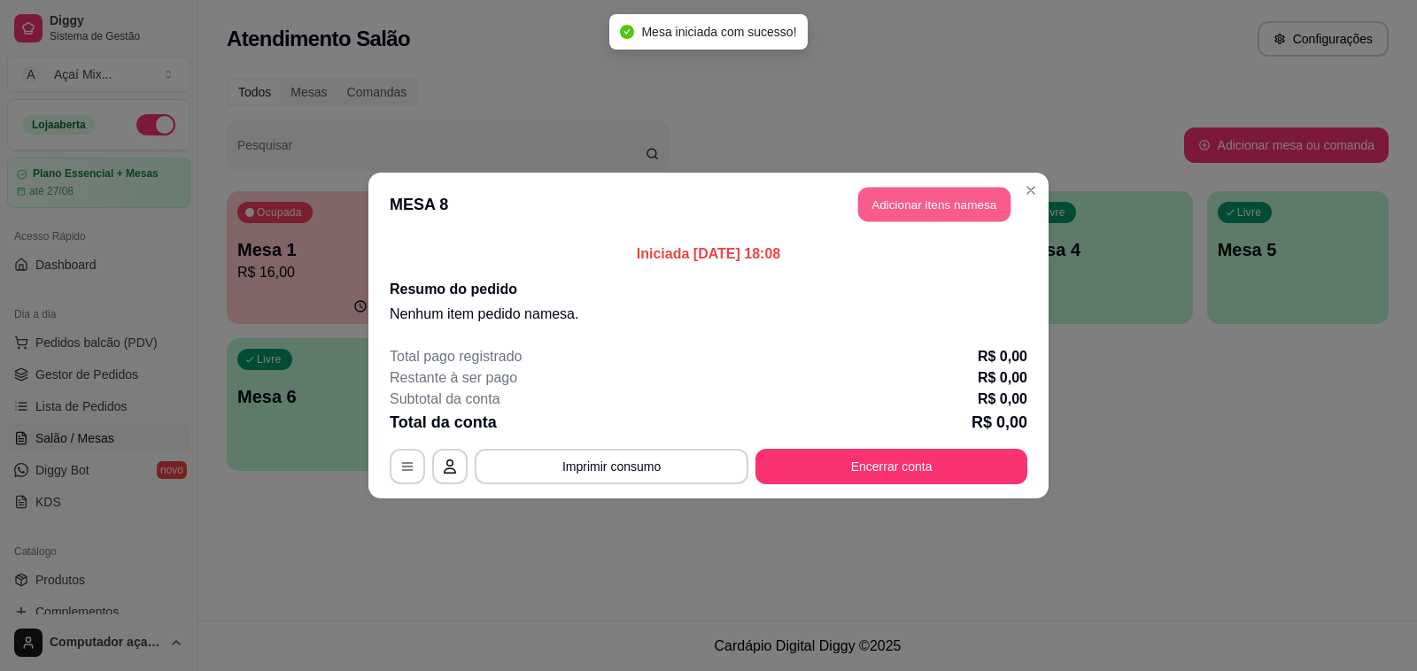
click at [955, 200] on button "Adicionar itens na mesa" at bounding box center [934, 205] width 152 height 35
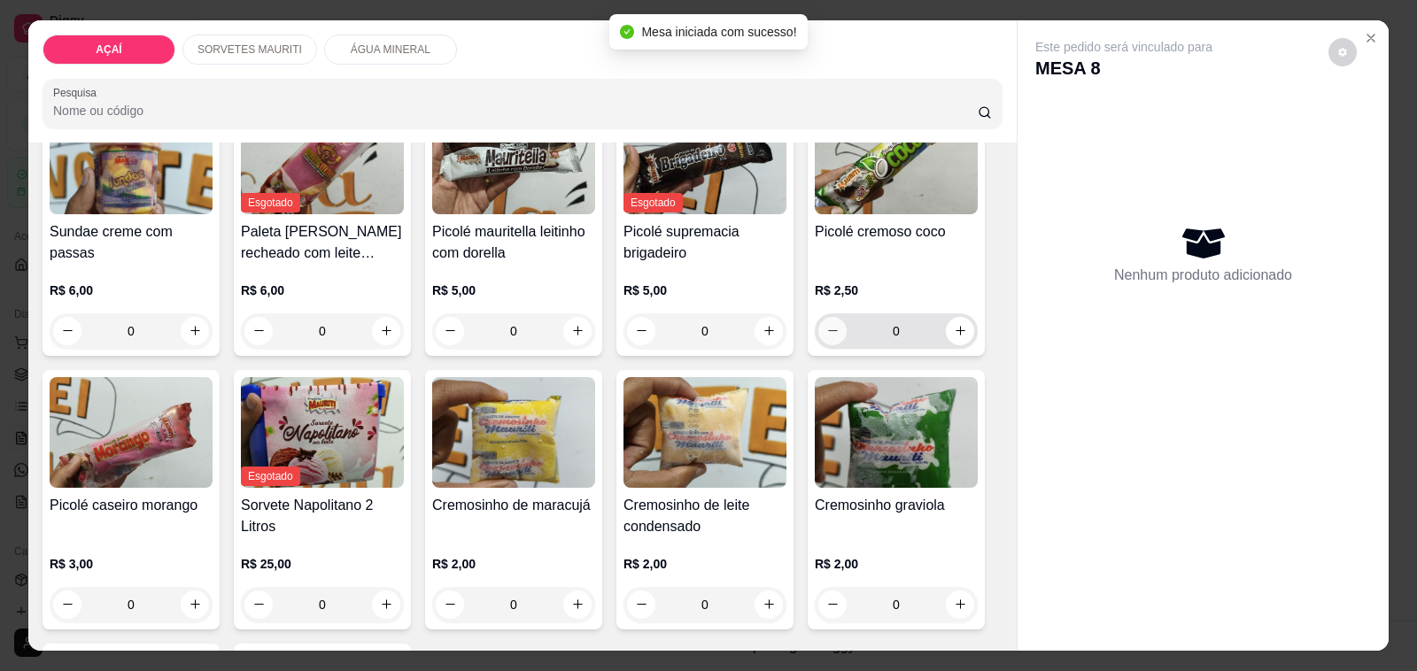
scroll to position [553, 0]
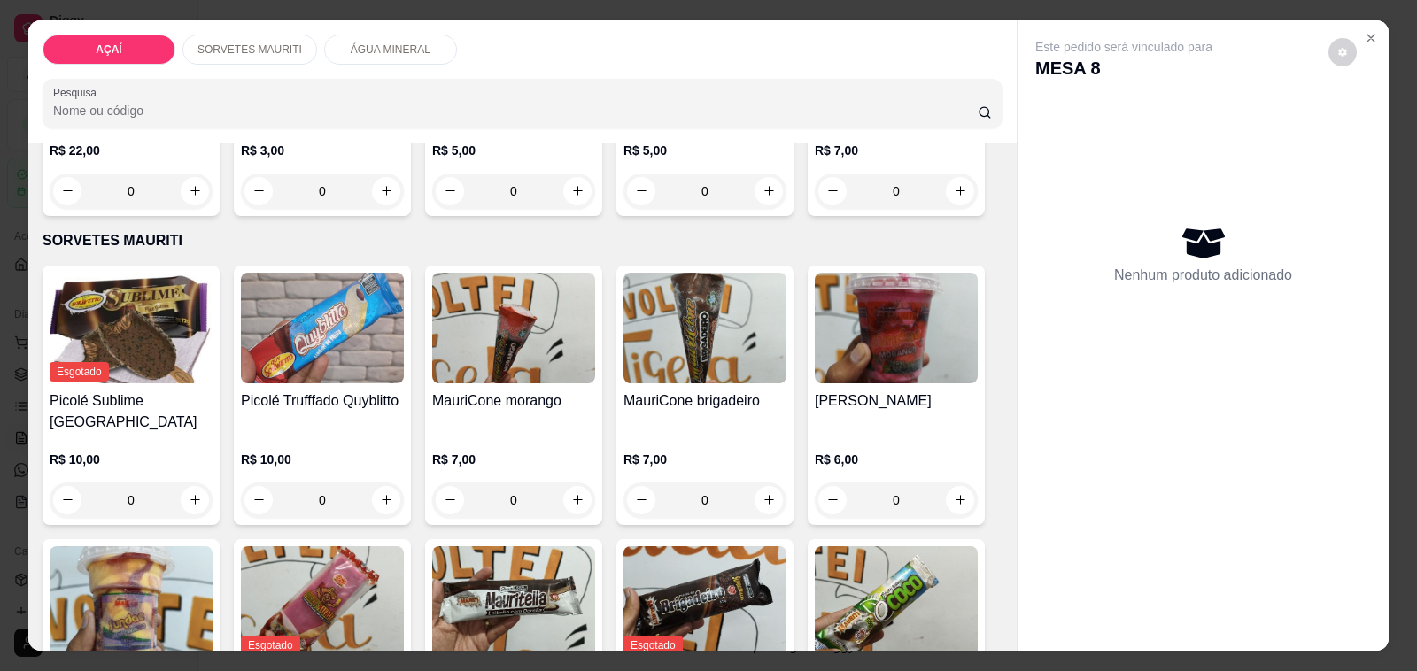
click at [869, 323] on img at bounding box center [896, 328] width 163 height 111
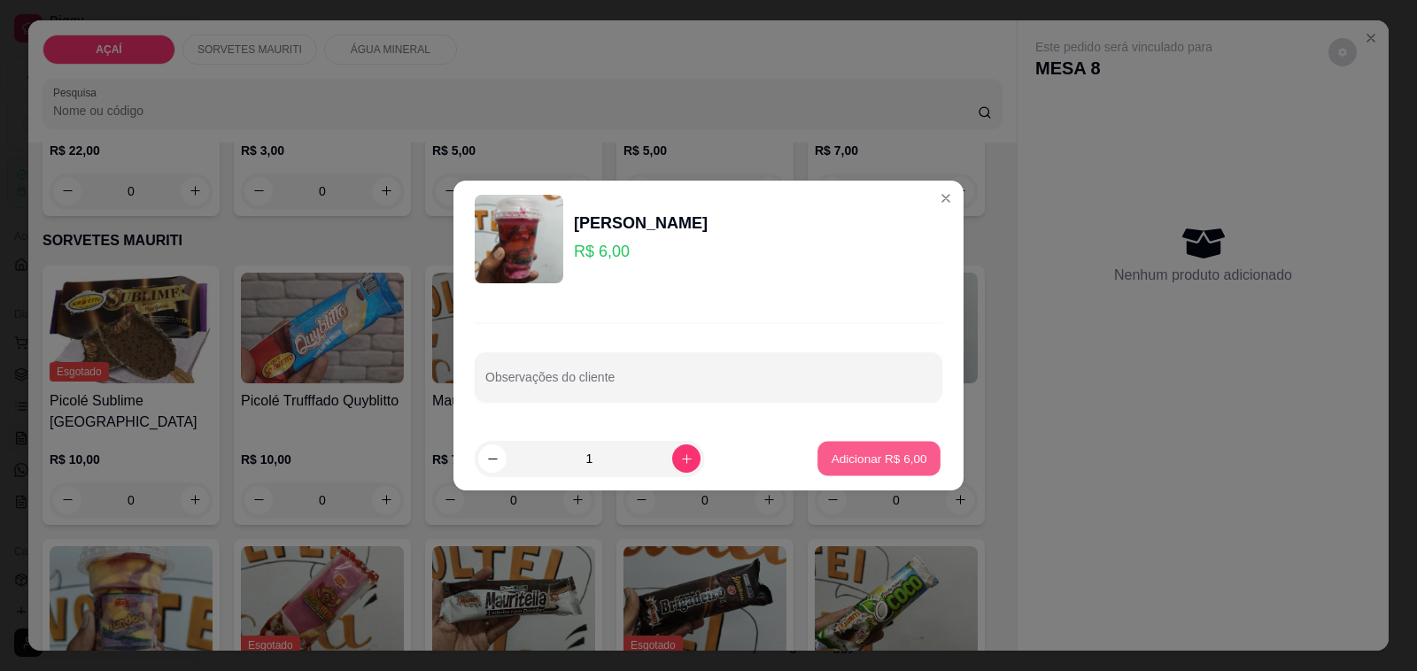
click at [852, 474] on button "Adicionar R$ 6,00" at bounding box center [878, 459] width 123 height 35
type input "1"
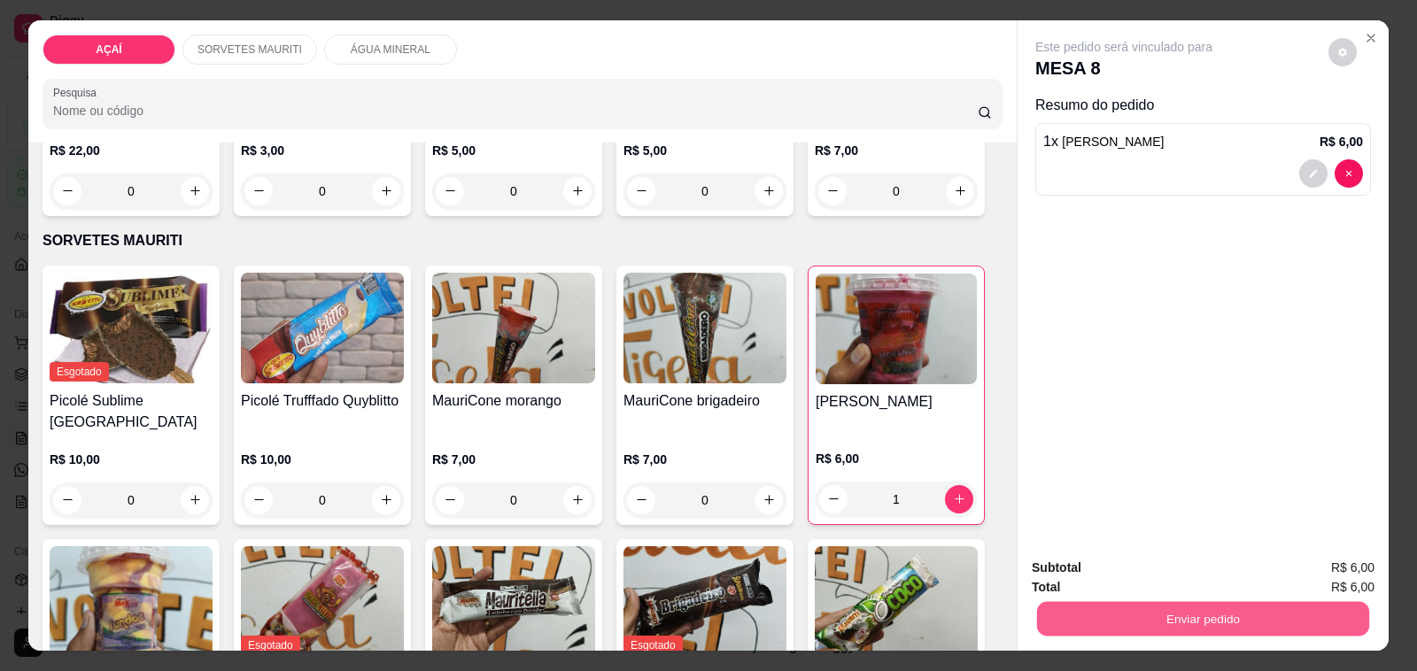
click at [1167, 612] on button "Enviar pedido" at bounding box center [1203, 619] width 332 height 35
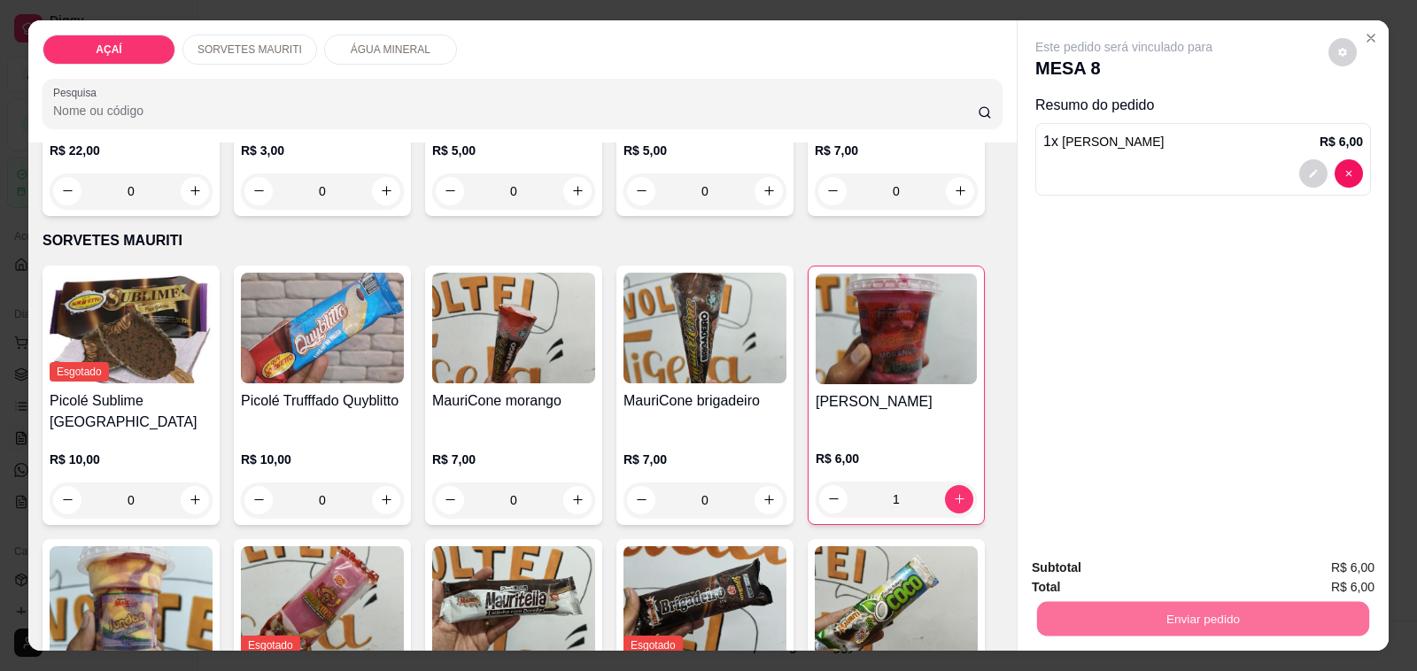
click at [1173, 569] on button "Não registrar e enviar pedido" at bounding box center [1143, 569] width 184 height 34
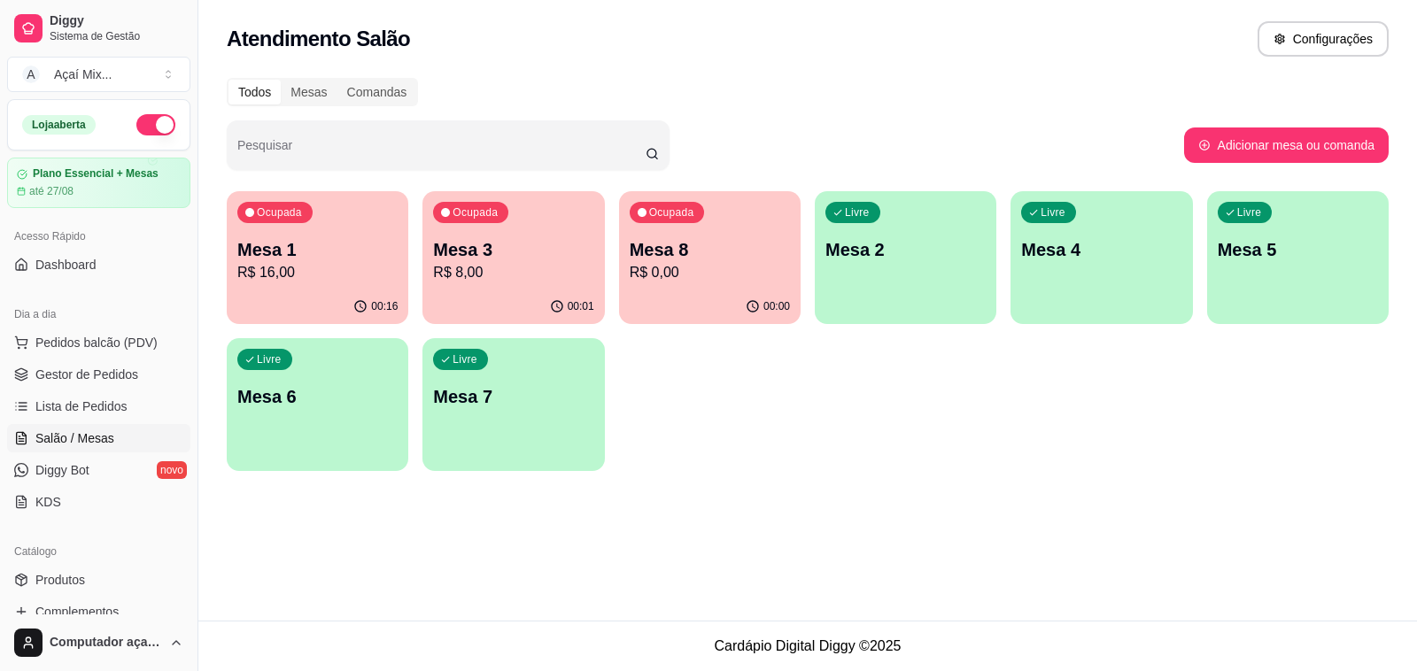
click at [736, 250] on p "Mesa 8" at bounding box center [710, 249] width 160 height 25
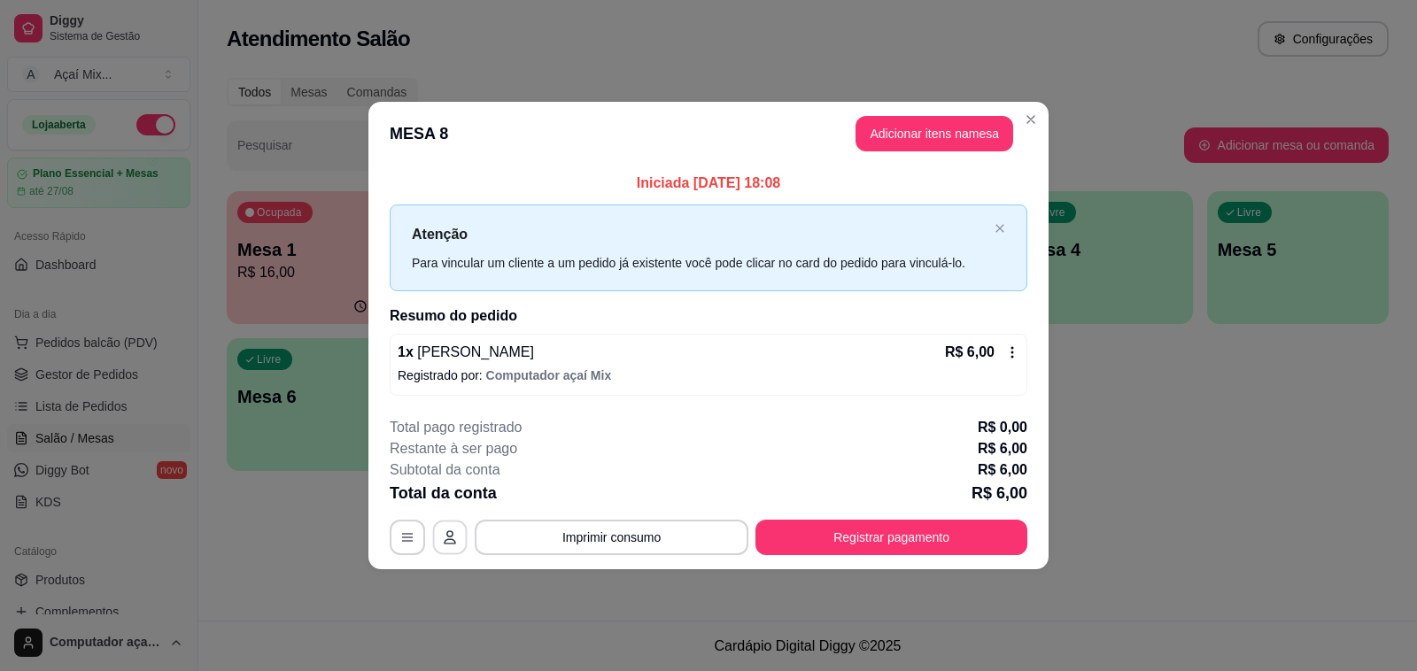
click at [450, 538] on icon "button" at bounding box center [450, 537] width 14 height 14
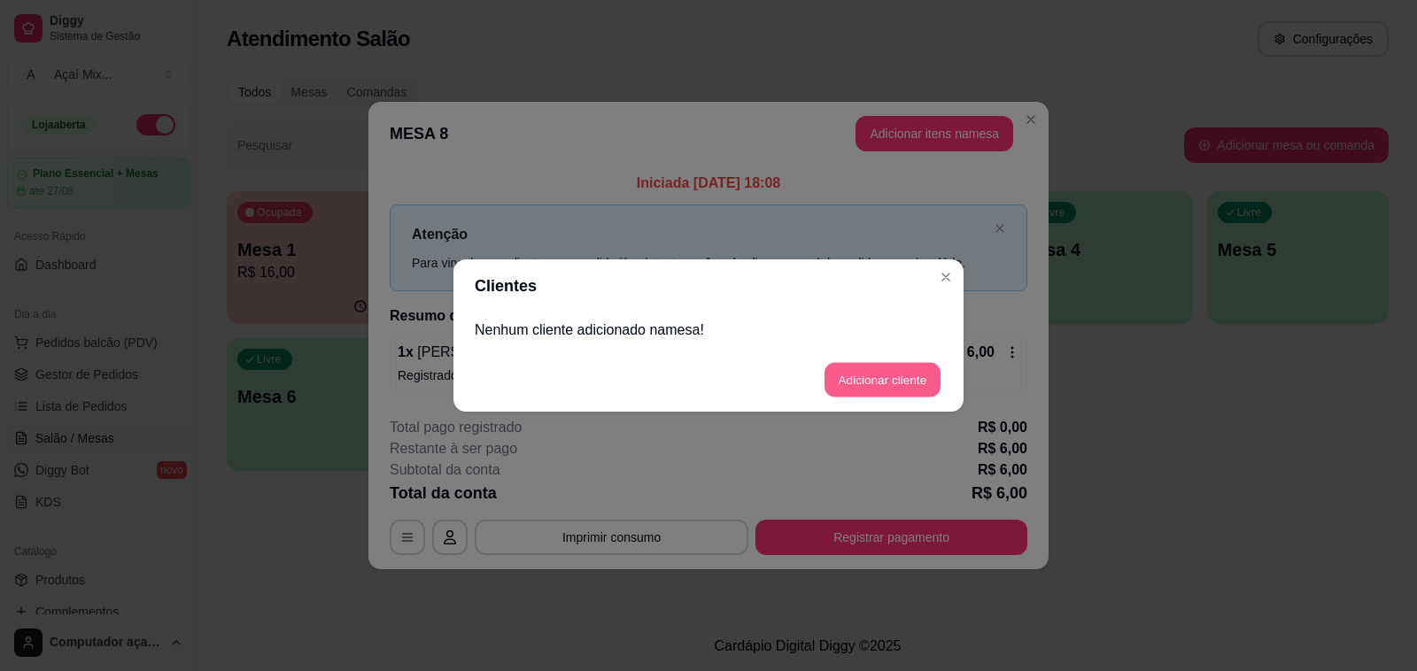
click at [856, 382] on button "Adicionar cliente" at bounding box center [882, 380] width 116 height 35
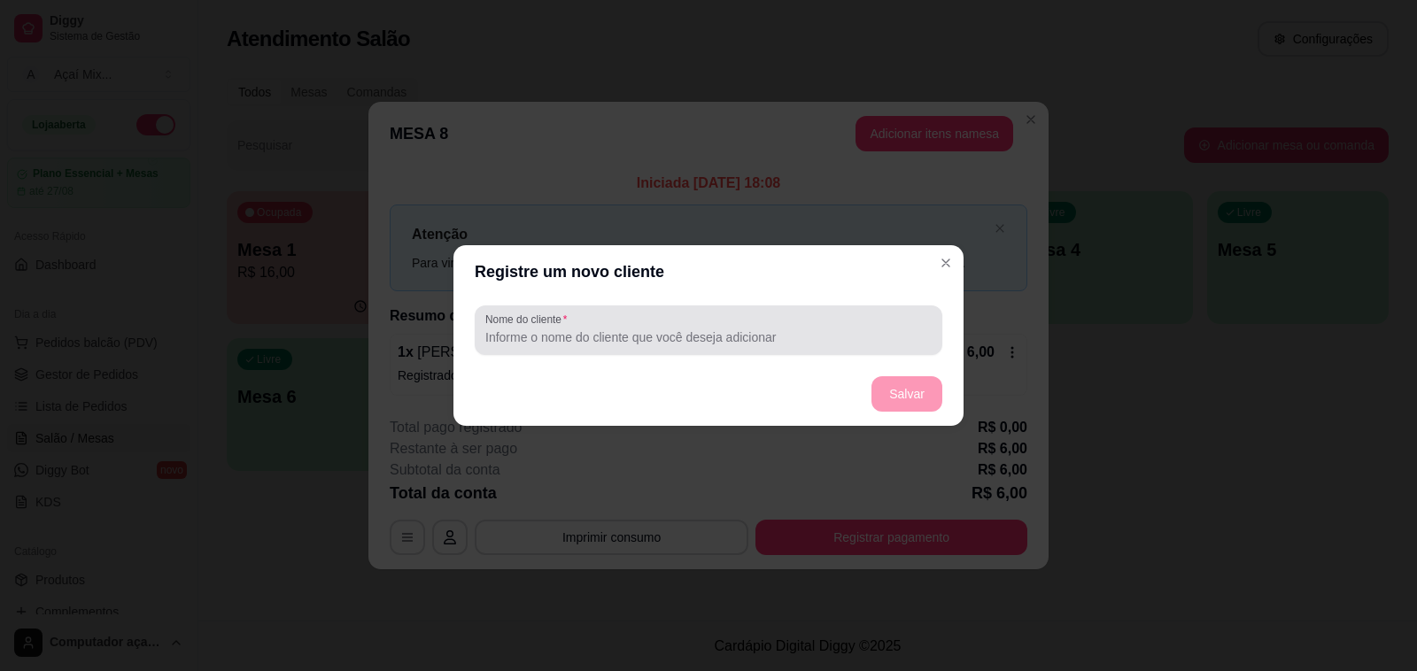
click at [550, 345] on input "Nome do cliente" at bounding box center [708, 338] width 446 height 18
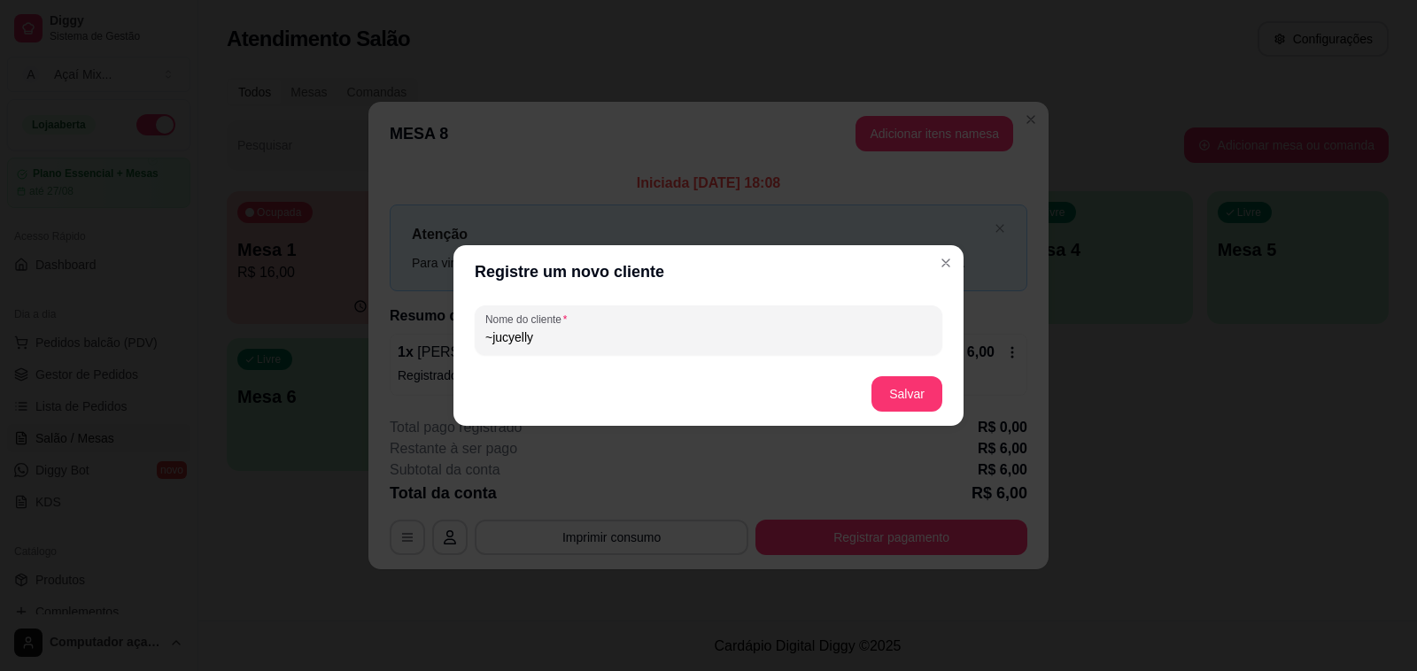
click at [494, 336] on input "~jucyelly" at bounding box center [708, 338] width 446 height 18
type input "jucyelly"
click at [908, 386] on button "Salvar" at bounding box center [906, 393] width 71 height 35
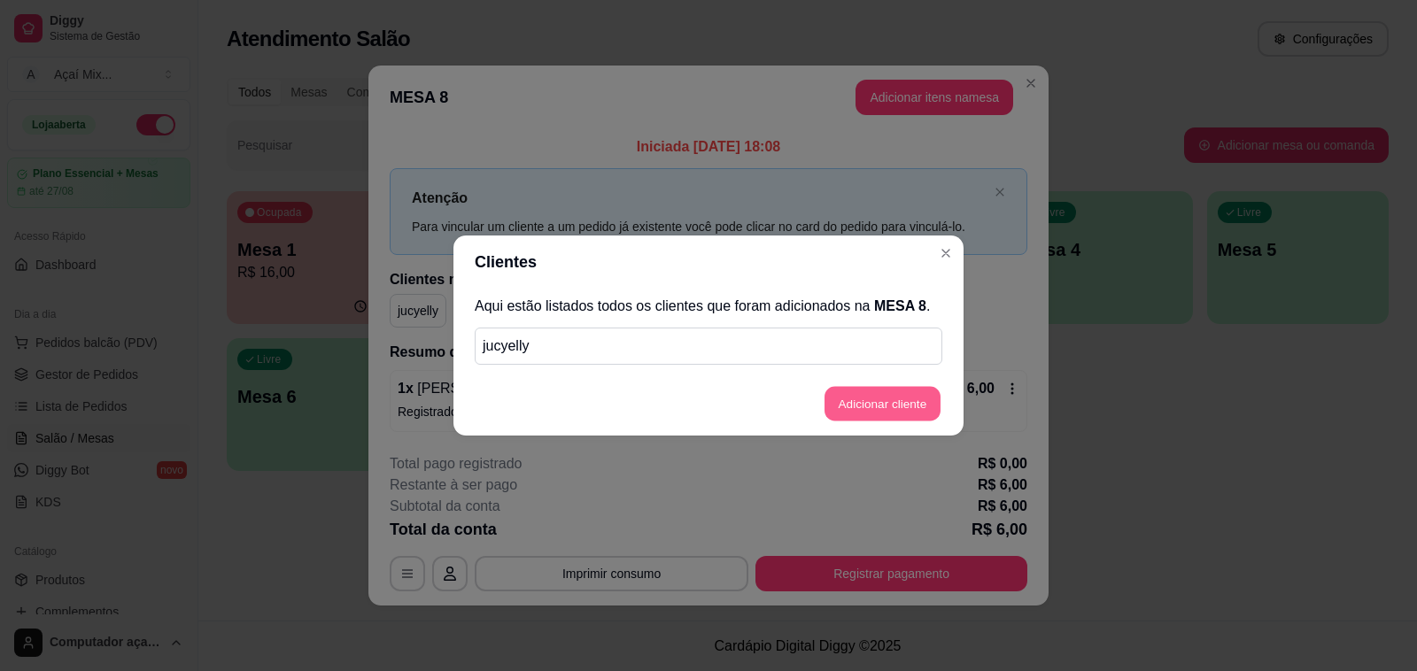
click at [874, 413] on button "Adicionar cliente" at bounding box center [882, 404] width 116 height 35
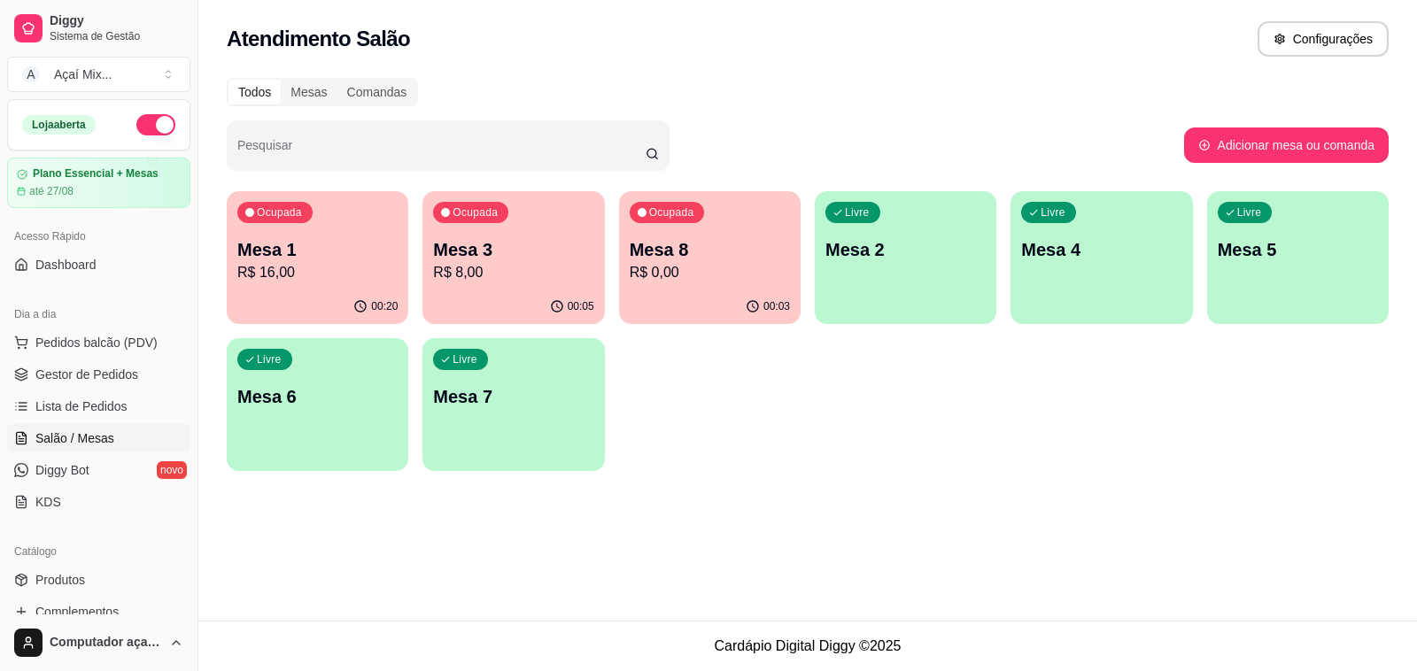
click at [330, 248] on p "Mesa 1" at bounding box center [317, 249] width 160 height 25
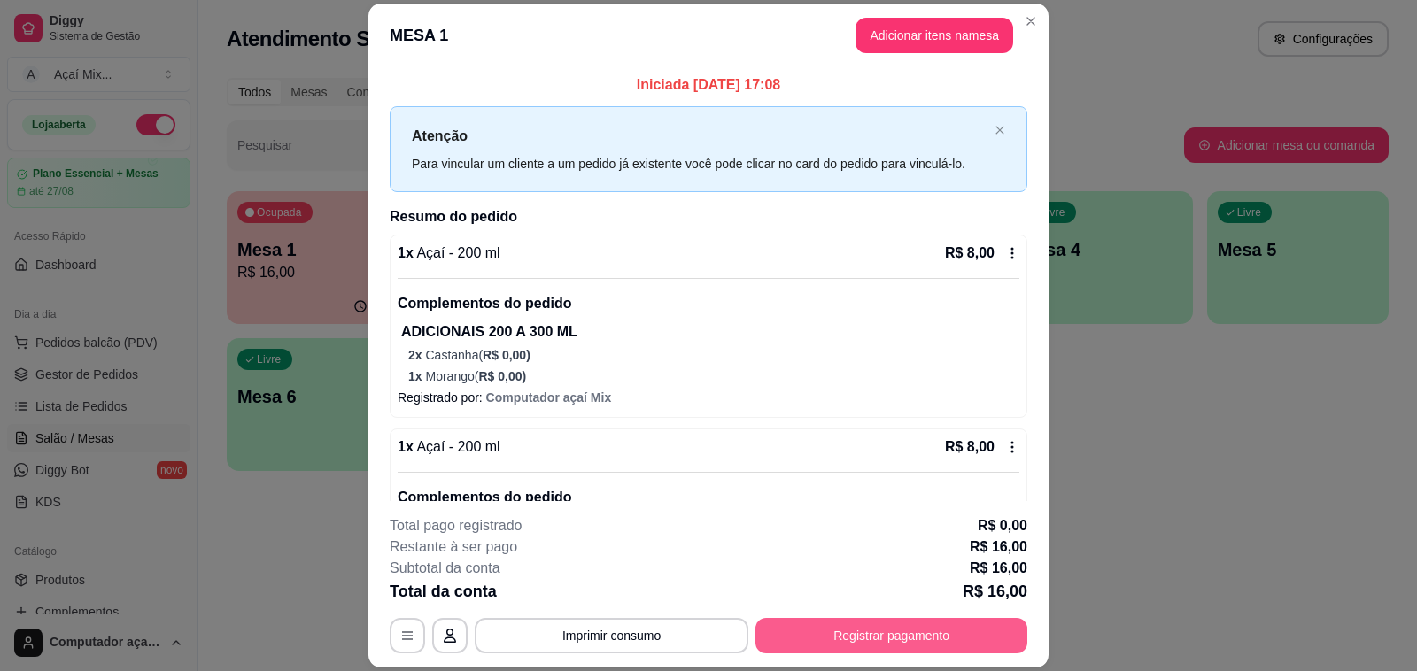
click at [914, 635] on button "Registrar pagamento" at bounding box center [891, 635] width 272 height 35
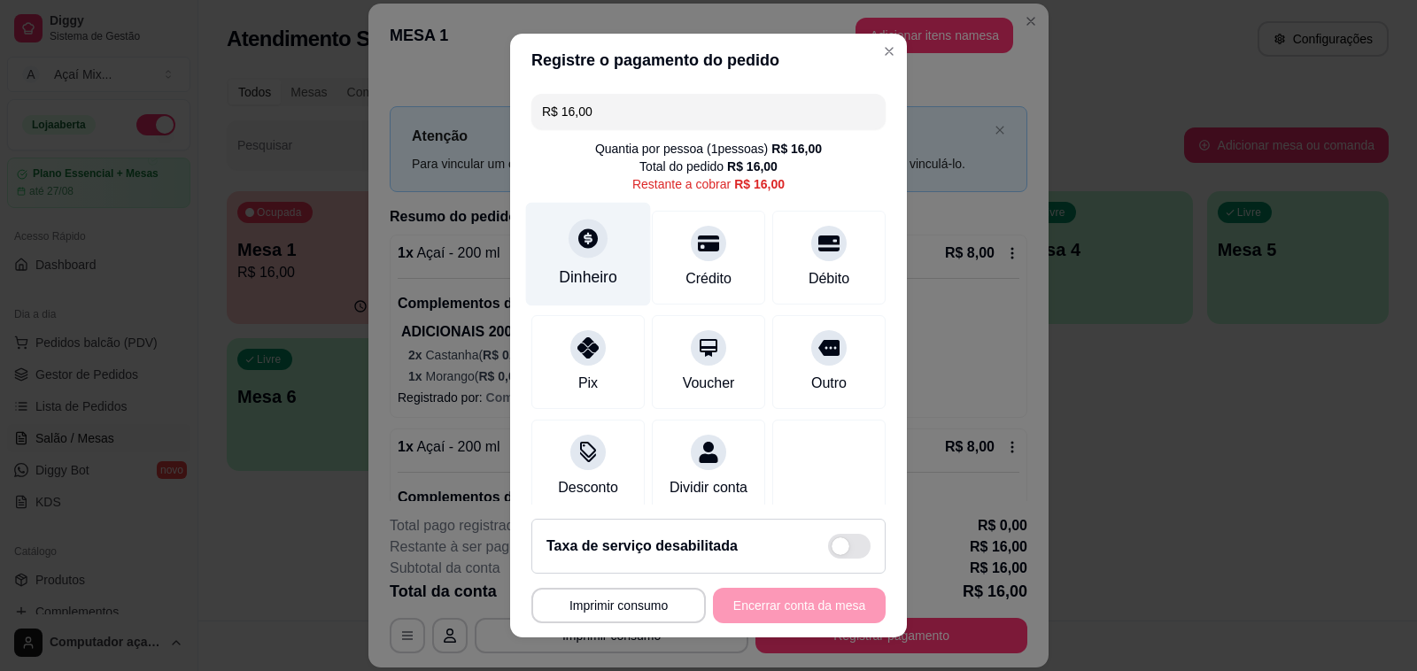
click at [574, 266] on div "Dinheiro" at bounding box center [588, 277] width 58 height 23
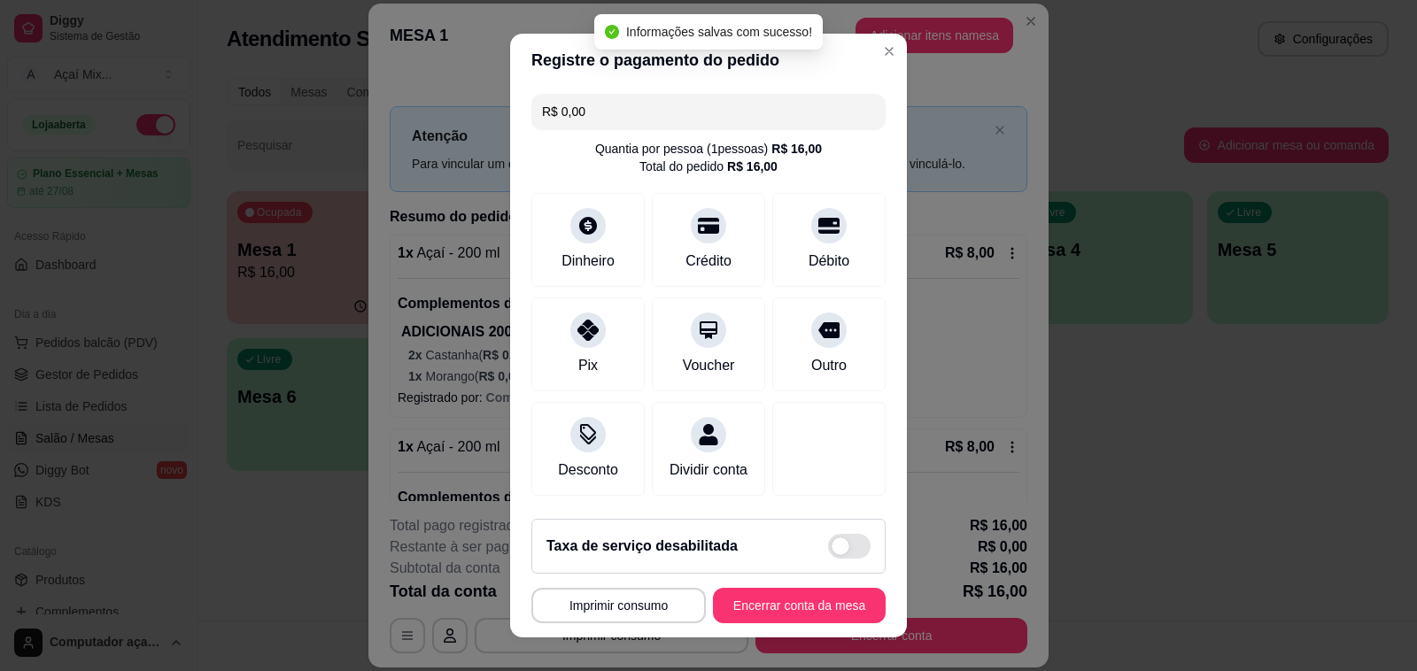
type input "R$ 0,00"
click at [780, 609] on button "Encerrar conta da mesa" at bounding box center [799, 605] width 173 height 35
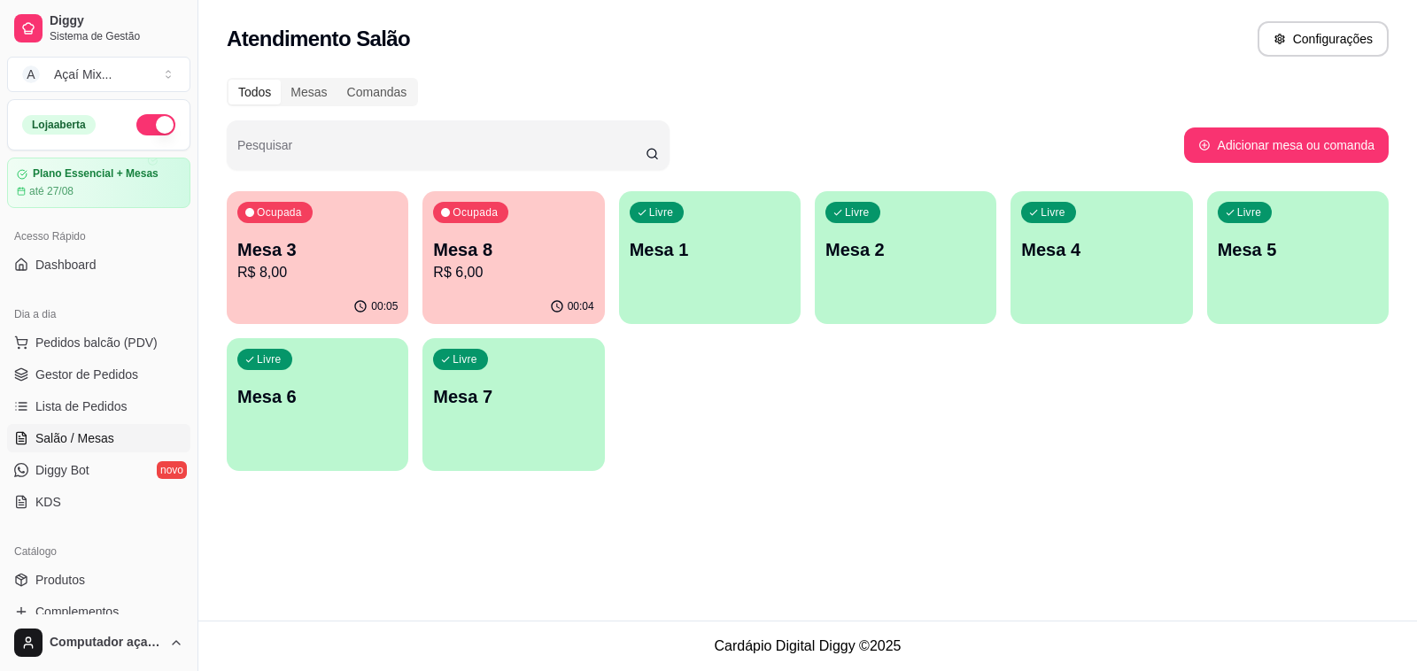
click at [510, 259] on div "Mesa 8 R$ 6,00" at bounding box center [513, 260] width 160 height 46
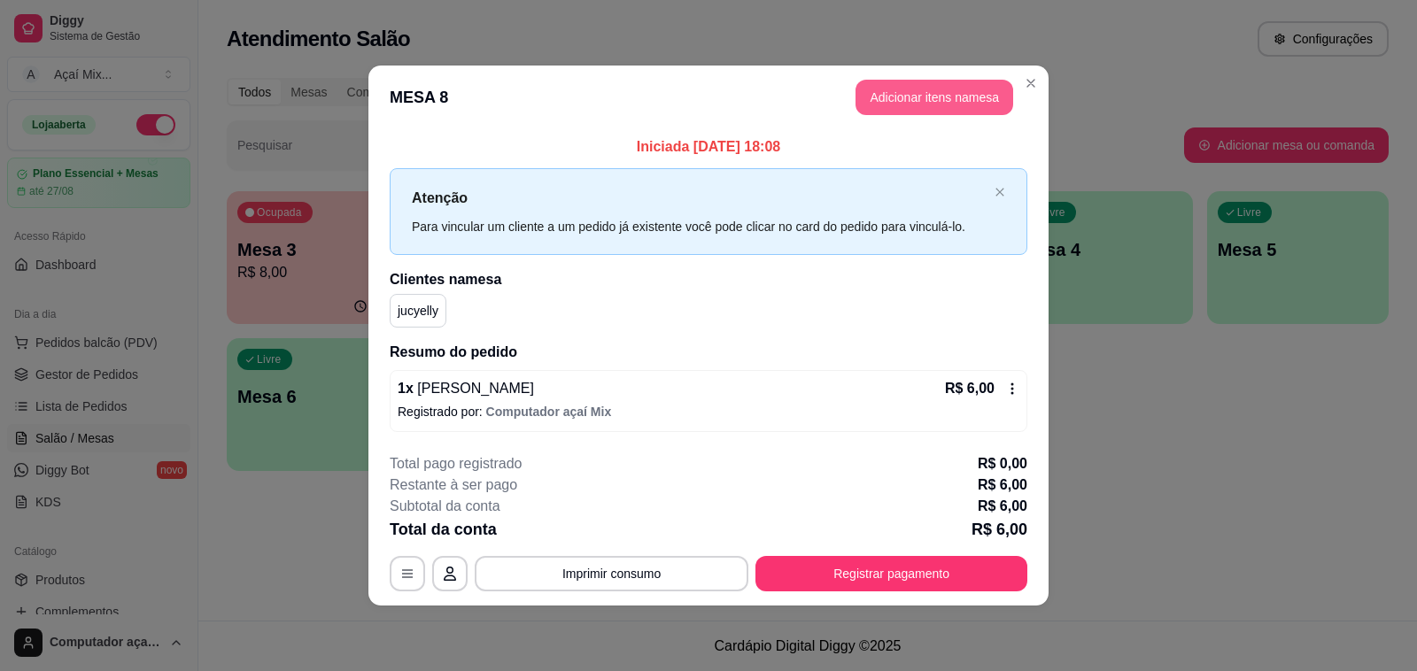
click at [940, 104] on button "Adicionar itens na mesa" at bounding box center [934, 97] width 158 height 35
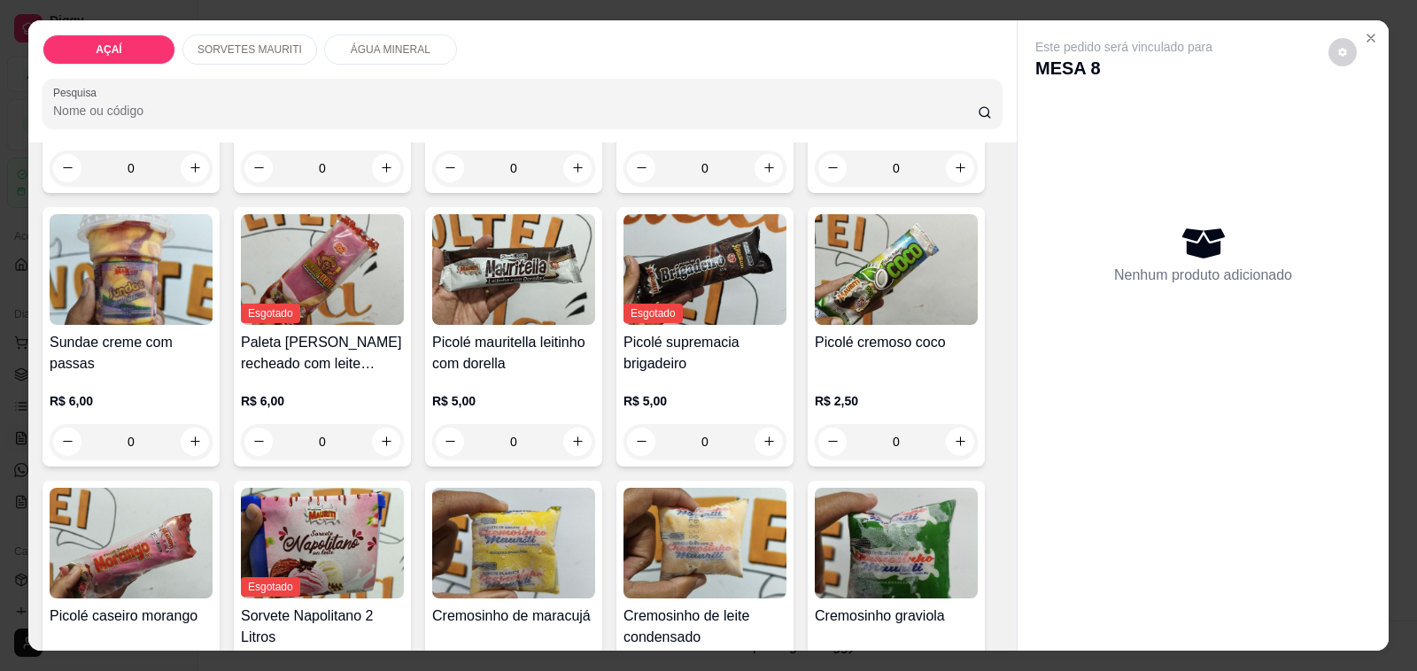
scroll to position [1107, 0]
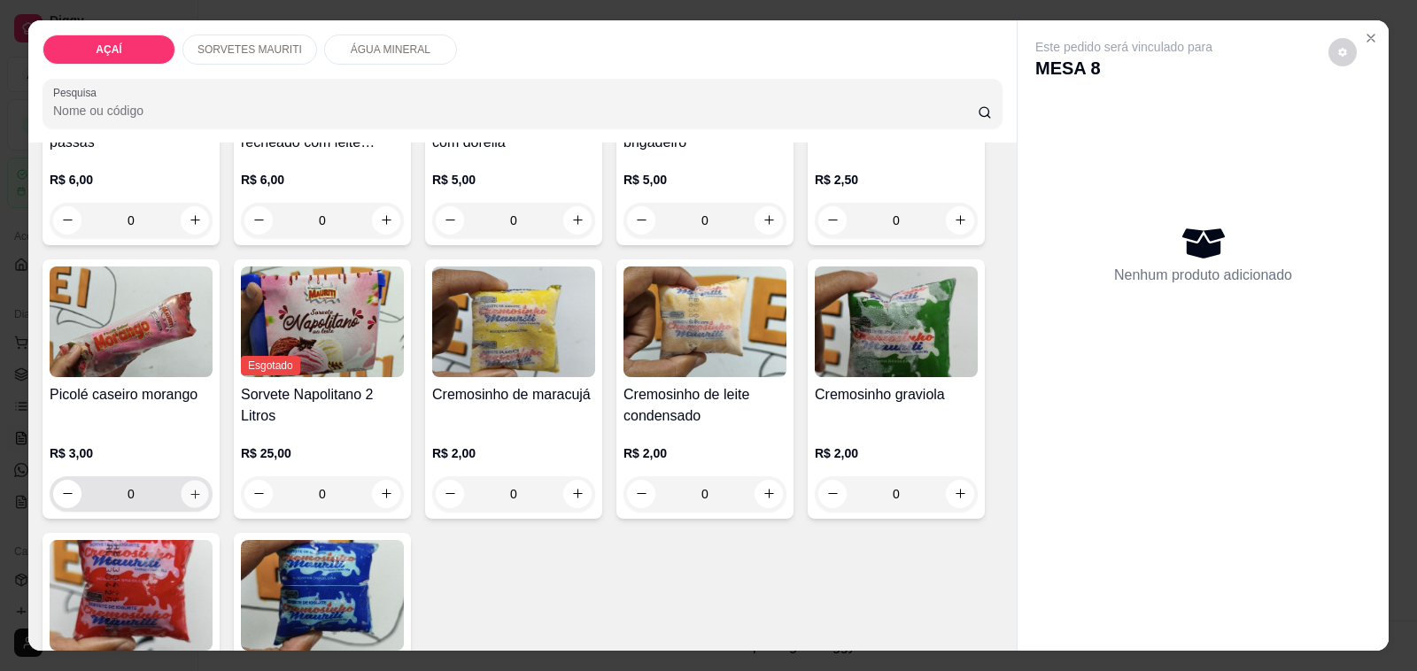
click at [191, 491] on icon "increase-product-quantity" at bounding box center [195, 493] width 13 height 13
type input "1"
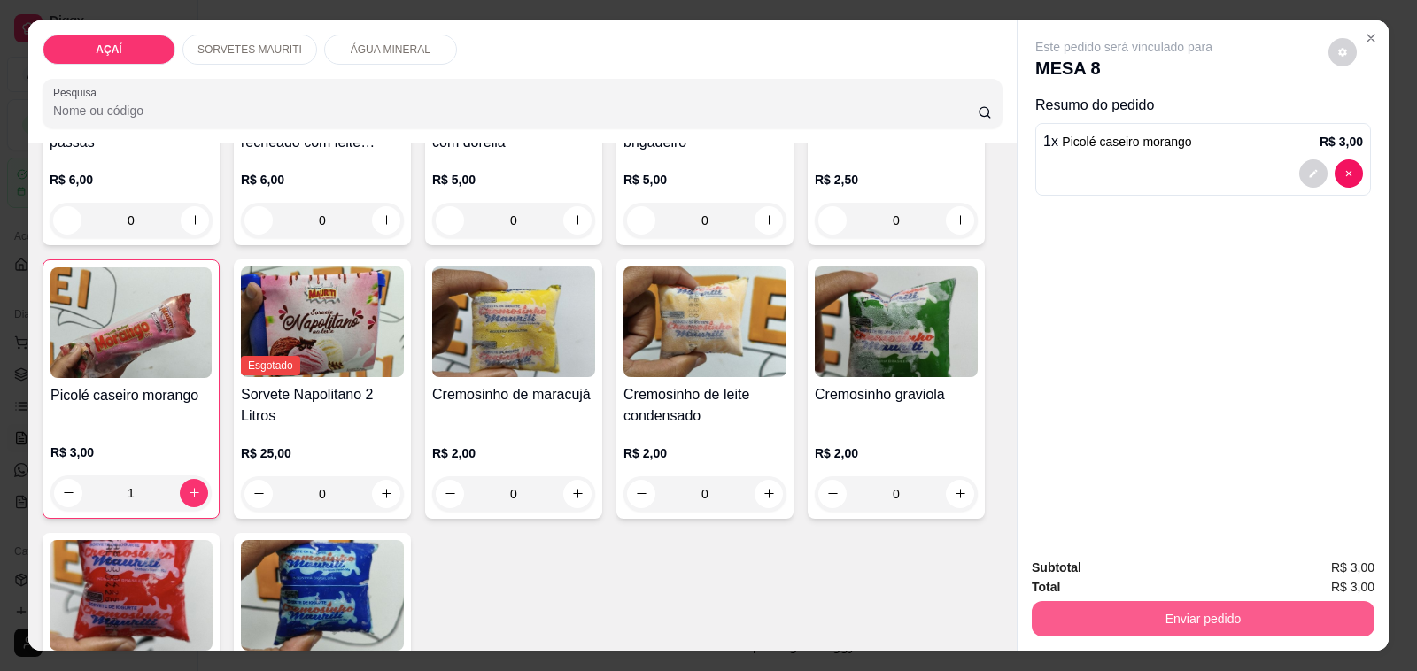
click at [1196, 616] on button "Enviar pedido" at bounding box center [1203, 618] width 343 height 35
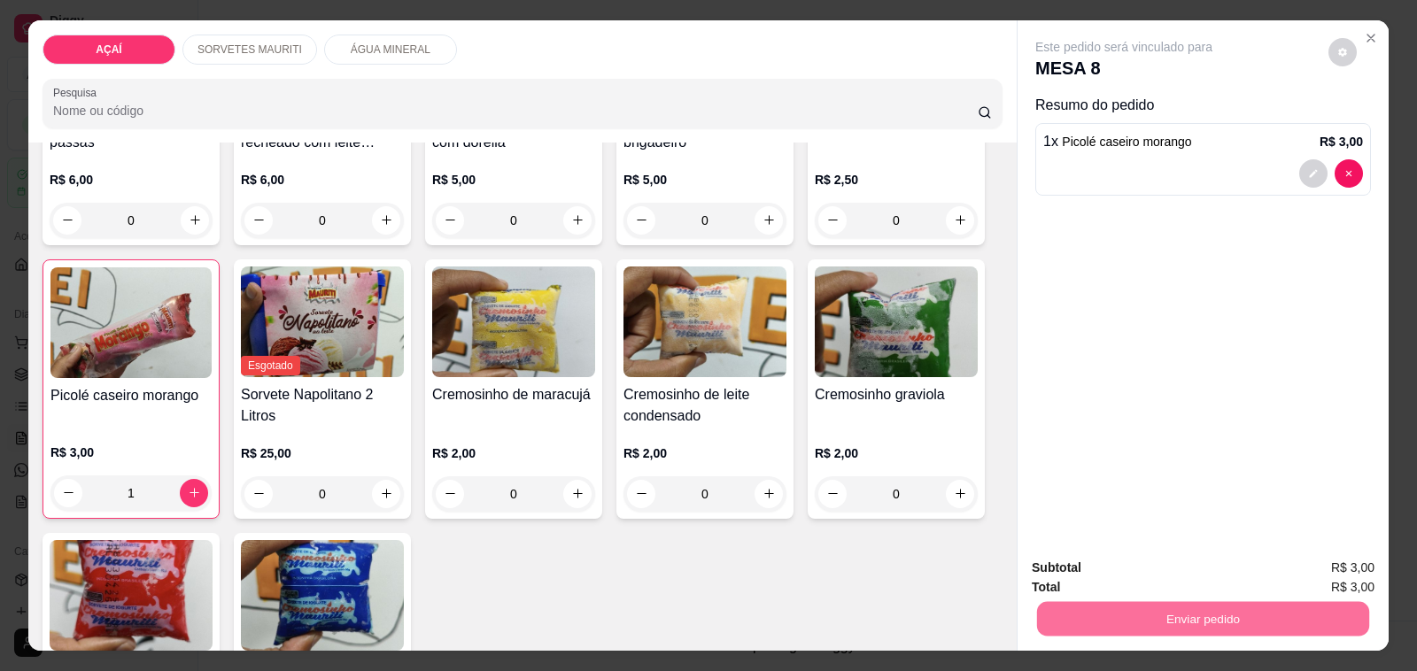
click at [1213, 573] on button "Não registrar e enviar pedido" at bounding box center [1143, 568] width 179 height 33
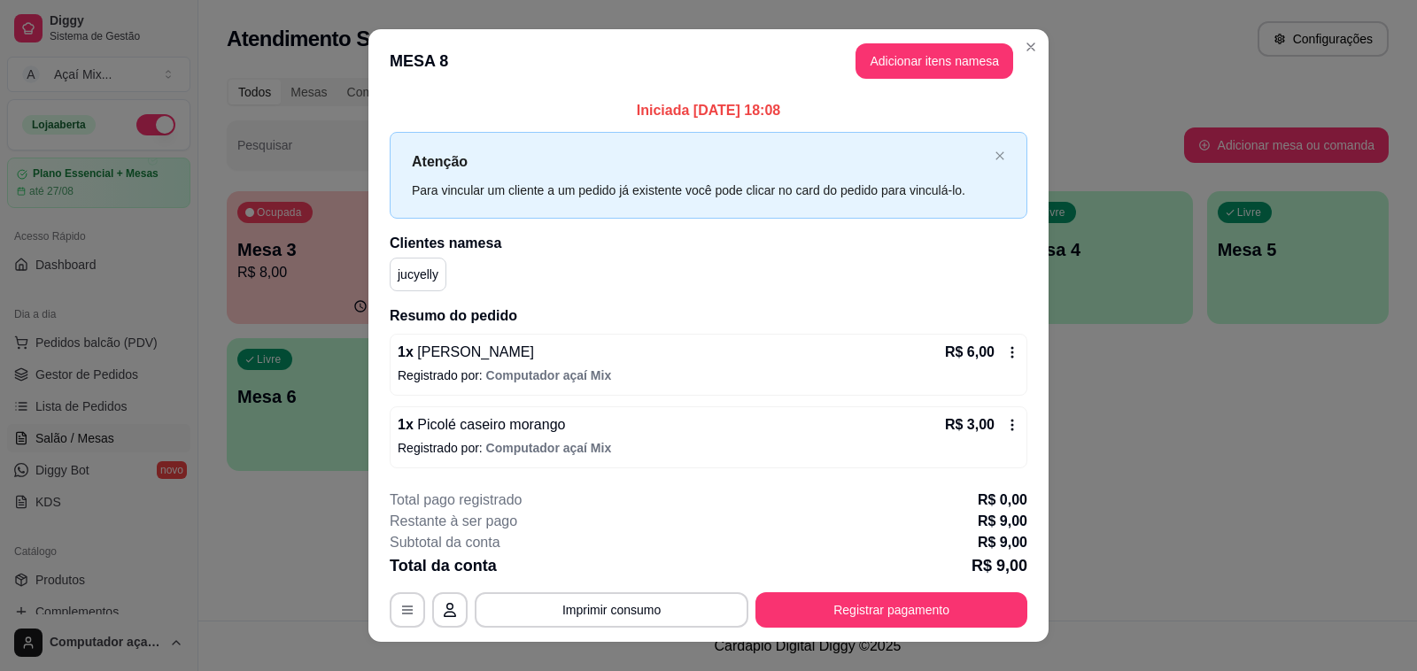
click at [1036, 59] on header "MESA 8 Adicionar itens na mesa" at bounding box center [708, 61] width 680 height 64
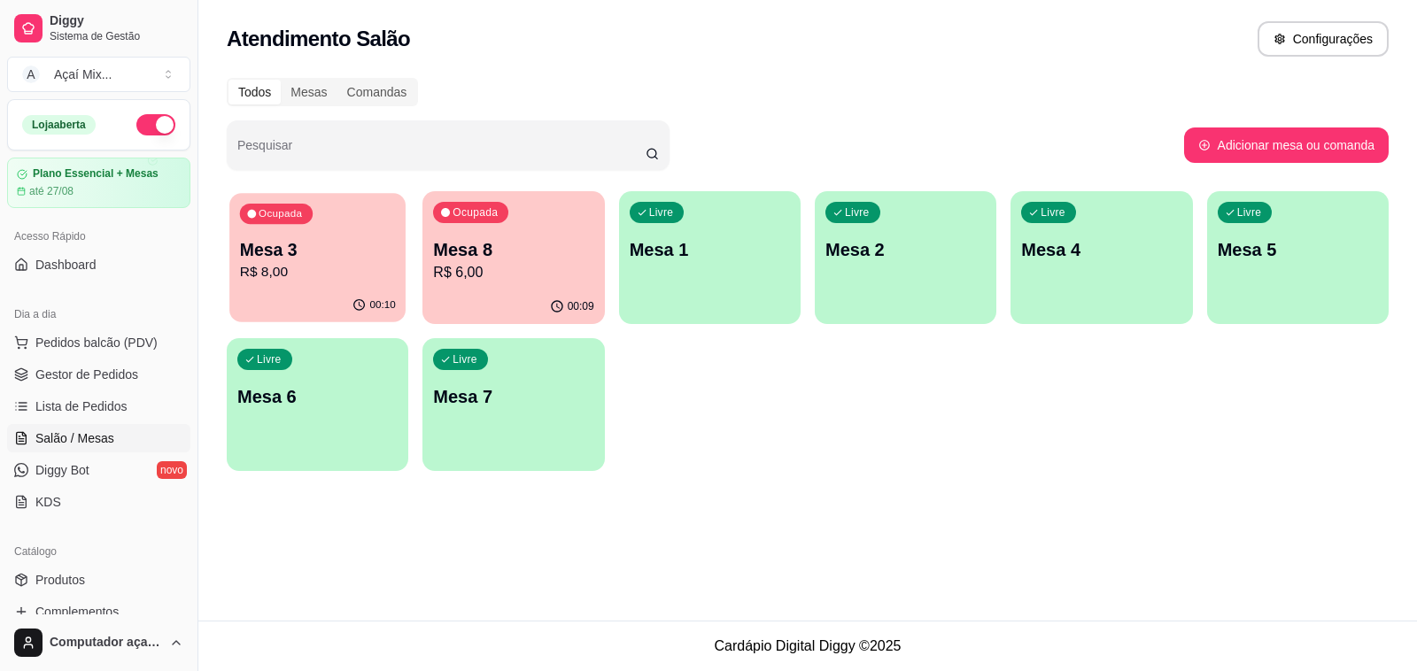
click at [359, 268] on p "R$ 8,00" at bounding box center [318, 272] width 156 height 20
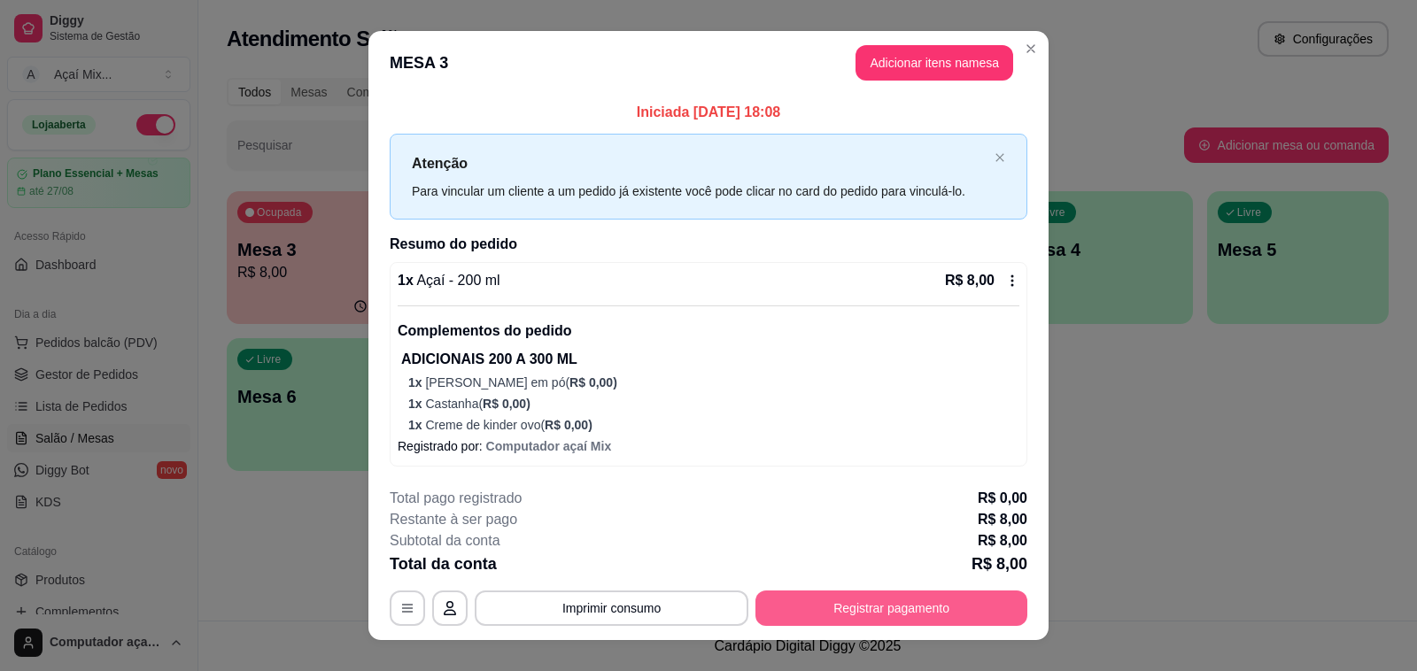
click at [881, 616] on button "Registrar pagamento" at bounding box center [891, 608] width 272 height 35
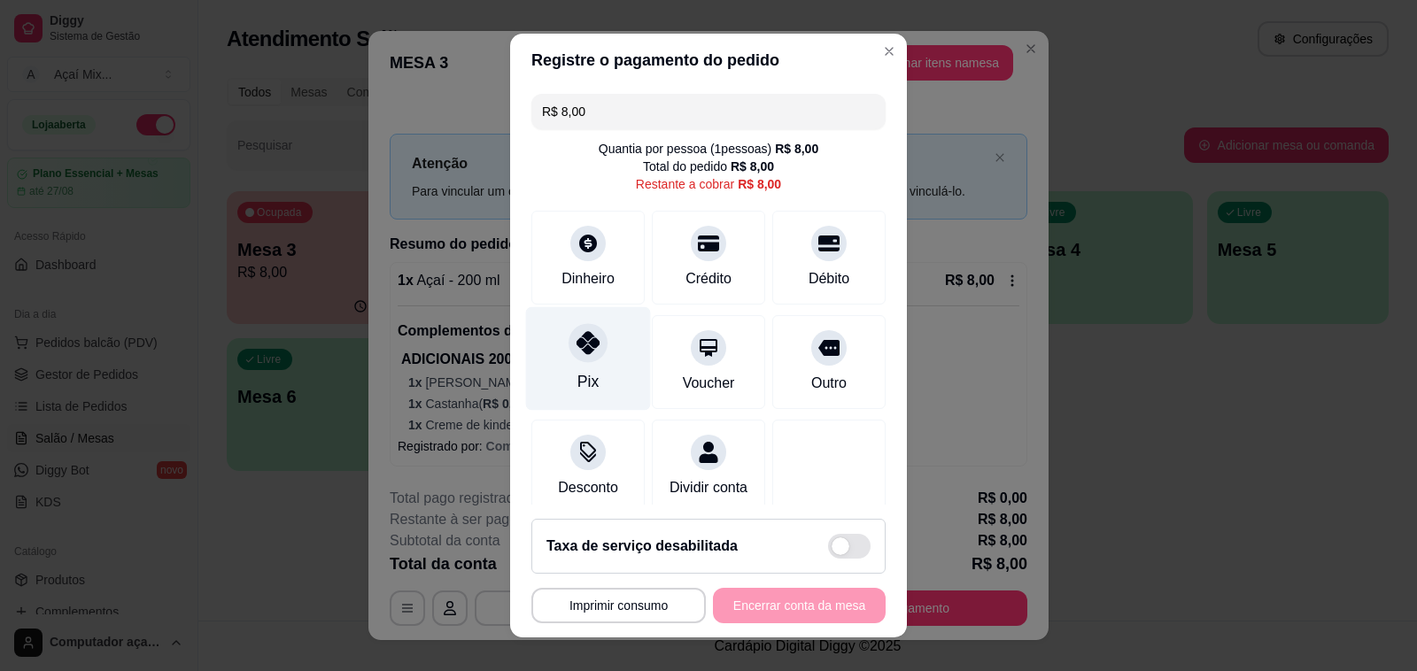
click at [600, 390] on div "Pix" at bounding box center [588, 359] width 125 height 104
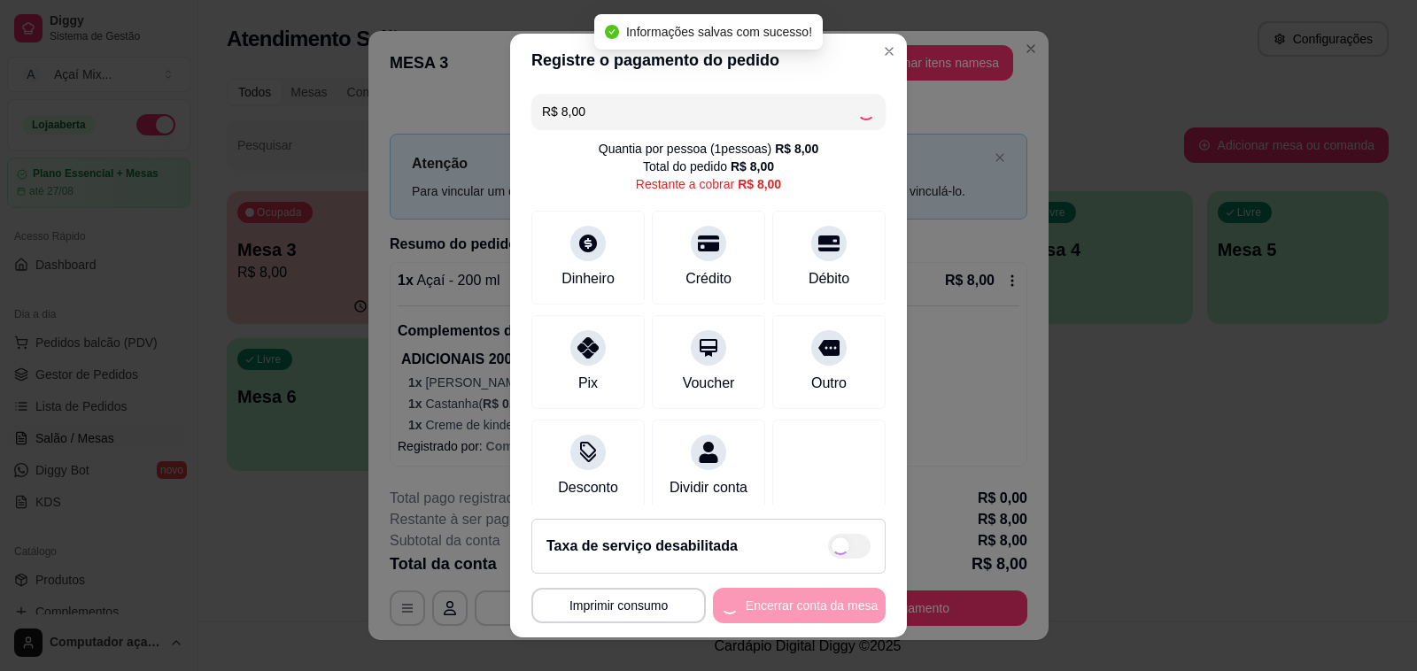
type input "R$ 0,00"
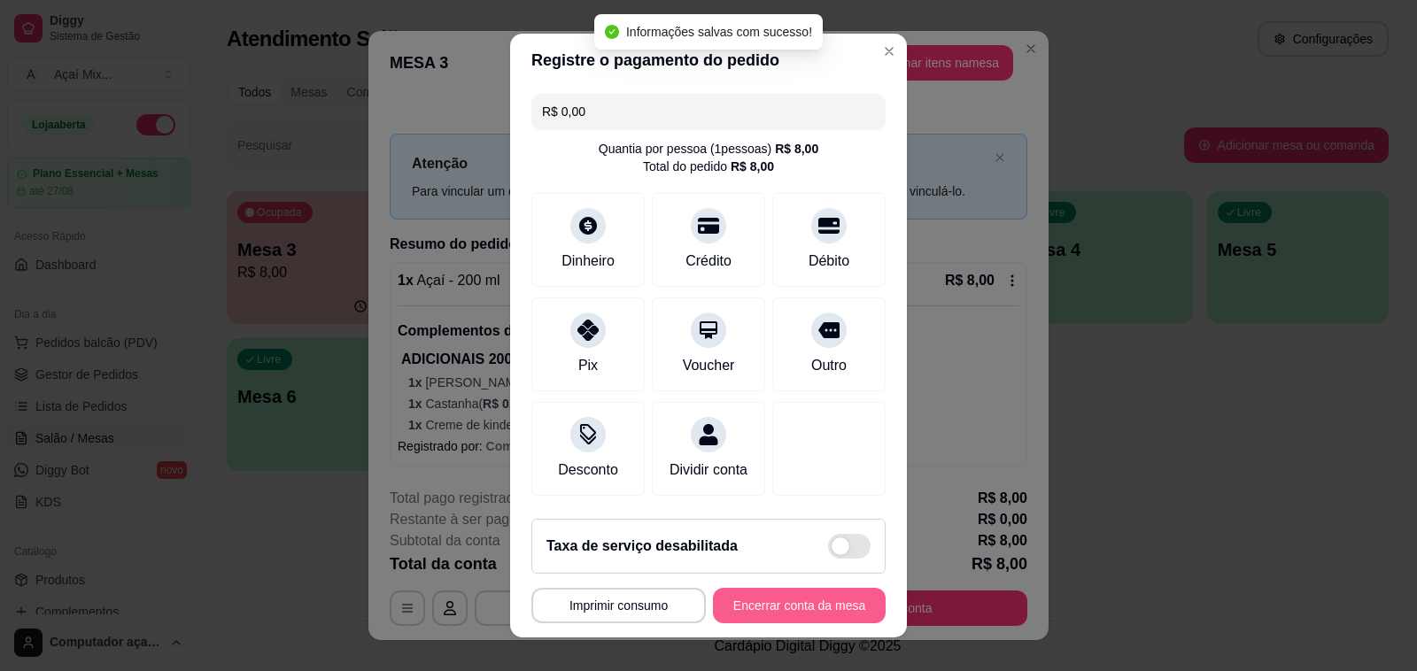
click at [775, 611] on button "Encerrar conta da mesa" at bounding box center [799, 605] width 173 height 35
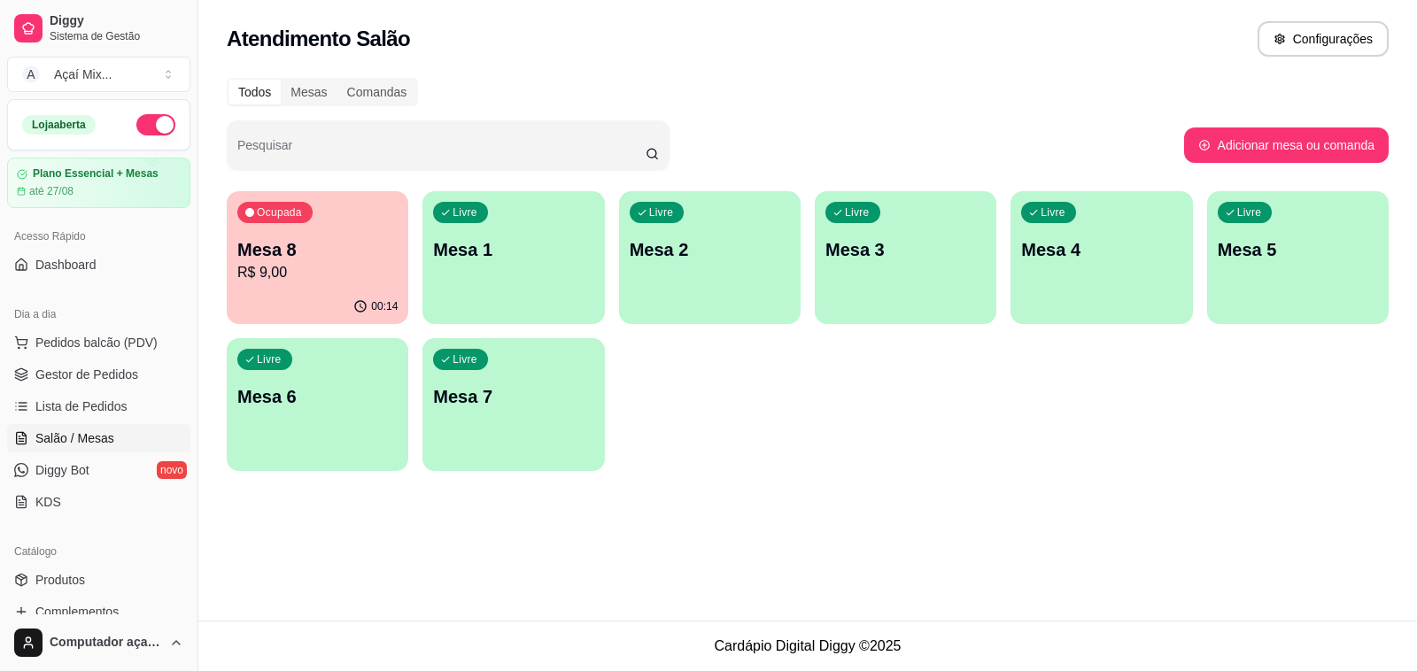
click at [312, 215] on div "Ocupada Mesa 8 R$ 9,00" at bounding box center [318, 240] width 182 height 98
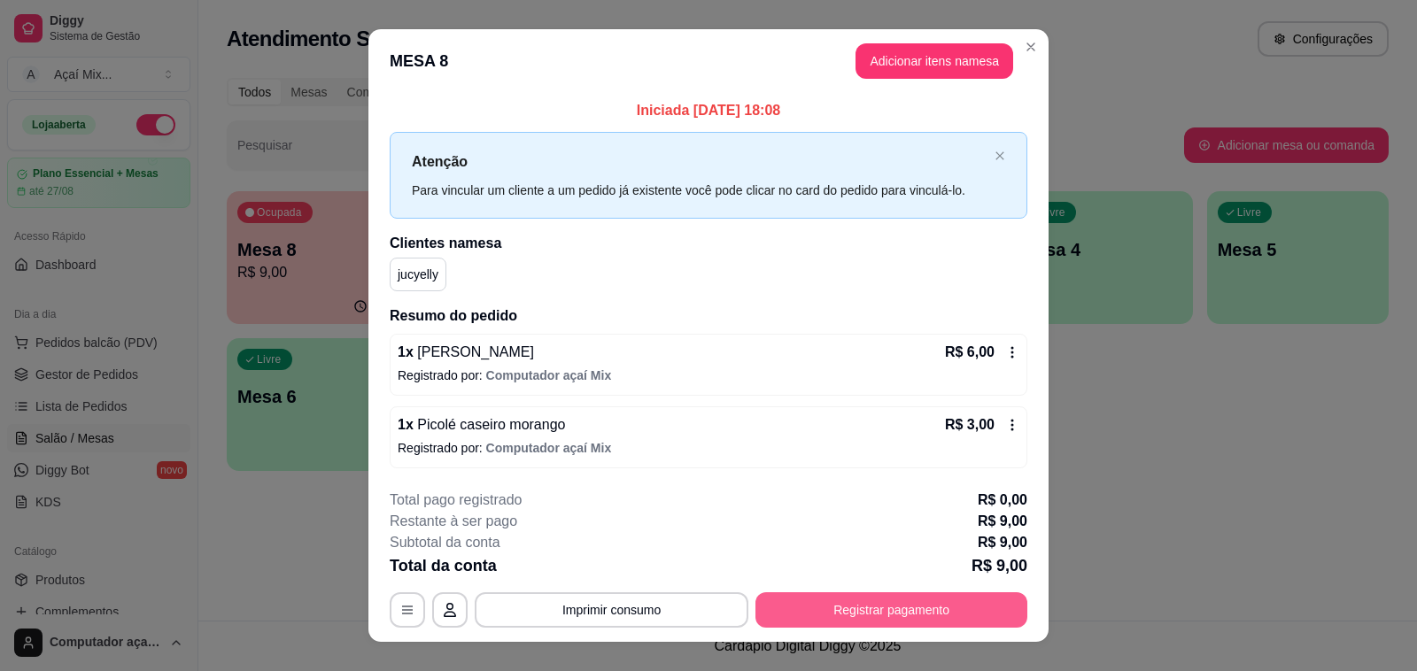
click at [870, 607] on button "Registrar pagamento" at bounding box center [891, 609] width 272 height 35
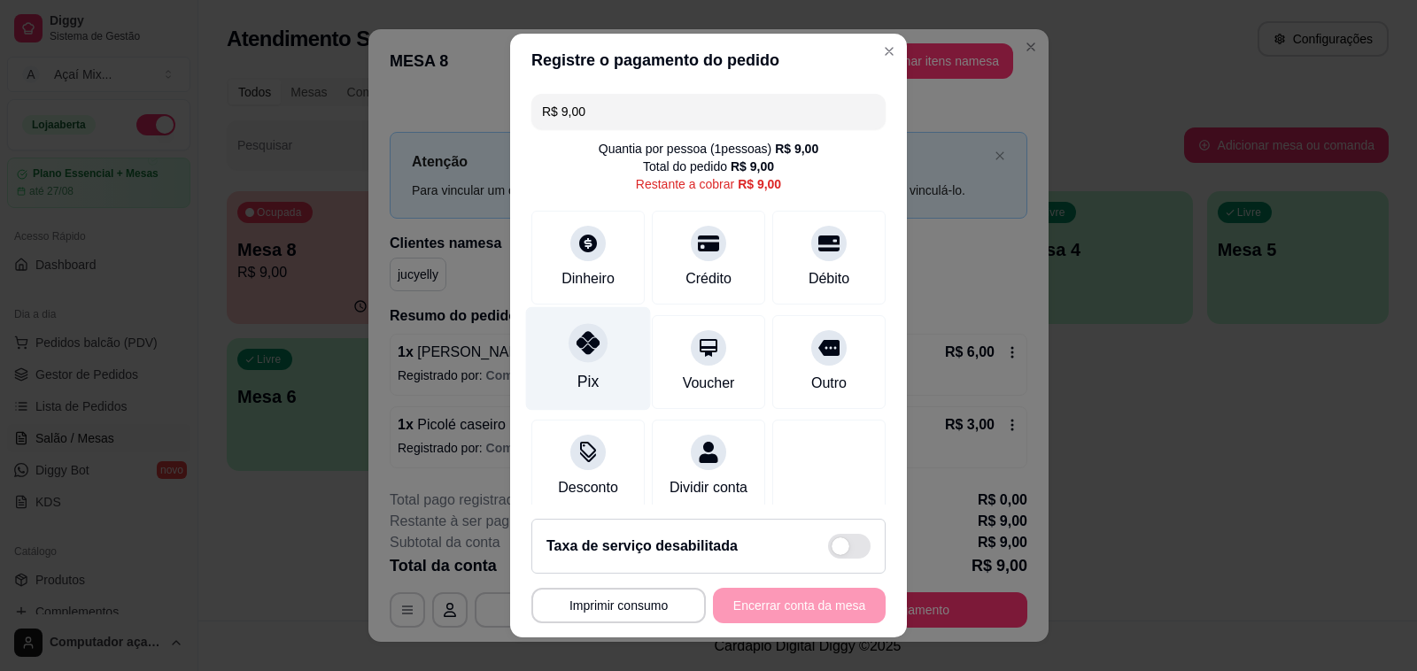
click at [584, 357] on div at bounding box center [587, 342] width 39 height 39
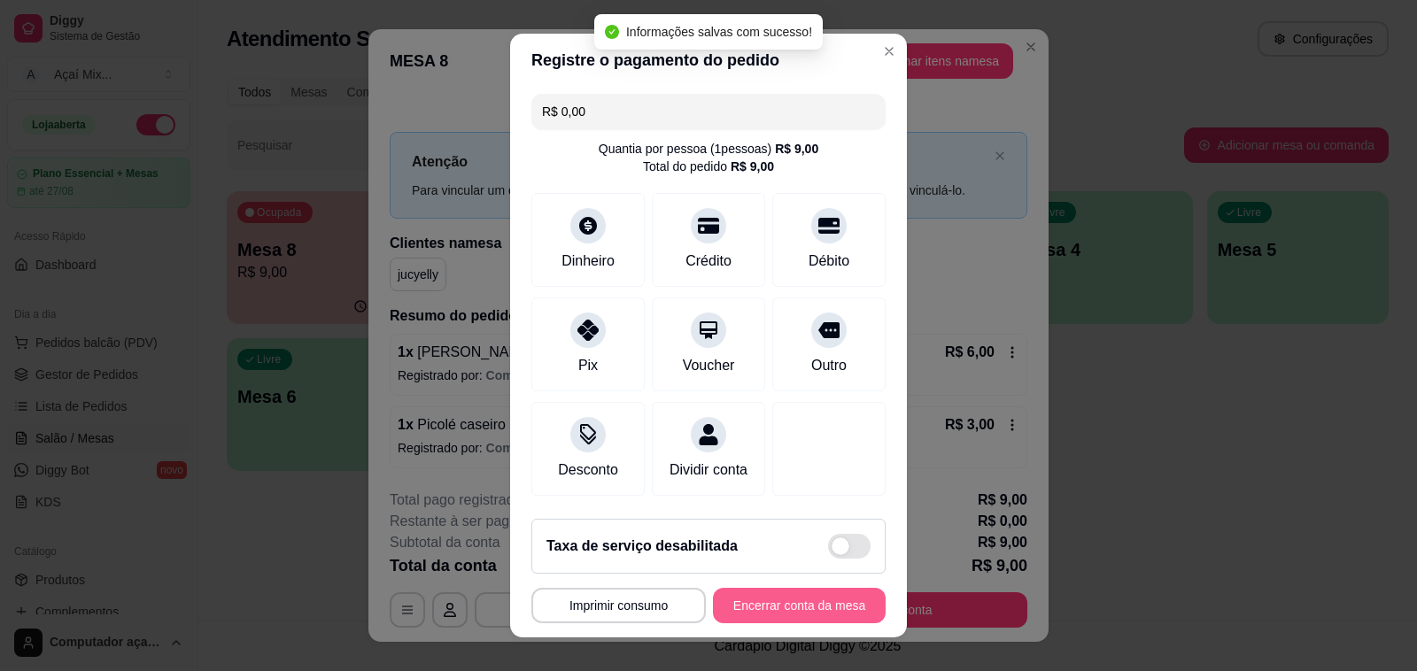
type input "R$ 0,00"
click at [793, 609] on button "Encerrar conta da mesa" at bounding box center [799, 605] width 173 height 35
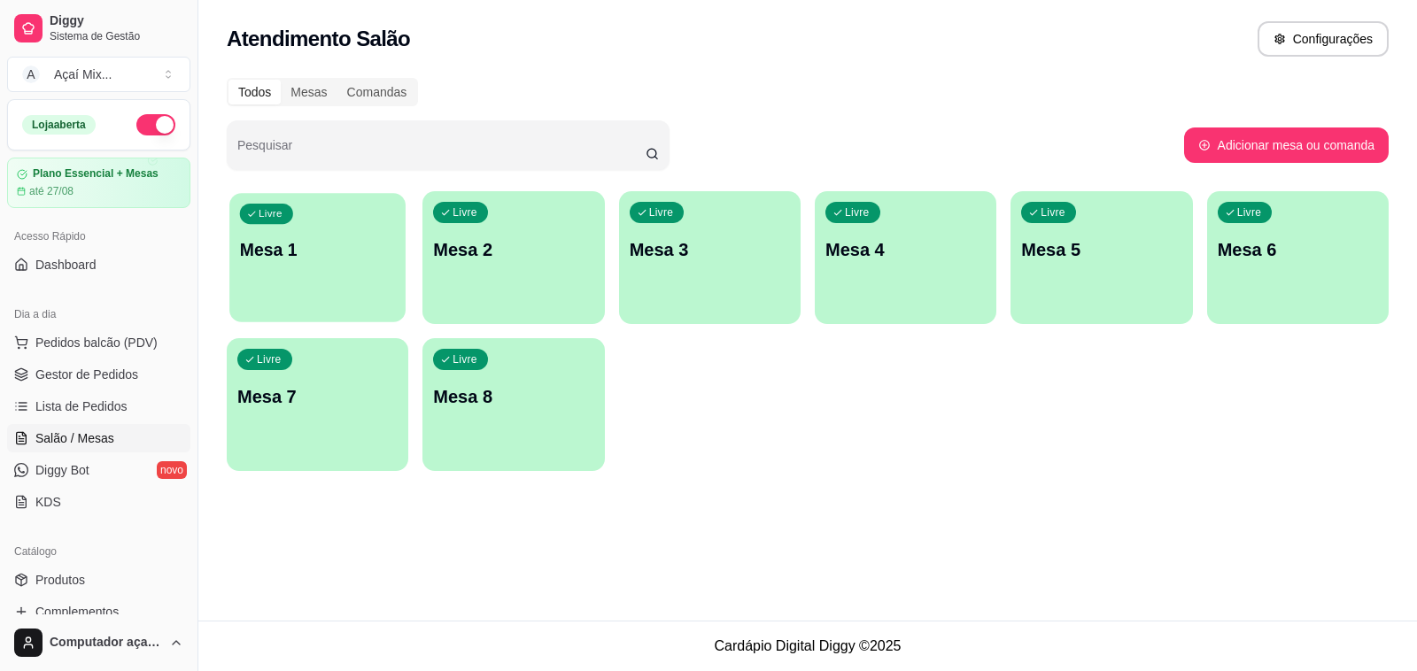
click at [267, 232] on div "Livre Mesa 1" at bounding box center [317, 247] width 176 height 108
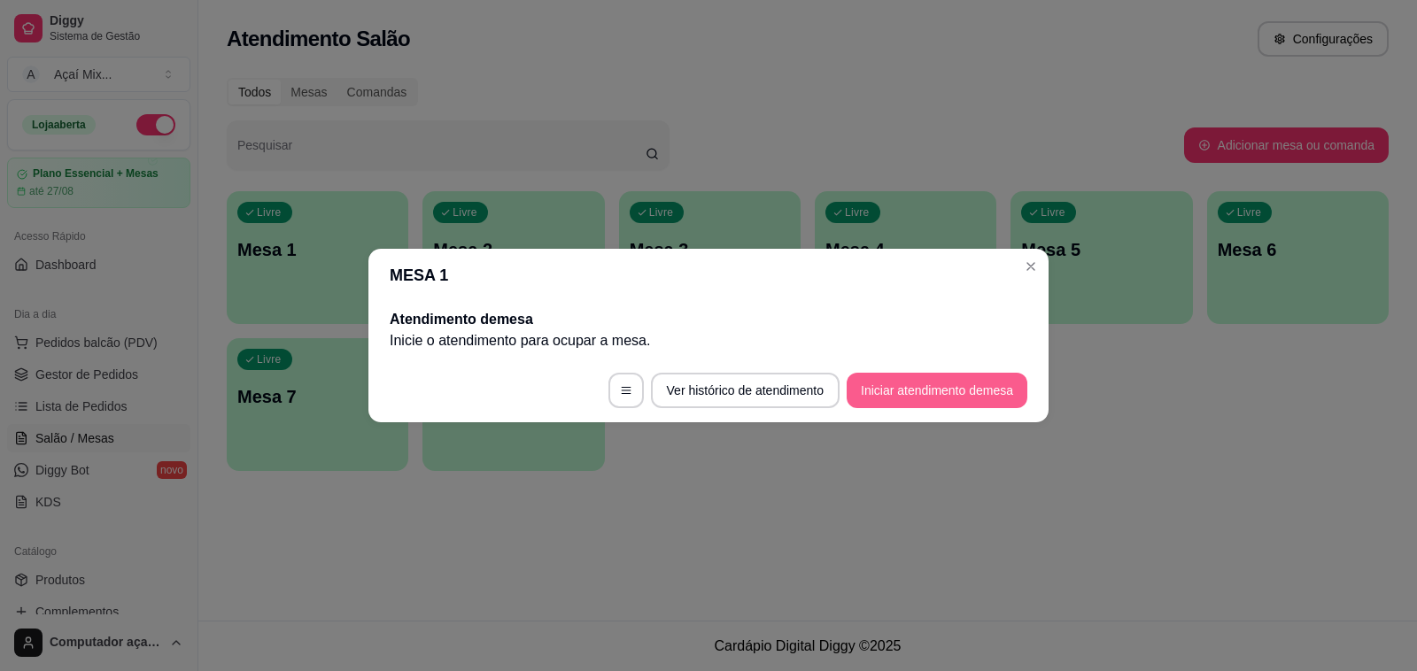
click at [901, 392] on button "Iniciar atendimento de mesa" at bounding box center [937, 390] width 181 height 35
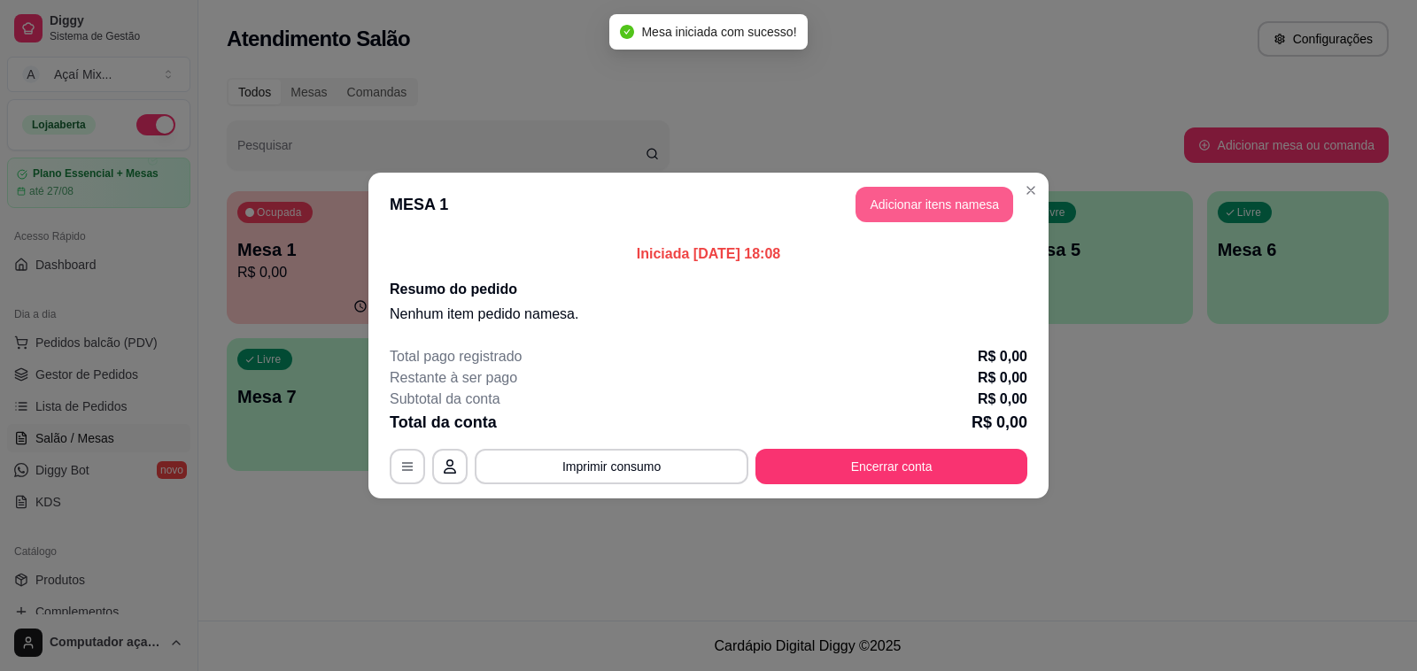
click at [962, 206] on button "Adicionar itens na mesa" at bounding box center [934, 204] width 158 height 35
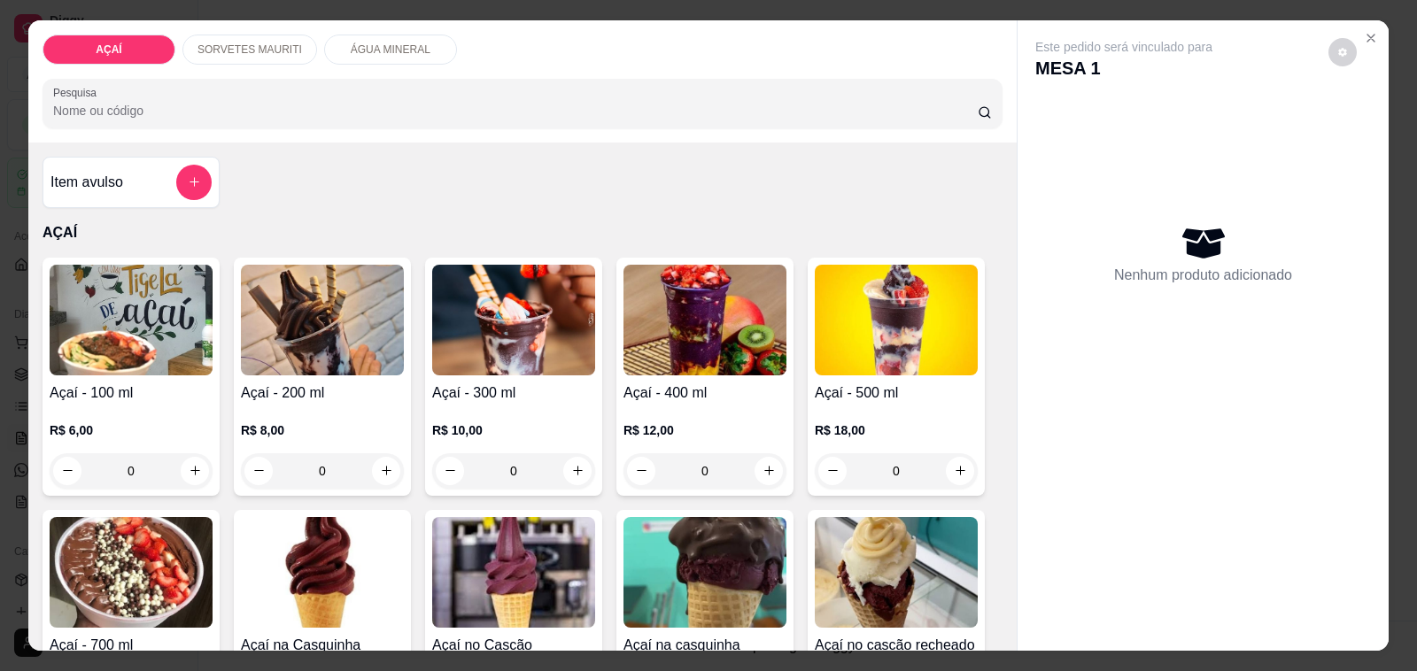
click at [381, 466] on div "0" at bounding box center [322, 470] width 163 height 35
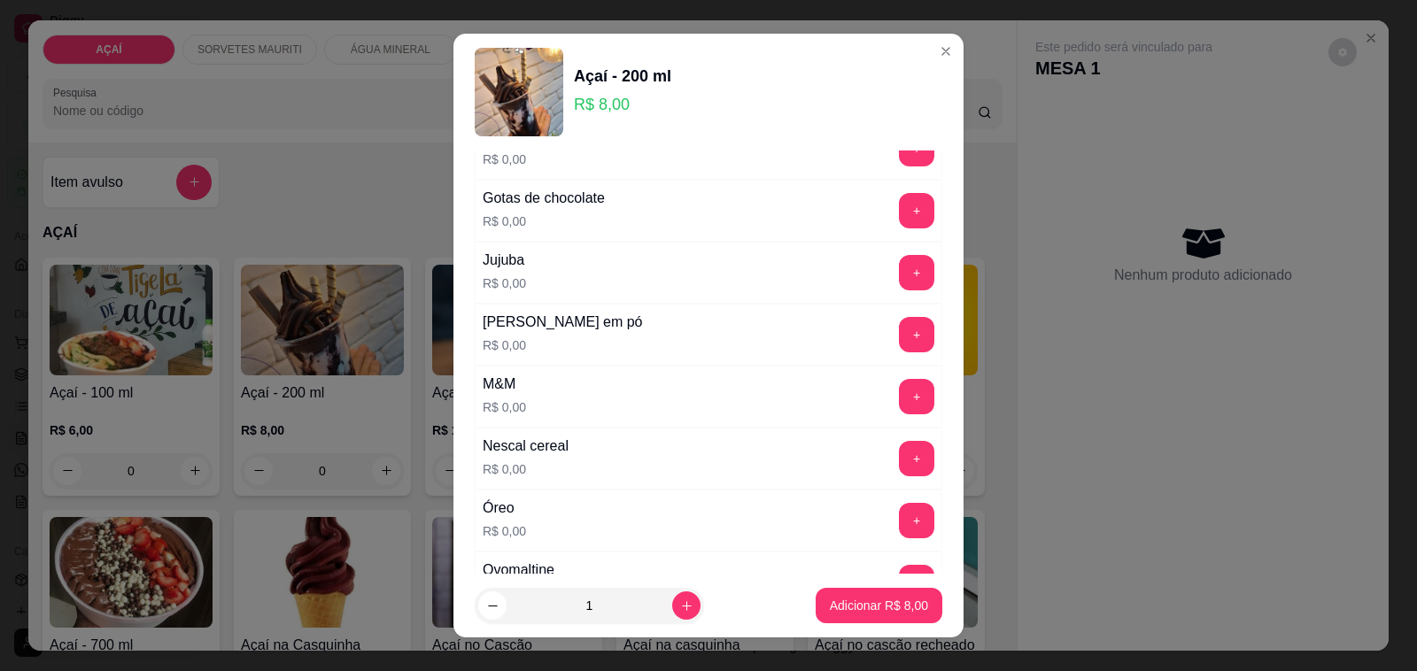
scroll to position [1660, 0]
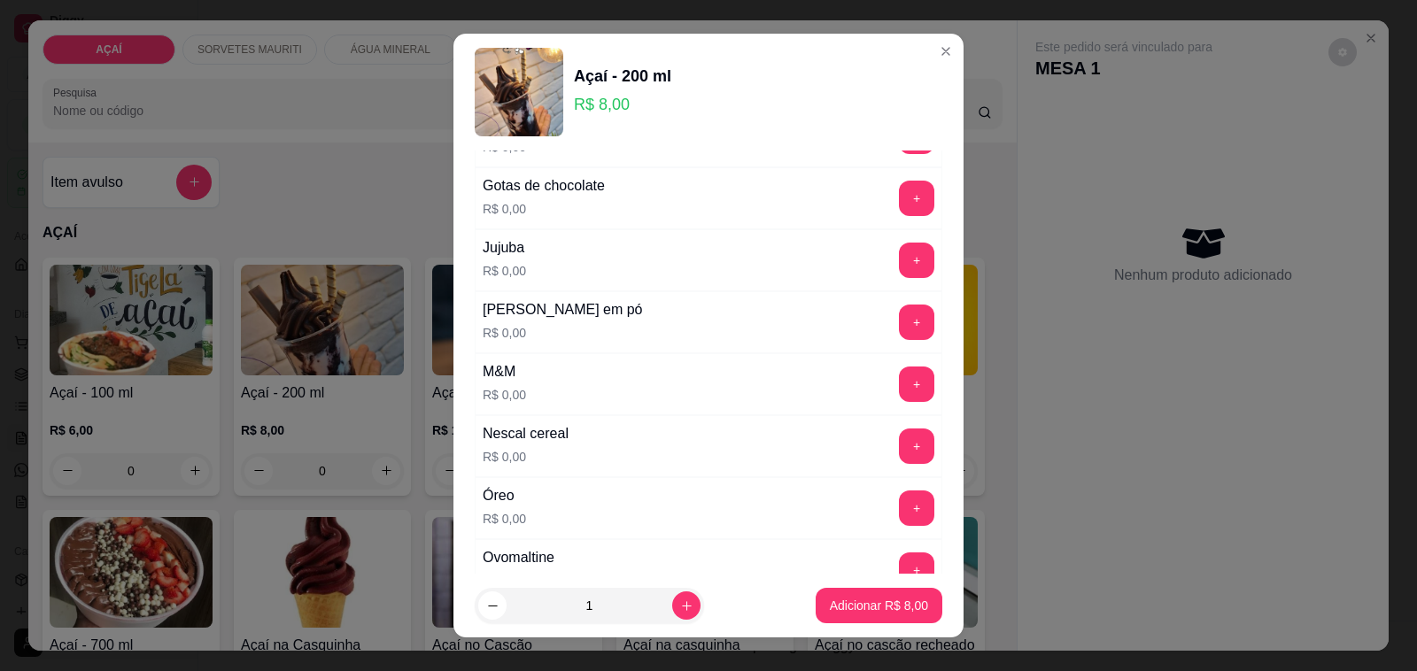
click at [892, 336] on div "+" at bounding box center [917, 322] width 50 height 35
click at [892, 329] on div "+" at bounding box center [917, 322] width 50 height 35
click at [899, 329] on button "+" at bounding box center [916, 322] width 35 height 35
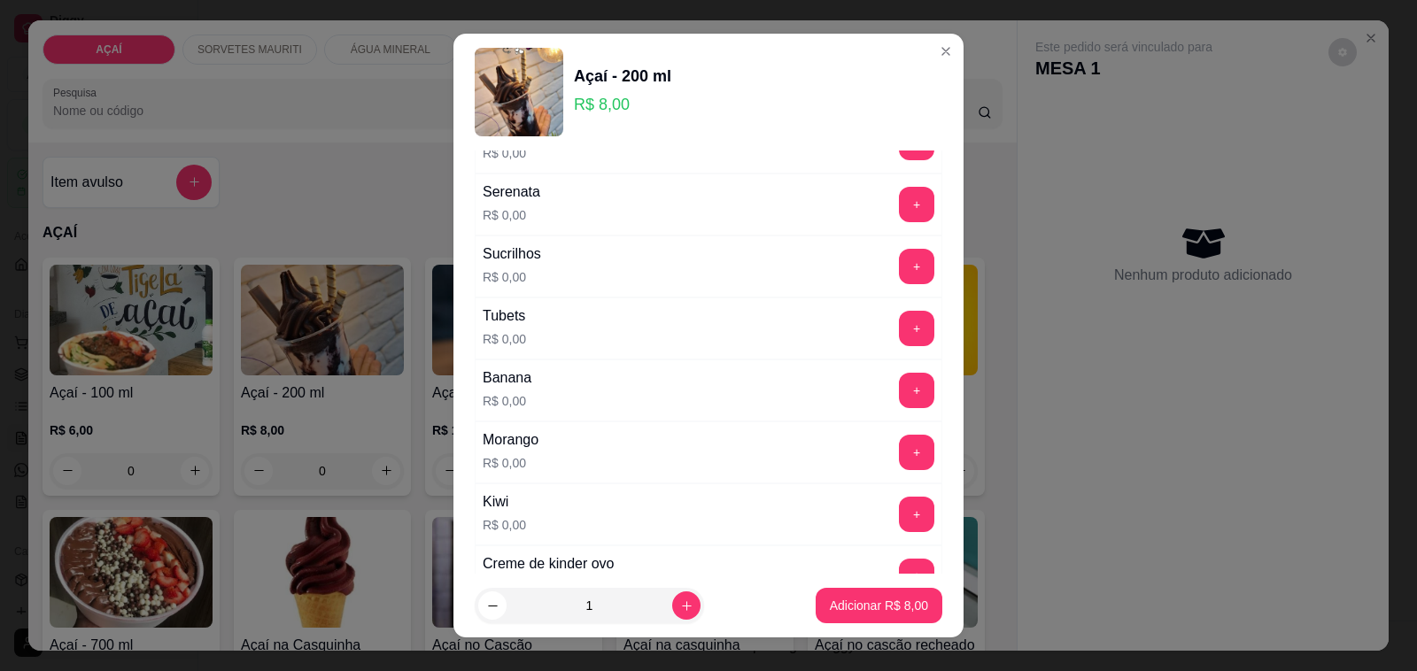
scroll to position [2214, 0]
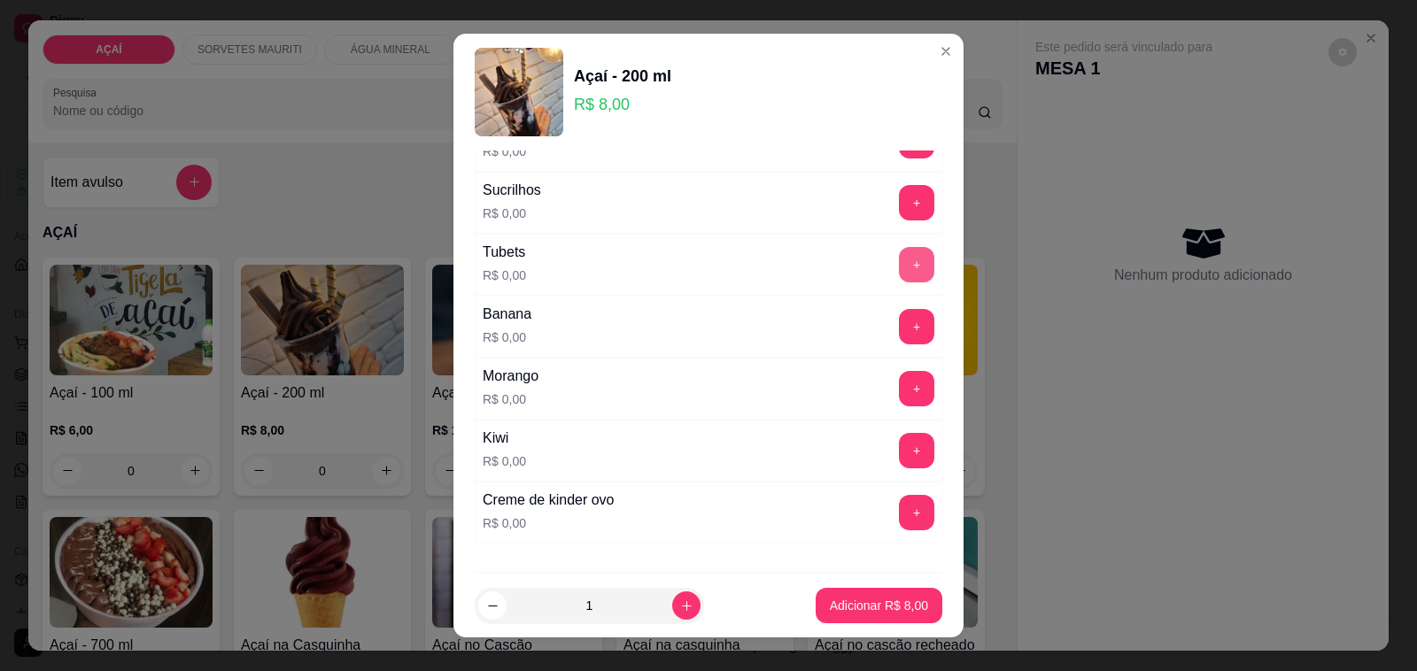
click at [899, 277] on button "+" at bounding box center [916, 264] width 35 height 35
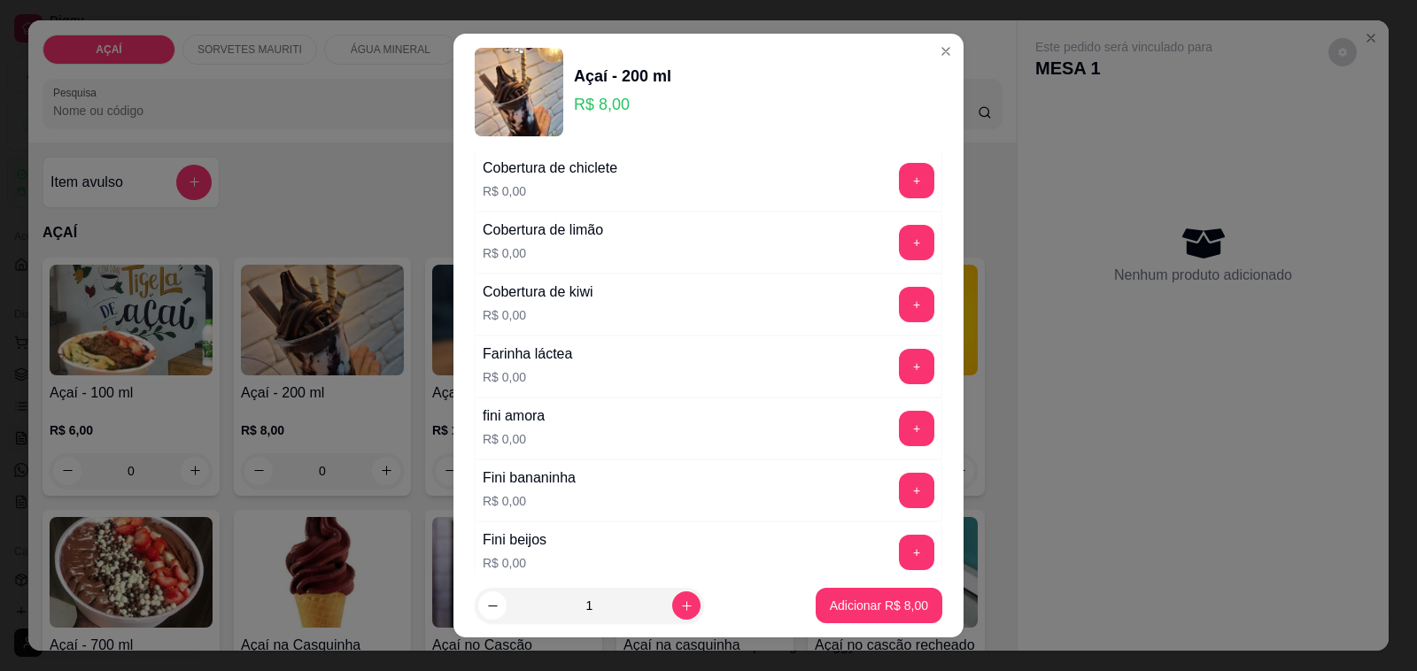
scroll to position [443, 0]
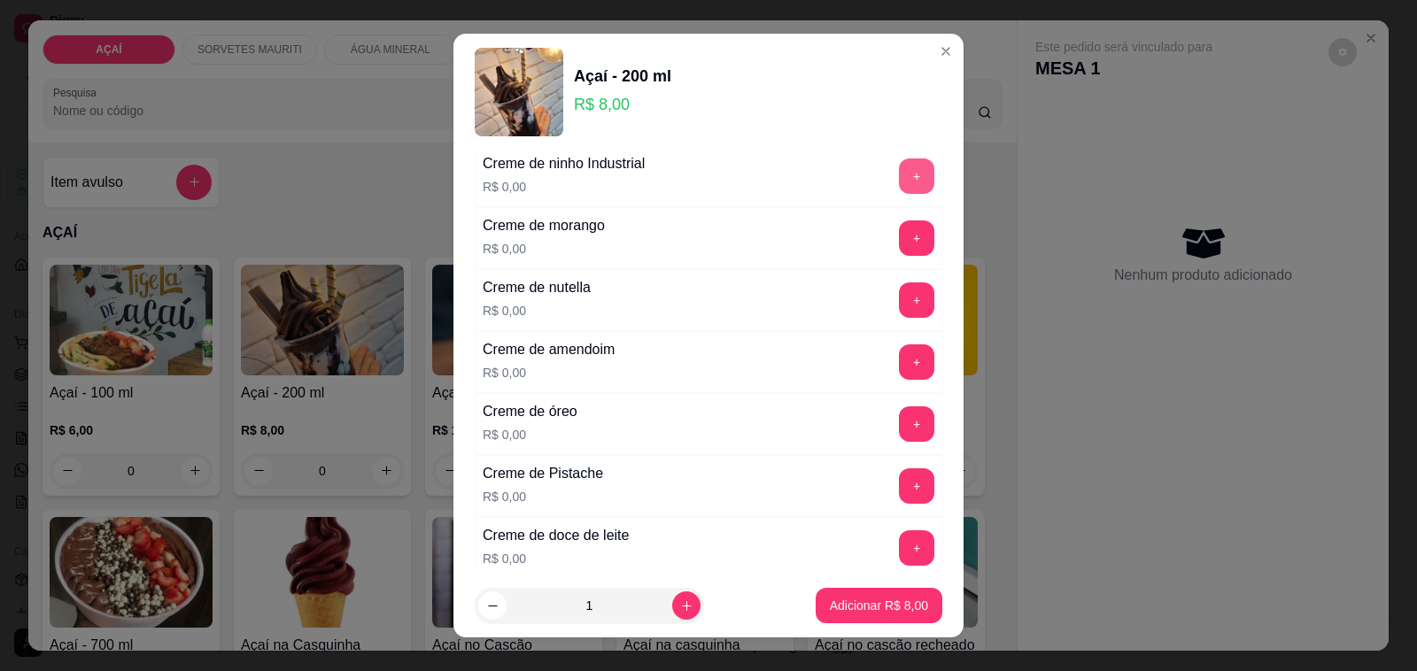
click at [899, 178] on button "+" at bounding box center [916, 175] width 35 height 35
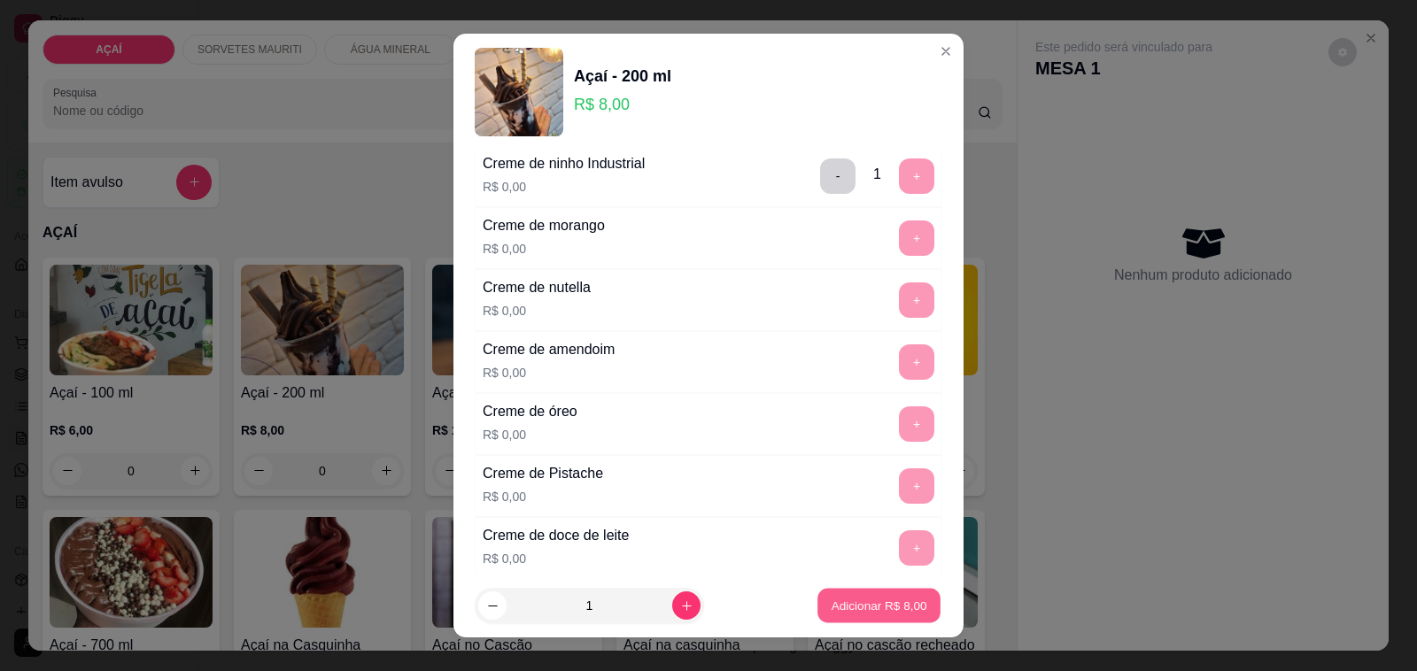
click at [847, 600] on p "Adicionar R$ 8,00" at bounding box center [879, 605] width 96 height 17
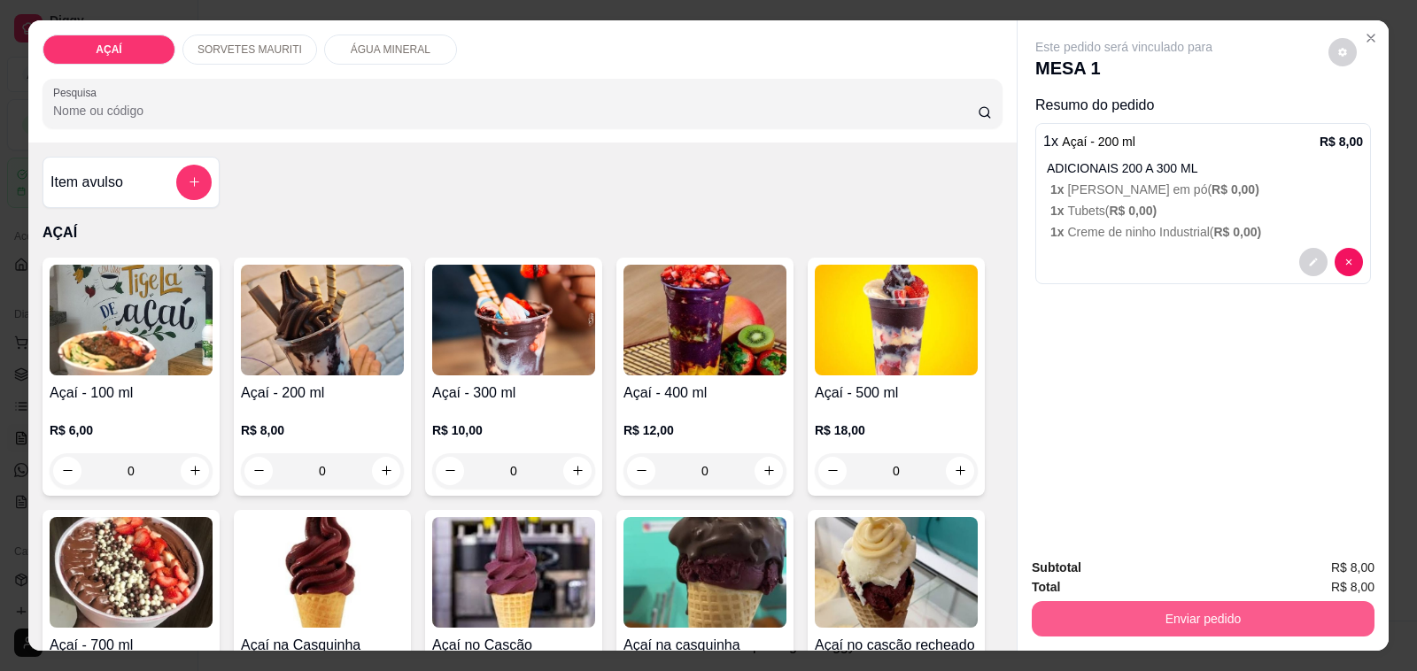
click at [1170, 603] on button "Enviar pedido" at bounding box center [1203, 618] width 343 height 35
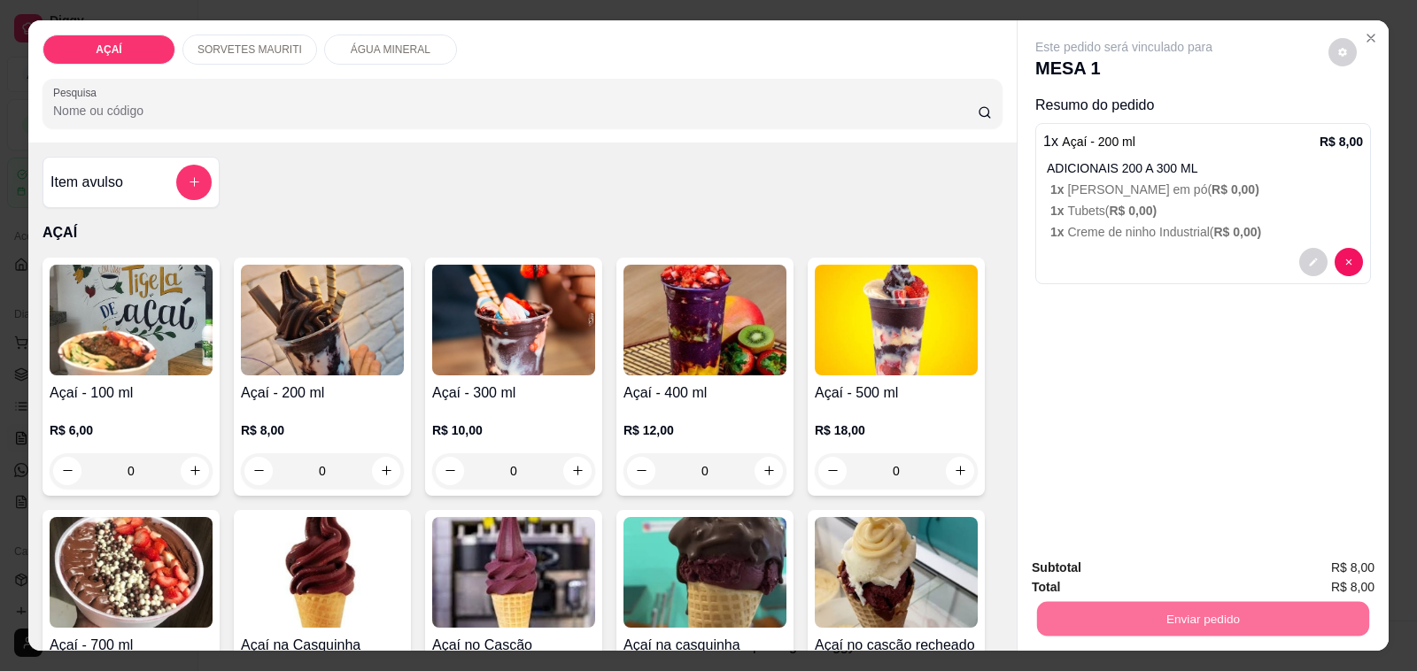
click at [1187, 576] on button "Não registrar e enviar pedido" at bounding box center [1143, 567] width 179 height 33
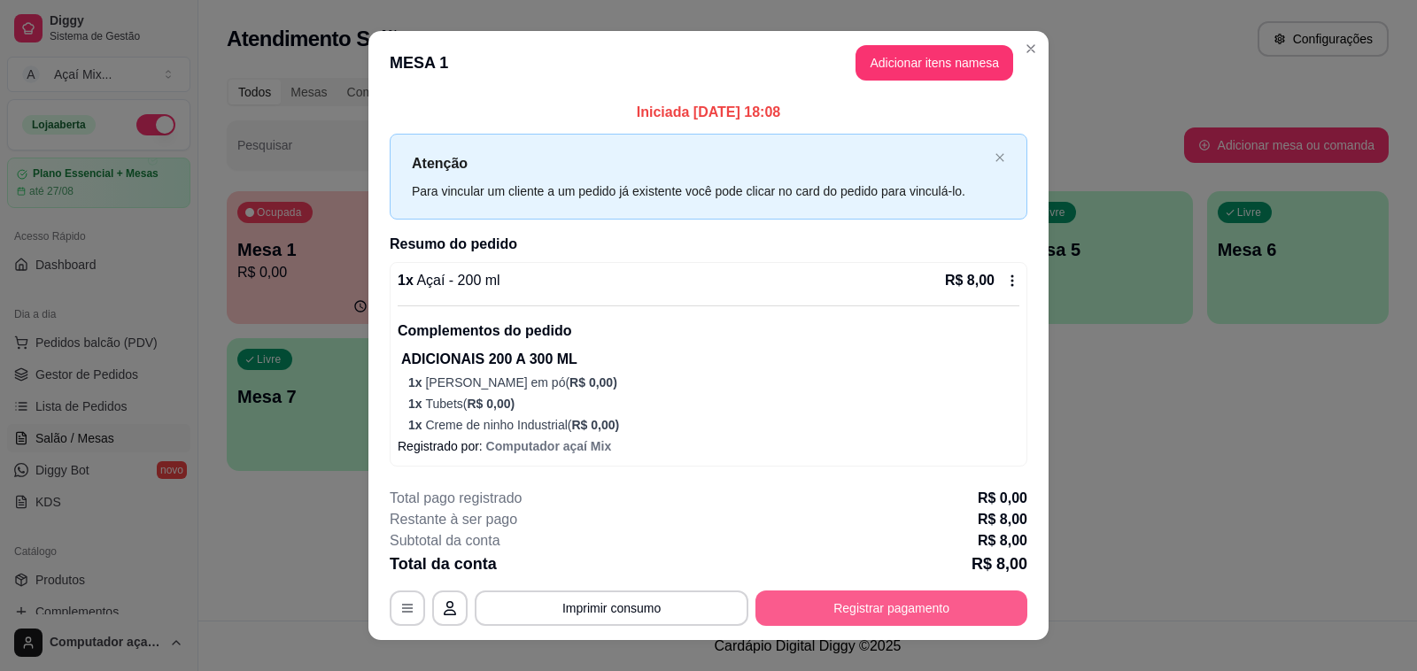
click at [856, 613] on button "Registrar pagamento" at bounding box center [891, 608] width 272 height 35
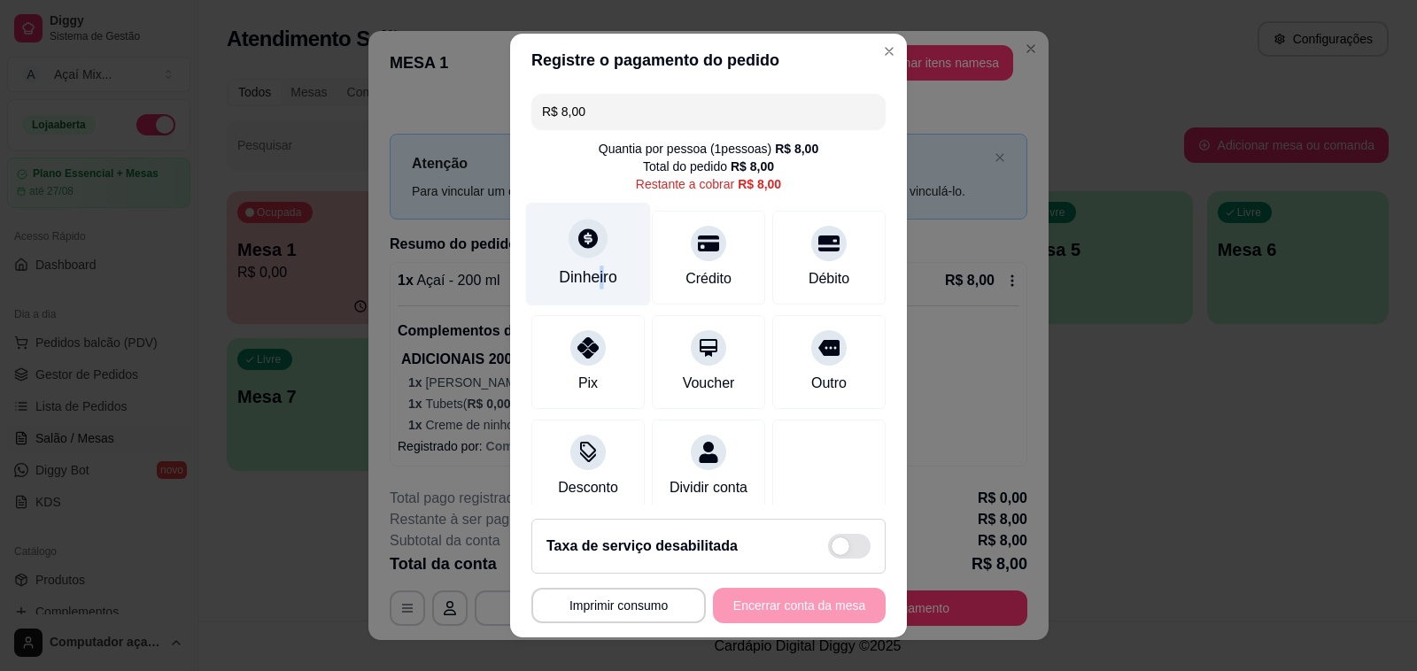
click at [585, 267] on div "Dinheiro" at bounding box center [588, 277] width 58 height 23
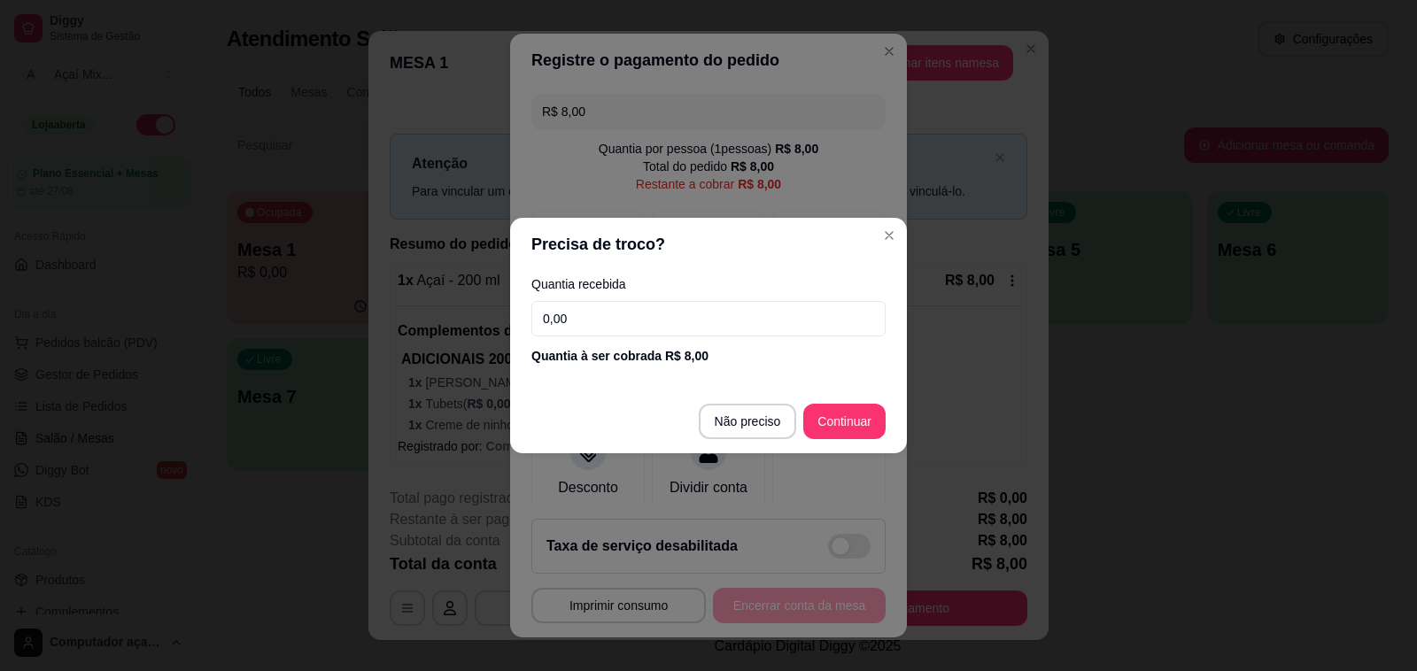
click at [599, 329] on input "0,00" at bounding box center [708, 318] width 354 height 35
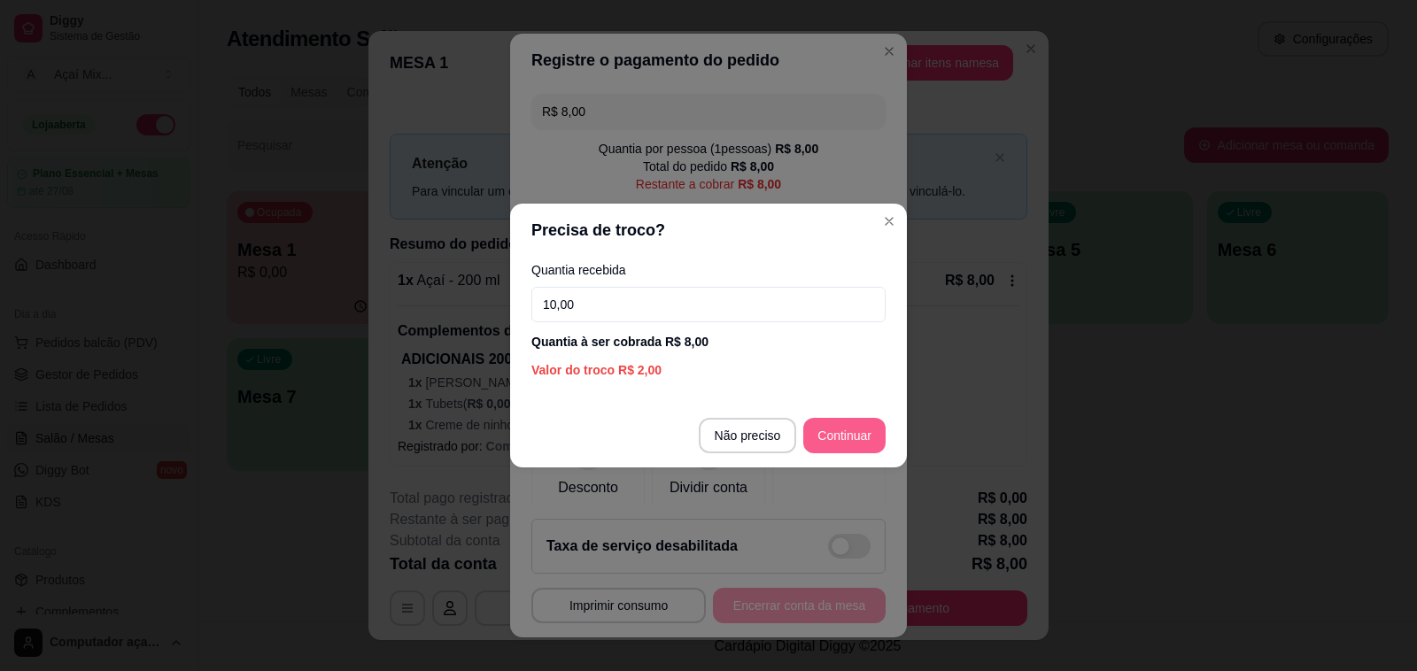
type input "10,00"
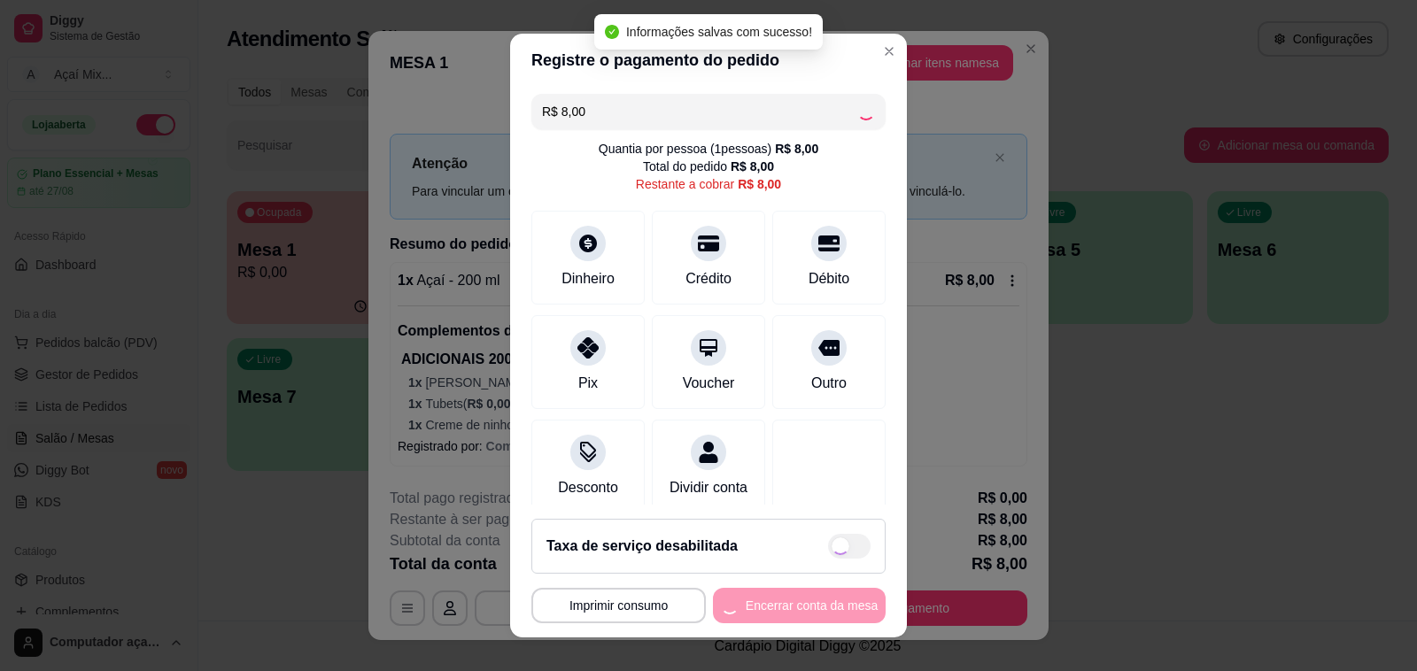
type input "R$ 0,00"
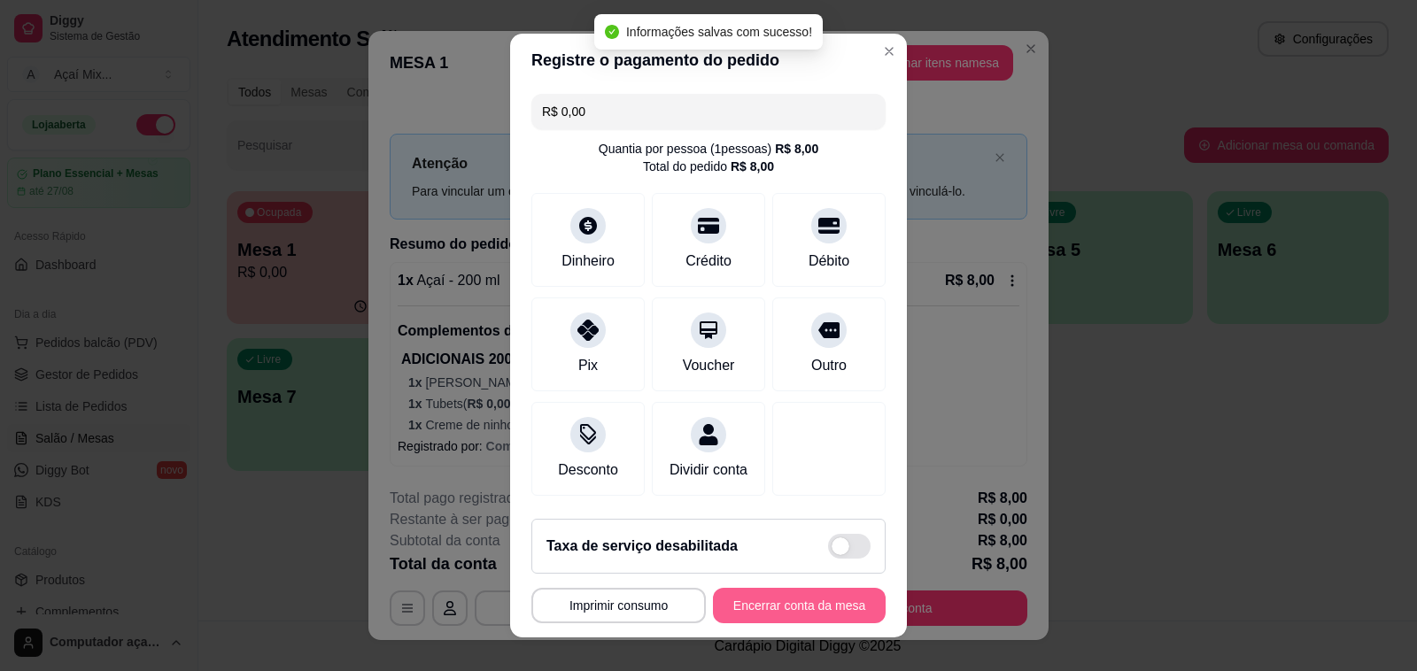
click at [838, 616] on button "Encerrar conta da mesa" at bounding box center [799, 605] width 173 height 35
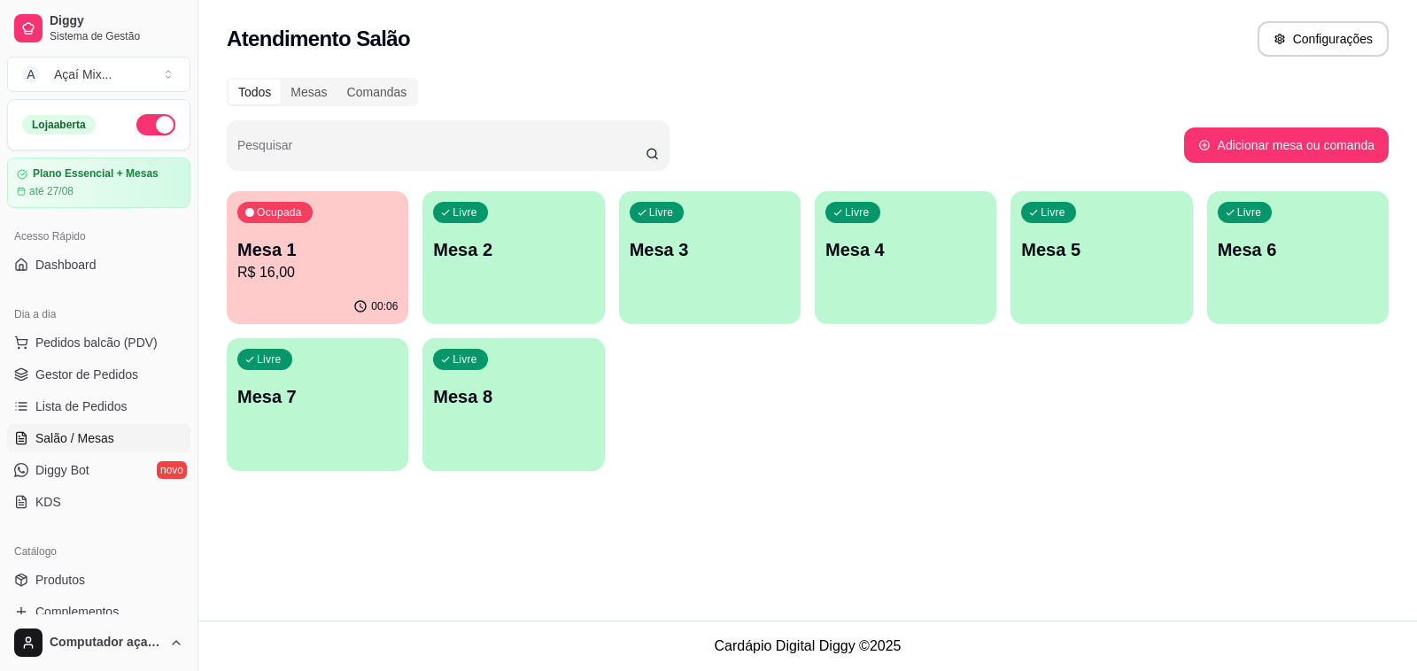
click at [303, 348] on div "Livre Mesa 7" at bounding box center [318, 394] width 182 height 112
click at [377, 244] on p "Mesa 1" at bounding box center [318, 250] width 156 height 24
click at [366, 236] on div "Ocupada Mesa 1 R$ 16,00" at bounding box center [317, 241] width 176 height 96
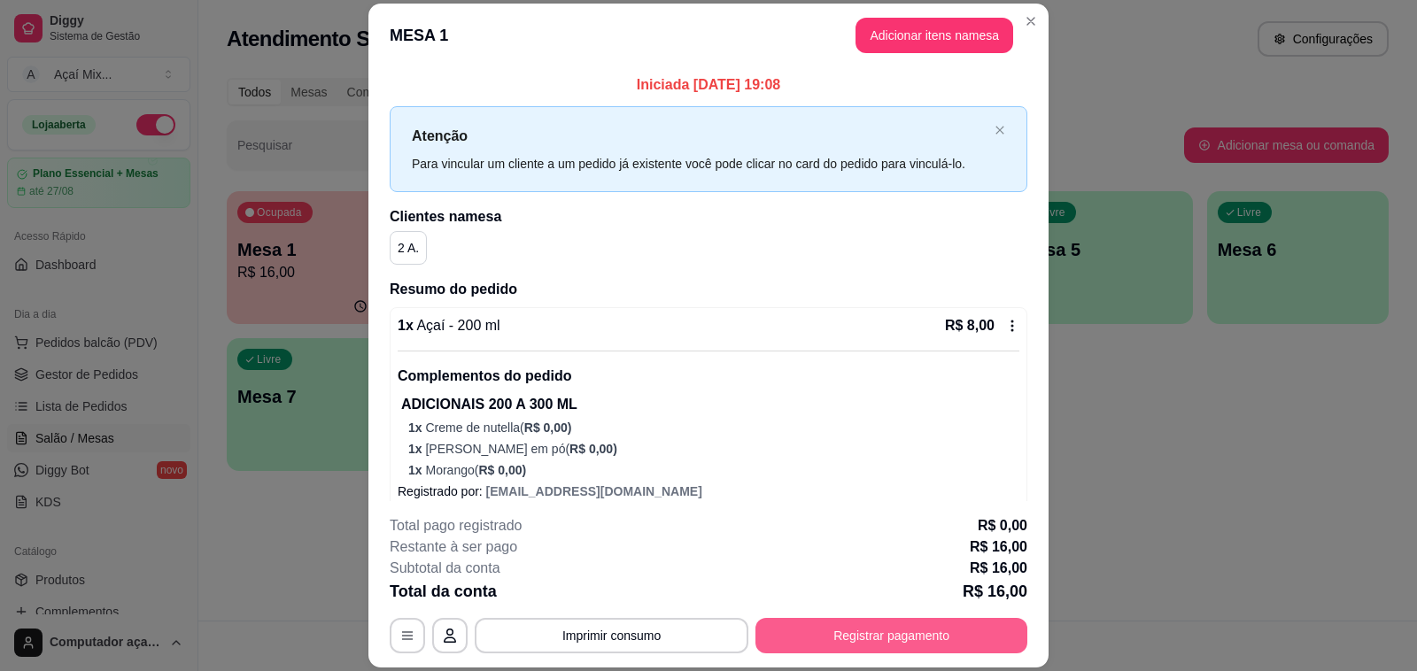
click at [881, 634] on button "Registrar pagamento" at bounding box center [891, 635] width 272 height 35
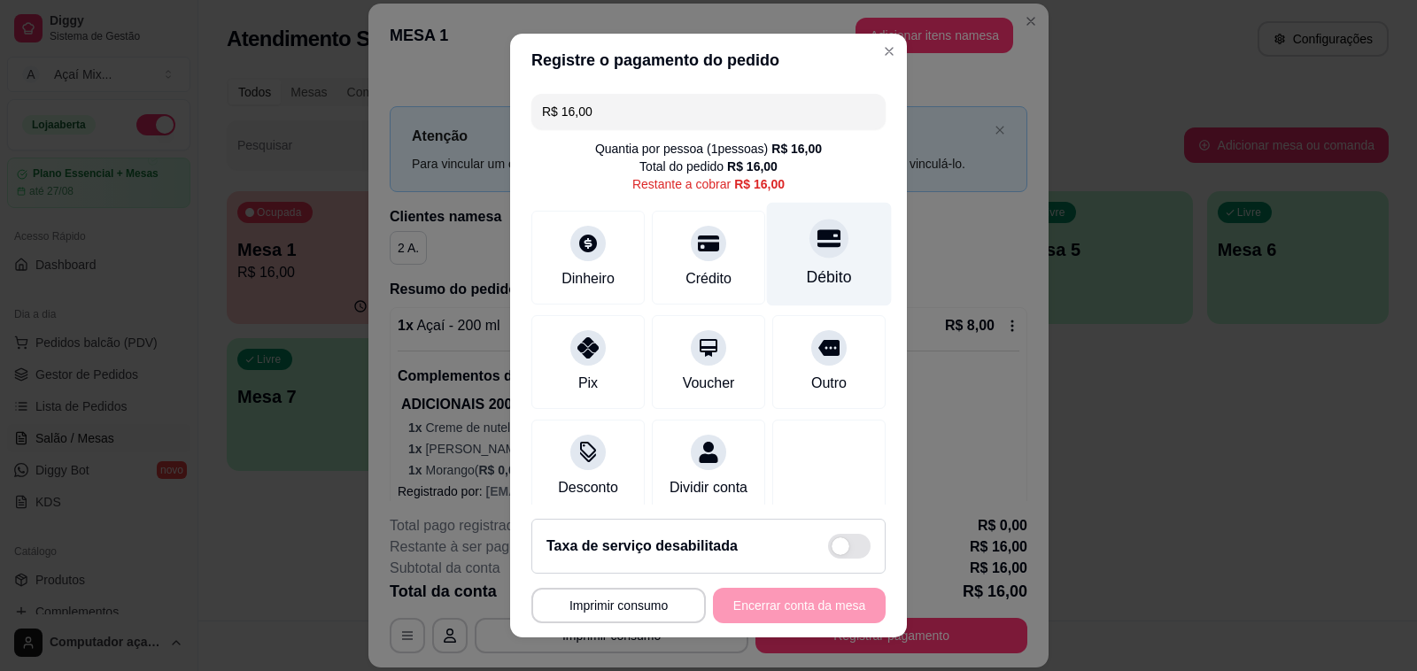
click at [767, 262] on div "Débito" at bounding box center [829, 255] width 125 height 104
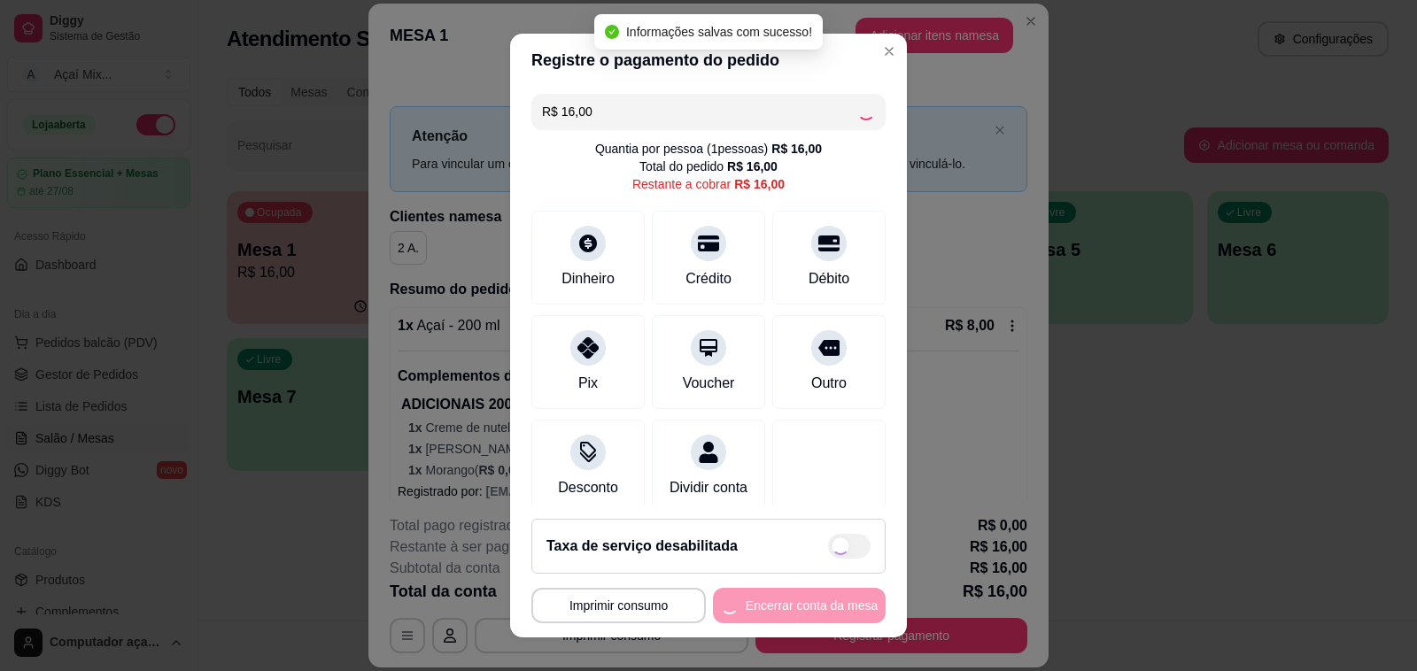
type input "R$ 0,00"
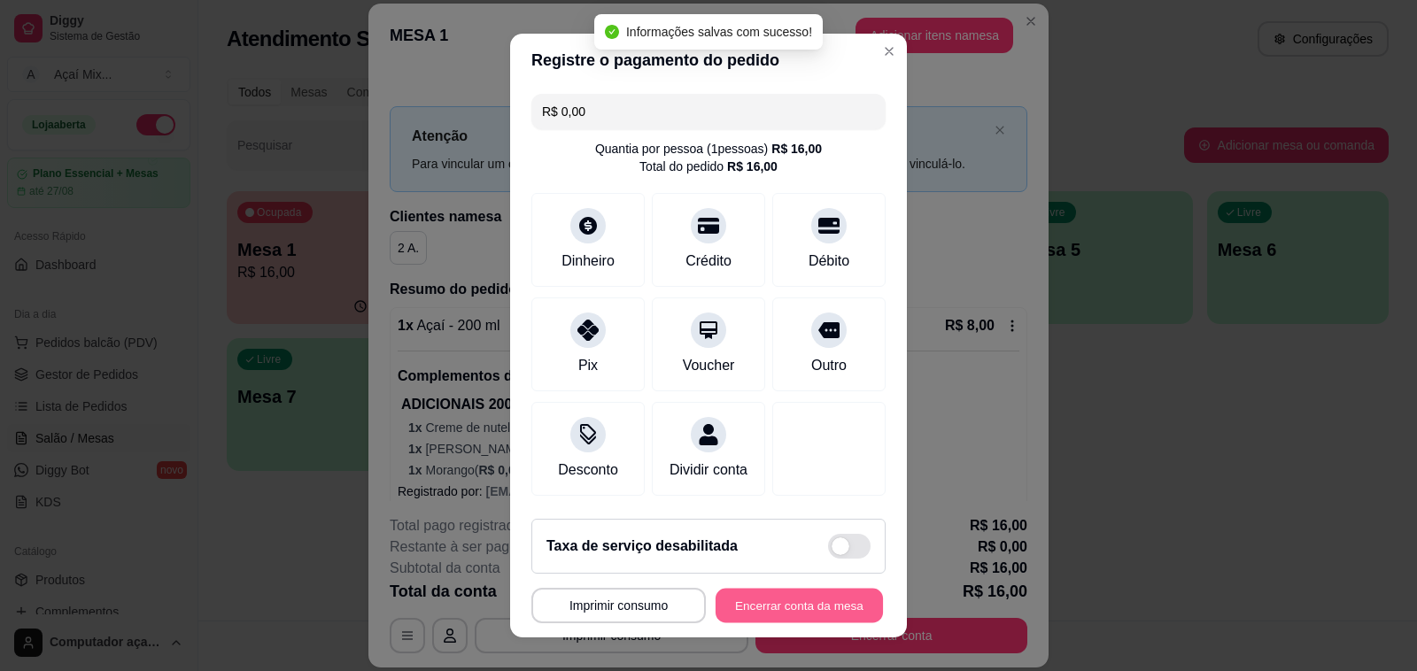
click at [792, 609] on button "Encerrar conta da mesa" at bounding box center [798, 606] width 167 height 35
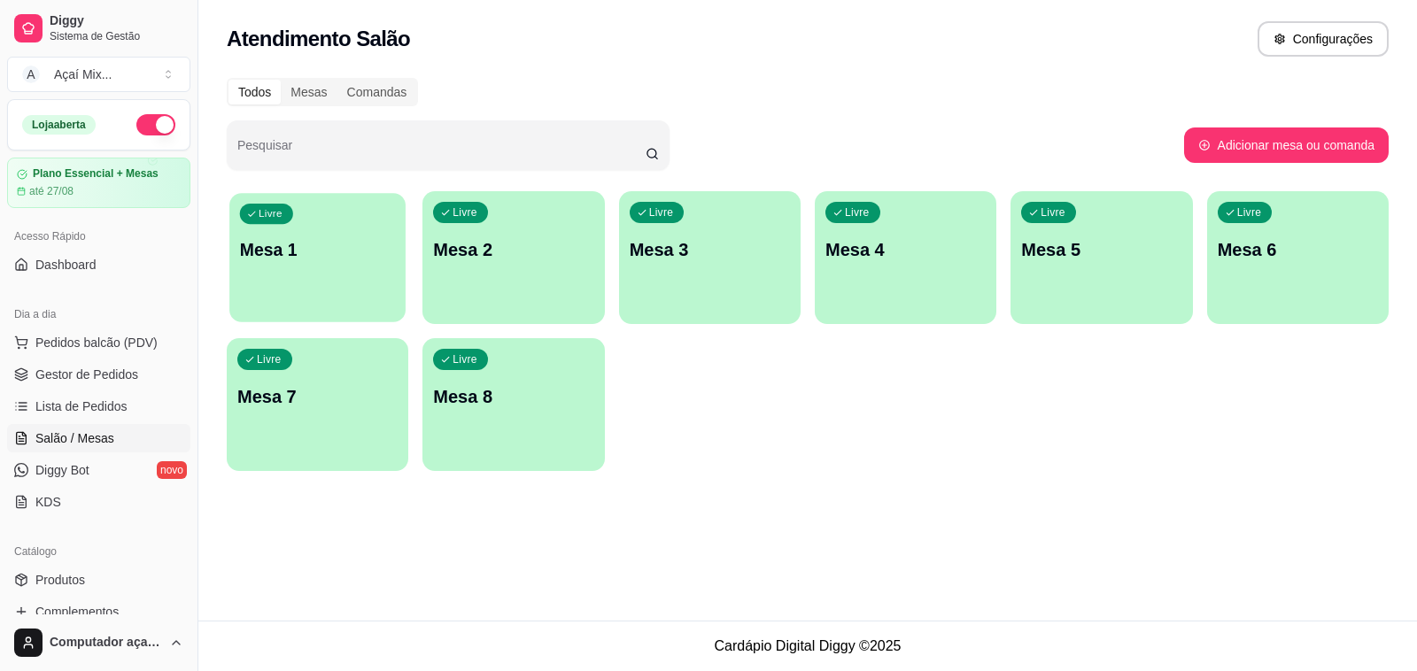
click at [342, 245] on p "Mesa 1" at bounding box center [318, 250] width 156 height 24
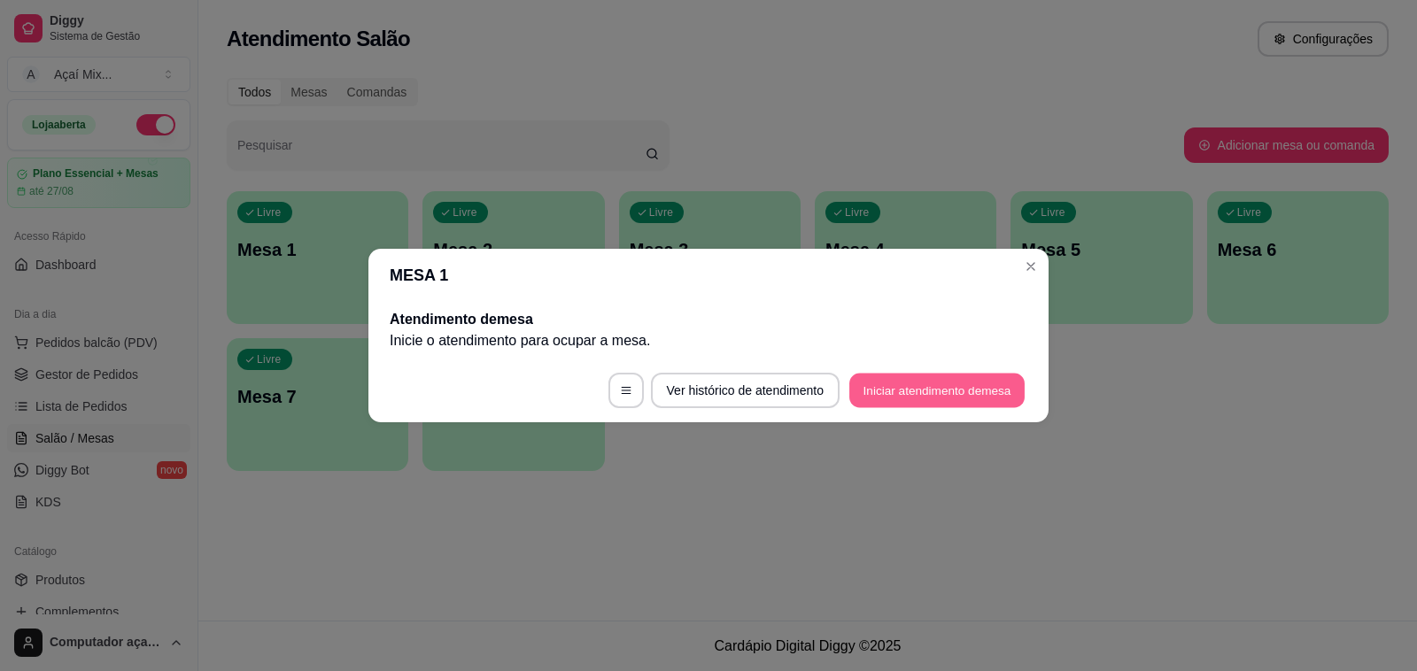
click at [908, 385] on button "Iniciar atendimento de mesa" at bounding box center [936, 391] width 175 height 35
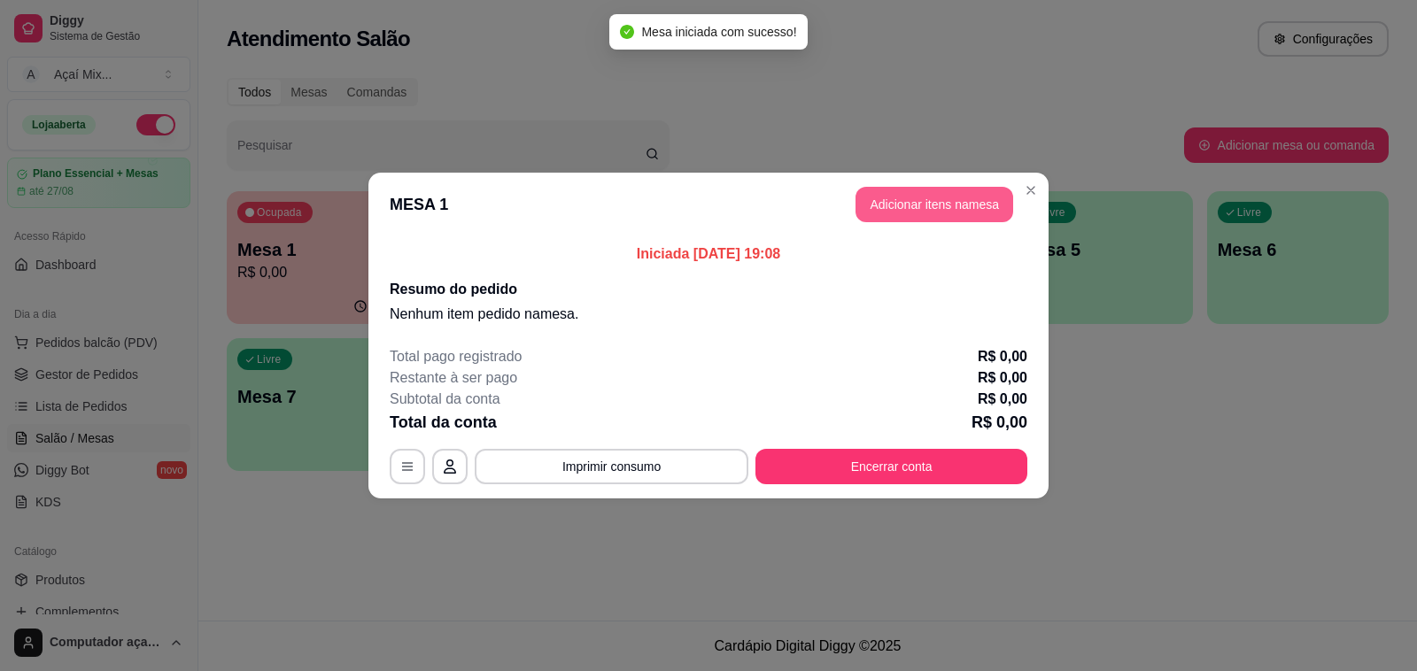
click at [966, 201] on button "Adicionar itens na mesa" at bounding box center [934, 204] width 158 height 35
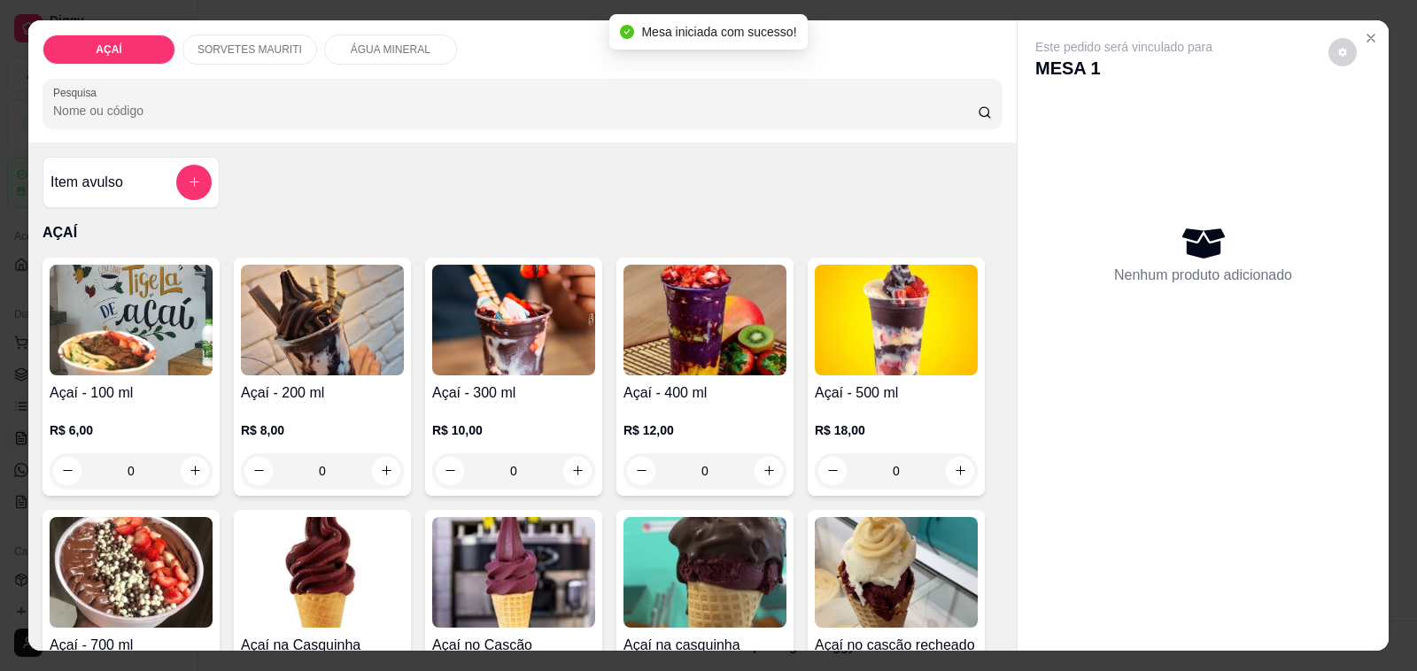
click at [481, 388] on h4 "Açaí - 300 ml" at bounding box center [513, 393] width 163 height 21
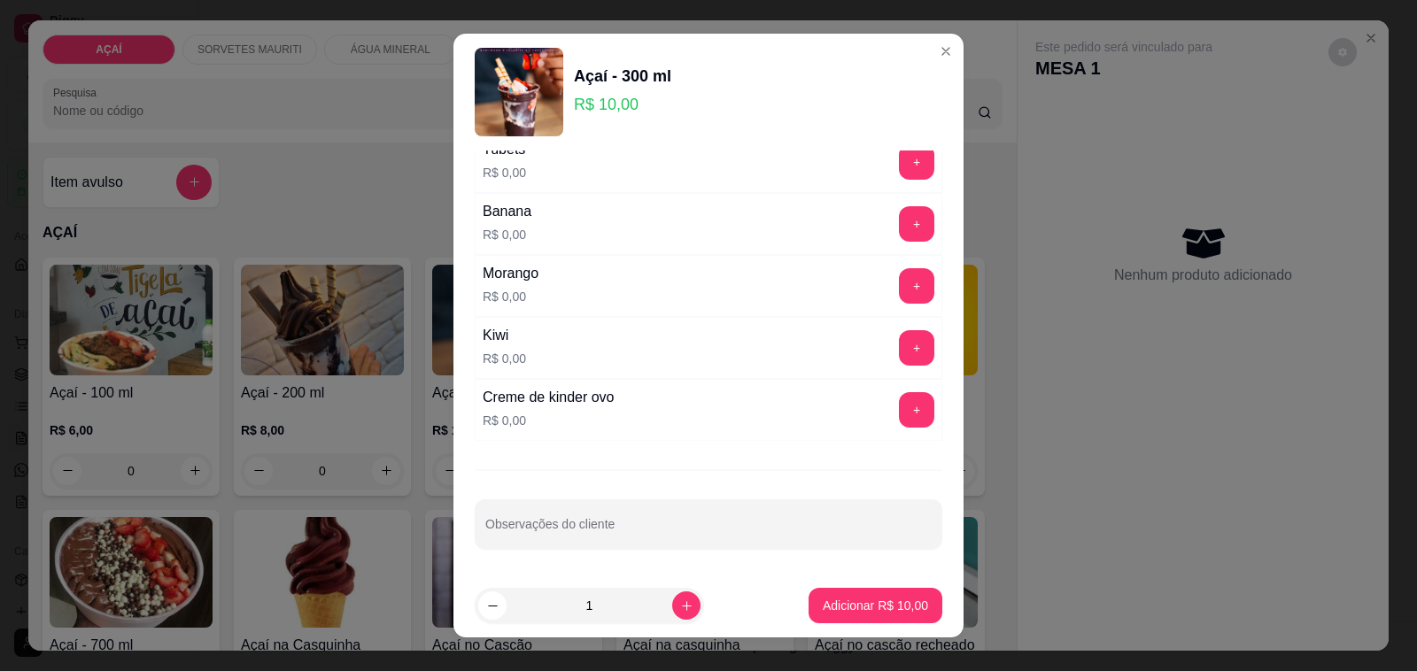
scroll to position [2331, 0]
click at [899, 350] on button "+" at bounding box center [916, 347] width 35 height 35
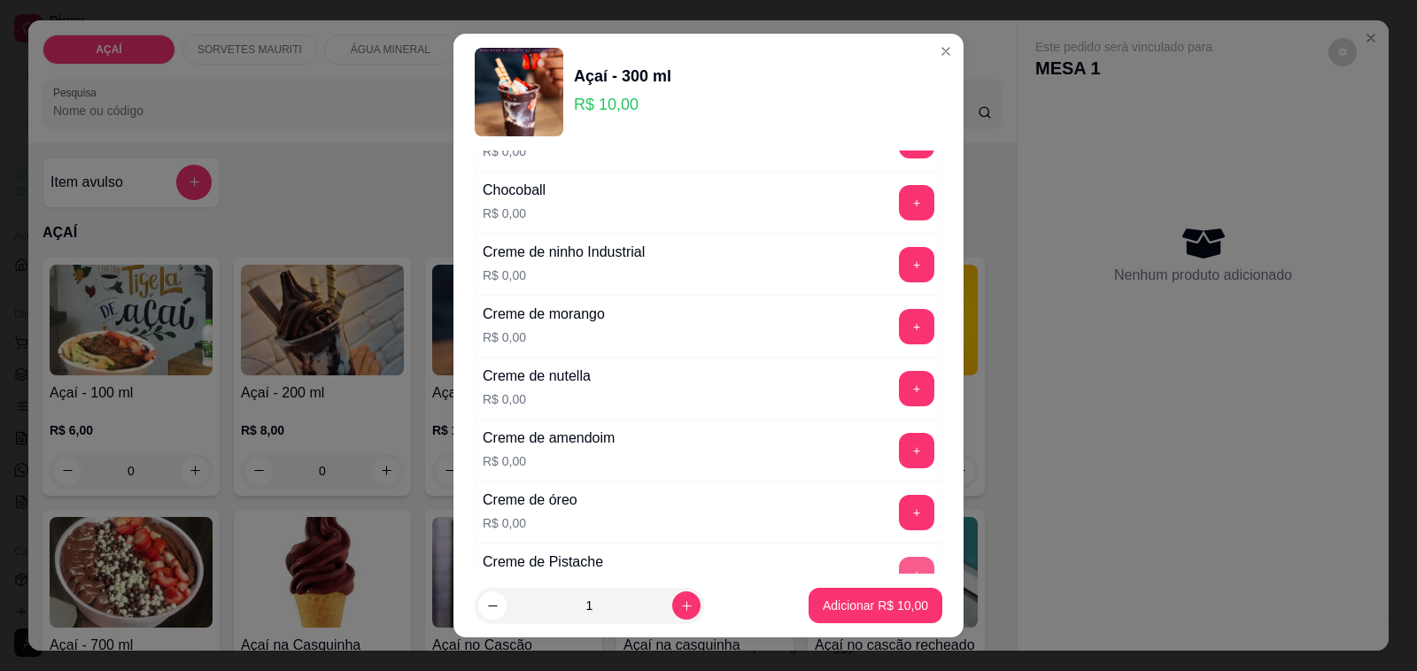
scroll to position [339, 0]
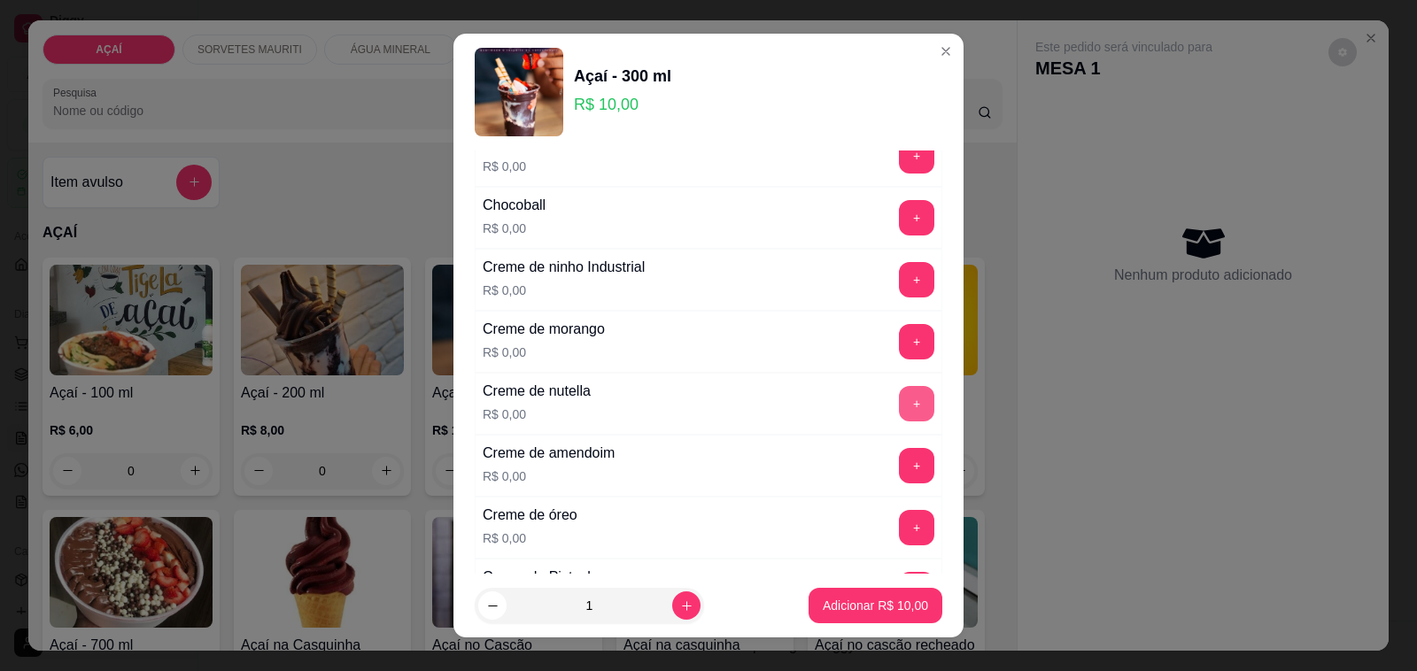
click at [899, 390] on button "+" at bounding box center [916, 403] width 35 height 35
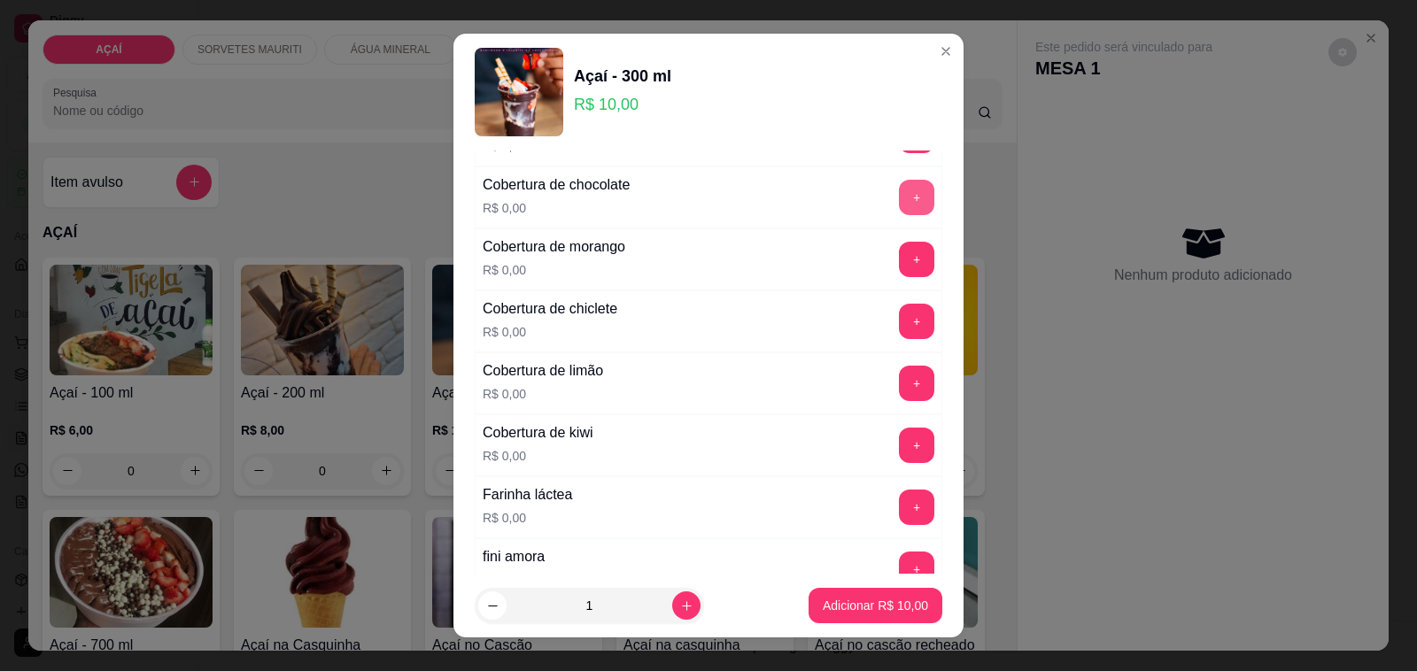
scroll to position [893, 0]
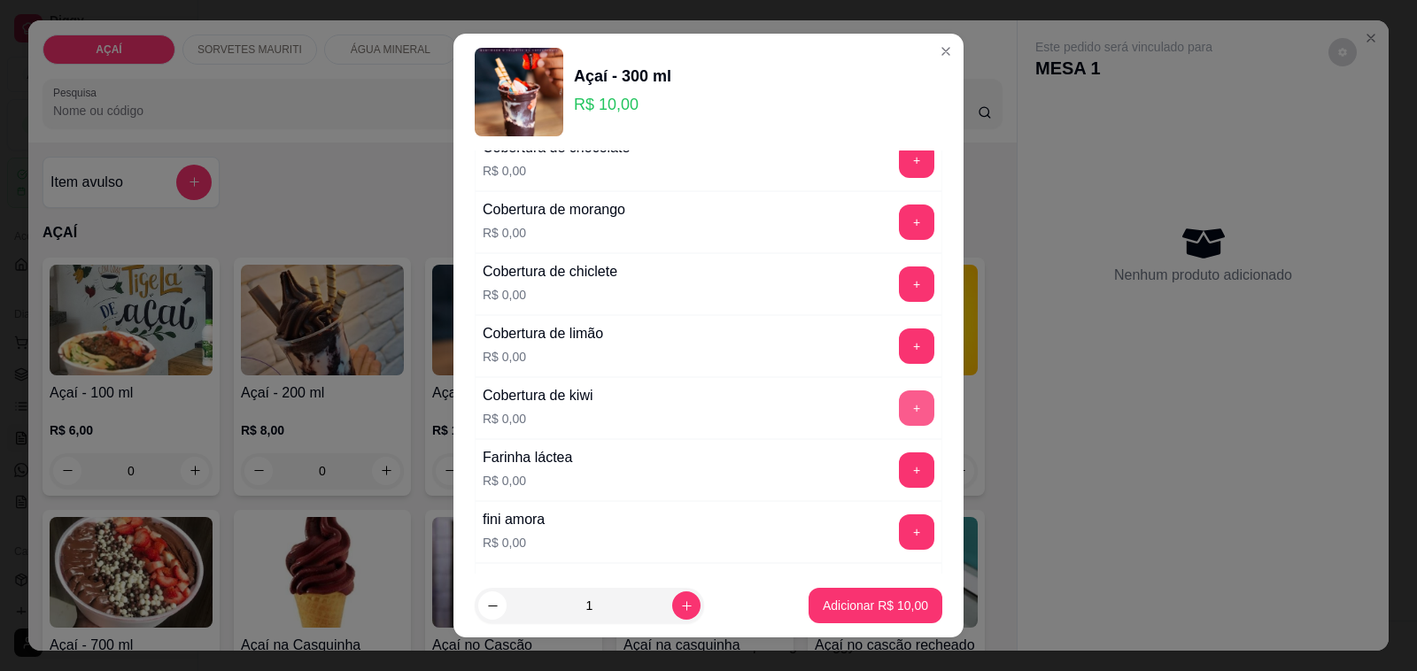
click at [899, 412] on button "+" at bounding box center [916, 407] width 35 height 35
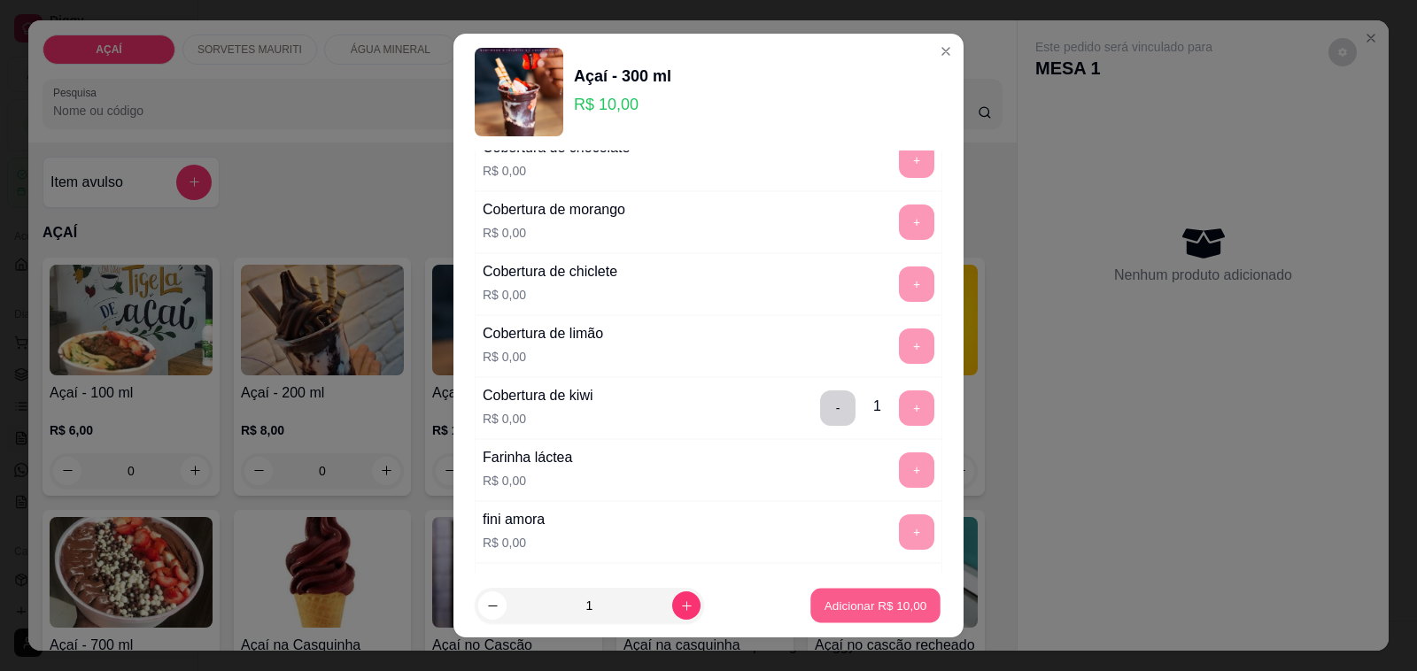
click at [859, 613] on p "Adicionar R$ 10,00" at bounding box center [875, 605] width 103 height 17
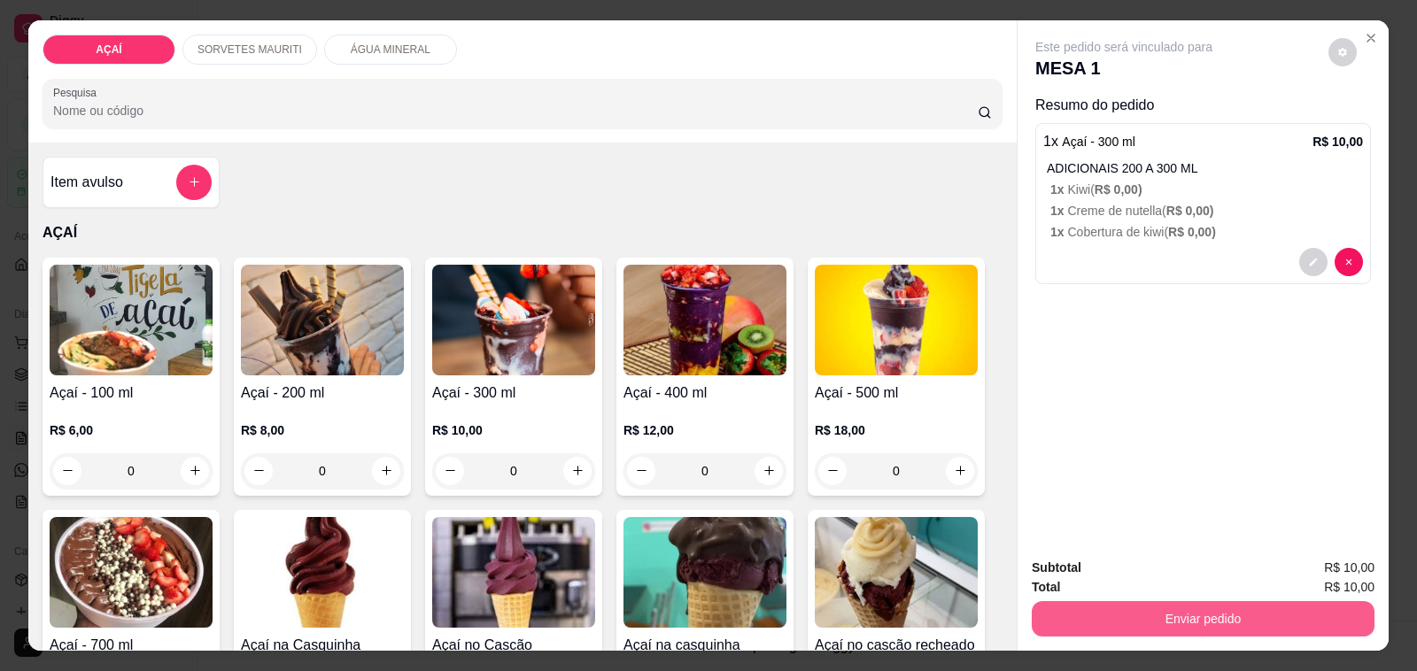
click at [1189, 602] on button "Enviar pedido" at bounding box center [1203, 618] width 343 height 35
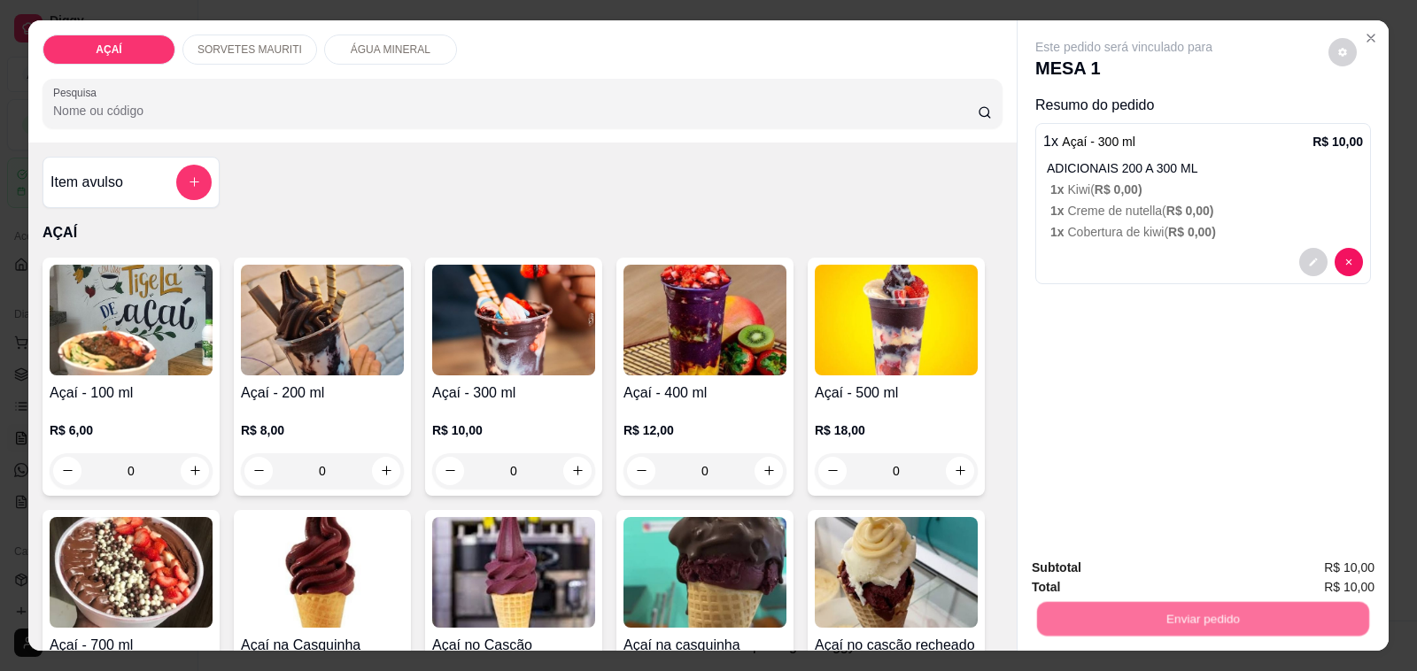
click at [1205, 559] on button "Não registrar e enviar pedido" at bounding box center [1143, 569] width 184 height 34
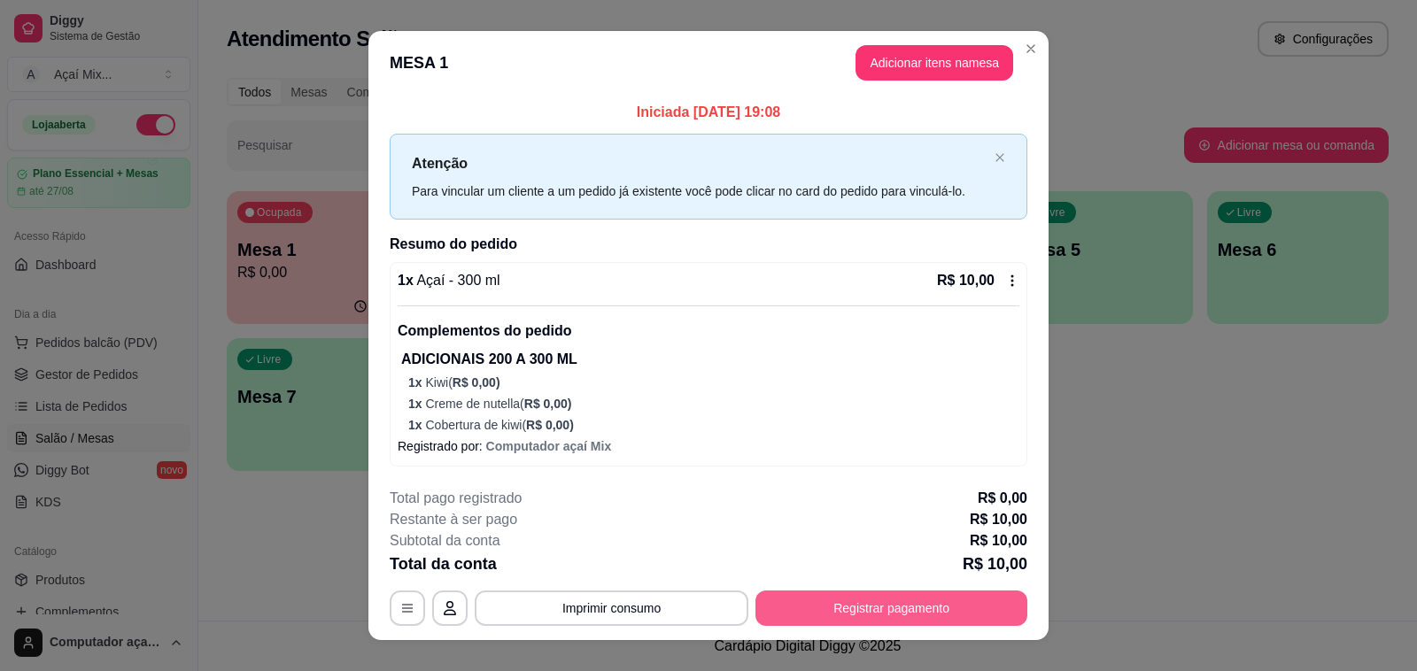
click at [981, 617] on button "Registrar pagamento" at bounding box center [891, 608] width 272 height 35
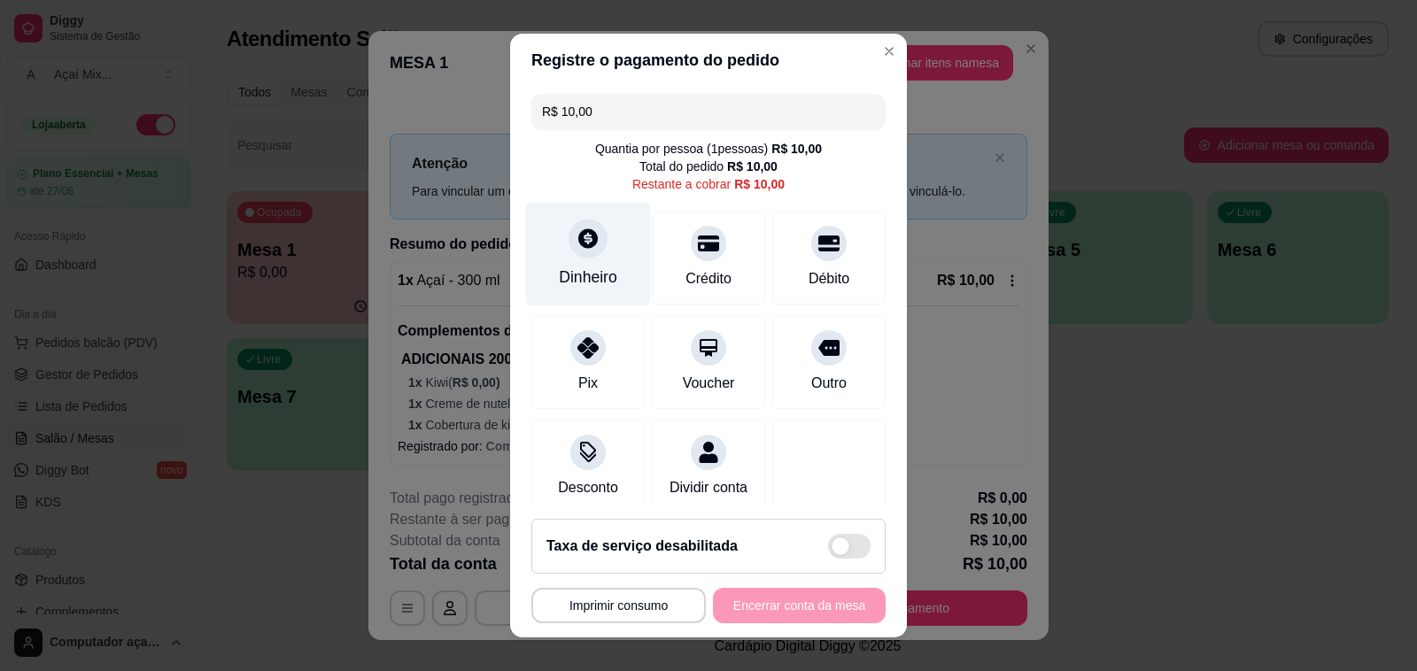
click at [607, 272] on div "Dinheiro" at bounding box center [588, 255] width 125 height 104
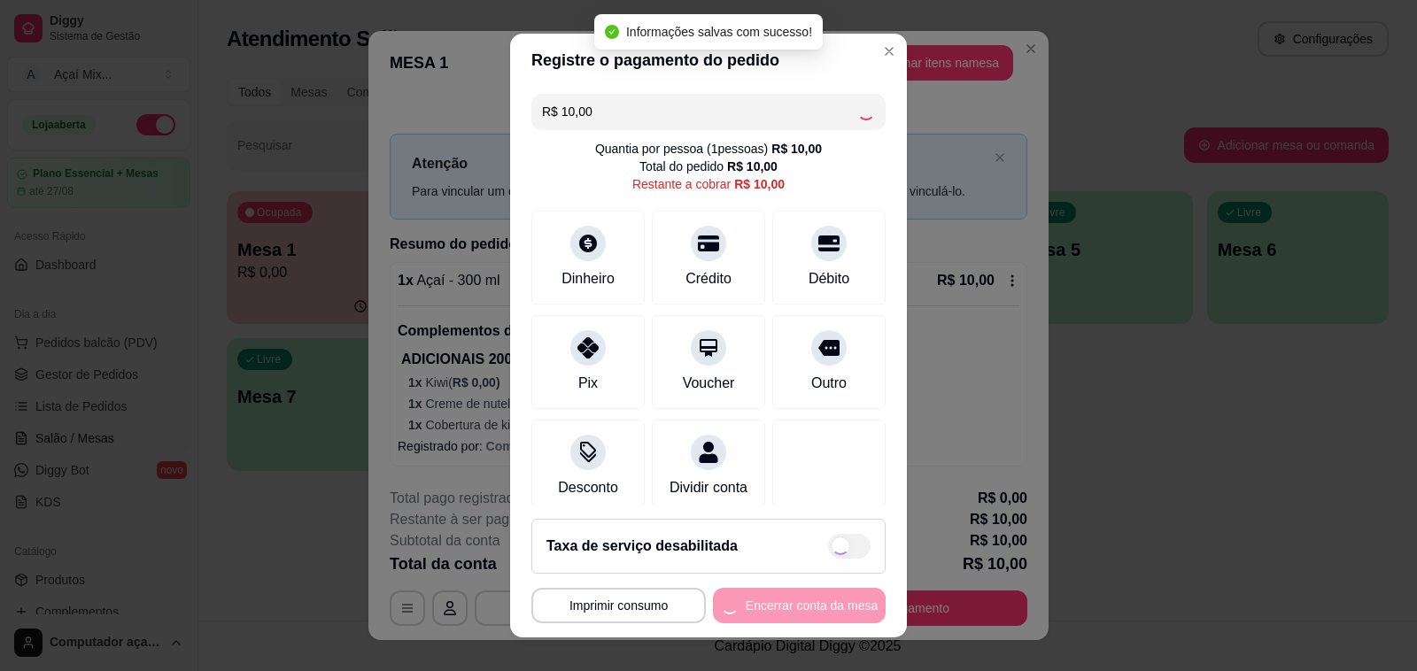
type input "R$ 0,00"
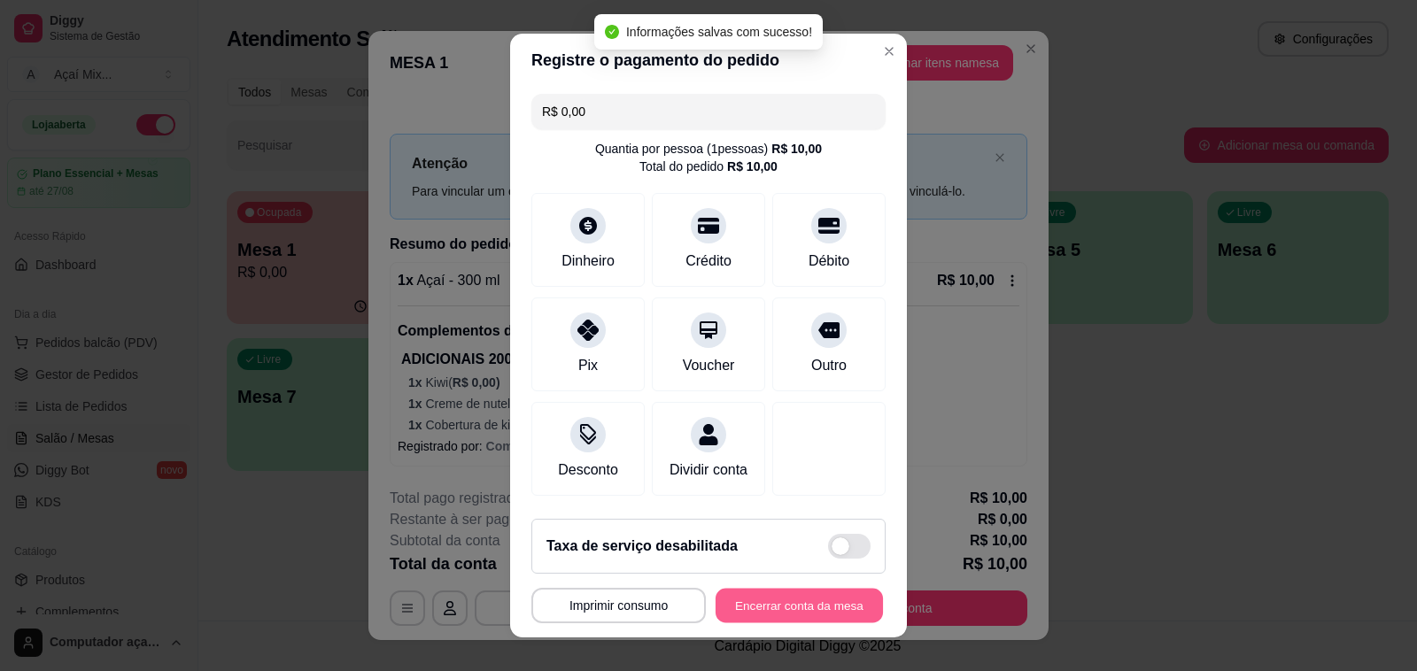
click at [757, 613] on button "Encerrar conta da mesa" at bounding box center [798, 606] width 167 height 35
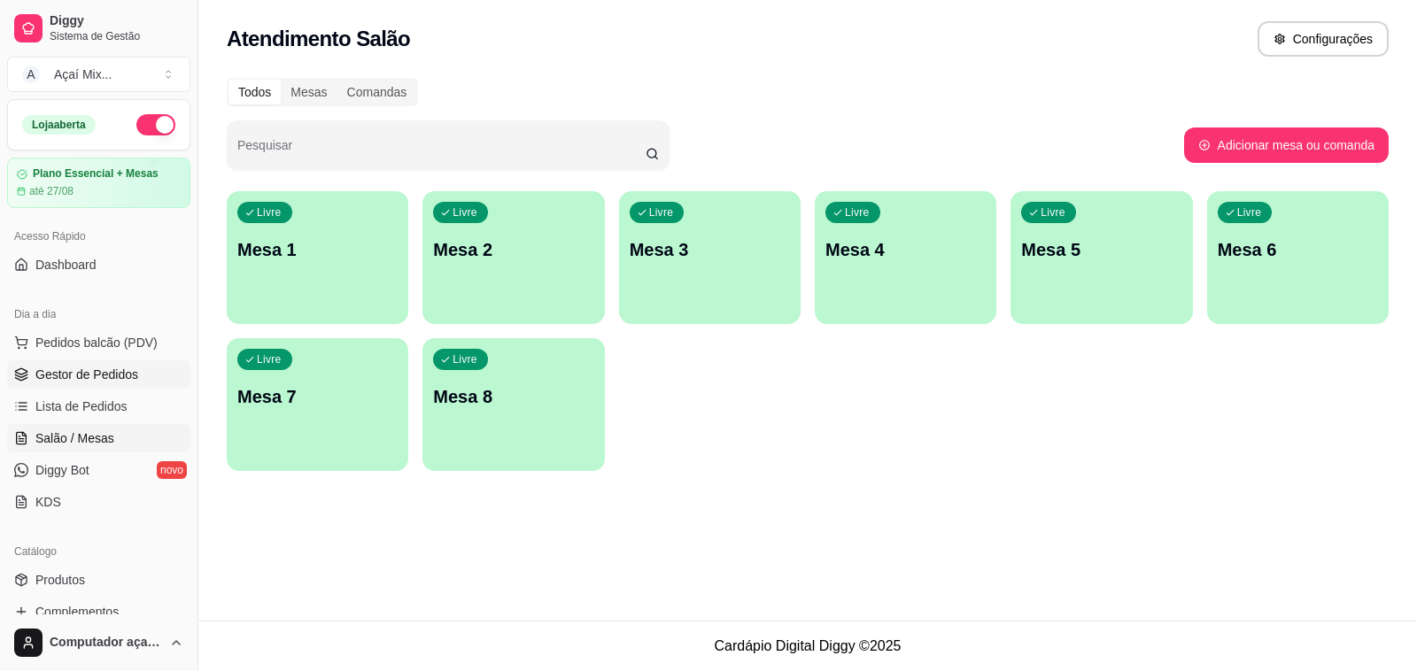
click at [90, 361] on link "Gestor de Pedidos" at bounding box center [98, 374] width 183 height 28
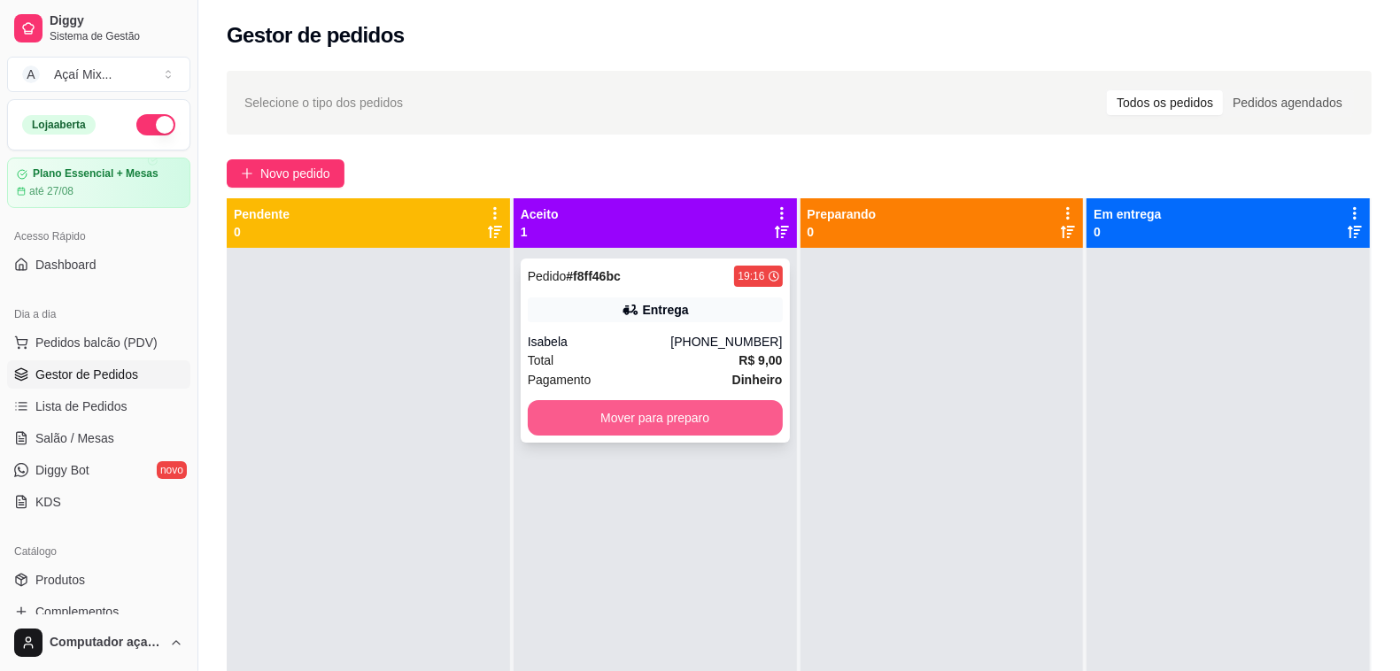
click at [634, 404] on button "Mover para preparo" at bounding box center [655, 417] width 255 height 35
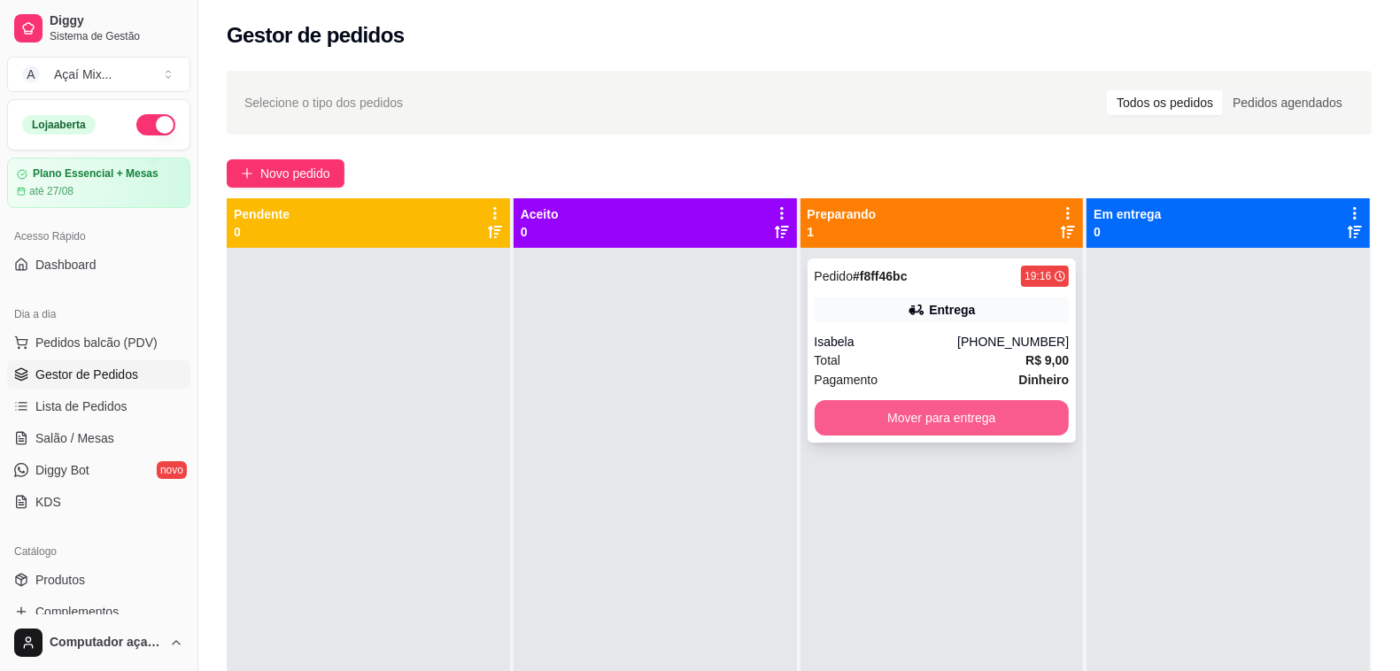
click at [935, 423] on button "Mover para entrega" at bounding box center [942, 417] width 255 height 35
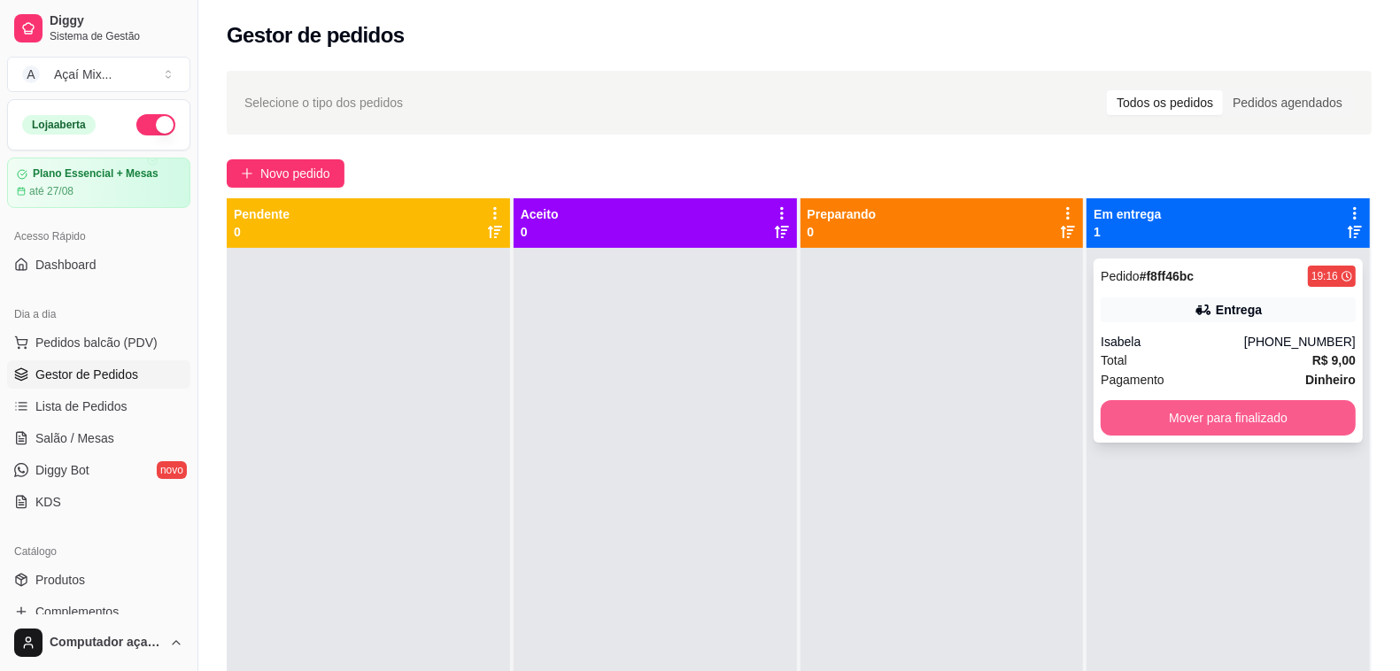
click at [1183, 432] on button "Mover para finalizado" at bounding box center [1228, 417] width 255 height 35
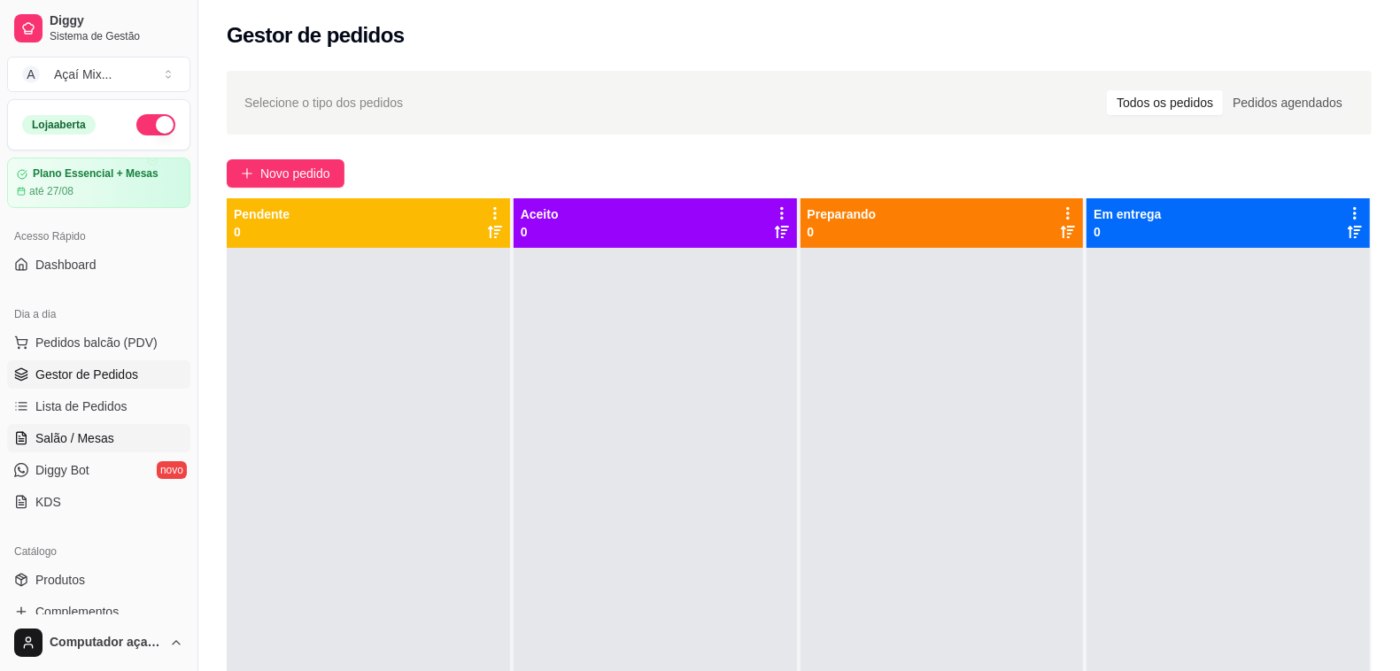
click at [87, 440] on span "Salão / Mesas" at bounding box center [74, 438] width 79 height 18
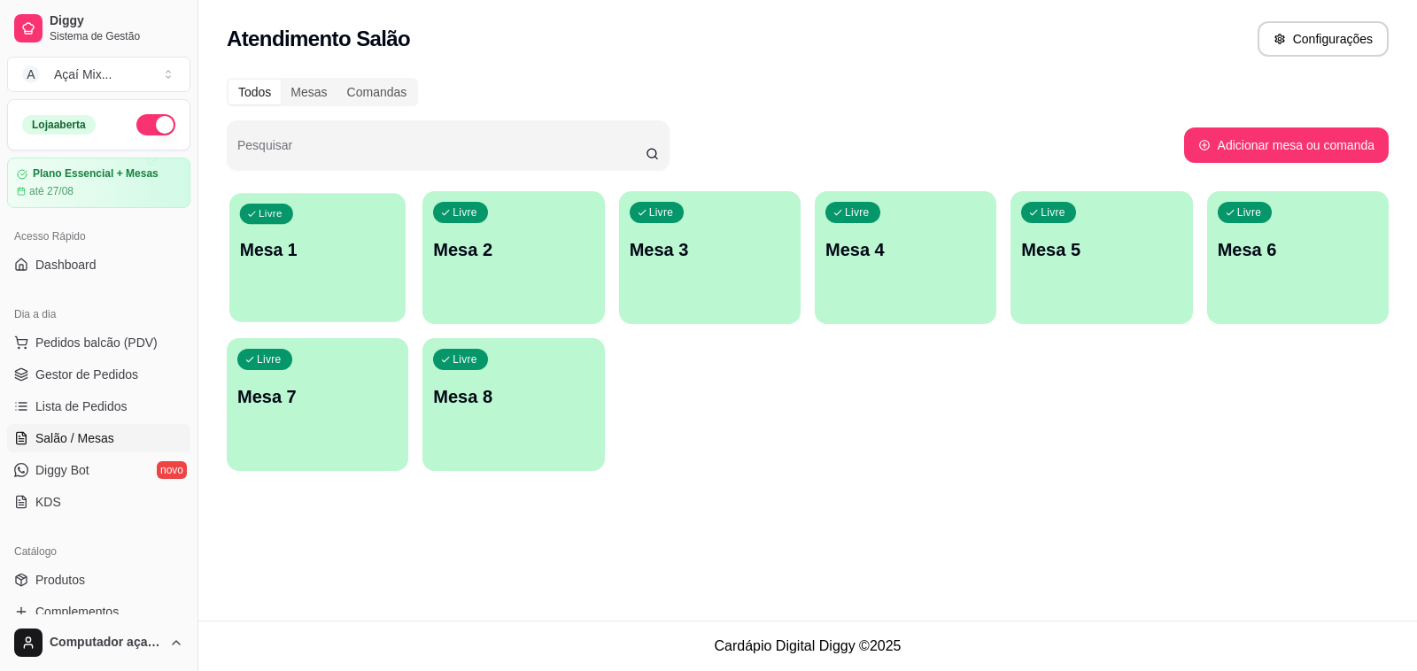
click at [334, 220] on div "Livre Mesa 1" at bounding box center [317, 247] width 176 height 108
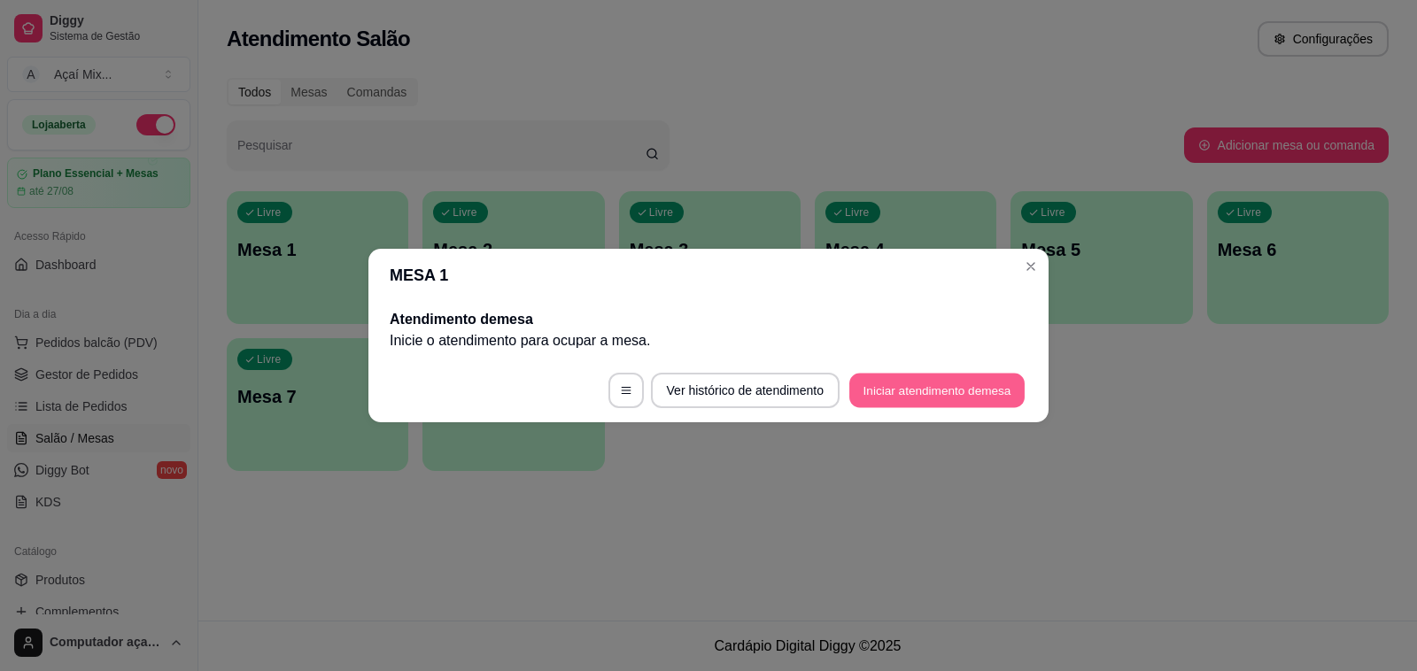
click at [855, 392] on button "Iniciar atendimento de mesa" at bounding box center [936, 391] width 175 height 35
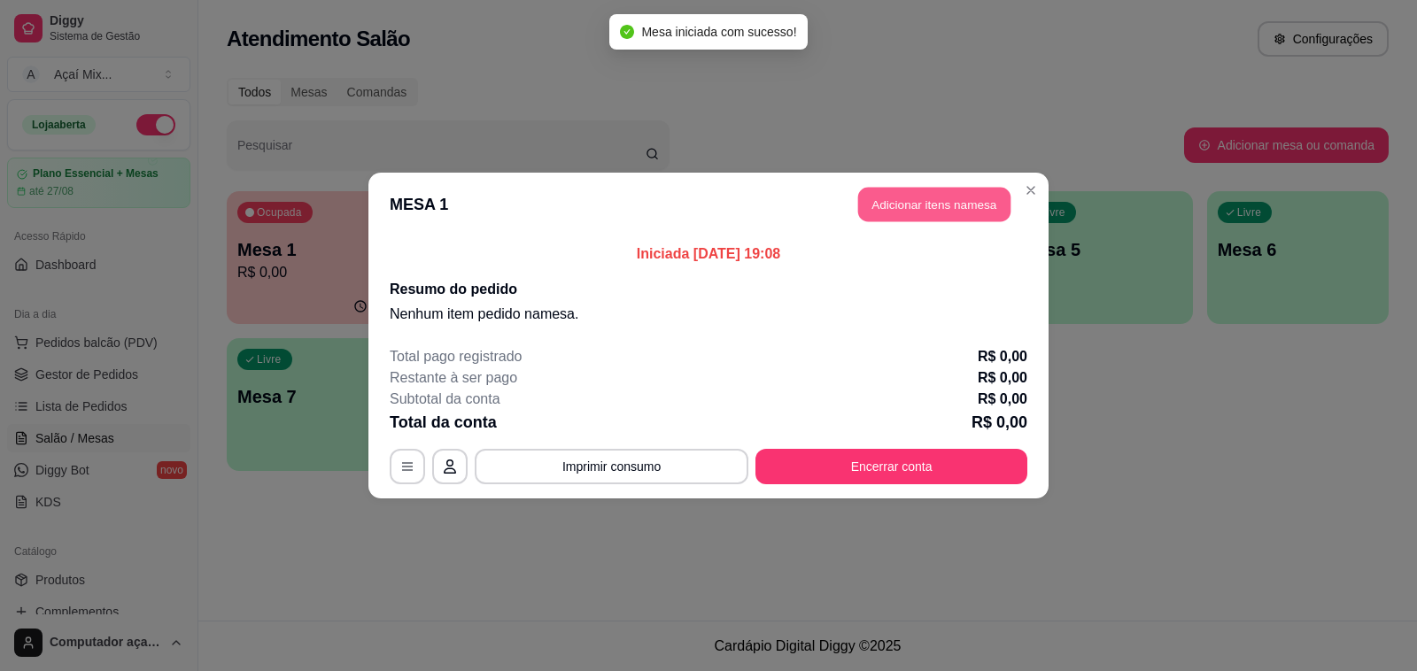
click at [877, 195] on button "Adicionar itens na mesa" at bounding box center [934, 205] width 152 height 35
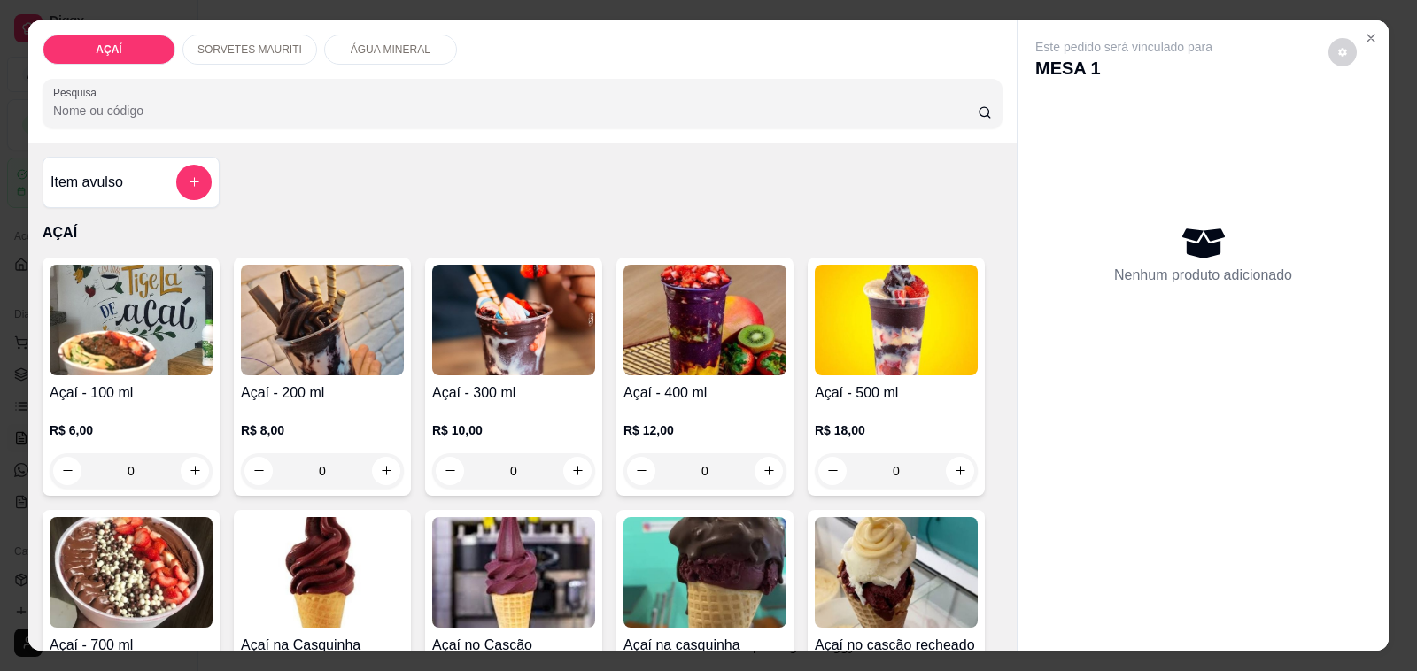
click at [714, 421] on p "R$ 12,00" at bounding box center [704, 430] width 163 height 18
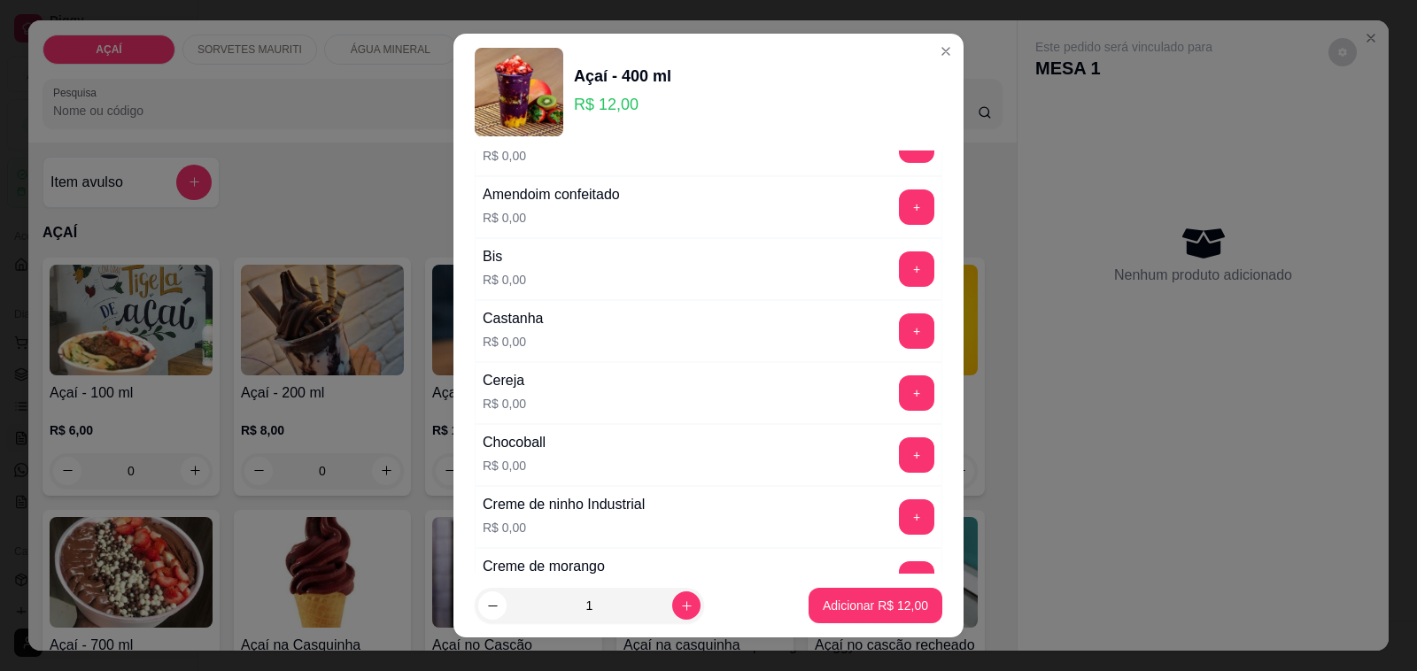
scroll to position [111, 0]
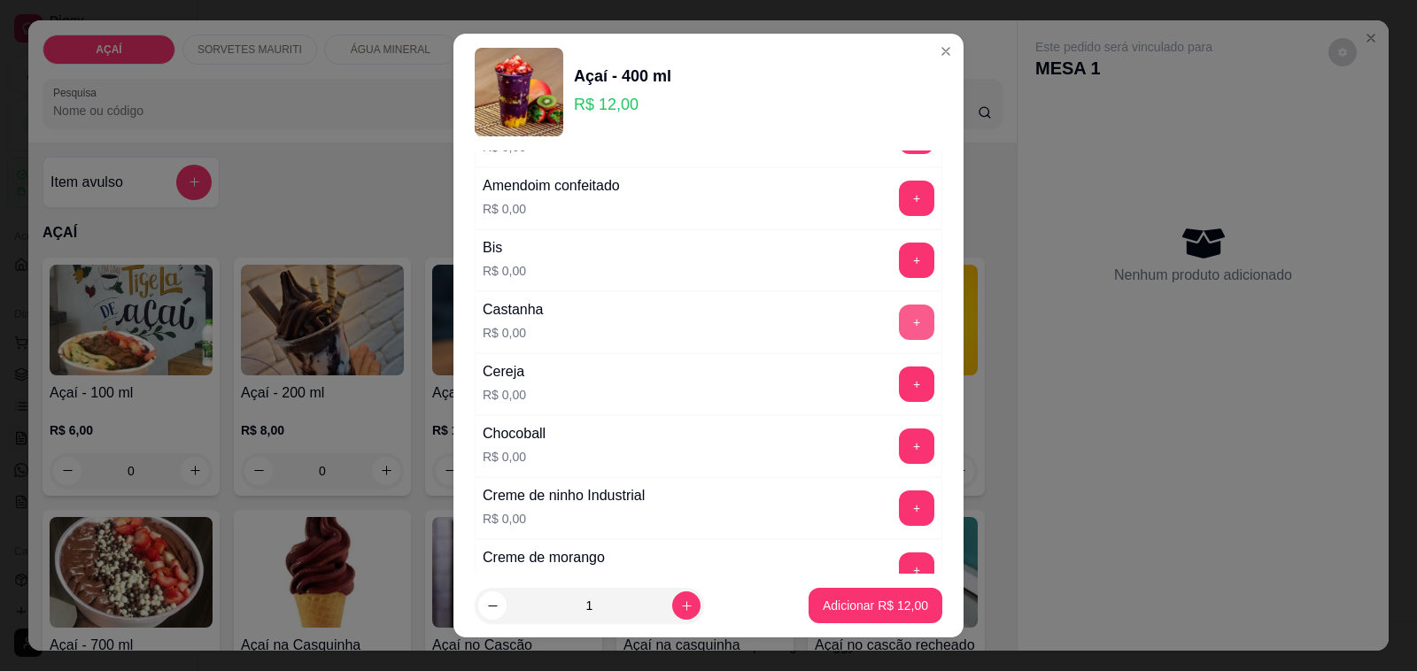
click at [899, 317] on button "+" at bounding box center [916, 322] width 35 height 35
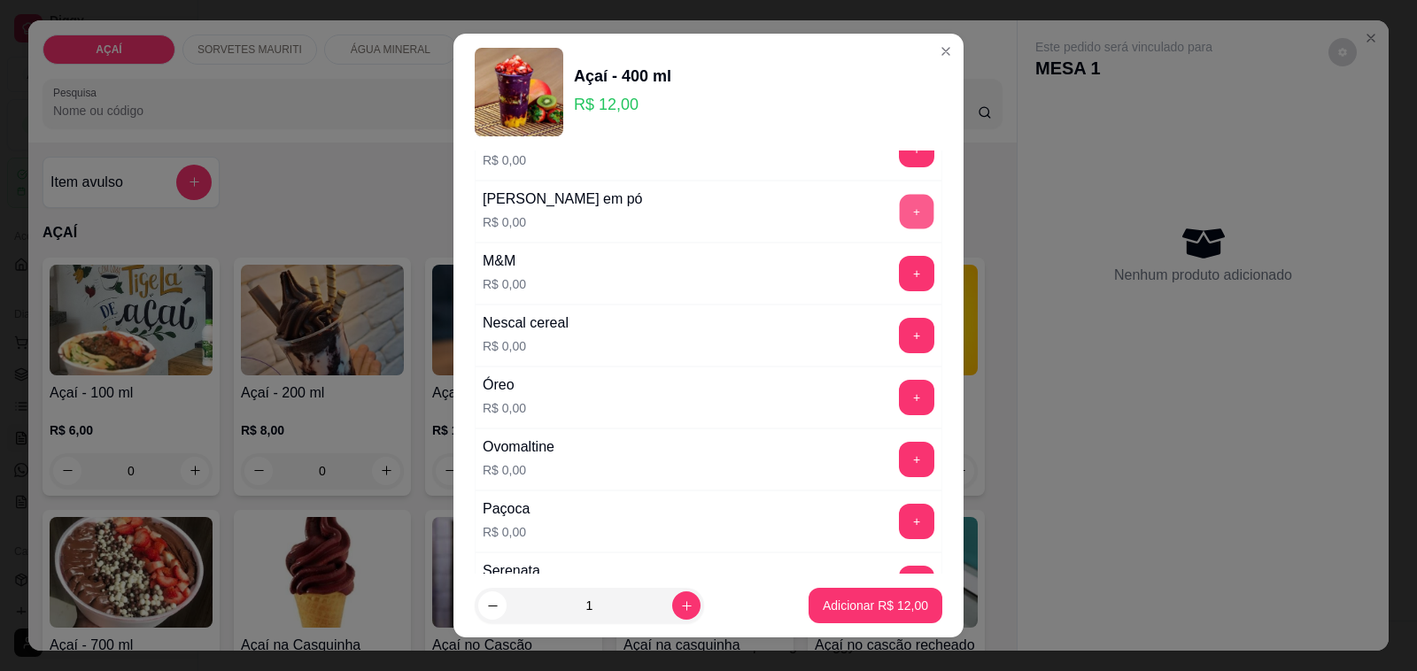
click at [900, 220] on button "+" at bounding box center [917, 212] width 35 height 35
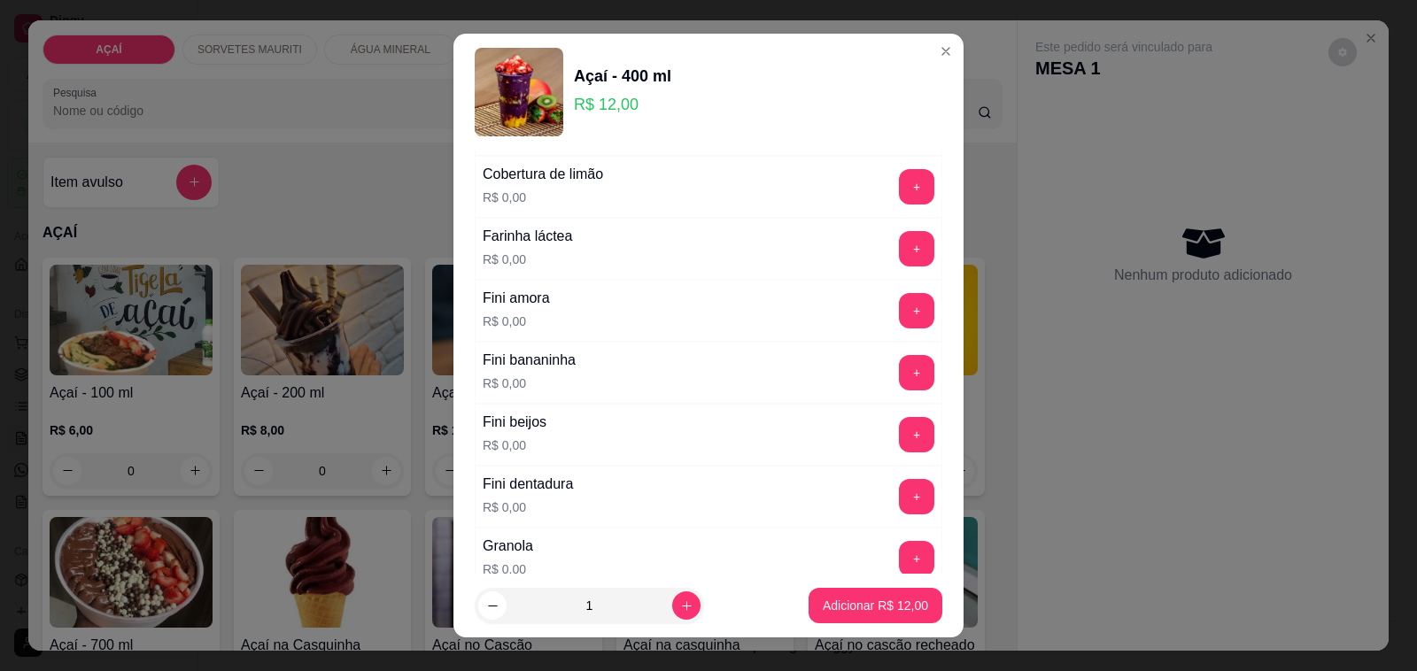
scroll to position [1003, 0]
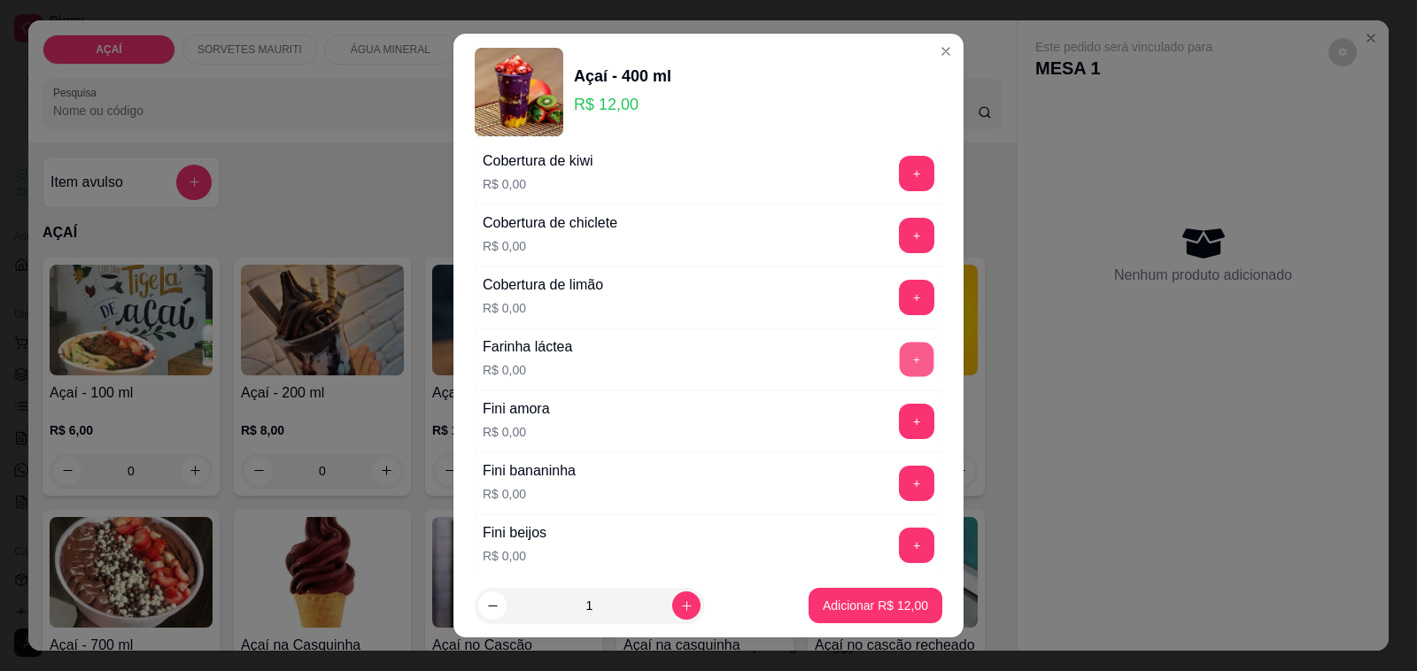
click at [900, 375] on button "+" at bounding box center [917, 360] width 35 height 35
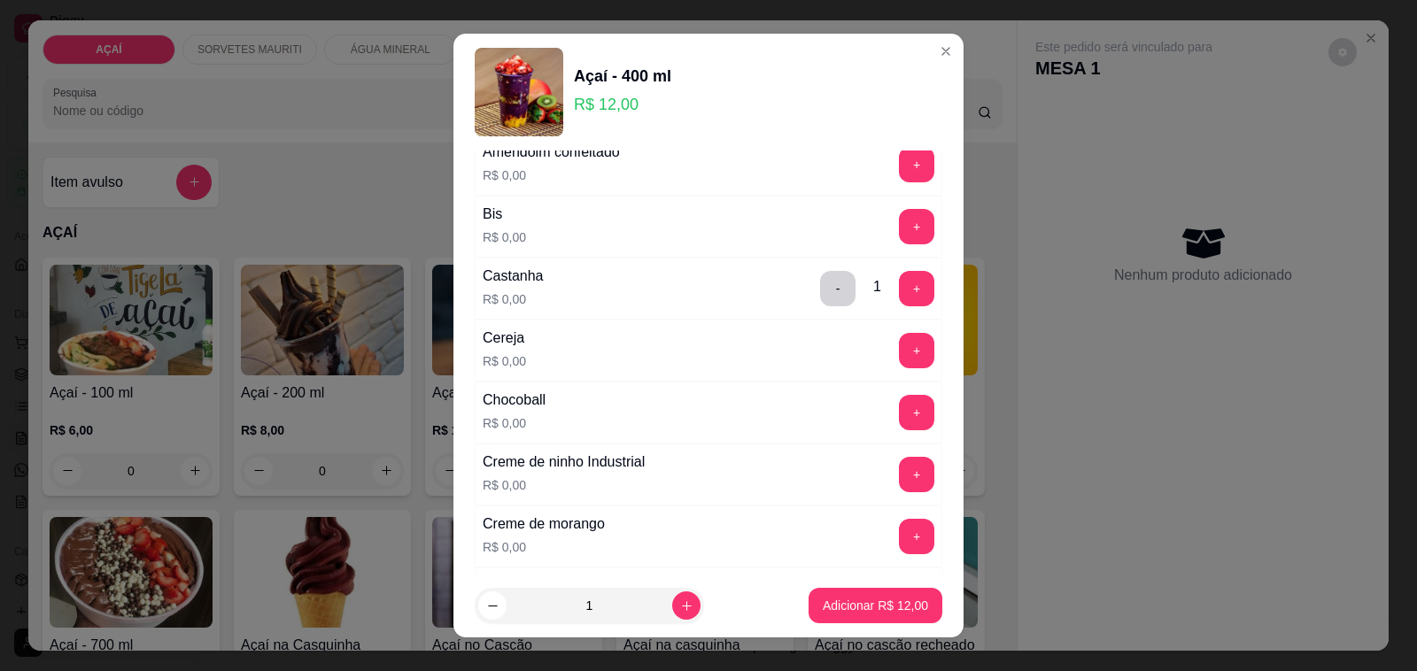
scroll to position [7, 0]
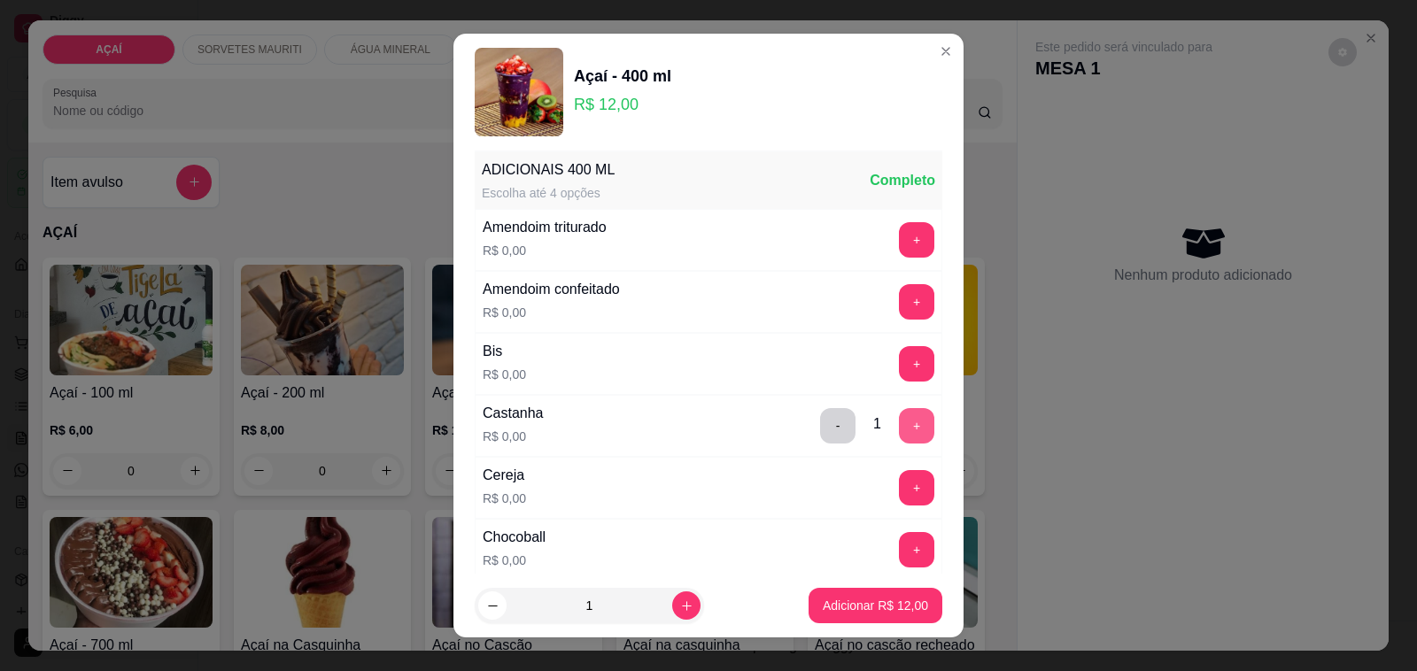
click at [899, 423] on button "+" at bounding box center [916, 425] width 35 height 35
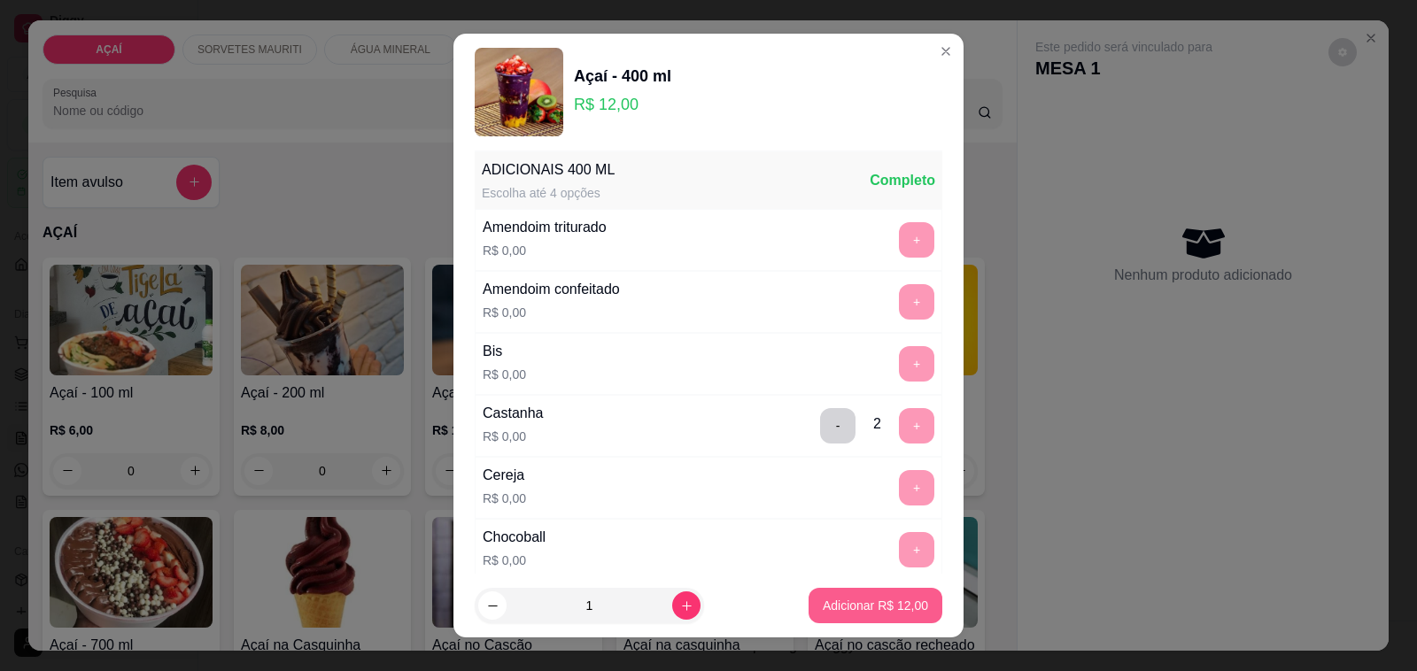
click at [891, 609] on p "Adicionar R$ 12,00" at bounding box center [875, 606] width 105 height 18
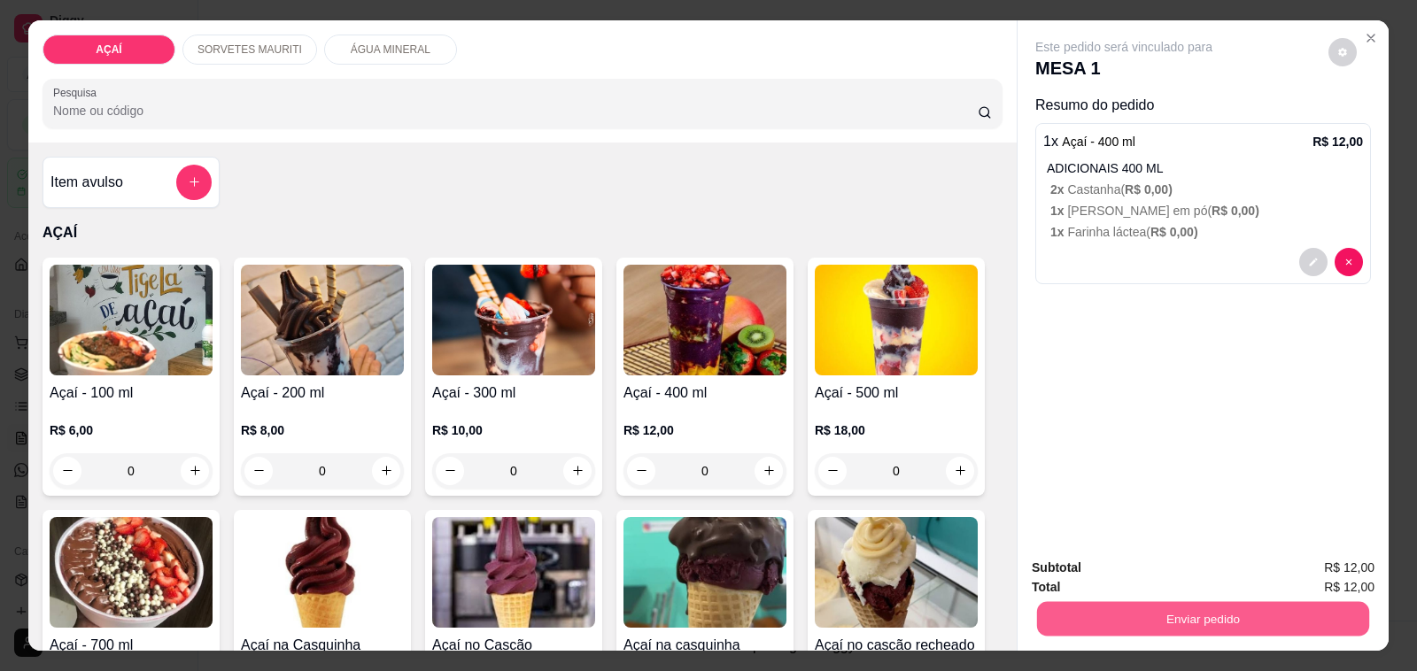
click at [1195, 604] on button "Enviar pedido" at bounding box center [1203, 619] width 332 height 35
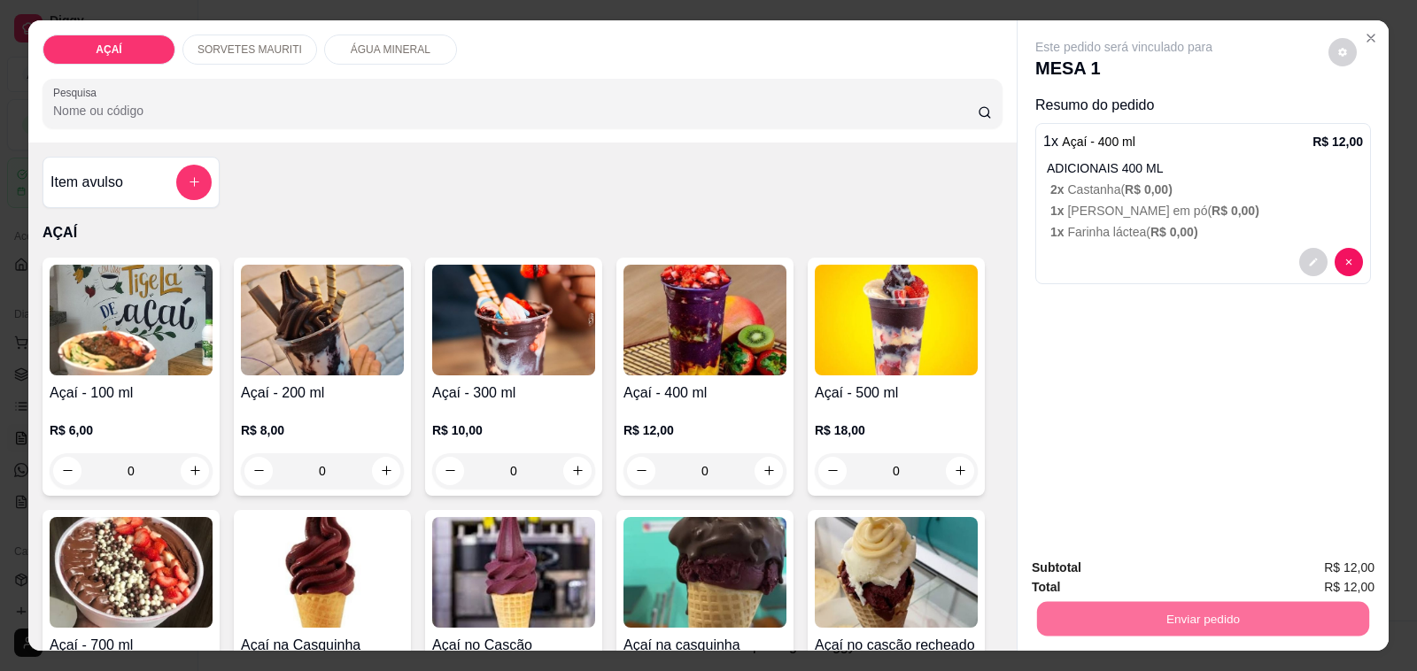
click at [1152, 576] on button "Não registrar e enviar pedido" at bounding box center [1143, 569] width 184 height 34
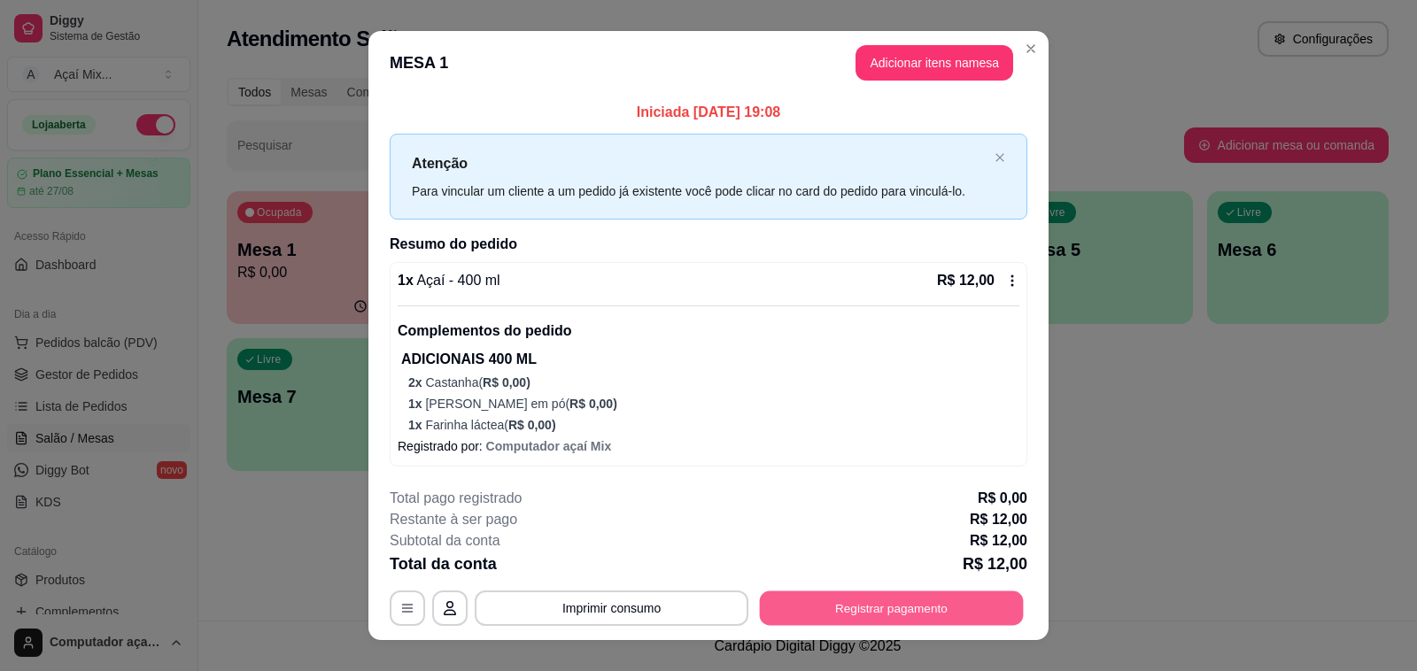
click at [1017, 603] on div "**********" at bounding box center [709, 608] width 638 height 35
click at [988, 607] on button "Registrar pagamento" at bounding box center [892, 608] width 264 height 35
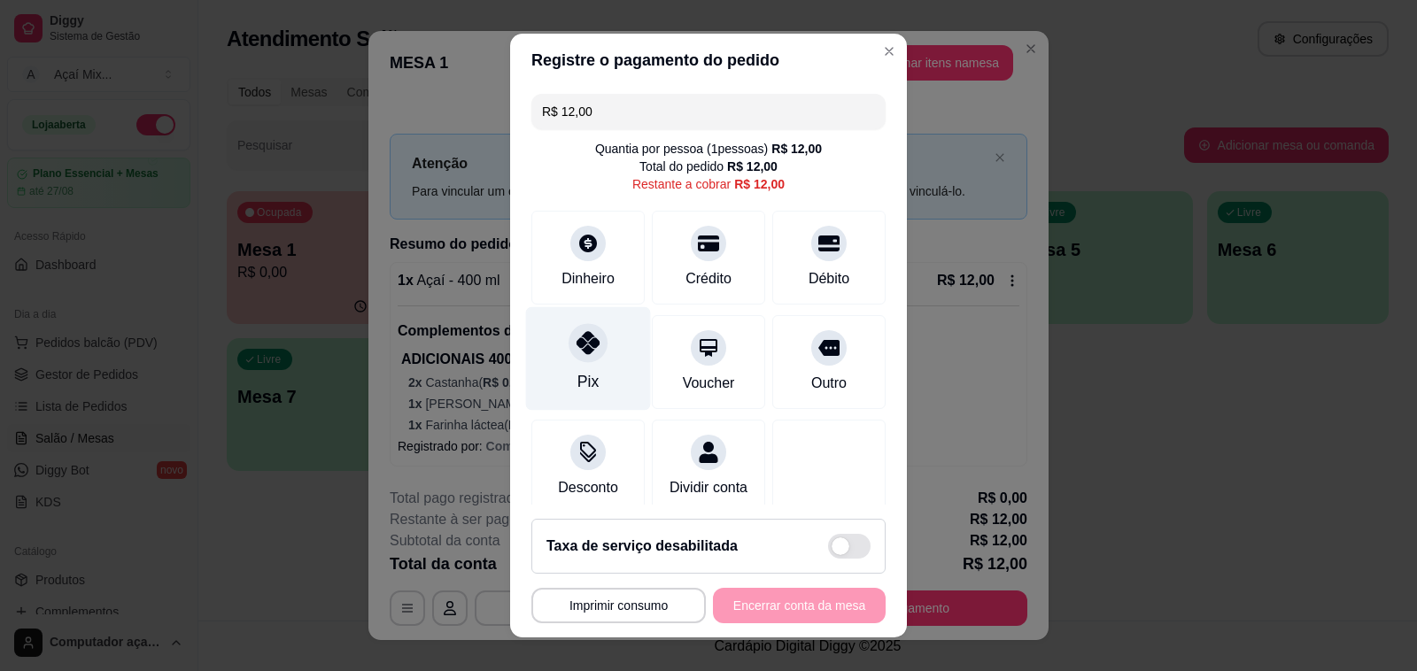
click at [599, 376] on div "Pix" at bounding box center [588, 359] width 125 height 104
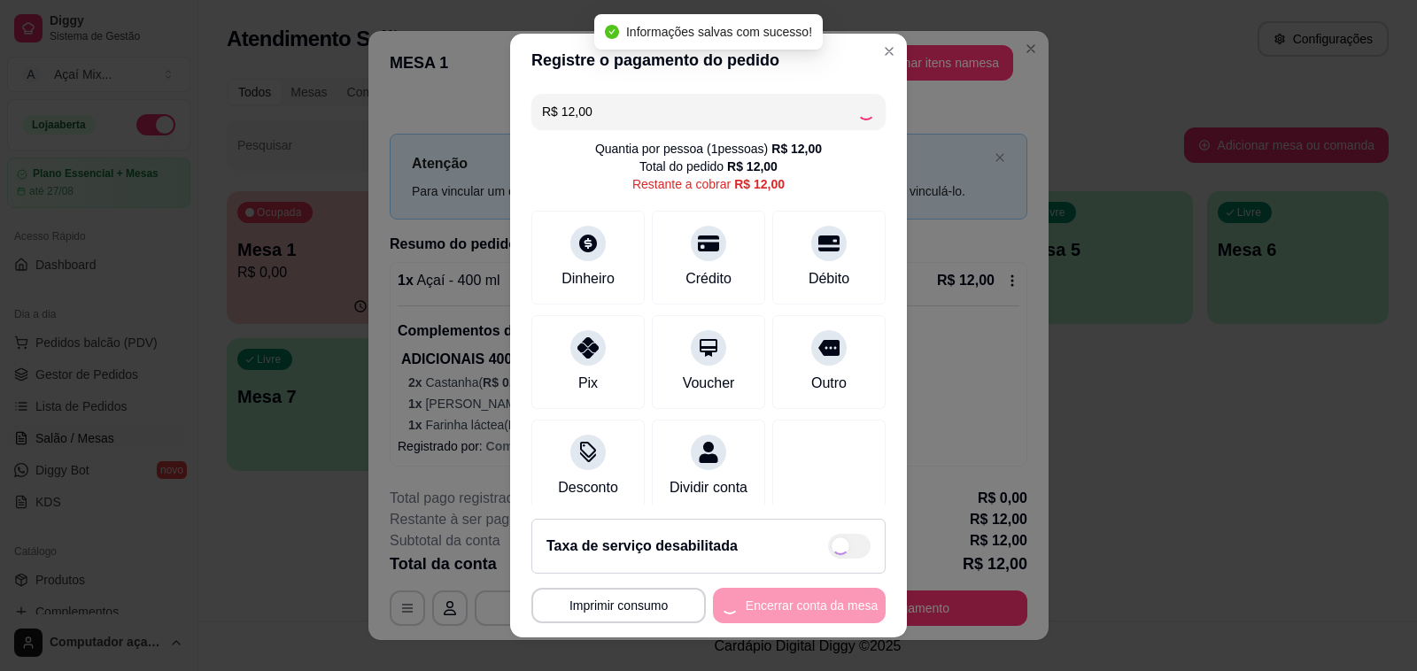
type input "R$ 0,00"
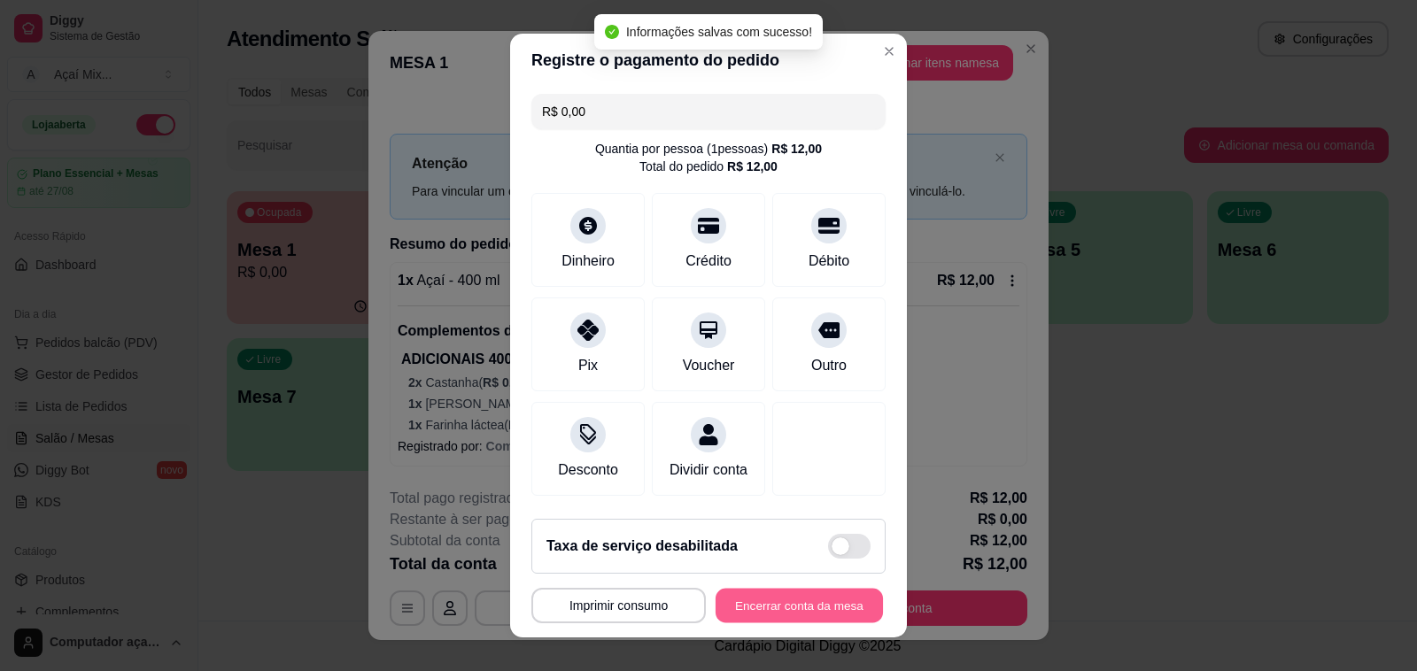
click at [847, 604] on button "Encerrar conta da mesa" at bounding box center [798, 606] width 167 height 35
